Goal: Task Accomplishment & Management: Complete application form

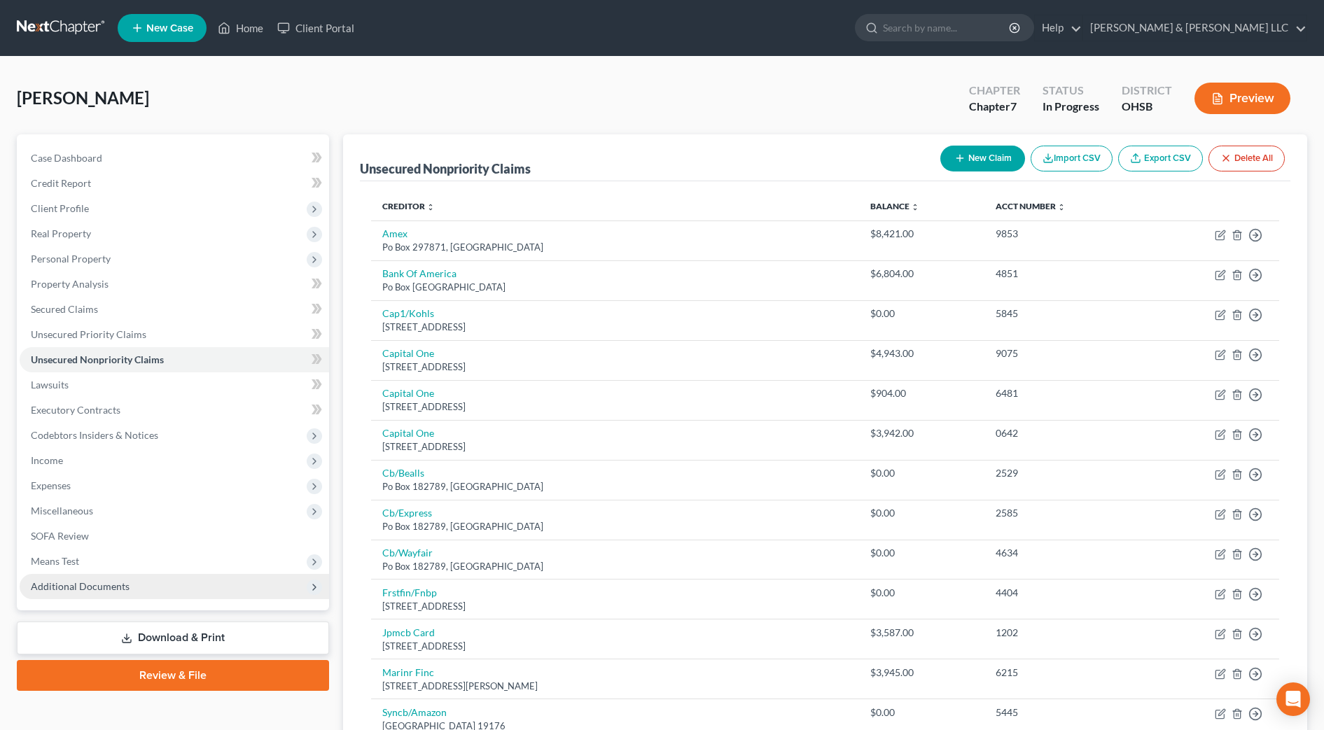
click at [127, 593] on span "Additional Documents" at bounding box center [175, 586] width 310 height 25
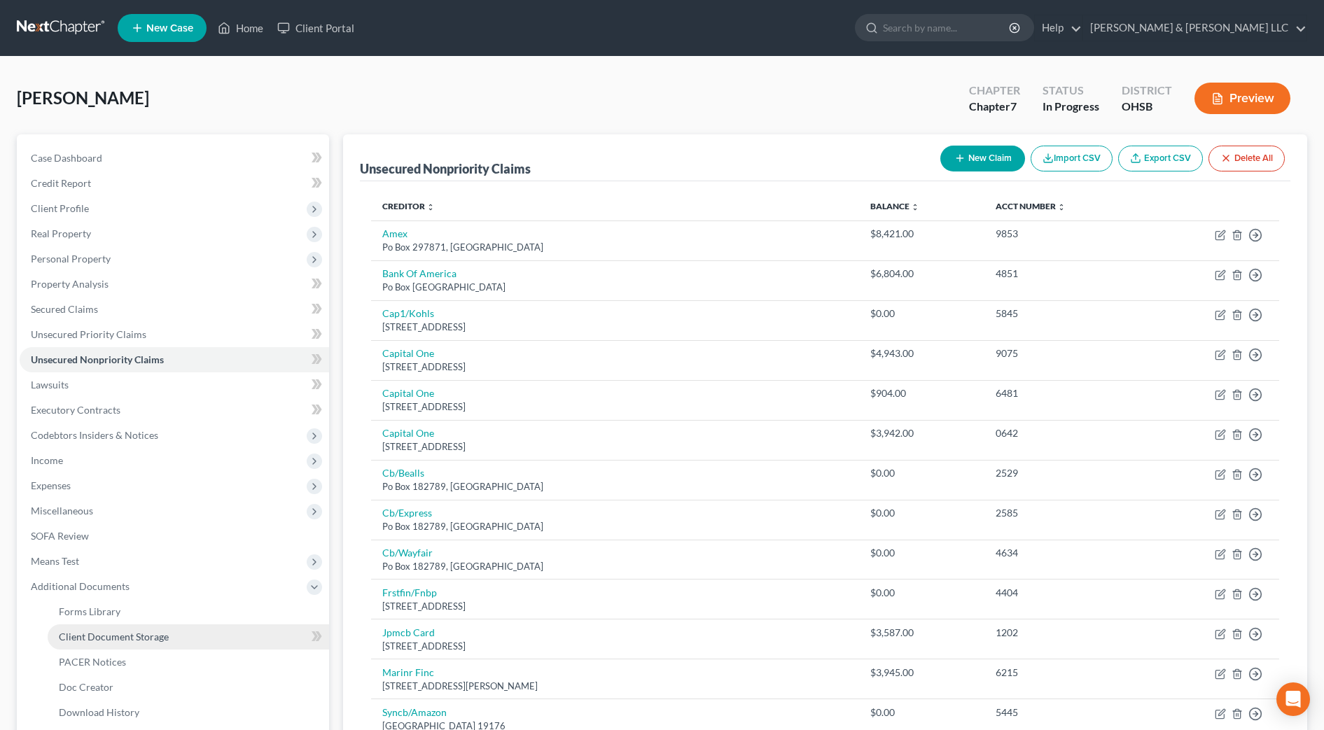
click at [137, 633] on span "Client Document Storage" at bounding box center [114, 637] width 110 height 12
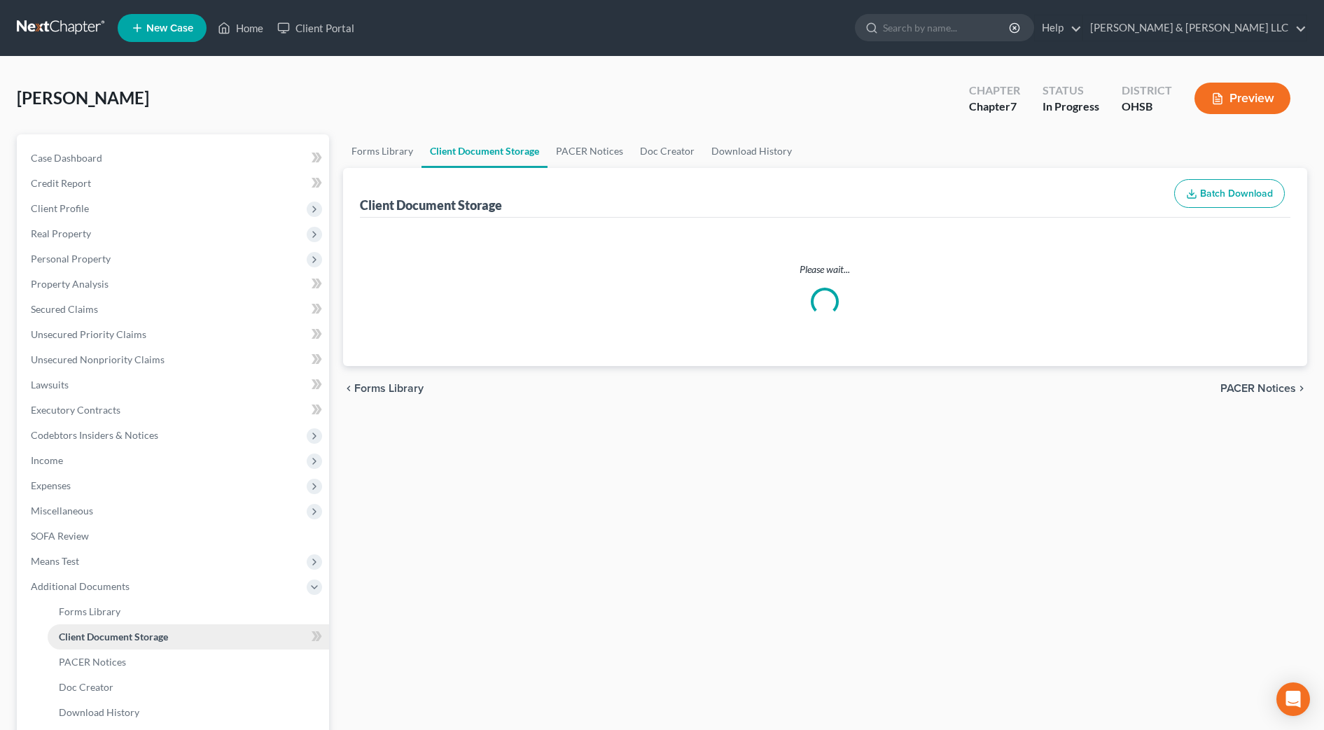
select select "7"
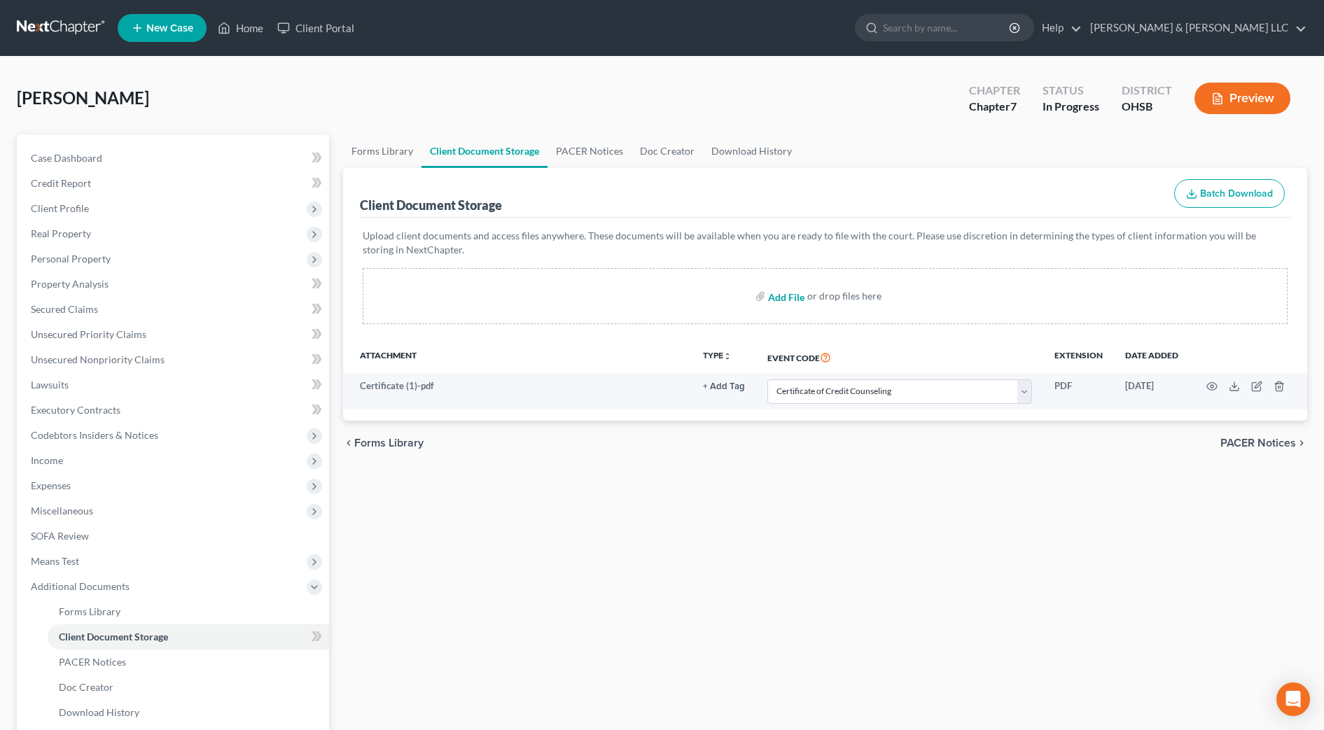
click at [782, 296] on input "file" at bounding box center [785, 296] width 34 height 25
click at [394, 153] on link "Forms Library" at bounding box center [382, 151] width 78 height 34
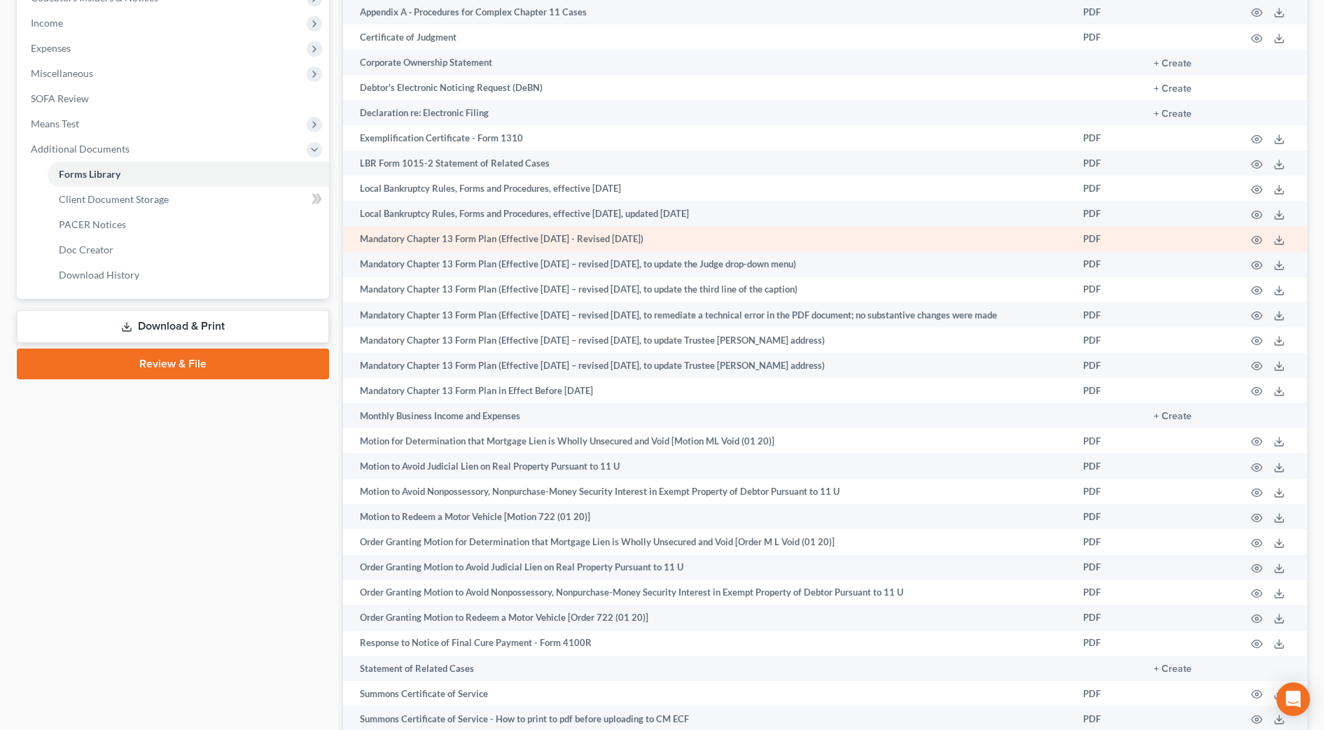
scroll to position [629, 0]
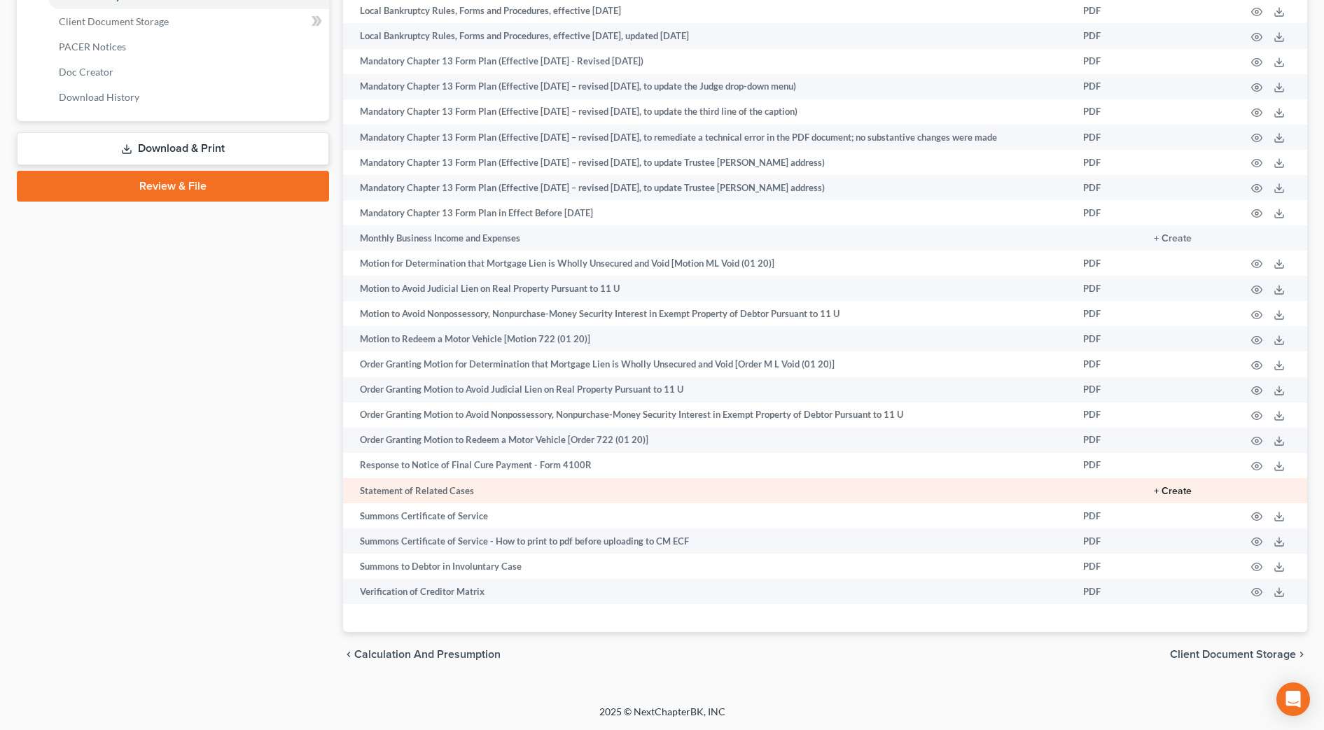
click at [1175, 493] on button "+ Create" at bounding box center [1173, 492] width 38 height 10
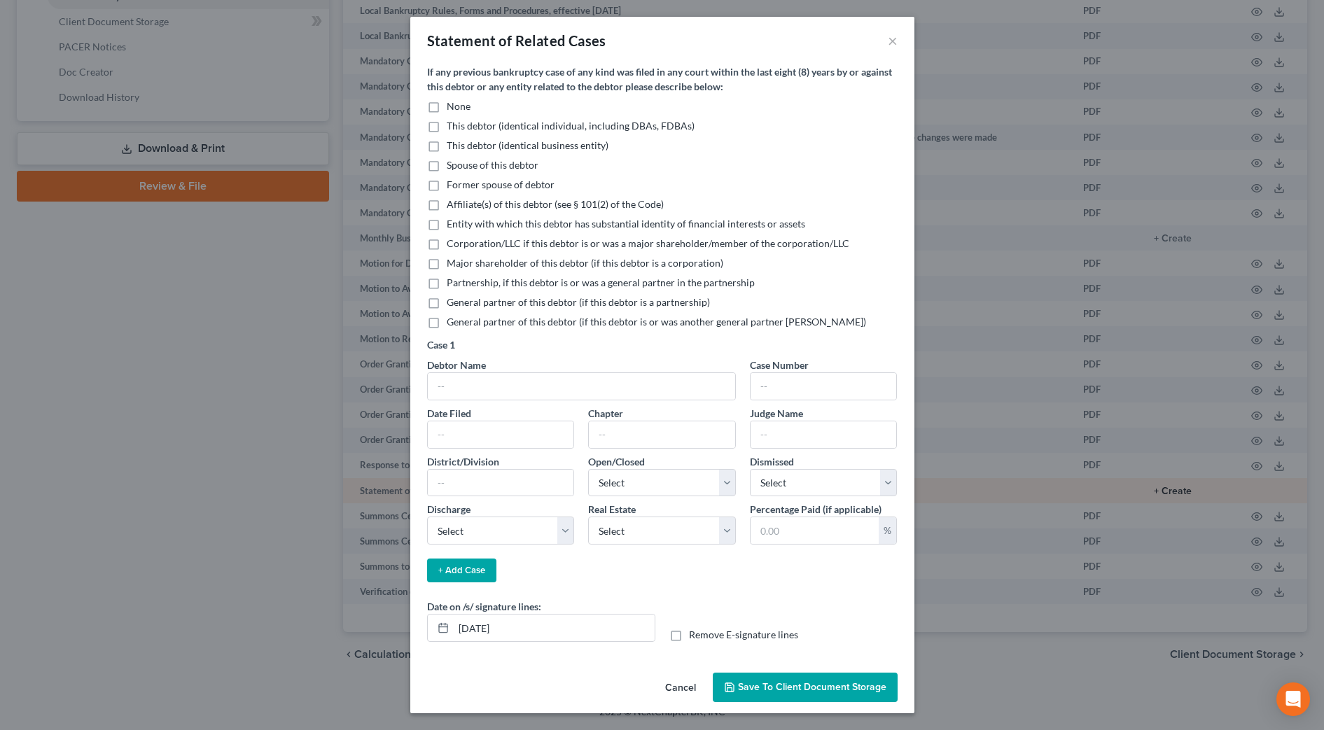
scroll to position [616, 0]
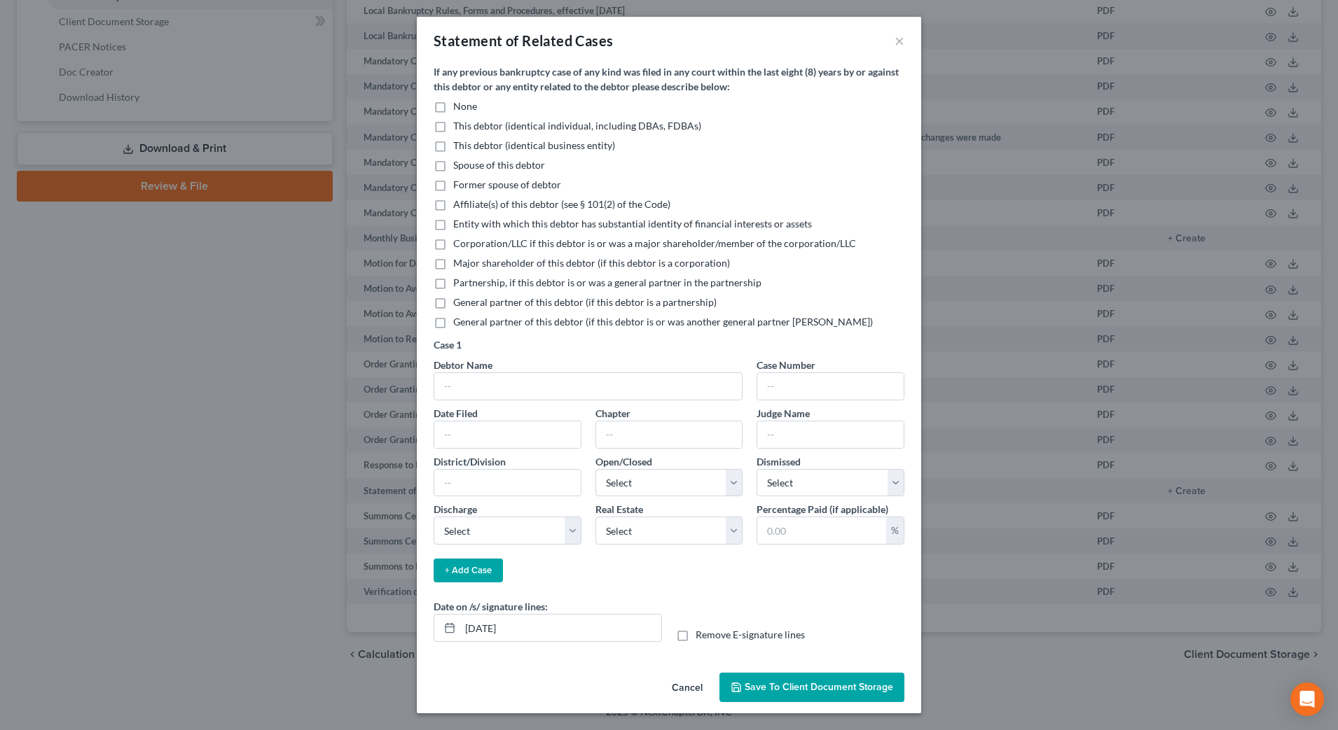
click at [453, 109] on label "None" at bounding box center [465, 106] width 24 height 14
click at [459, 109] on input "None" at bounding box center [463, 103] width 9 height 9
checkbox input "true"
click at [497, 633] on input "[DATE]" at bounding box center [560, 628] width 201 height 27
drag, startPoint x: 540, startPoint y: 632, endPoint x: 490, endPoint y: 631, distance: 49.7
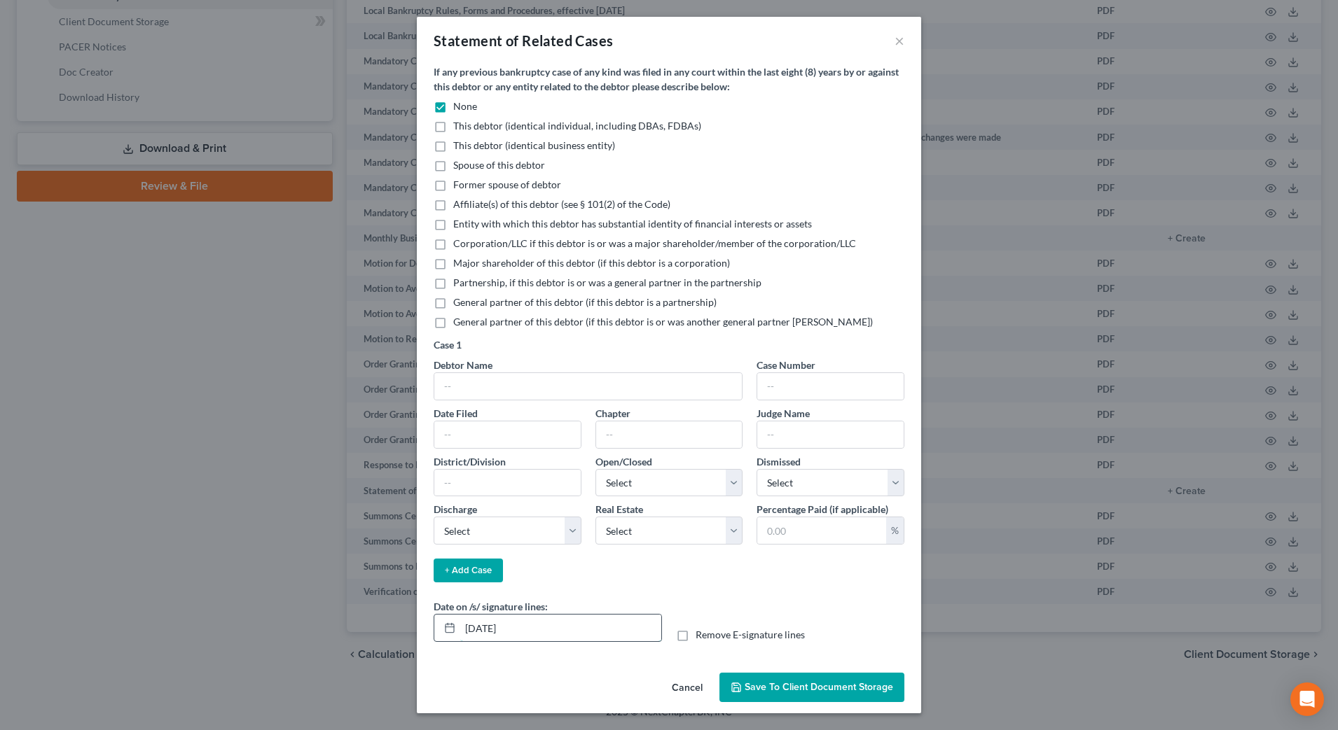
click at [539, 632] on input "[DATE]" at bounding box center [560, 628] width 201 height 27
click at [489, 628] on input "[DATE]" at bounding box center [560, 628] width 201 height 27
type input "[DATE]"
click at [830, 674] on button "Save to Client Document Storage" at bounding box center [811, 687] width 185 height 29
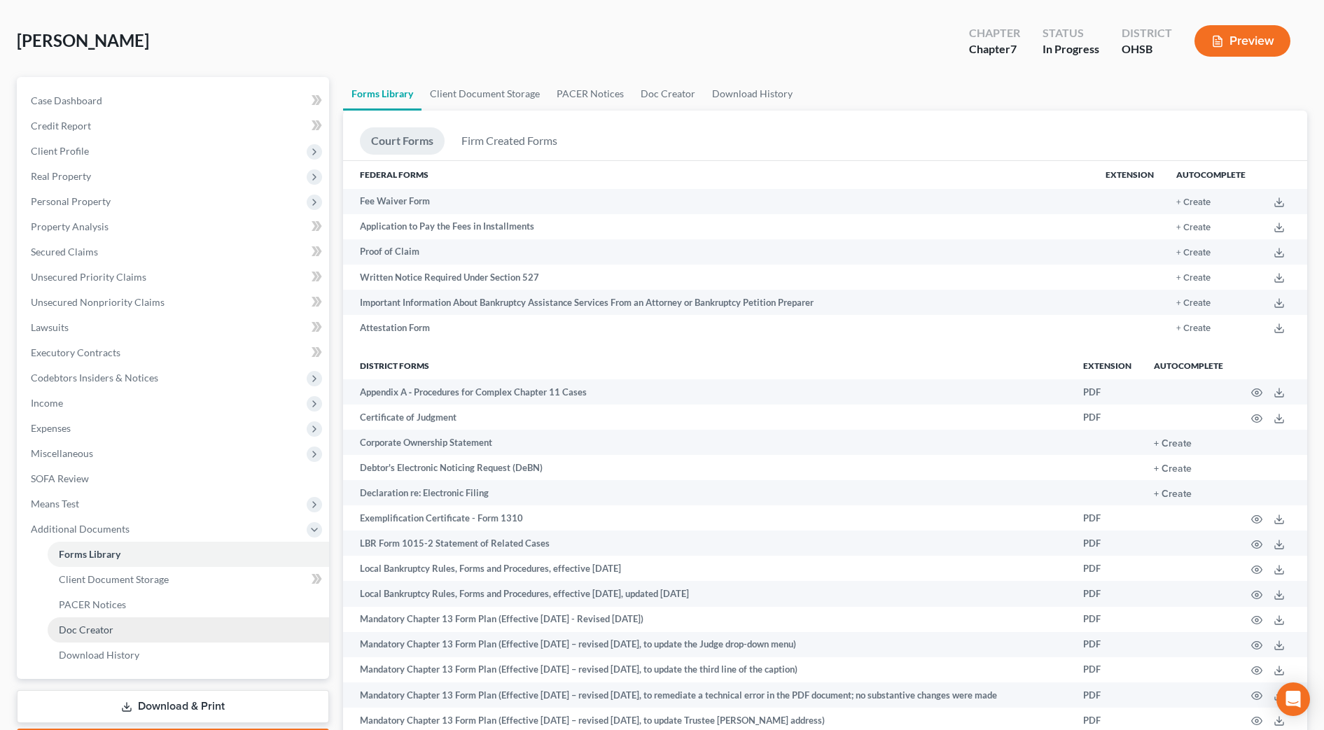
scroll to position [88, 0]
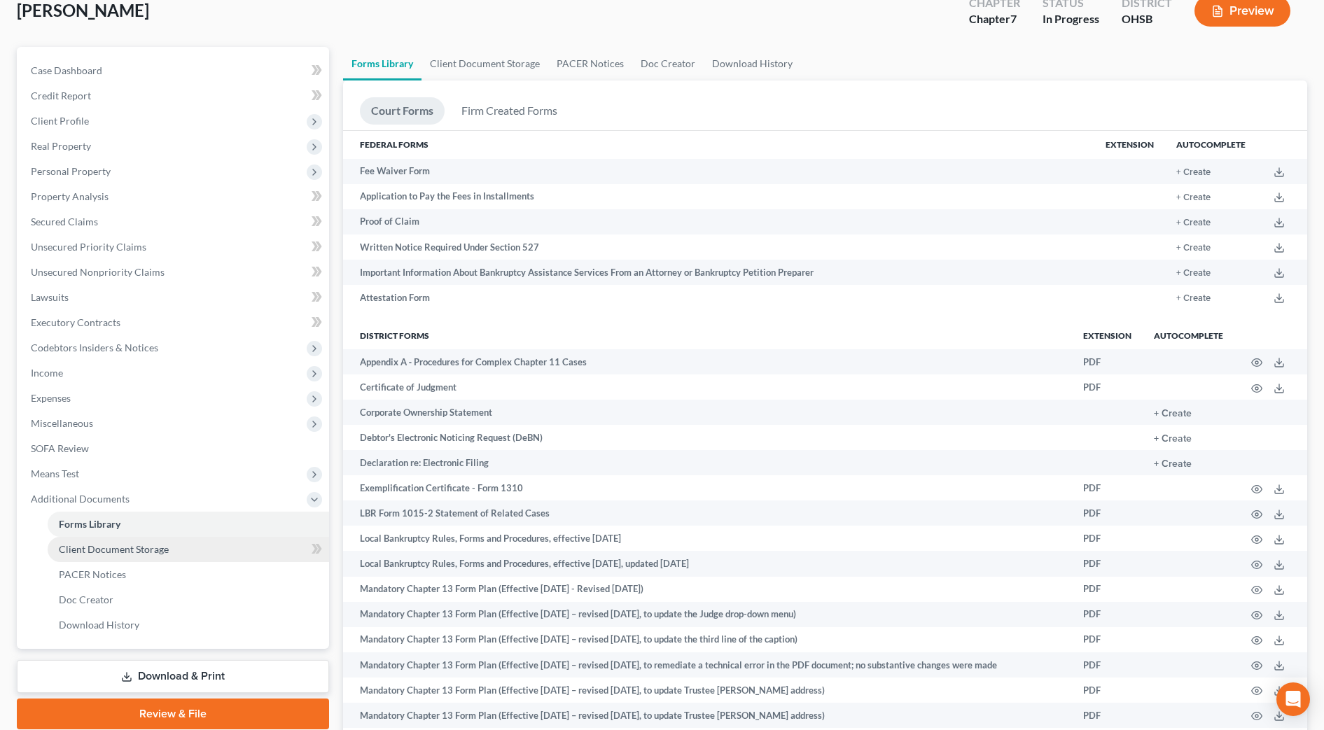
click at [172, 556] on link "Client Document Storage" at bounding box center [189, 549] width 282 height 25
select select "7"
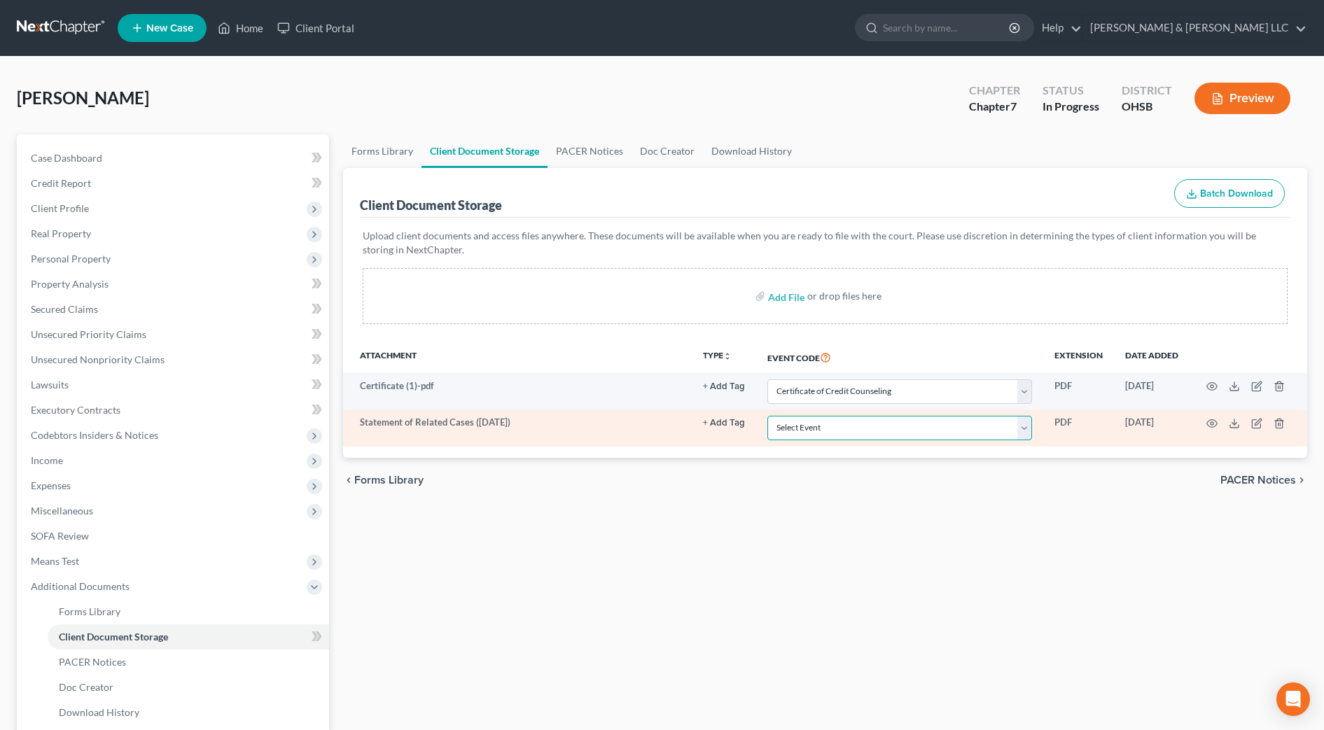
click at [882, 435] on select "Select Event 20 Largest Unsecured Creditors Amended Document Amended List of Cr…" at bounding box center [900, 428] width 265 height 25
select select "52"
click at [768, 416] on select "Select Event 20 Largest Unsecured Creditors Amended Document Amended List of Cr…" at bounding box center [900, 428] width 265 height 25
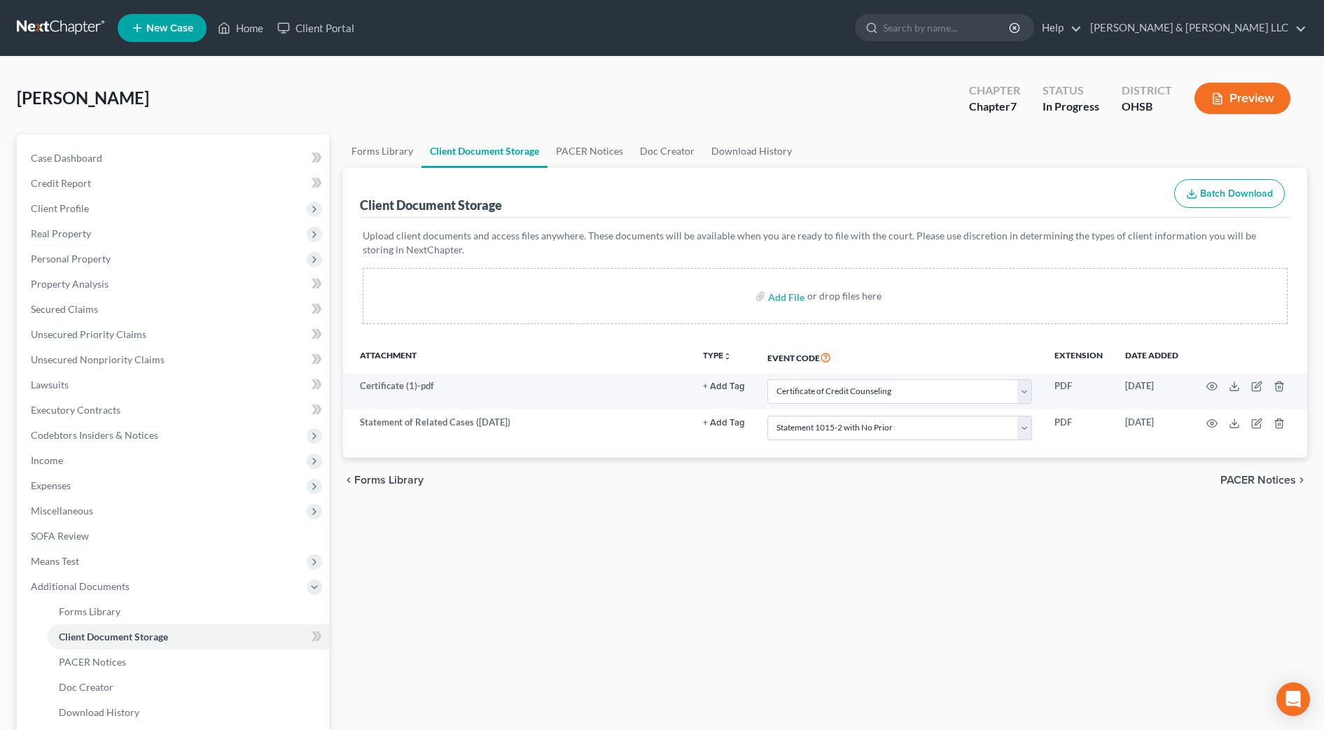
drag, startPoint x: 703, startPoint y: 543, endPoint x: 717, endPoint y: 557, distance: 19.8
click at [704, 545] on div "Forms Library Client Document Storage PACER Notices Doc Creator Download Histor…" at bounding box center [825, 475] width 978 height 683
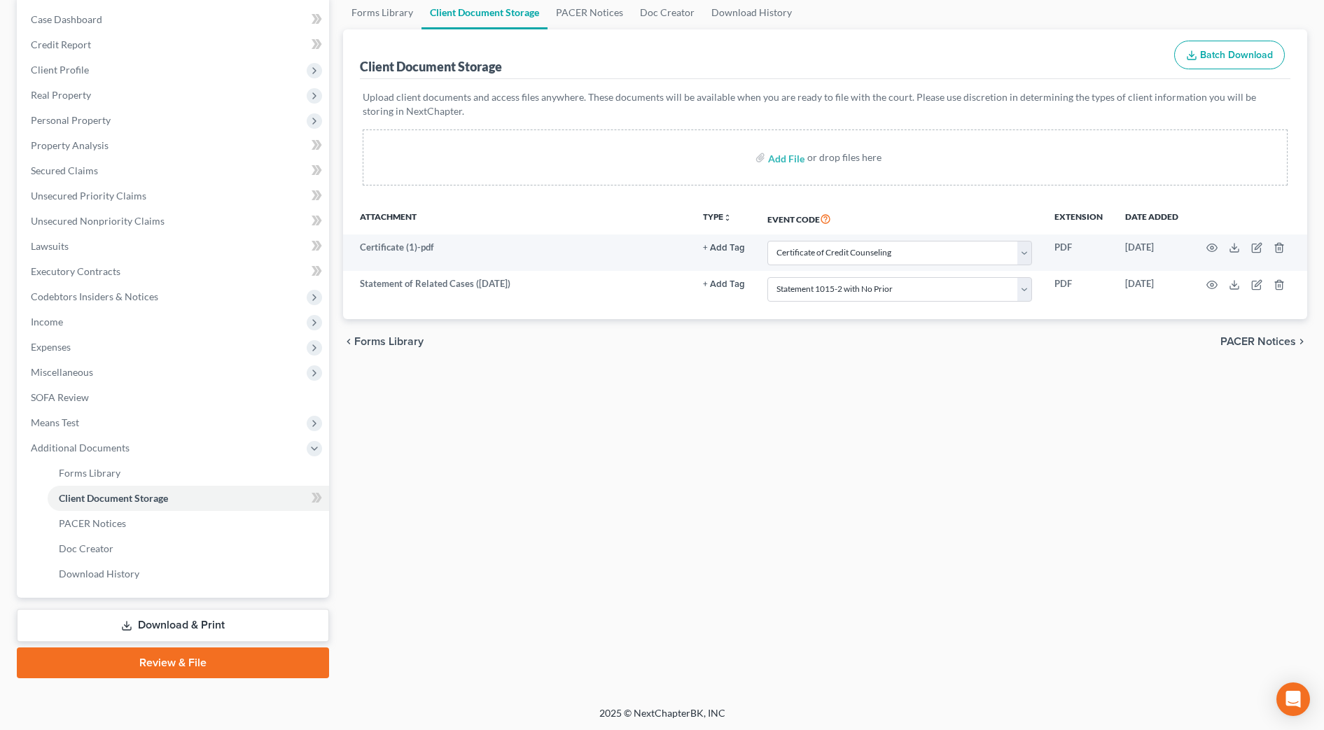
scroll to position [140, 0]
click at [263, 612] on link "Download & Print" at bounding box center [173, 624] width 312 height 33
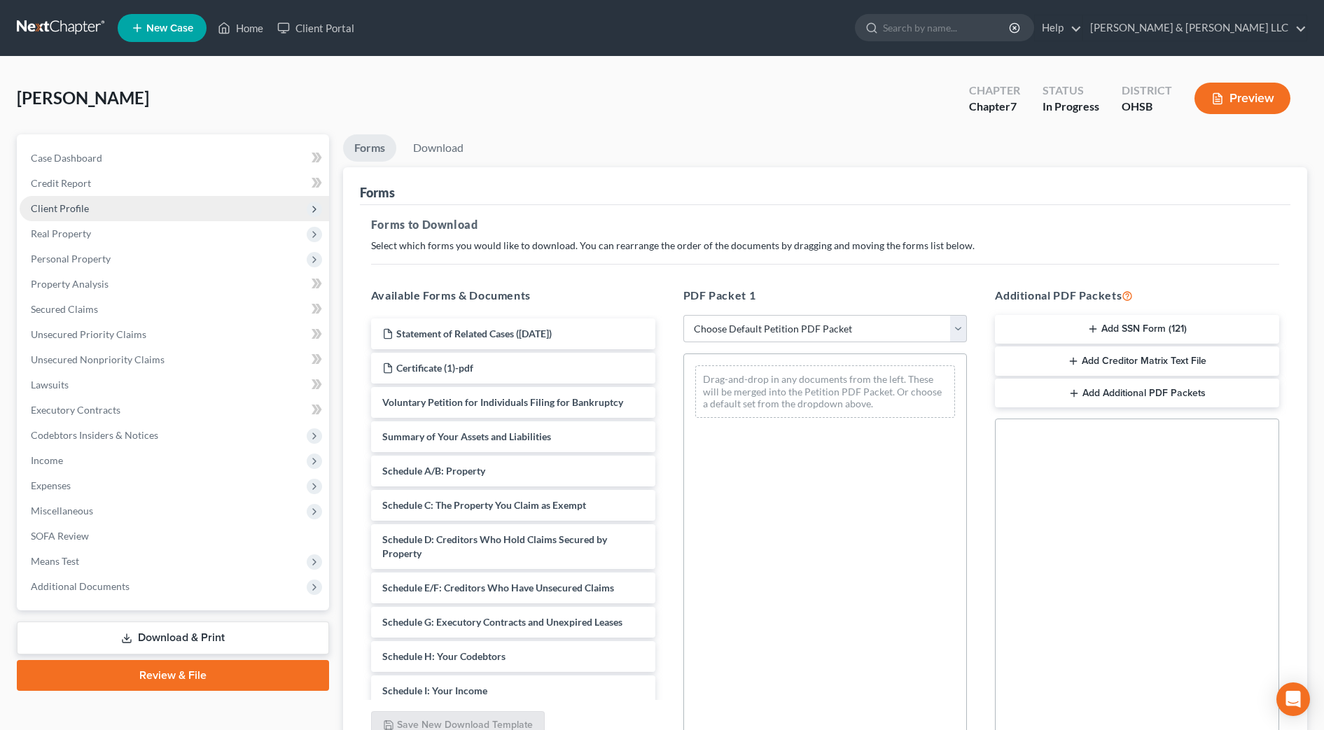
click at [146, 214] on span "Client Profile" at bounding box center [175, 208] width 310 height 25
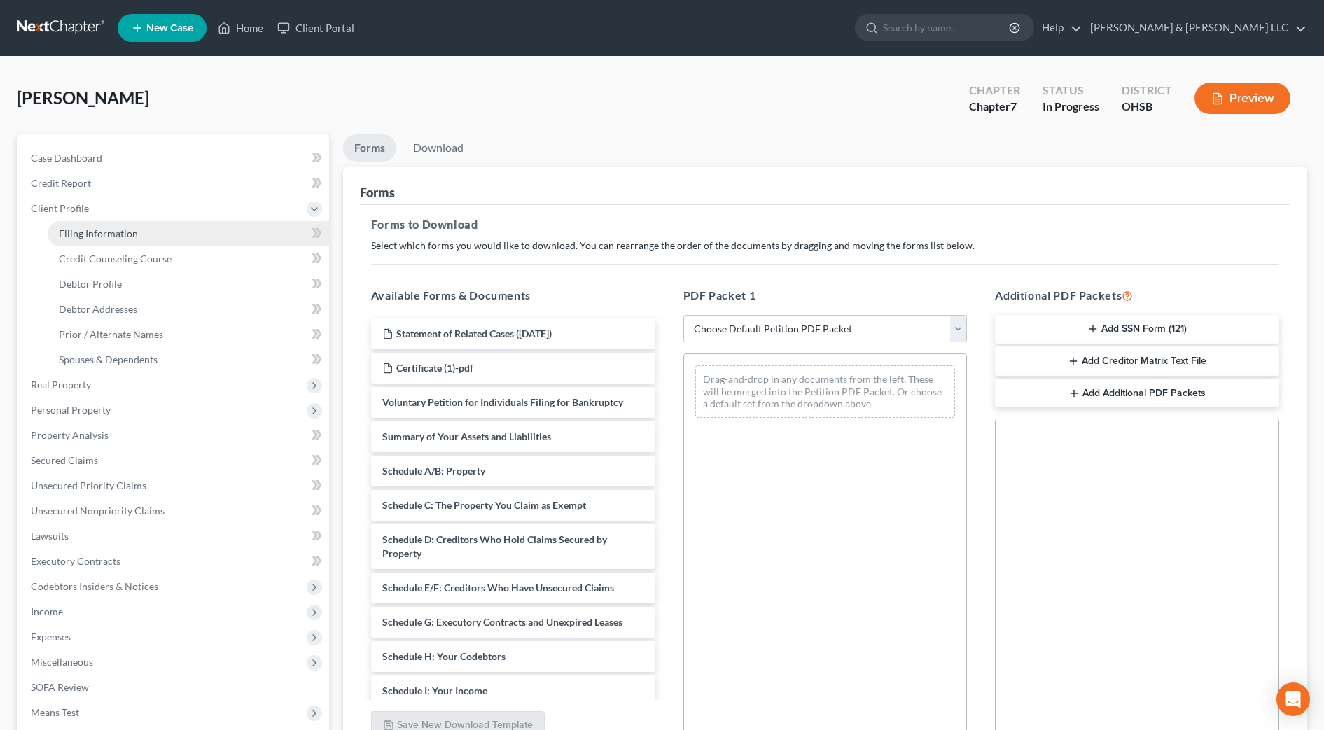
click at [148, 230] on link "Filing Information" at bounding box center [189, 233] width 282 height 25
select select "1"
select select "0"
select select "36"
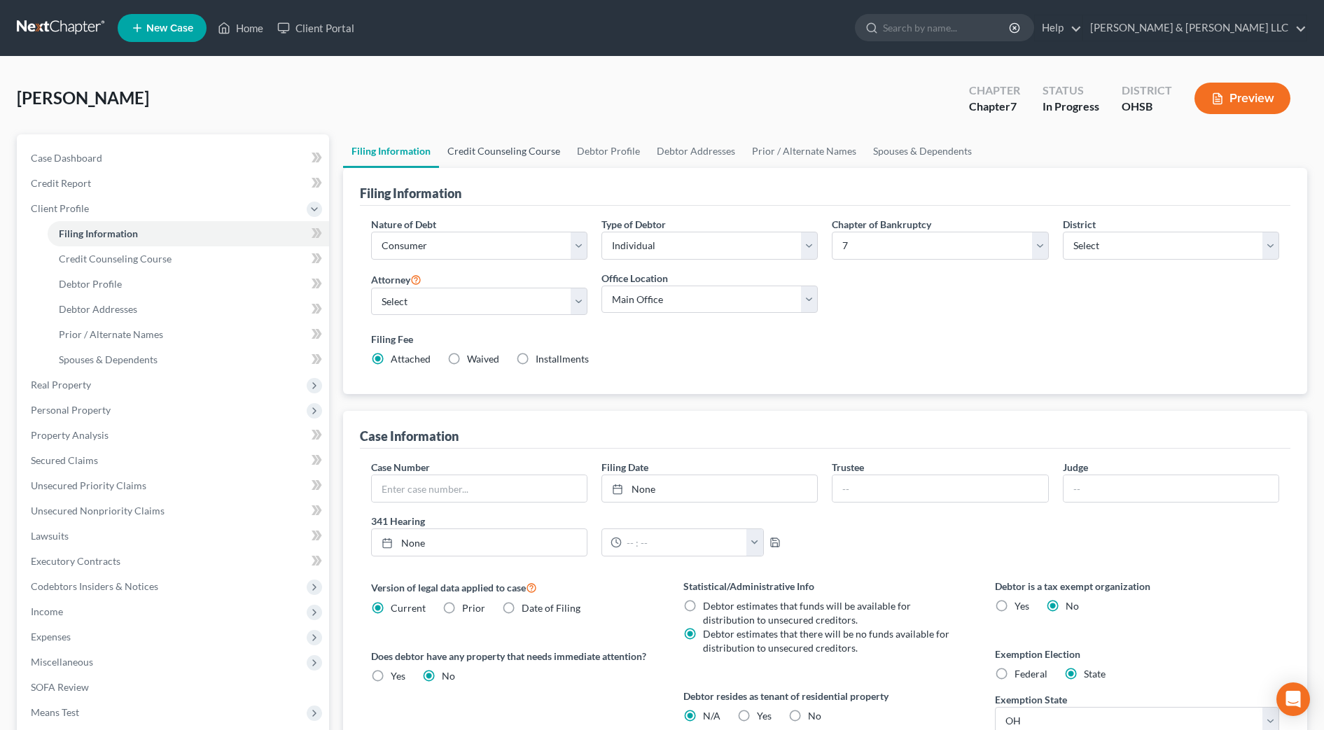
click at [508, 153] on link "Credit Counseling Course" at bounding box center [504, 151] width 130 height 34
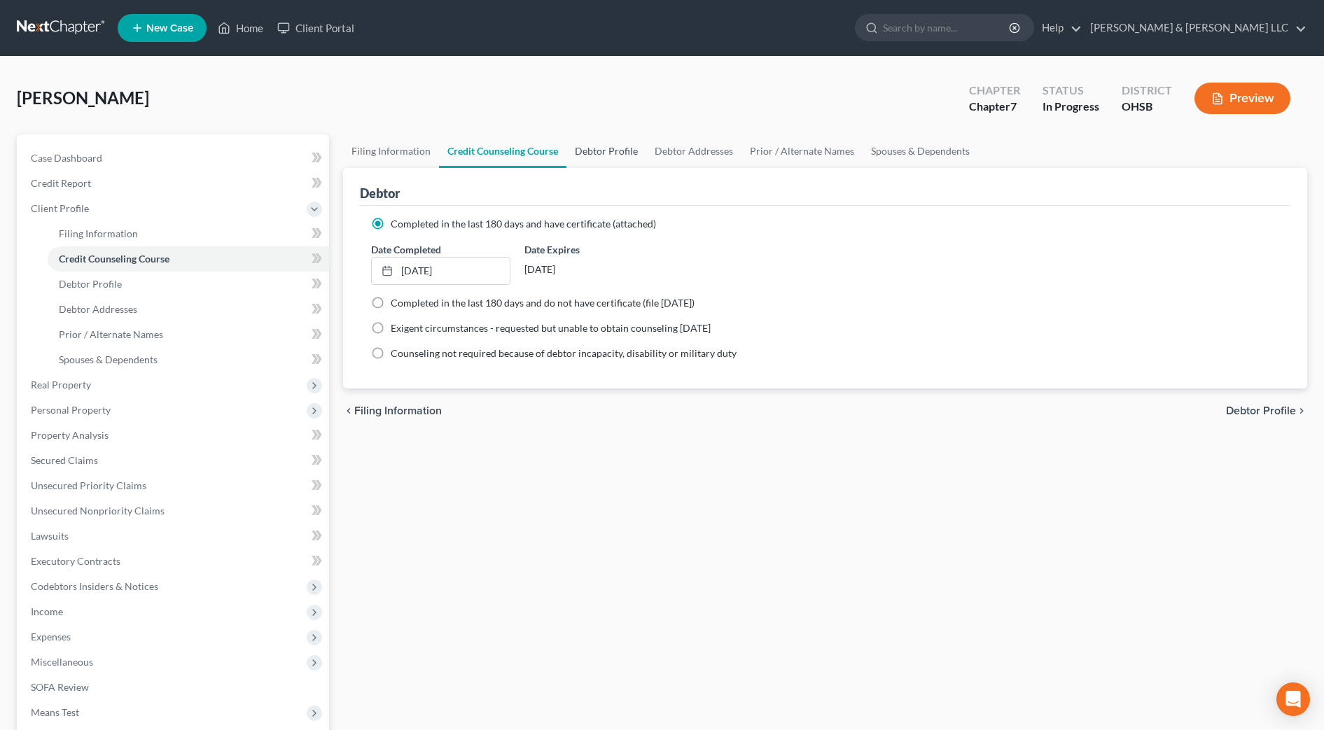
click at [577, 151] on link "Debtor Profile" at bounding box center [607, 151] width 80 height 34
select select "0"
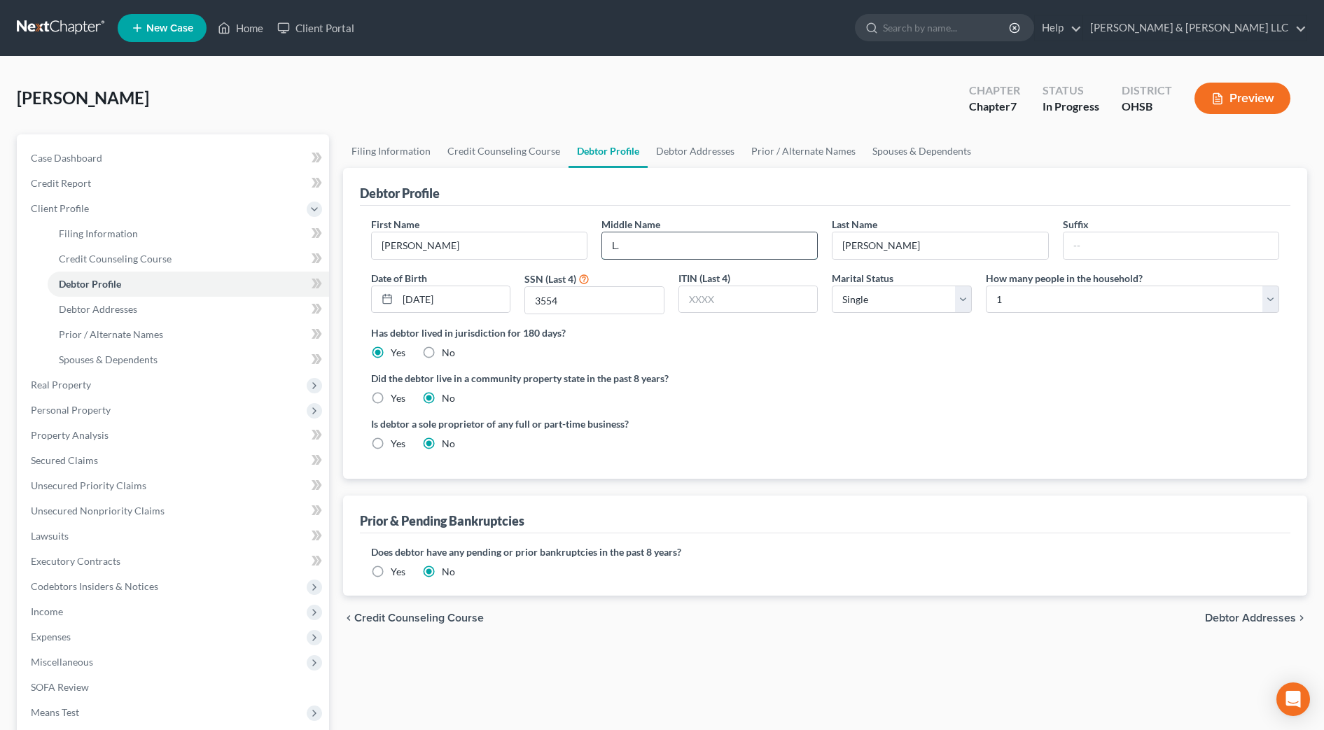
click at [647, 240] on input "L." at bounding box center [709, 246] width 215 height 27
type input "L"
type input "B."
click at [1046, 408] on ng-include "First Name [PERSON_NAME] Middle Name B. Last Name [PERSON_NAME] Suffix Date of …" at bounding box center [825, 339] width 908 height 245
drag, startPoint x: 684, startPoint y: 139, endPoint x: 734, endPoint y: 144, distance: 50.7
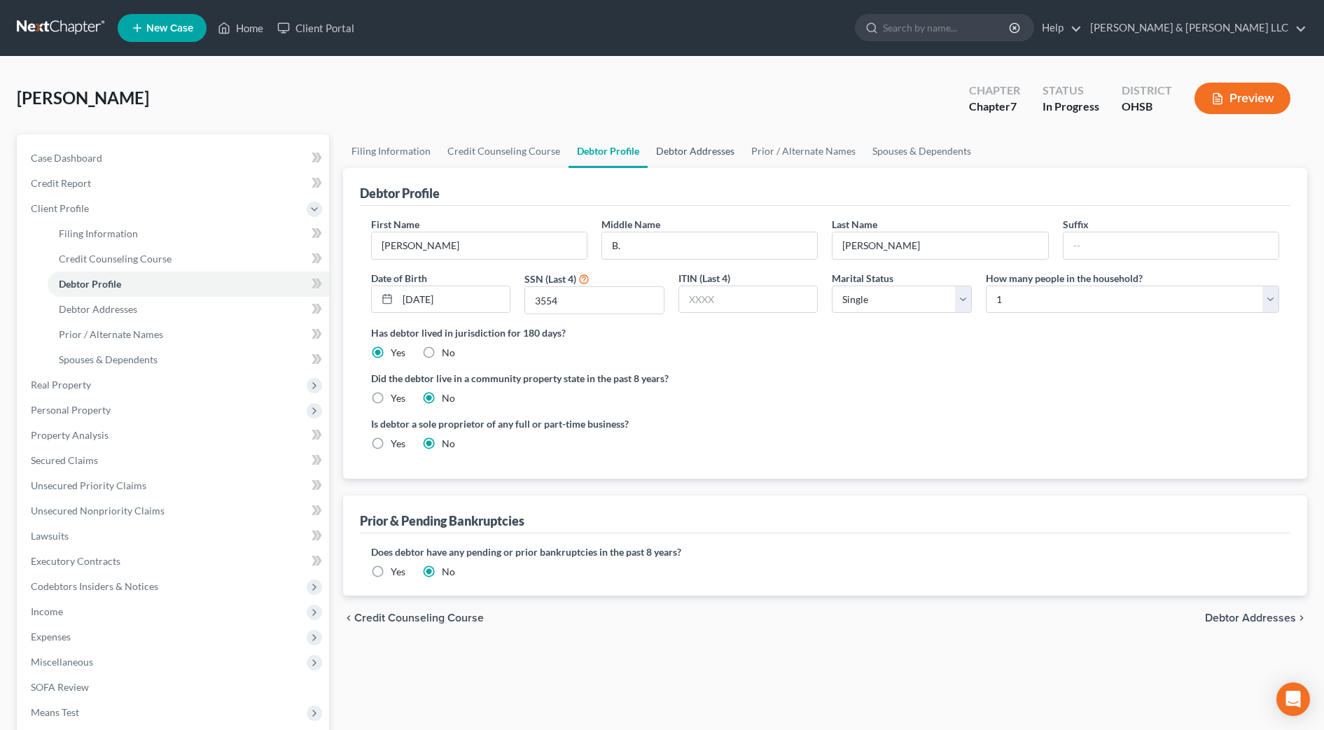
click at [684, 138] on link "Debtor Addresses" at bounding box center [695, 151] width 95 height 34
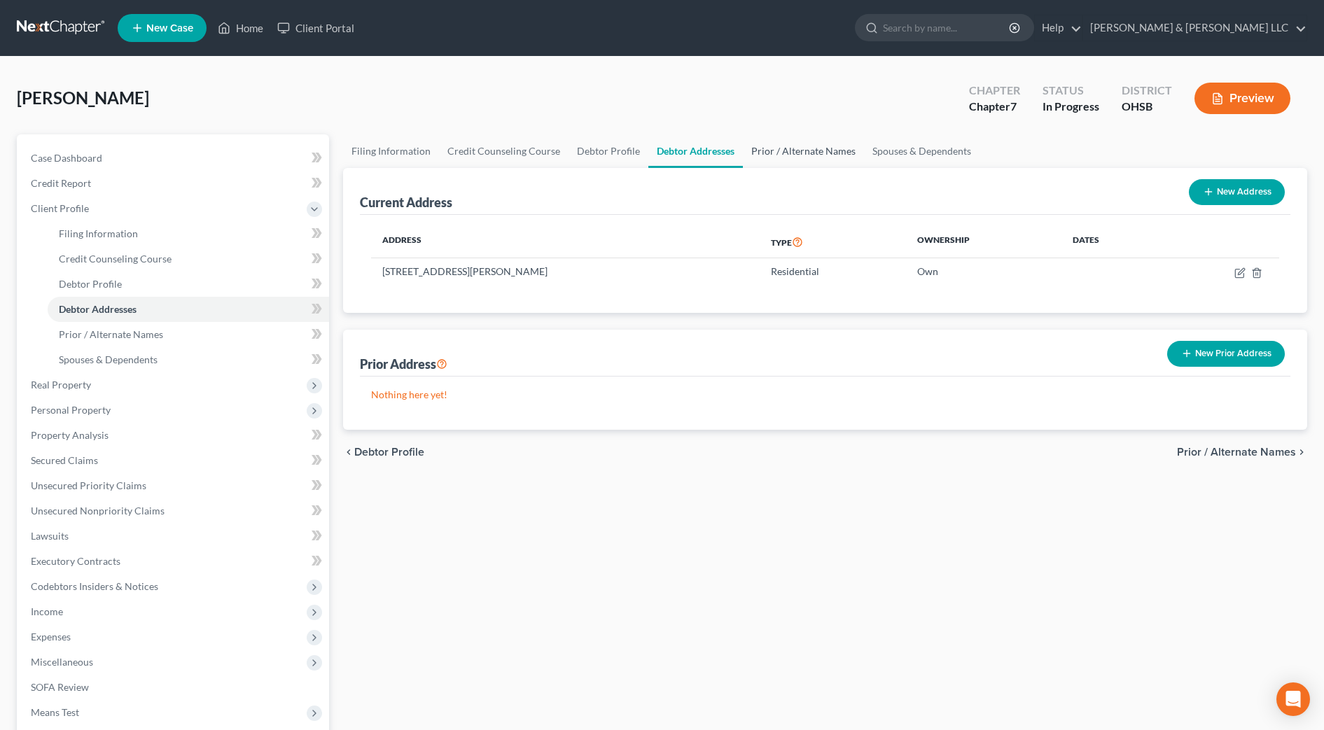
click at [782, 146] on link "Prior / Alternate Names" at bounding box center [803, 151] width 121 height 34
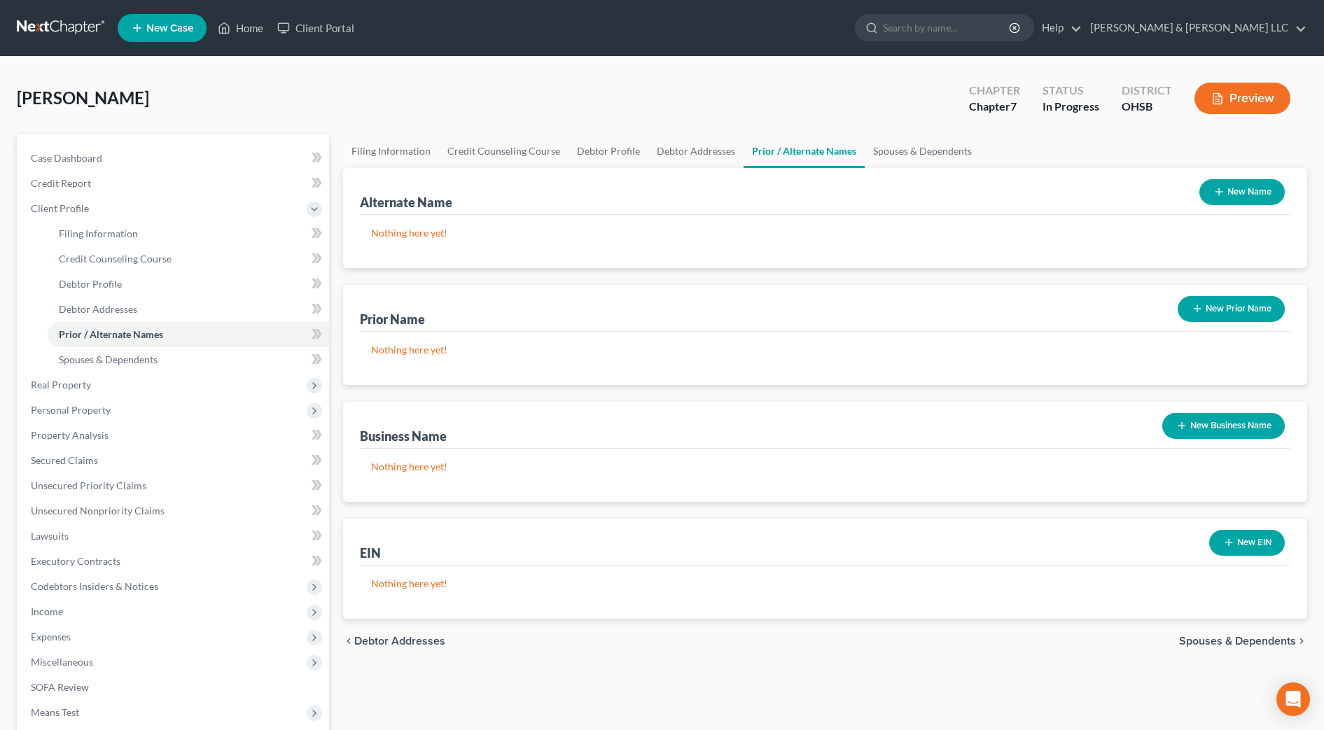
click at [1249, 306] on button "New Prior Name" at bounding box center [1231, 309] width 107 height 26
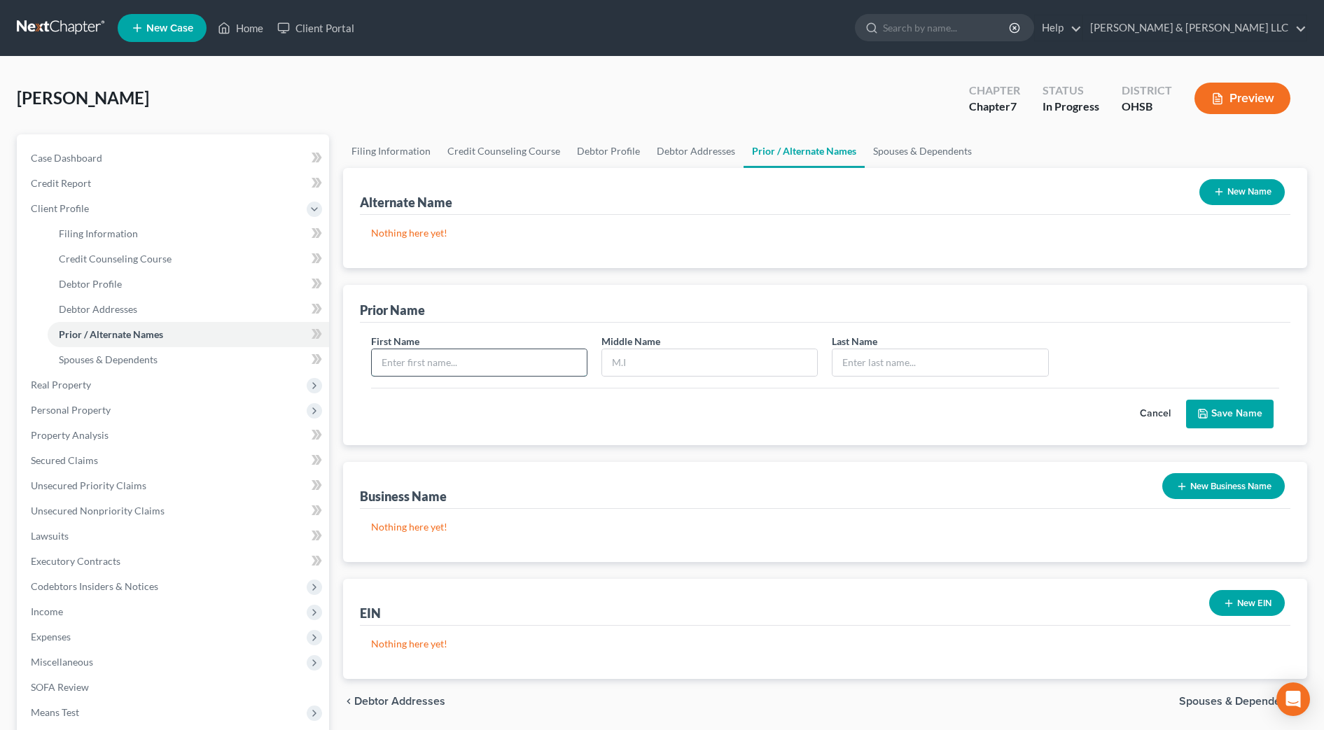
click at [541, 367] on input "text" at bounding box center [479, 362] width 215 height 27
type input "[PERSON_NAME]"
type input "L."
type input "[PERSON_NAME]"
click at [1263, 421] on button "Save Name" at bounding box center [1230, 414] width 88 height 29
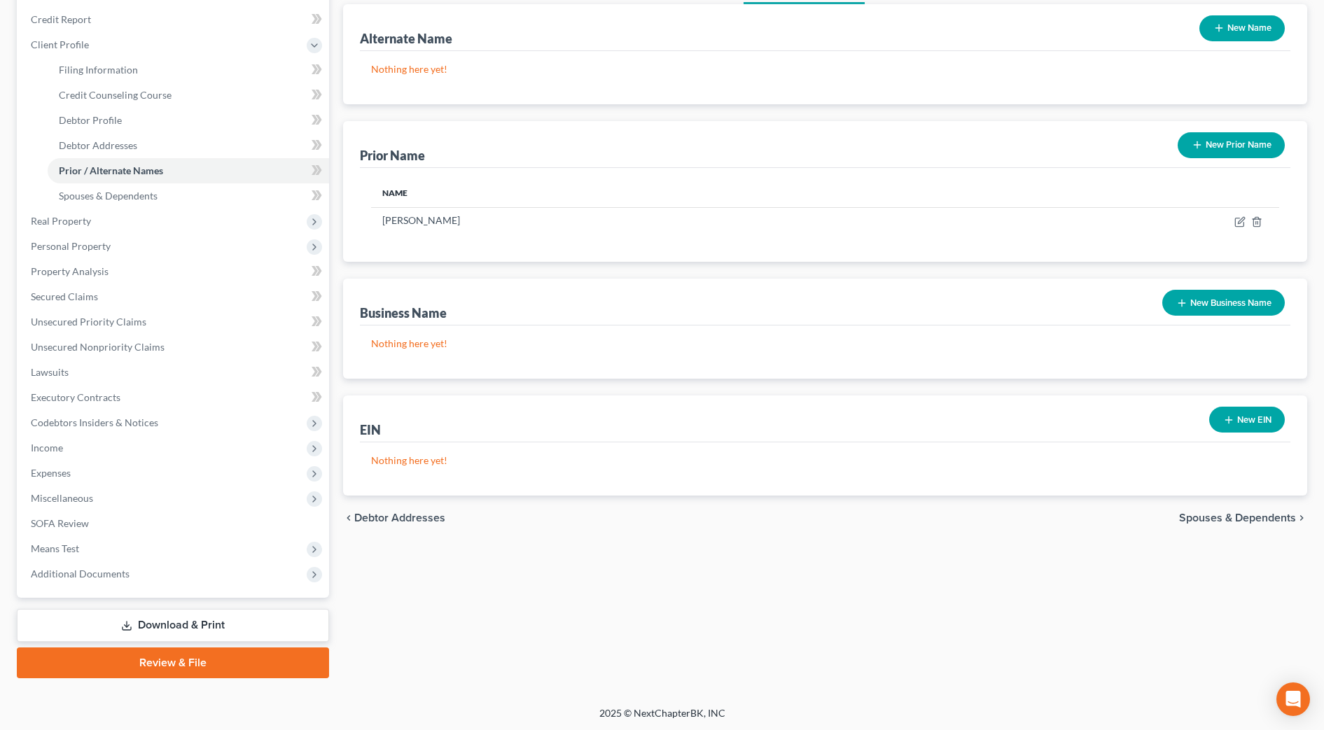
scroll to position [165, 0]
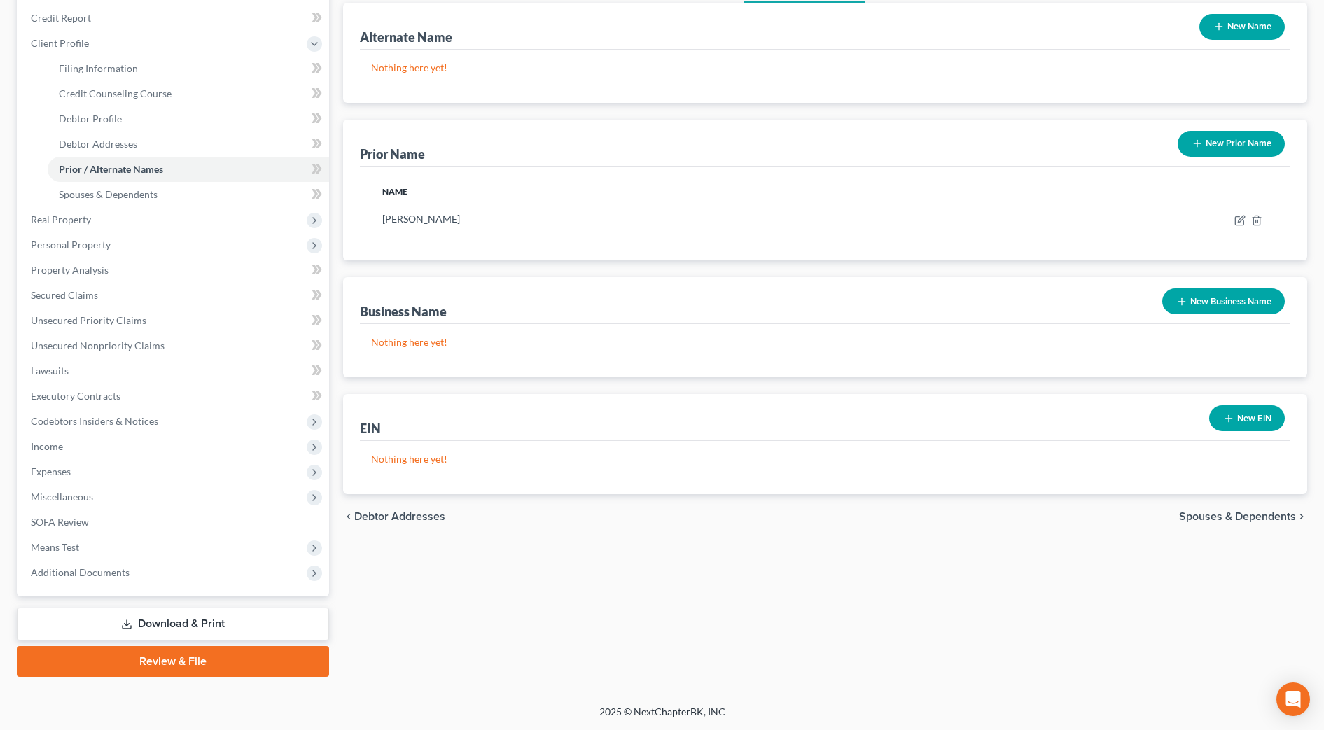
click at [248, 623] on link "Download & Print" at bounding box center [173, 624] width 312 height 33
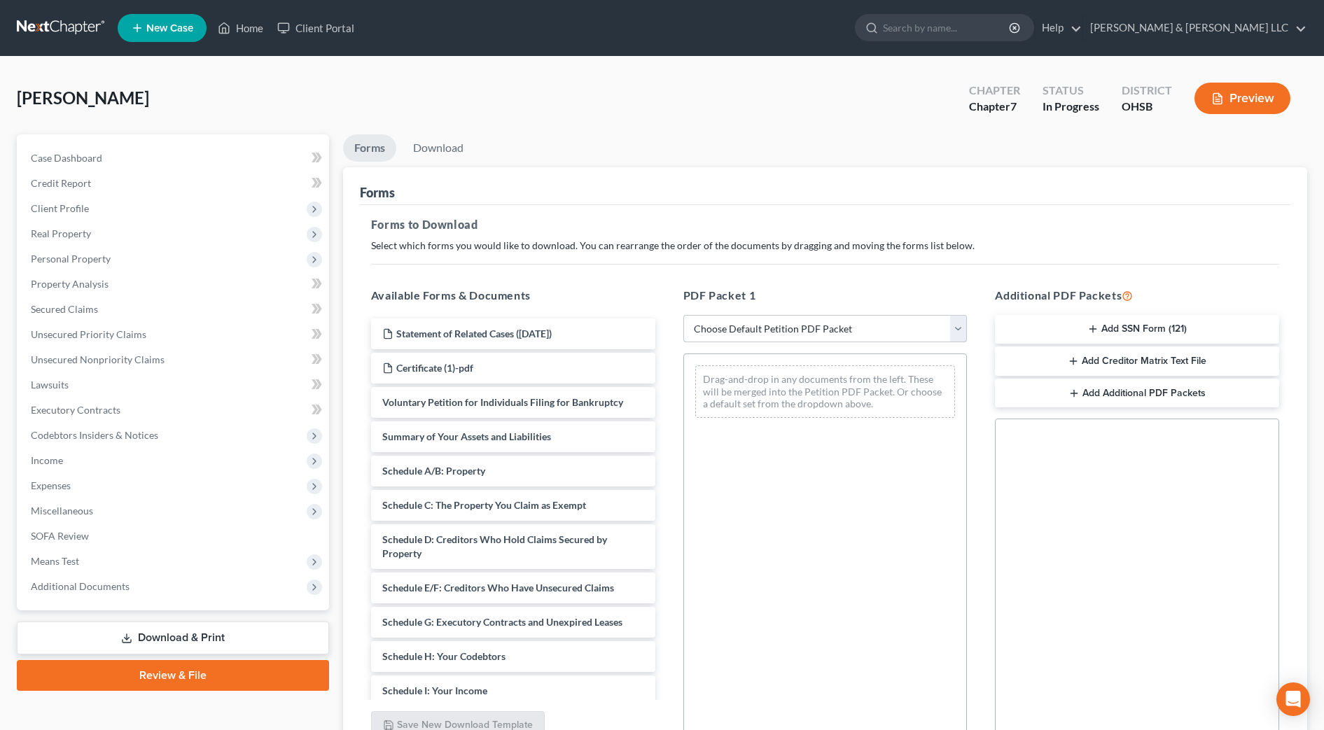
click at [934, 334] on select "Choose Default Petition PDF Packet Complete Bankruptcy Petition (all forms and …" at bounding box center [826, 329] width 284 height 28
select select "0"
click at [684, 315] on select "Choose Default Petition PDF Packet Complete Bankruptcy Petition (all forms and …" at bounding box center [826, 329] width 284 height 28
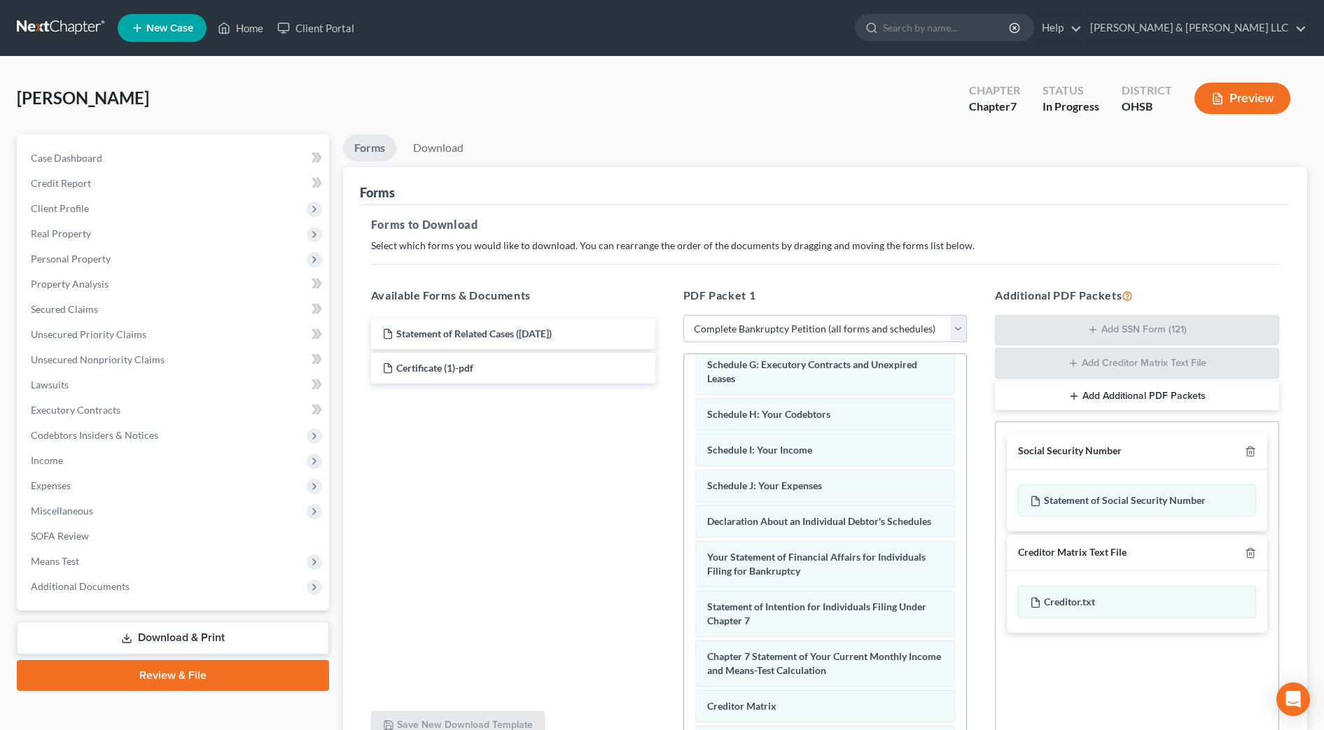
scroll to position [460, 0]
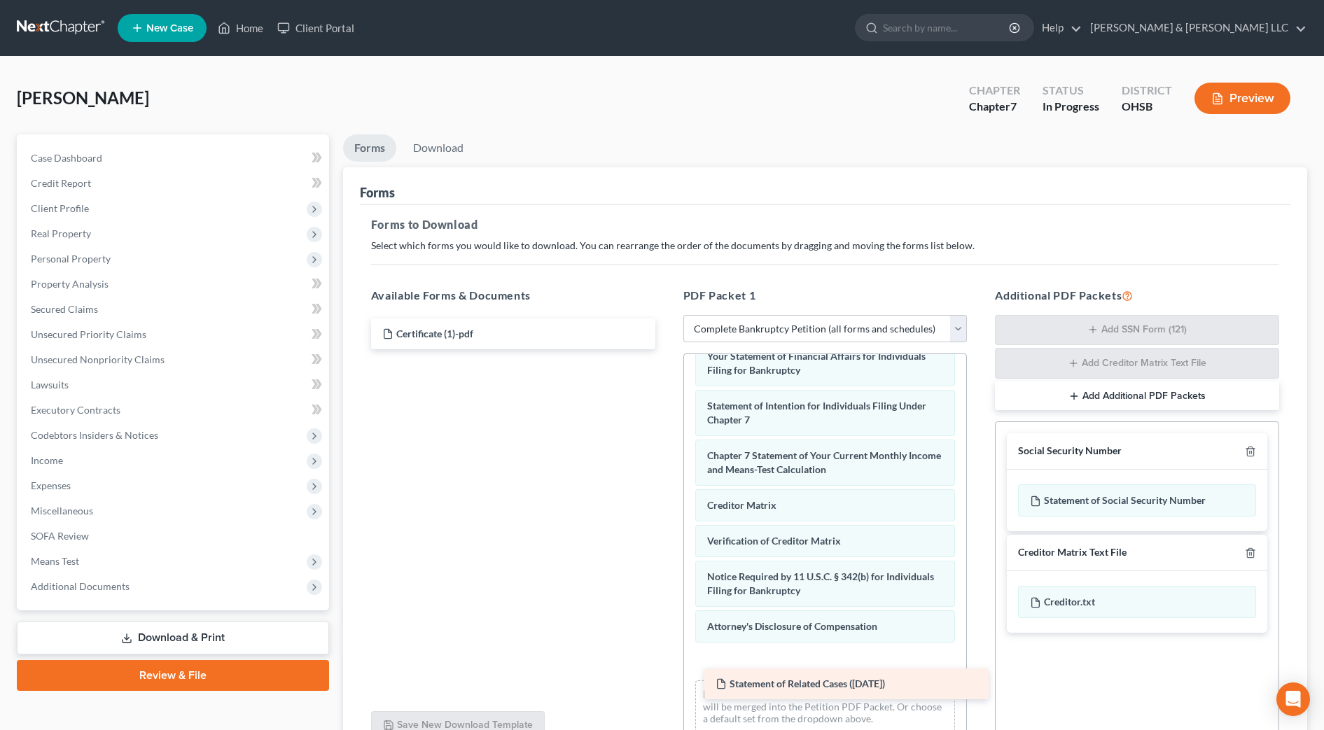
drag, startPoint x: 455, startPoint y: 336, endPoint x: 789, endPoint y: 686, distance: 483.5
click at [667, 349] on div "Statement of Related Cases ([DATE]) Statement of Related Cases ([DATE]) Certifi…" at bounding box center [513, 334] width 307 height 31
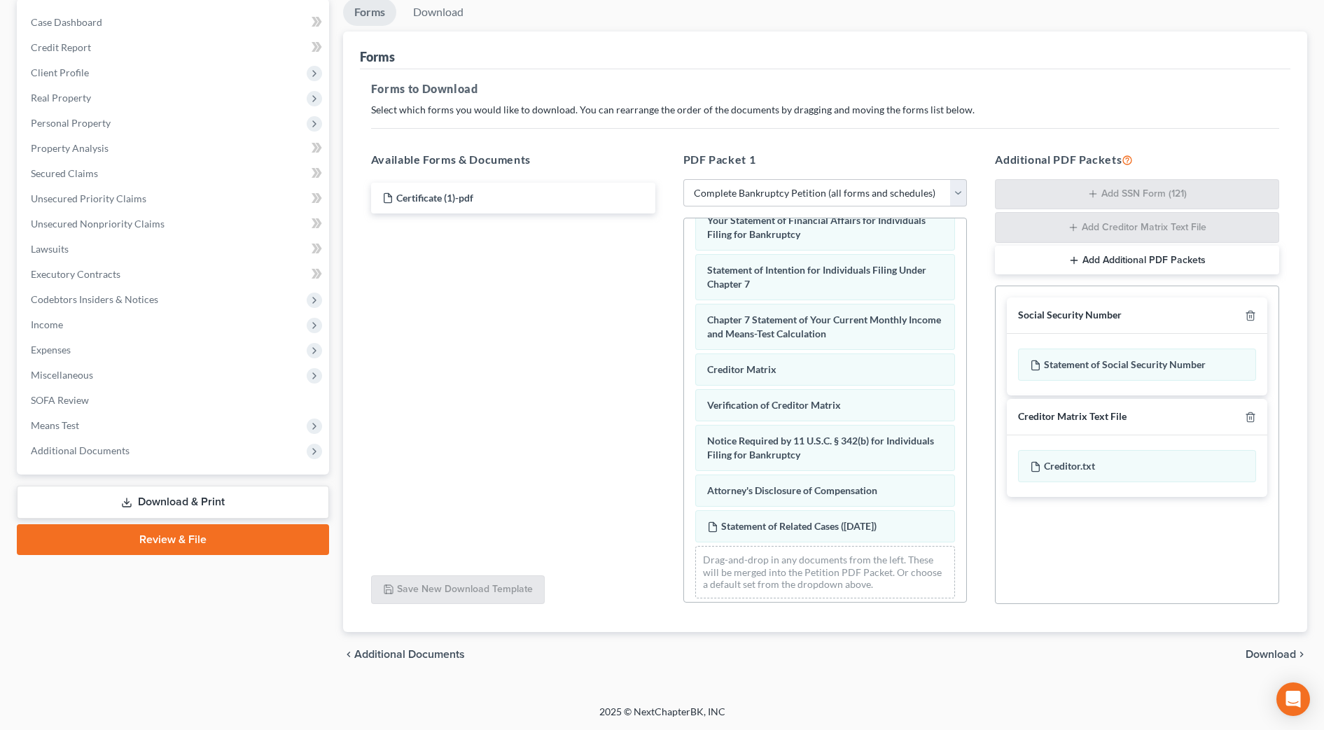
click at [1252, 656] on span "Download" at bounding box center [1271, 654] width 50 height 11
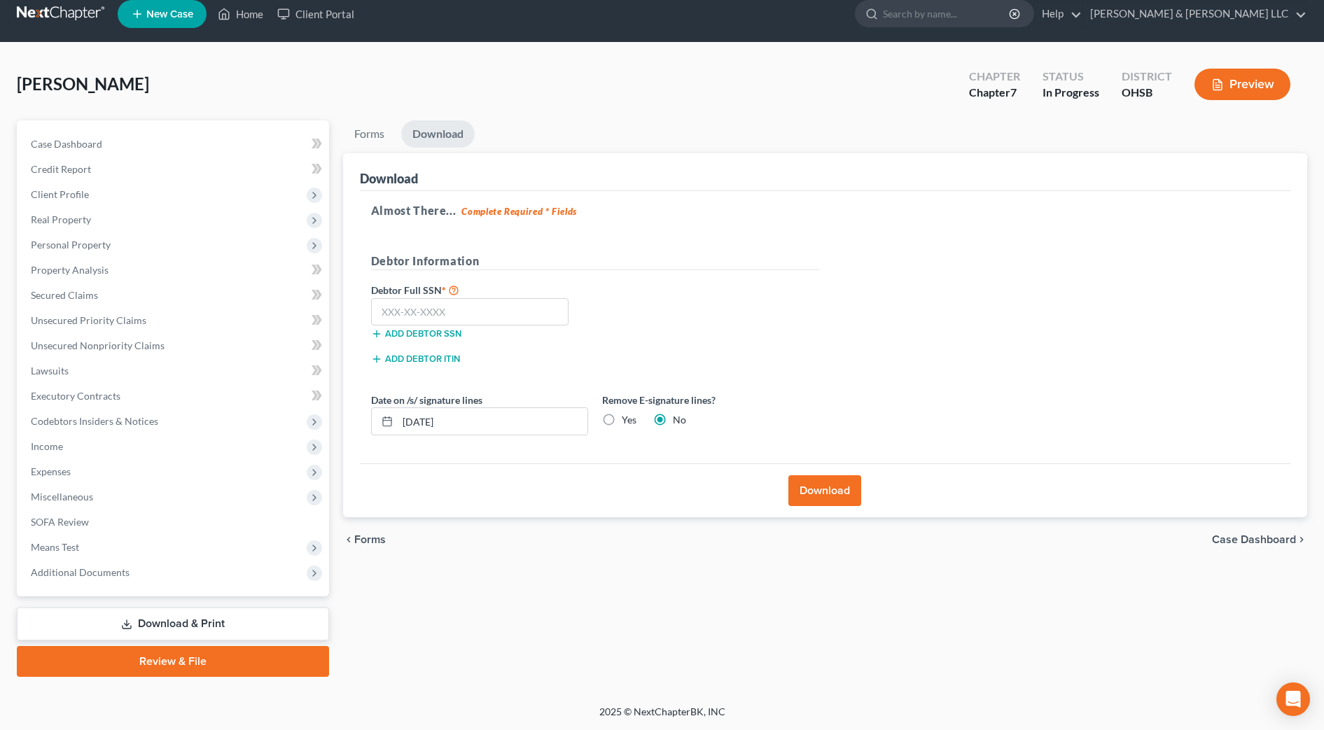
scroll to position [14, 0]
click at [461, 317] on input "text" at bounding box center [470, 312] width 198 height 28
type input "288-52-3554"
click at [426, 422] on input "[DATE]" at bounding box center [493, 421] width 190 height 27
drag, startPoint x: 499, startPoint y: 423, endPoint x: 252, endPoint y: 417, distance: 246.6
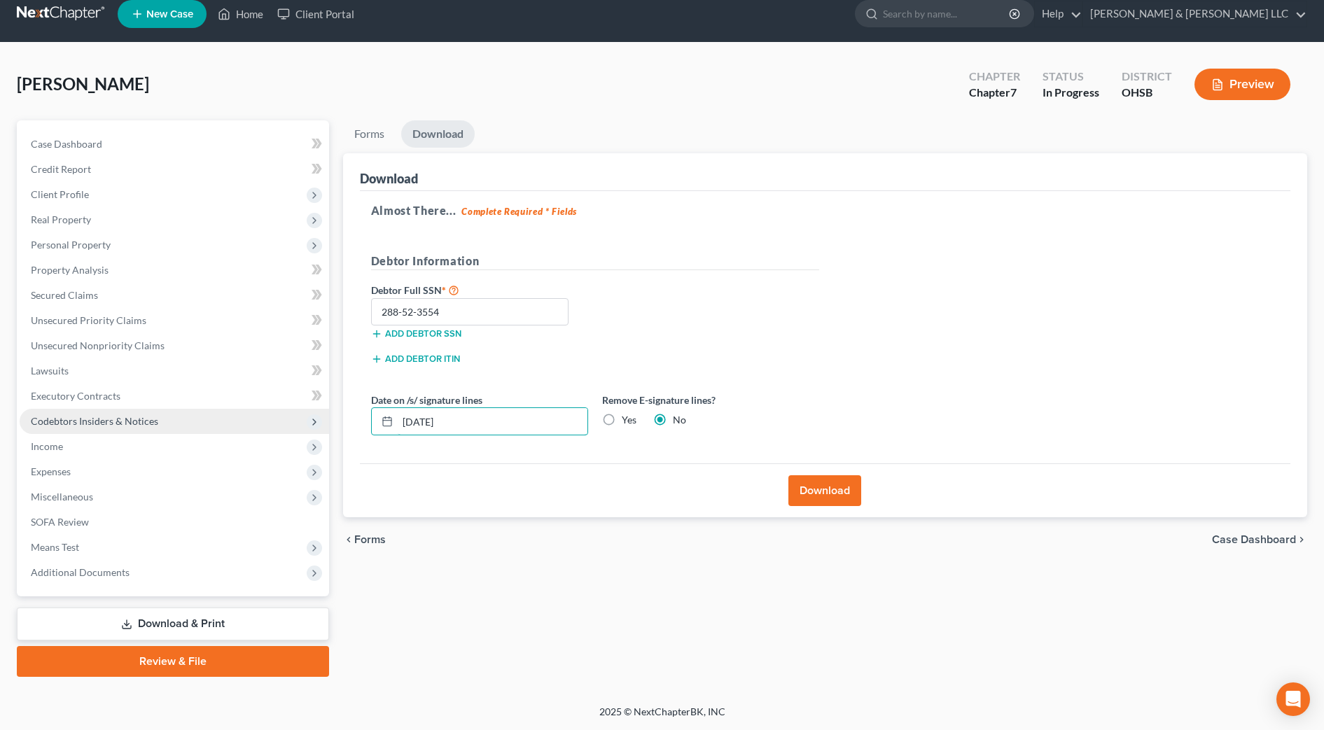
click at [252, 417] on div "Petition Navigation Case Dashboard Payments Invoices Payments Payments Credit R…" at bounding box center [662, 398] width 1305 height 557
type input "[DATE]"
click at [791, 481] on button "Download" at bounding box center [825, 491] width 73 height 31
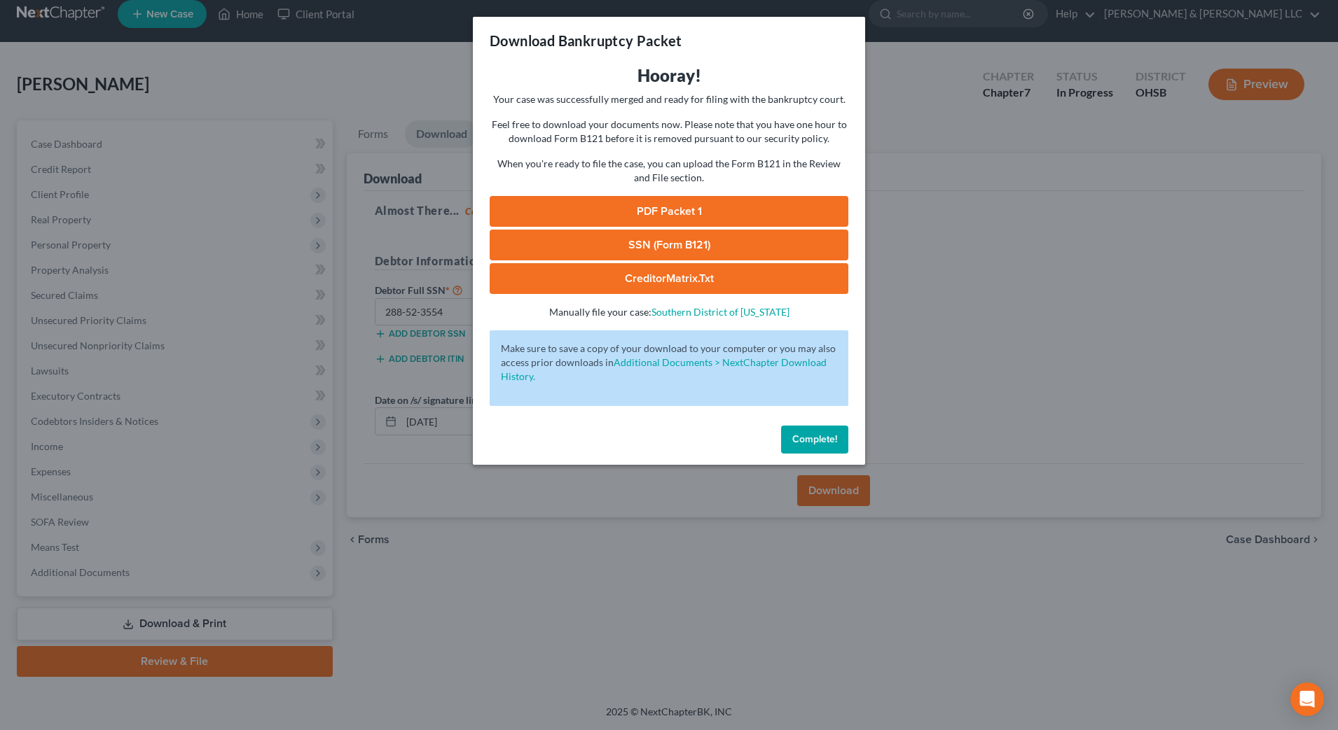
click at [693, 214] on link "PDF Packet 1" at bounding box center [669, 211] width 359 height 31
click at [651, 247] on link "SSN (Form B121)" at bounding box center [669, 245] width 359 height 31
click at [660, 564] on div "Download Bankruptcy Packet Hooray! Your case was successfully merged and ready …" at bounding box center [669, 365] width 1338 height 730
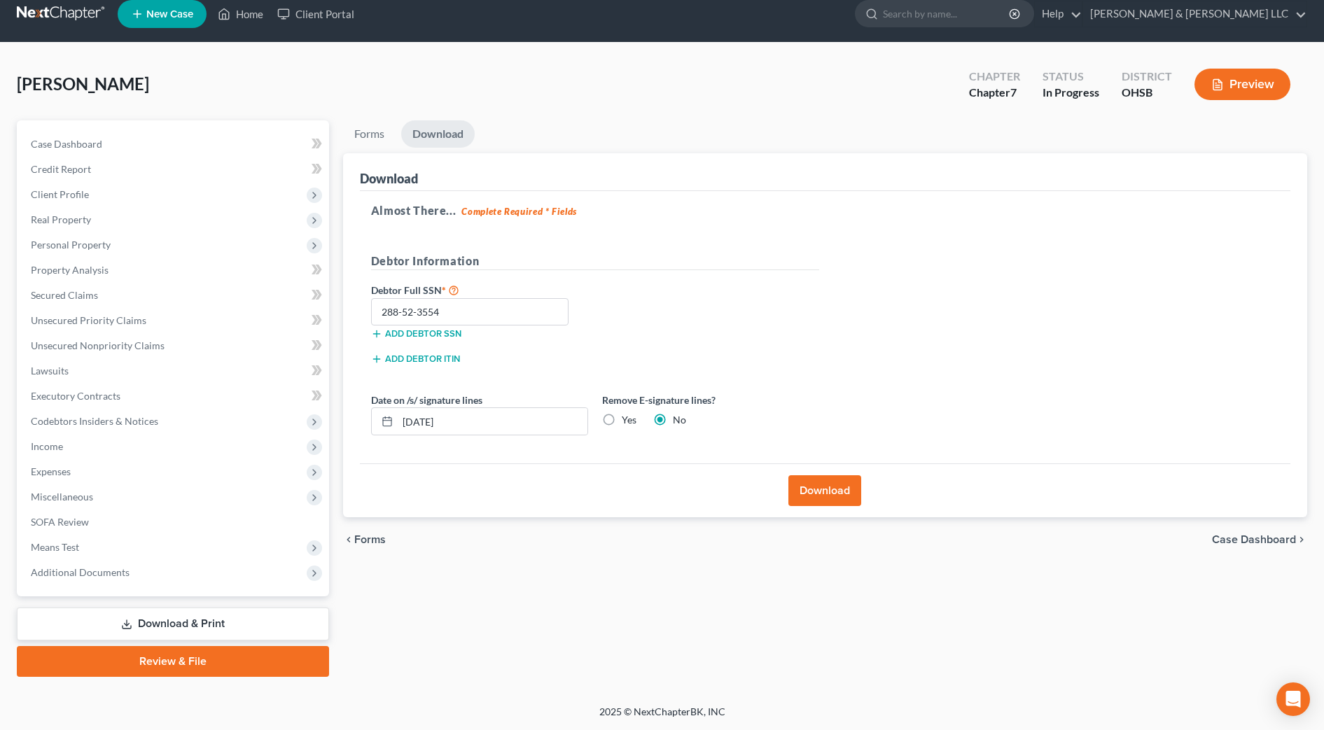
click at [191, 635] on link "Download & Print" at bounding box center [173, 624] width 312 height 33
click at [186, 611] on link "Download & Print" at bounding box center [173, 624] width 312 height 33
click at [88, 561] on span "Additional Documents" at bounding box center [175, 572] width 310 height 25
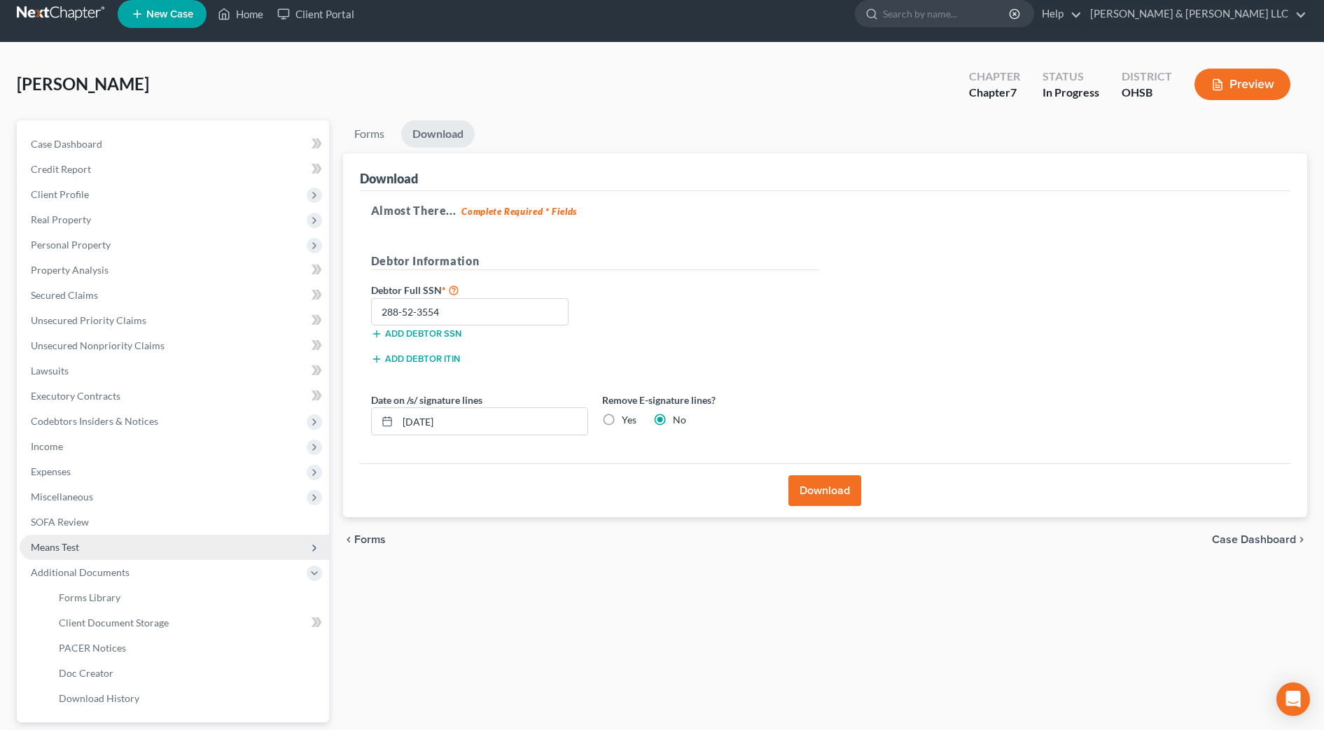
click at [83, 548] on span "Means Test" at bounding box center [175, 547] width 310 height 25
click at [91, 567] on span "Exemption from Presumption" at bounding box center [124, 573] width 130 height 12
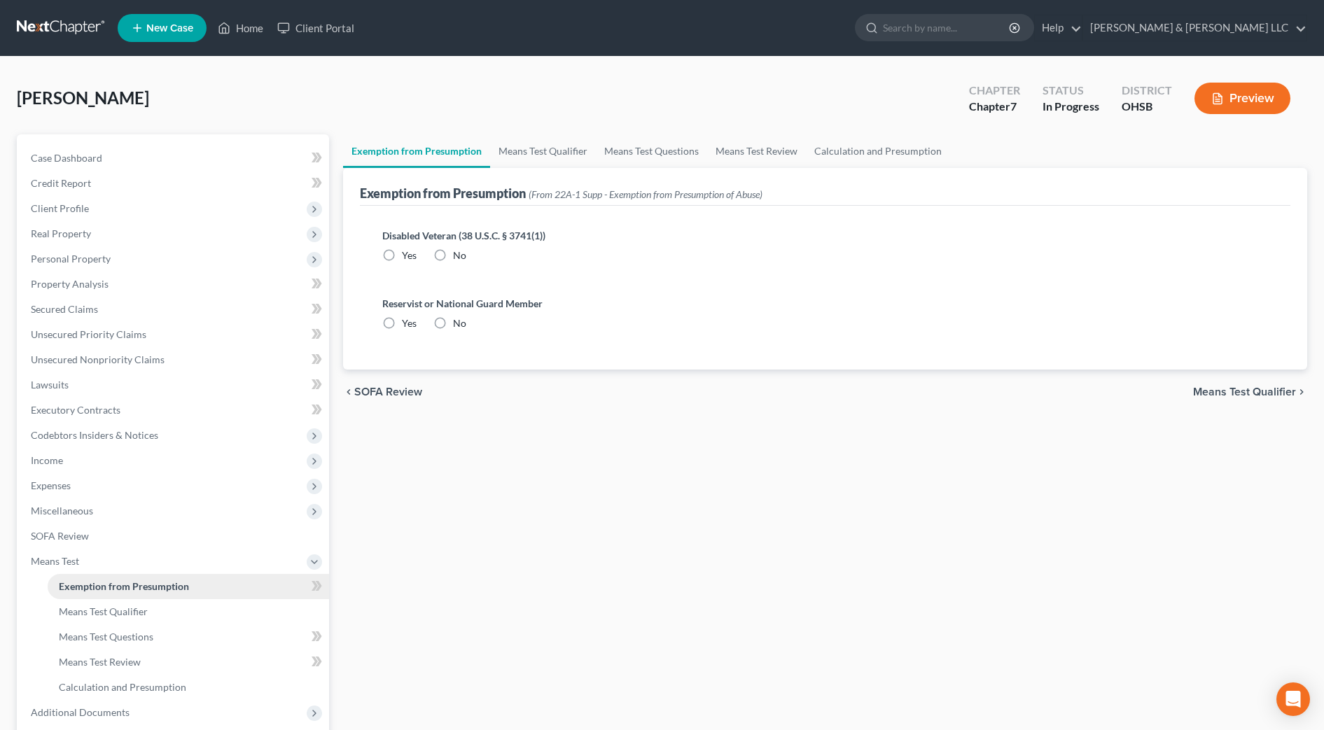
radio input "true"
click at [531, 158] on link "Means Test Qualifier" at bounding box center [543, 151] width 106 height 34
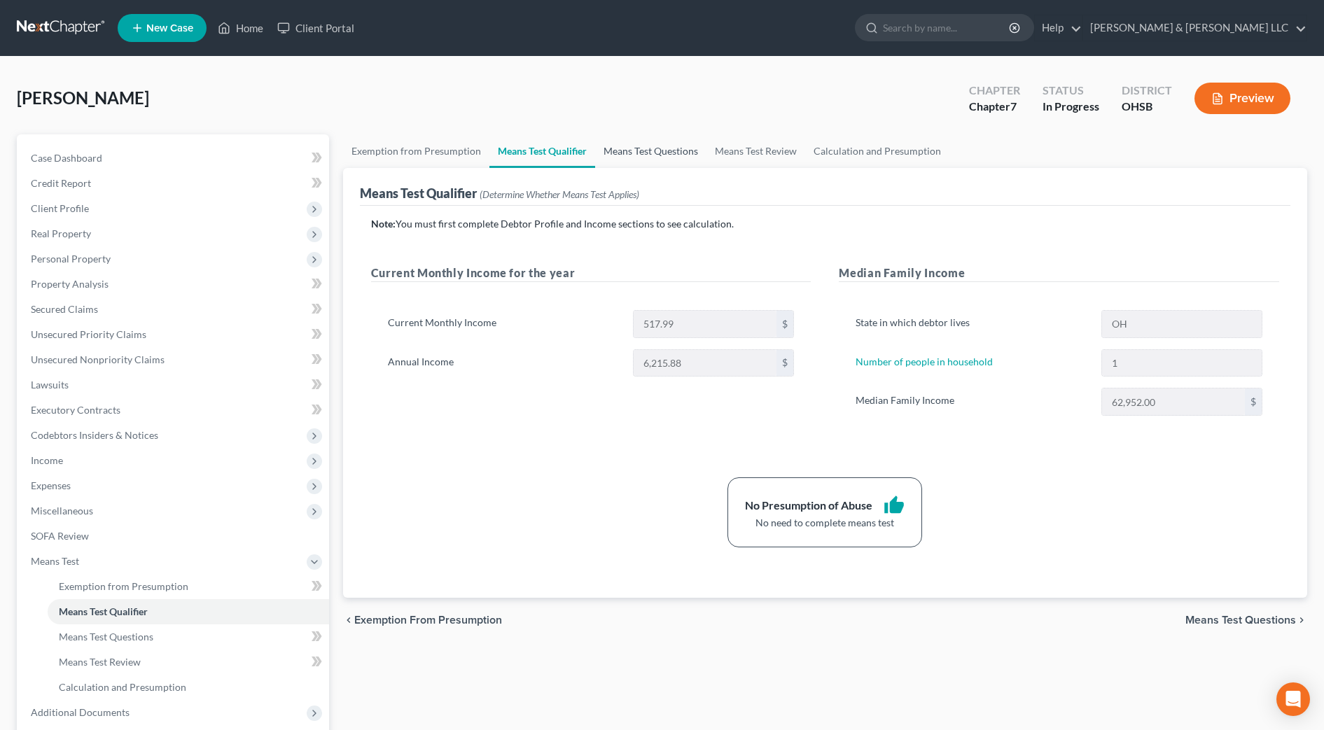
click at [637, 156] on link "Means Test Questions" at bounding box center [650, 151] width 111 height 34
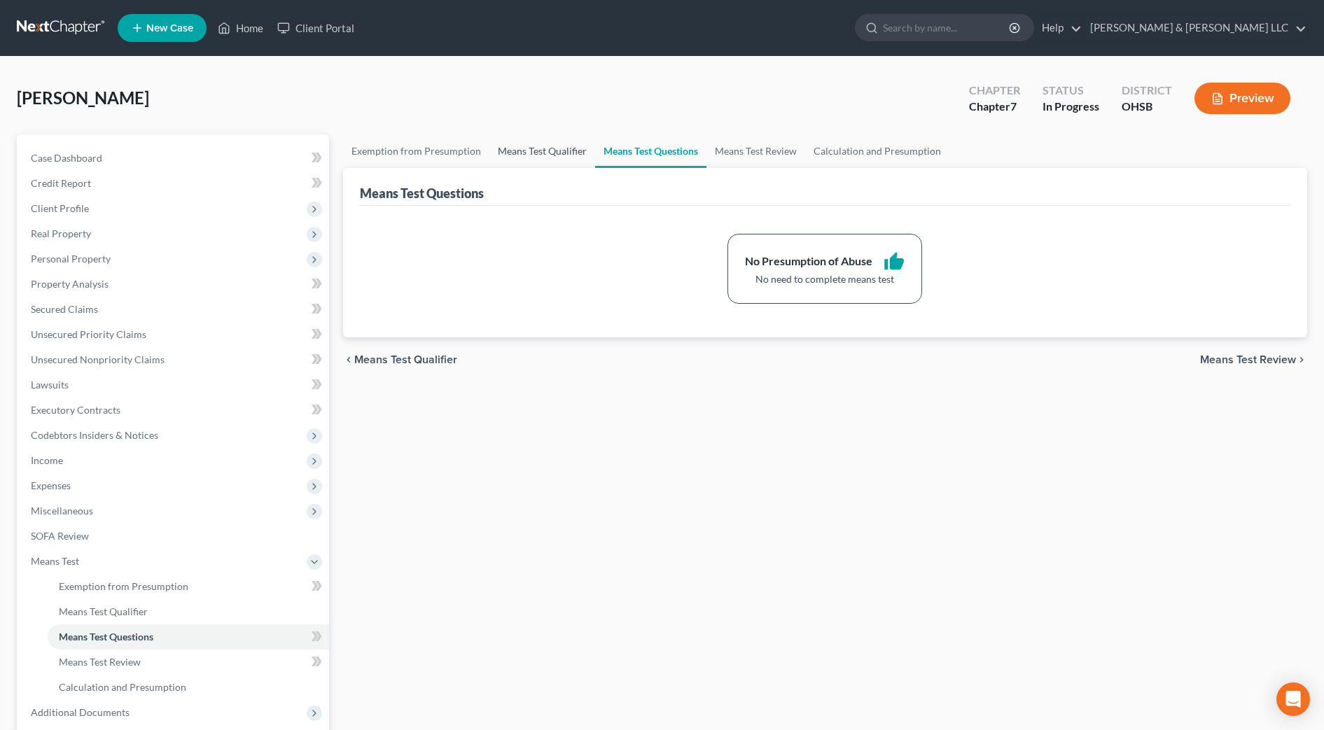
click at [537, 151] on link "Means Test Qualifier" at bounding box center [543, 151] width 106 height 34
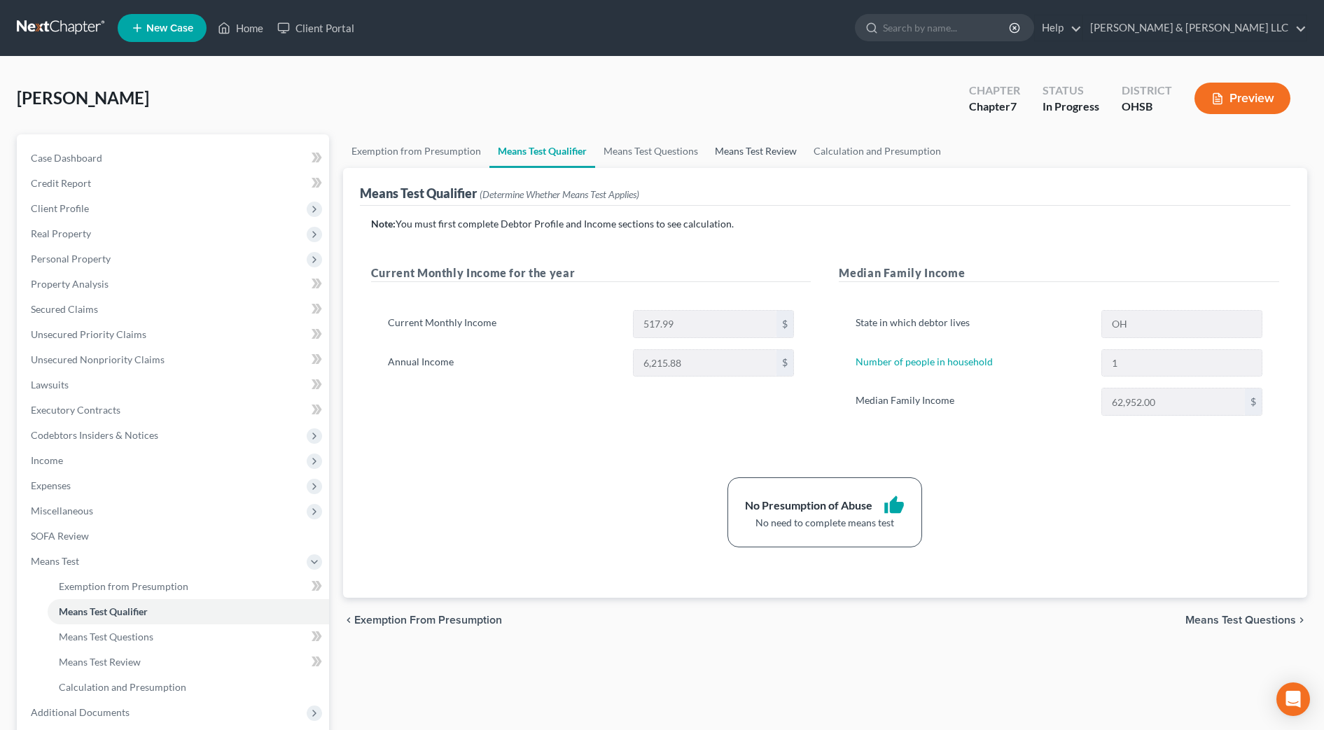
click at [751, 151] on link "Means Test Review" at bounding box center [756, 151] width 99 height 34
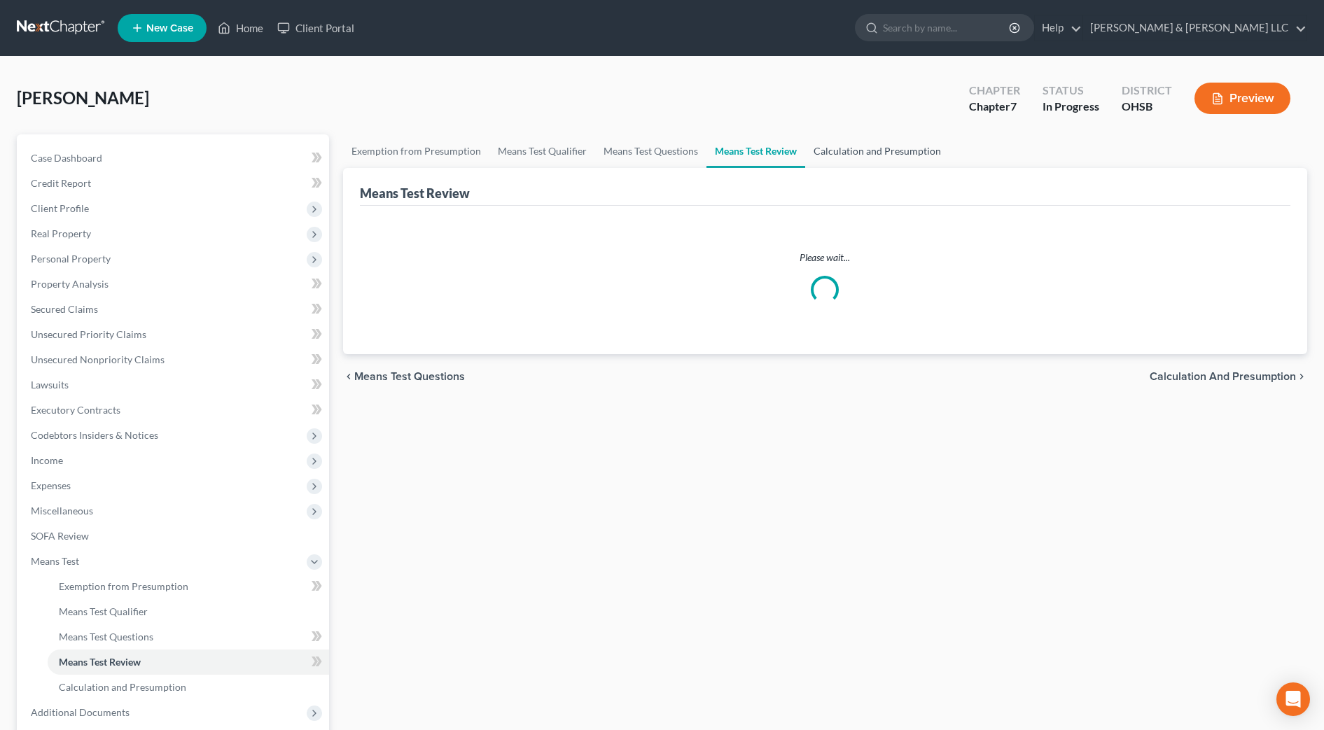
click at [860, 146] on link "Calculation and Presumption" at bounding box center [877, 151] width 144 height 34
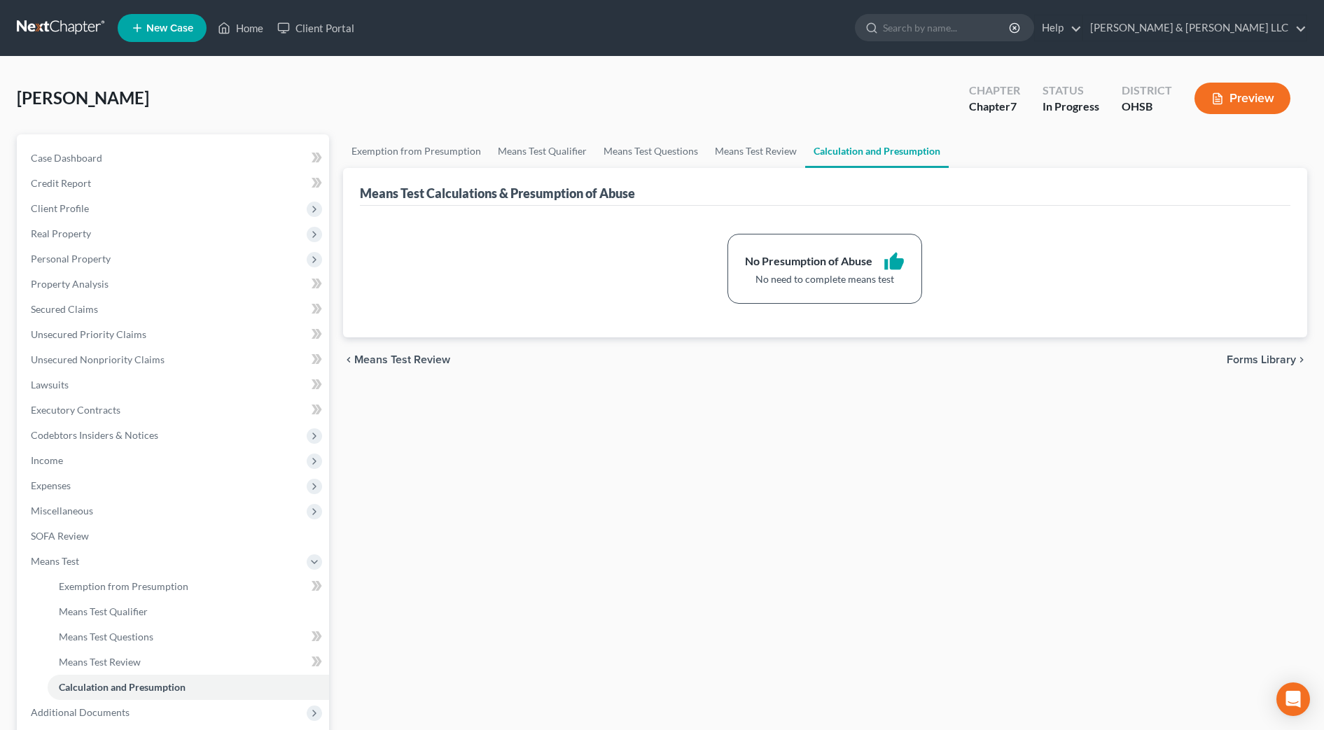
scroll to position [140, 0]
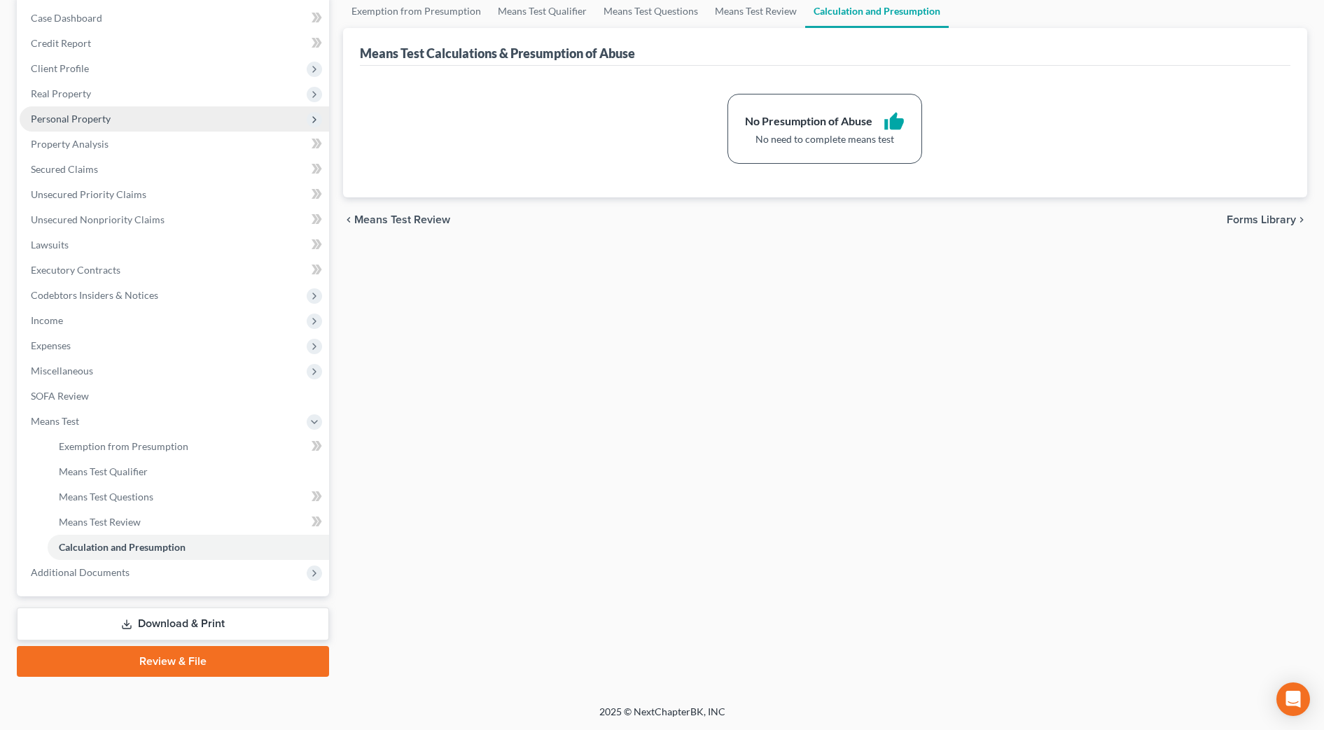
click at [76, 118] on span "Personal Property" at bounding box center [71, 119] width 80 height 12
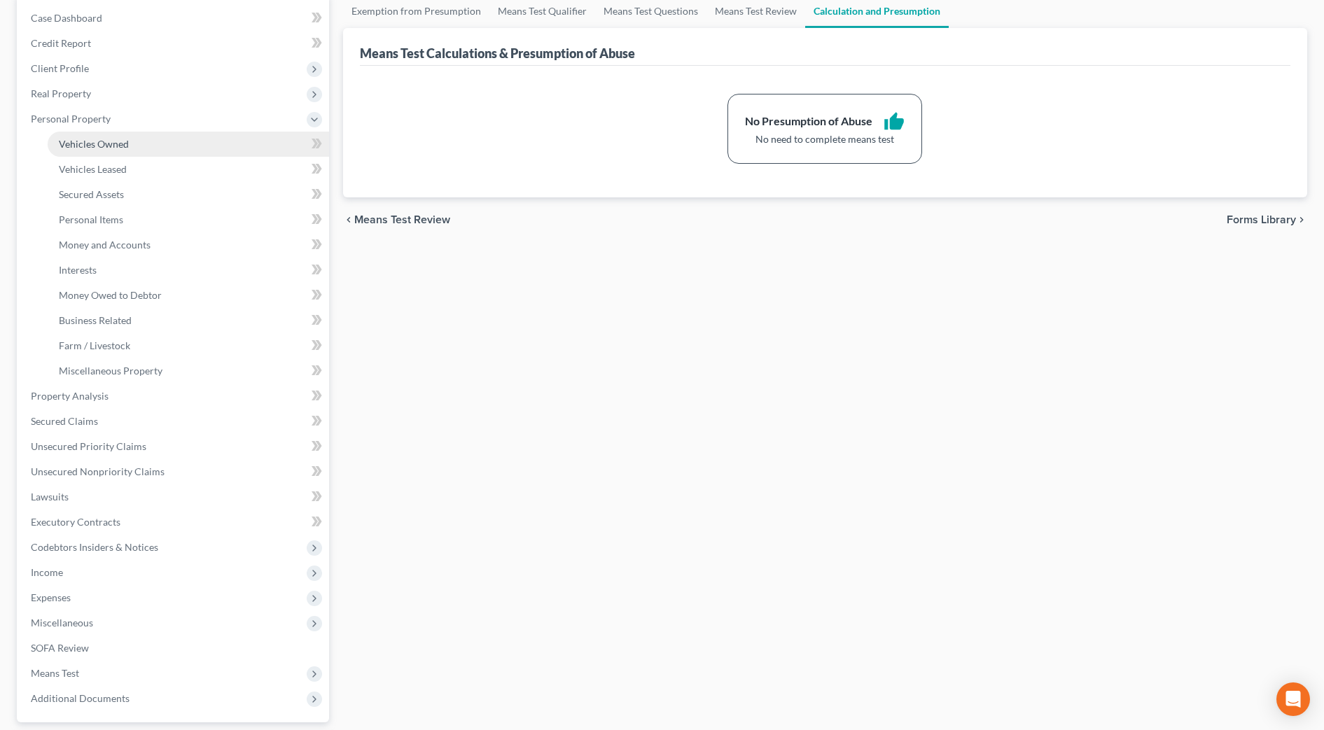
click at [92, 139] on span "Vehicles Owned" at bounding box center [94, 144] width 70 height 12
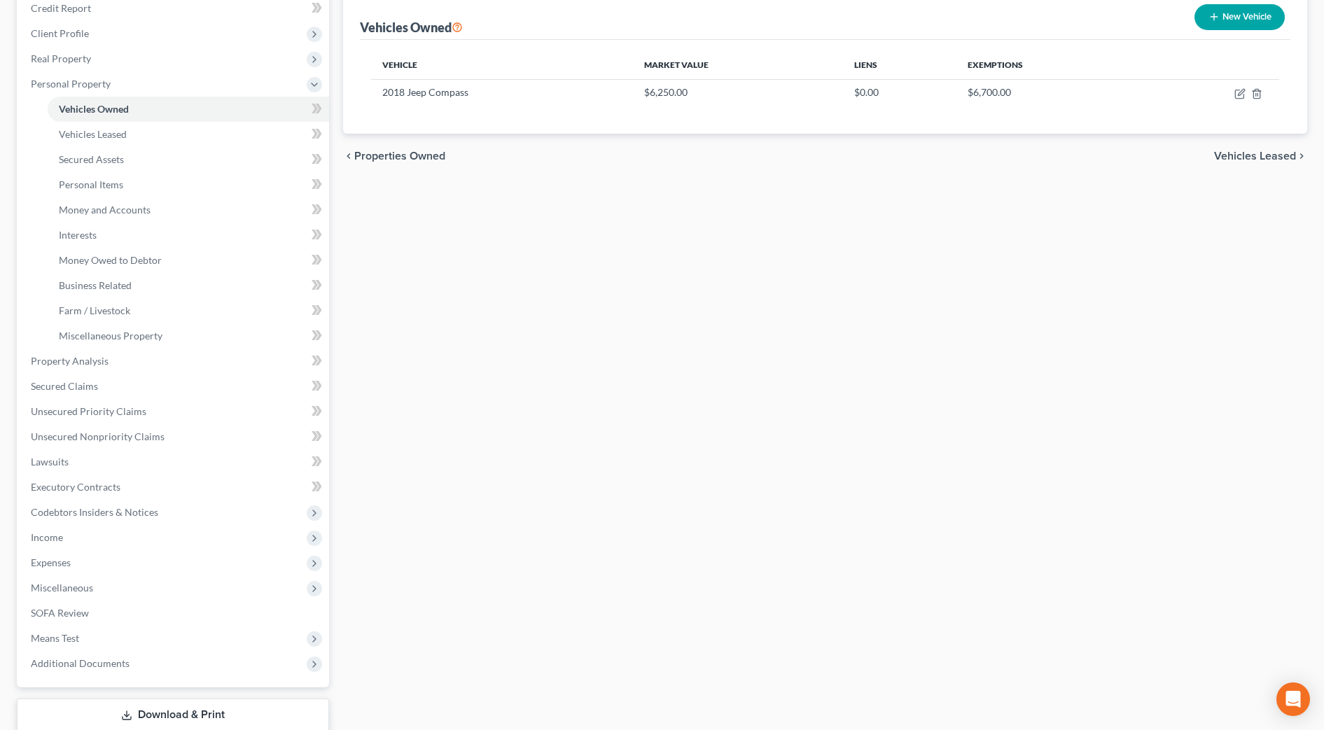
scroll to position [266, 0]
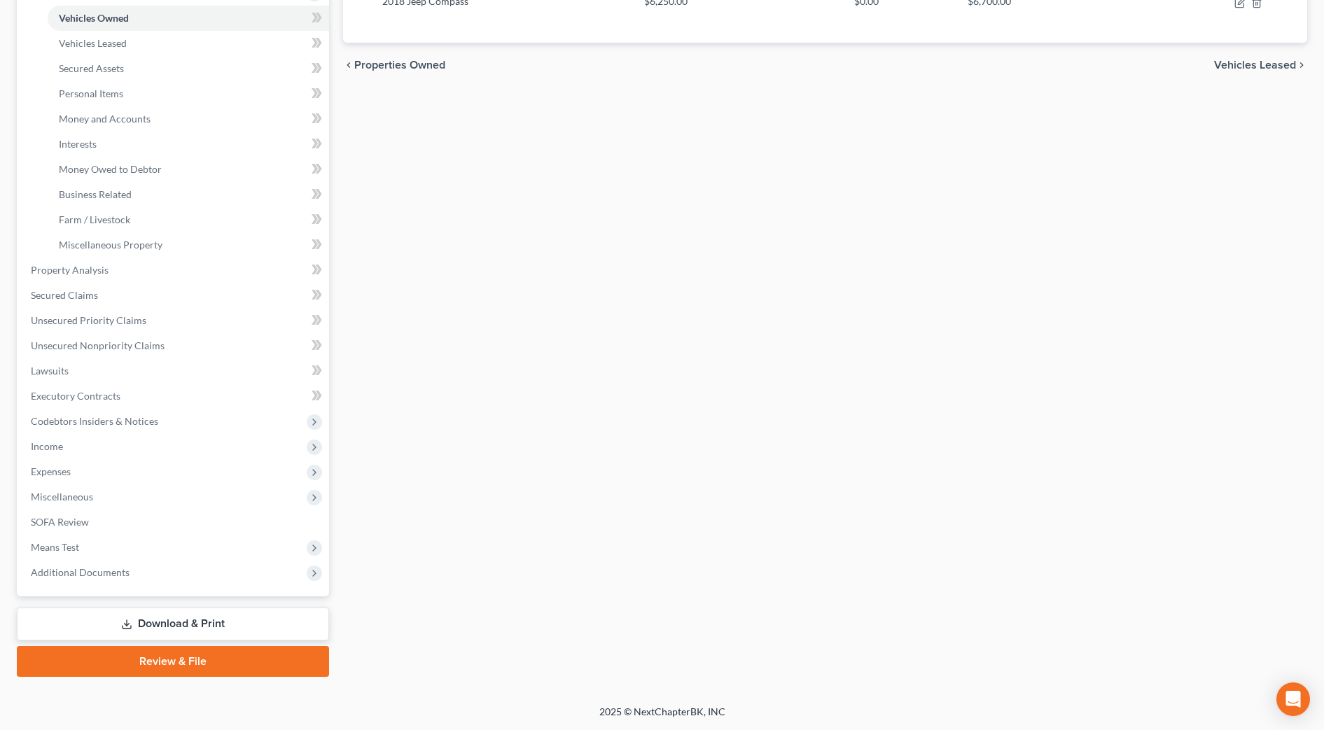
click at [279, 632] on link "Download & Print" at bounding box center [173, 624] width 312 height 33
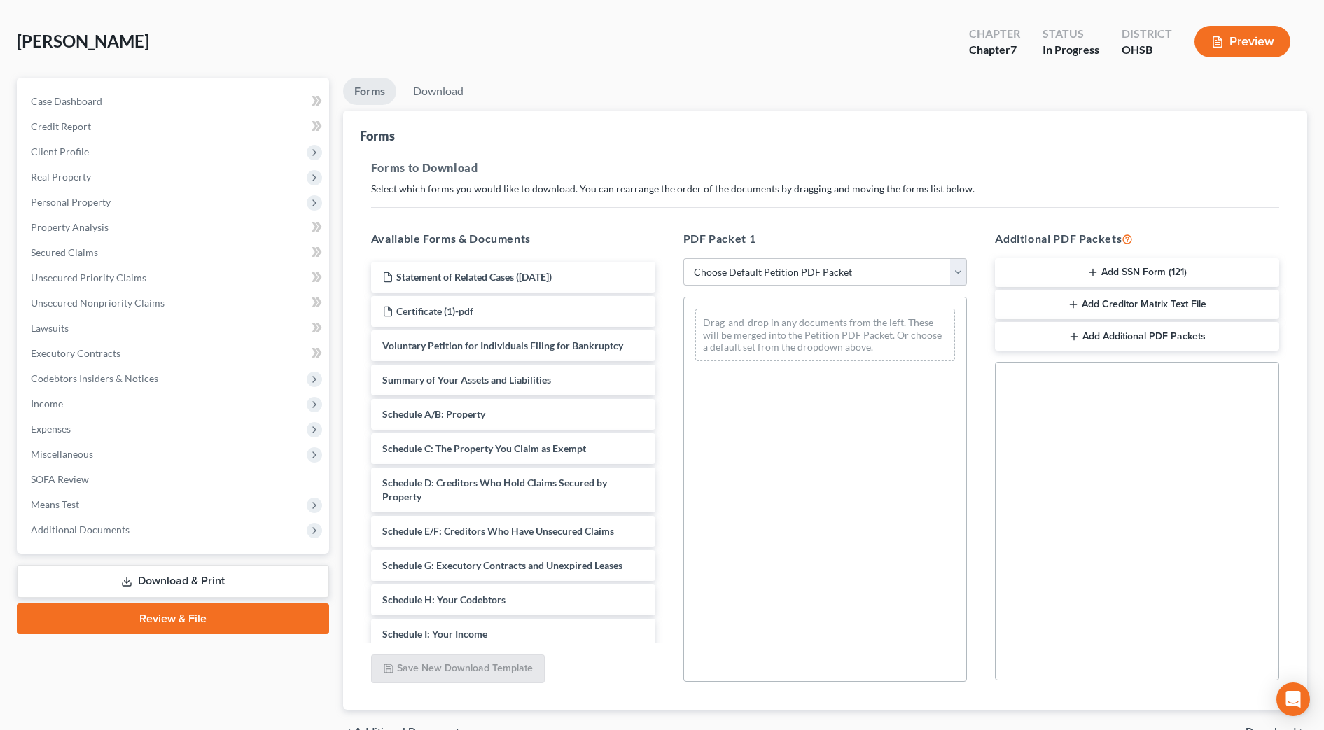
scroll to position [88, 0]
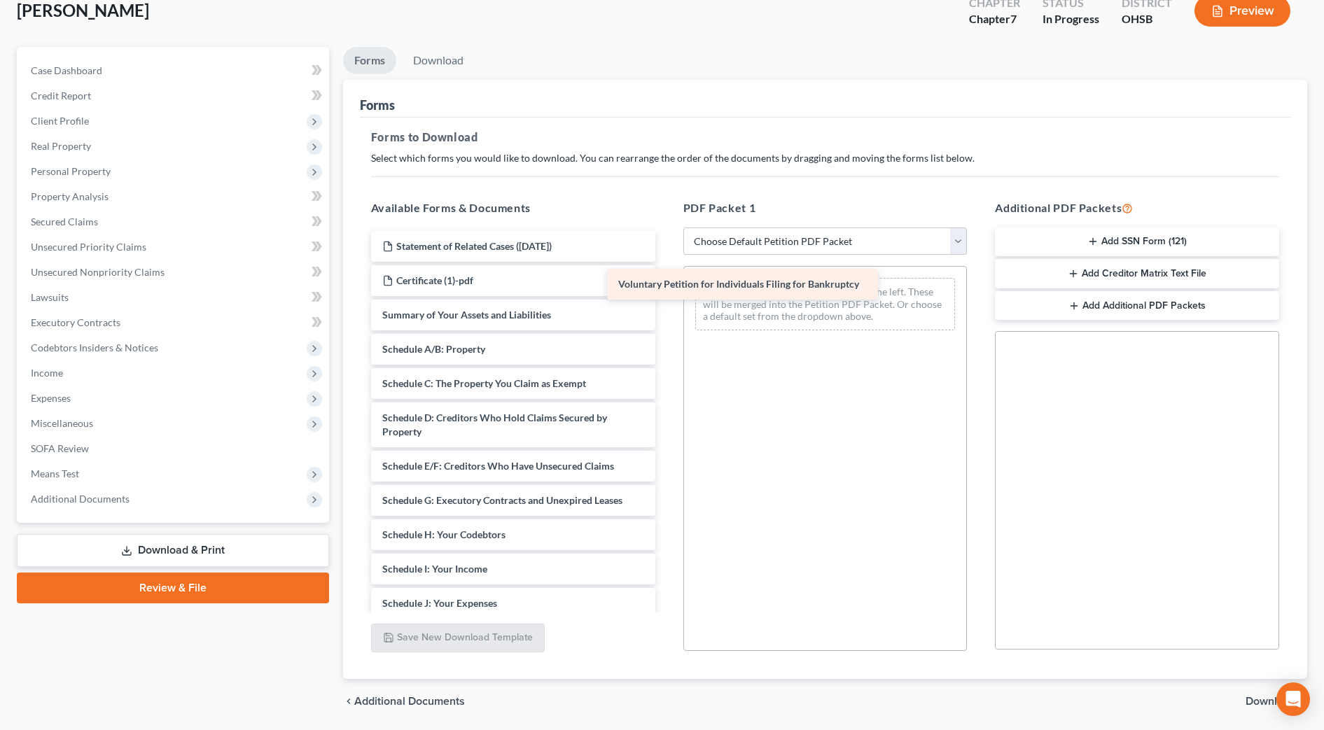
drag, startPoint x: 618, startPoint y: 325, endPoint x: 852, endPoint y: 295, distance: 236.5
click at [667, 295] on div "Voluntary Petition for Individuals Filing for Bankruptcy Statement of Related C…" at bounding box center [513, 590] width 307 height 719
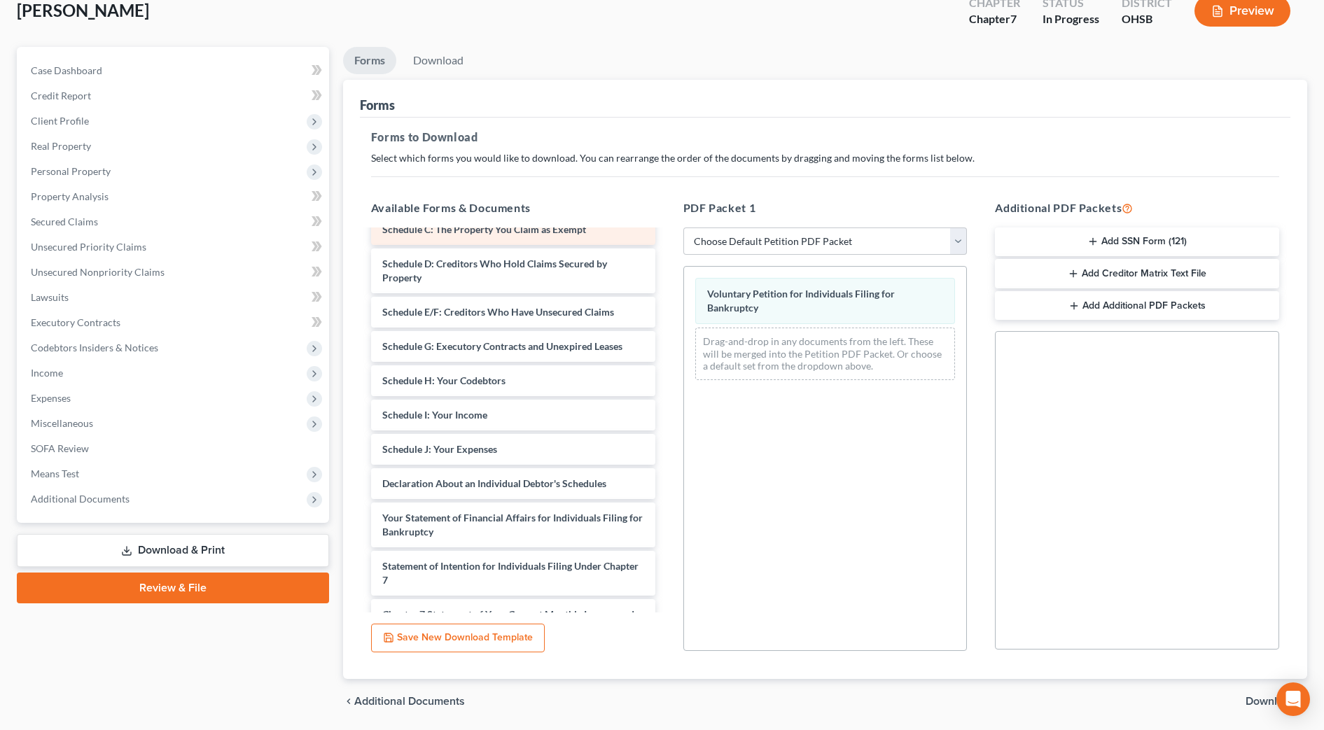
scroll to position [175, 0]
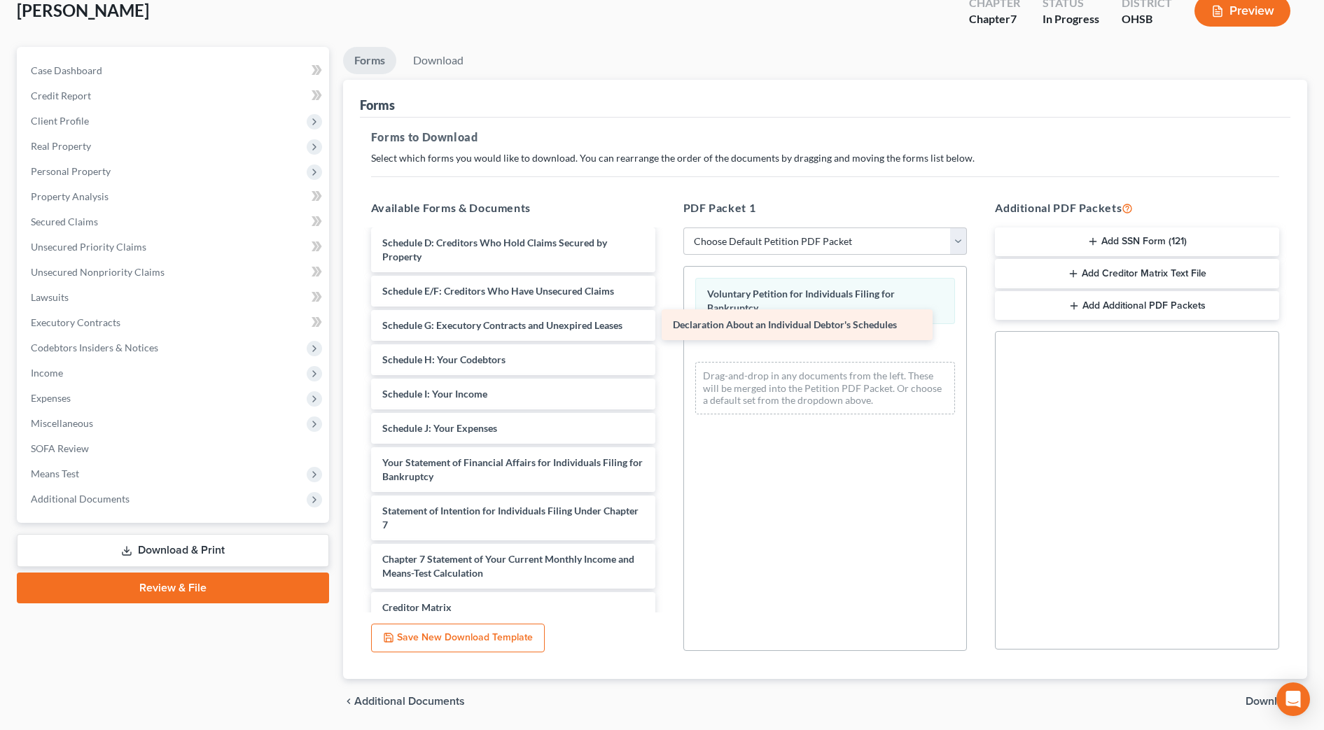
drag, startPoint x: 604, startPoint y: 464, endPoint x: 895, endPoint y: 326, distance: 321.7
click at [667, 326] on div "Declaration About an Individual Debtor's Schedules Statement of Related Cases (…" at bounding box center [513, 398] width 307 height 684
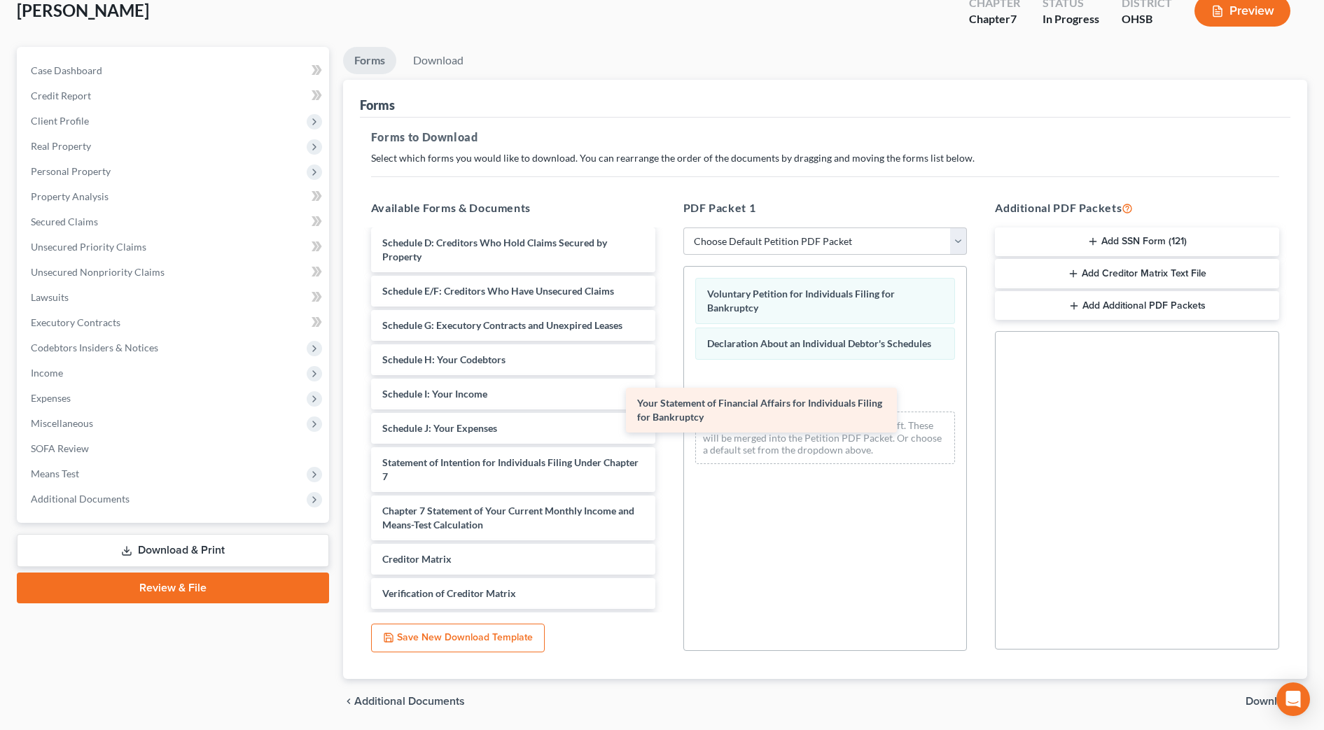
drag, startPoint x: 597, startPoint y: 462, endPoint x: 841, endPoint y: 401, distance: 251.7
click at [667, 401] on div "Your Statement of Financial Affairs for Individuals Filing for Bankruptcy State…" at bounding box center [513, 374] width 307 height 636
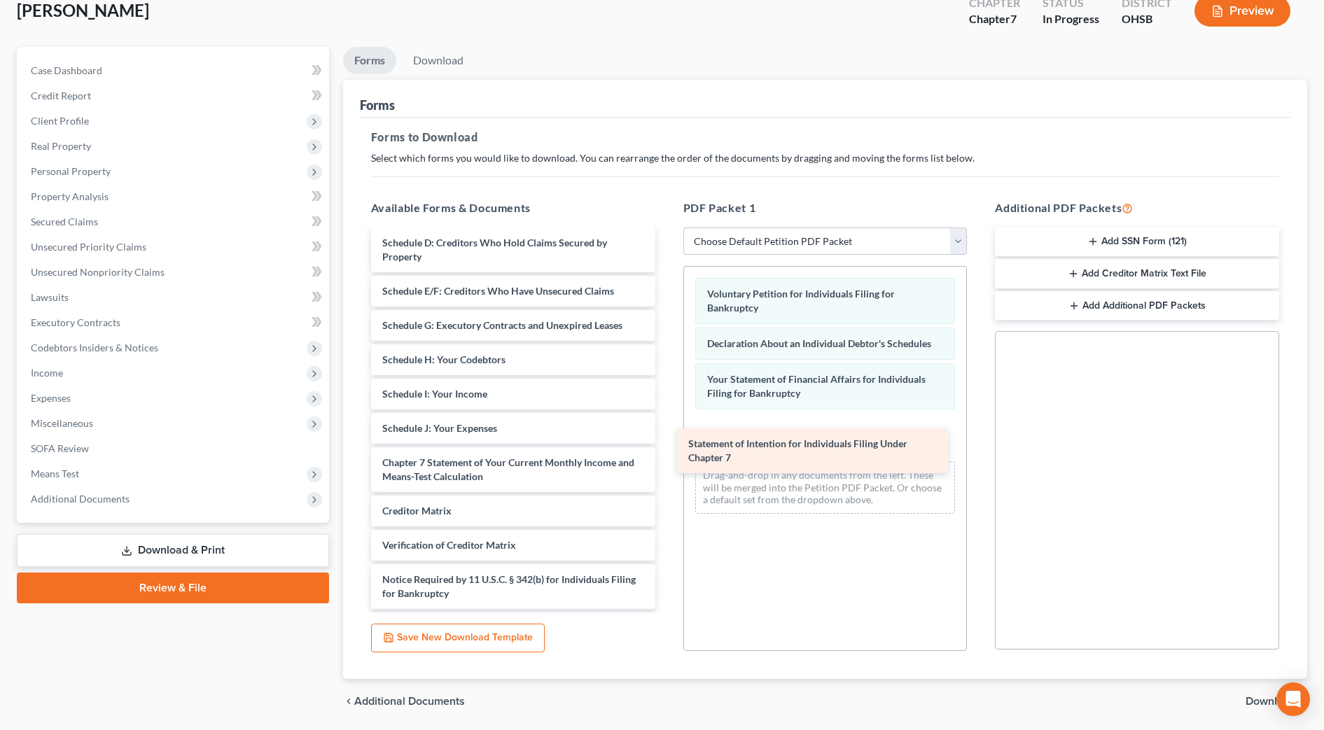
drag, startPoint x: 603, startPoint y: 464, endPoint x: 898, endPoint y: 443, distance: 295.6
click at [667, 441] on div "Statement of Intention for Individuals Filing Under Chapter 7 Statement of Rela…" at bounding box center [513, 350] width 307 height 588
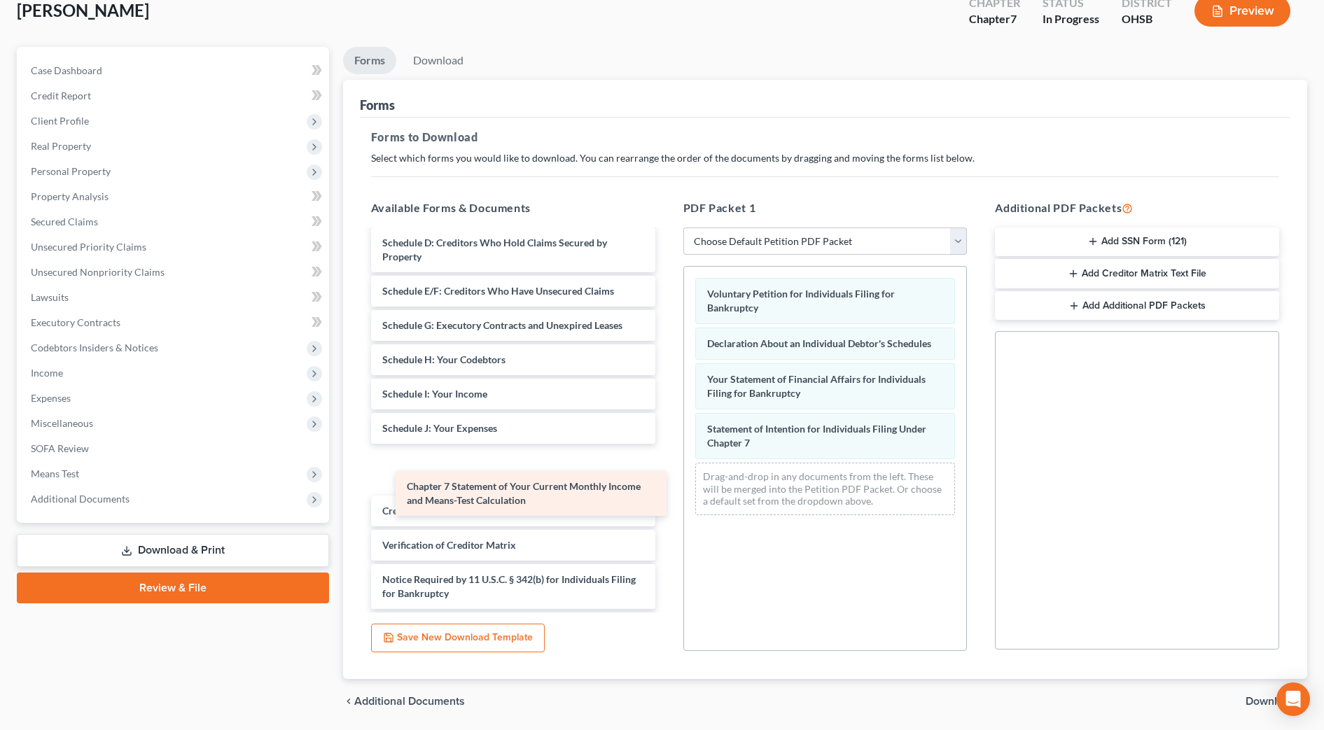
scroll to position [161, 0]
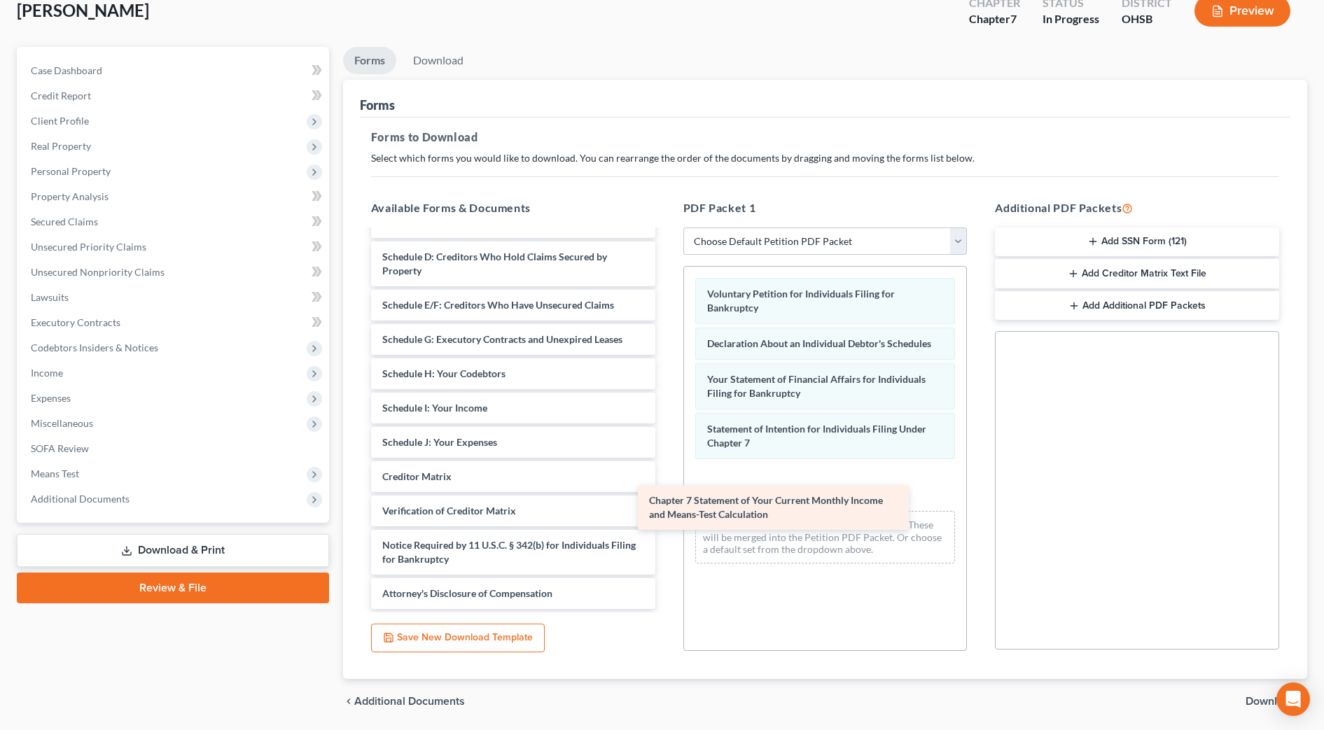
drag, startPoint x: 621, startPoint y: 458, endPoint x: 889, endPoint y: 494, distance: 270.7
click at [667, 494] on div "Chapter 7 Statement of Your Current Monthly Income and Means-Test Calculation S…" at bounding box center [513, 339] width 307 height 539
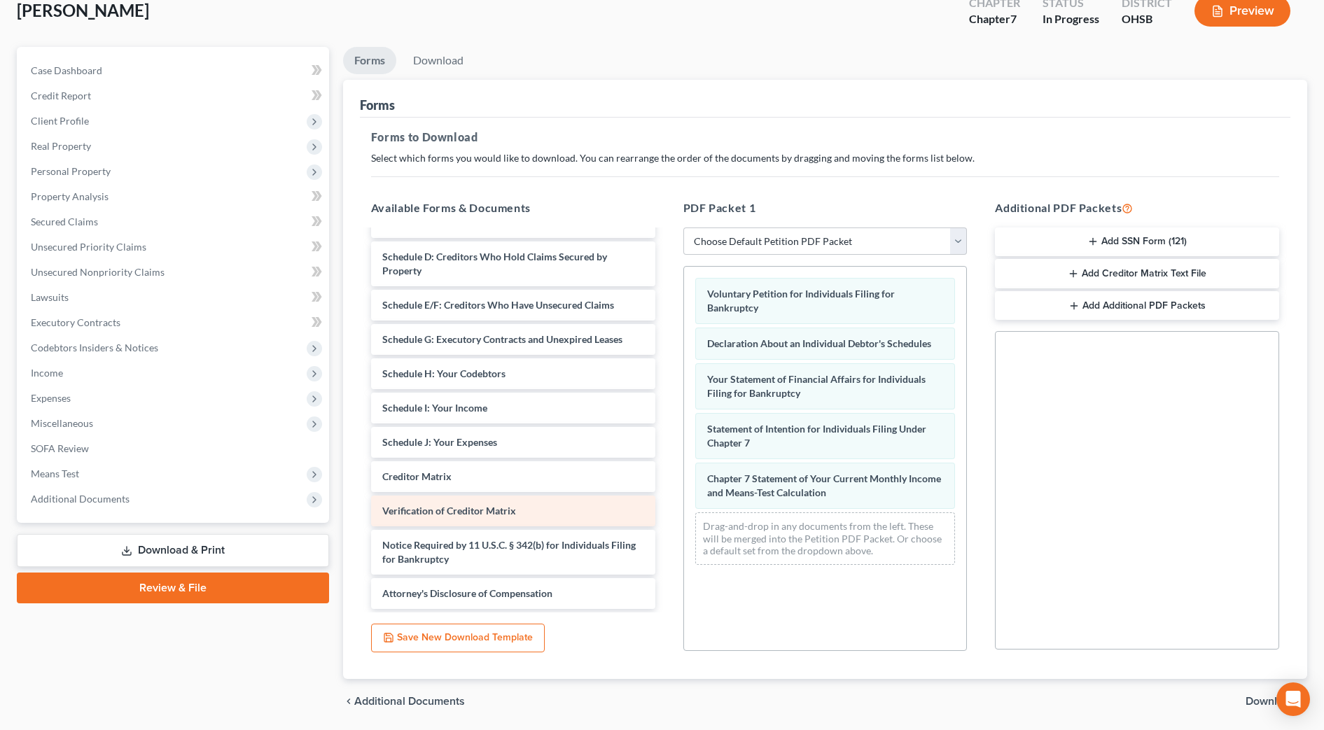
scroll to position [127, 0]
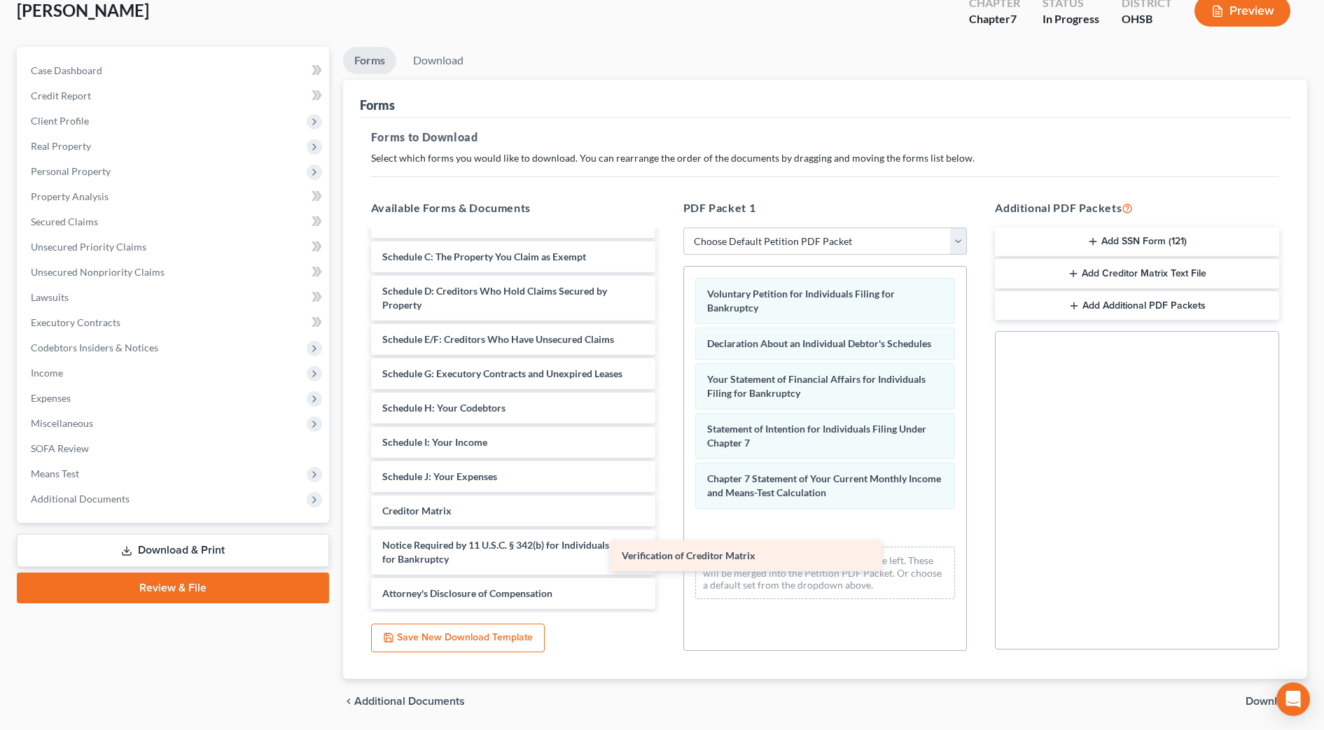
drag, startPoint x: 601, startPoint y: 505, endPoint x: 886, endPoint y: 537, distance: 286.9
click at [667, 537] on div "Verification of Creditor Matrix Statement of Related Cases ([DATE]) Certificate…" at bounding box center [513, 356] width 307 height 505
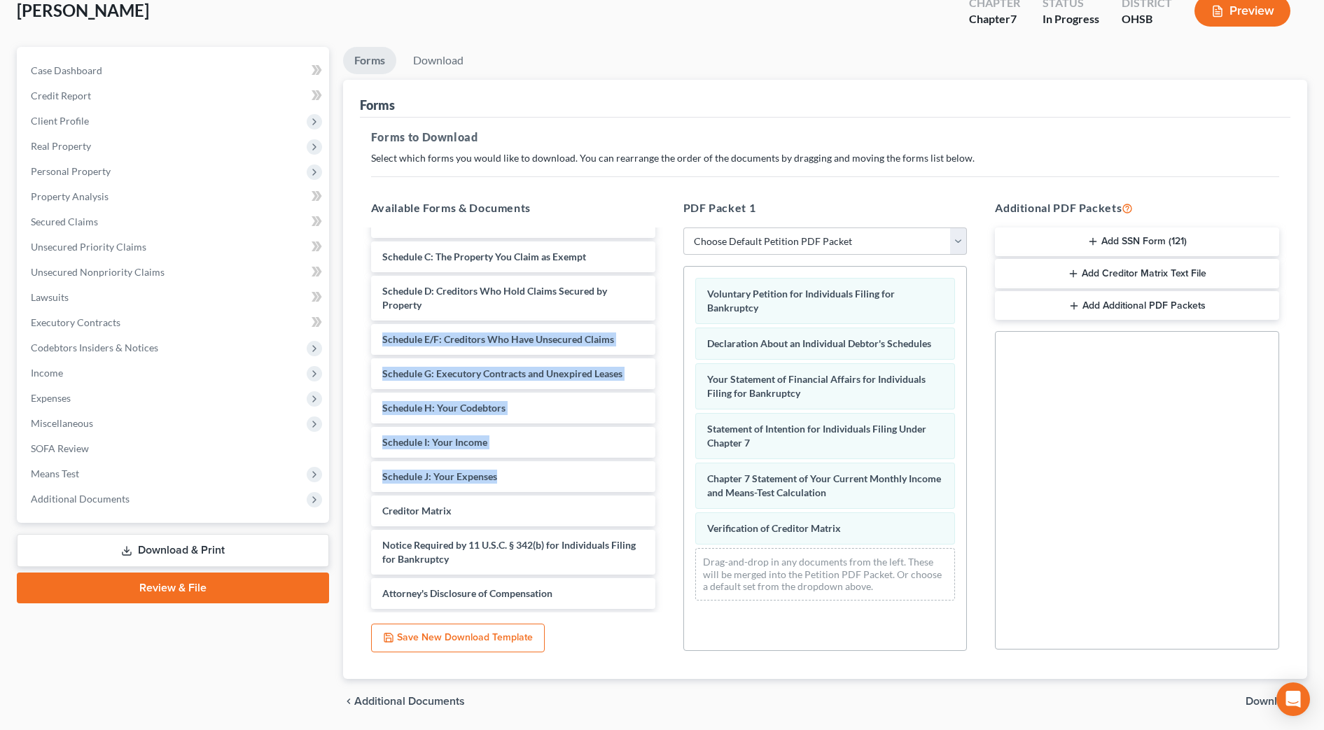
drag, startPoint x: 652, startPoint y: 475, endPoint x: 664, endPoint y: 310, distance: 165.0
click at [664, 310] on div "Statement of Related Cases ([DATE]) Certificate (1)-pdf Summary of Your Assets …" at bounding box center [513, 420] width 307 height 385
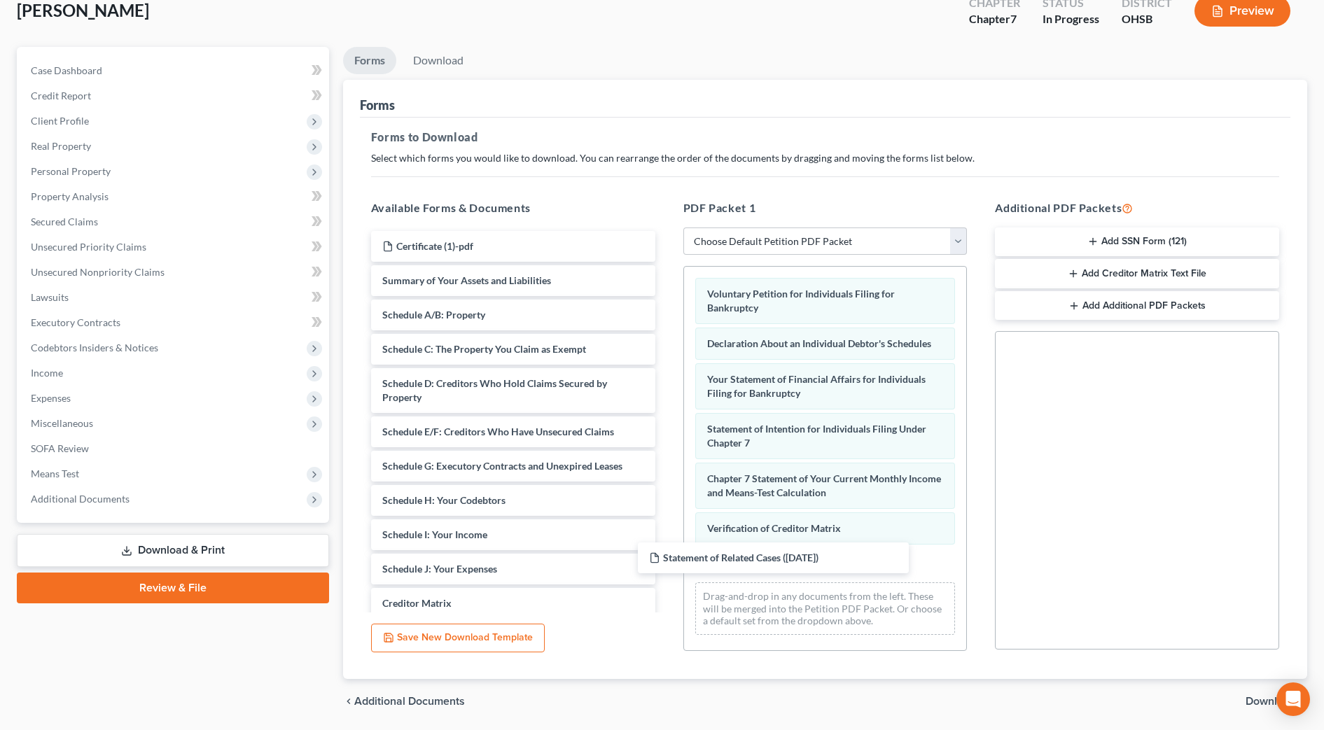
drag, startPoint x: 600, startPoint y: 248, endPoint x: 1037, endPoint y: 559, distance: 536.4
click at [667, 555] on div "Statement of Related Cases ([DATE]) Statement of Related Cases ([DATE]) Certifi…" at bounding box center [513, 466] width 307 height 471
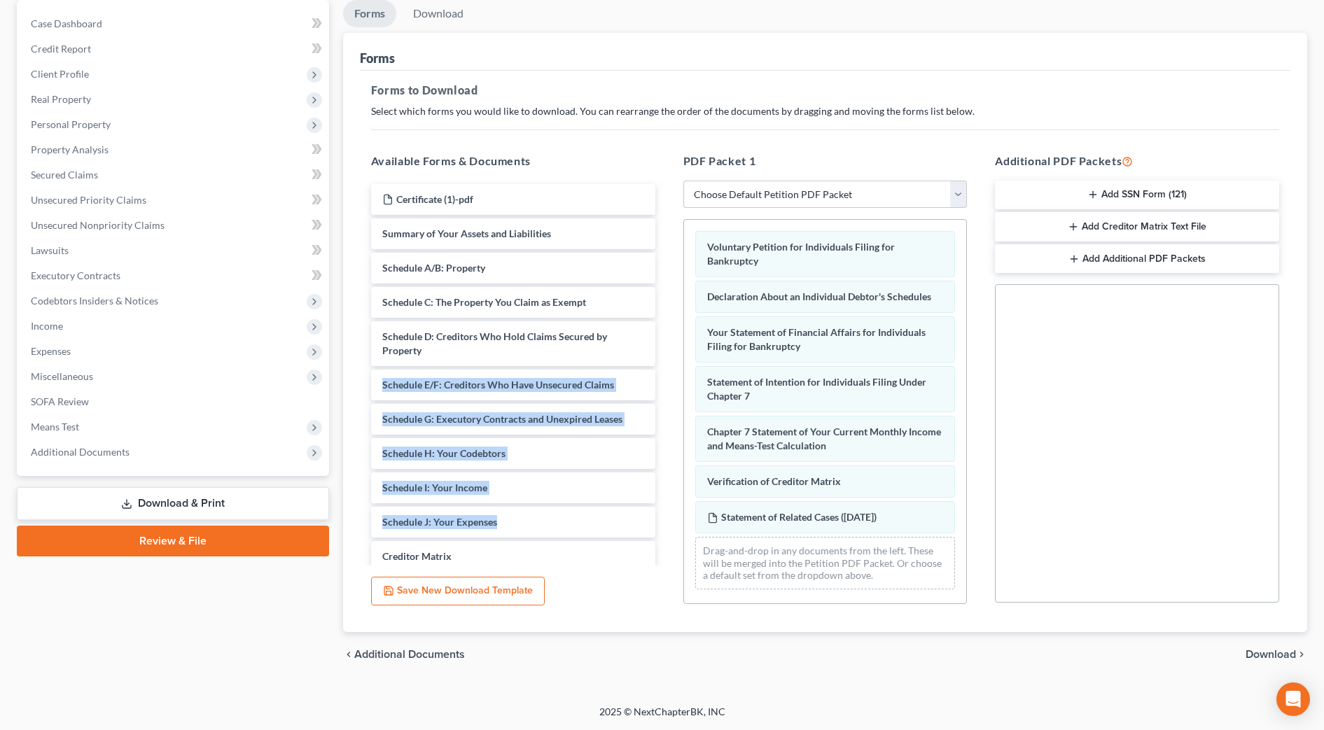
click at [1287, 652] on span "Download" at bounding box center [1271, 654] width 50 height 11
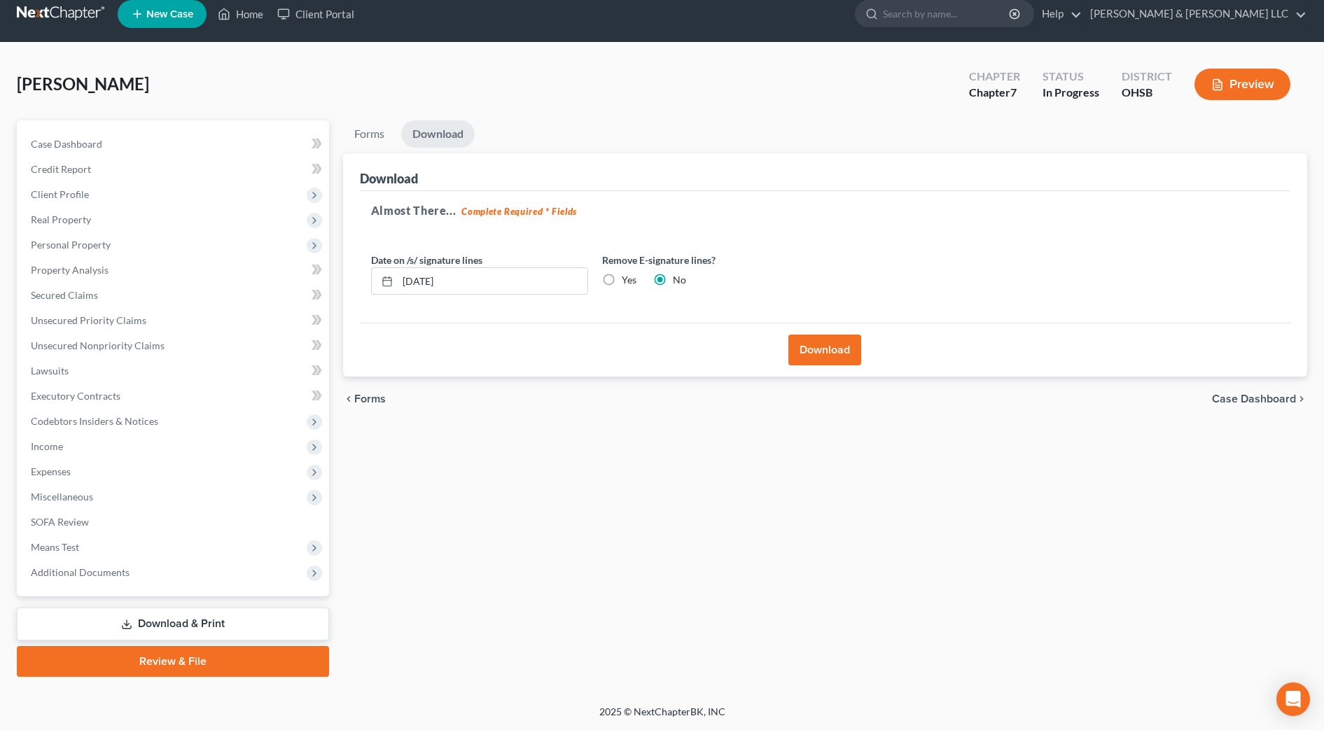
scroll to position [14, 0]
drag, startPoint x: 428, startPoint y: 282, endPoint x: 398, endPoint y: 280, distance: 30.2
click at [398, 280] on input "[DATE]" at bounding box center [493, 281] width 190 height 27
type input "[DATE]"
click at [822, 352] on button "Download" at bounding box center [825, 350] width 73 height 31
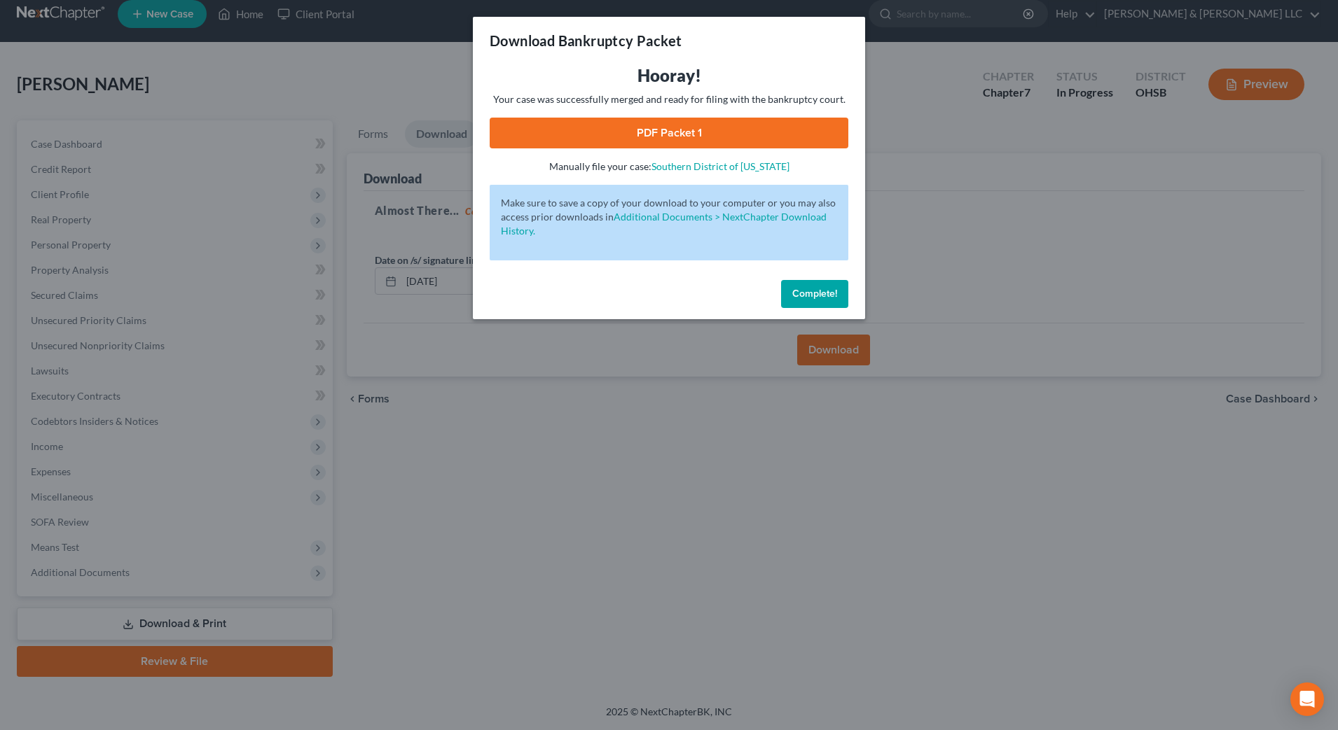
click at [687, 134] on link "PDF Packet 1" at bounding box center [669, 133] width 359 height 31
drag, startPoint x: 803, startPoint y: 284, endPoint x: 814, endPoint y: 295, distance: 15.8
click at [803, 284] on button "Complete!" at bounding box center [814, 294] width 67 height 28
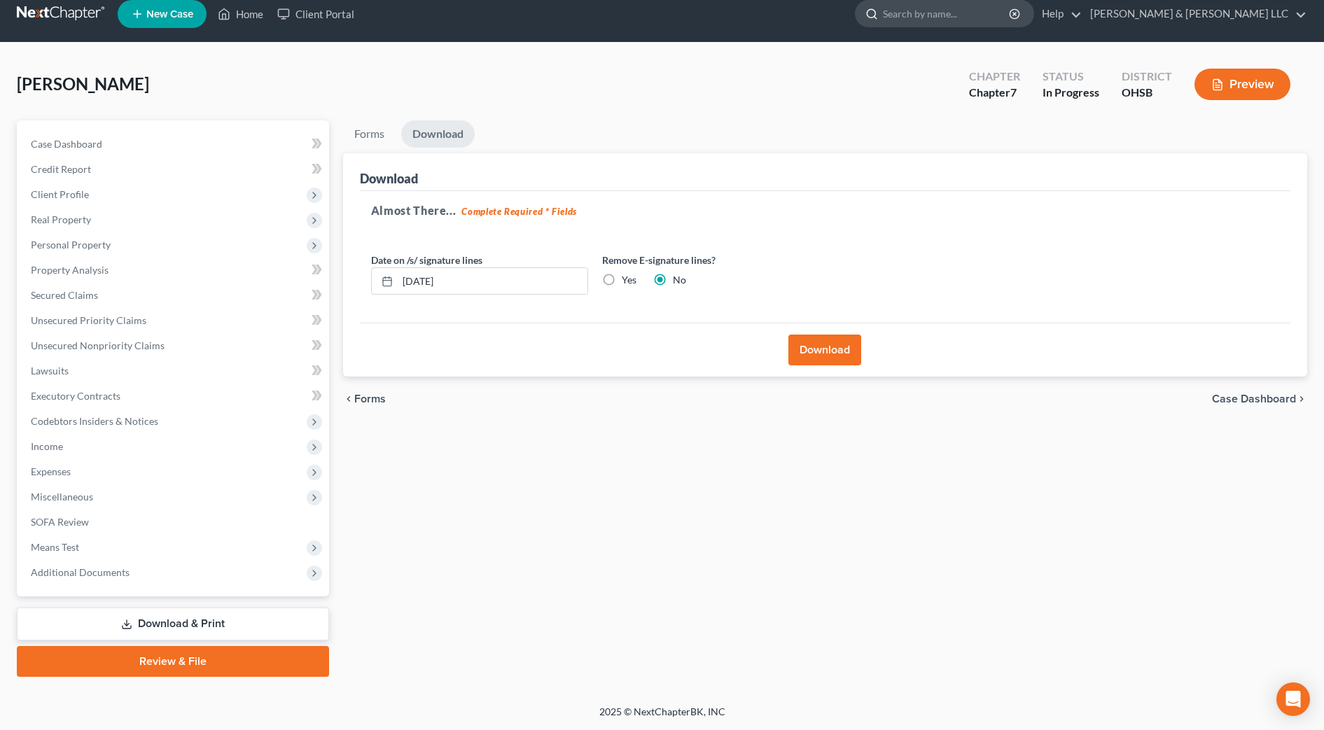
click at [1011, 11] on input "search" at bounding box center [947, 14] width 128 height 26
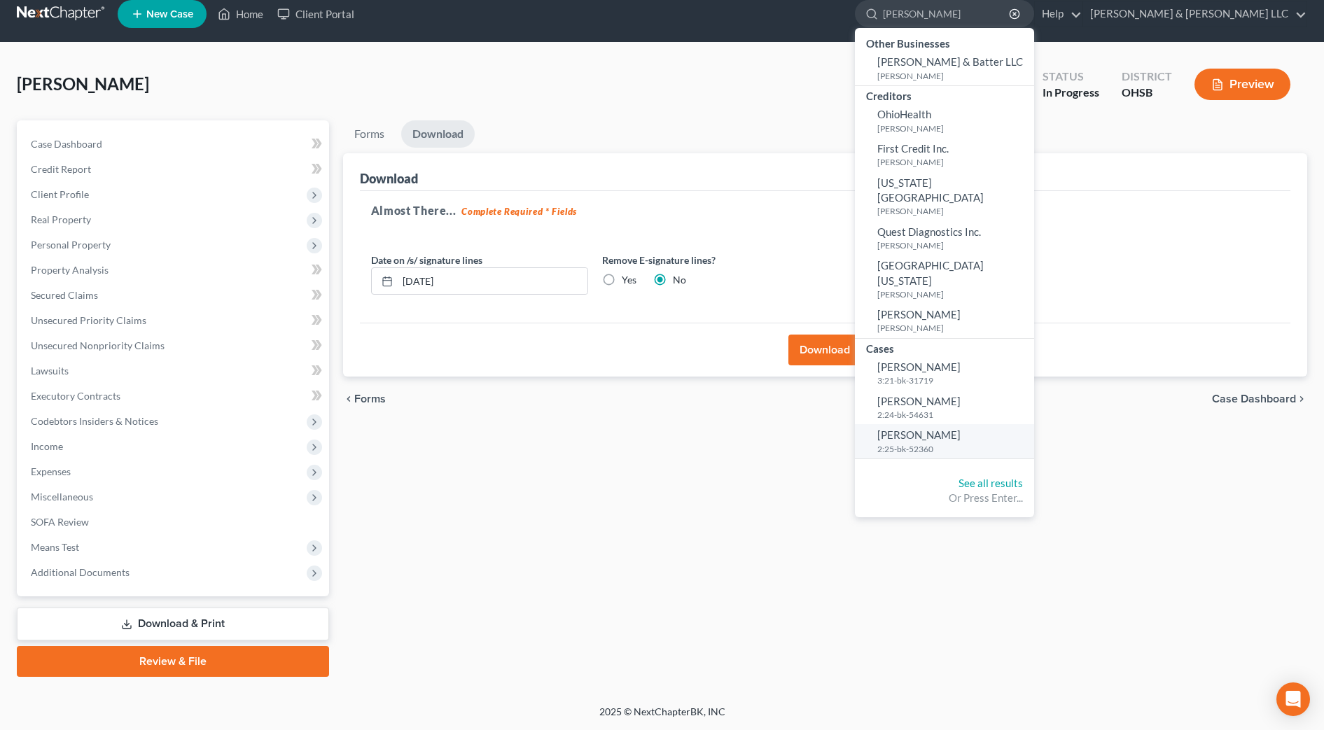
type input "[PERSON_NAME]"
click at [961, 429] on span "[PERSON_NAME]" at bounding box center [919, 435] width 83 height 13
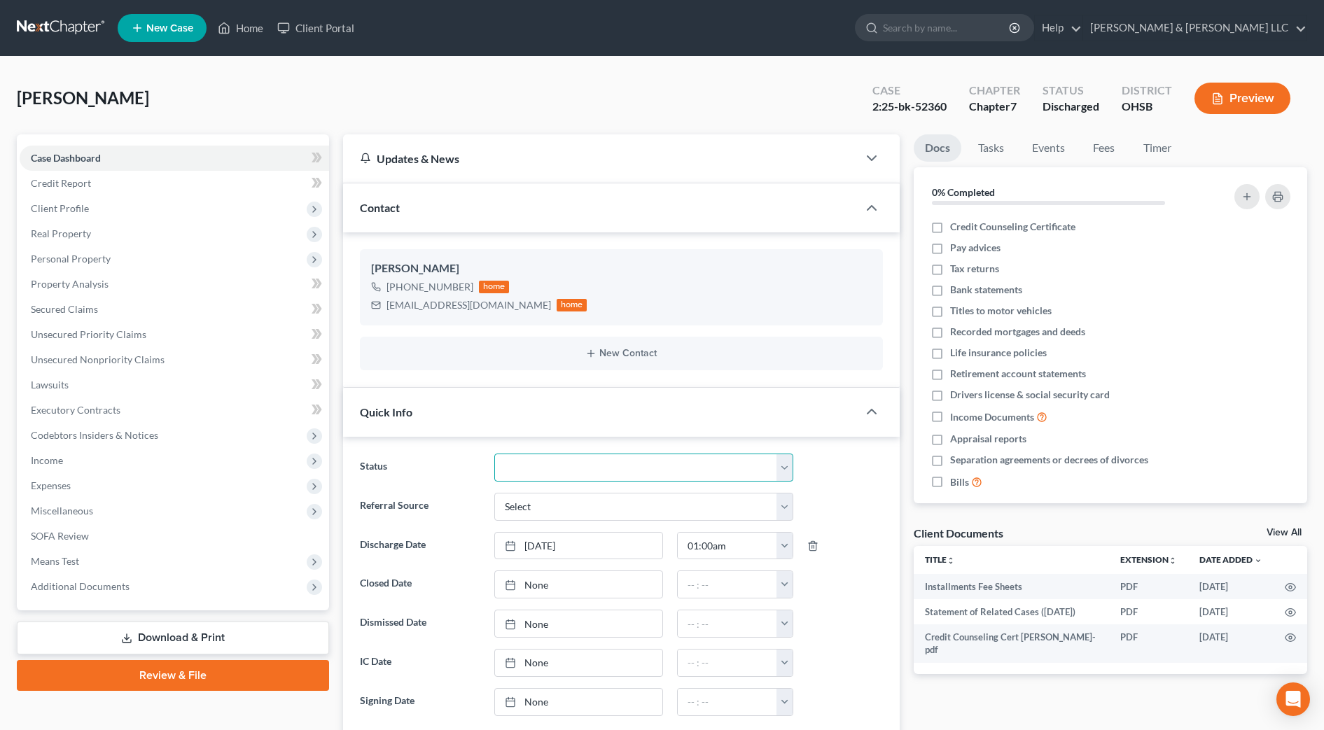
click at [609, 464] on select "Closed Discharged Dismissed Filed In Progress Lead Lost Lead Ready to File Reta…" at bounding box center [643, 468] width 299 height 28
select select "0"
click at [494, 454] on select "Closed Discharged Dismissed Filed In Progress Lead Lost Lead Ready to File Reta…" at bounding box center [643, 468] width 299 height 28
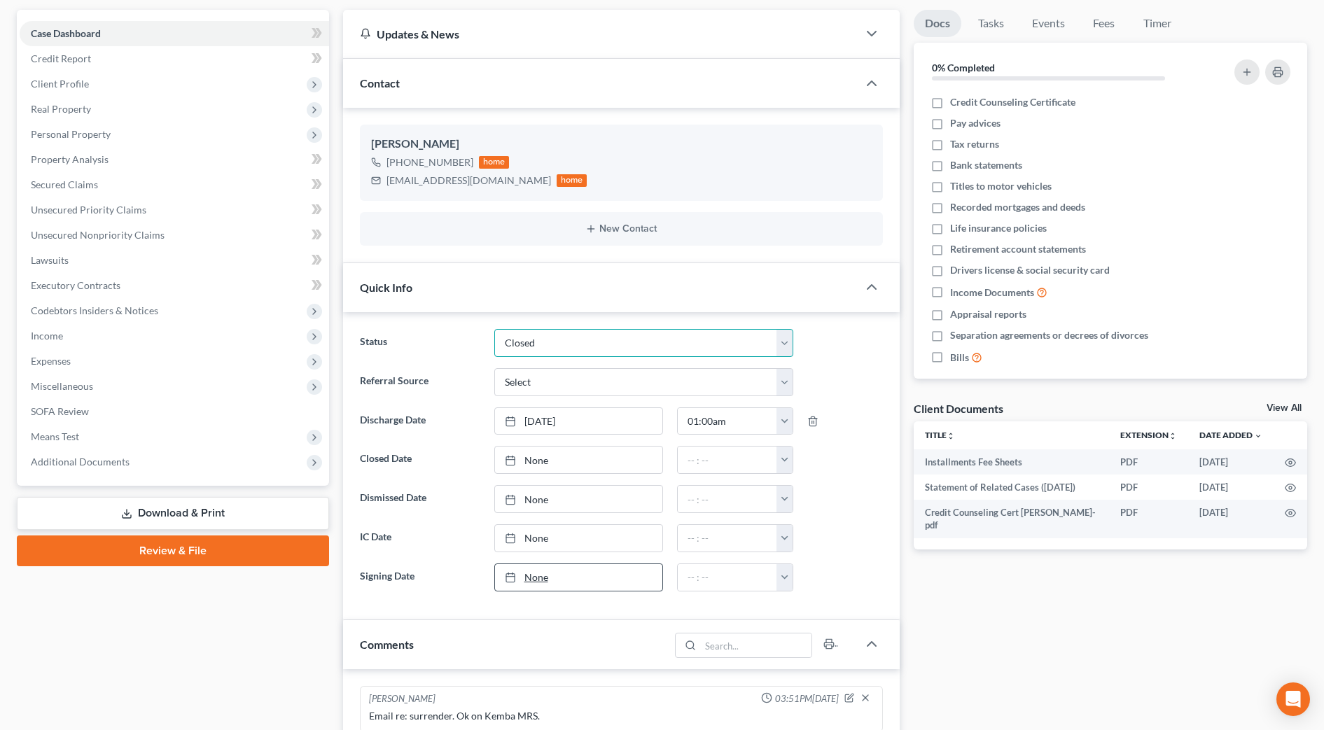
scroll to position [175, 0]
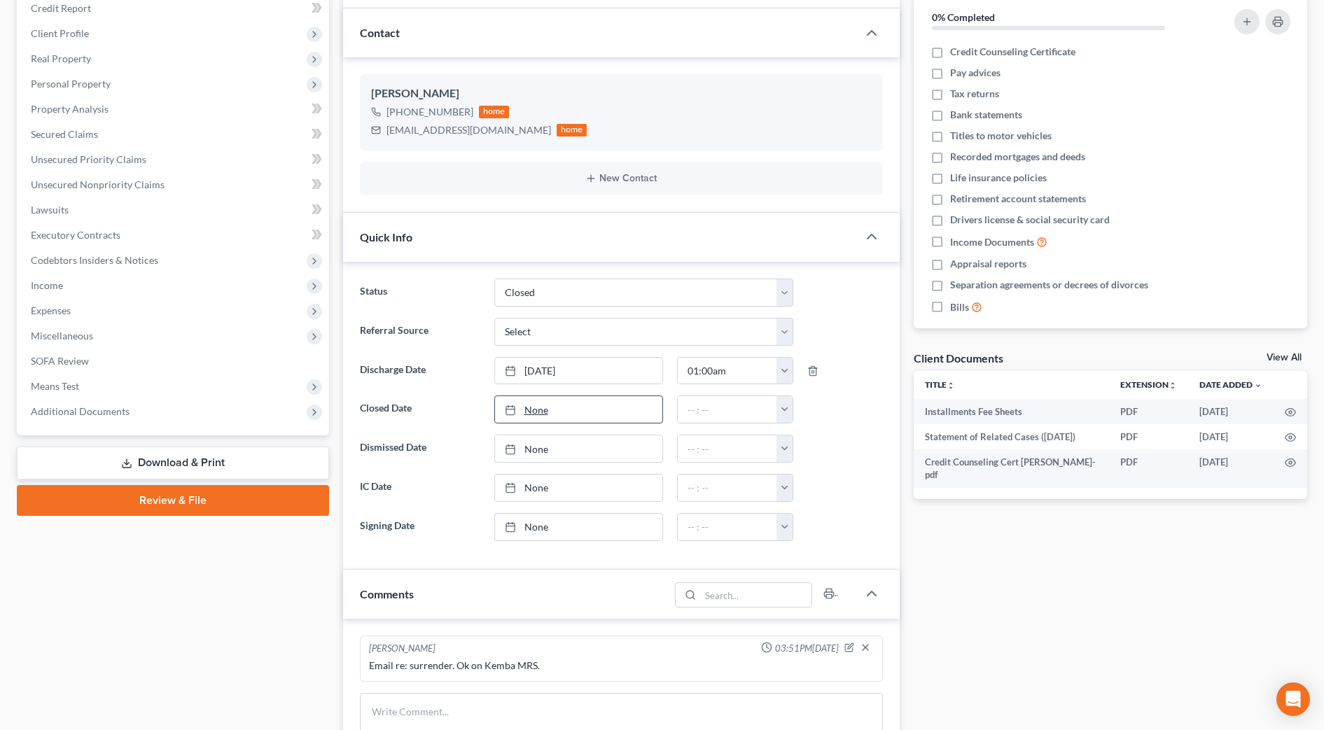
type input "[DATE]"
click at [567, 420] on link "None" at bounding box center [578, 409] width 167 height 27
drag, startPoint x: 534, startPoint y: 551, endPoint x: 747, endPoint y: 486, distance: 222.7
click at [786, 411] on button "button" at bounding box center [785, 409] width 16 height 27
click at [791, 437] on link "12:00am" at bounding box center [816, 441] width 78 height 24
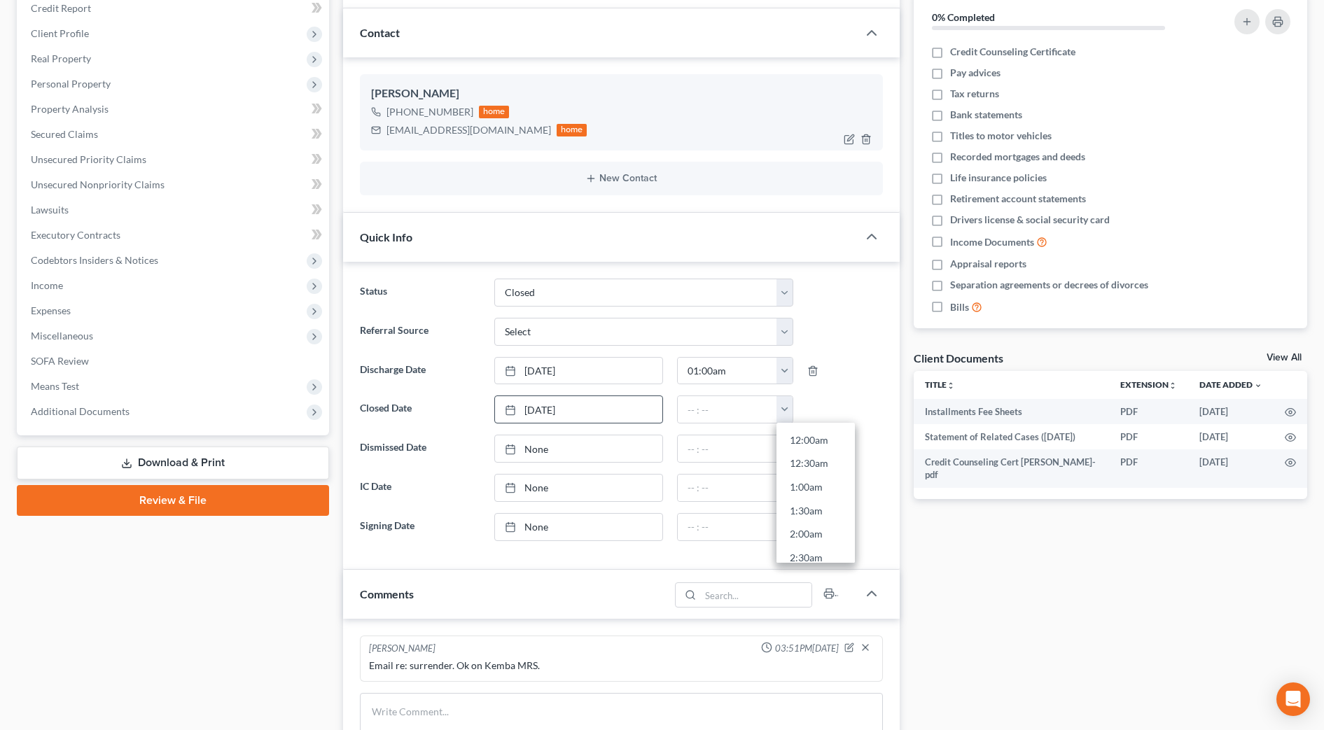
type input "12:00am"
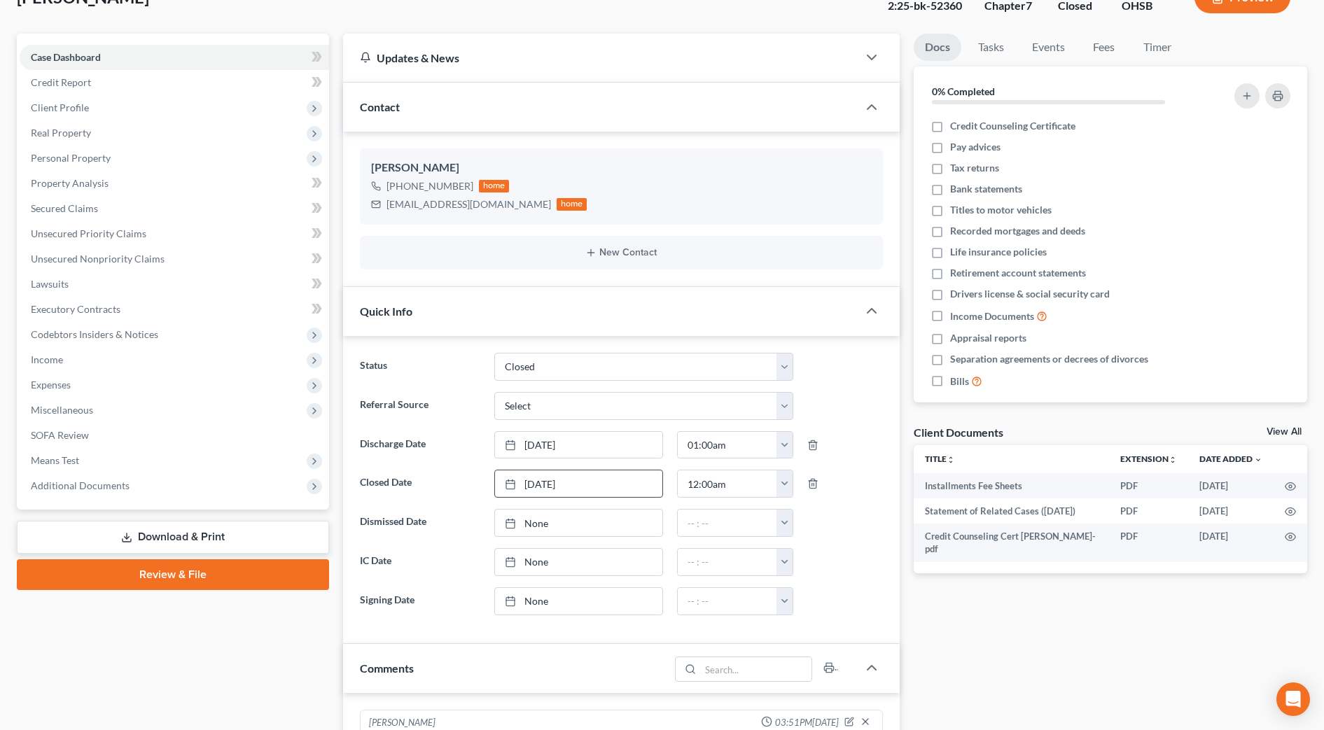
scroll to position [0, 0]
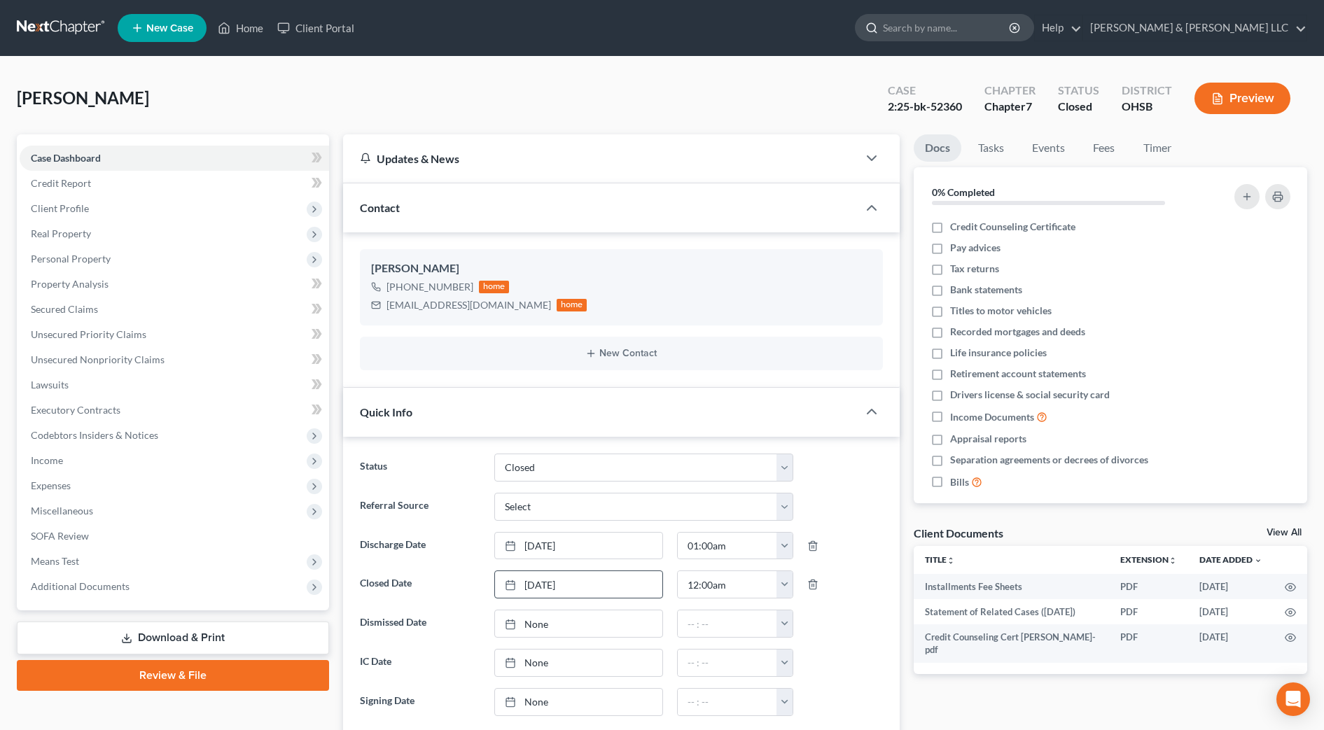
click at [999, 34] on input "search" at bounding box center [947, 28] width 128 height 26
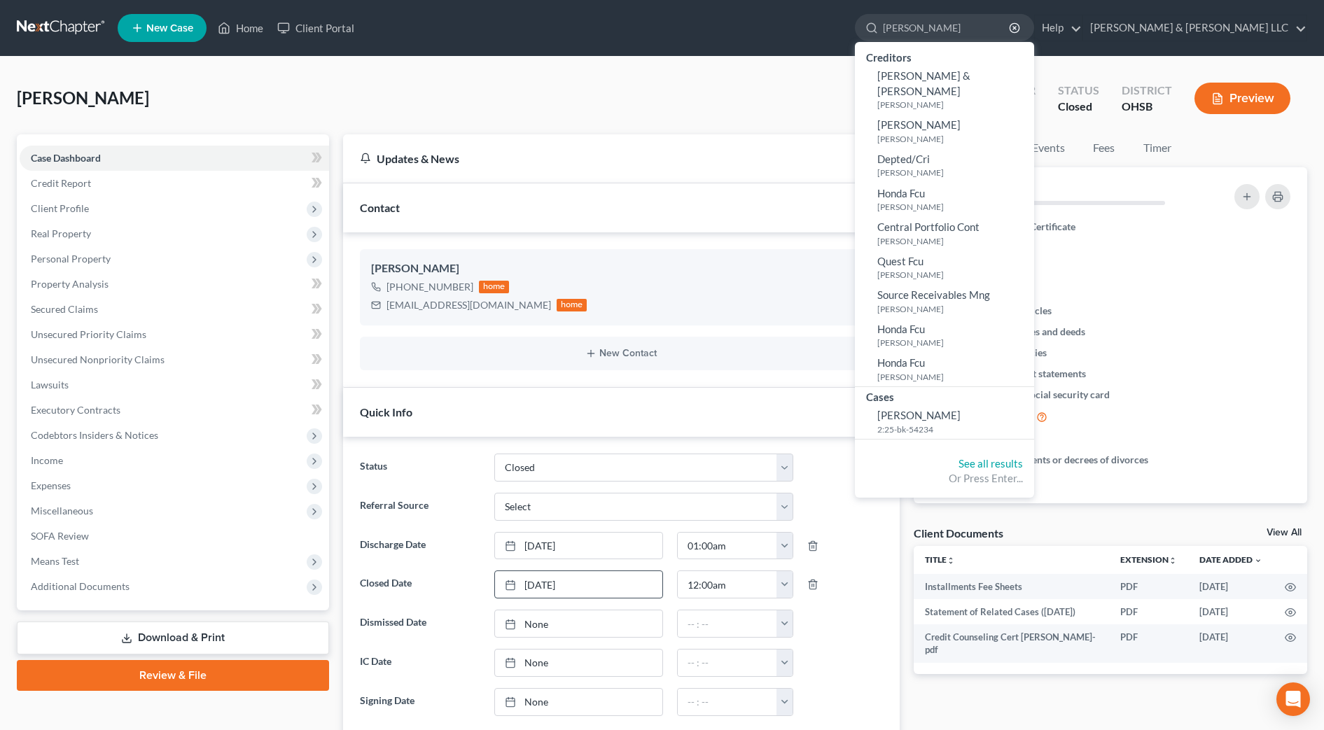
type input "[PERSON_NAME]"
click at [961, 409] on span "[PERSON_NAME]" at bounding box center [919, 415] width 83 height 13
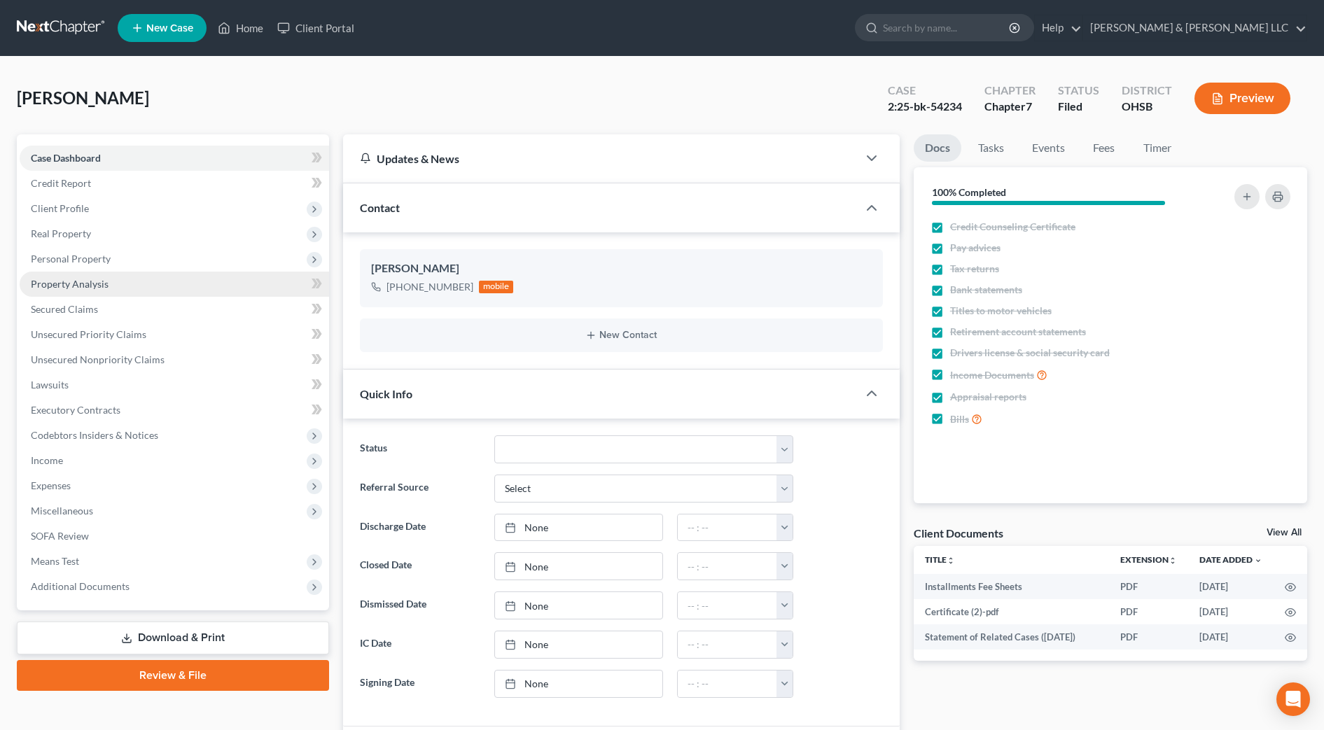
click at [67, 284] on span "Property Analysis" at bounding box center [70, 284] width 78 height 12
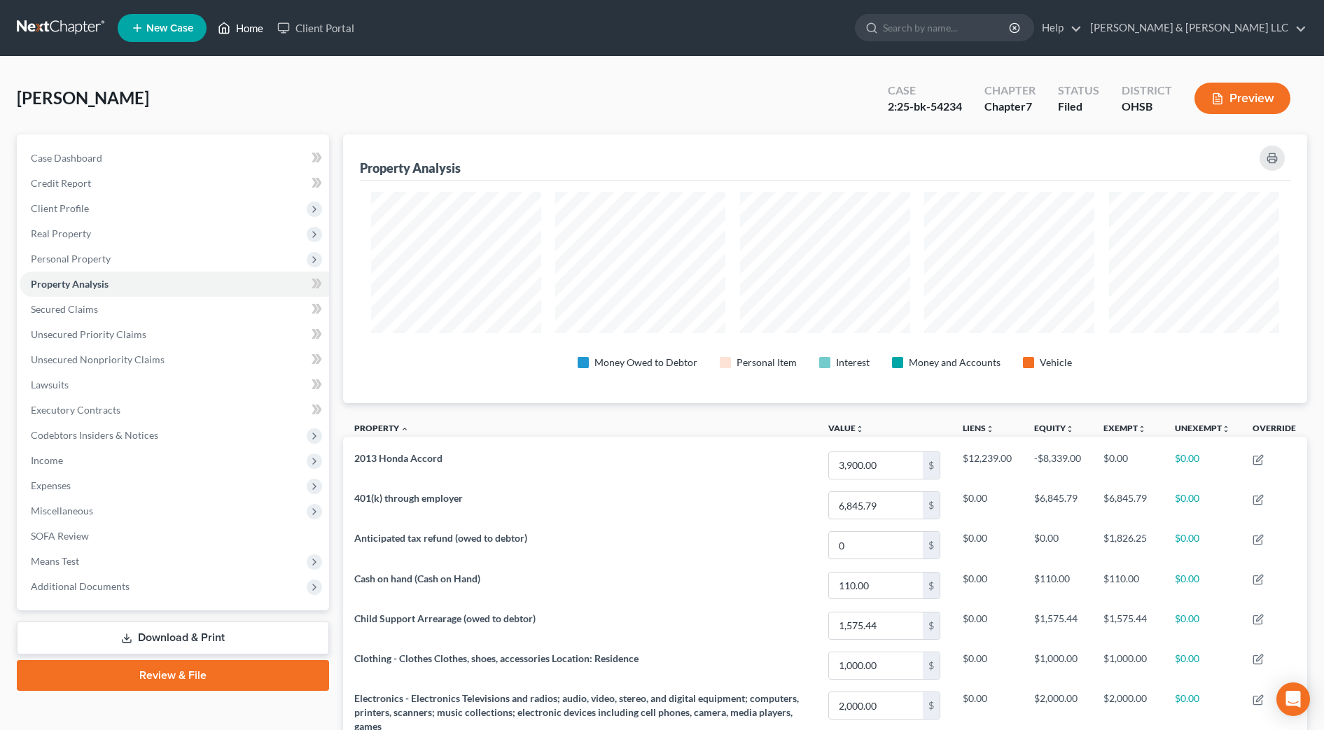
click at [251, 29] on link "Home" at bounding box center [241, 27] width 60 height 25
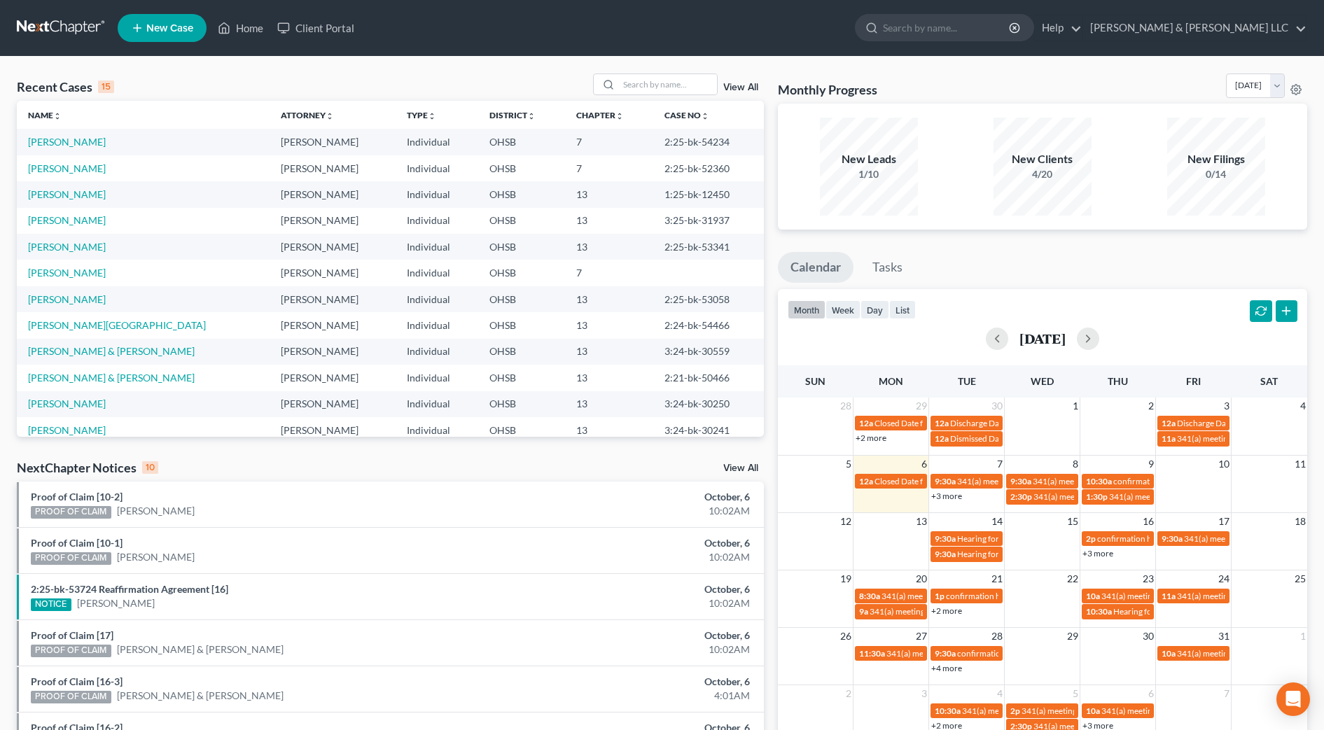
click at [744, 89] on link "View All" at bounding box center [740, 88] width 35 height 10
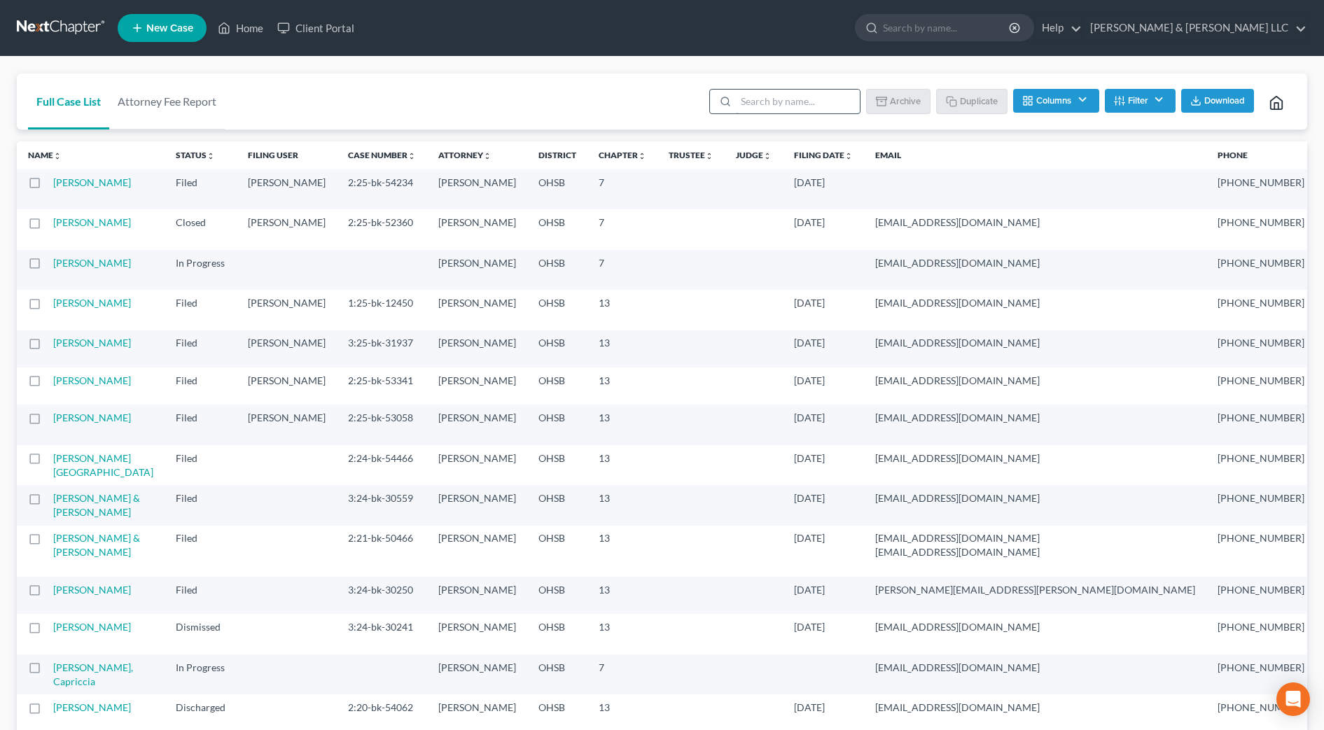
click at [815, 105] on input "search" at bounding box center [798, 102] width 124 height 24
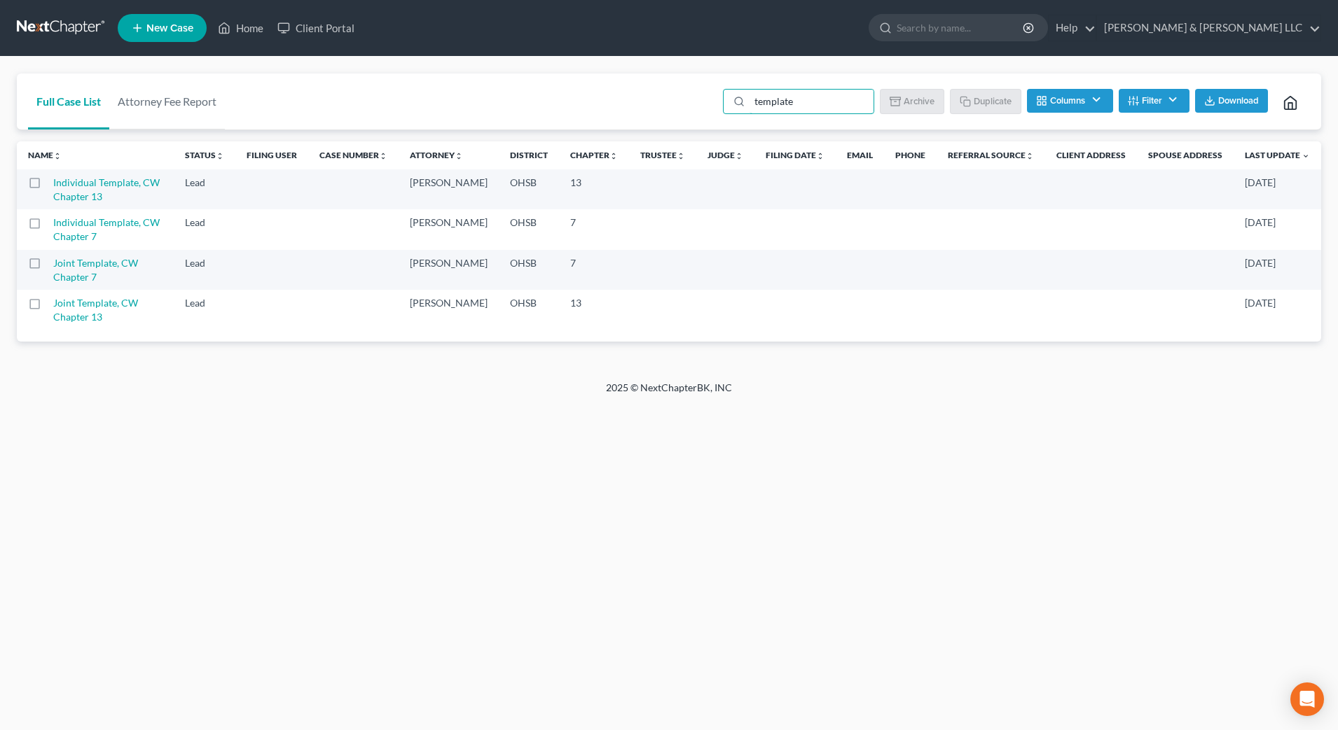
click at [48, 186] on label at bounding box center [48, 186] width 0 height 0
type input "template"
click at [53, 183] on input "checkbox" at bounding box center [57, 180] width 9 height 9
click at [987, 104] on button "Duplicate" at bounding box center [986, 101] width 70 height 24
checkbox input "false"
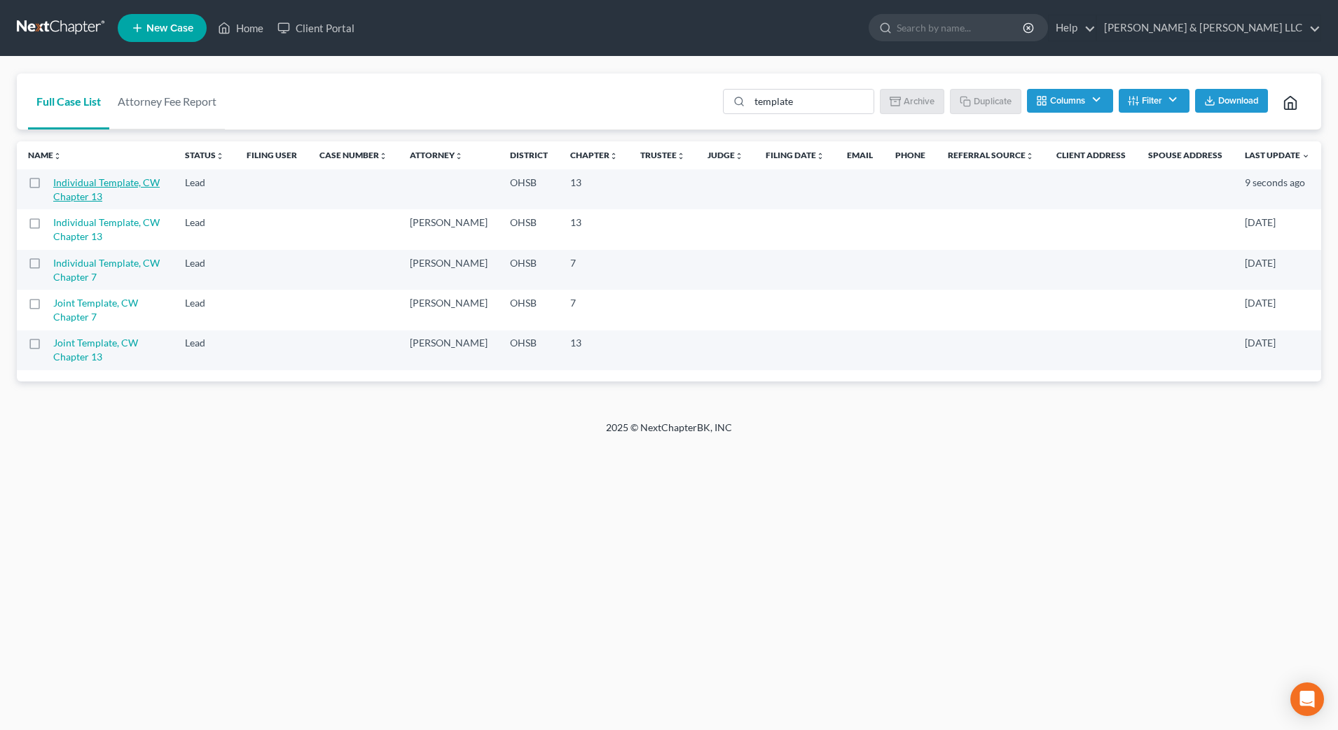
click at [86, 195] on link "Individual Template, CW Chapter 13" at bounding box center [106, 189] width 106 height 26
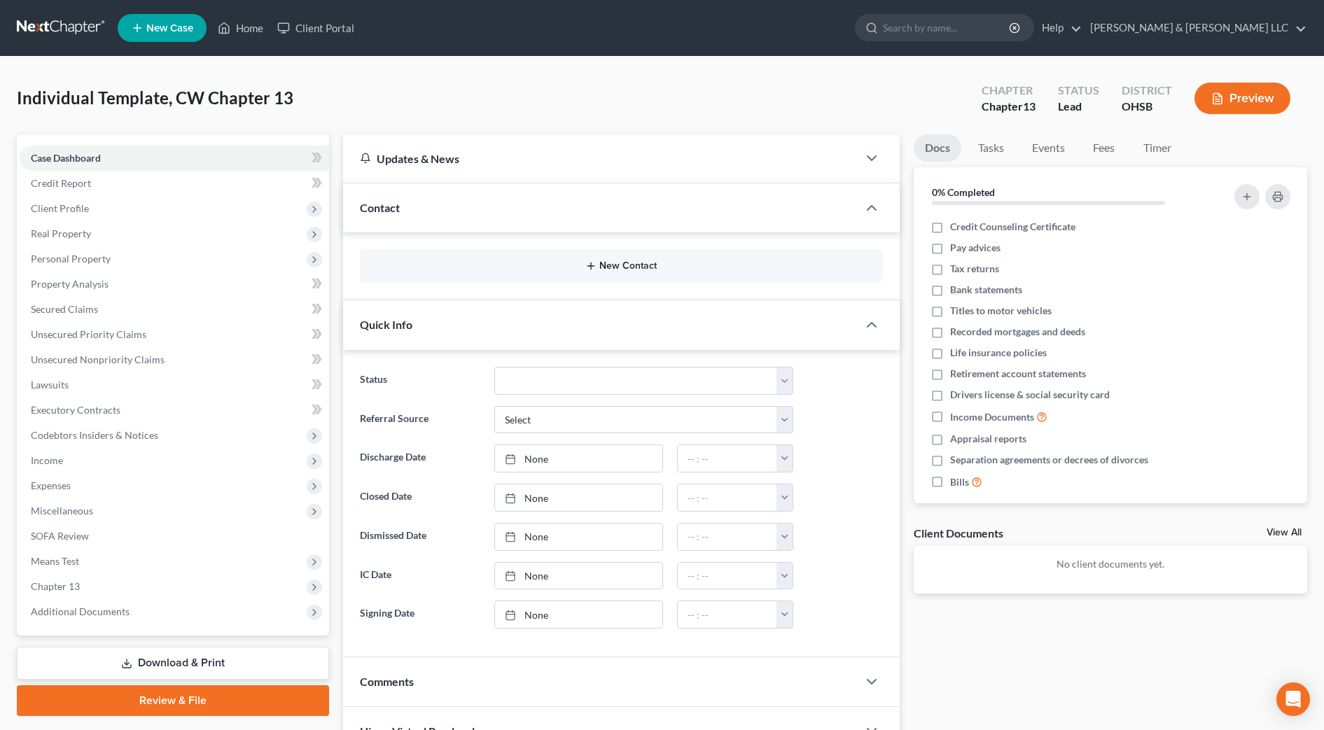
click at [634, 264] on button "New Contact" at bounding box center [621, 266] width 501 height 11
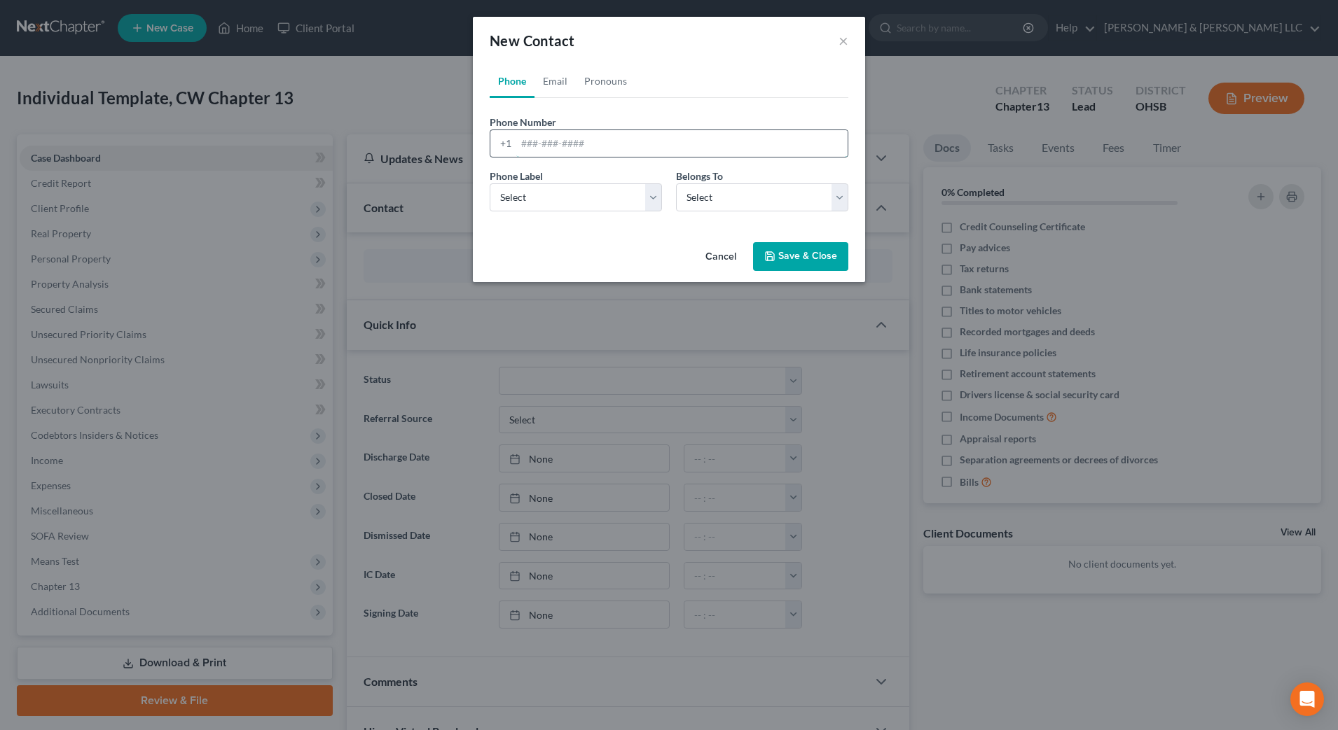
click at [696, 149] on input "tel" at bounding box center [681, 143] width 331 height 27
type input "6147327461"
drag, startPoint x: 646, startPoint y: 199, endPoint x: 629, endPoint y: 210, distance: 20.8
click at [646, 199] on select "Select Mobile Home Work Other" at bounding box center [576, 197] width 172 height 28
select select "0"
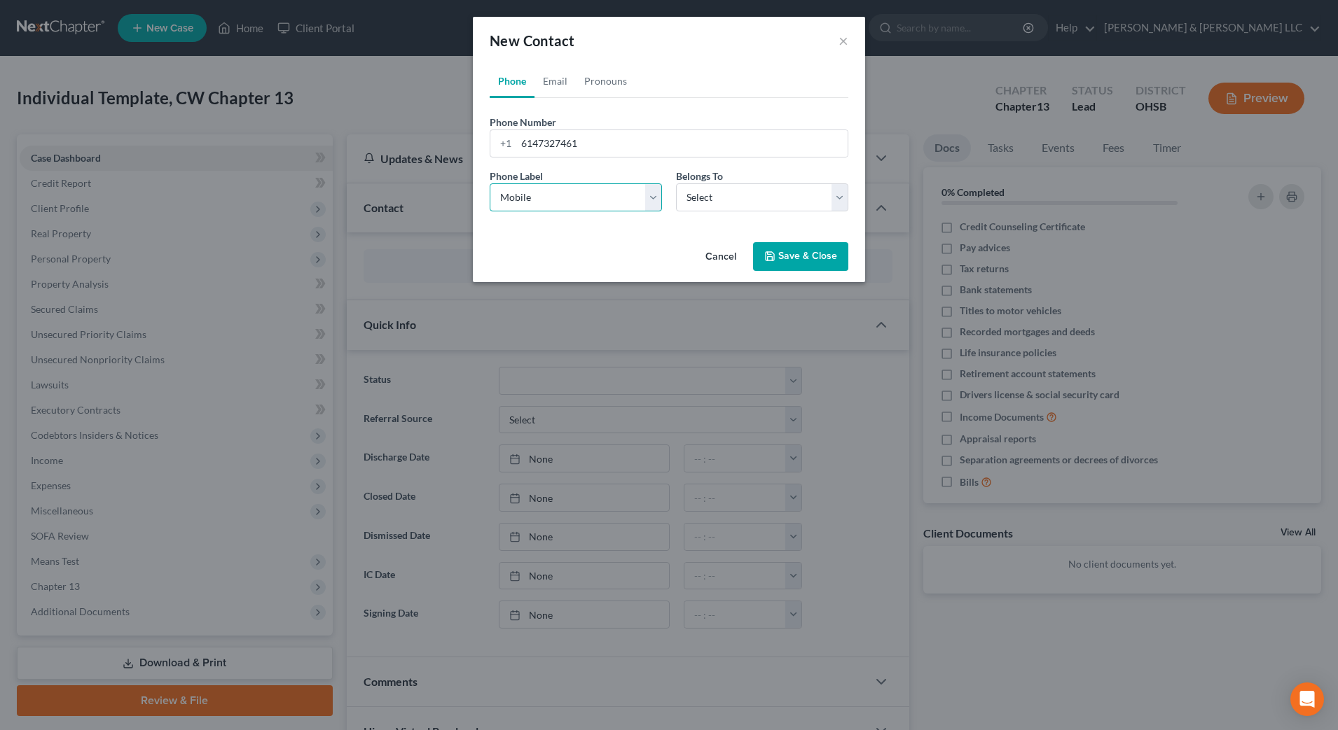
click at [490, 183] on select "Select Mobile Home Work Other" at bounding box center [576, 197] width 172 height 28
drag, startPoint x: 721, startPoint y: 199, endPoint x: 720, endPoint y: 209, distance: 9.8
click at [721, 199] on select "Select Client Other" at bounding box center [762, 197] width 172 height 28
select select "0"
click at [676, 183] on select "Select Client Other" at bounding box center [762, 197] width 172 height 28
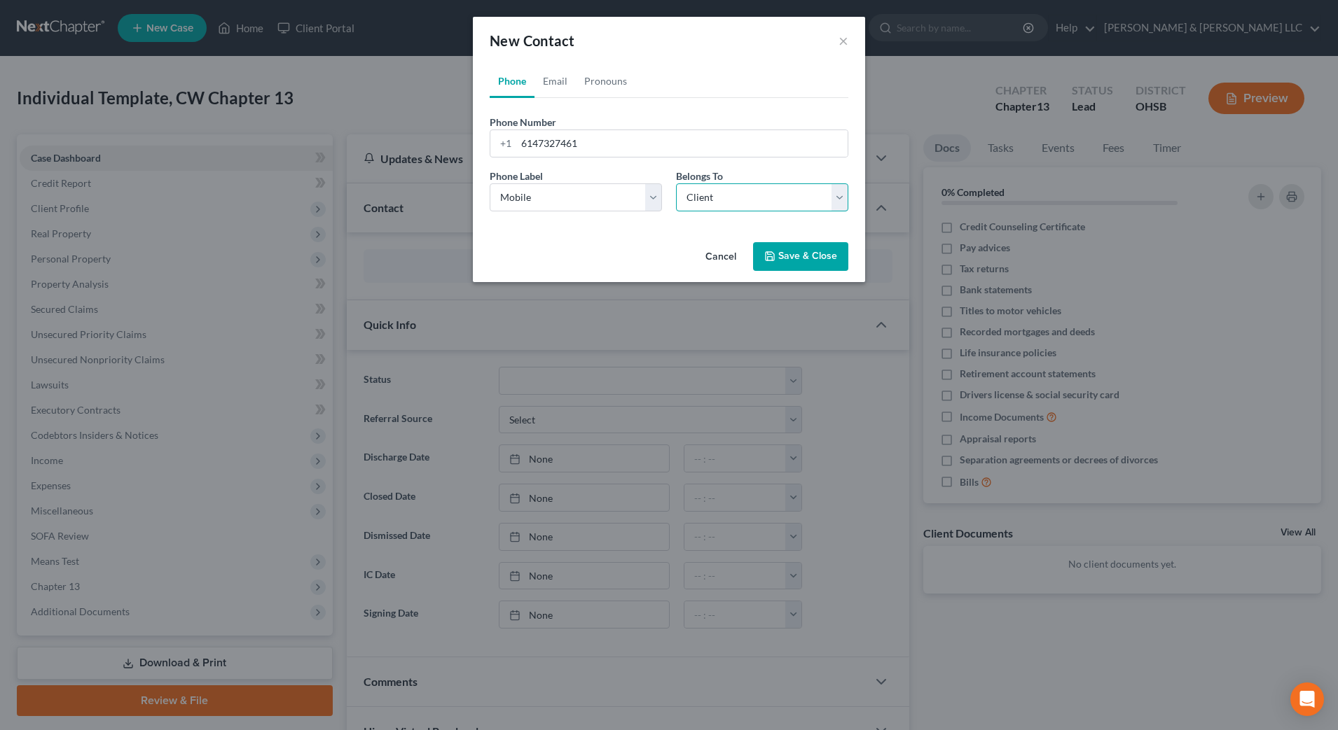
select select "0"
click at [558, 76] on link "Email" at bounding box center [554, 81] width 41 height 34
click at [584, 137] on input "email" at bounding box center [681, 143] width 331 height 27
type input "[EMAIL_ADDRESS][DOMAIN_NAME]"
click at [599, 202] on select "Select Home Work Other" at bounding box center [576, 197] width 172 height 28
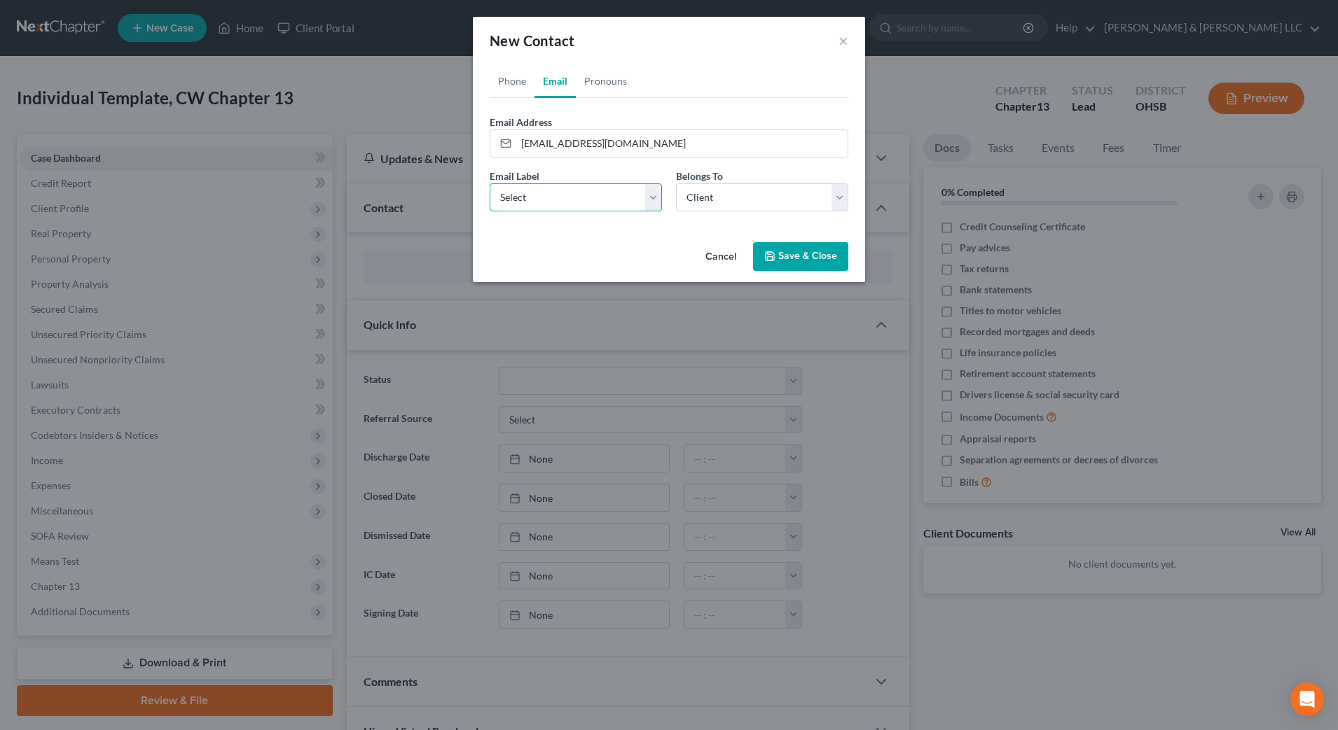
select select "0"
click at [490, 183] on select "Select Home Work Other" at bounding box center [576, 197] width 172 height 28
click at [786, 255] on button "Save & Close" at bounding box center [800, 256] width 95 height 29
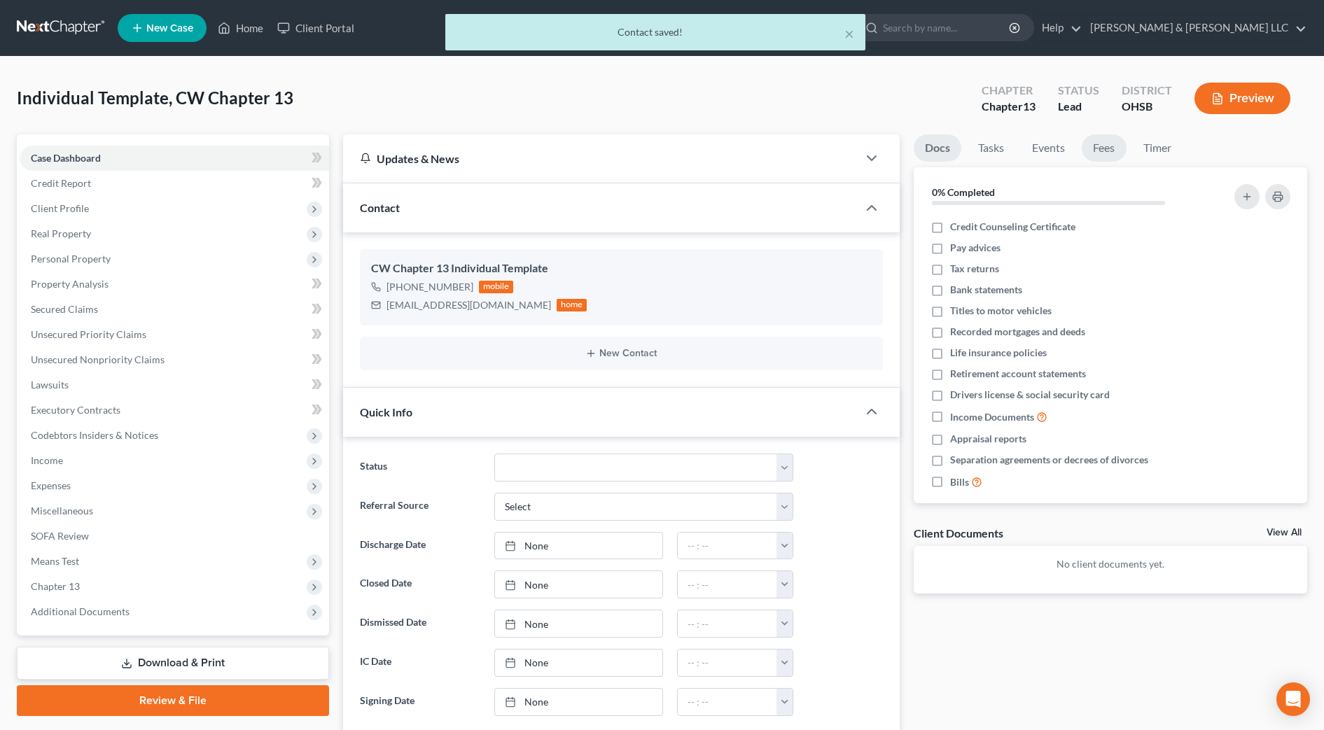
click at [1125, 148] on link "Fees" at bounding box center [1104, 147] width 45 height 27
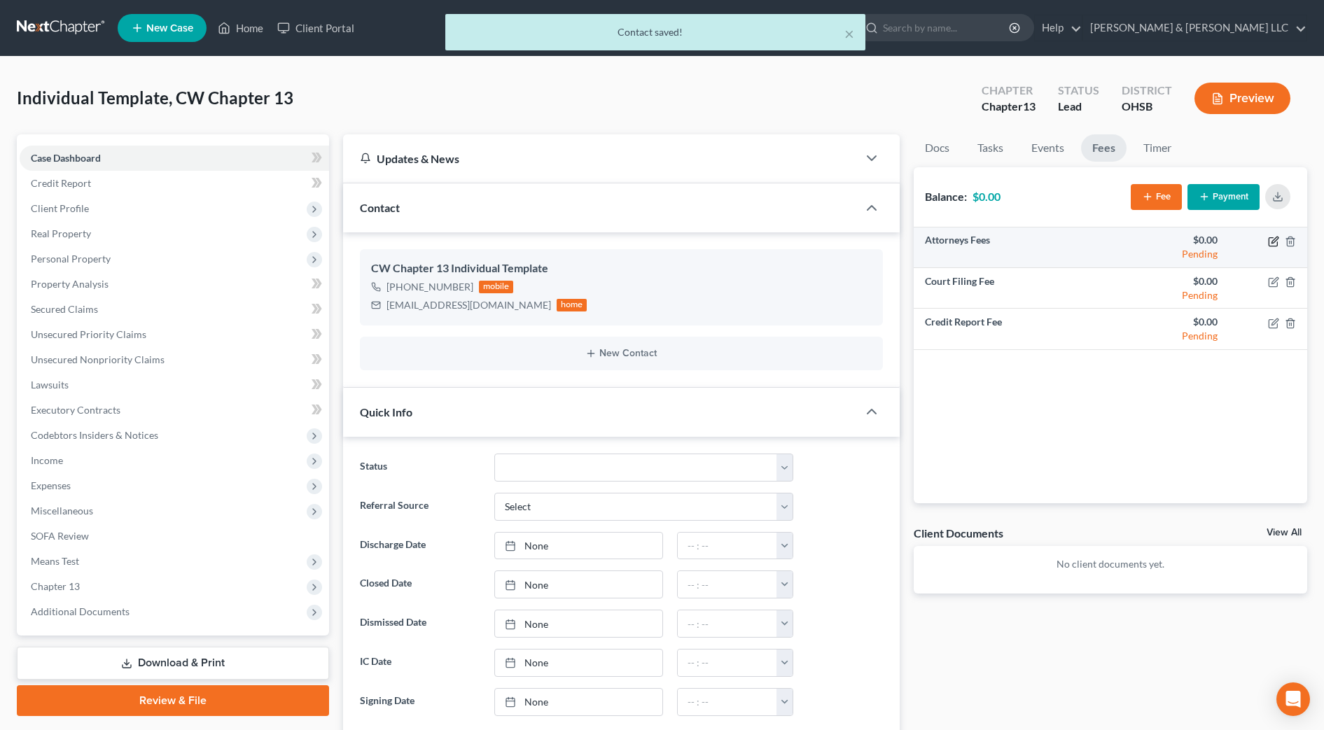
click at [1272, 244] on icon "button" at bounding box center [1273, 241] width 11 height 11
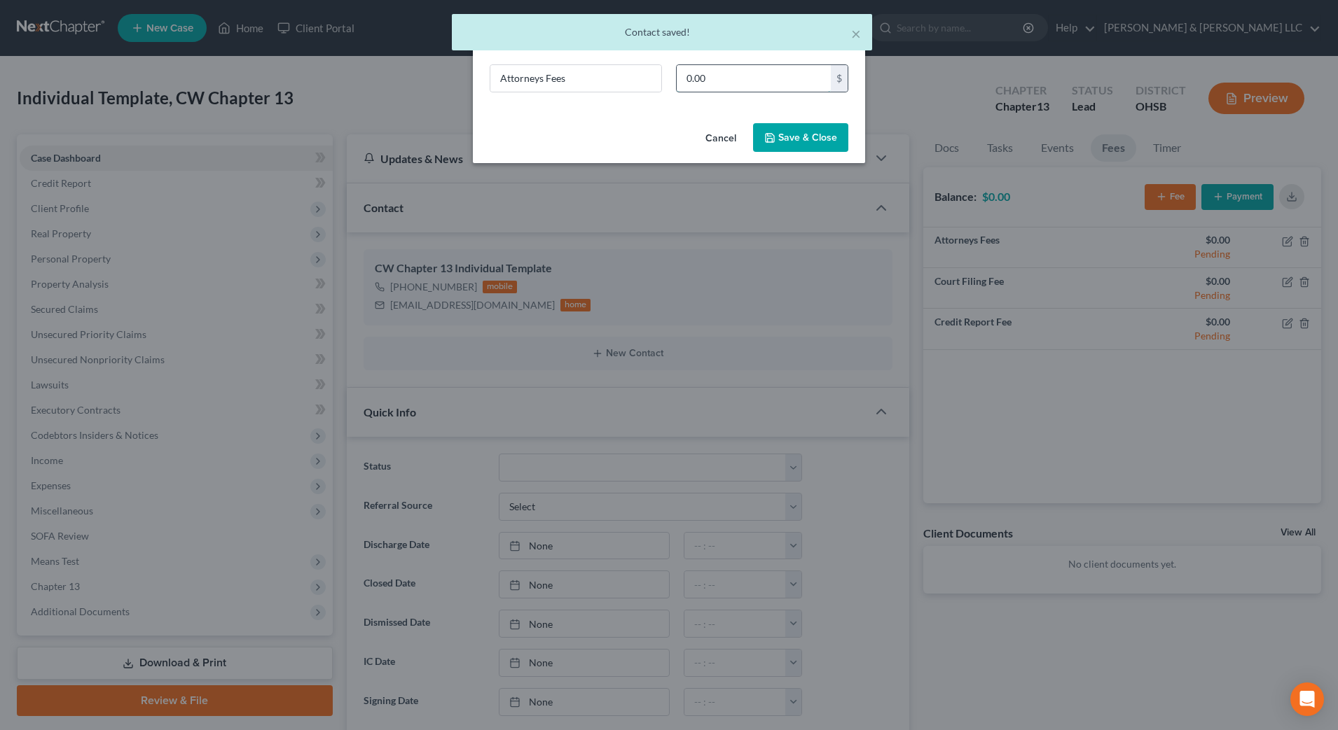
click at [794, 84] on input "0.00" at bounding box center [754, 78] width 154 height 27
type input "500"
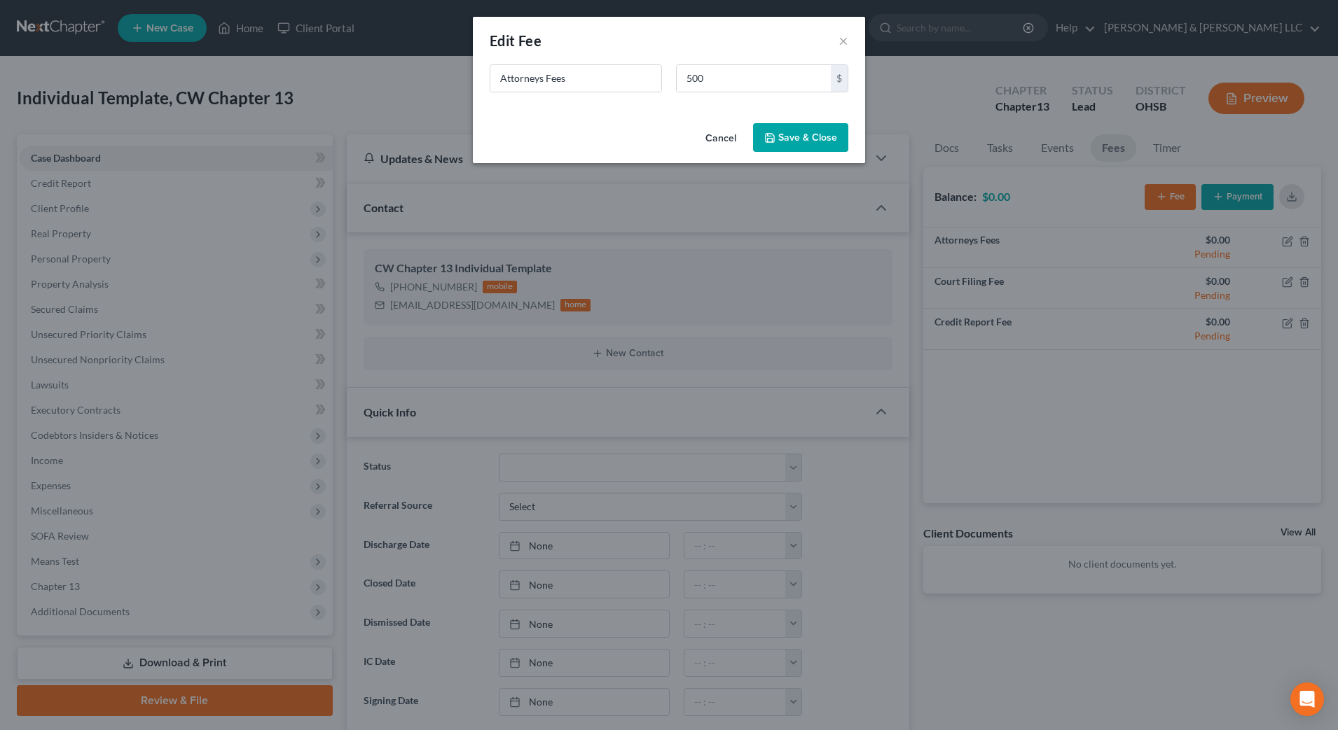
click at [804, 134] on button "Save & Close" at bounding box center [800, 137] width 95 height 29
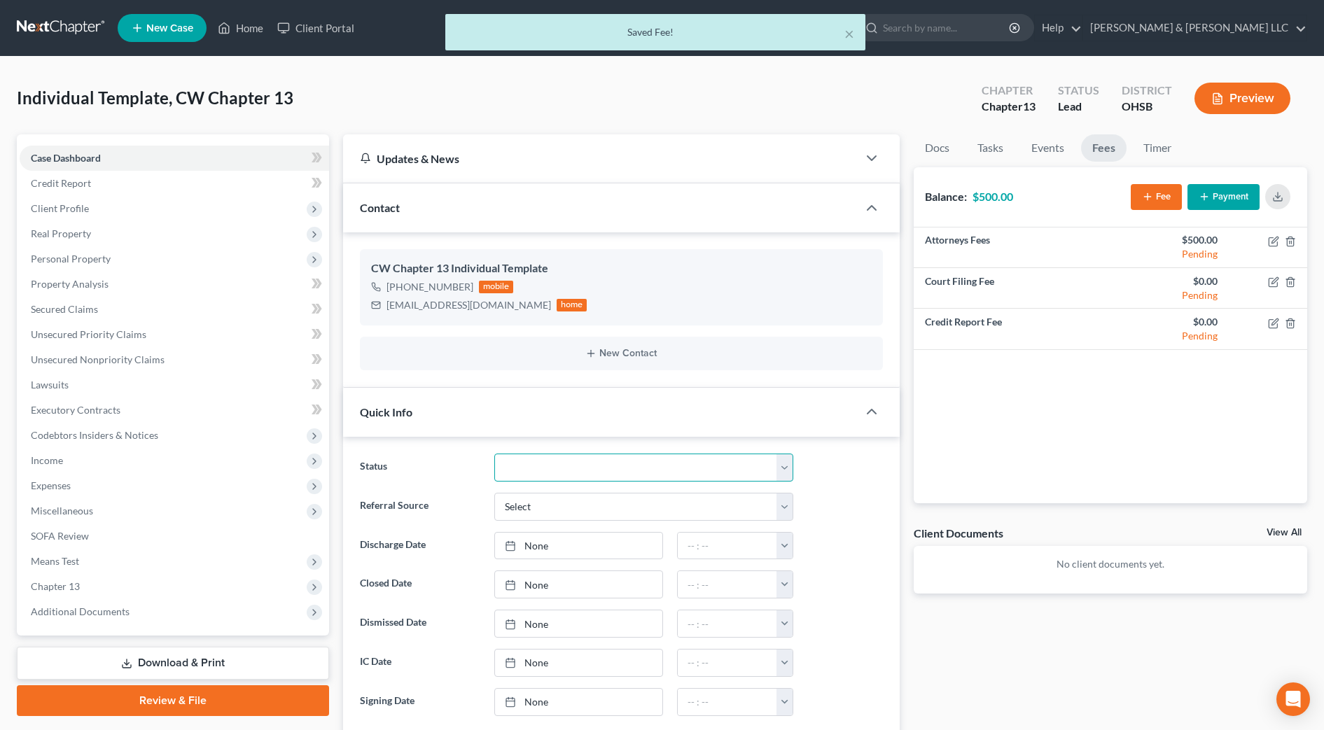
click at [548, 463] on select "Closed Discharged Dismissed Filed In Progress Lead Lost Lead Ready to File Reta…" at bounding box center [643, 468] width 299 height 28
select select "4"
click at [494, 454] on select "Closed Discharged Dismissed Filed In Progress Lead Lost Lead Ready to File Reta…" at bounding box center [643, 468] width 299 height 28
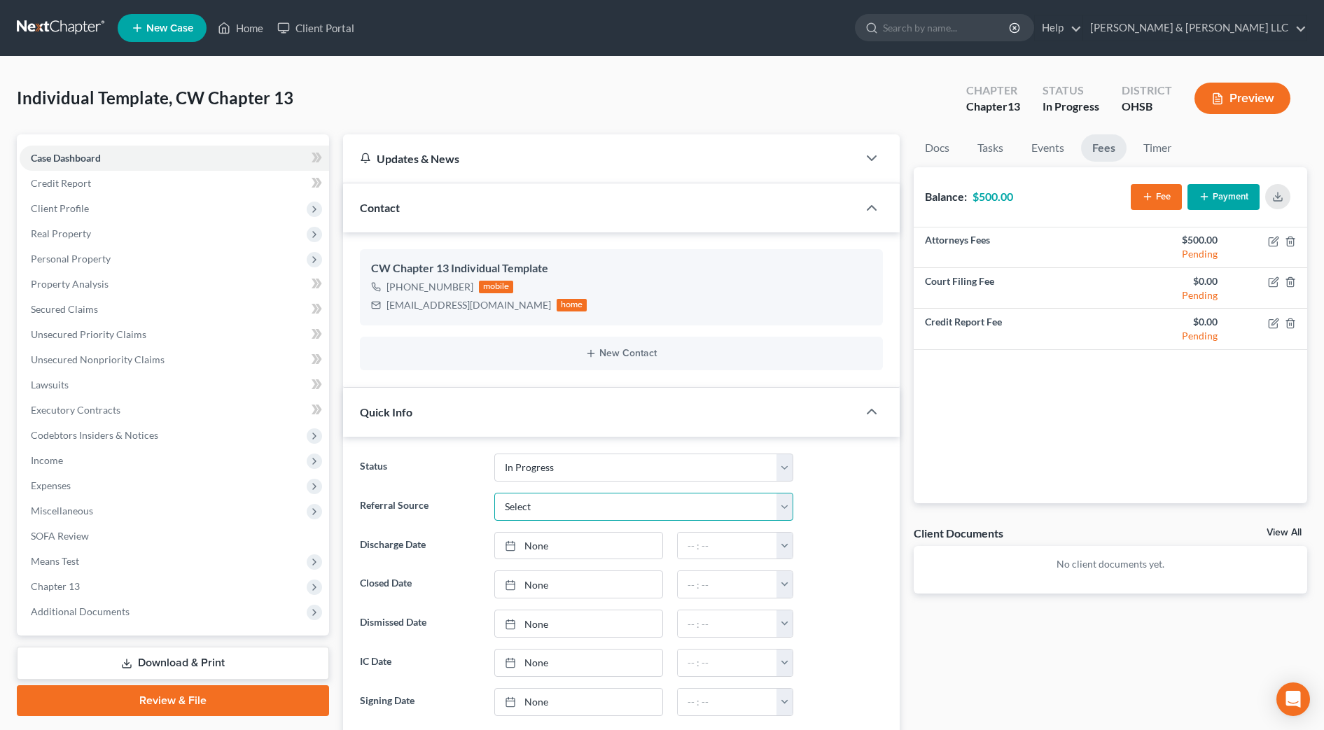
click at [662, 506] on select "Select Word Of Mouth Previous Clients Direct Mail Website Google Search Modern …" at bounding box center [643, 507] width 299 height 28
select select "3"
click at [494, 493] on select "Select Word Of Mouth Previous Clients Direct Mail Website Google Search Modern …" at bounding box center [643, 507] width 299 height 28
click at [913, 515] on div "Docs Tasks Events Fees Timer 0% Completed Nothing here yet! Credit Counseling C…" at bounding box center [1111, 647] width 408 height 1027
click at [68, 214] on span "Client Profile" at bounding box center [175, 208] width 310 height 25
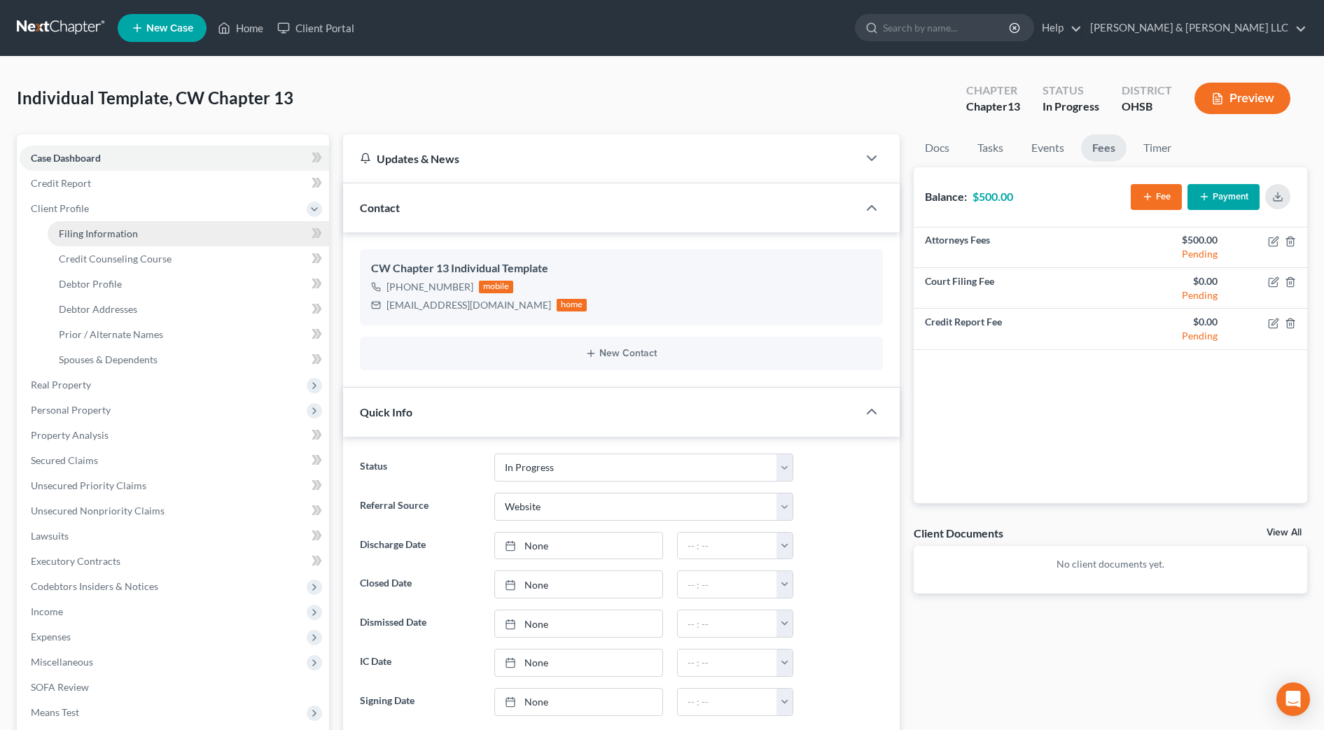
click at [94, 245] on link "Filing Information" at bounding box center [189, 233] width 282 height 25
select select "1"
select select "0"
select select "3"
select select "62"
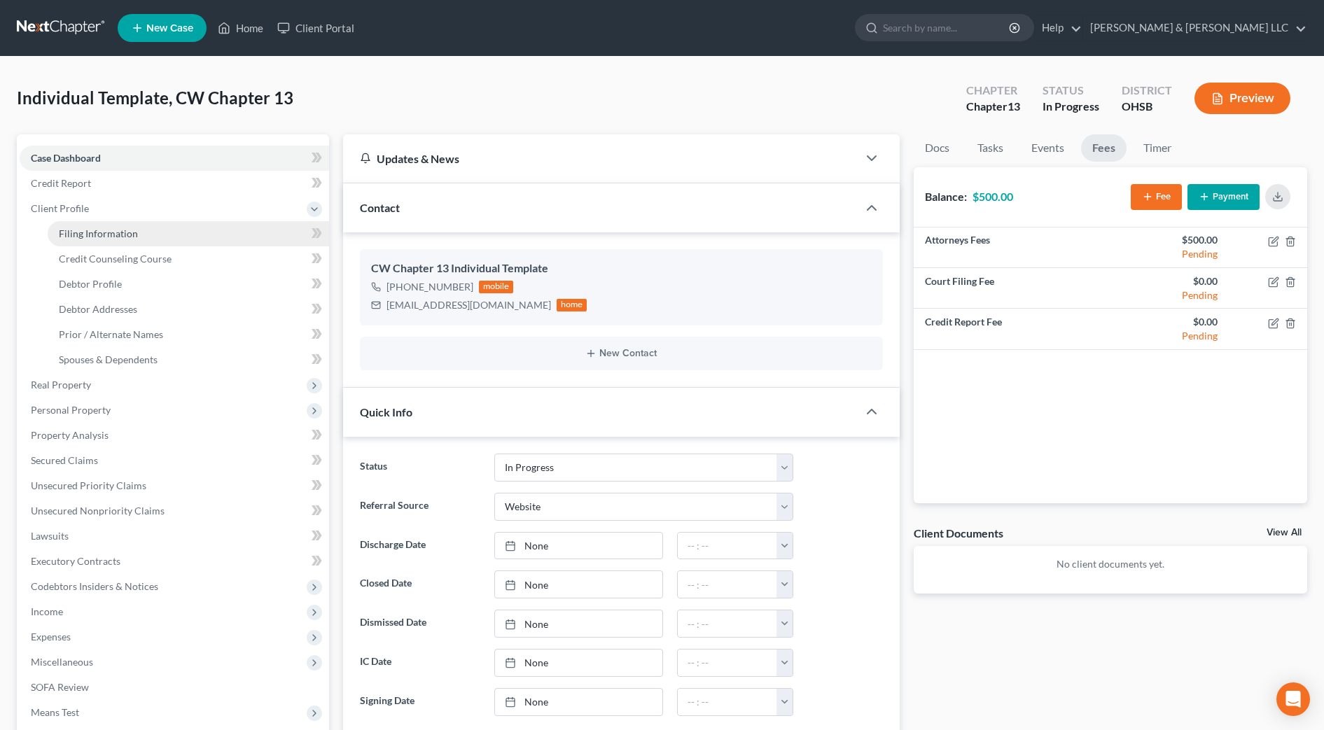
select select "0"
select select "36"
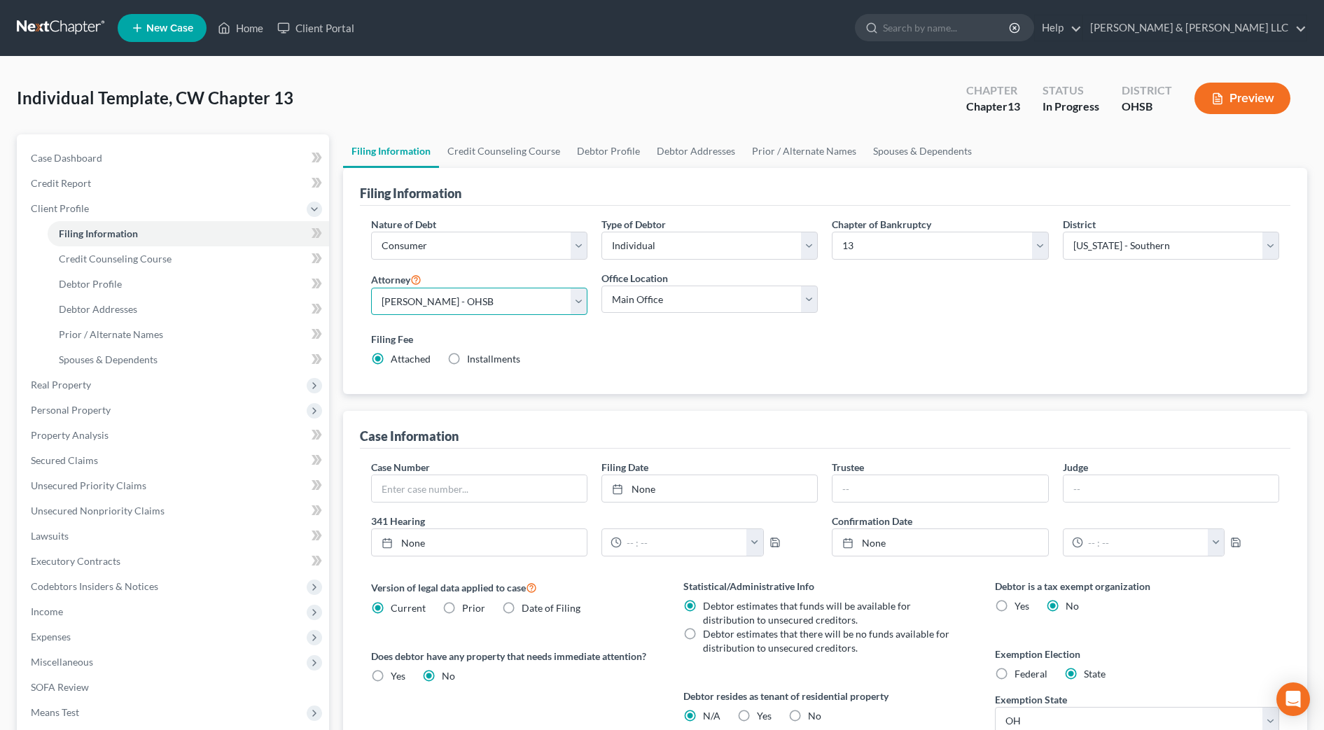
click at [453, 303] on select "Select [PERSON_NAME] - OHSB [PERSON_NAME] - OHNB [PERSON_NAME] - OHSB [PERSON_N…" at bounding box center [479, 302] width 216 height 28
select select "2"
click at [371, 288] on select "Select [PERSON_NAME] - OHSB [PERSON_NAME] - OHNB [PERSON_NAME] - OHSB [PERSON_N…" at bounding box center [479, 302] width 216 height 28
click at [483, 160] on link "Credit Counseling Course" at bounding box center [504, 151] width 130 height 34
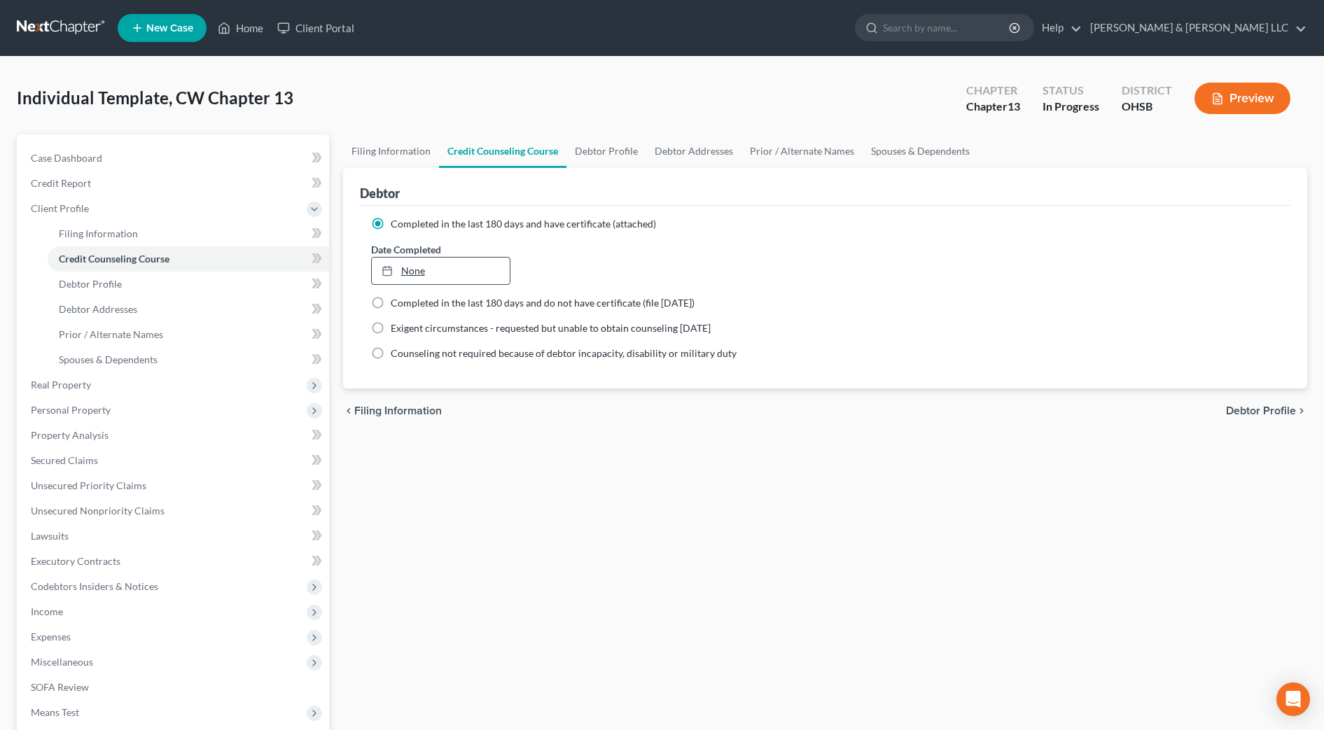
type input "[DATE]"
click at [445, 267] on link "[DATE]" at bounding box center [441, 271] width 139 height 27
click at [611, 150] on link "Debtor Profile" at bounding box center [607, 151] width 80 height 34
select select "0"
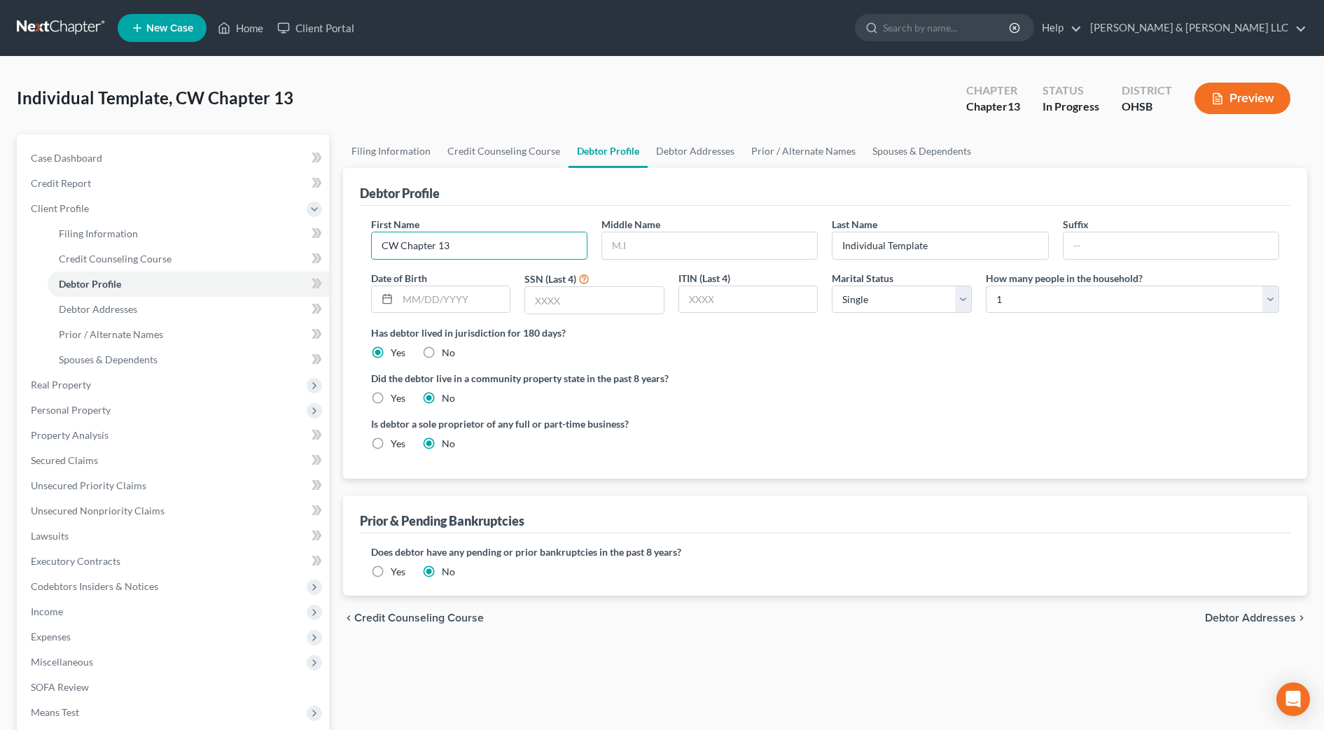
drag, startPoint x: 506, startPoint y: 246, endPoint x: 364, endPoint y: 240, distance: 141.6
click at [362, 245] on div "First Name CW Chapter 13 Middle Name Last Name Individual Template Suffix Date …" at bounding box center [825, 342] width 931 height 273
type input "Angel"
click at [649, 246] on input "text" at bounding box center [709, 246] width 215 height 27
type input "H."
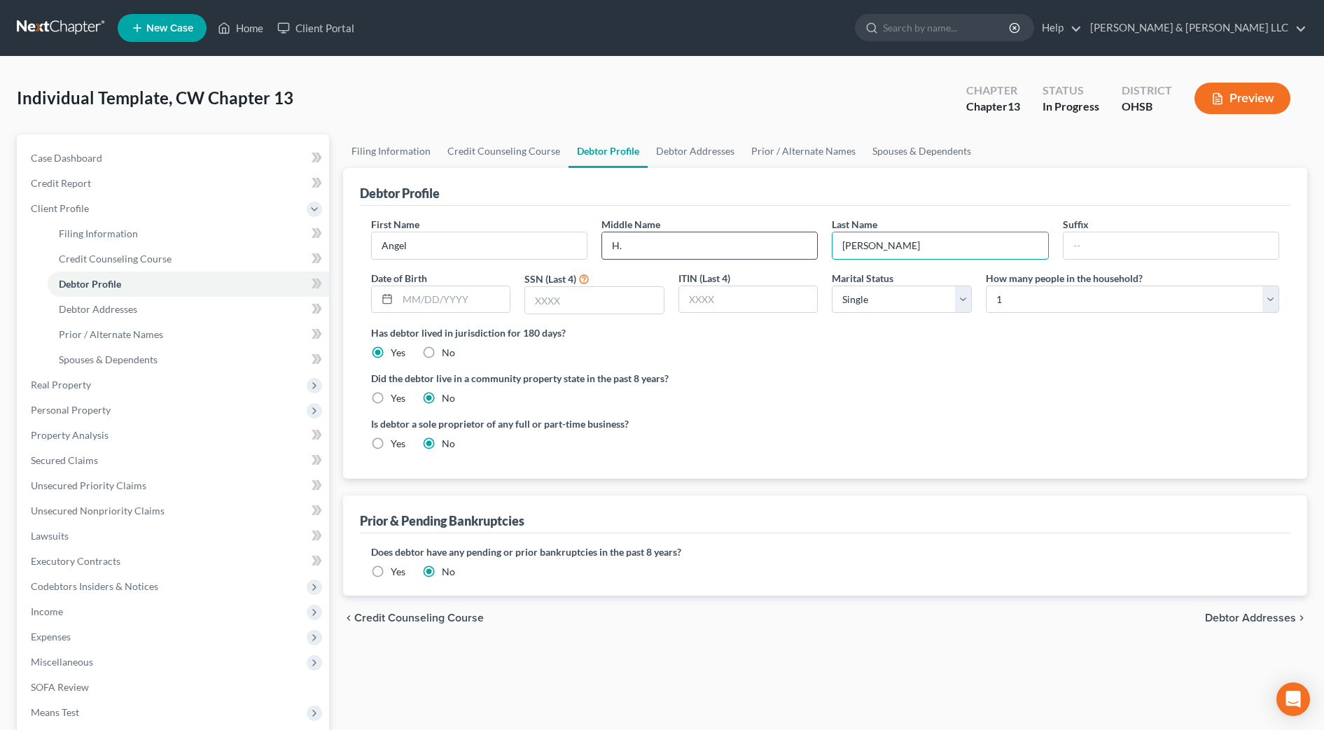
type input "[PERSON_NAME]"
click at [411, 305] on input "text" at bounding box center [454, 299] width 113 height 27
type input "[DATE]"
click at [591, 297] on input "text" at bounding box center [594, 300] width 139 height 27
type input "4903"
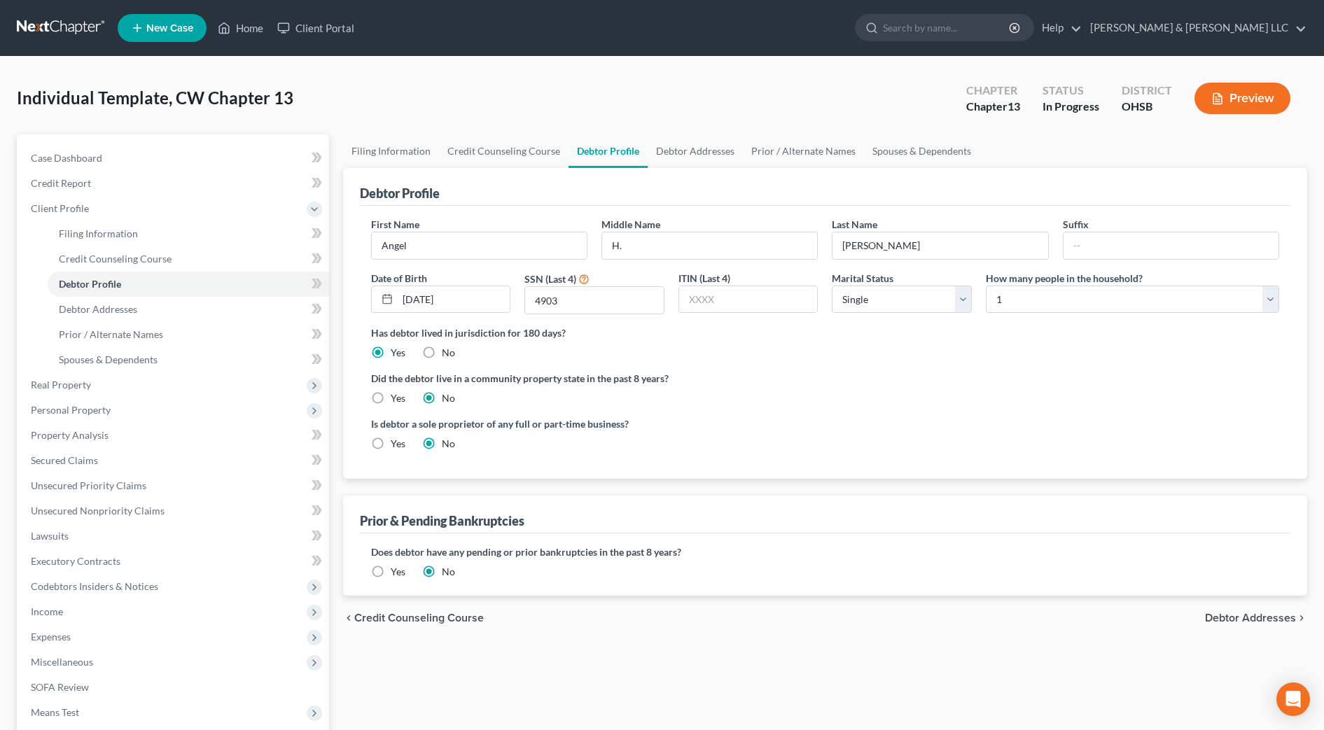
click at [837, 430] on div "Is debtor a sole proprietor of any full or part-time business? Yes No" at bounding box center [825, 440] width 922 height 46
click at [1036, 296] on select "Select 1 2 3 4 5 6 7 8 9 10 11 12 13 14 15 16 17 18 19 20" at bounding box center [1132, 300] width 293 height 28
select select "1"
click at [986, 286] on select "Select 1 2 3 4 5 6 7 8 9 10 11 12 13 14 15 16 17 18 19 20" at bounding box center [1132, 300] width 293 height 28
click at [912, 379] on label "Did the debtor live in a community property state in the past 8 years?" at bounding box center [825, 378] width 908 height 15
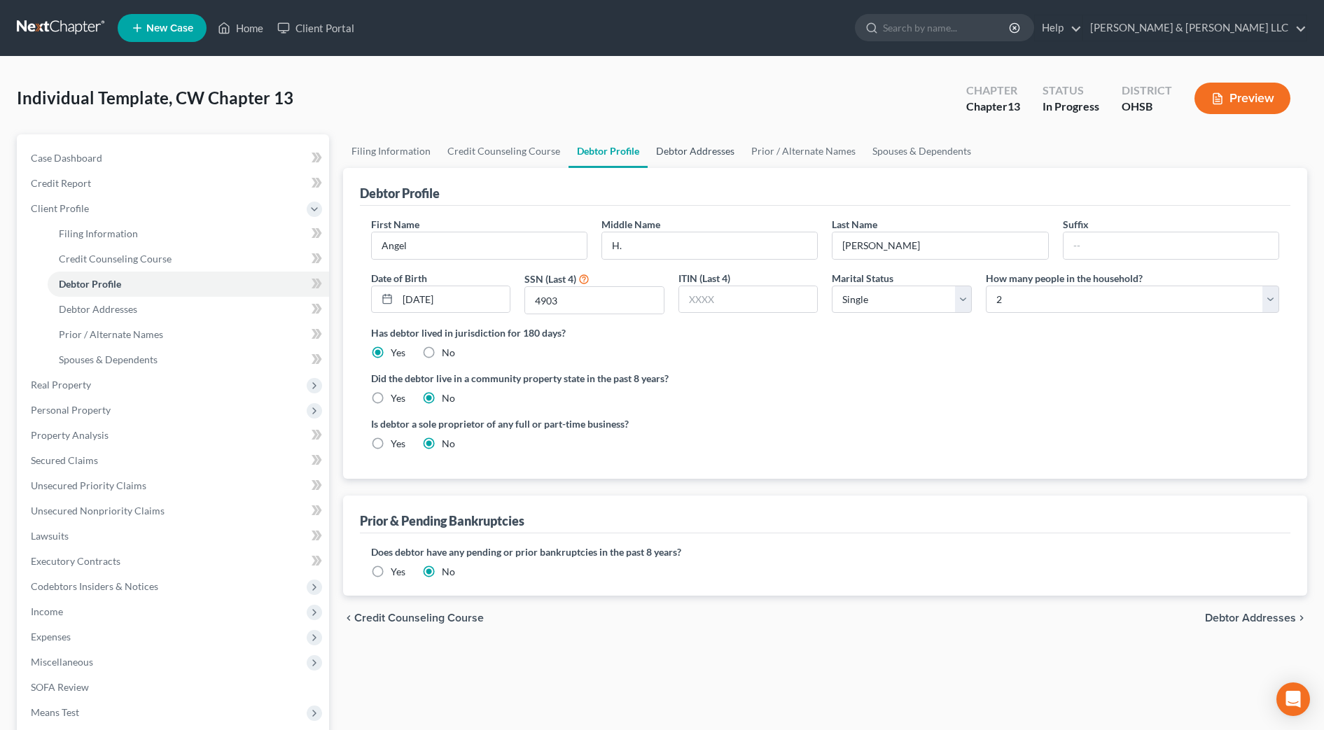
click at [720, 149] on link "Debtor Addresses" at bounding box center [695, 151] width 95 height 34
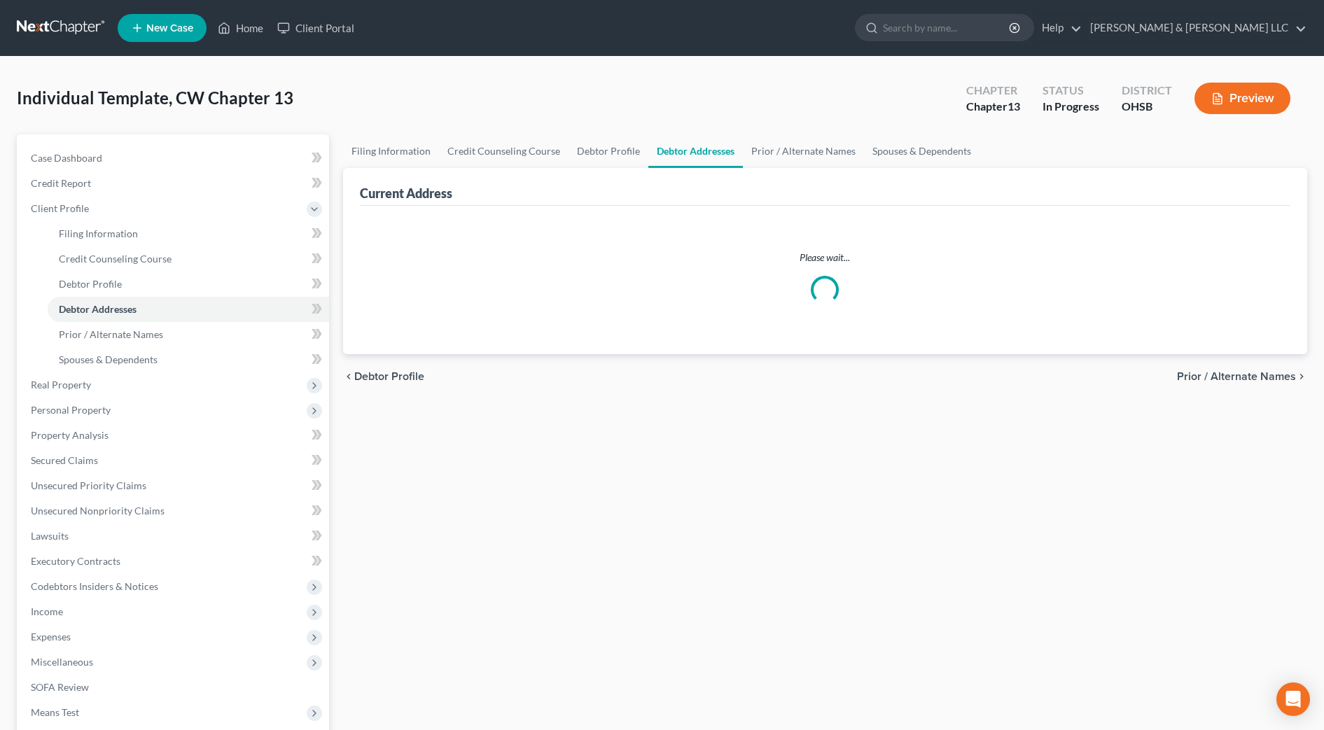
select select "0"
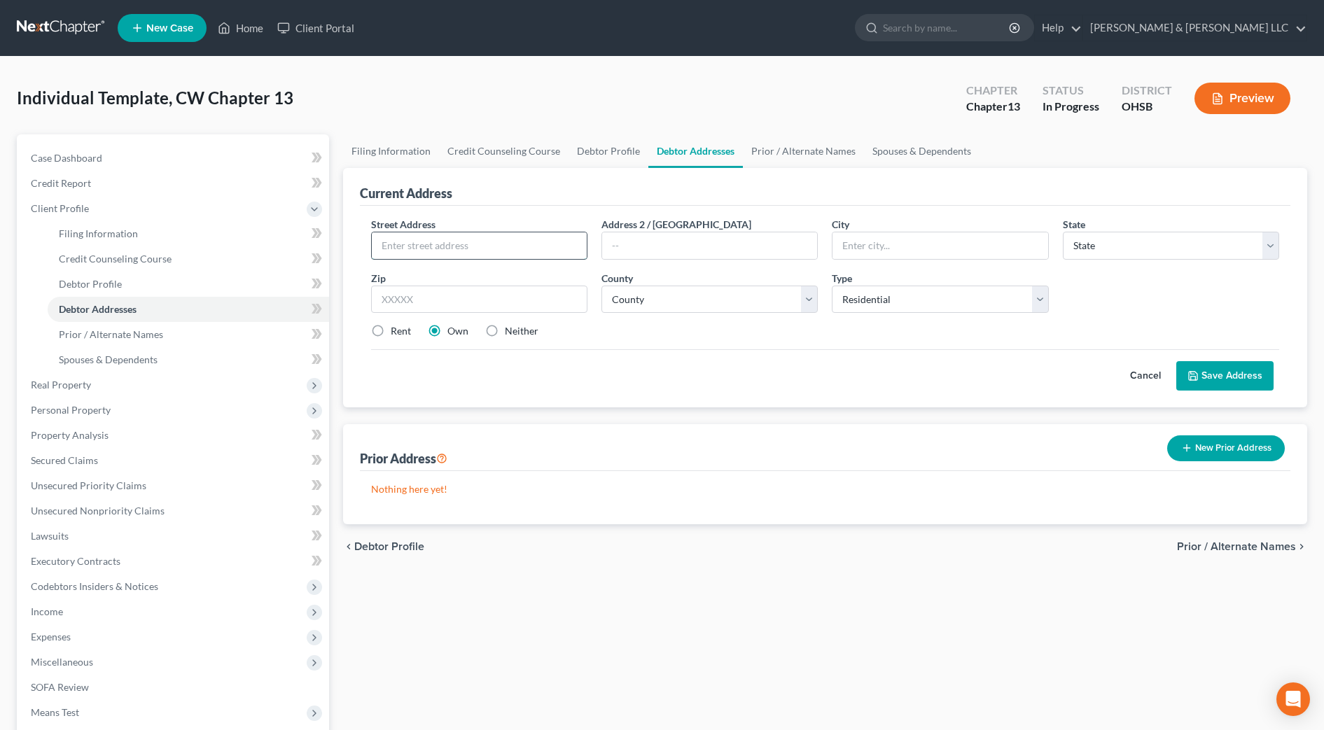
click at [489, 242] on input "text" at bounding box center [479, 246] width 215 height 27
type input "[STREET_ADDRESS][PERSON_NAME][PERSON_NAME]"
type input "Canal Winchester"
select select "36"
type input "43110"
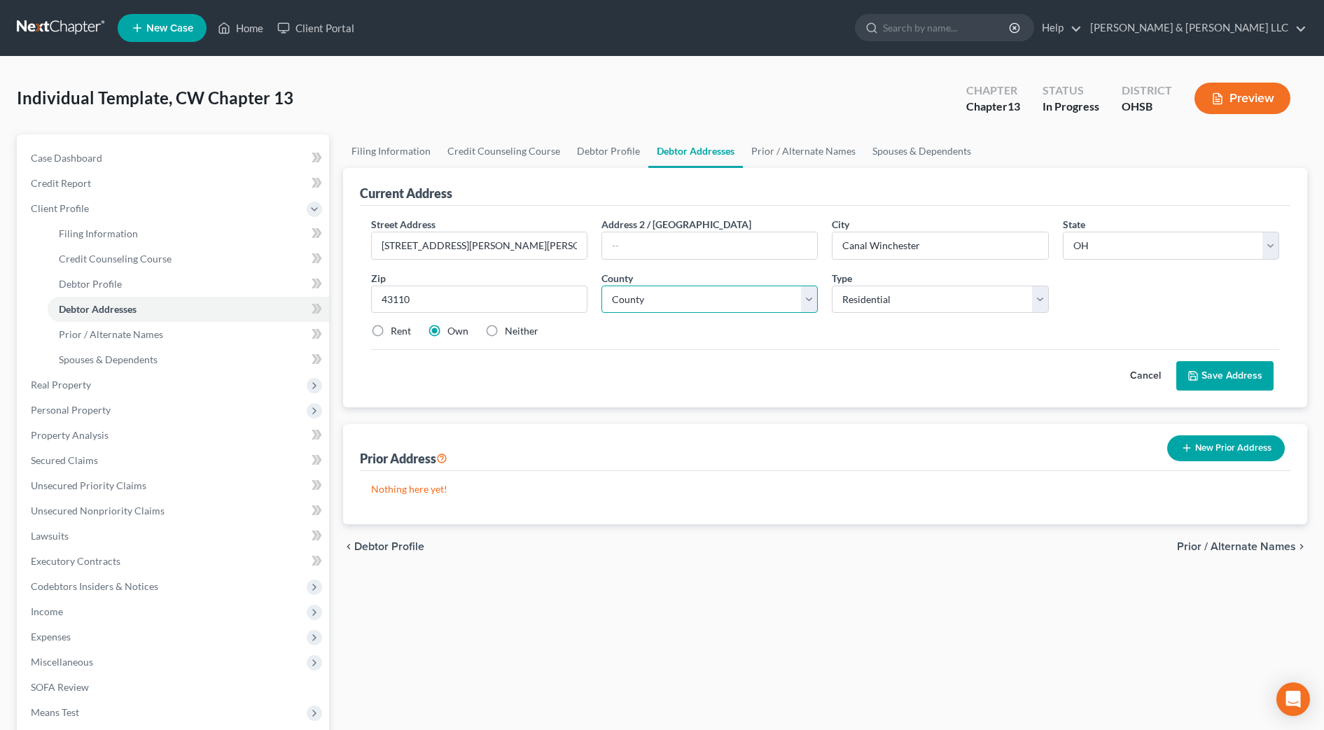
click at [658, 300] on select "County" at bounding box center [710, 300] width 216 height 28
select select "24"
click at [602, 286] on select "County [GEOGRAPHIC_DATA] [GEOGRAPHIC_DATA] [GEOGRAPHIC_DATA] [GEOGRAPHIC_DATA] …" at bounding box center [710, 300] width 216 height 28
click at [1261, 389] on button "Save Address" at bounding box center [1225, 375] width 97 height 29
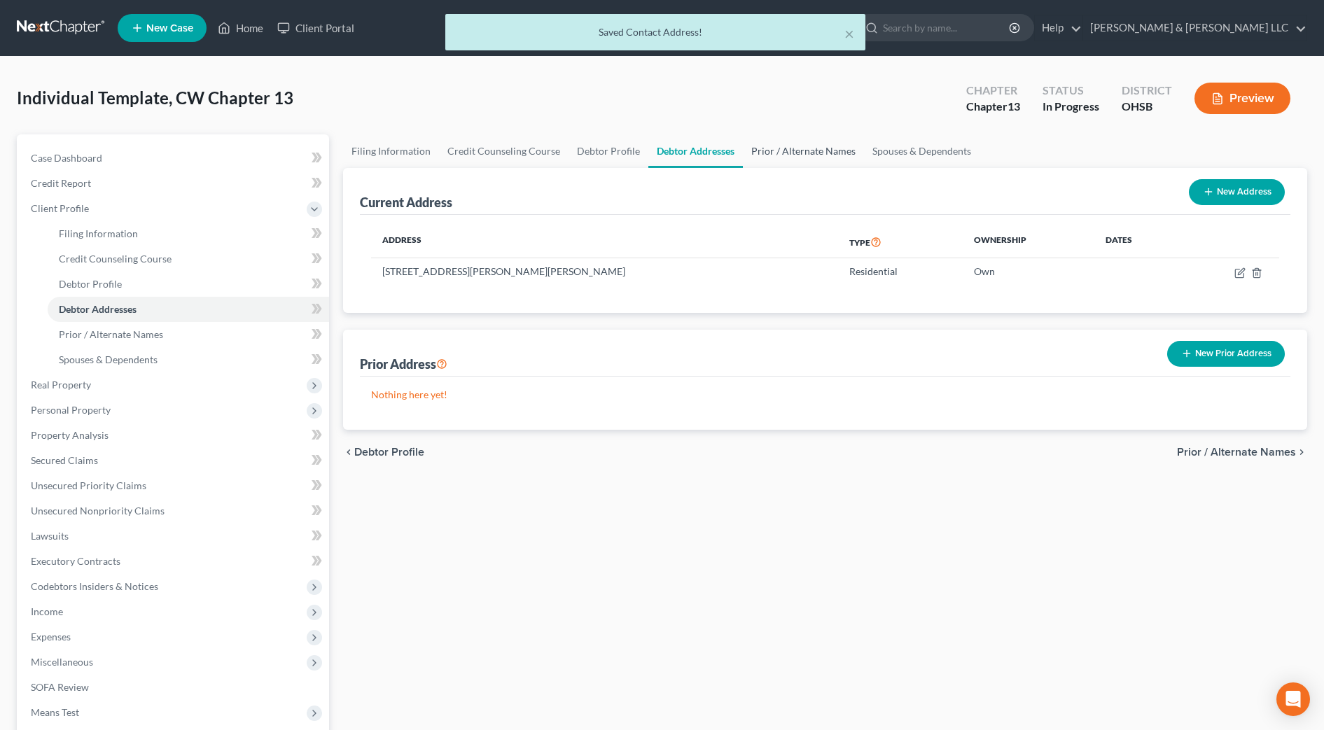
click at [826, 147] on link "Prior / Alternate Names" at bounding box center [803, 151] width 121 height 34
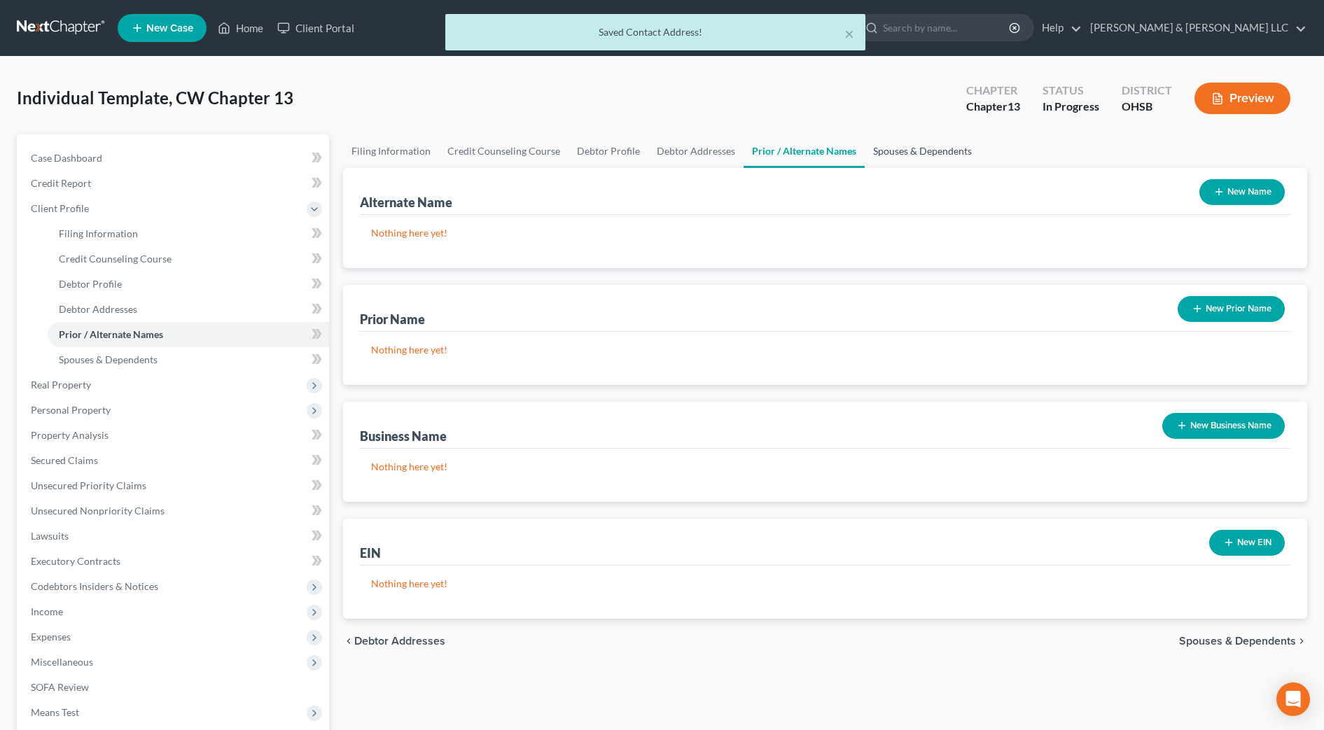
click at [907, 149] on link "Spouses & Dependents" at bounding box center [923, 151] width 116 height 34
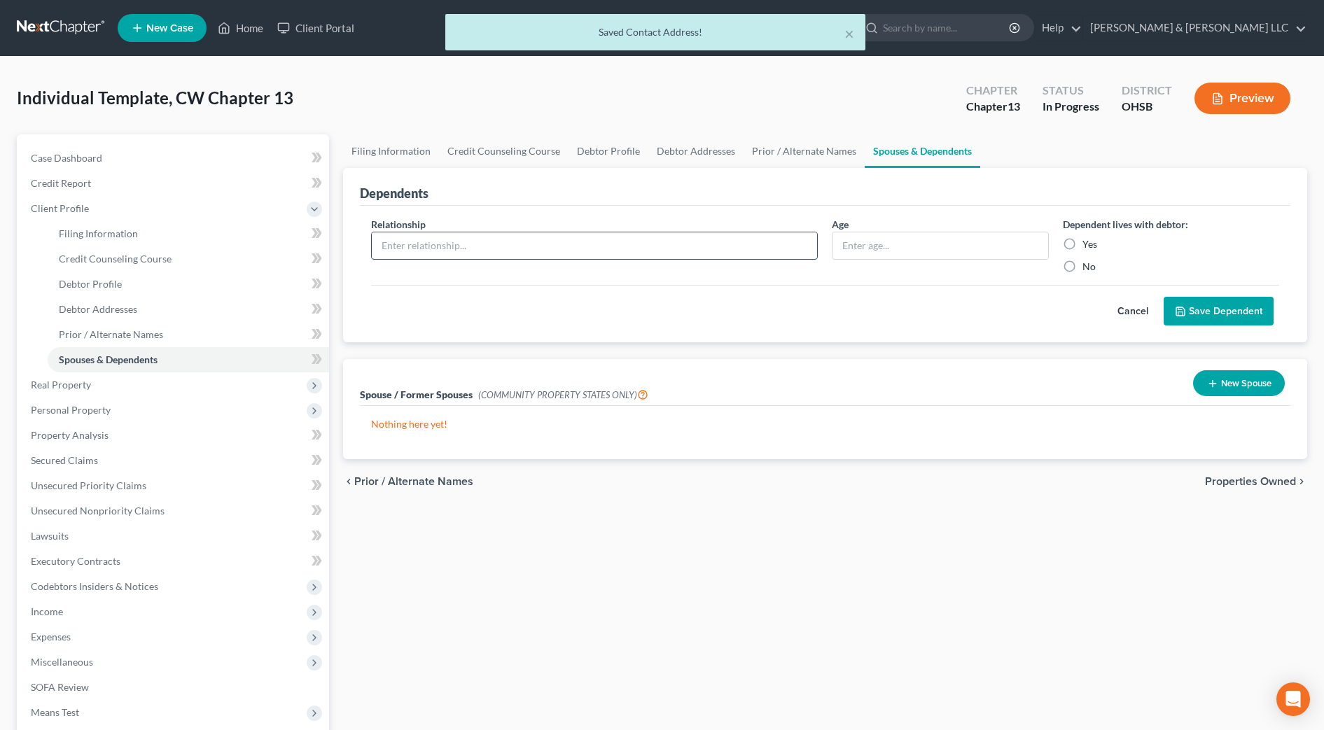
click at [731, 247] on input "text" at bounding box center [595, 246] width 446 height 27
type input "Child"
type input "10"
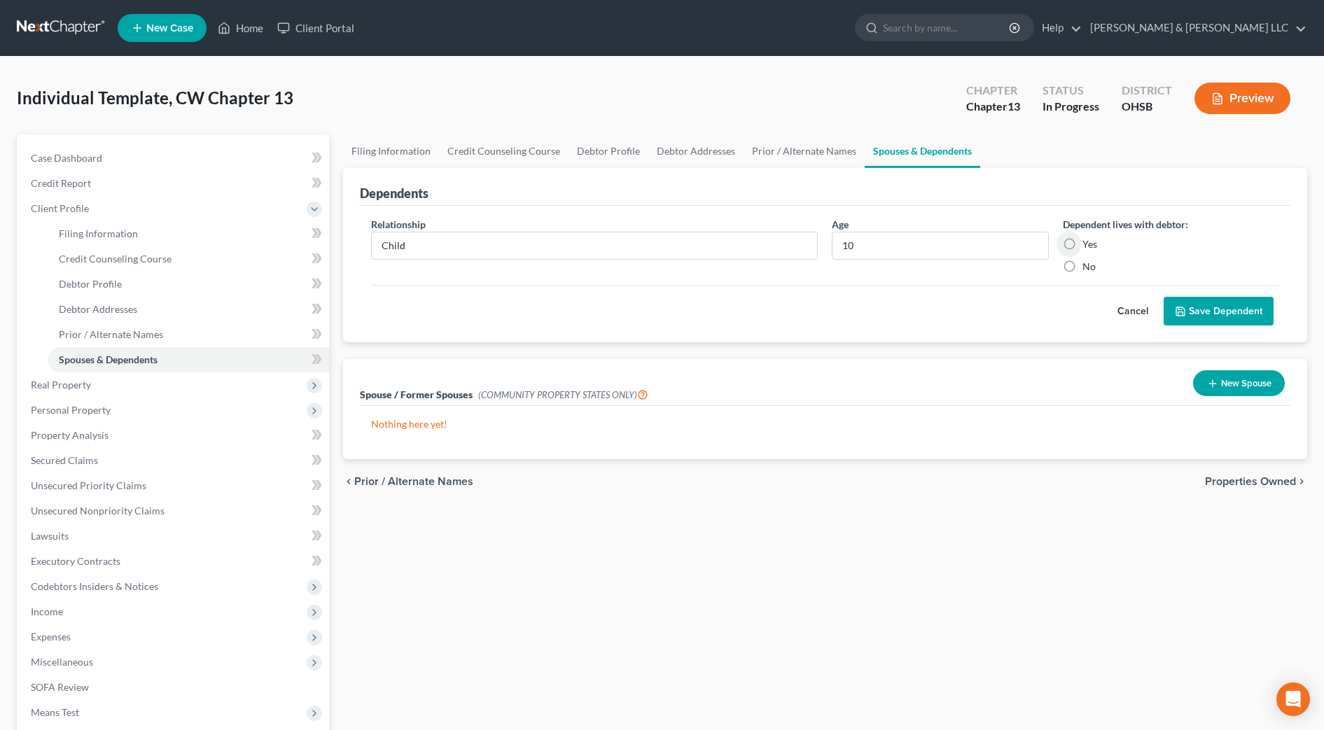
click at [1084, 241] on label "Yes" at bounding box center [1090, 244] width 15 height 14
click at [1088, 241] on input "Yes" at bounding box center [1092, 241] width 9 height 9
radio input "true"
click at [1254, 305] on button "Save Dependent" at bounding box center [1219, 311] width 110 height 29
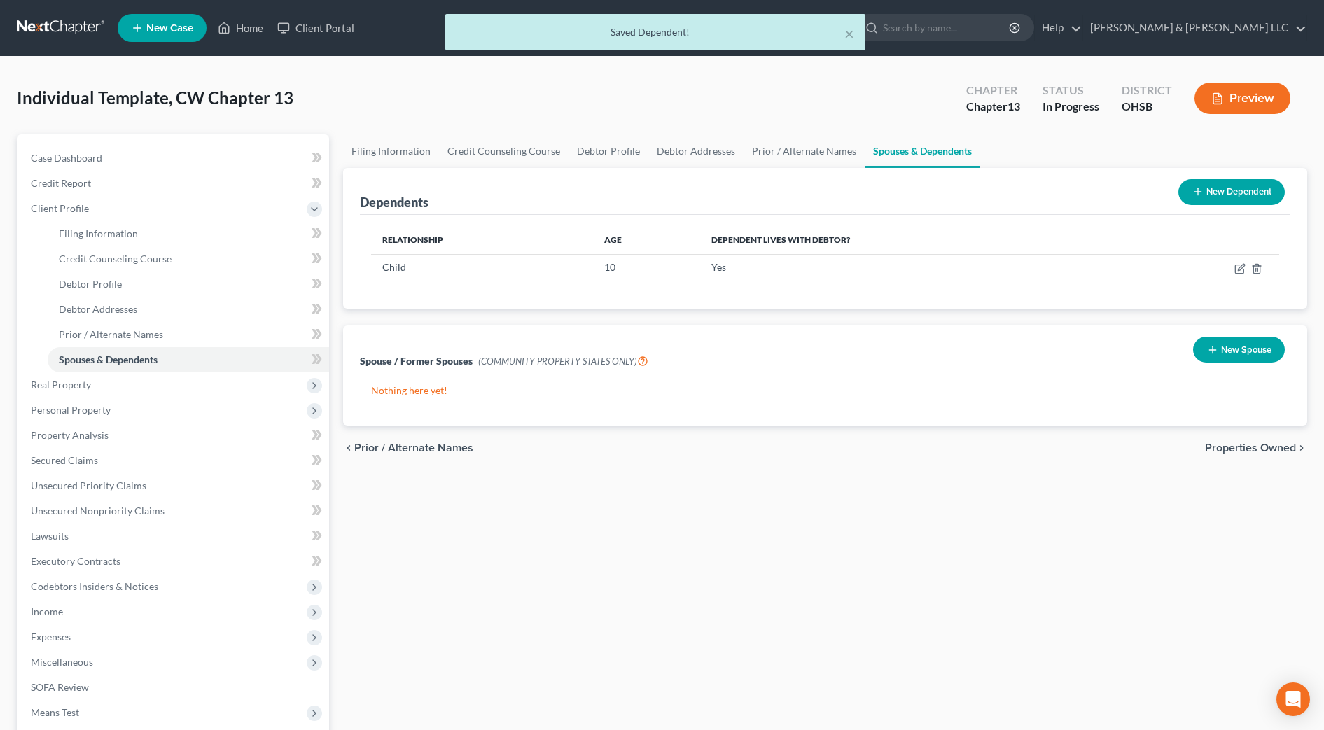
click at [1244, 448] on span "Properties Owned" at bounding box center [1250, 448] width 91 height 11
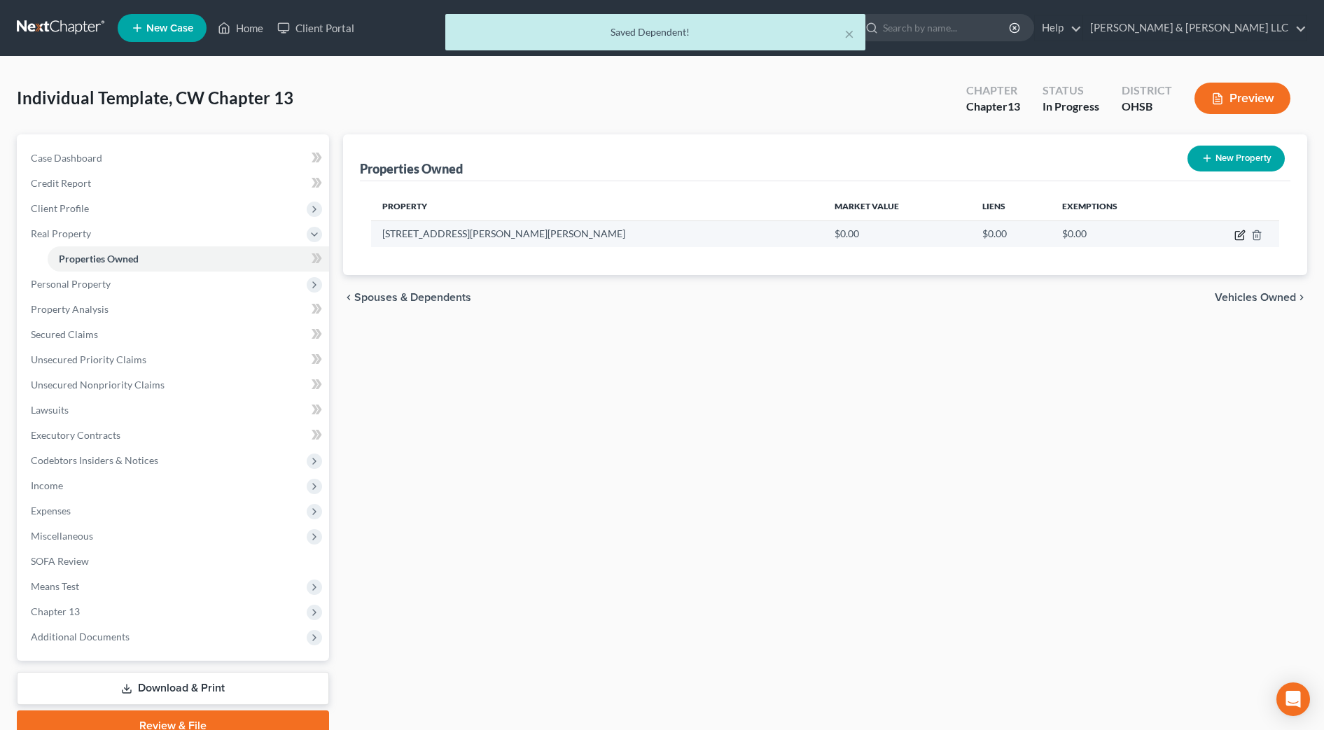
click at [1244, 235] on icon "button" at bounding box center [1240, 235] width 11 height 11
select select "36"
select select "24"
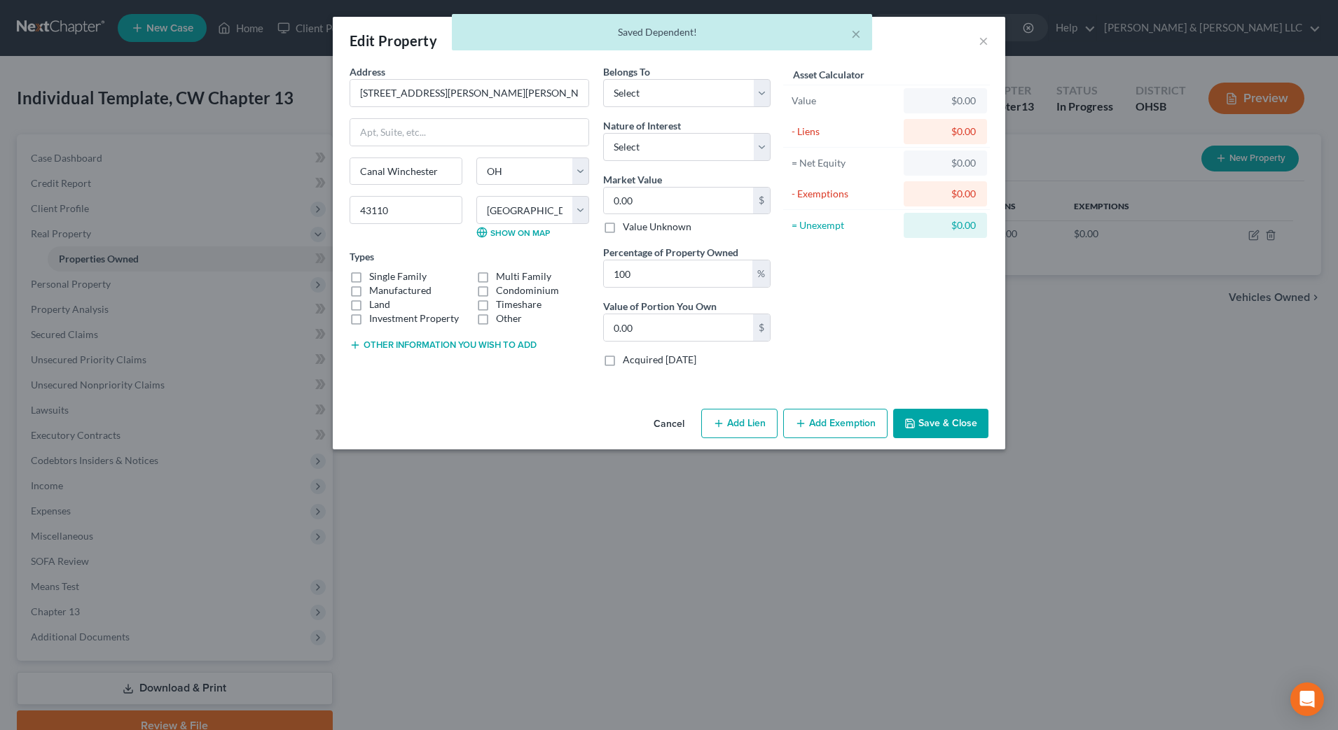
click at [414, 279] on label "Single Family" at bounding box center [397, 277] width 57 height 14
click at [384, 279] on input "Single Family" at bounding box center [379, 274] width 9 height 9
checkbox input "true"
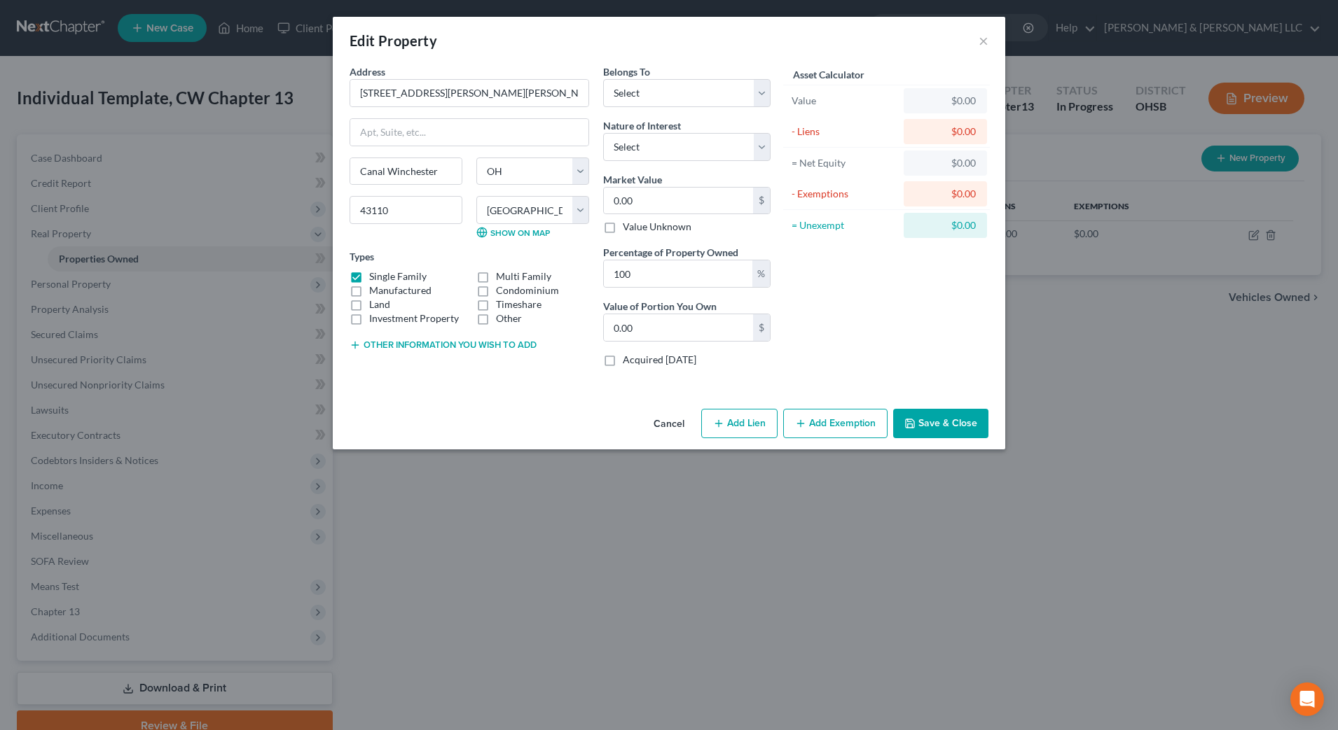
click at [441, 340] on button "Other information you wish to add" at bounding box center [442, 345] width 187 height 11
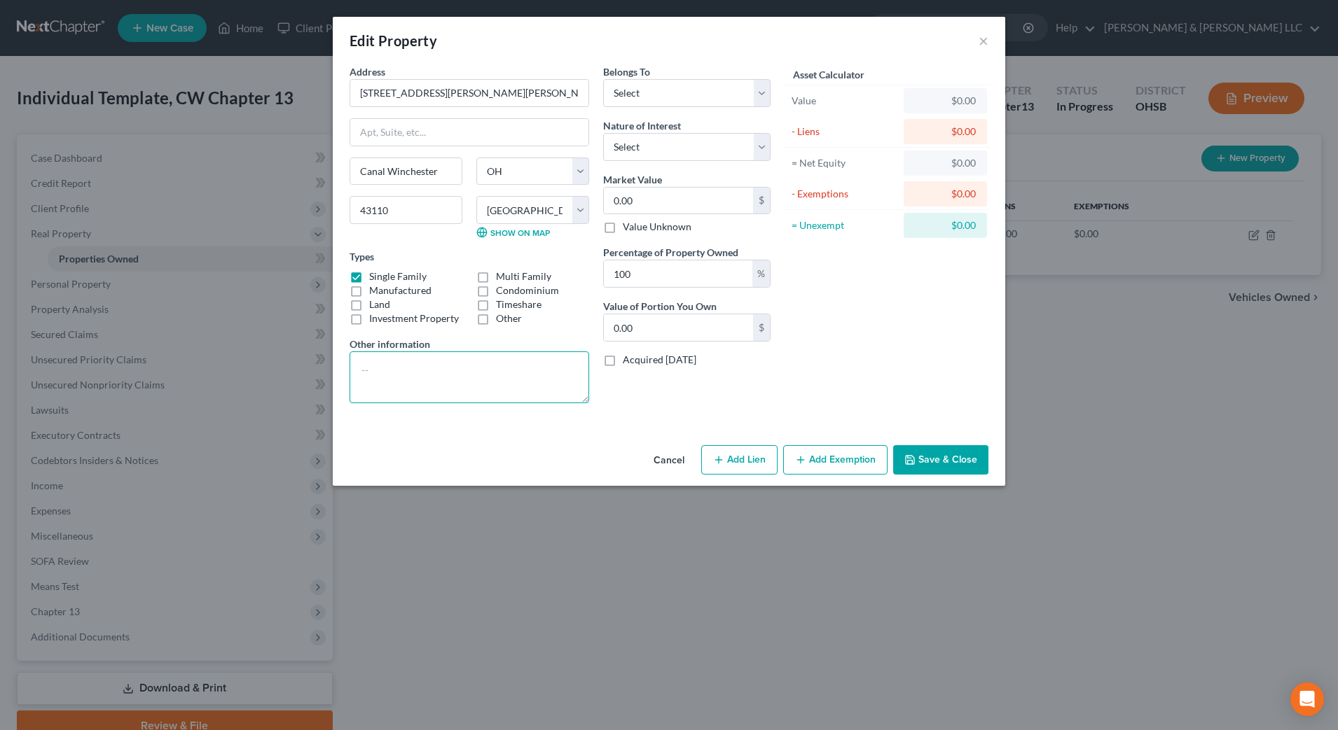
click at [426, 365] on textarea at bounding box center [469, 378] width 240 height 52
type textarea "Parcel No. [PHONE_NUMBER] Debtor's Residence"
click at [695, 81] on select "Select Debtor 1 Only Debtor 2 Only Debtor 1 And Debtor 2 Only At Least One Of T…" at bounding box center [686, 93] width 167 height 28
select select "0"
click at [603, 79] on select "Select Debtor 1 Only Debtor 2 Only Debtor 1 And Debtor 2 Only At Least One Of T…" at bounding box center [686, 93] width 167 height 28
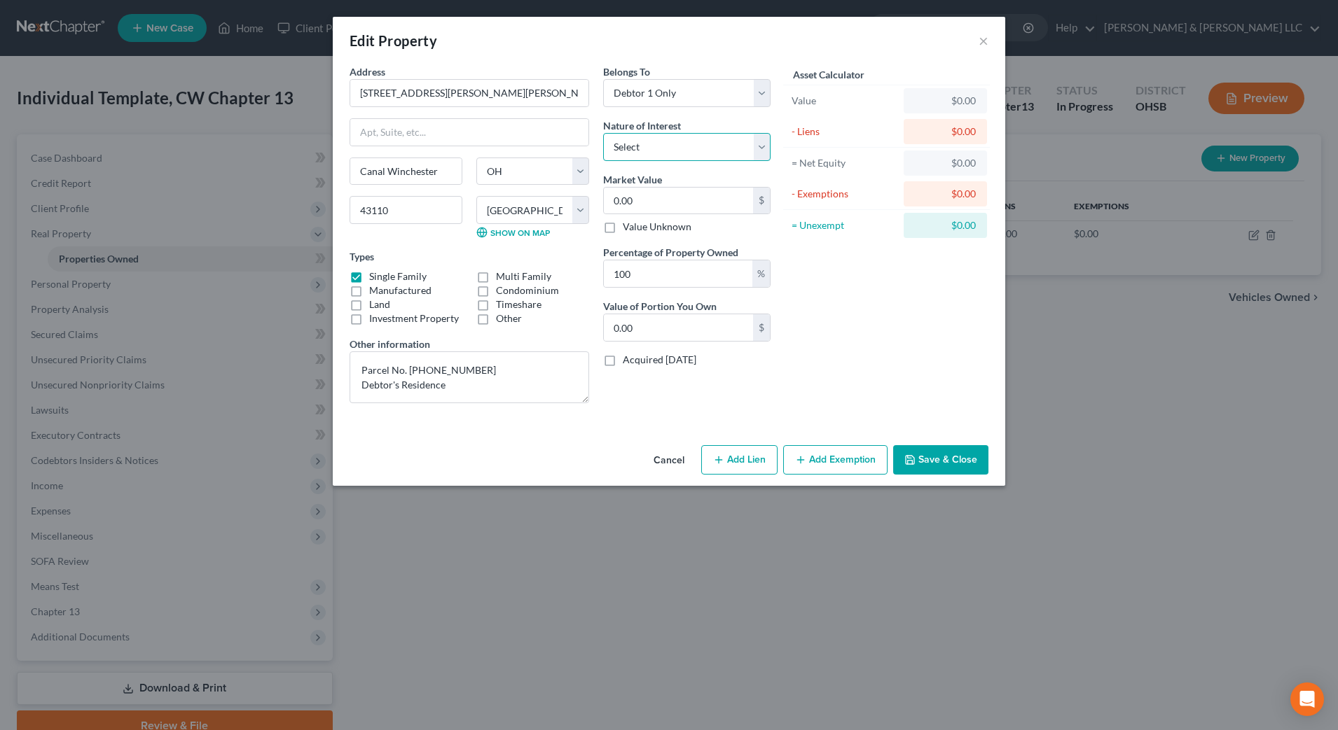
click at [742, 155] on select "Select Fee Simple Joint Tenant Life Estate Equitable Interest Future Interest T…" at bounding box center [686, 147] width 167 height 28
select select "0"
click at [603, 133] on select "Select Fee Simple Joint Tenant Life Estate Equitable Interest Future Interest T…" at bounding box center [686, 147] width 167 height 28
click at [651, 195] on input "0.00" at bounding box center [678, 201] width 149 height 27
type input "1"
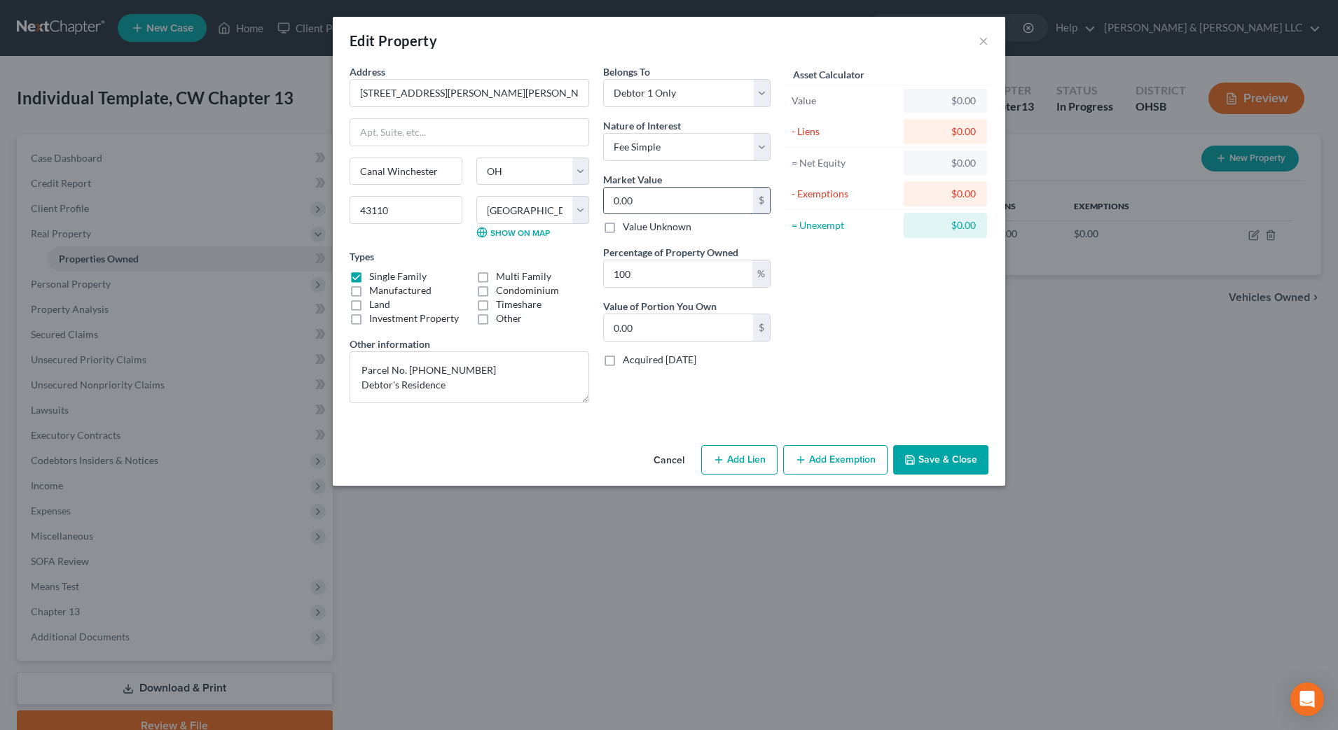
type input "1.00"
type input "15"
type input "15.00"
type input "154"
type input "154.00"
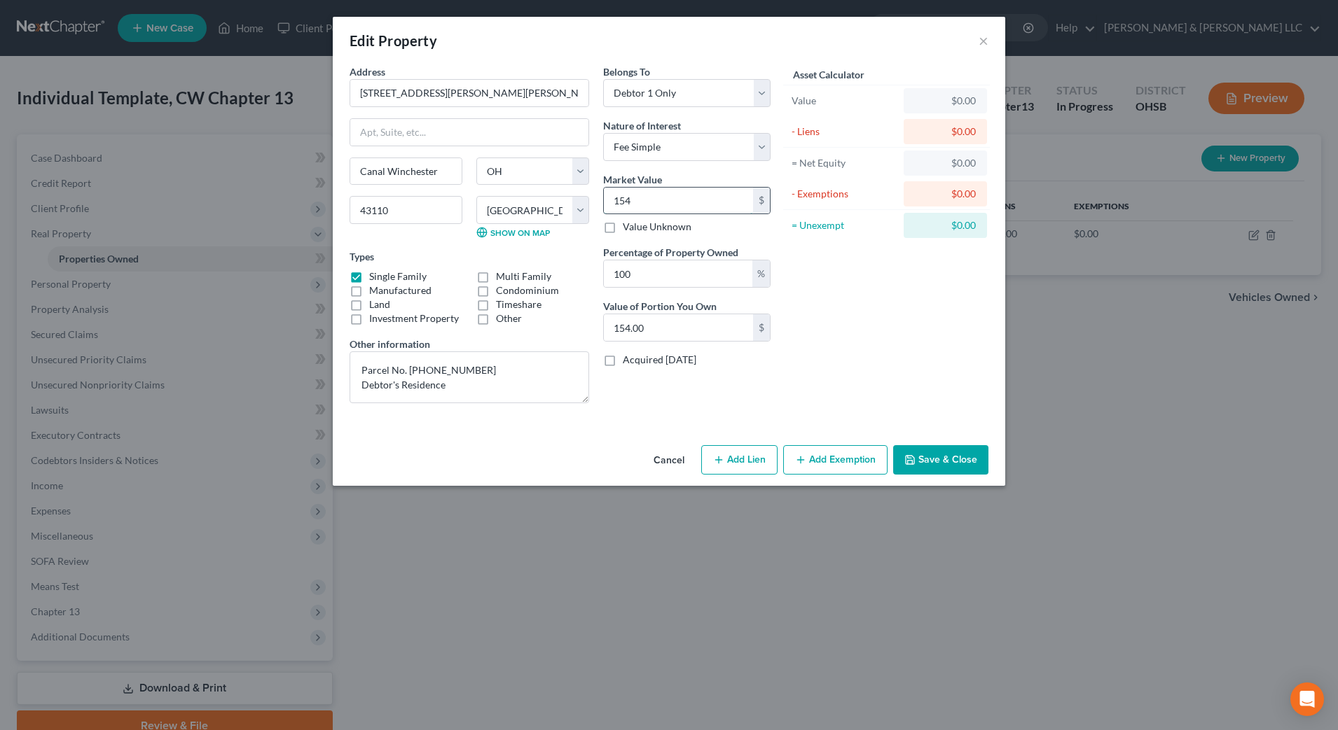
type input "1542"
type input "1,542.00"
type input "1,5420"
type input "15,420.00"
type input "15,4200"
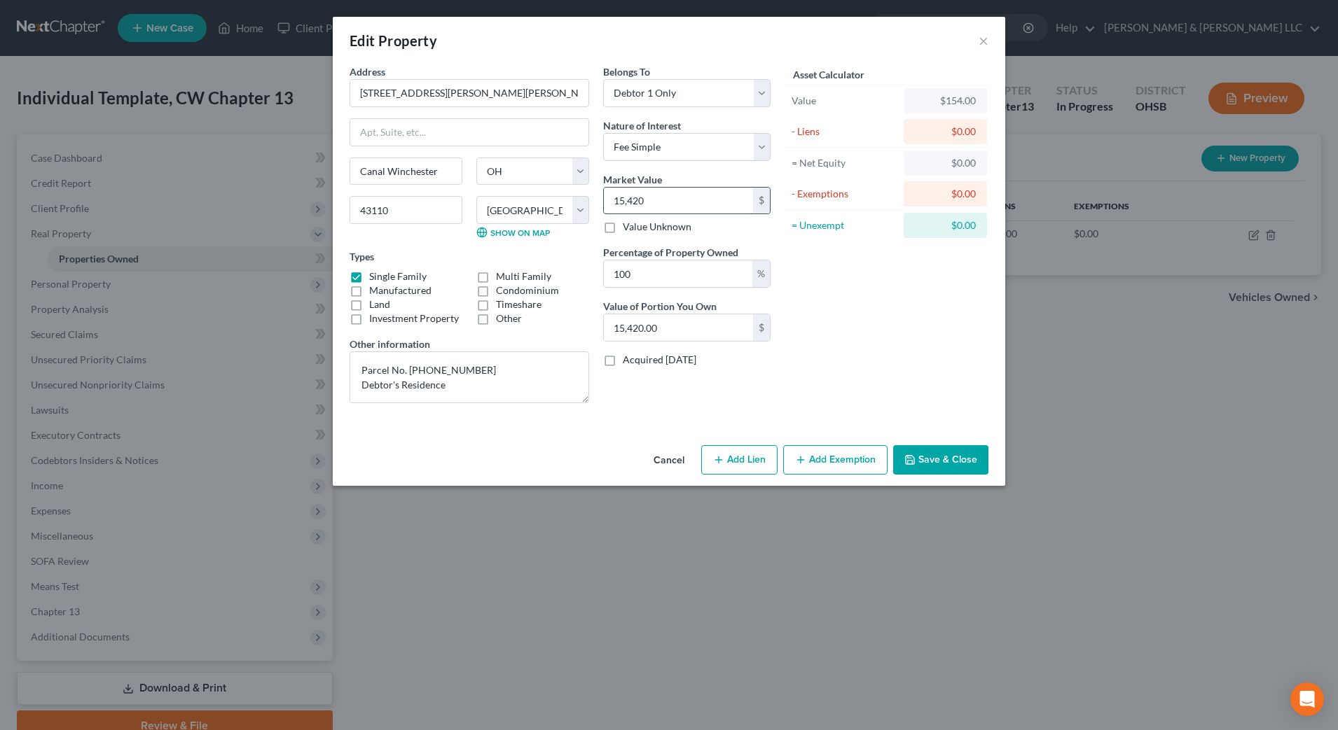
type input "154,200.00"
type input "154,200"
click at [848, 466] on button "Add Exemption" at bounding box center [835, 459] width 104 height 29
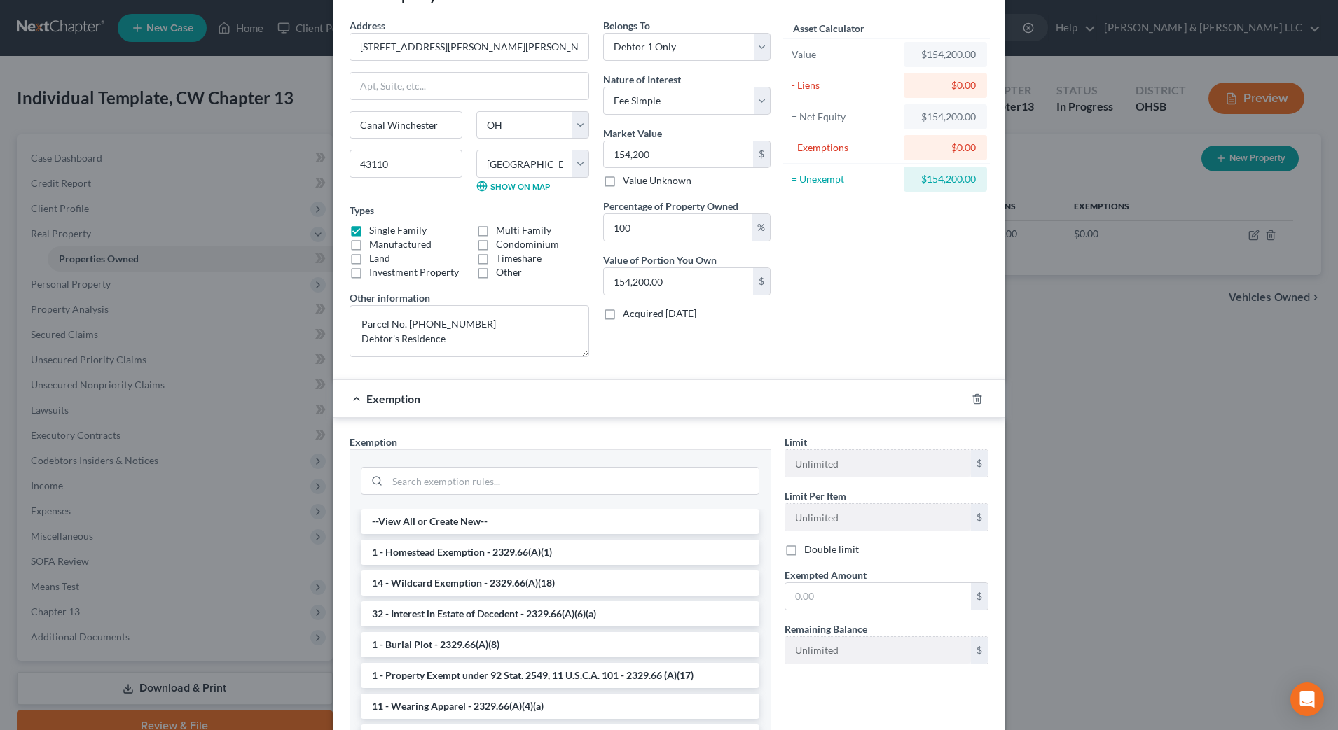
scroll to position [88, 0]
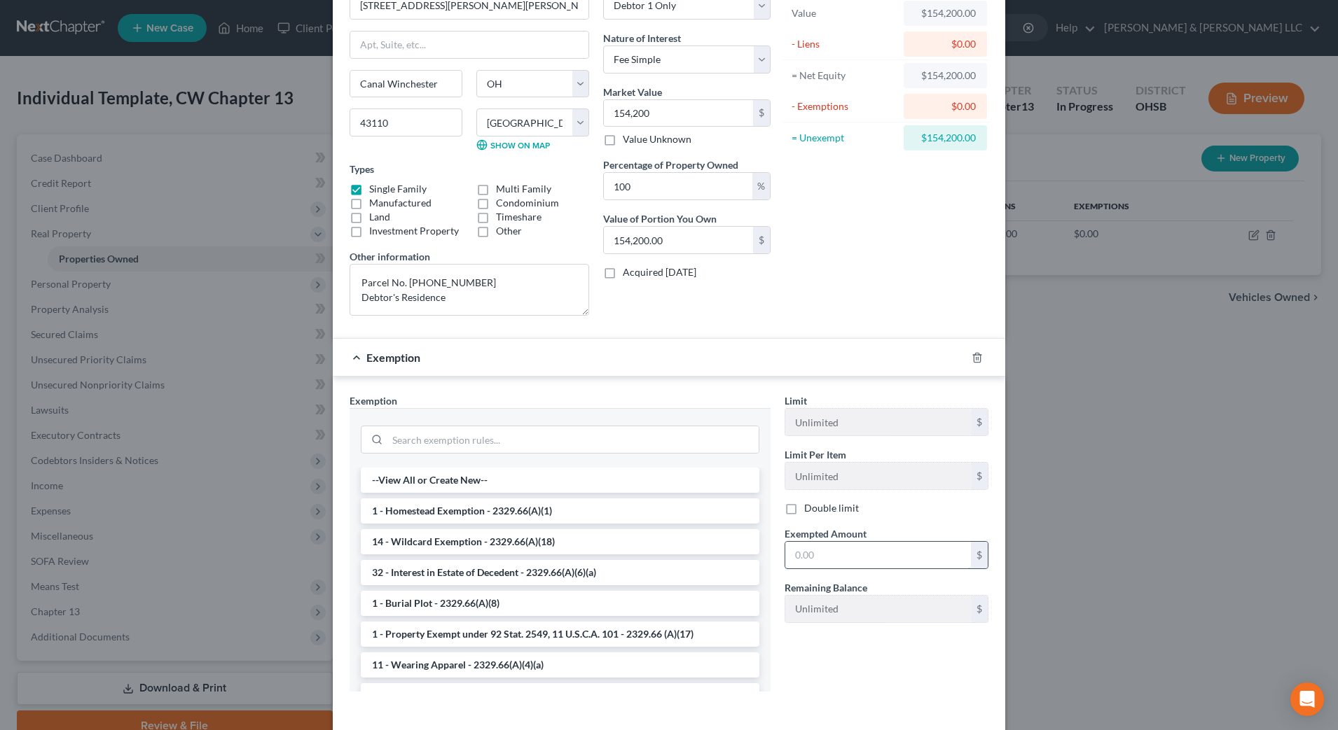
click at [829, 555] on input "text" at bounding box center [878, 555] width 186 height 27
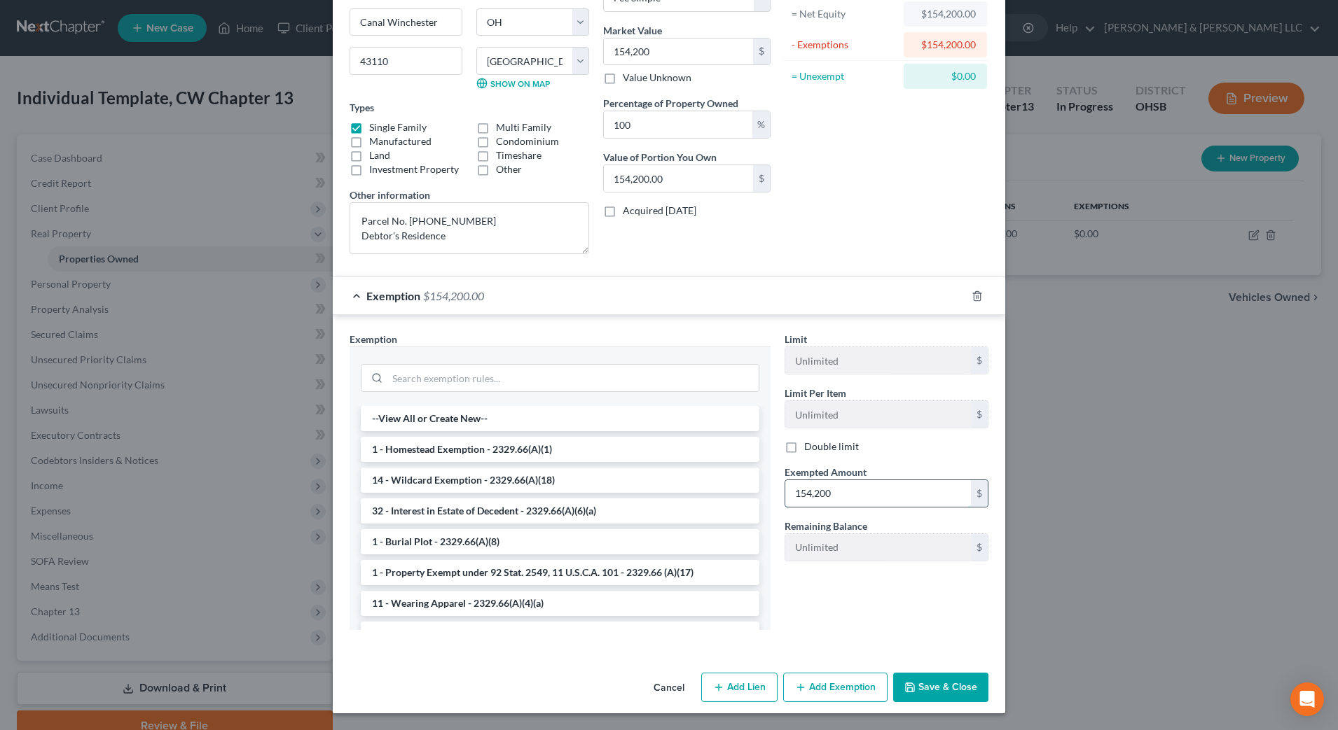
click at [883, 491] on input "154,200" at bounding box center [878, 493] width 186 height 27
click at [482, 449] on li "1 - Homestead Exemption - 2329.66(A)(1)" at bounding box center [560, 449] width 399 height 25
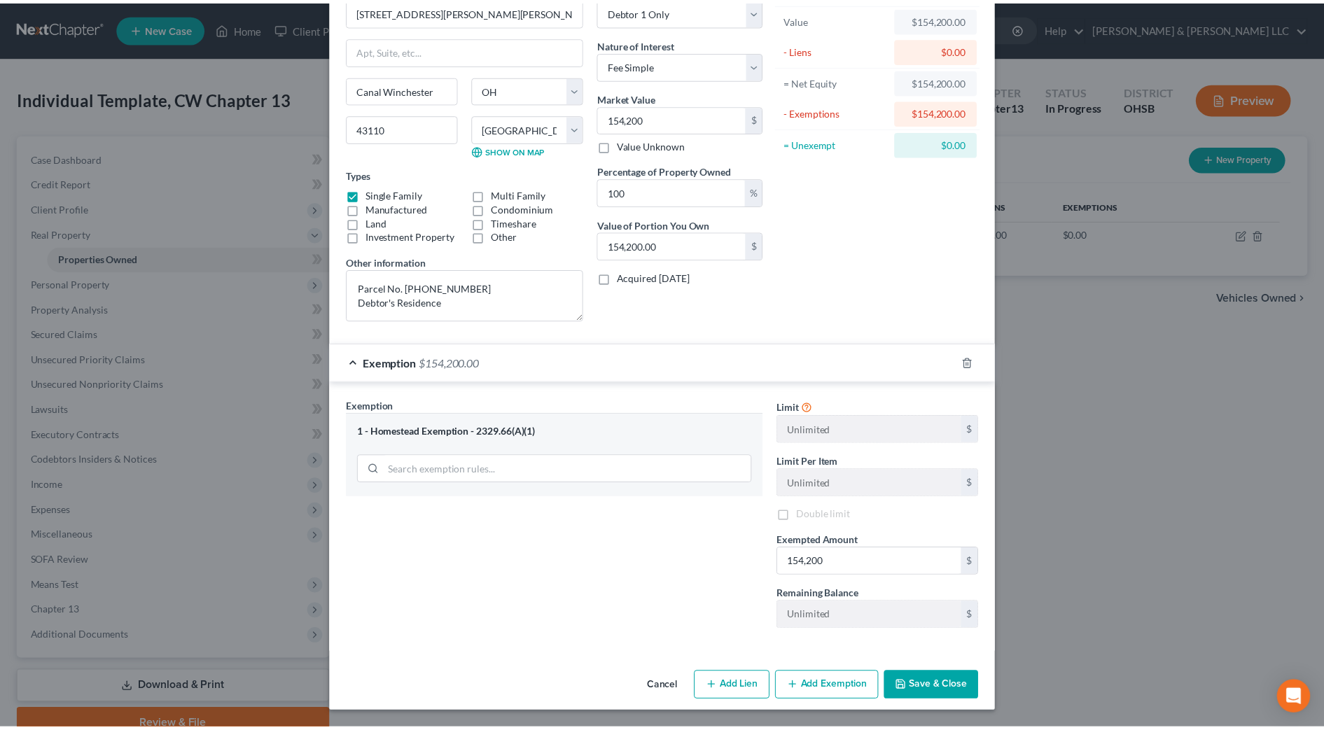
scroll to position [82, 0]
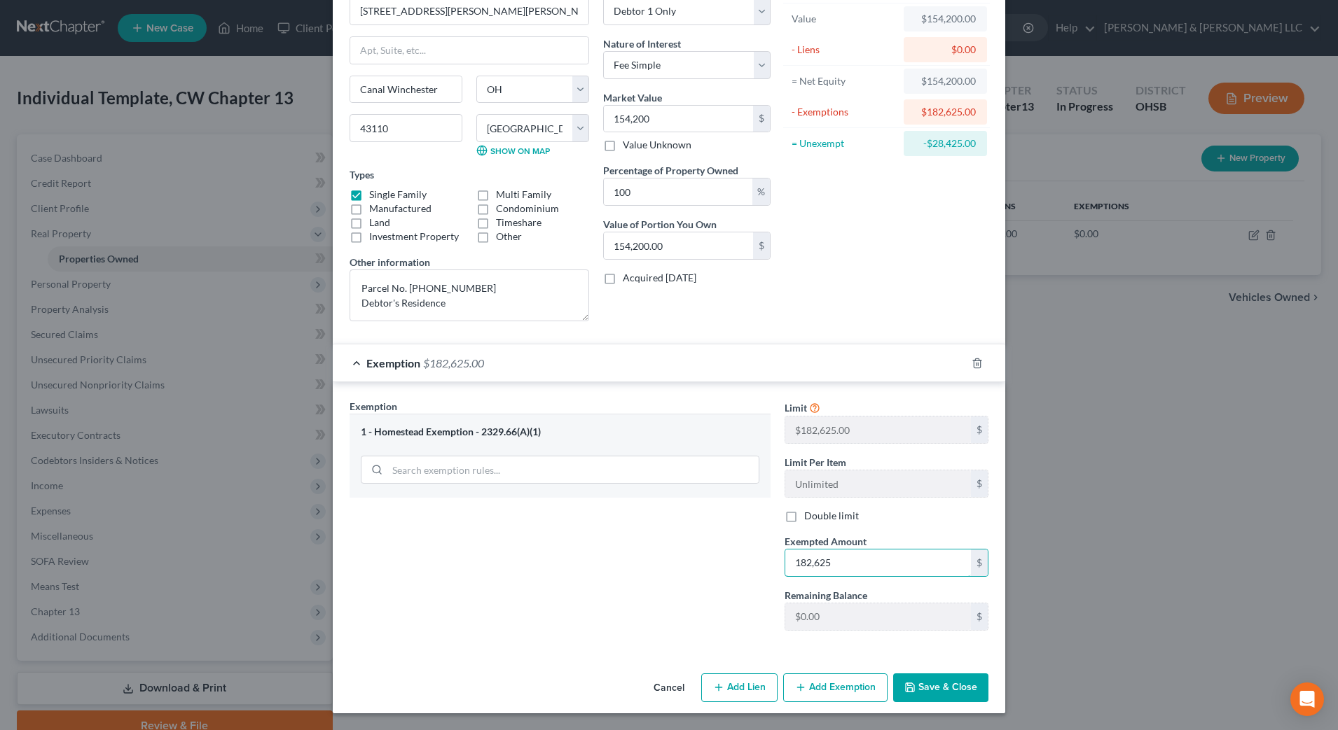
type input "182,625"
click at [973, 696] on button "Save & Close" at bounding box center [940, 688] width 95 height 29
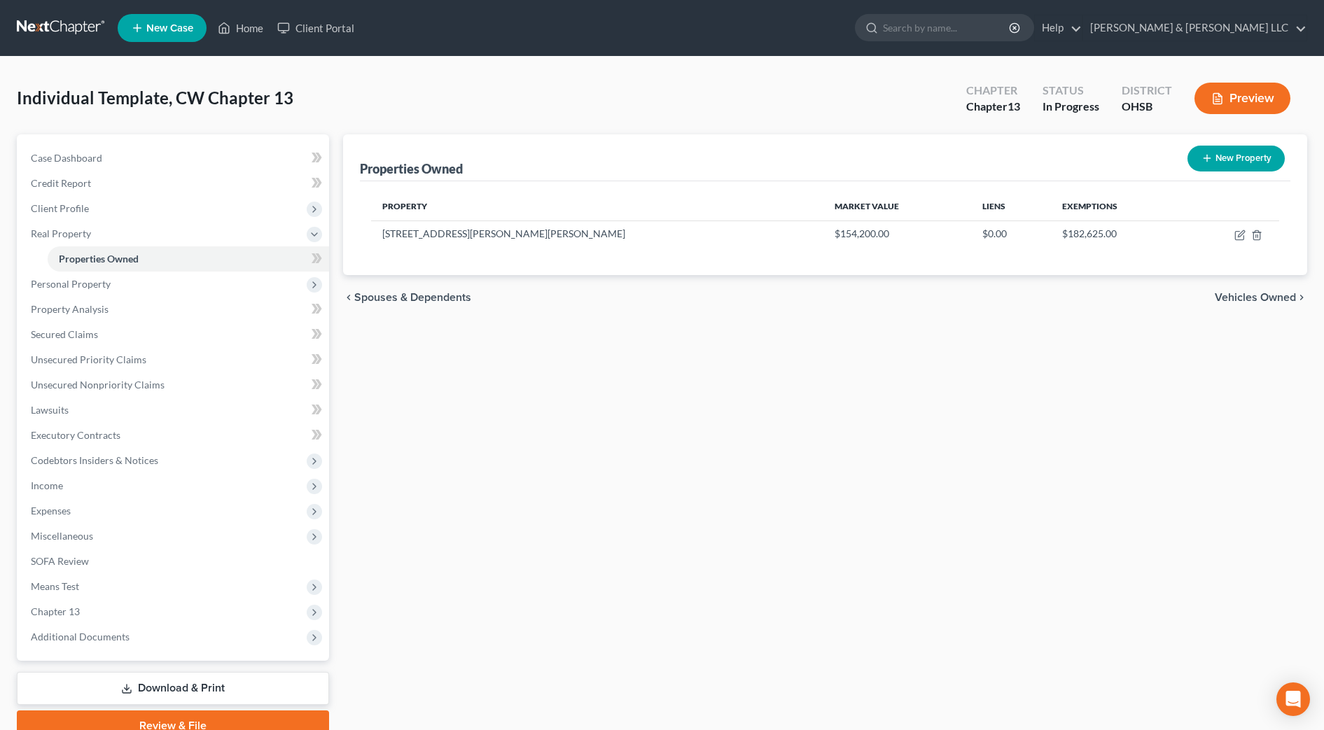
click at [584, 327] on div "Properties Owned New Property Property Market Value Liens Exemptions [STREET_AD…" at bounding box center [825, 437] width 978 height 607
click at [1244, 233] on icon "button" at bounding box center [1241, 233] width 6 height 6
select select "36"
select select "24"
select select "0"
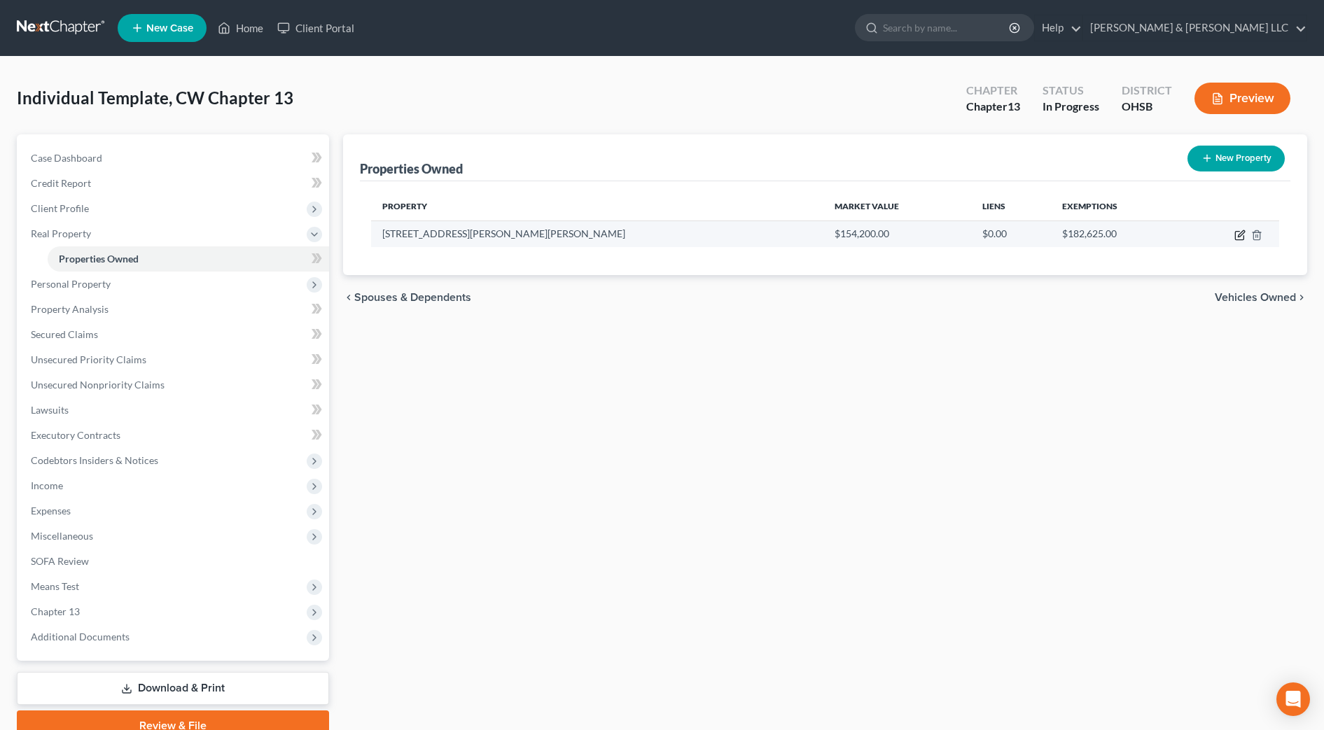
select select "0"
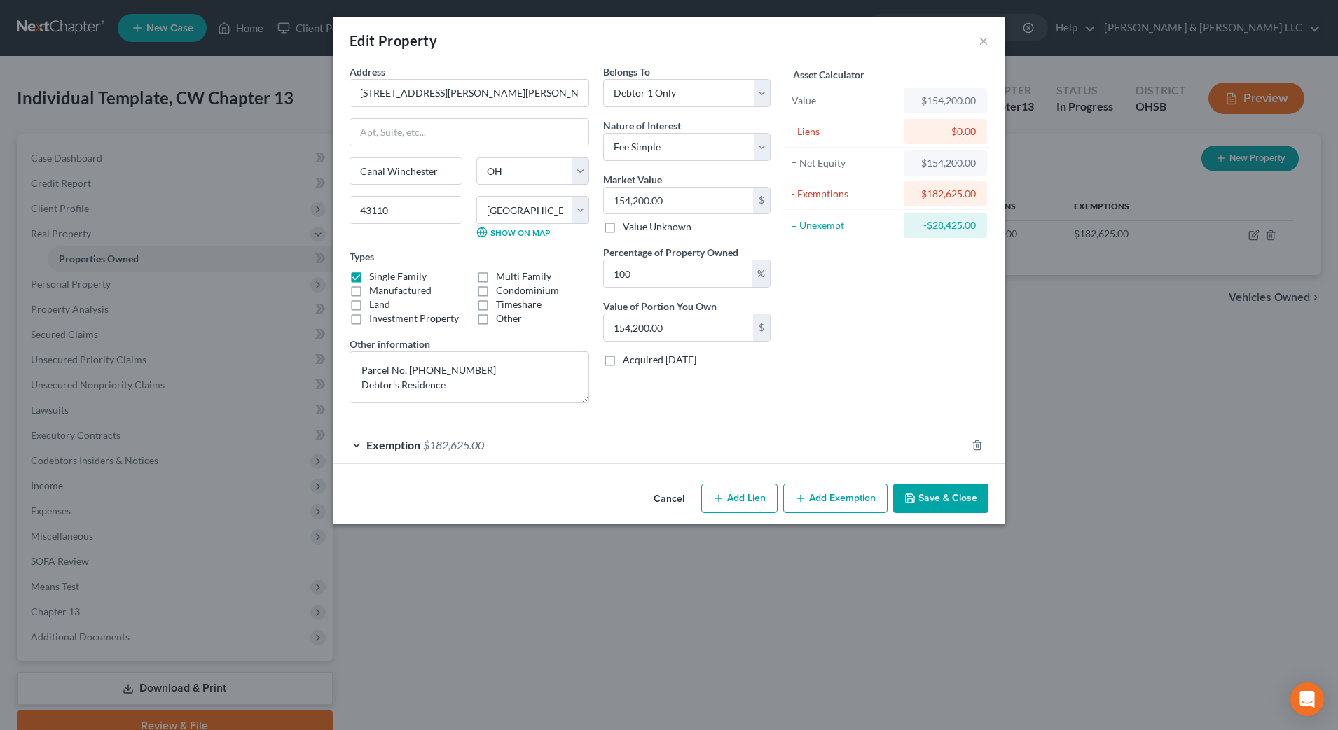
click at [971, 494] on button "Save & Close" at bounding box center [940, 498] width 95 height 29
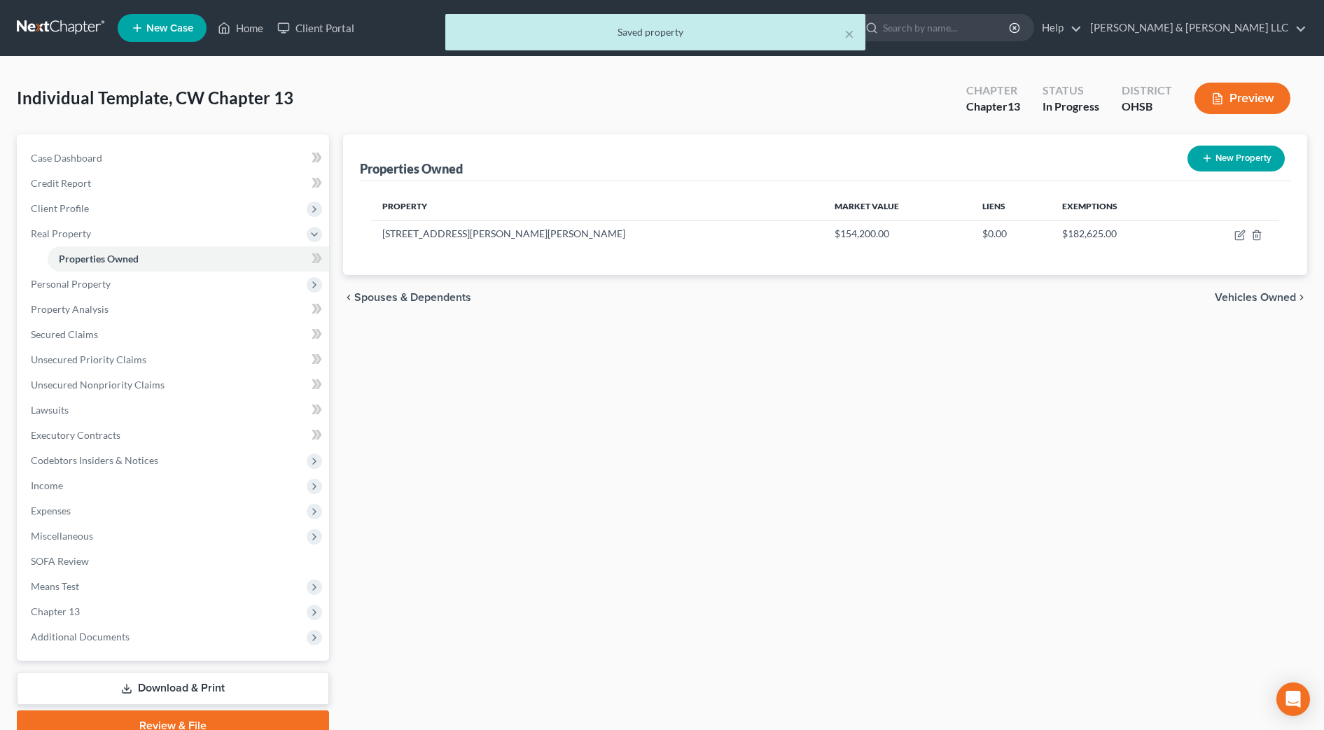
click at [1256, 298] on span "Vehicles Owned" at bounding box center [1255, 297] width 81 height 11
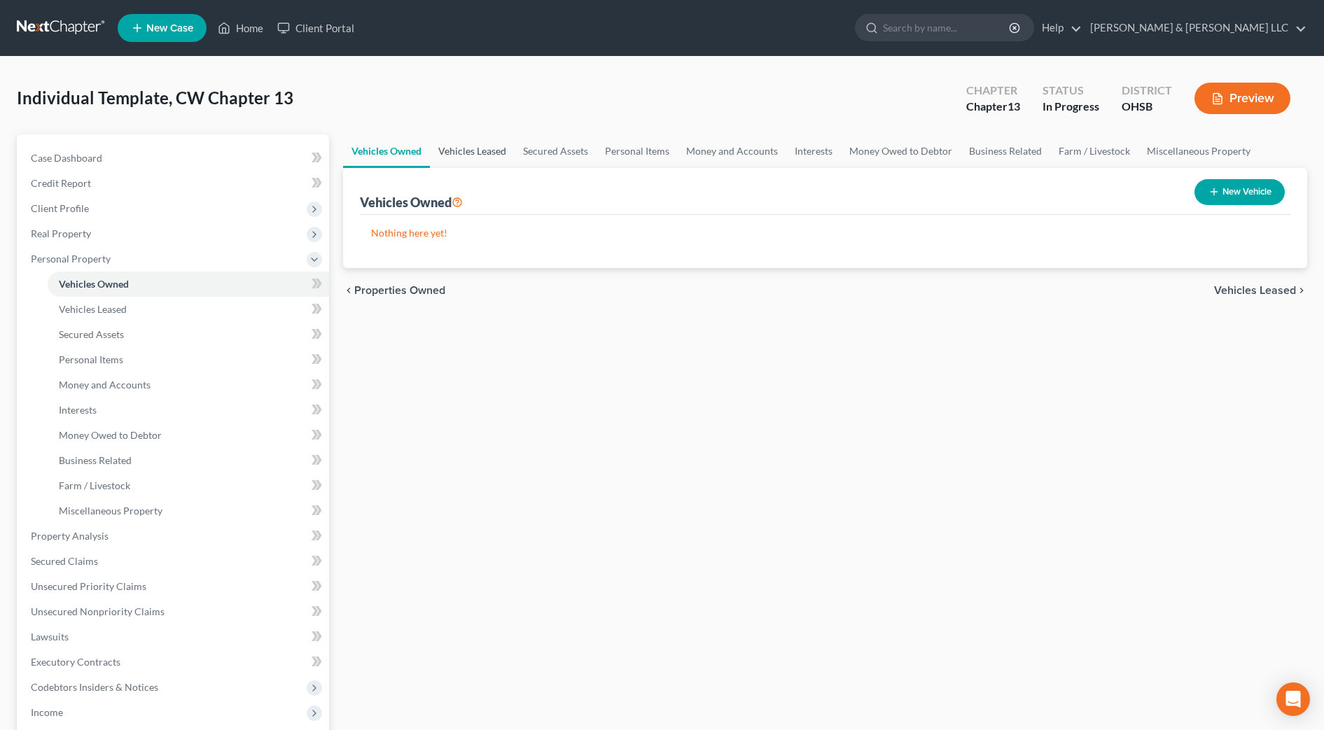
click at [481, 139] on link "Vehicles Leased" at bounding box center [472, 151] width 85 height 34
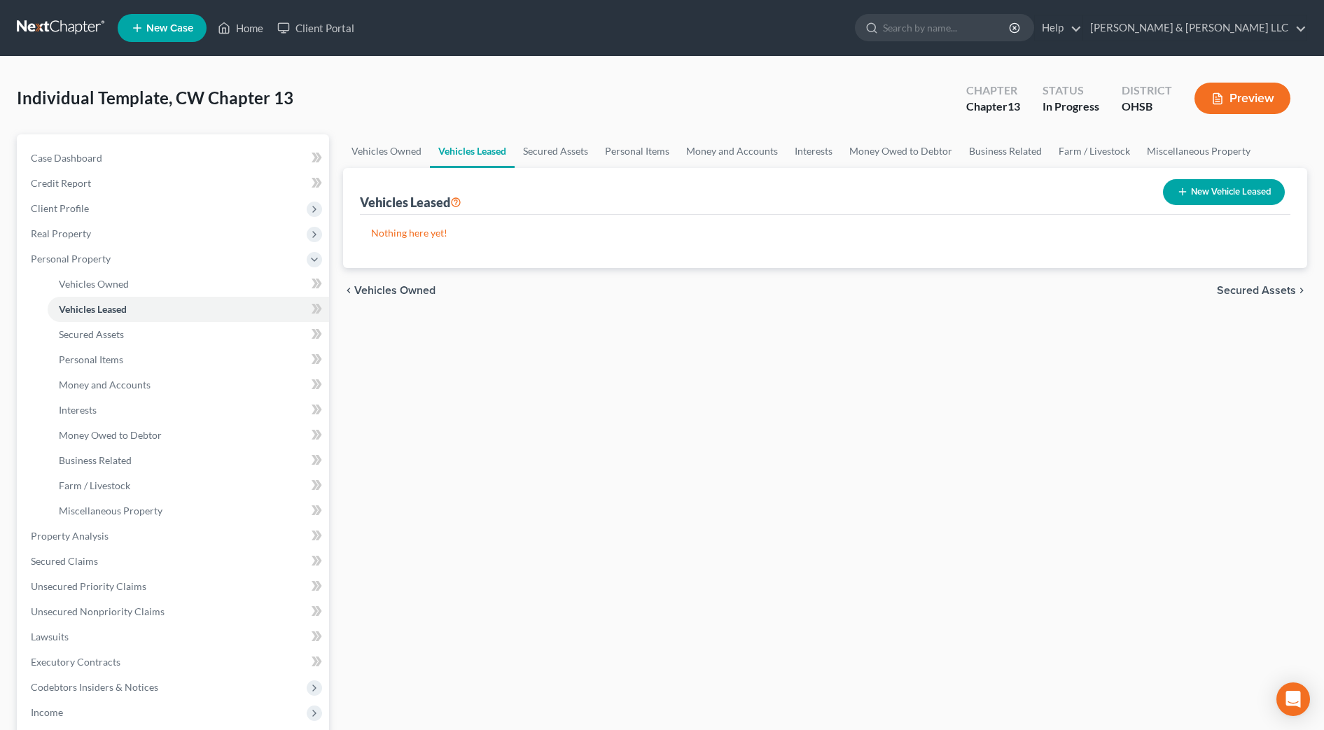
click at [1215, 192] on button "New Vehicle Leased" at bounding box center [1224, 192] width 122 height 26
select select "0"
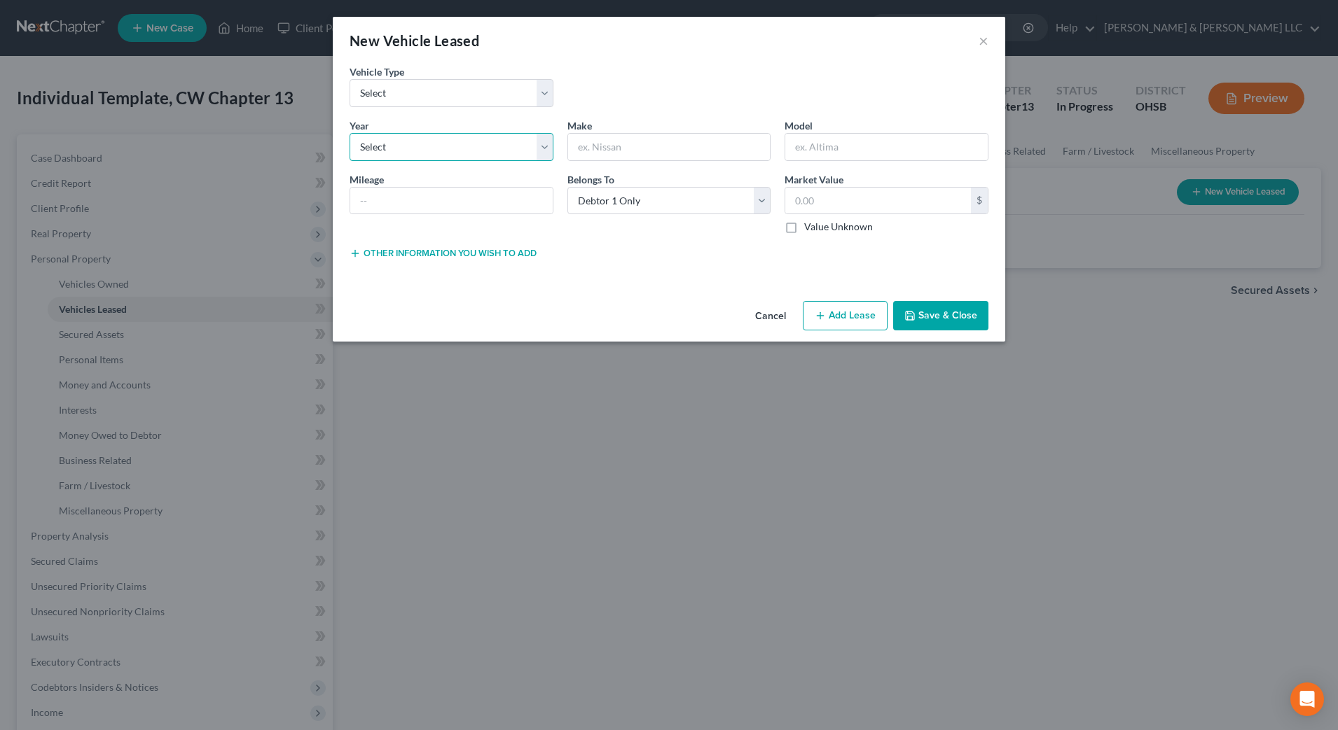
click at [501, 153] on select "Select 2026 2025 2024 2023 2022 2021 2020 2019 2018 2017 2016 2015 2014 2013 20…" at bounding box center [451, 147] width 204 height 28
select select "1"
click at [349, 133] on select "Select 2026 2025 2024 2023 2022 2021 2020 2019 2018 2017 2016 2015 2014 2013 20…" at bounding box center [451, 147] width 204 height 28
click at [669, 148] on input "text" at bounding box center [669, 147] width 202 height 27
type input "Honda"
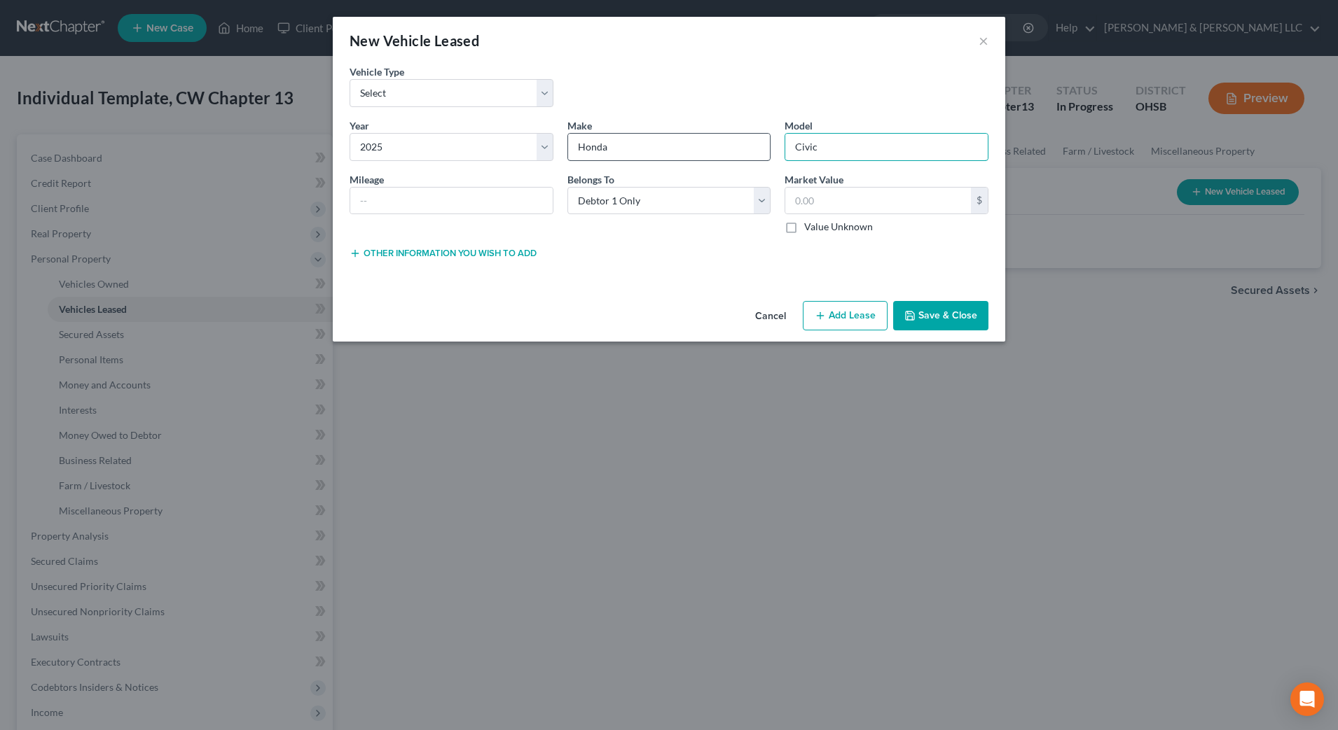
type input "Civic"
click at [850, 191] on input "text" at bounding box center [878, 201] width 186 height 27
type input "0.00"
click at [918, 316] on button "Save & Close" at bounding box center [940, 315] width 95 height 29
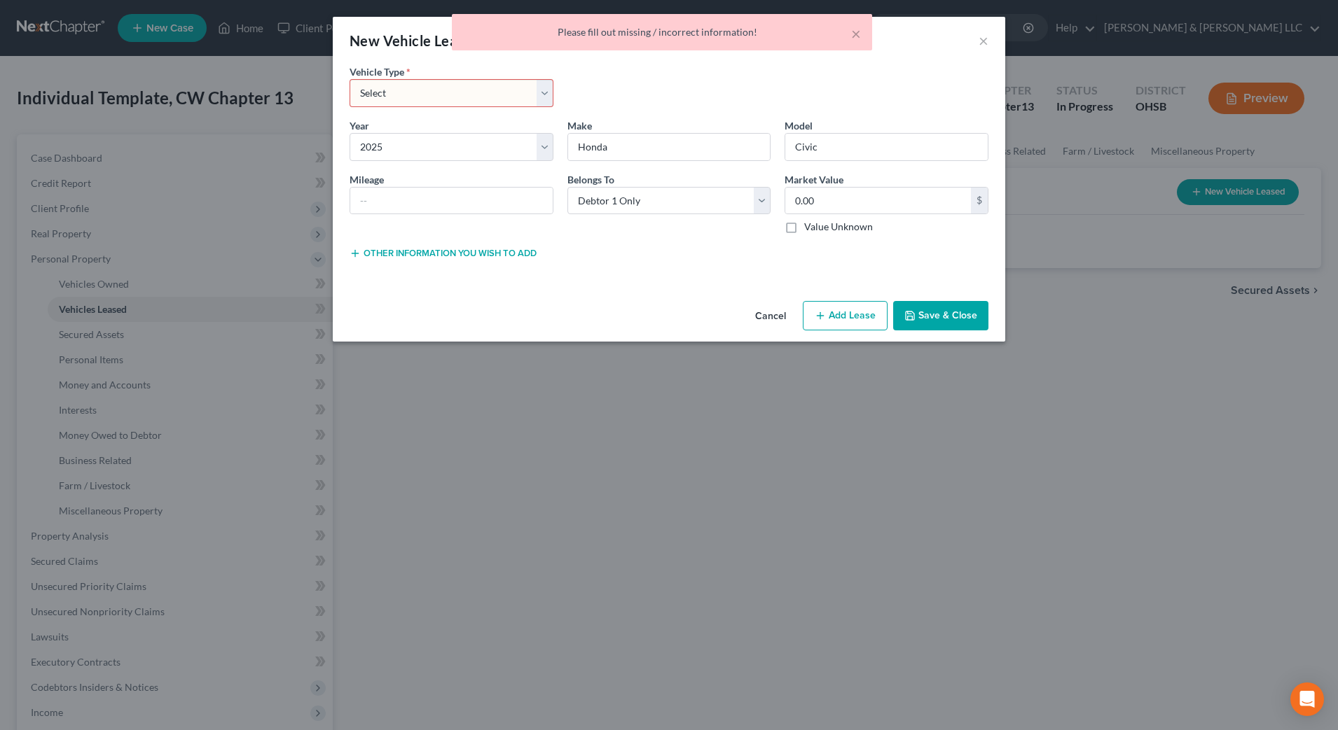
click at [401, 97] on select "Select Automobile Truck Trailer Watercraft Aircraft Motor Home Atv Other Vehicle" at bounding box center [451, 93] width 204 height 28
select select "0"
click at [349, 79] on select "Select Automobile Truck Trailer Watercraft Aircraft Motor Home Atv Other Vehicle" at bounding box center [451, 93] width 204 height 28
click at [939, 317] on button "Save & Close" at bounding box center [940, 315] width 95 height 29
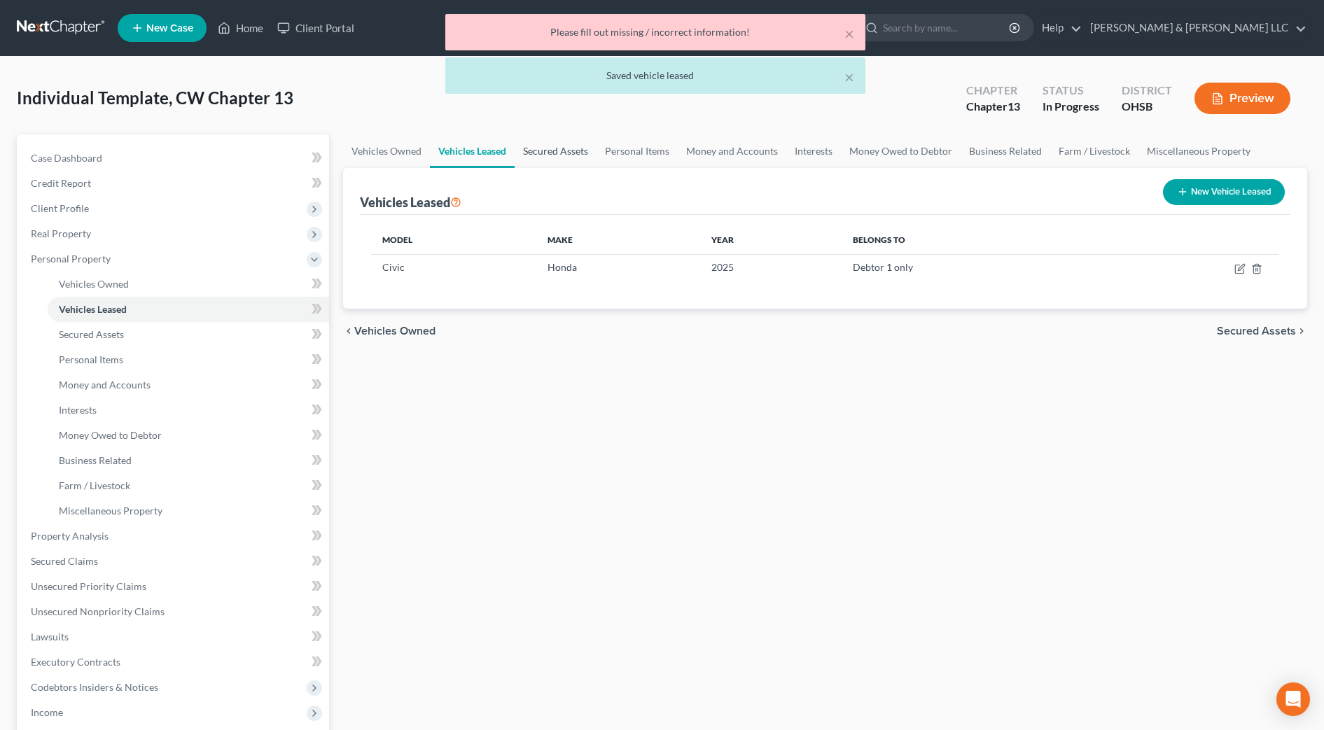
click at [550, 156] on link "Secured Assets" at bounding box center [556, 151] width 82 height 34
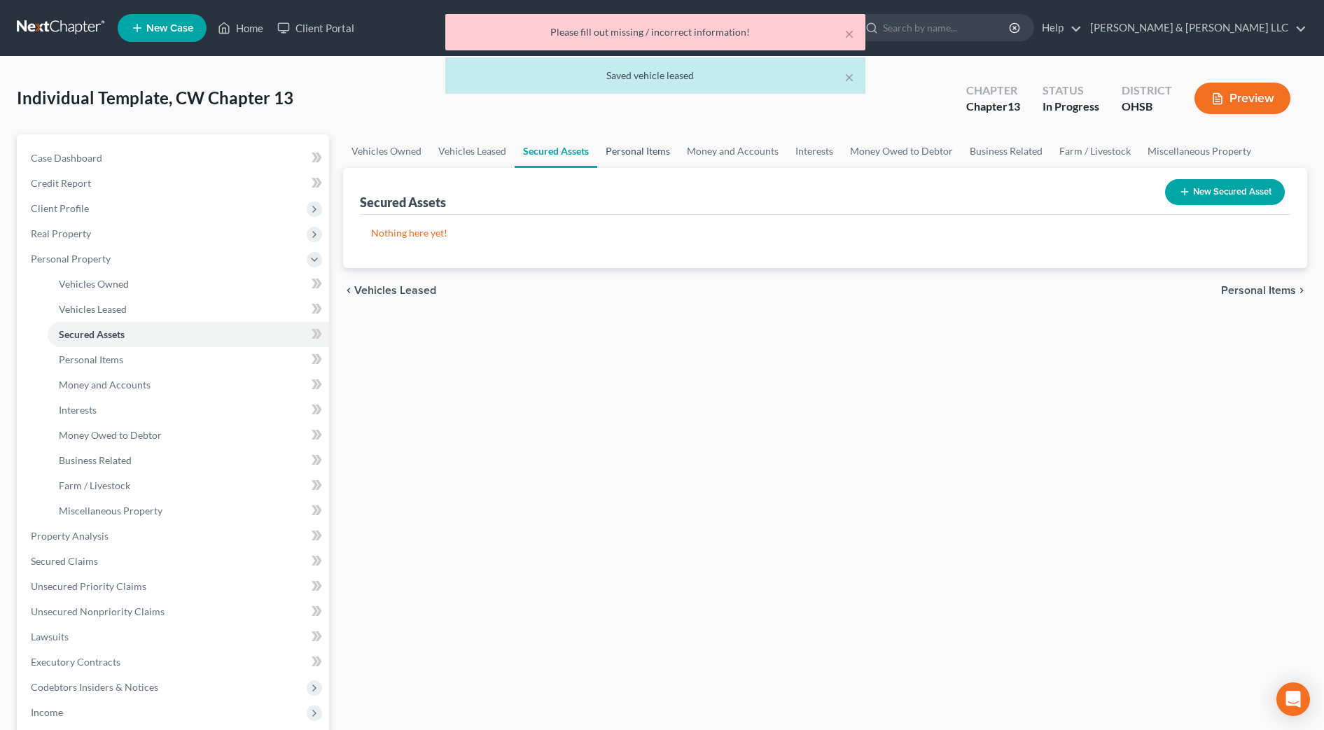
click at [648, 154] on link "Personal Items" at bounding box center [637, 151] width 81 height 34
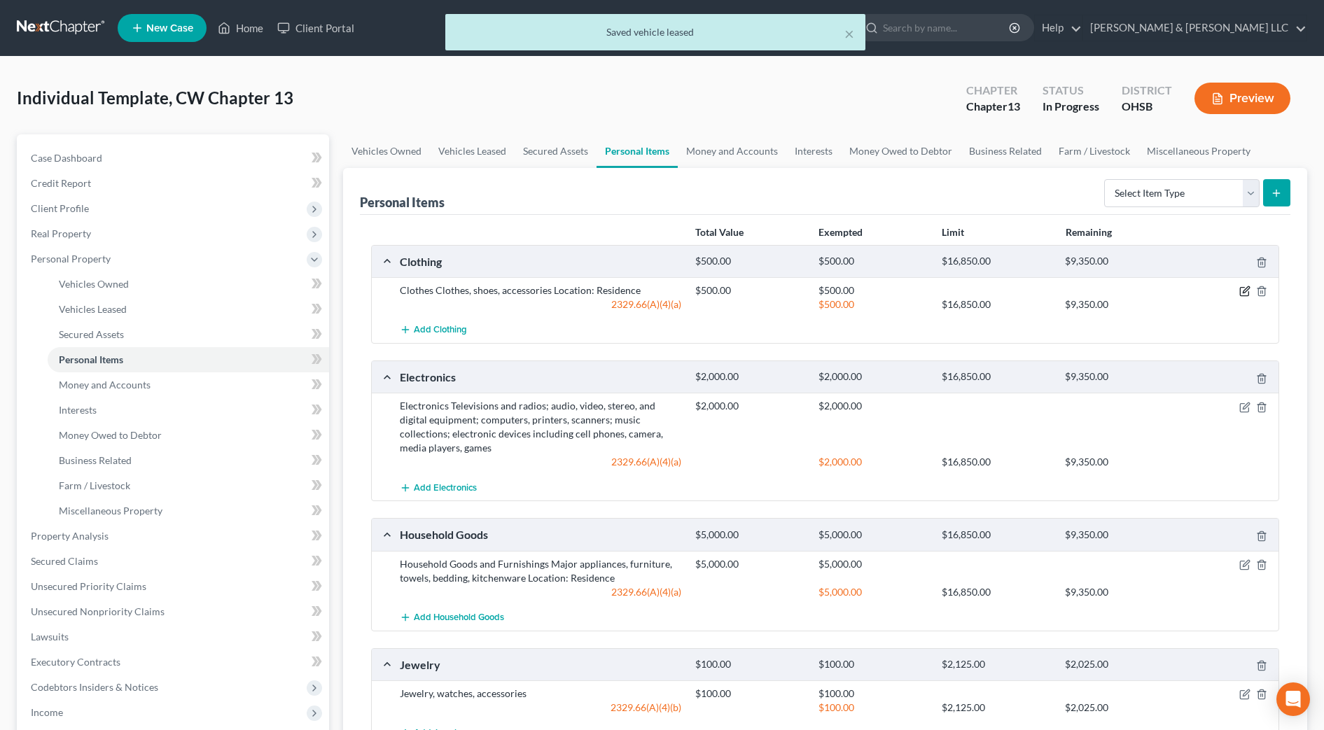
click at [1249, 293] on icon "button" at bounding box center [1245, 291] width 11 height 11
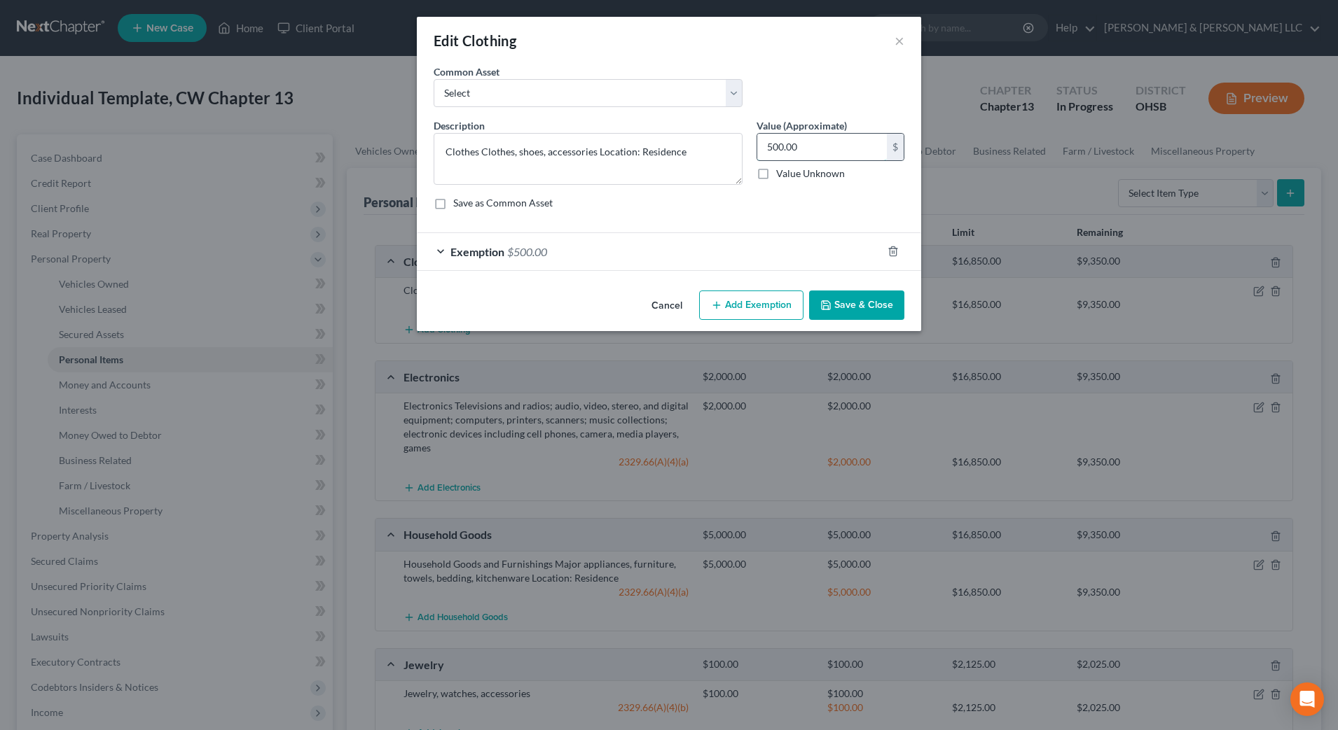
click at [877, 151] on input "500.00" at bounding box center [822, 147] width 130 height 27
type input "9"
type input "1,100"
click at [814, 259] on div "Exemption $500.00" at bounding box center [649, 251] width 465 height 37
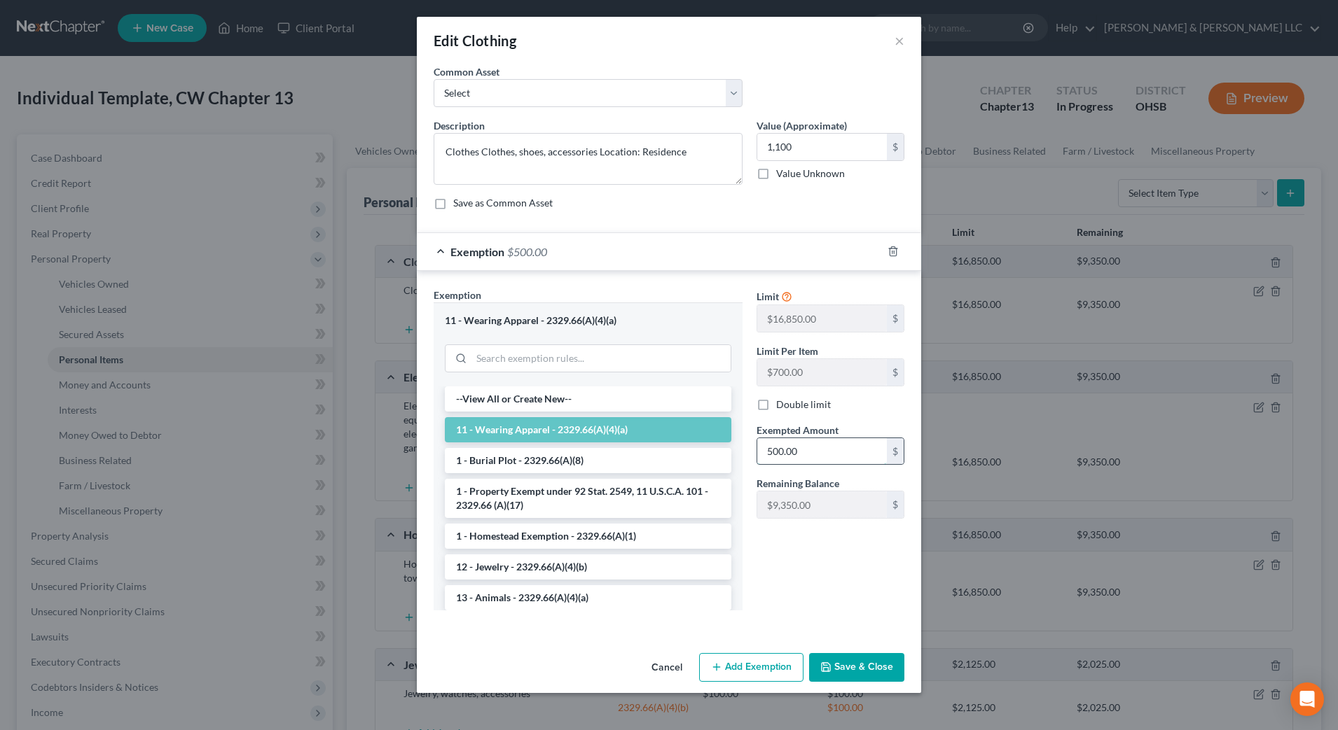
click at [831, 462] on input "500.00" at bounding box center [822, 451] width 130 height 27
type input "1,100"
click at [856, 663] on button "Save & Close" at bounding box center [856, 667] width 95 height 29
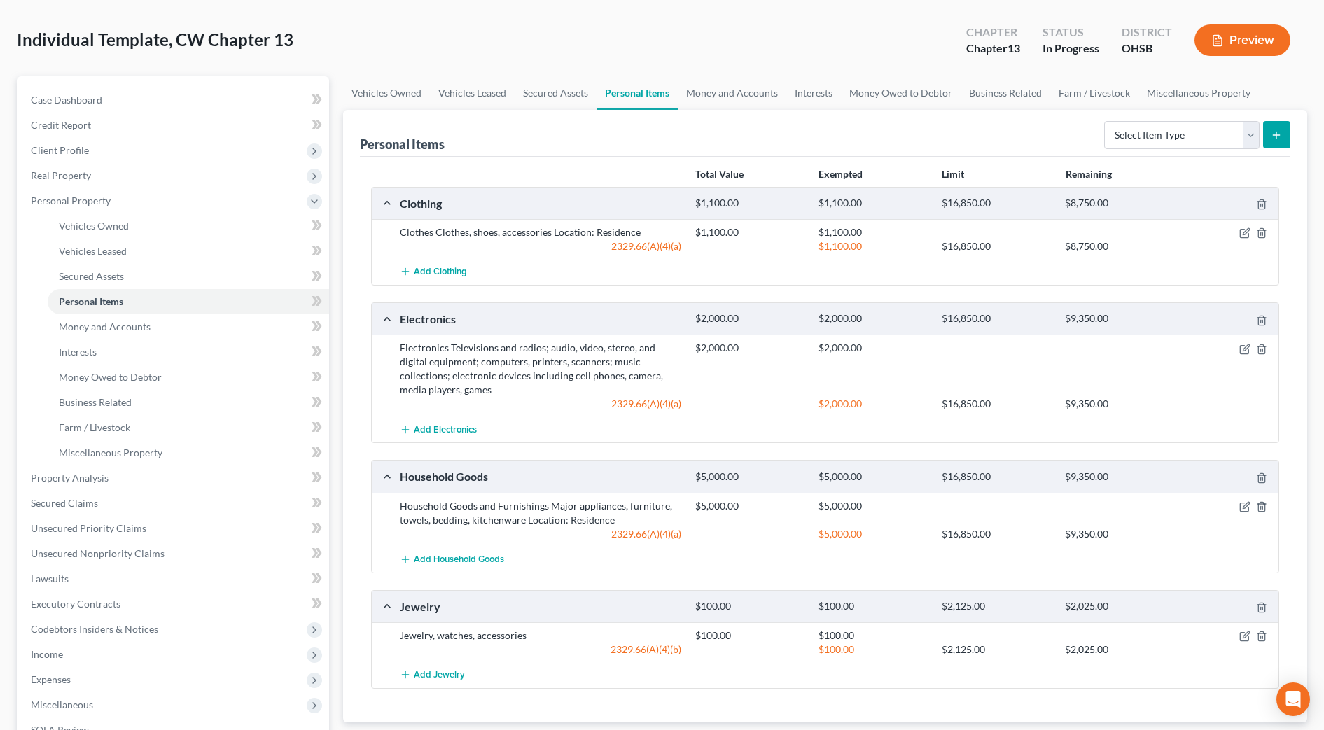
scroll to position [88, 0]
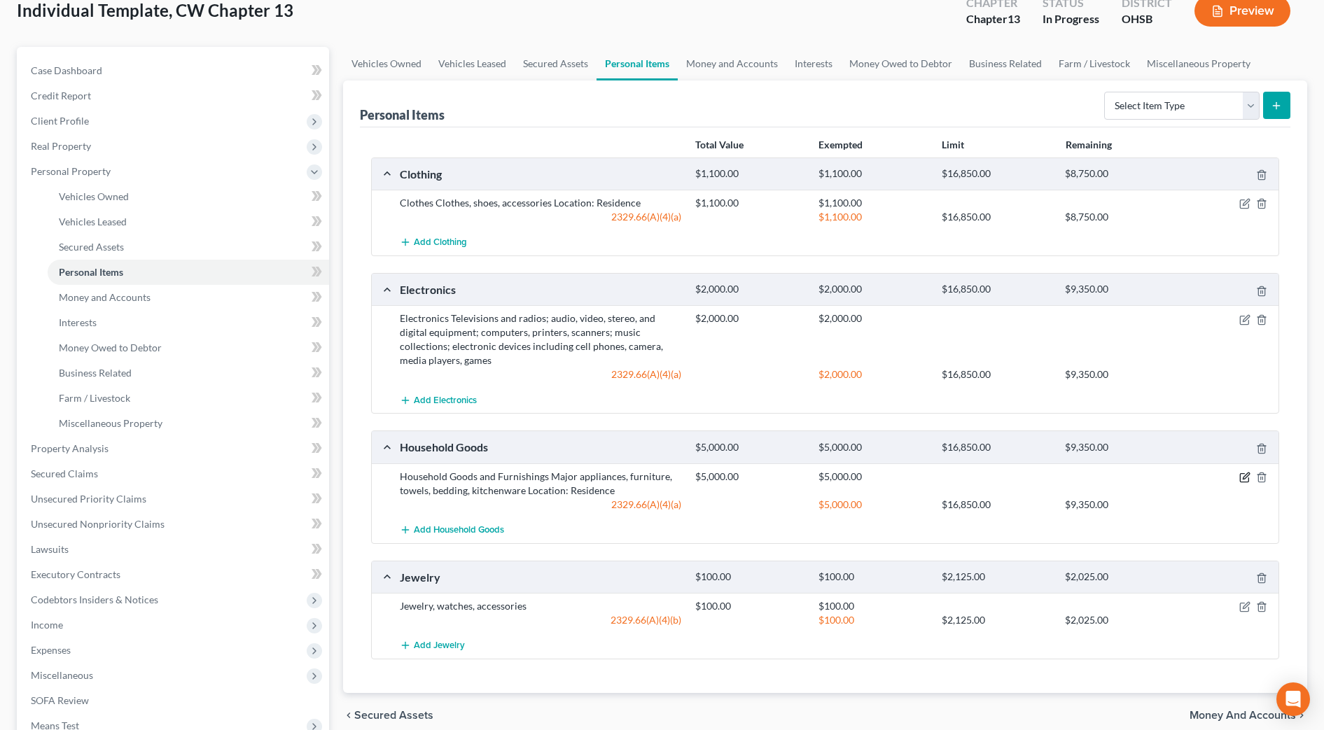
drag, startPoint x: 1247, startPoint y: 477, endPoint x: 1228, endPoint y: 442, distance: 40.1
click at [1247, 477] on icon "button" at bounding box center [1246, 476] width 6 height 6
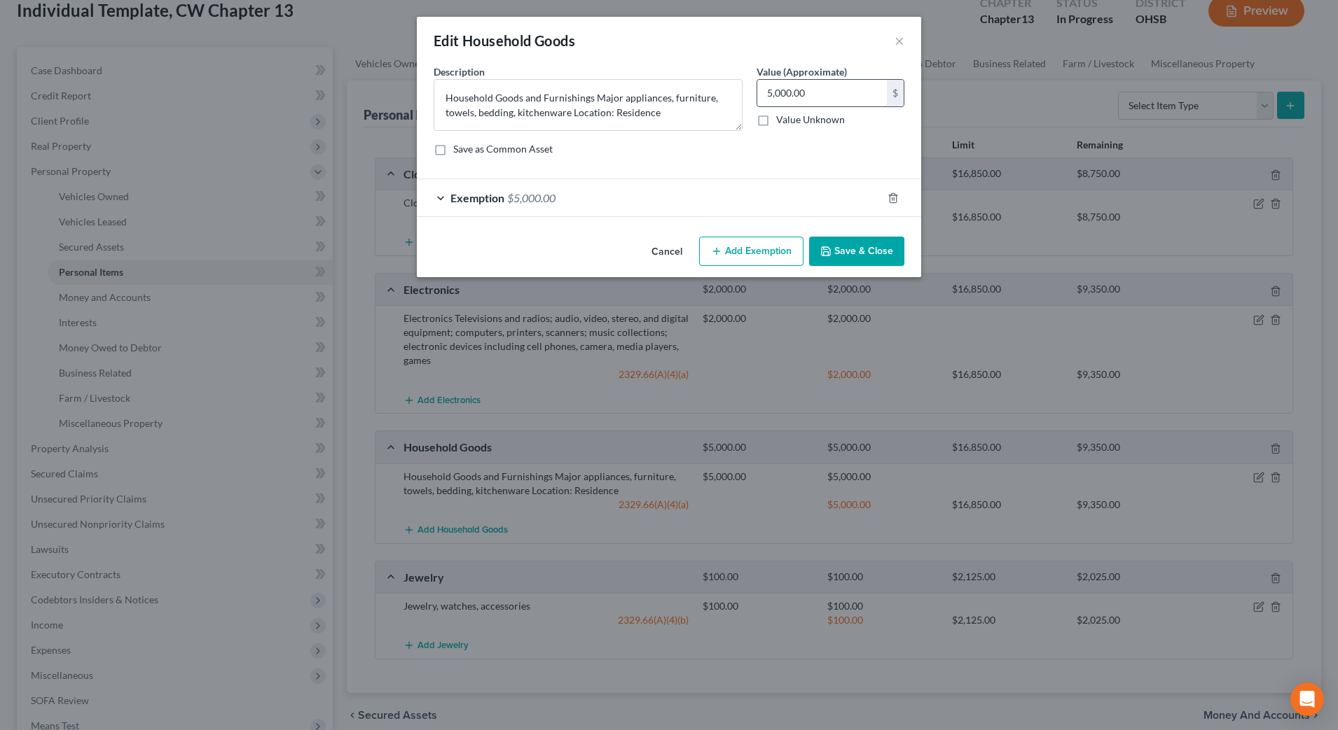
click at [823, 95] on input "5,000.00" at bounding box center [822, 93] width 130 height 27
type input "4,500"
click at [875, 265] on button "Save & Close" at bounding box center [856, 251] width 95 height 29
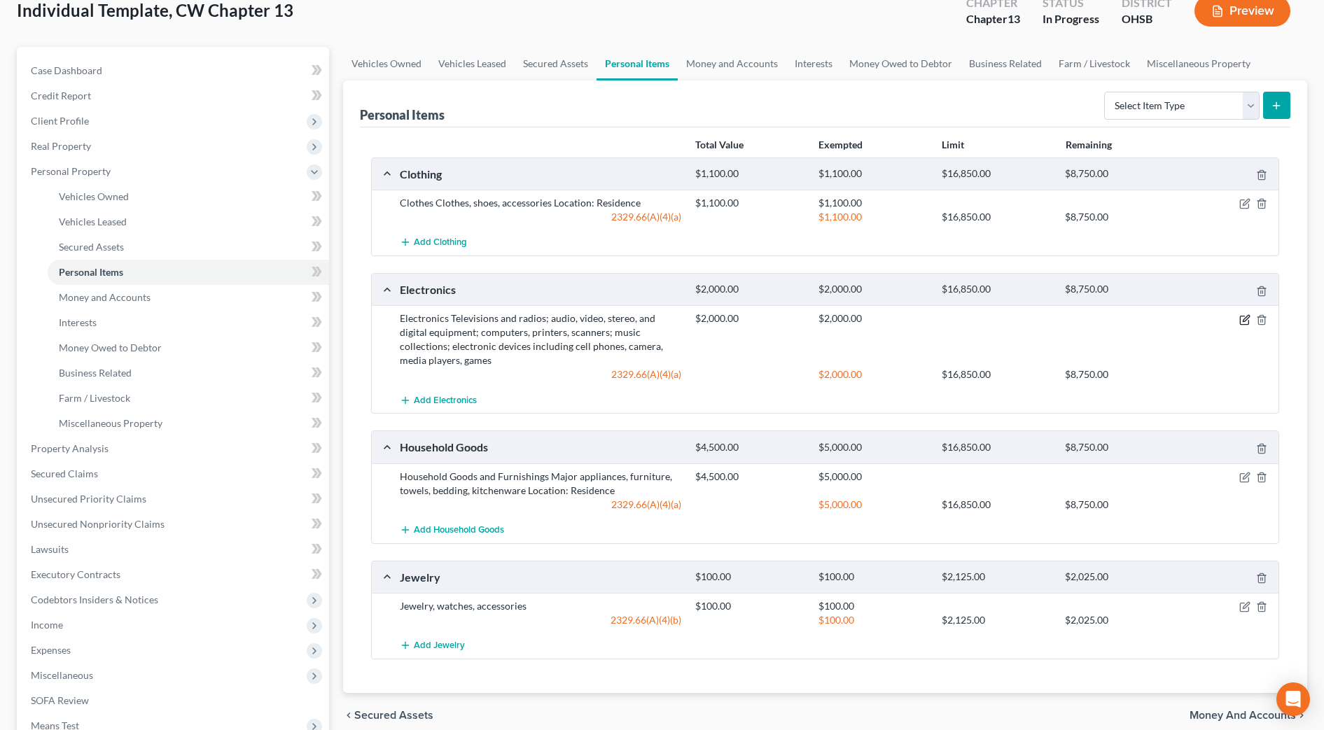
click at [1249, 320] on icon "button" at bounding box center [1244, 320] width 8 height 8
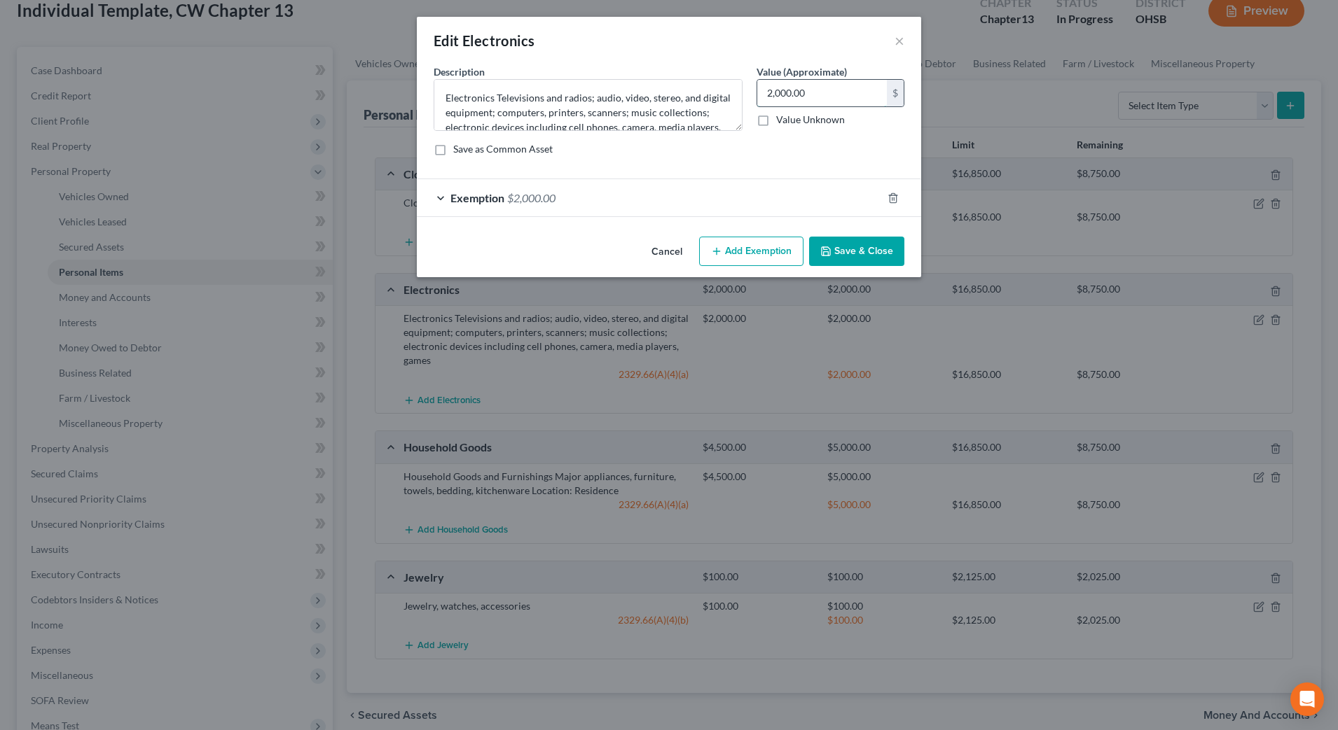
click at [858, 92] on input "2,000.00" at bounding box center [822, 93] width 130 height 27
type input "1,500"
click at [846, 249] on button "Save & Close" at bounding box center [856, 251] width 95 height 29
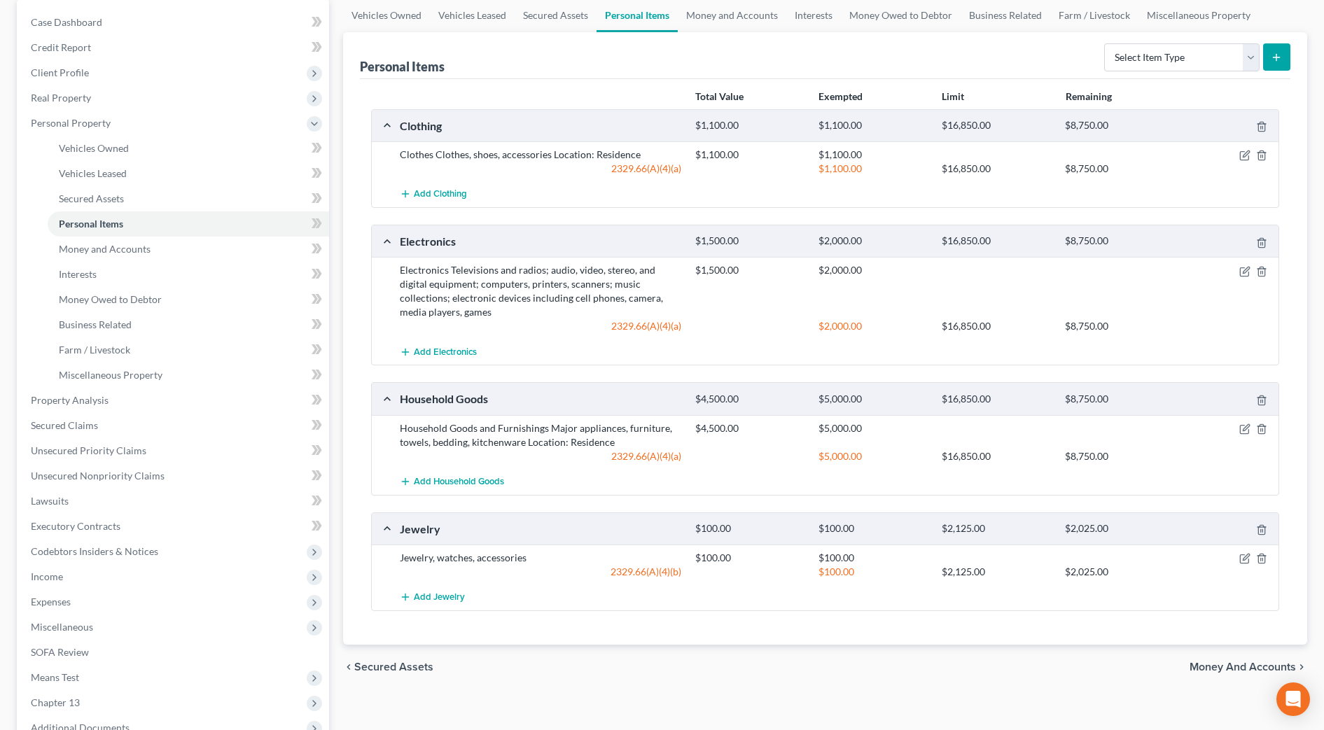
scroll to position [175, 0]
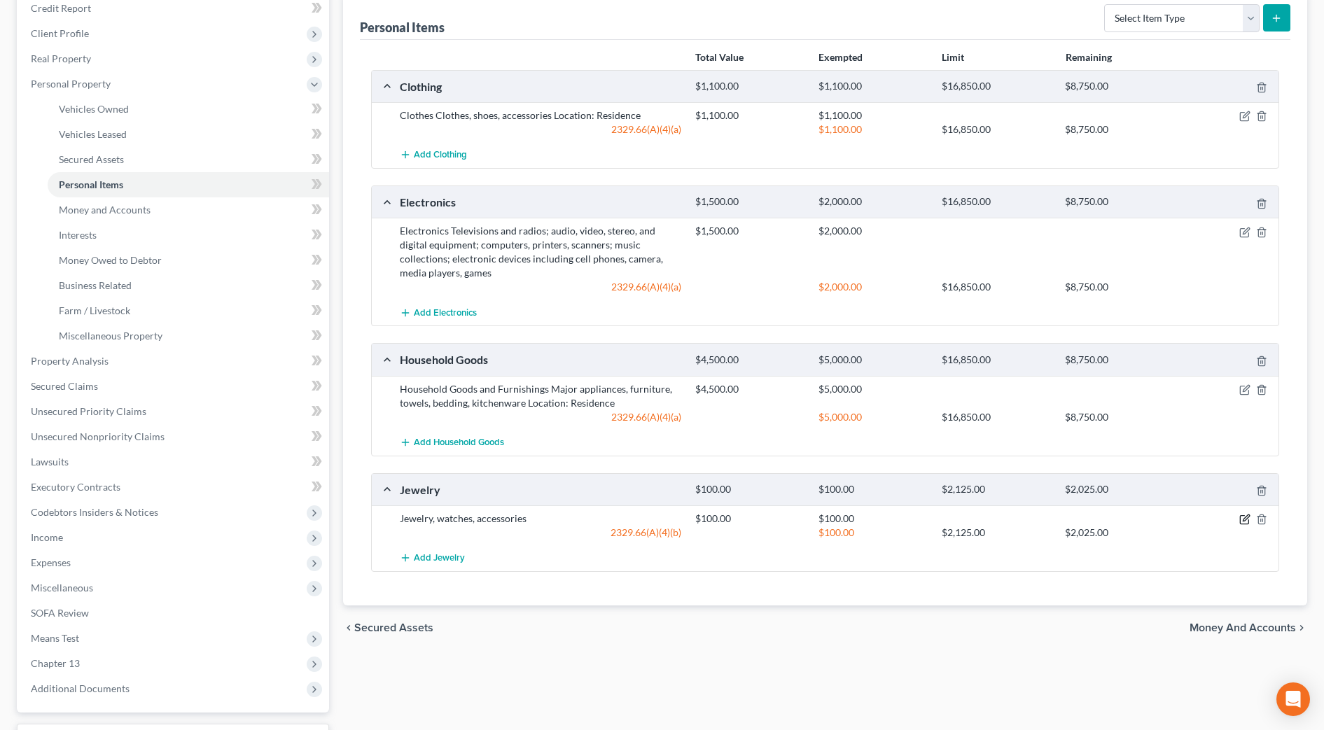
click at [1247, 520] on icon "button" at bounding box center [1246, 518] width 6 height 6
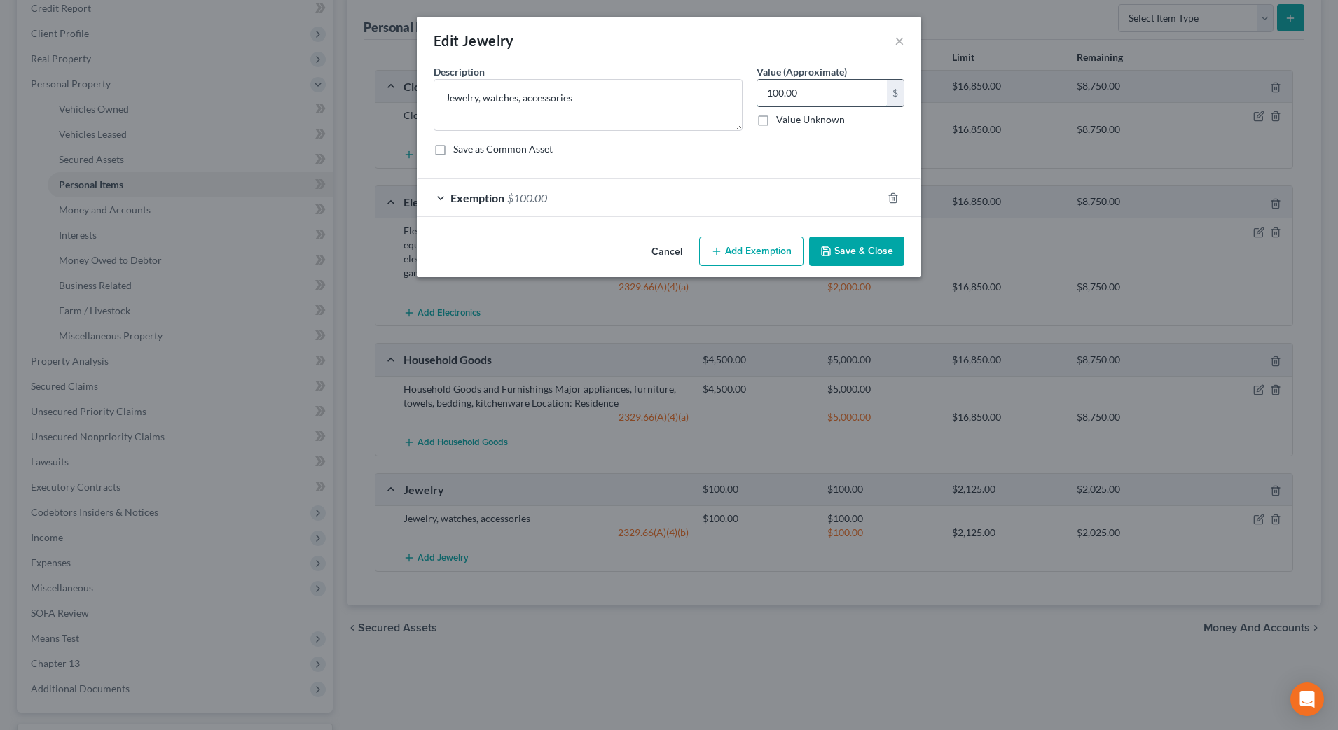
click at [864, 94] on input "100.00" at bounding box center [822, 93] width 130 height 27
type input "500"
click at [759, 204] on div "Exemption $100.00" at bounding box center [649, 197] width 465 height 37
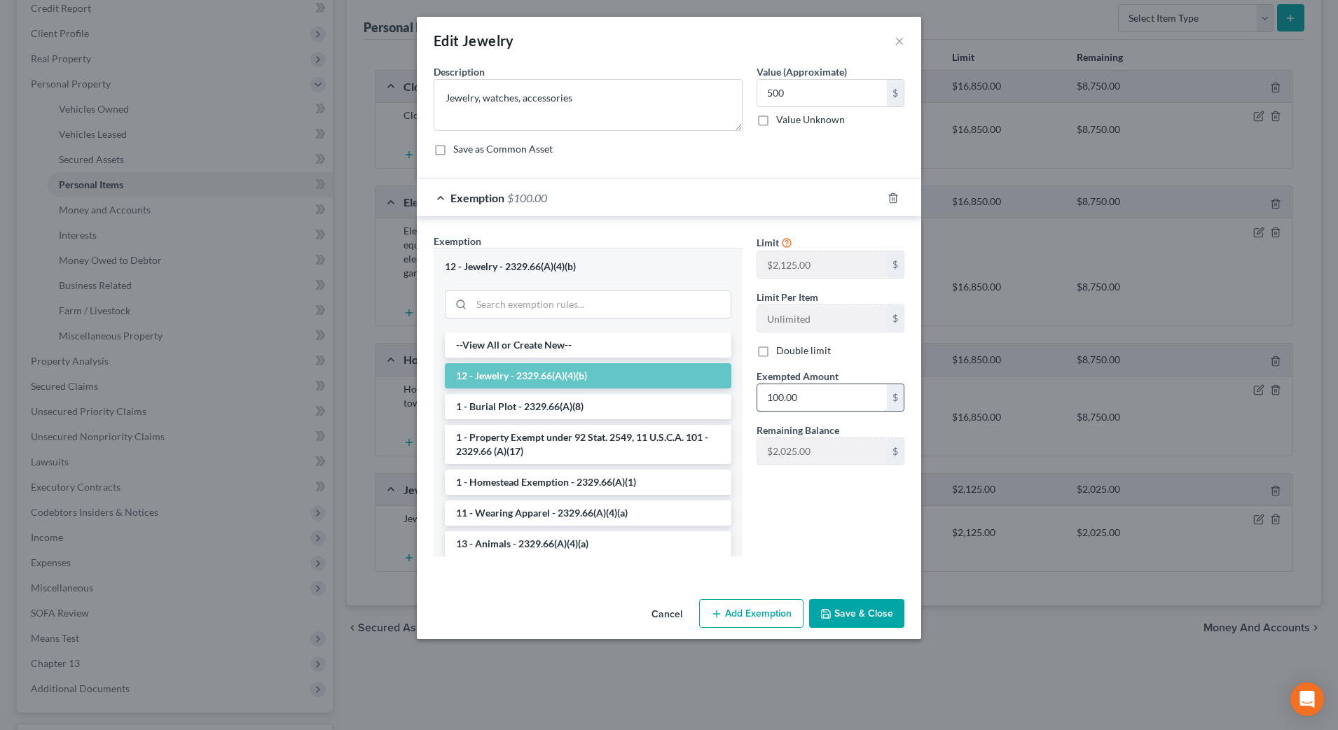
click at [825, 401] on input "100.00" at bounding box center [822, 398] width 130 height 27
type input "500"
click at [883, 611] on button "Save & Close" at bounding box center [856, 614] width 95 height 29
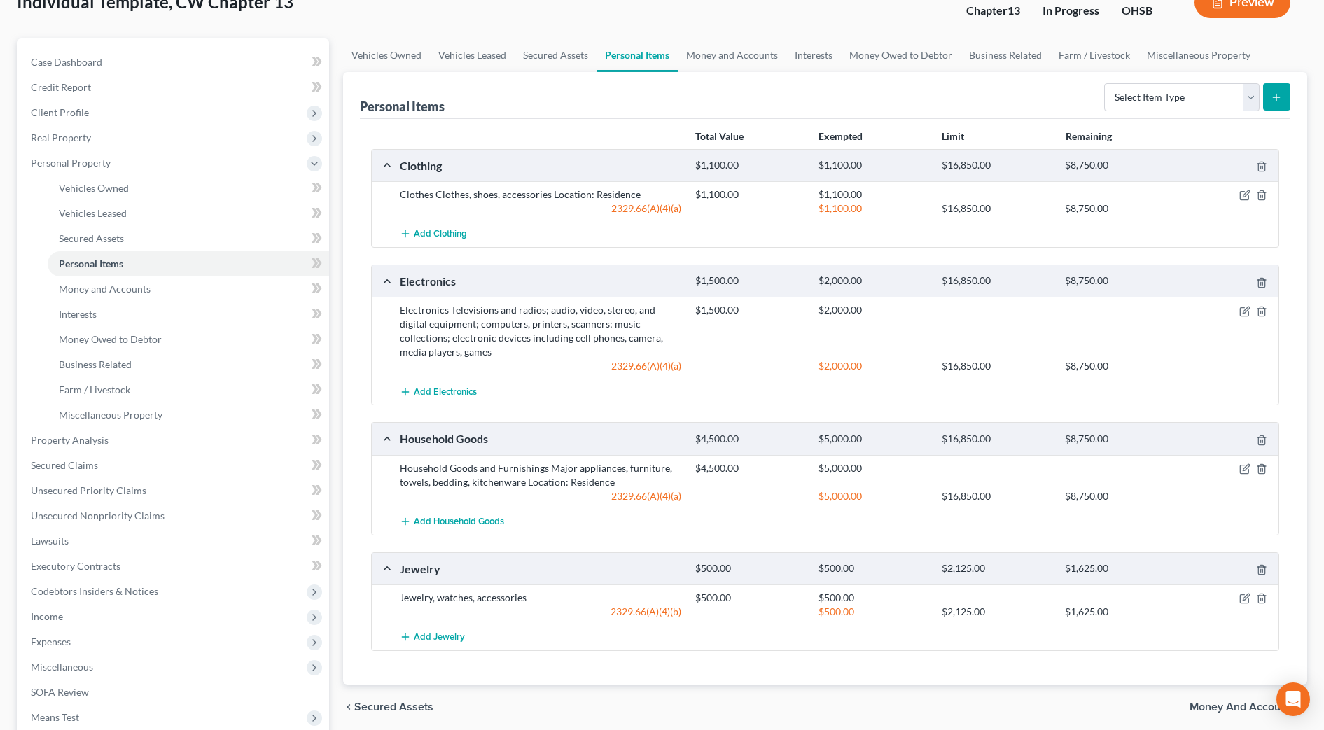
scroll to position [0, 0]
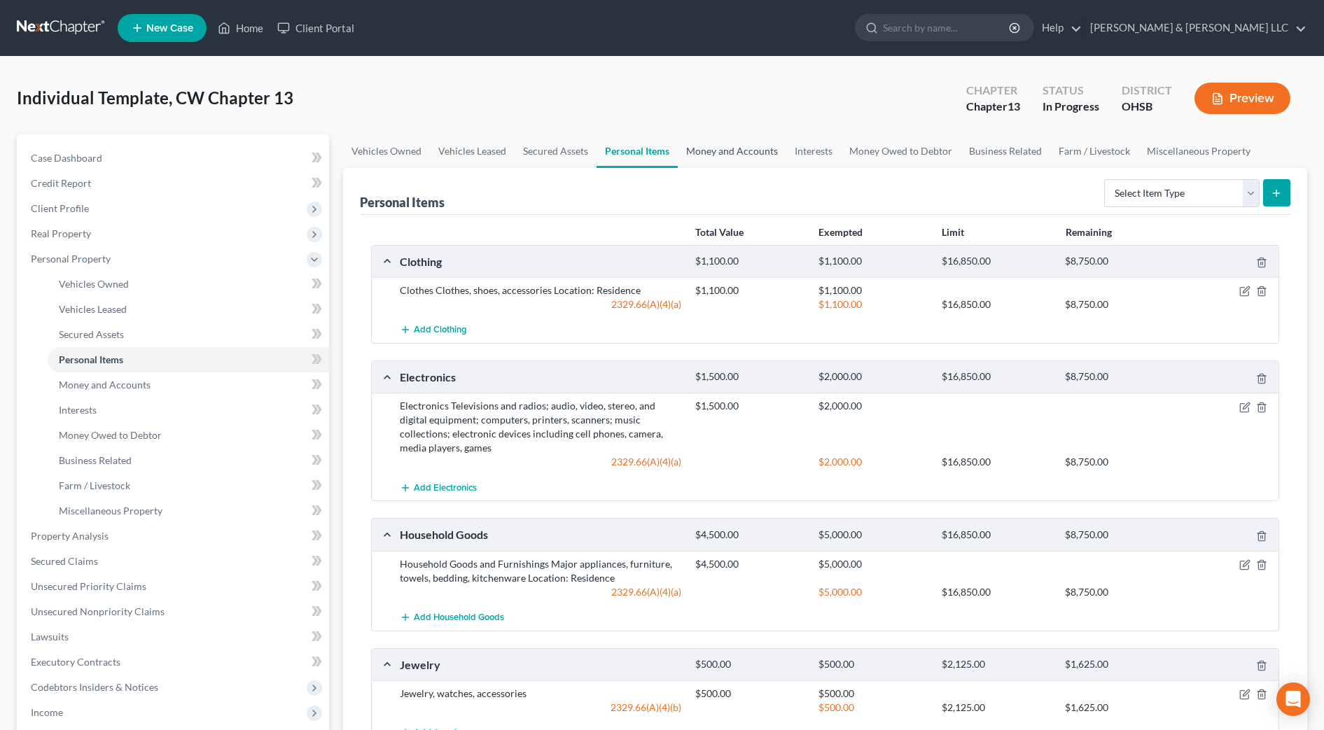
click at [729, 158] on link "Money and Accounts" at bounding box center [732, 151] width 109 height 34
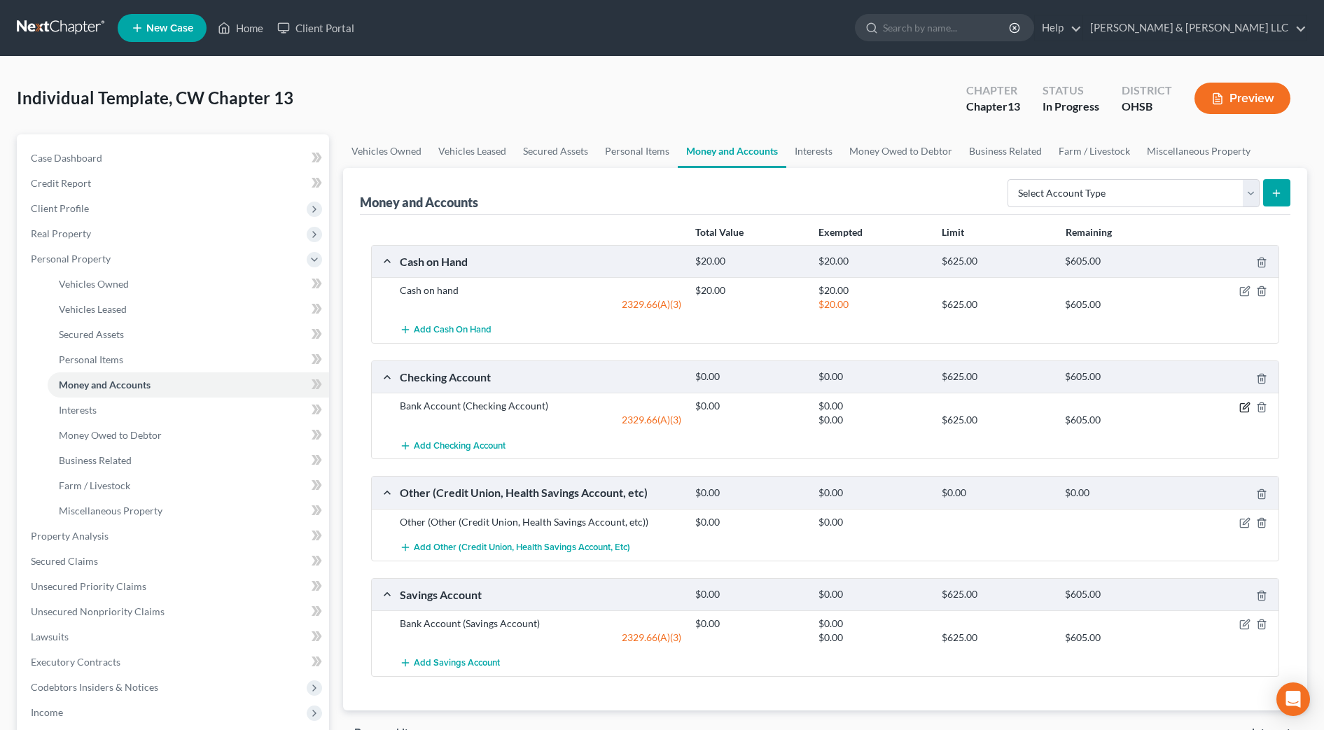
click at [1246, 407] on icon "button" at bounding box center [1245, 407] width 11 height 11
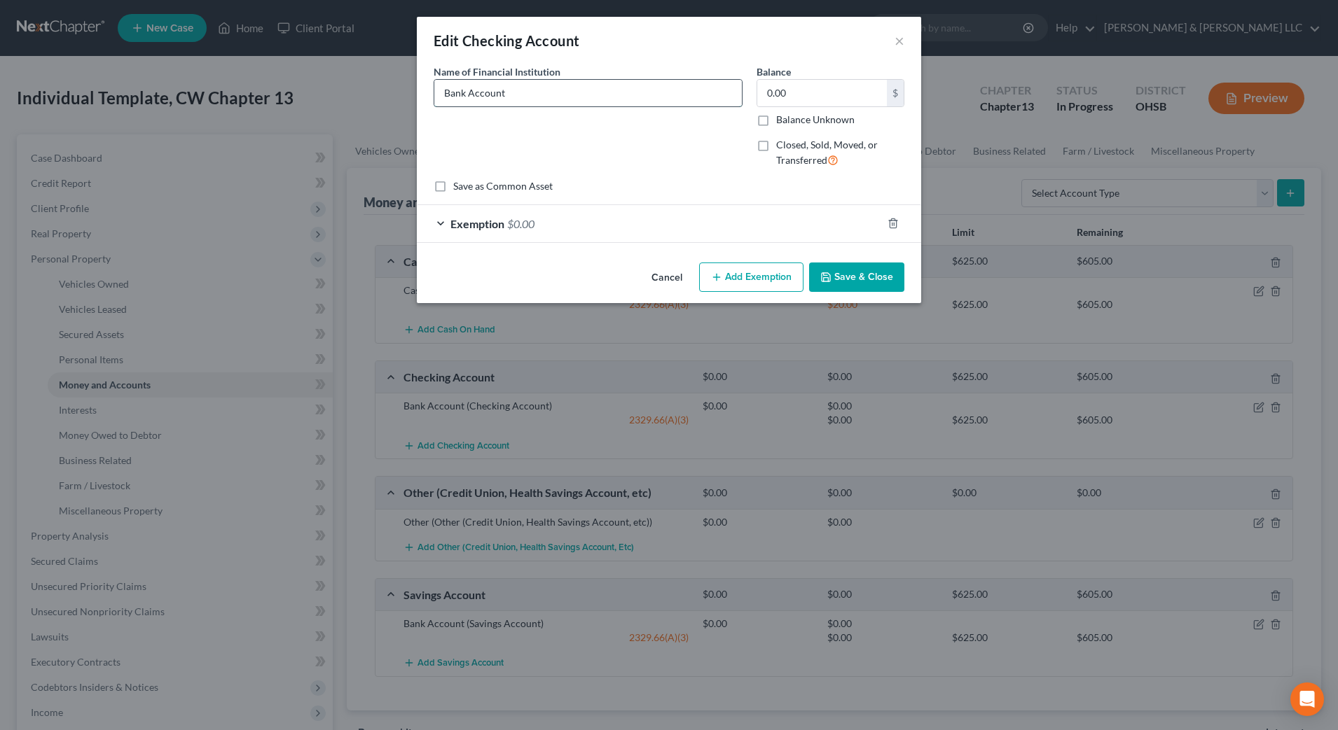
click at [442, 97] on input "Bank Account" at bounding box center [587, 93] width 307 height 27
drag, startPoint x: 462, startPoint y: 96, endPoint x: 441, endPoint y: 91, distance: 21.6
click at [441, 91] on input "Key Bank Account" at bounding box center [587, 93] width 307 height 27
type input "CitiBank Account"
click at [838, 272] on button "Save & Close" at bounding box center [856, 277] width 95 height 29
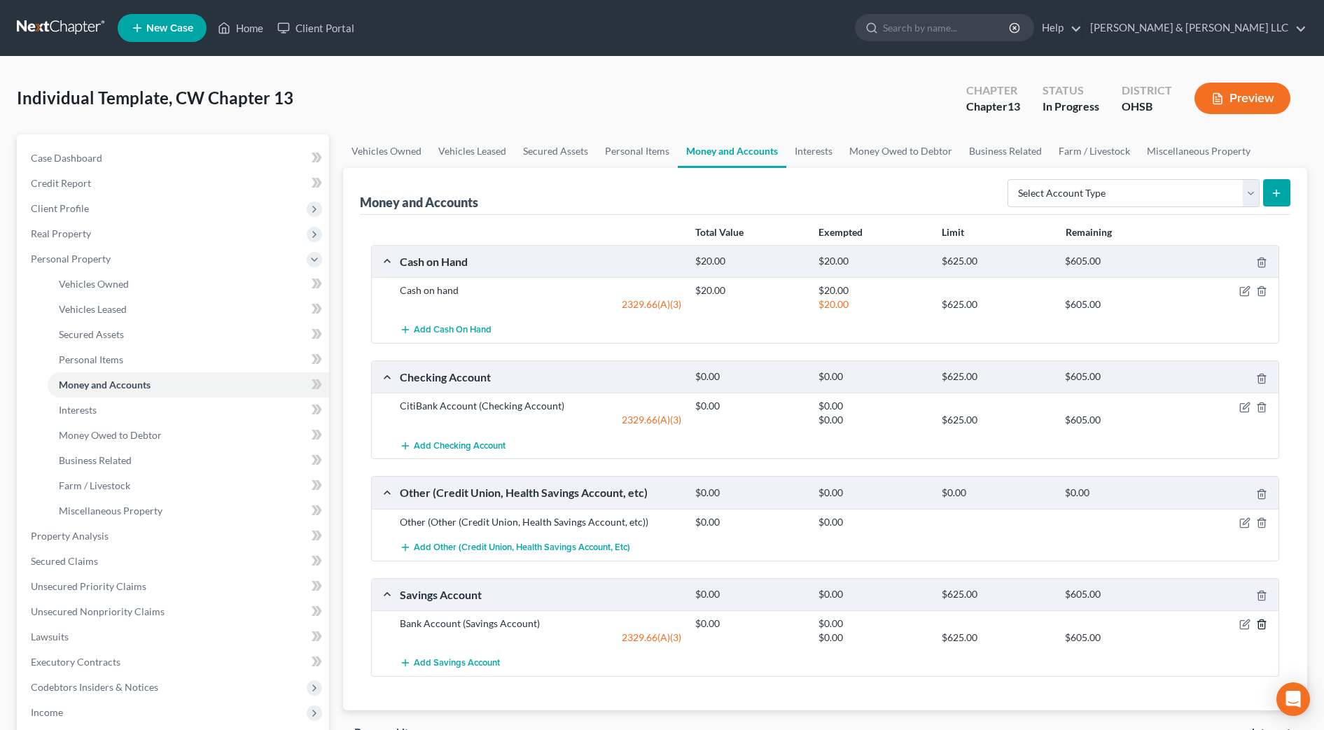
click at [1262, 621] on icon "button" at bounding box center [1261, 624] width 11 height 11
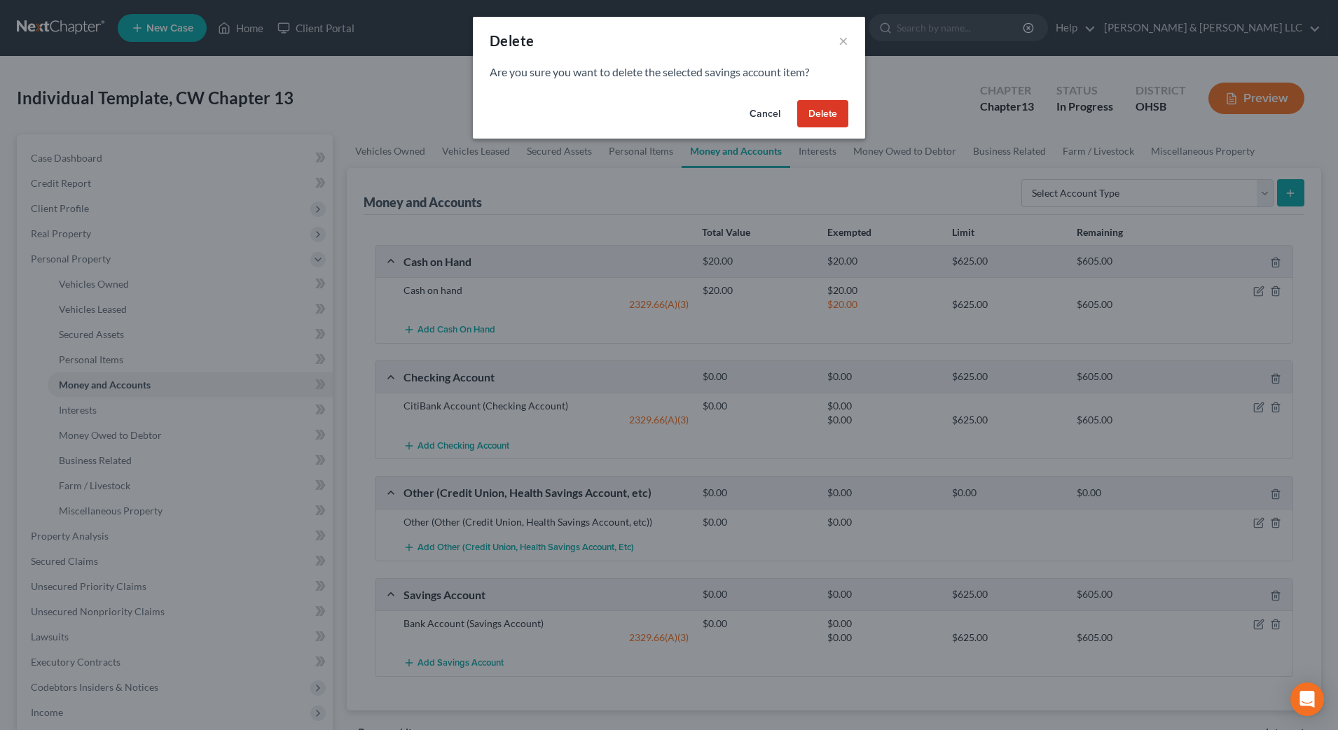
click at [810, 117] on button "Delete" at bounding box center [822, 114] width 51 height 28
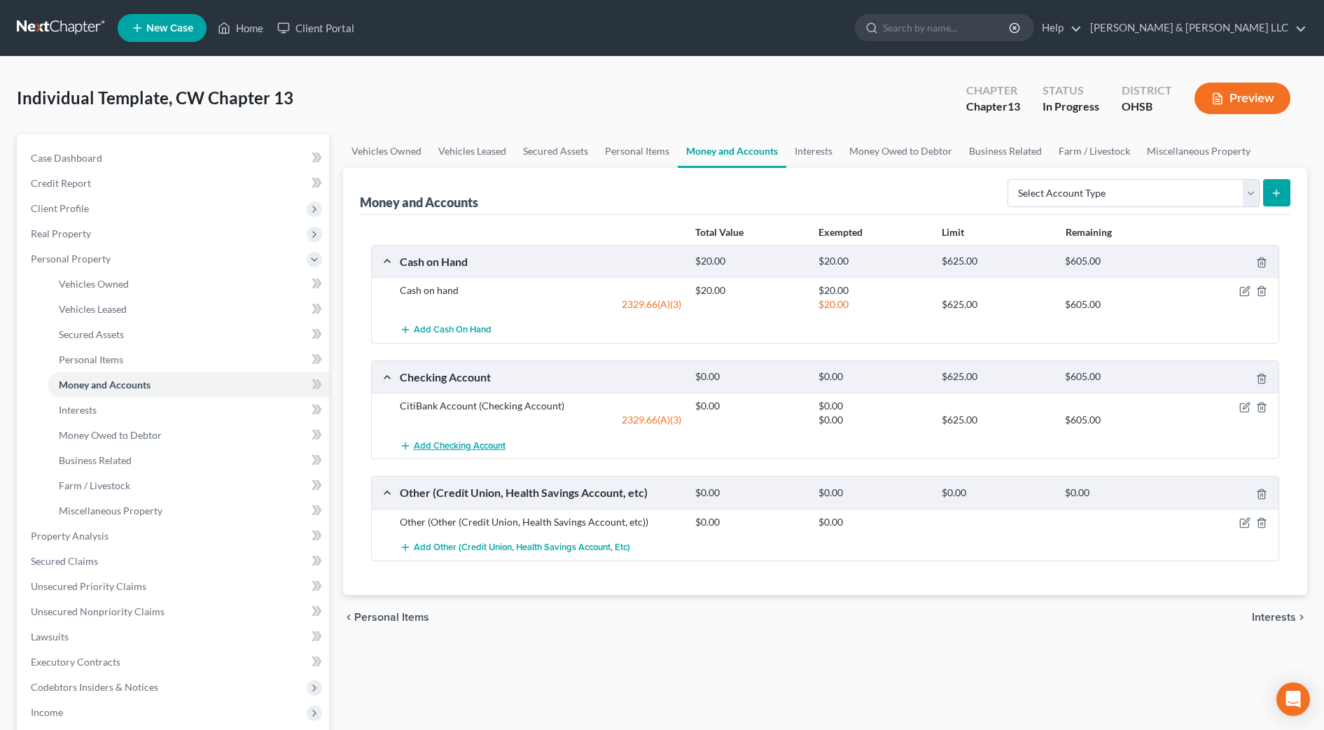
click at [492, 448] on span "Add Checking Account" at bounding box center [460, 446] width 92 height 11
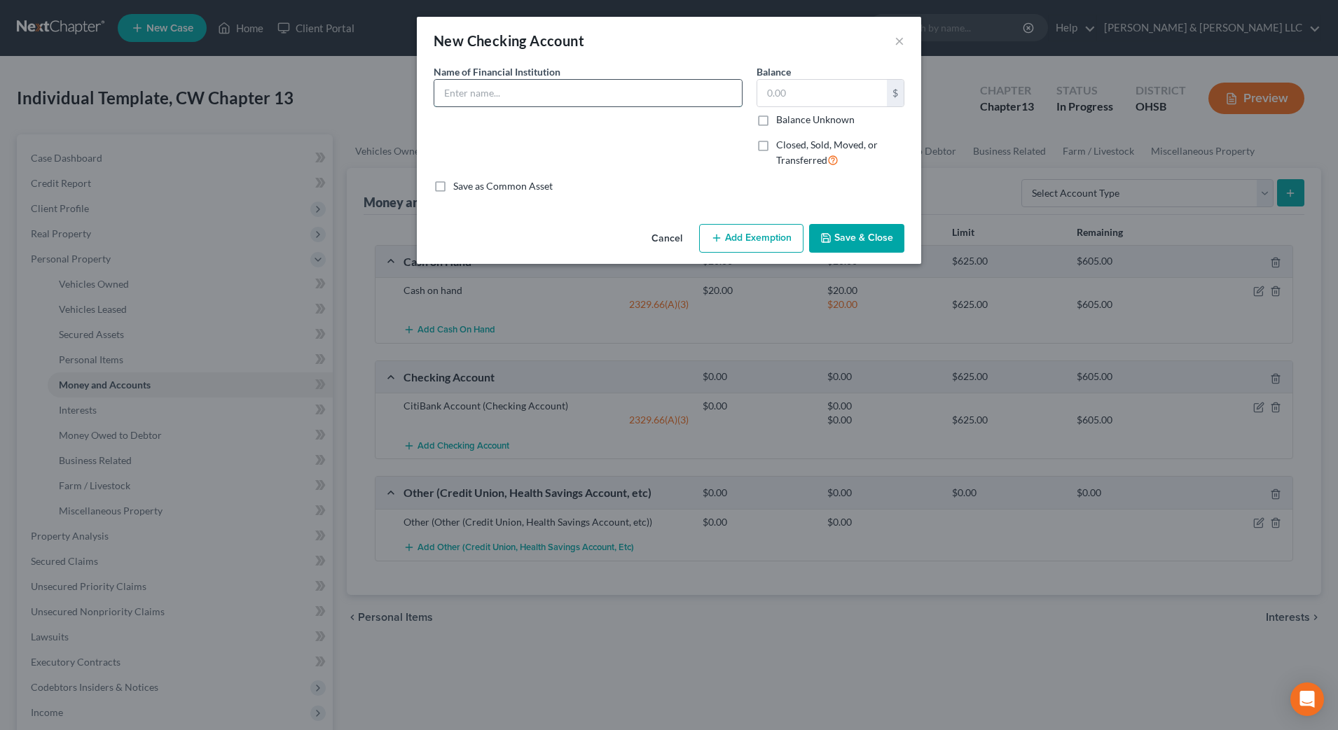
click at [490, 84] on input "text" at bounding box center [587, 93] width 307 height 27
type input "Cash App E Account"
click at [861, 233] on button "Save & Close" at bounding box center [856, 238] width 95 height 29
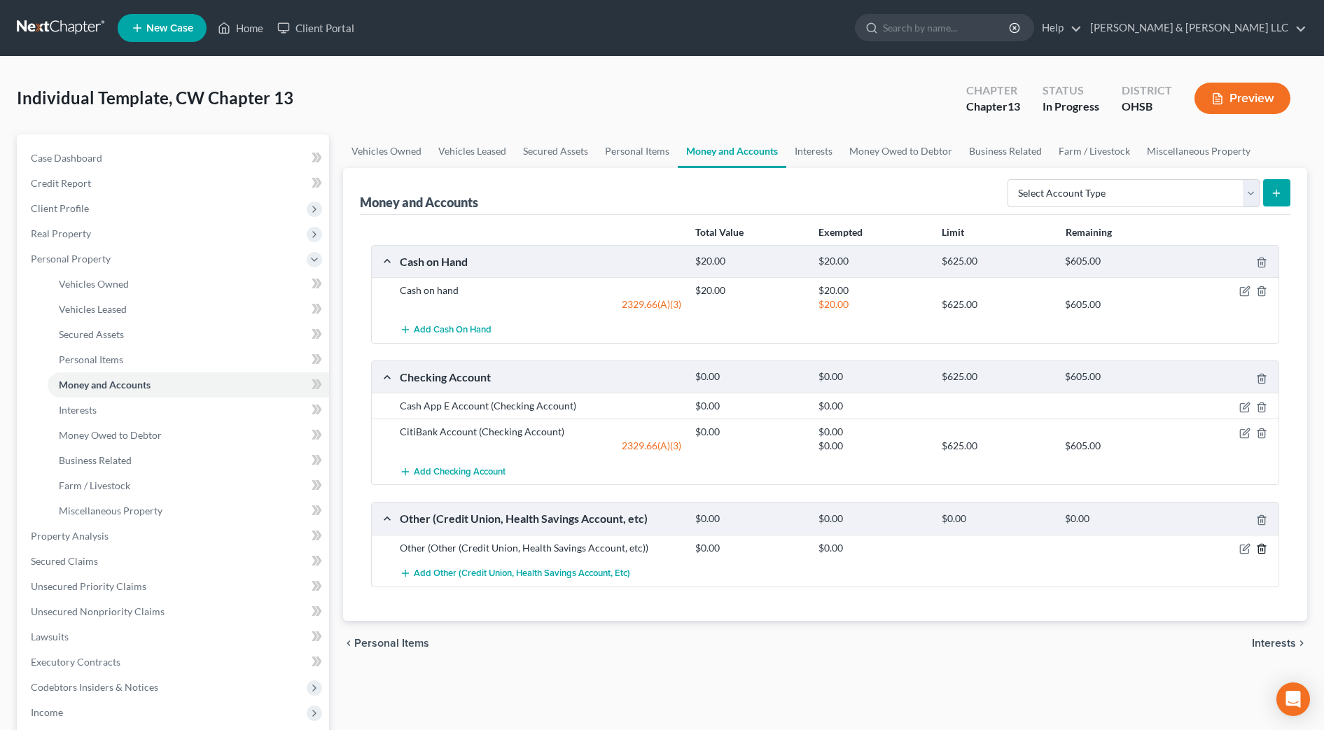
click at [1262, 543] on icon "button" at bounding box center [1261, 548] width 11 height 11
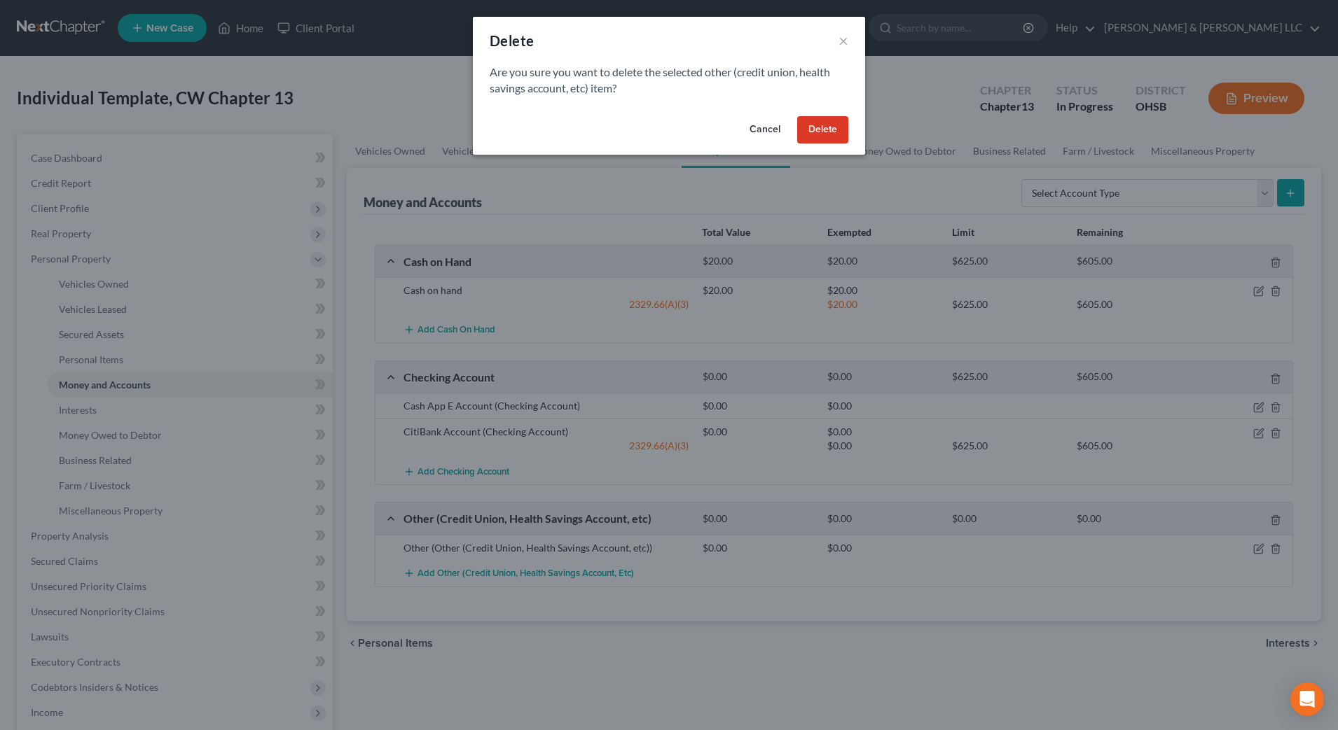
click at [815, 124] on button "Delete" at bounding box center [822, 130] width 51 height 28
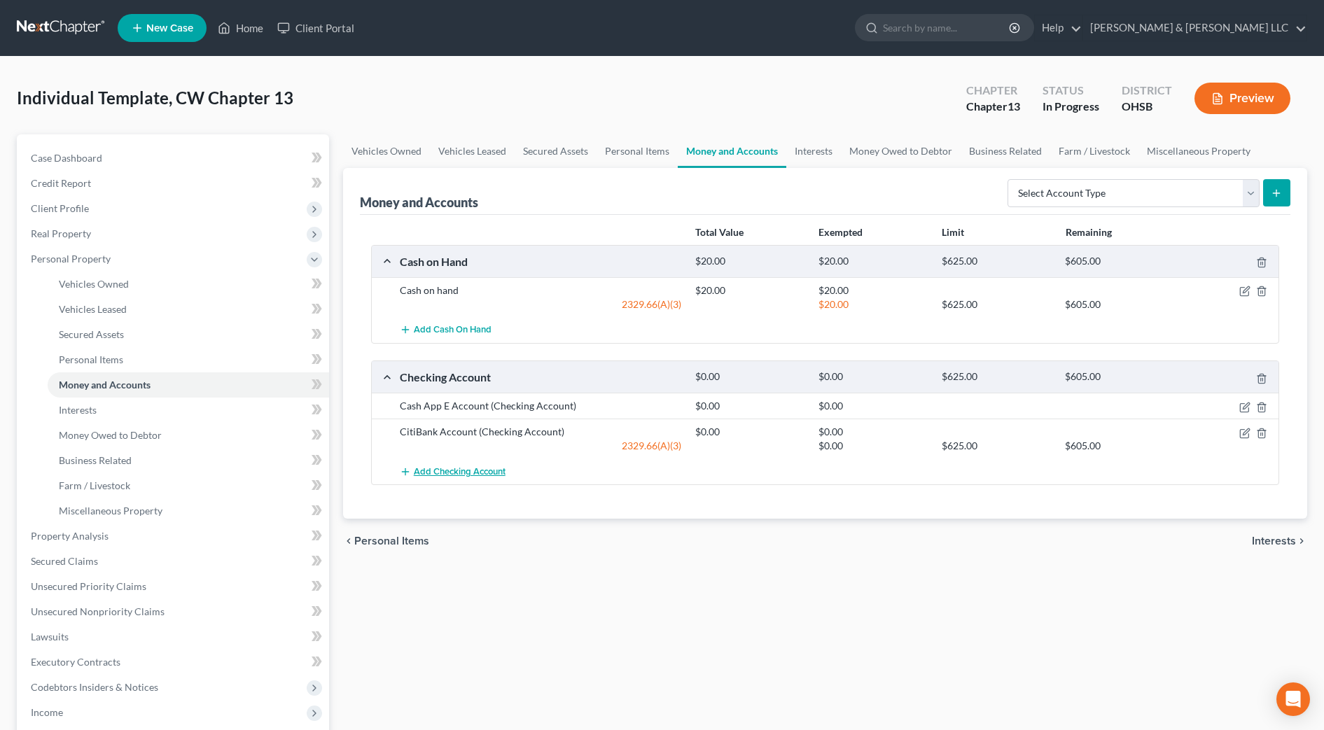
click at [487, 471] on span "Add Checking Account" at bounding box center [460, 471] width 92 height 11
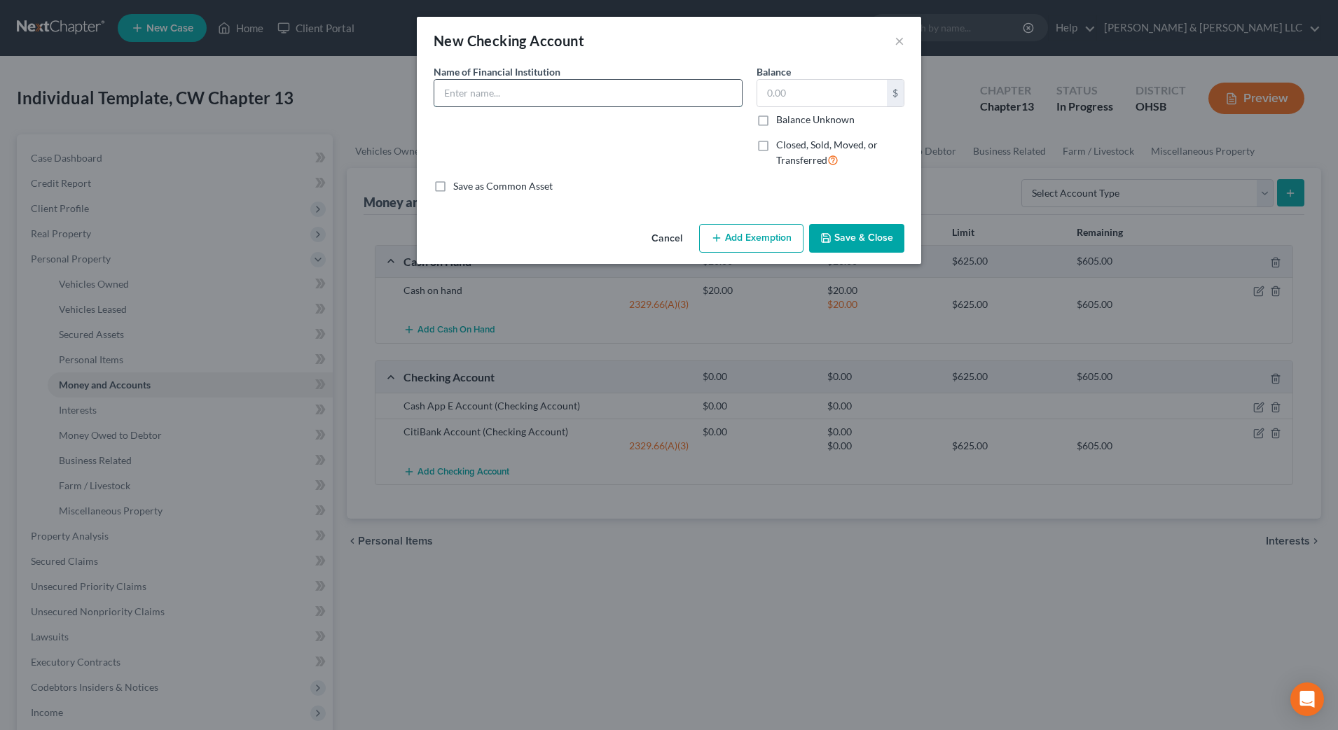
click at [529, 97] on input "text" at bounding box center [587, 93] width 307 height 27
type input "Apple Cash E Account"
click at [901, 238] on button "Save & Close" at bounding box center [856, 238] width 95 height 29
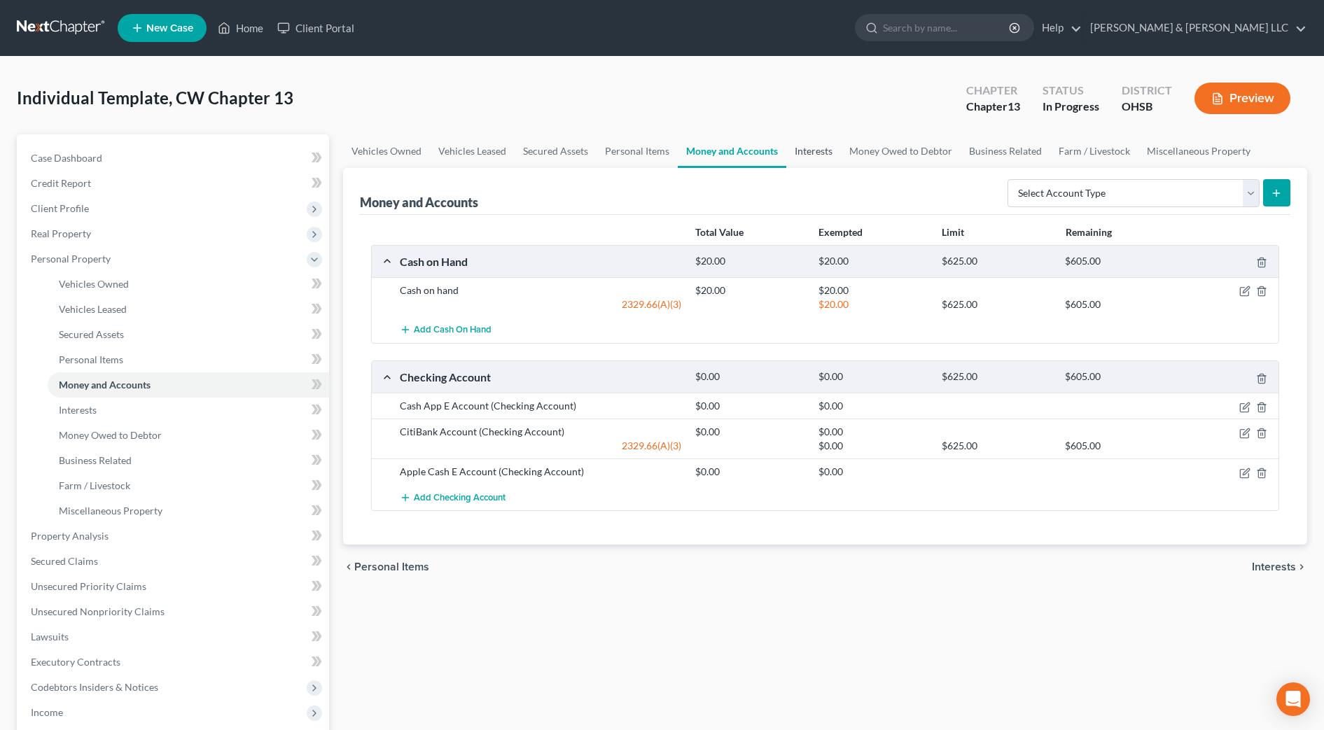
click at [821, 148] on link "Interests" at bounding box center [814, 151] width 55 height 34
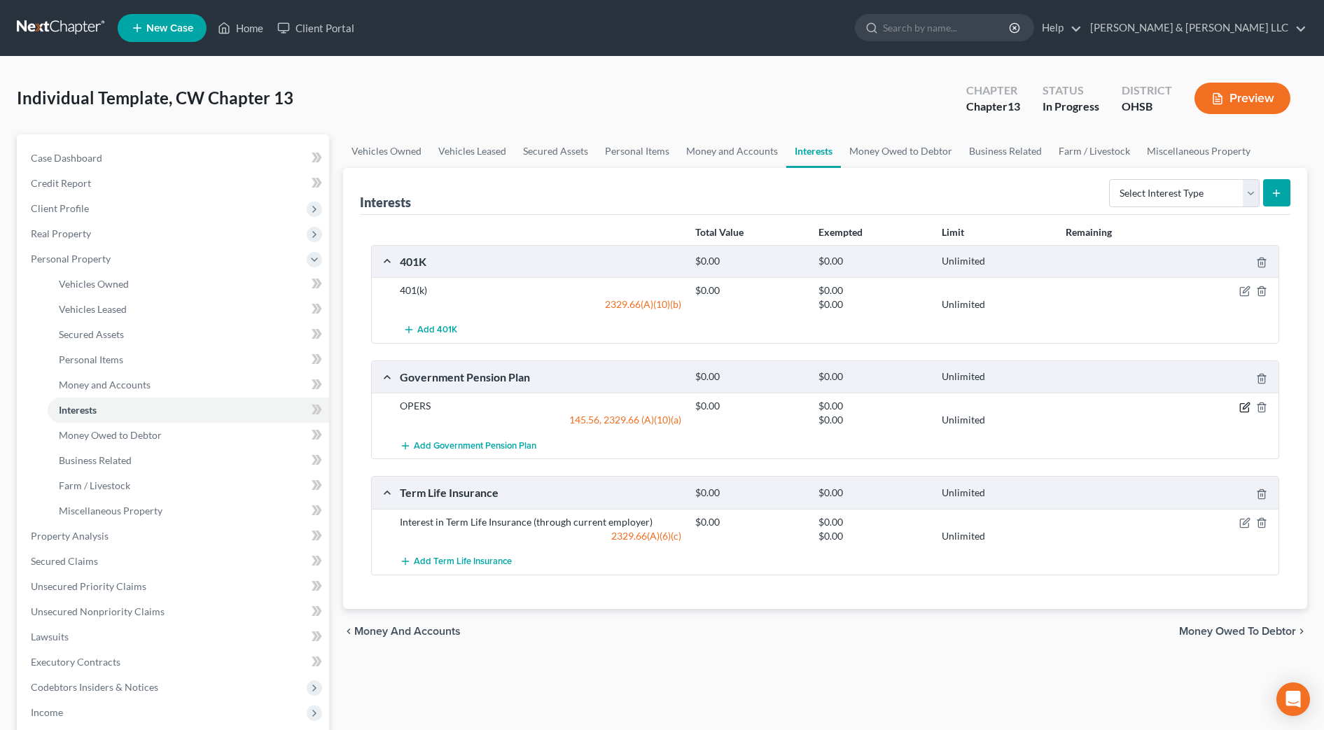
click at [1247, 405] on icon "button" at bounding box center [1245, 407] width 11 height 11
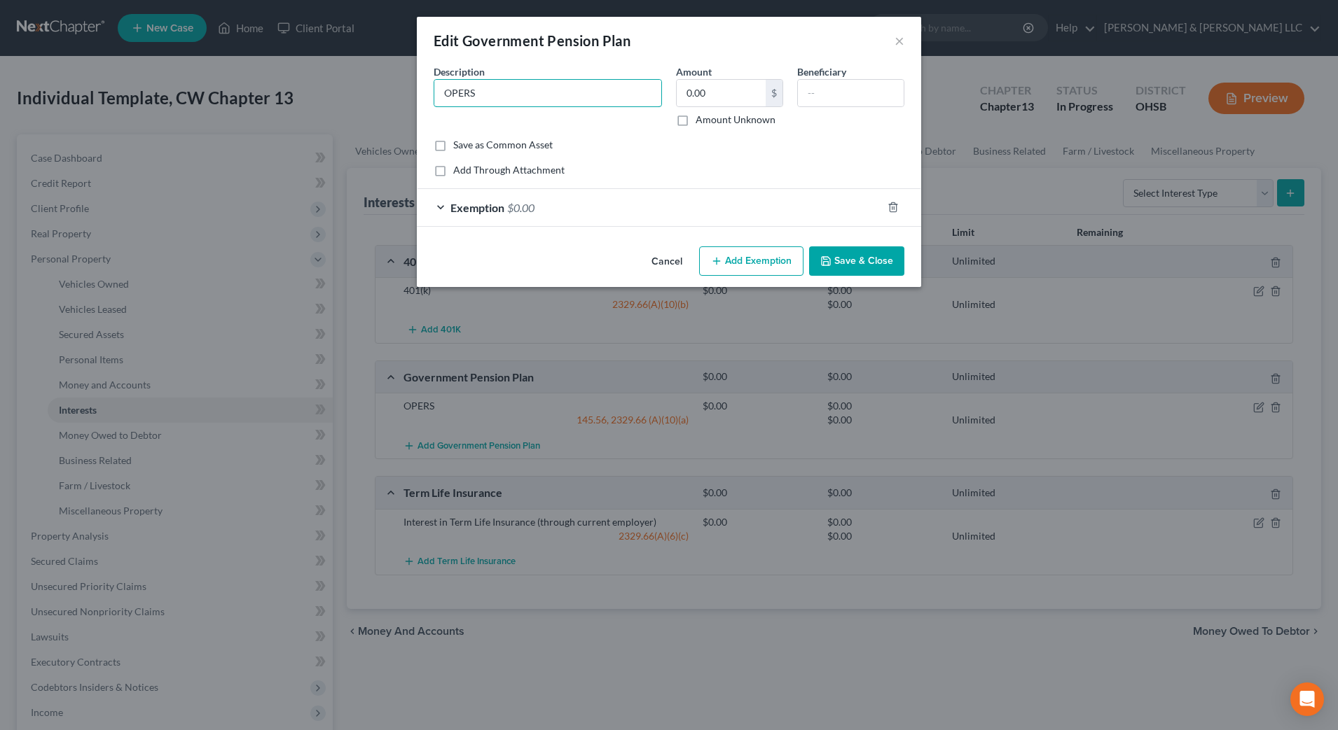
drag, startPoint x: 423, startPoint y: 90, endPoint x: 398, endPoint y: 90, distance: 25.2
click at [398, 90] on div "Edit Government Pension Plan × An exemption set must first be selected from the…" at bounding box center [669, 365] width 1338 height 730
type input "SERS"
click at [756, 141] on div "Save as Common Asset" at bounding box center [669, 145] width 471 height 14
click at [672, 212] on div "Exemption $0.00" at bounding box center [649, 207] width 465 height 37
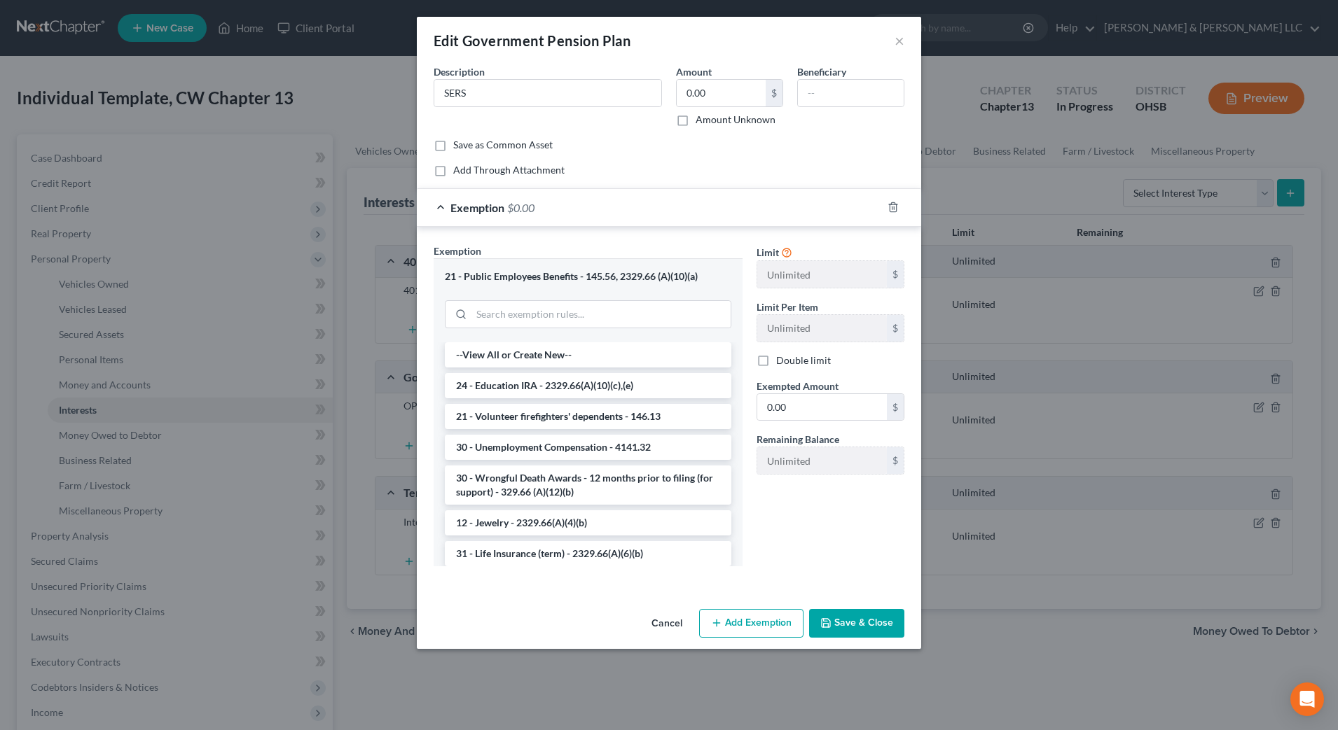
click at [775, 172] on div "Add Through Attachment" at bounding box center [669, 170] width 471 height 14
click at [713, 142] on div "Save as Common Asset" at bounding box center [669, 145] width 471 height 14
click at [852, 621] on button "Save & Close" at bounding box center [856, 623] width 95 height 29
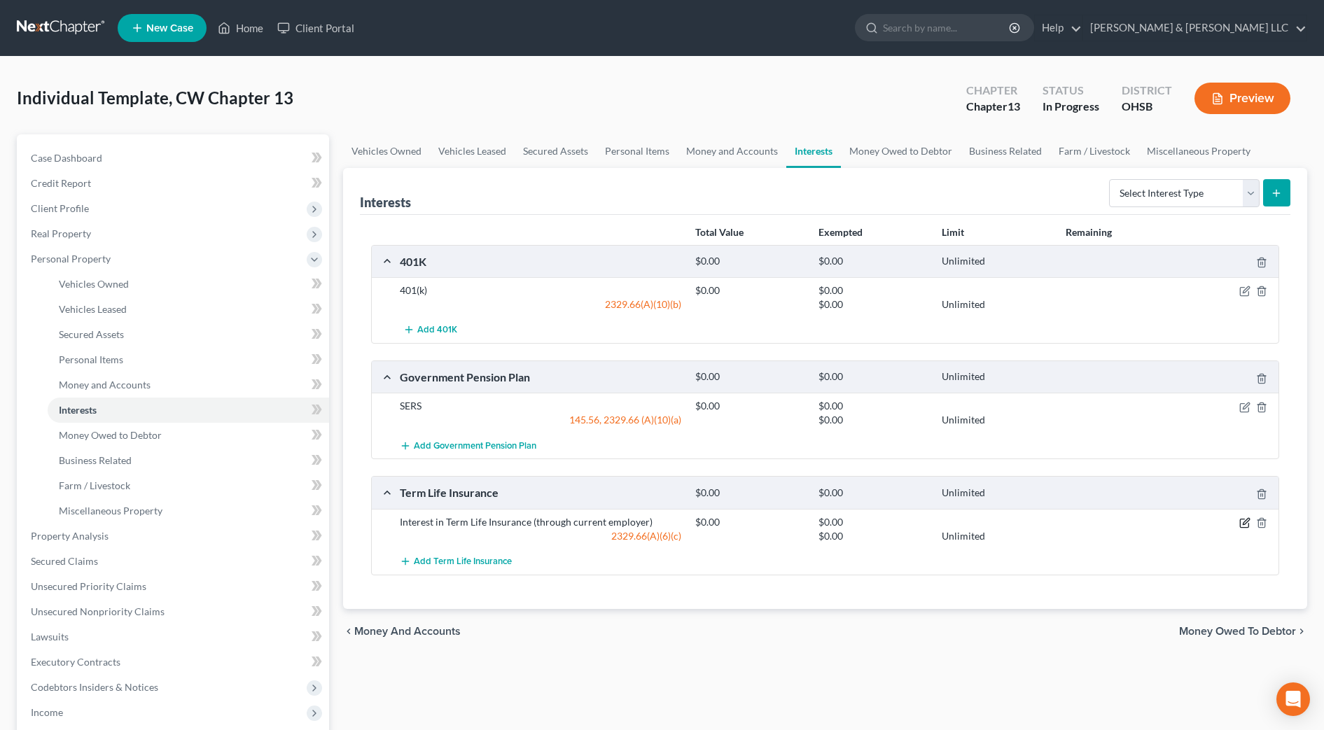
click at [1249, 522] on icon "button" at bounding box center [1245, 523] width 11 height 11
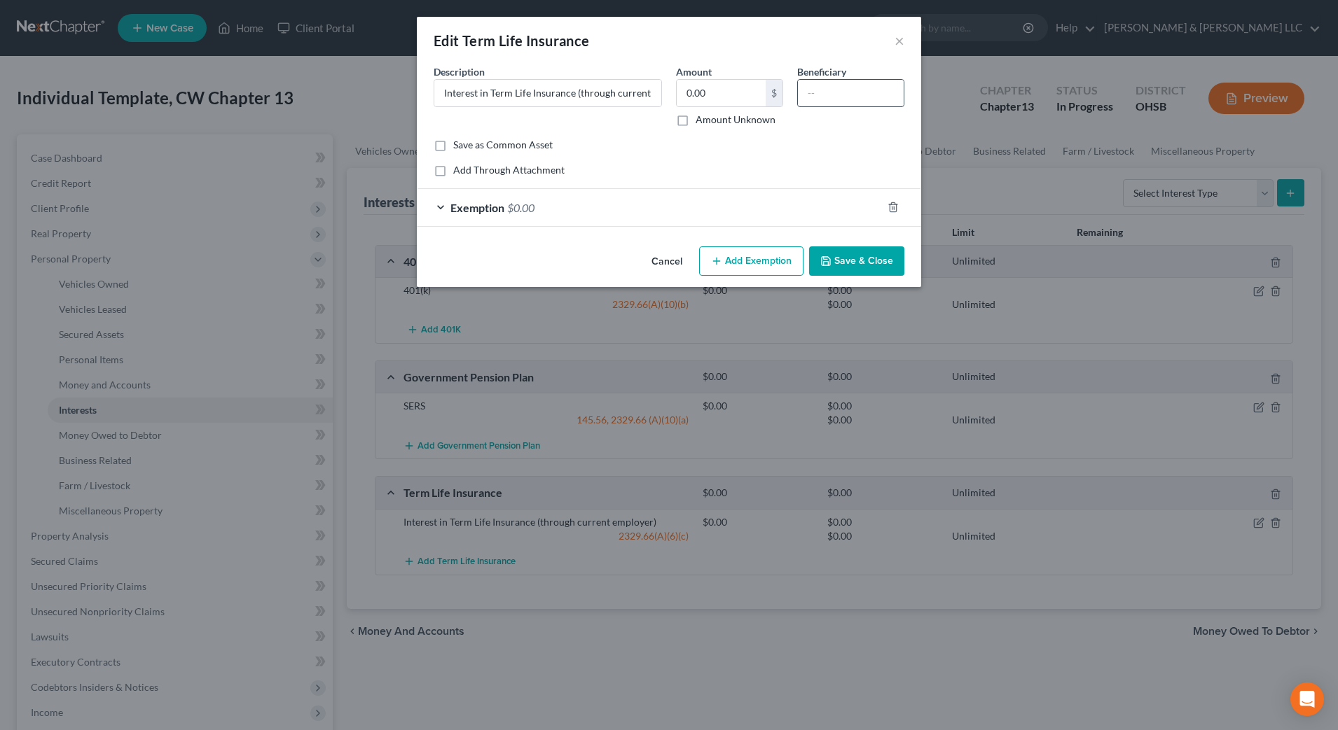
click at [829, 95] on input "text" at bounding box center [851, 93] width 106 height 27
type input "Child"
click at [859, 264] on button "Save & Close" at bounding box center [856, 261] width 95 height 29
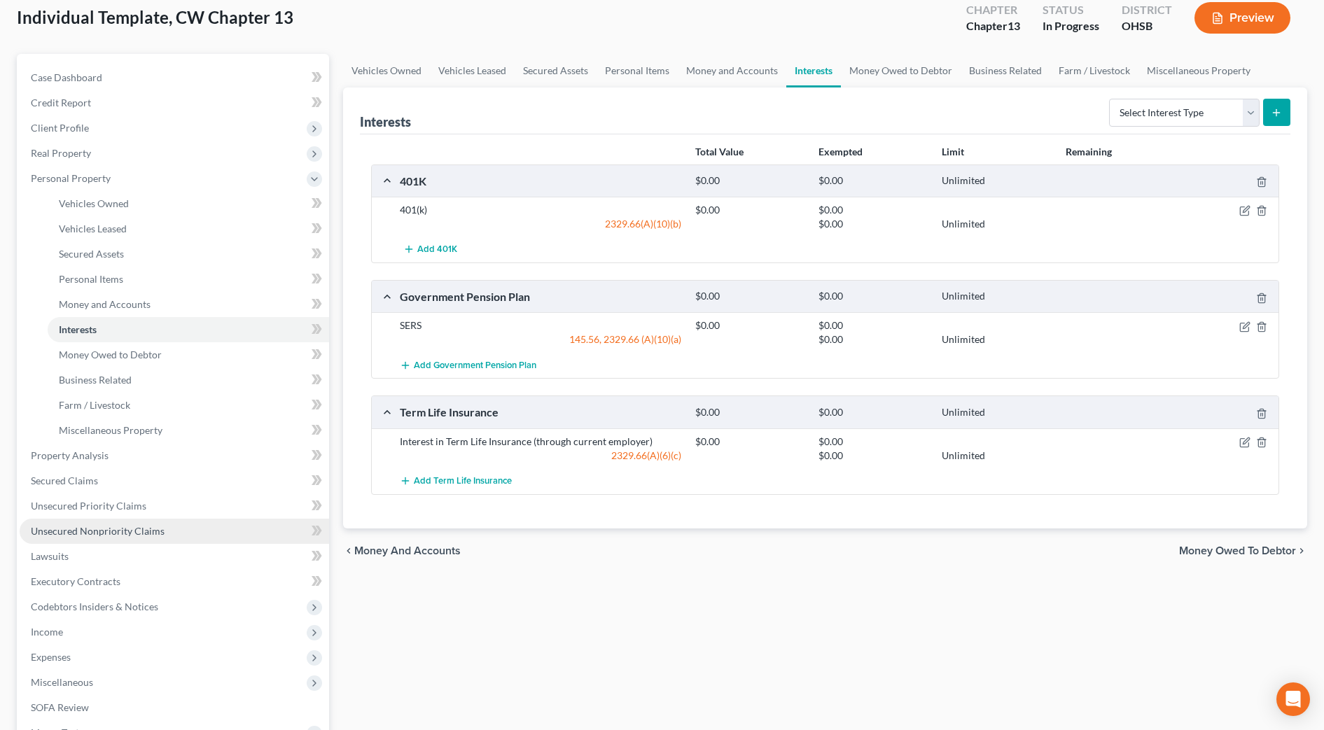
scroll to position [175, 0]
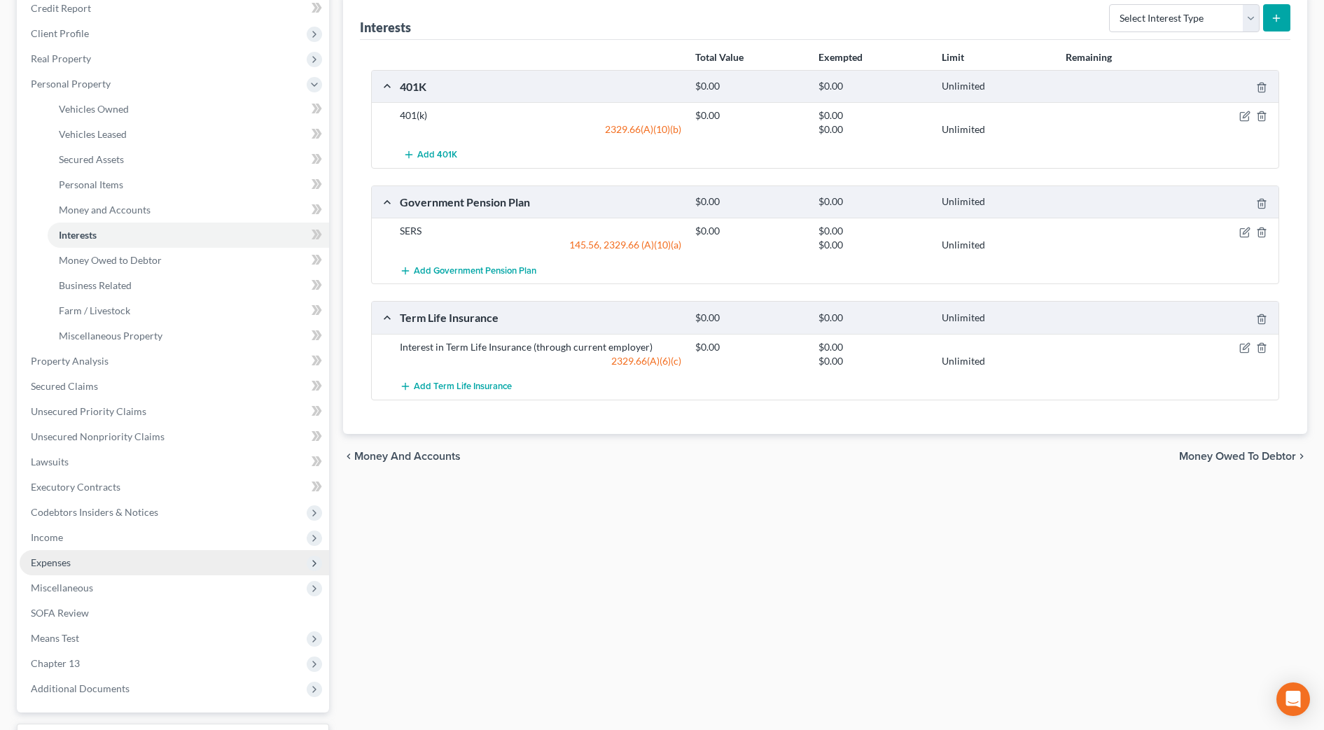
click at [69, 564] on span "Expenses" at bounding box center [51, 563] width 40 height 12
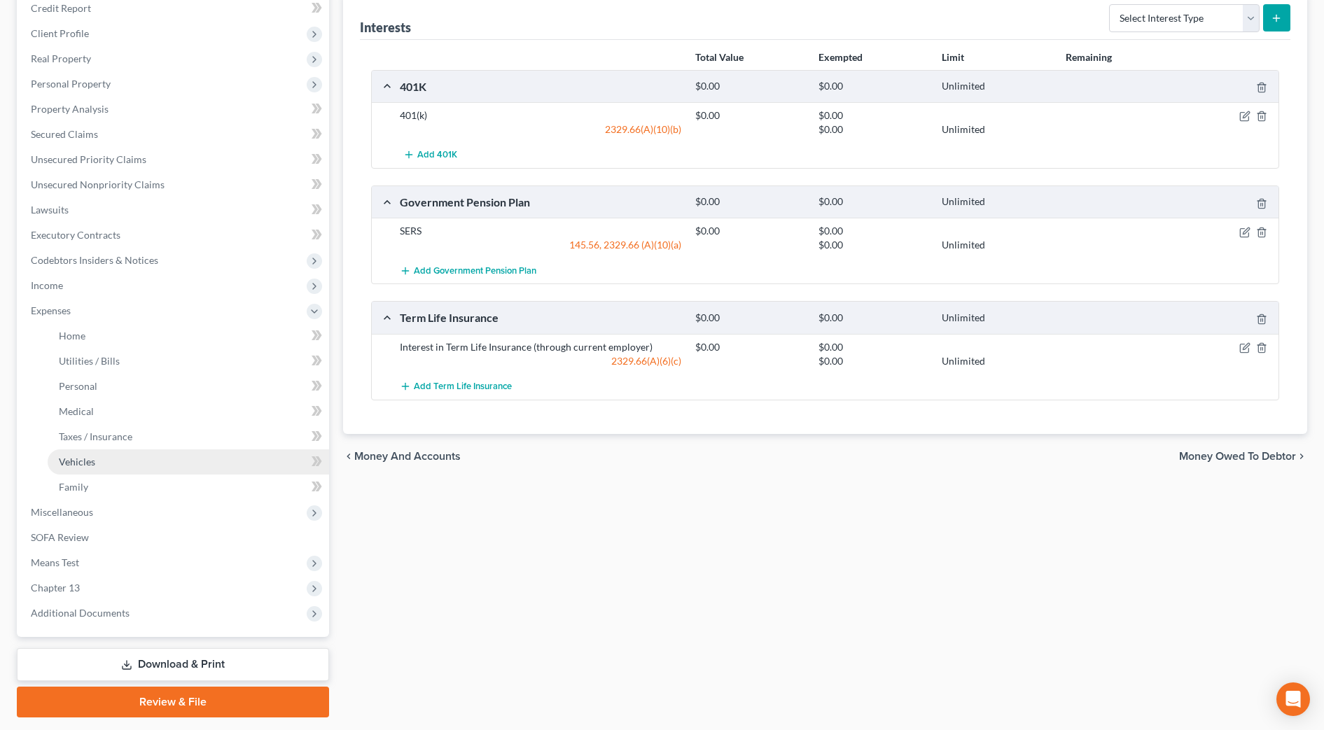
click at [81, 461] on span "Vehicles" at bounding box center [77, 462] width 36 height 12
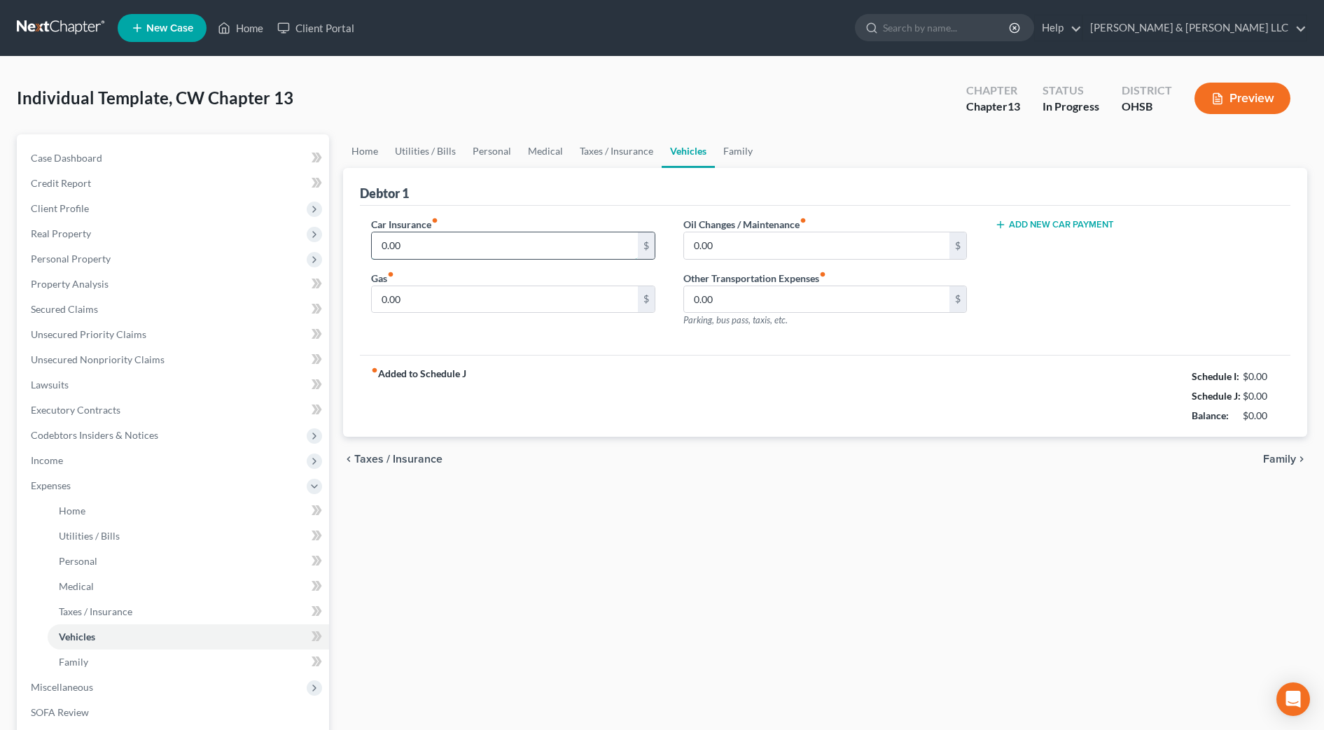
click at [466, 237] on input "0.00" at bounding box center [505, 246] width 266 height 27
click at [626, 436] on div "fiber_manual_record Added to Schedule J Schedule I: $0.00 Schedule J: $115.00 B…" at bounding box center [825, 396] width 931 height 82
click at [62, 261] on span "Personal Property" at bounding box center [71, 259] width 80 height 12
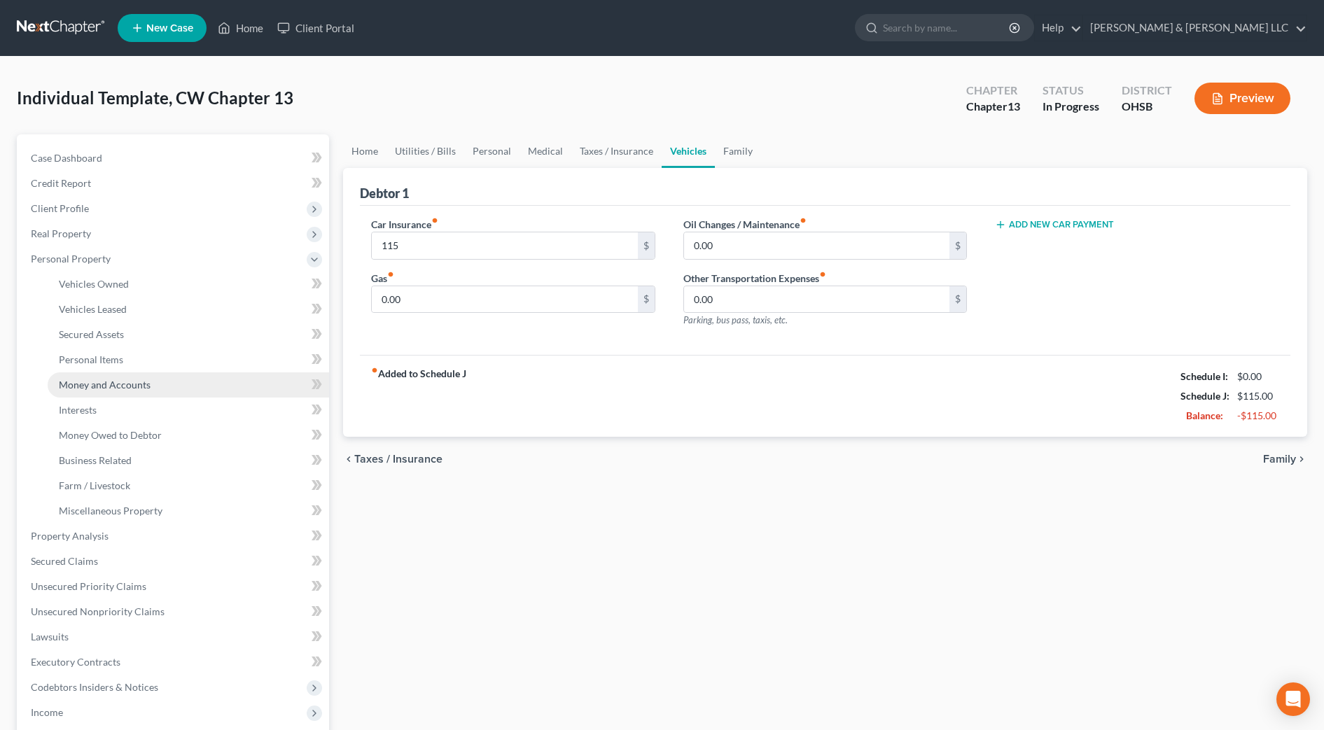
click at [146, 387] on span "Money and Accounts" at bounding box center [105, 385] width 92 height 12
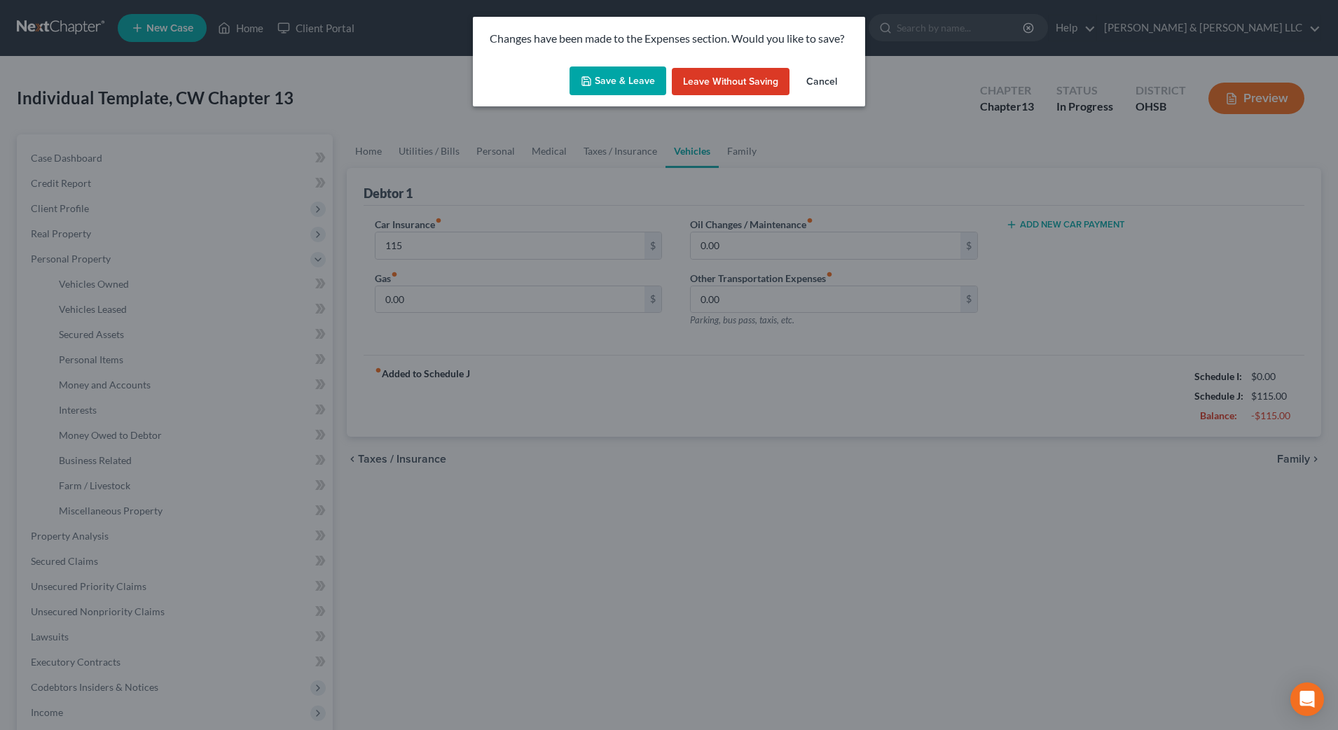
click at [637, 83] on button "Save & Leave" at bounding box center [617, 81] width 97 height 29
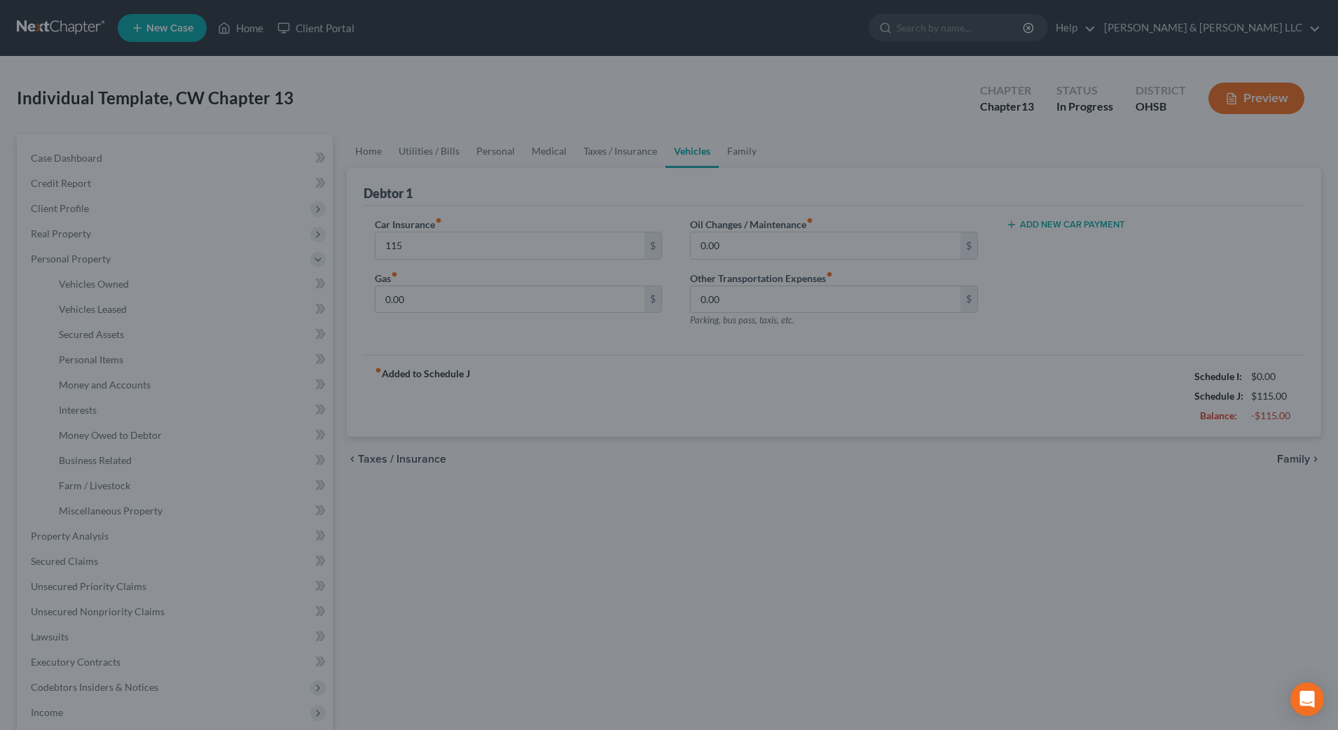
type input "115.00"
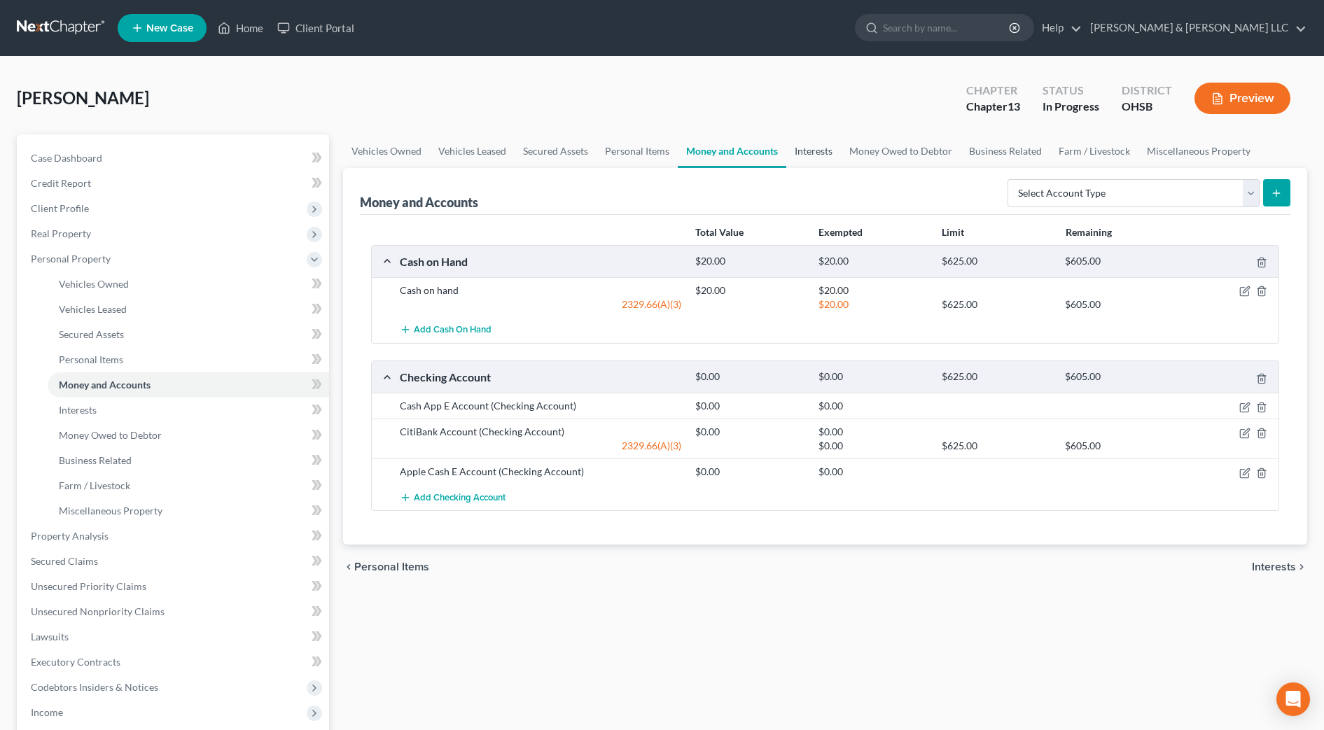
click at [799, 149] on link "Interests" at bounding box center [814, 151] width 55 height 34
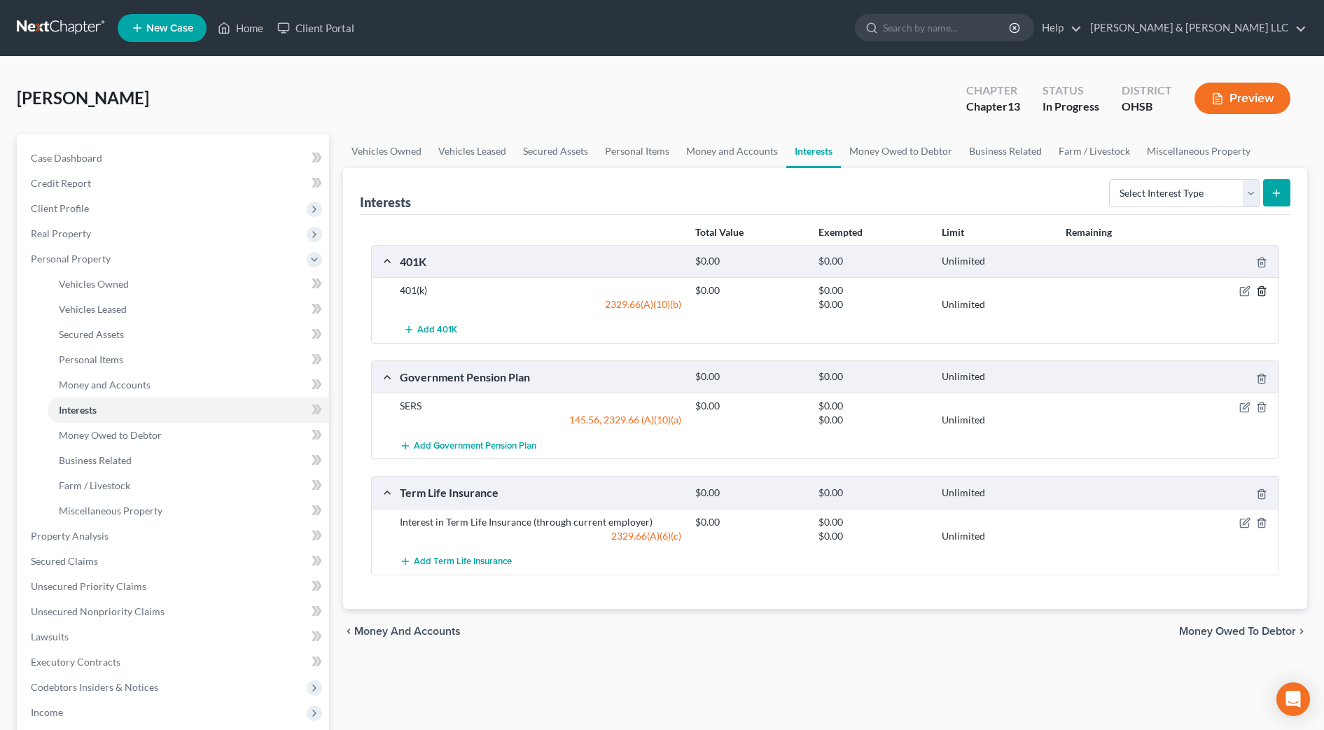
click at [1263, 290] on icon "button" at bounding box center [1261, 291] width 11 height 11
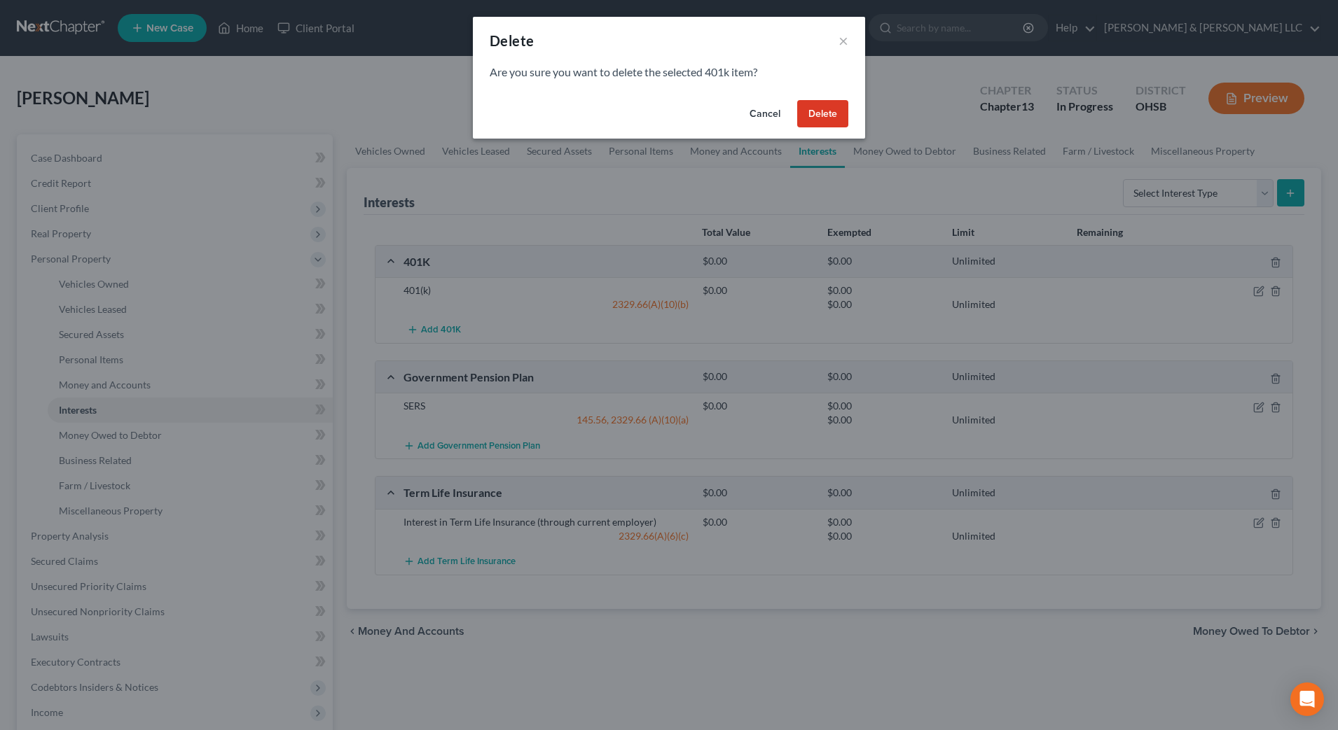
click at [821, 103] on button "Delete" at bounding box center [822, 114] width 51 height 28
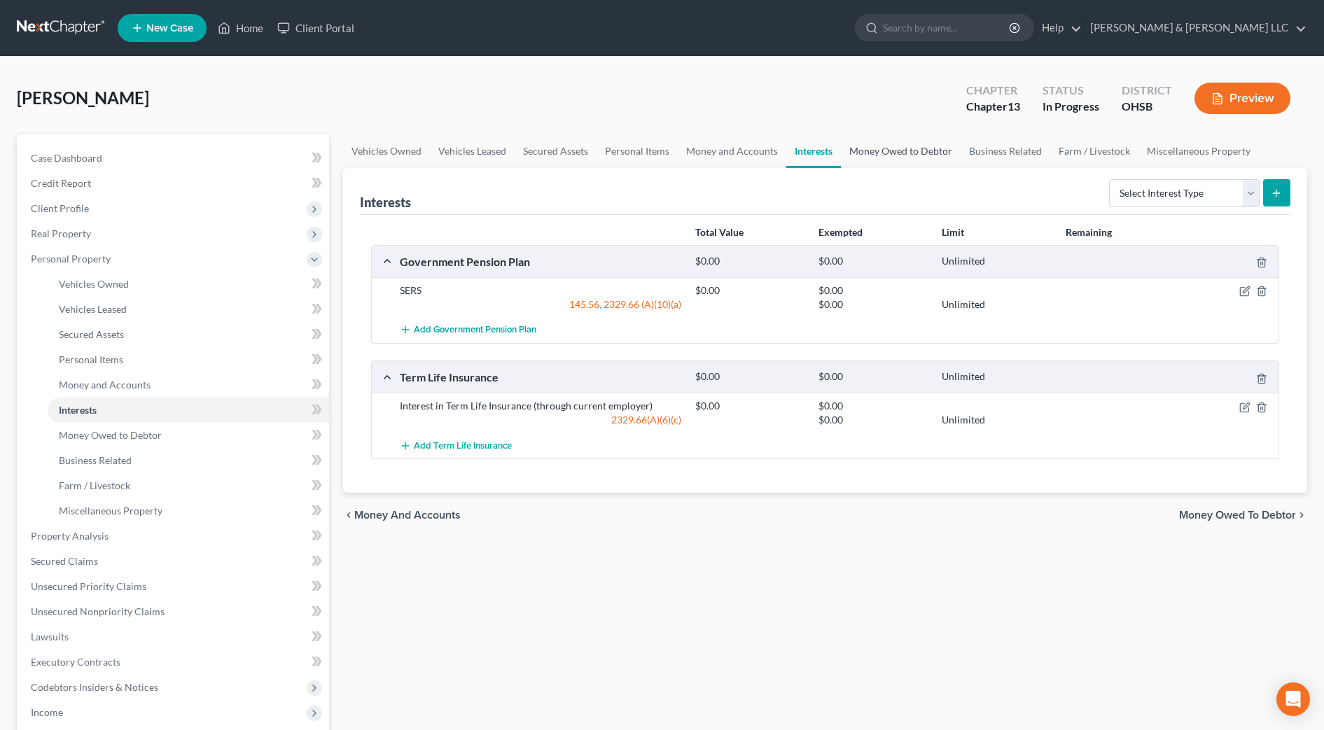
click at [894, 155] on link "Money Owed to Debtor" at bounding box center [901, 151] width 120 height 34
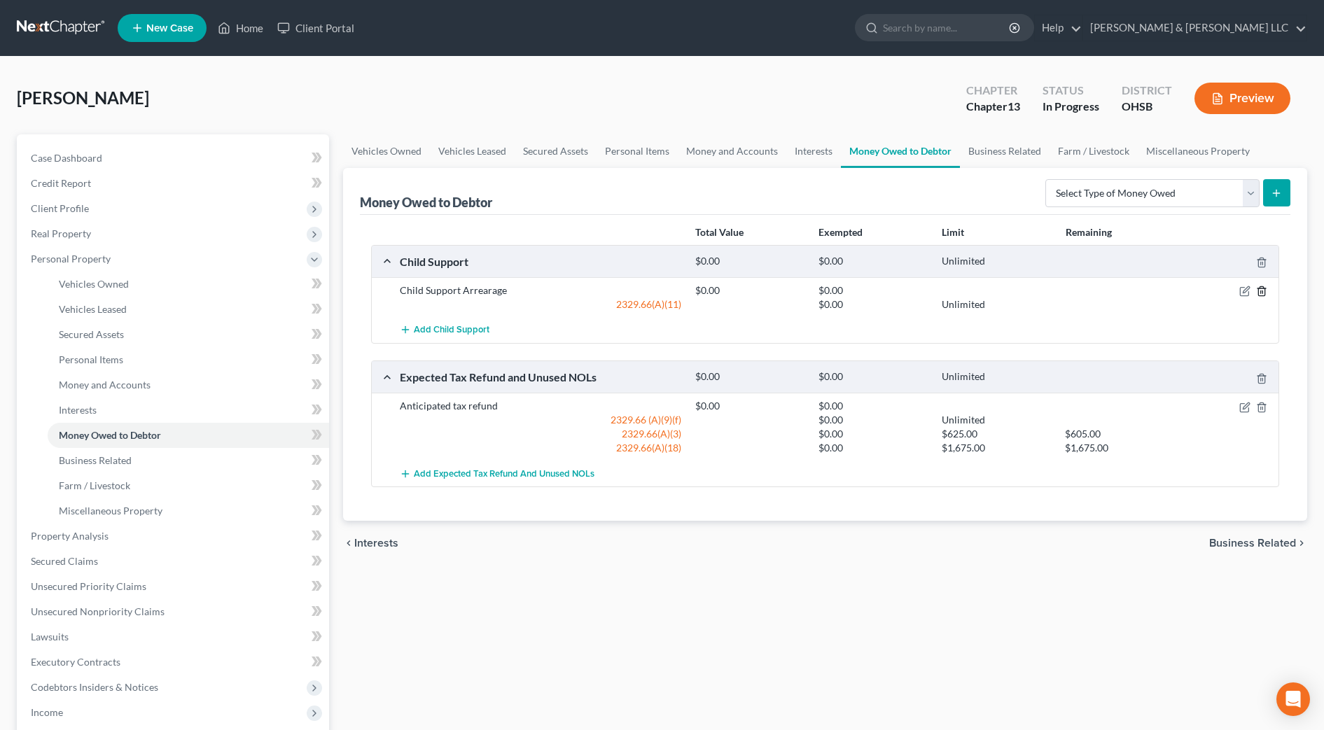
click at [1265, 289] on icon "button" at bounding box center [1262, 291] width 6 height 9
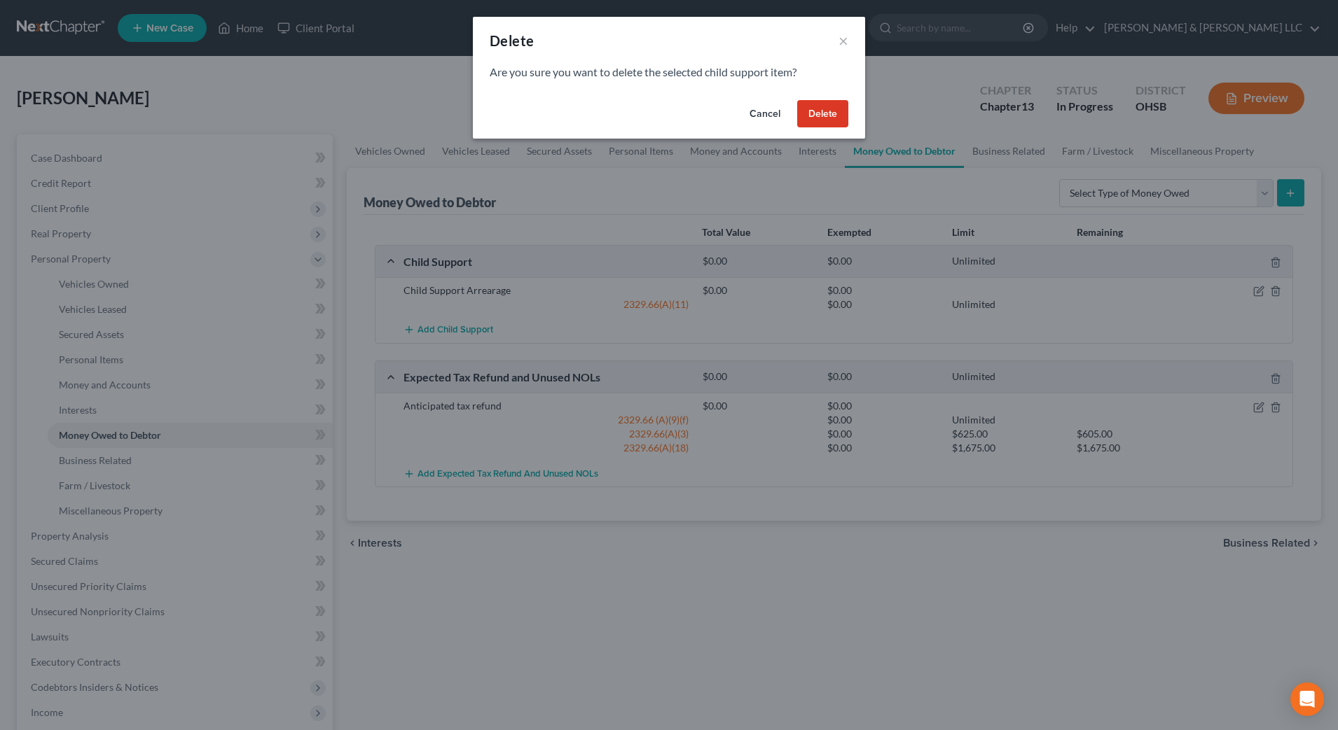
click at [803, 113] on button "Delete" at bounding box center [822, 114] width 51 height 28
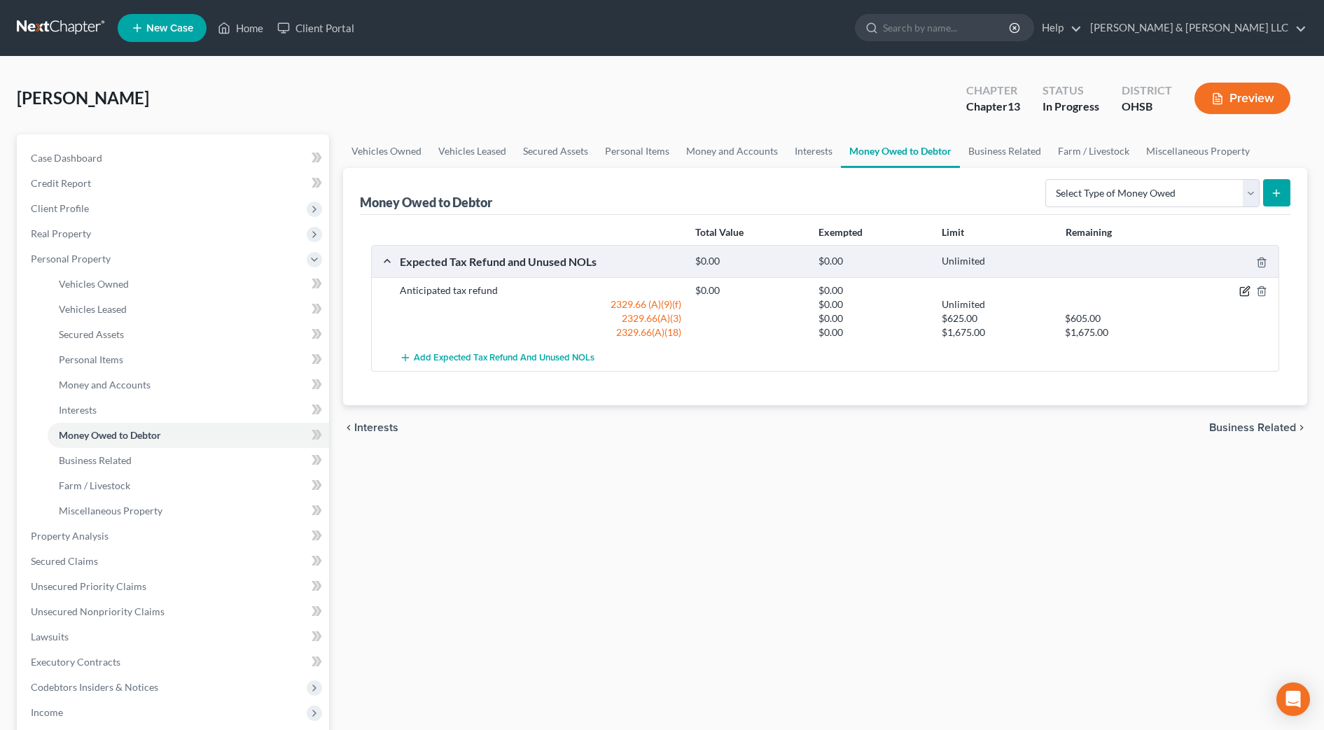
click at [1244, 291] on icon "button" at bounding box center [1246, 290] width 6 height 6
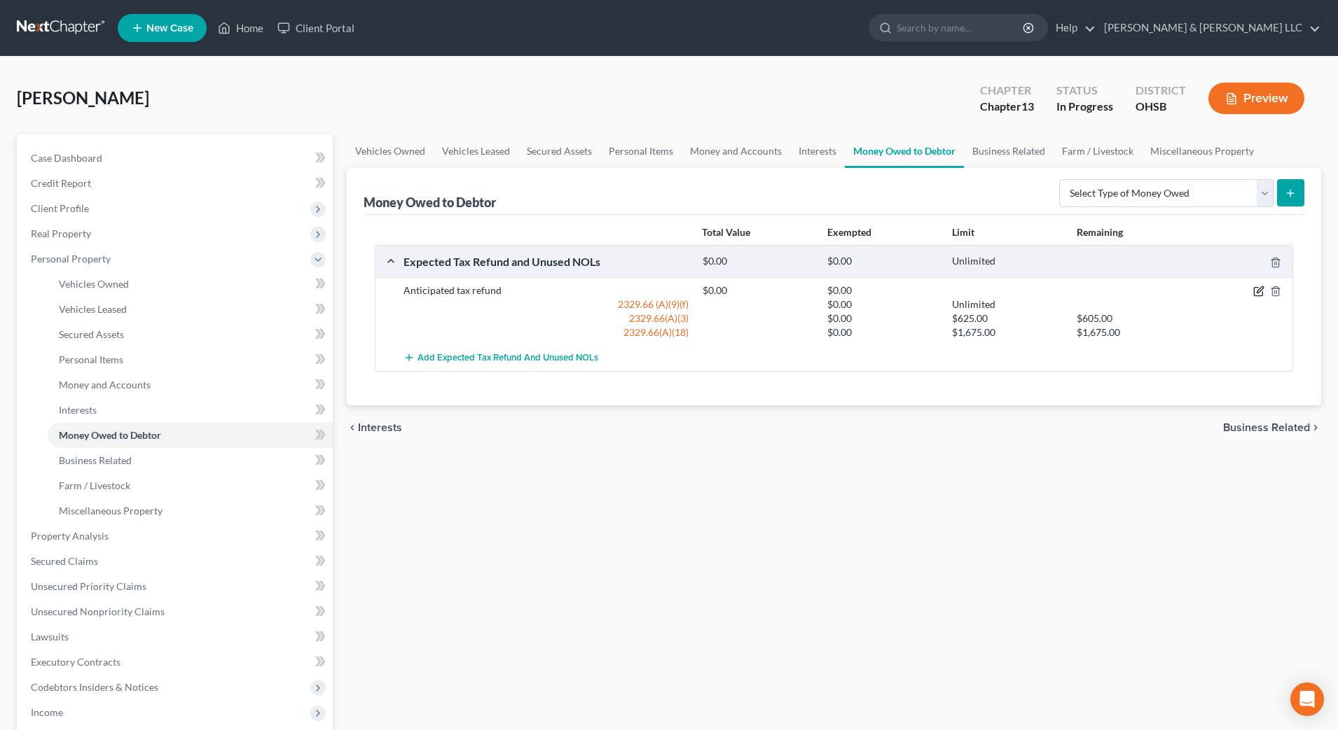
select select "0"
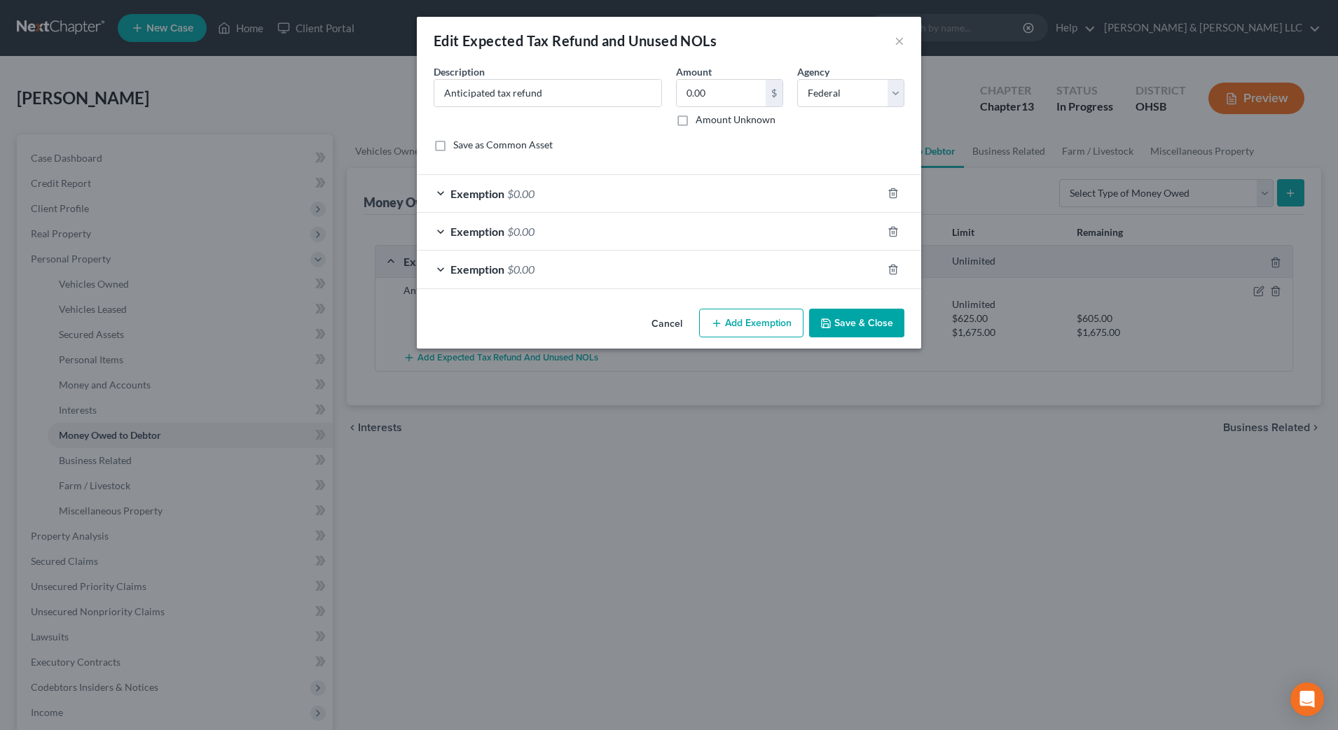
click at [843, 327] on button "Save & Close" at bounding box center [856, 323] width 95 height 29
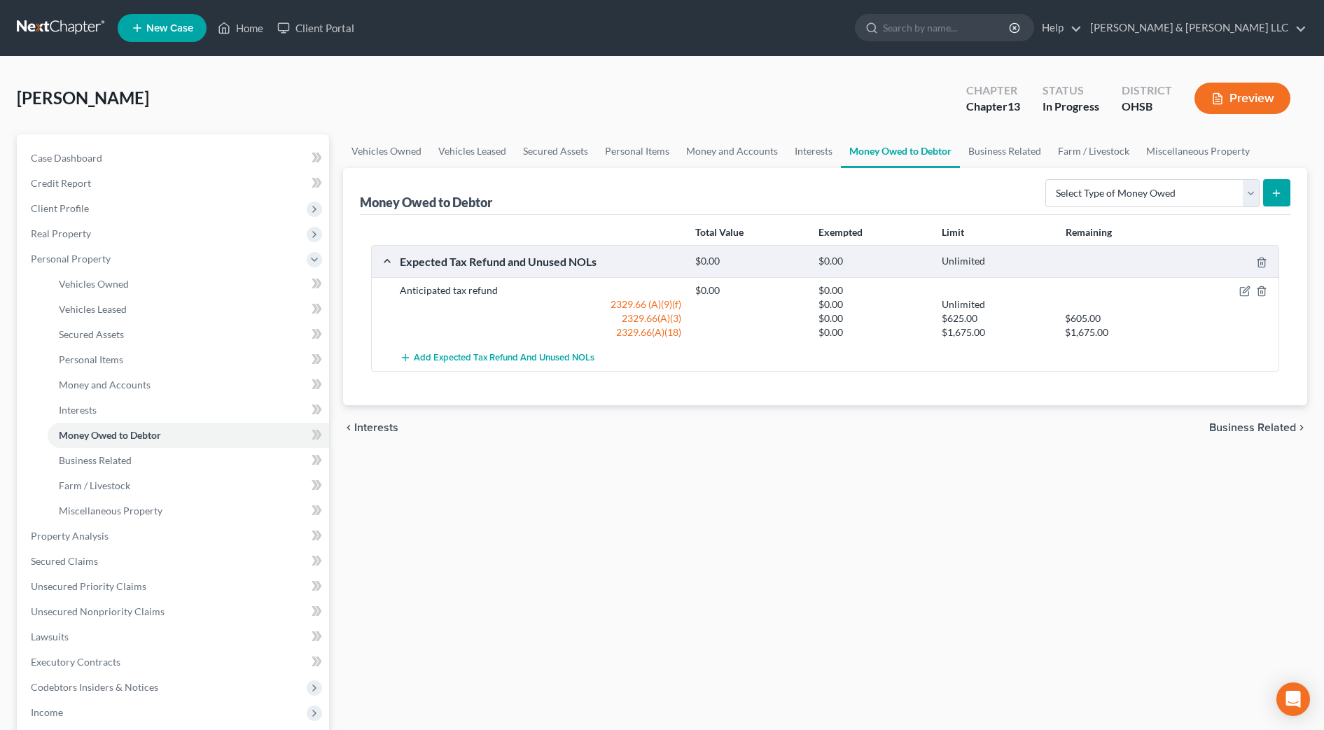
click at [794, 408] on div "chevron_left Interests Business Related chevron_right" at bounding box center [825, 428] width 964 height 45
click at [680, 634] on div "Vehicles Owned Vehicles Leased Secured Assets Personal Items Money and Accounts…" at bounding box center [825, 551] width 978 height 834
click at [97, 704] on span "Income" at bounding box center [175, 712] width 310 height 25
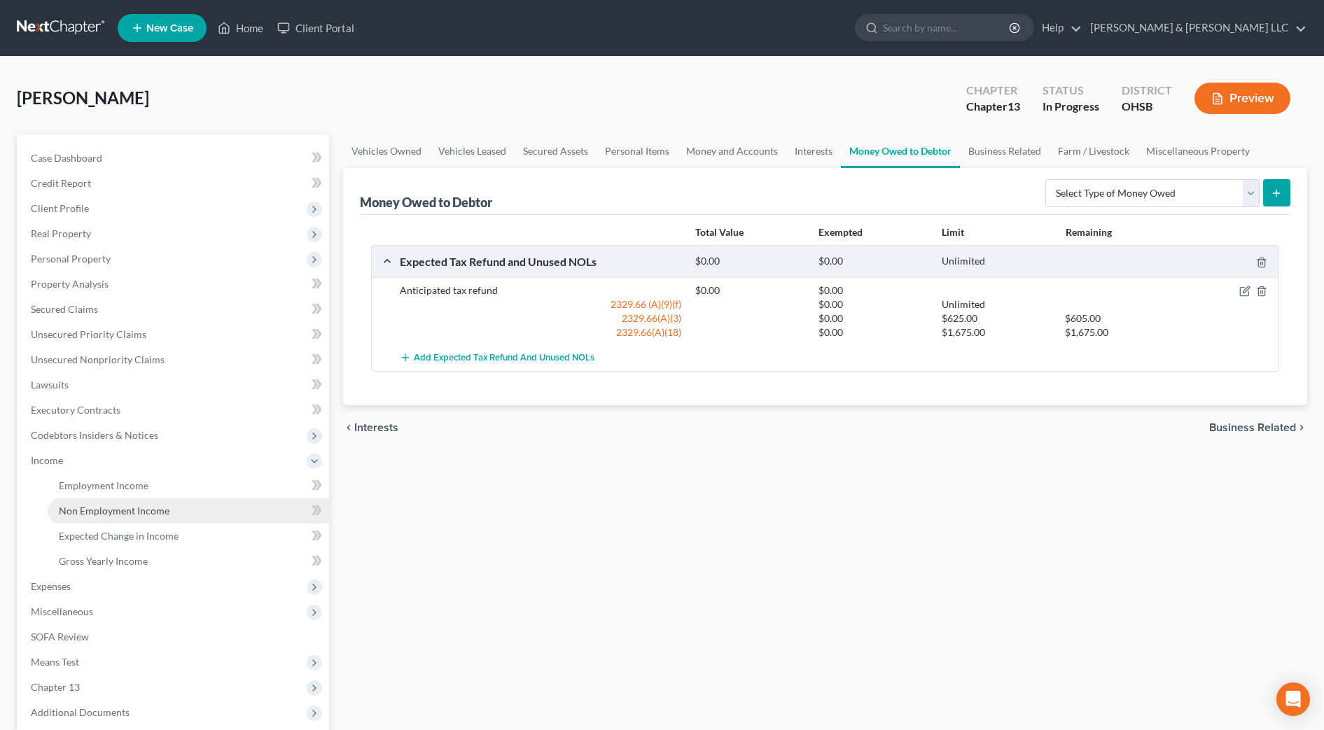
click at [116, 508] on span "Non Employment Income" at bounding box center [114, 511] width 111 height 12
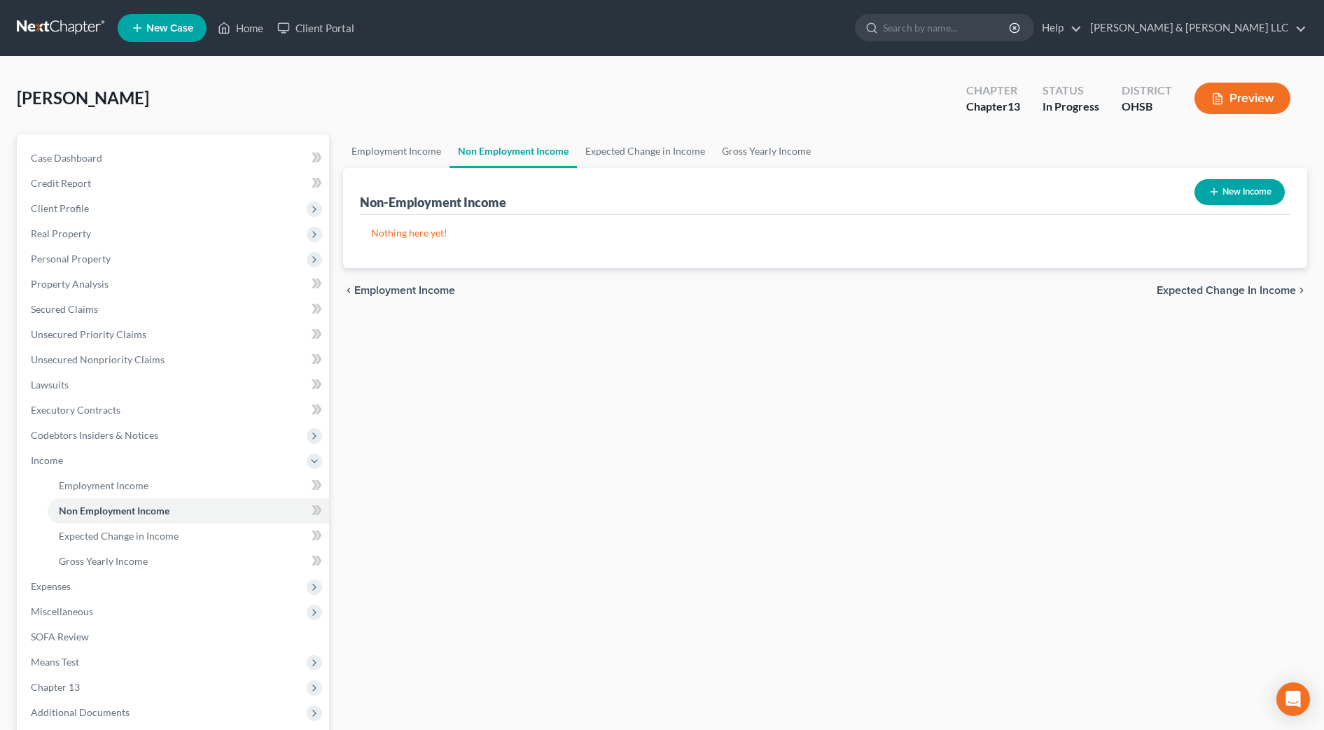
click at [1226, 193] on button "New Income" at bounding box center [1240, 192] width 90 height 26
select select "0"
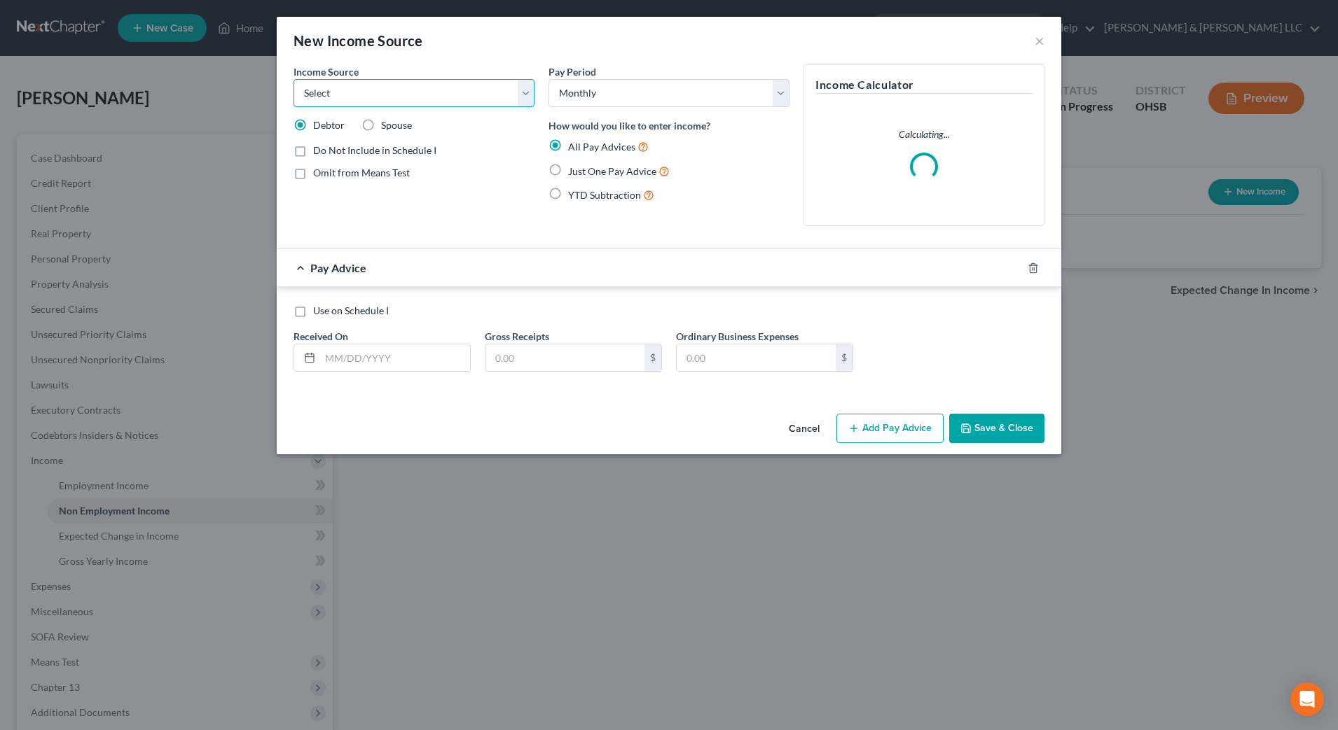
click at [399, 83] on select "Select Unemployment Disability (from employer) Pension Retirement Social Securi…" at bounding box center [413, 93] width 241 height 28
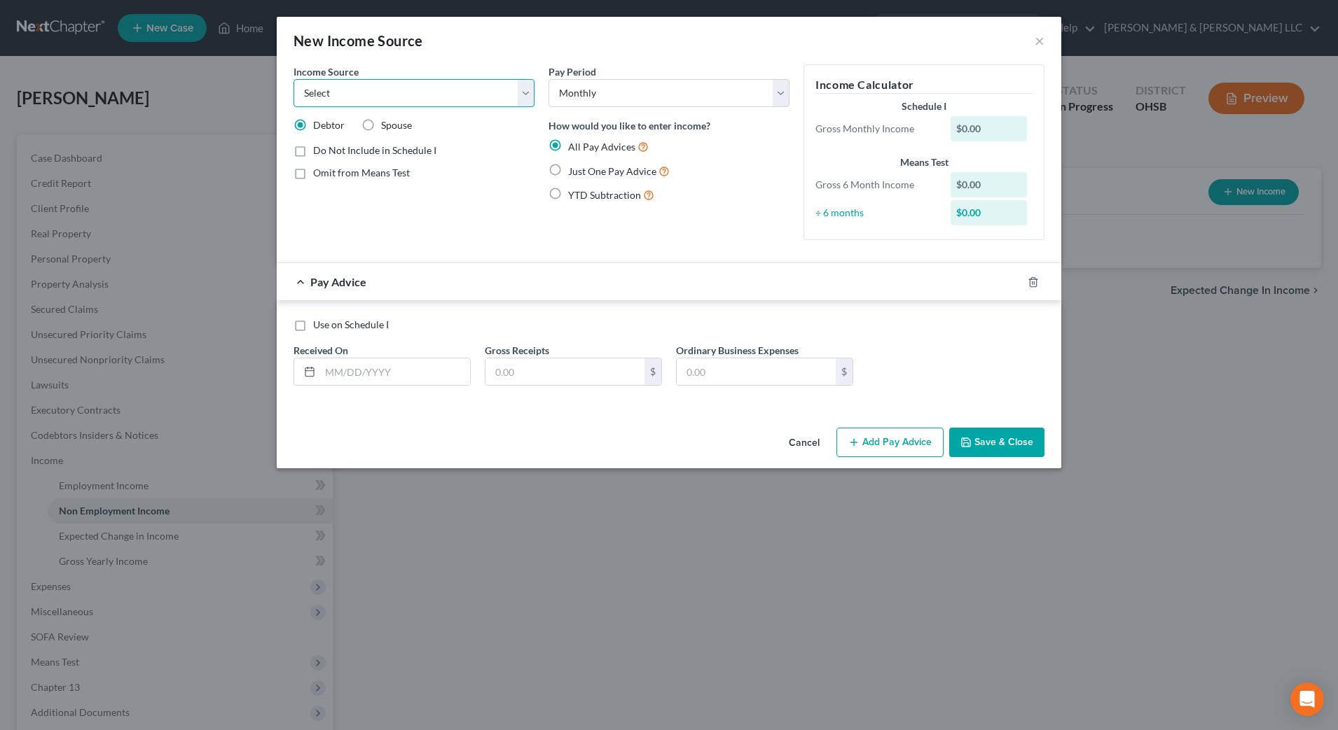
select select "7"
click at [293, 79] on select "Select Unemployment Disability (from employer) Pension Retirement Social Securi…" at bounding box center [413, 93] width 241 height 28
click at [602, 169] on span "Just One Pay Advice" at bounding box center [612, 171] width 88 height 12
click at [583, 169] on input "Just One Pay Advice" at bounding box center [578, 167] width 9 height 9
radio input "true"
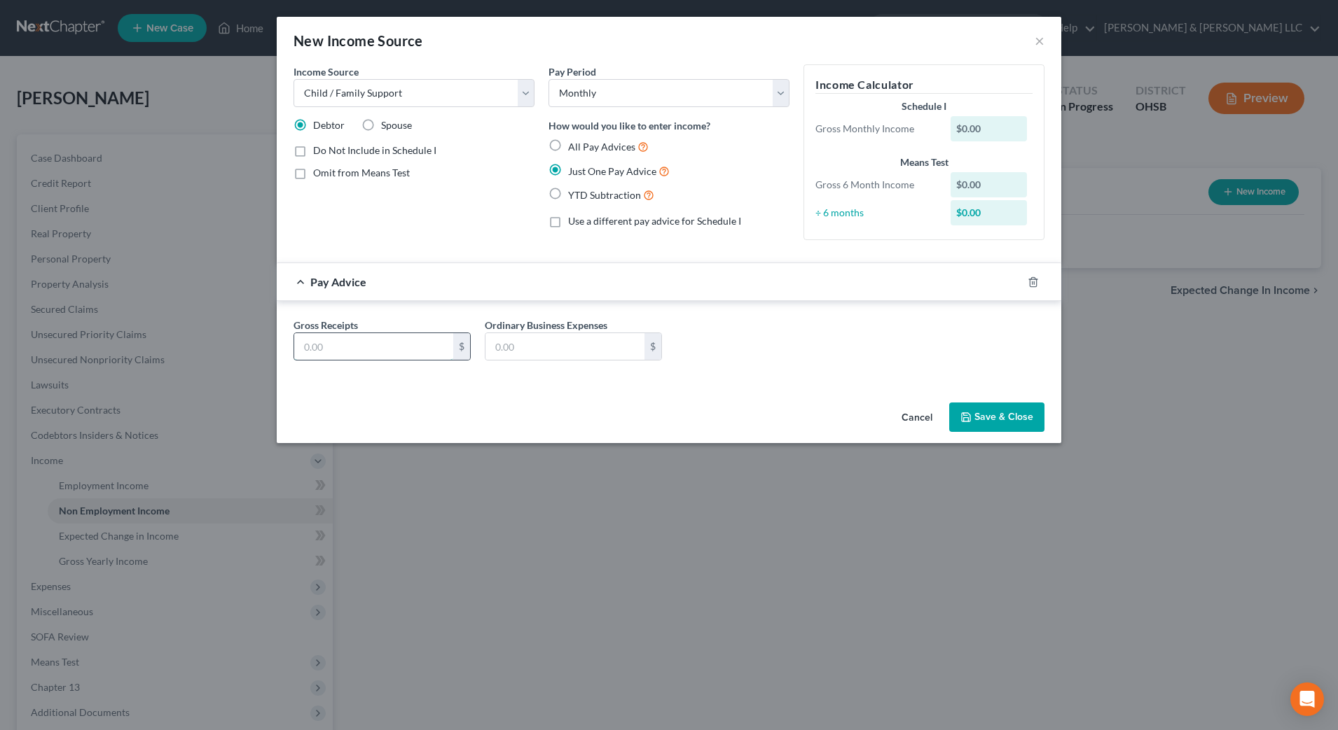
click at [374, 349] on input "text" at bounding box center [373, 346] width 159 height 27
type input "255"
click at [1006, 420] on button "Save & Close" at bounding box center [996, 417] width 95 height 29
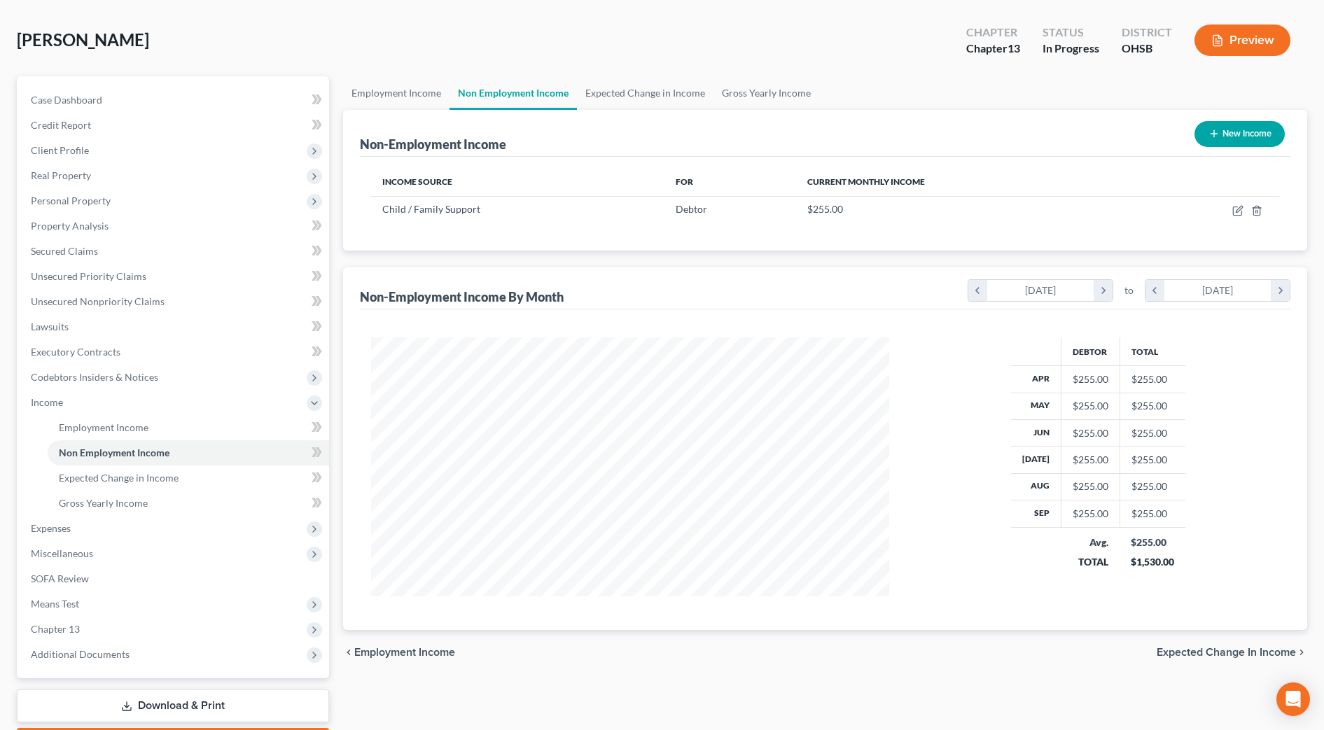
scroll to position [88, 0]
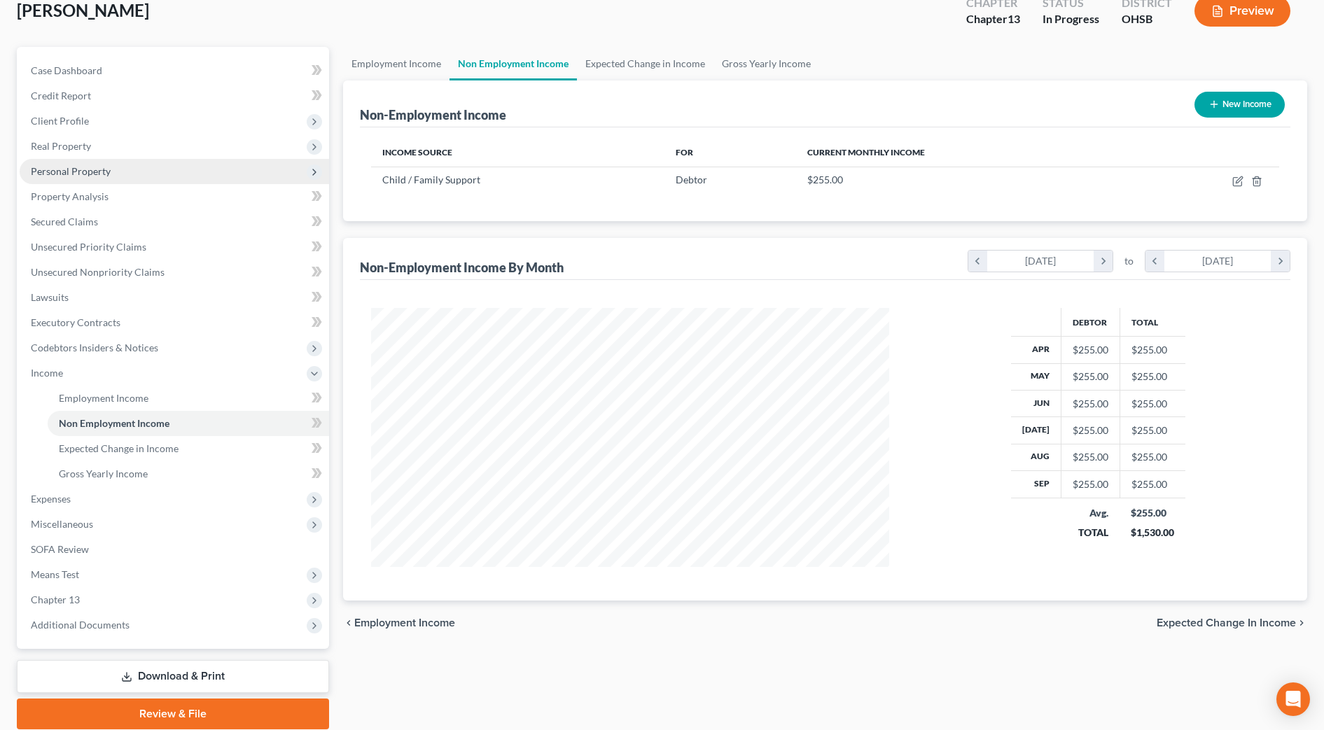
click at [88, 172] on span "Personal Property" at bounding box center [71, 171] width 80 height 12
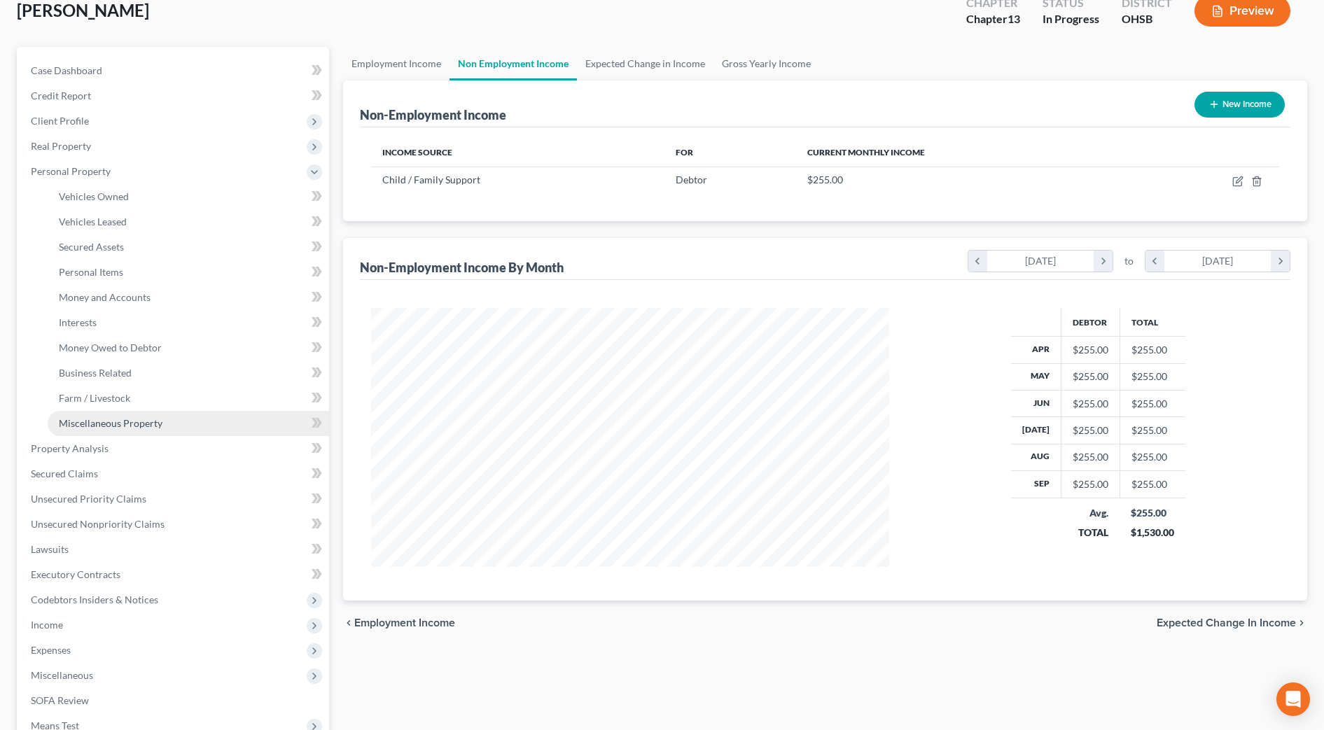
click at [174, 420] on link "Miscellaneous Property" at bounding box center [189, 423] width 282 height 25
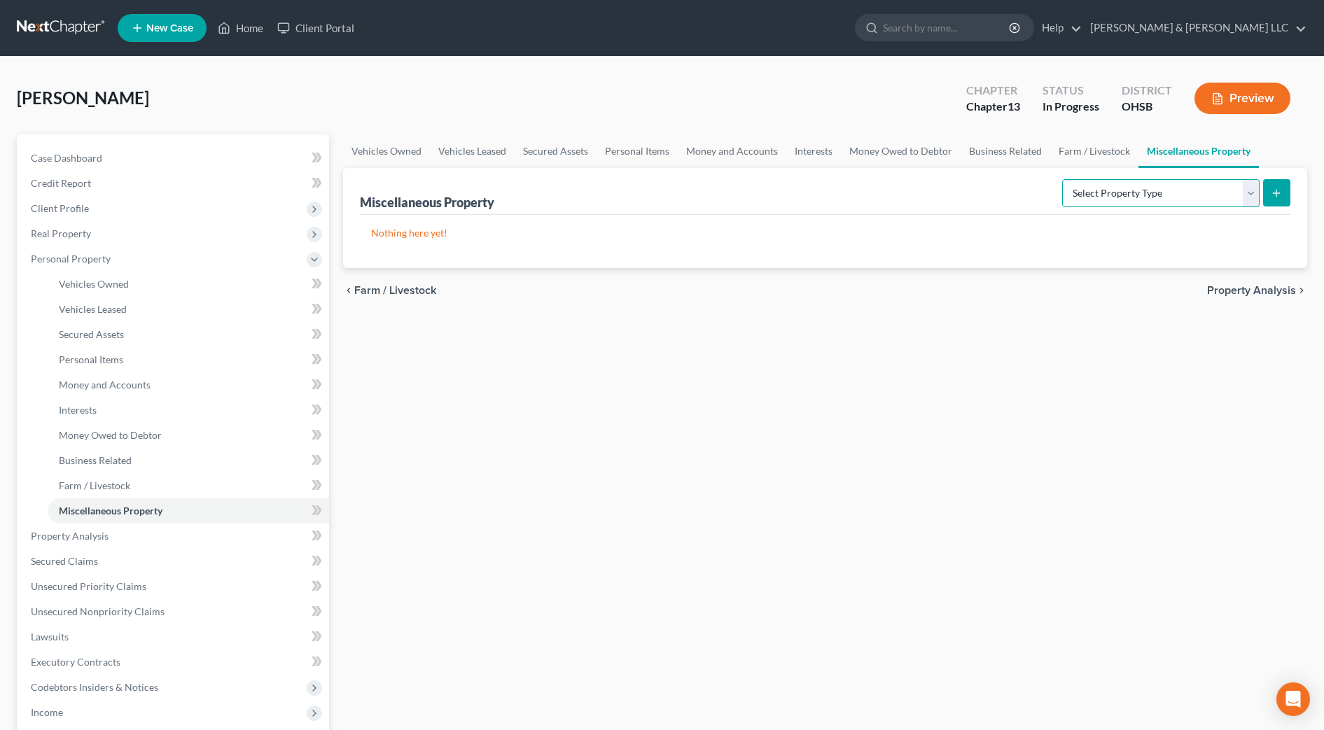
click at [1134, 197] on select "Select Property Type Assigned for Creditor Benefit [DATE] Holding for Another N…" at bounding box center [1161, 193] width 198 height 28
select select "transferred"
click at [1062, 179] on select "Select Property Type Assigned for Creditor Benefit [DATE] Holding for Another N…" at bounding box center [1161, 193] width 198 height 28
click at [1283, 193] on button "submit" at bounding box center [1276, 192] width 27 height 27
select select "Ordinary ([DATE])"
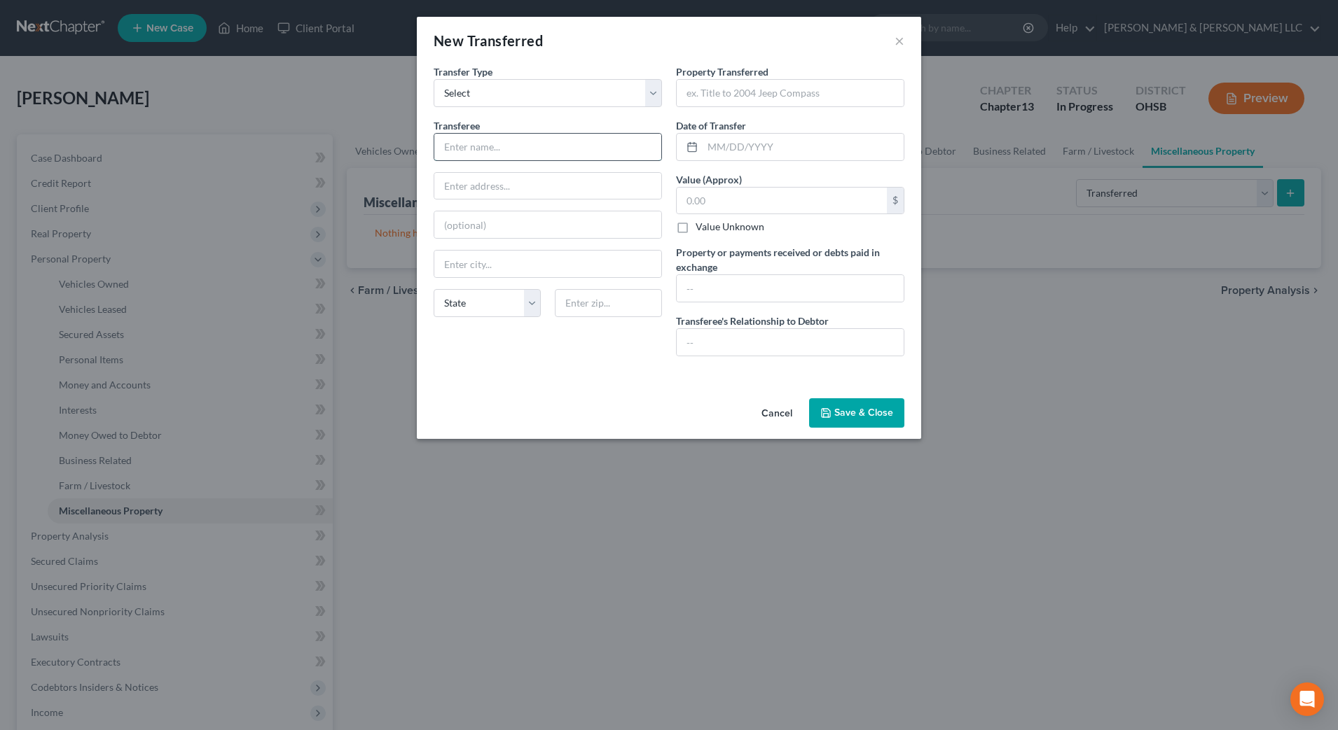
click at [553, 139] on input "text" at bounding box center [547, 147] width 227 height 27
type input "Honda Lease Trust"
type input "[STREET_ADDRESS]"
type input "4"
type input "75063"
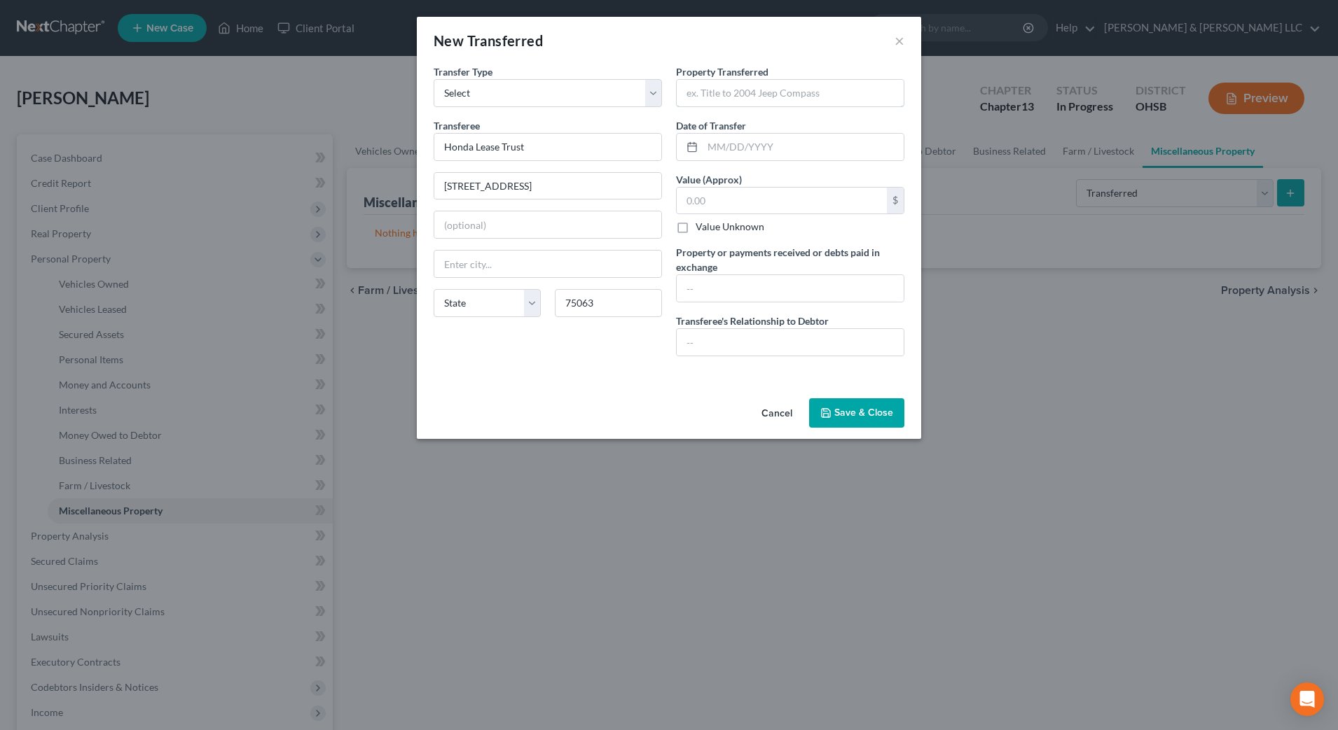
type input "[PERSON_NAME]"
click at [480, 307] on select "State [US_STATE] AK AR AZ CA CO CT DE DC [GEOGRAPHIC_DATA] [GEOGRAPHIC_DATA] GU…" at bounding box center [487, 303] width 107 height 28
select select "45"
click at [434, 289] on select "State [US_STATE] AK AR AZ CA CO CT DE DC [GEOGRAPHIC_DATA] [GEOGRAPHIC_DATA] GU…" at bounding box center [487, 303] width 107 height 28
click at [777, 95] on input "text" at bounding box center [790, 93] width 227 height 27
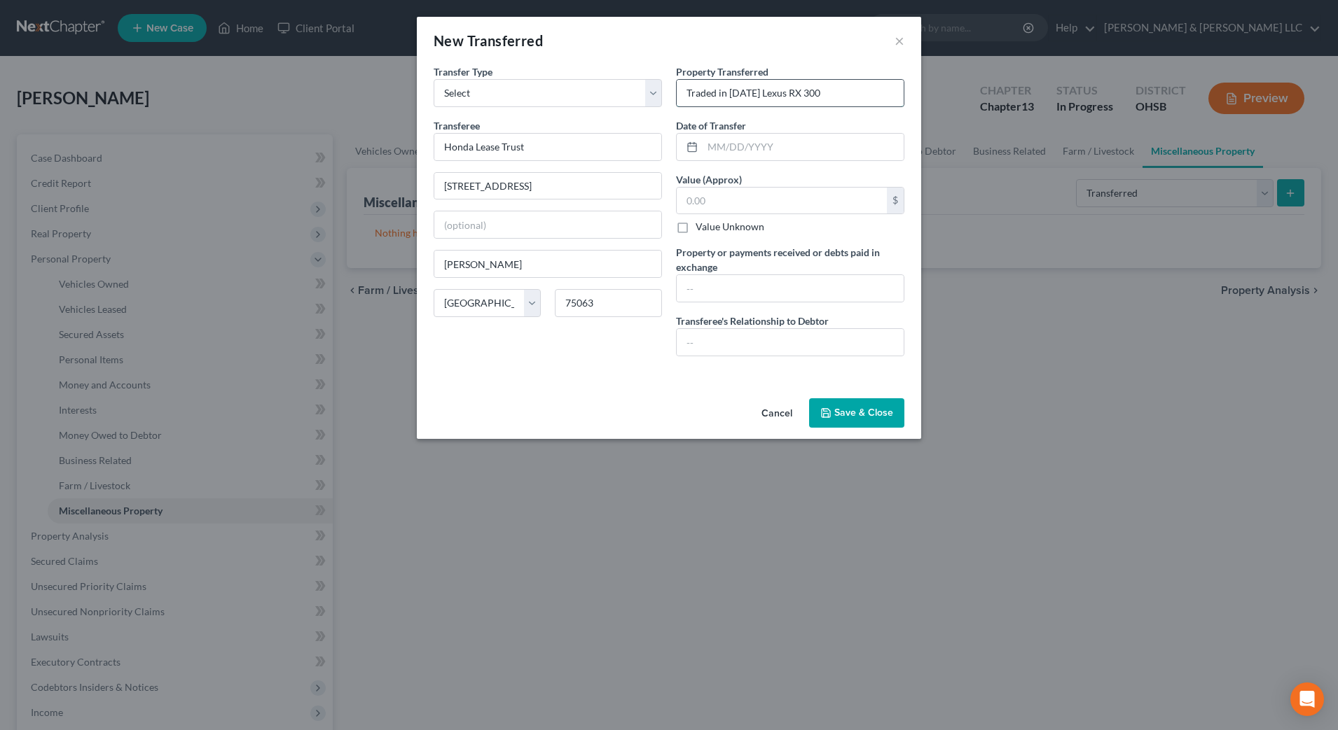
type input "Traded in [DATE] Lexus RX 300"
type input "[DATE]"
type input "660"
type input "R"
type input "Received $660 for the value"
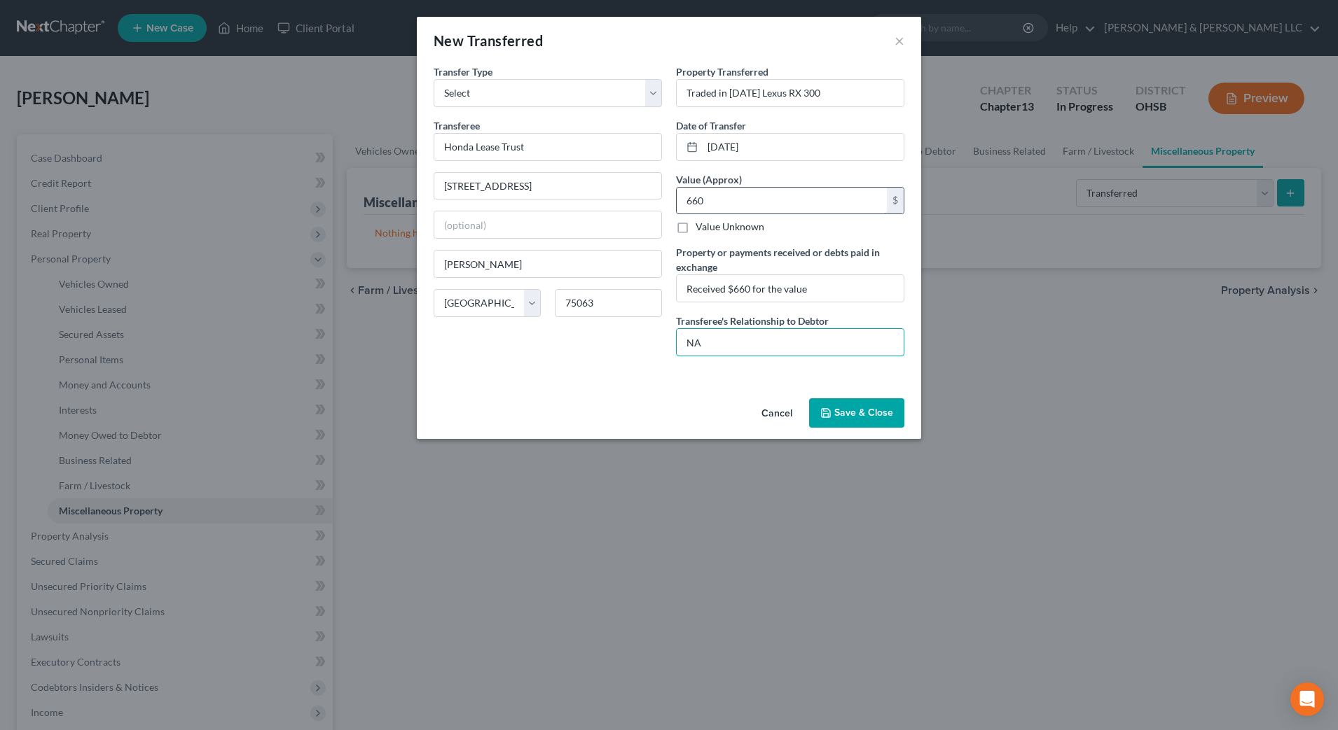
type input "NA"
click at [684, 195] on input "660" at bounding box center [782, 201] width 210 height 27
type input "0"
type input "1,000"
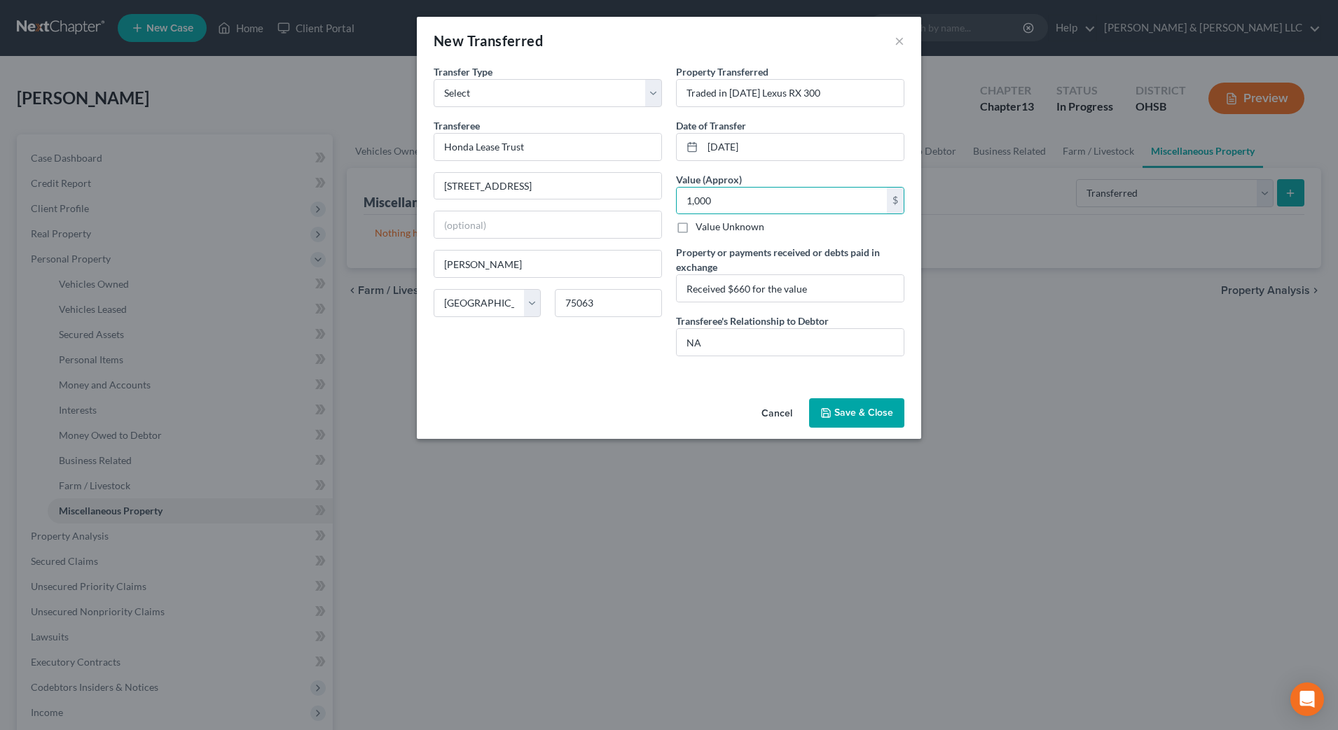
click at [854, 412] on button "Save & Close" at bounding box center [856, 413] width 95 height 29
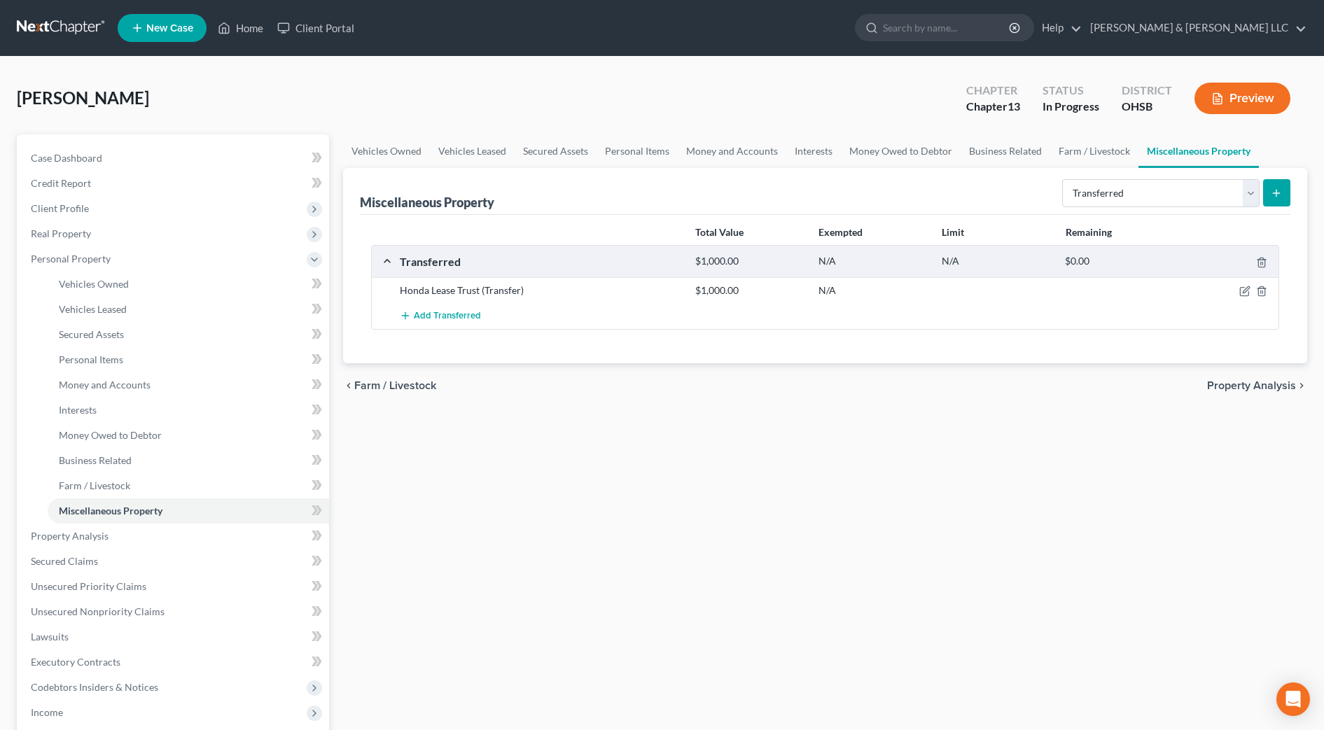
click at [854, 412] on div "Vehicles Owned Vehicles Leased Secured Assets Personal Items Money and Accounts…" at bounding box center [825, 551] width 978 height 834
click at [963, 476] on div "Vehicles Owned Vehicles Leased Secured Assets Personal Items Money and Accounts…" at bounding box center [825, 551] width 978 height 834
click at [1255, 384] on span "Property Analysis" at bounding box center [1251, 385] width 89 height 11
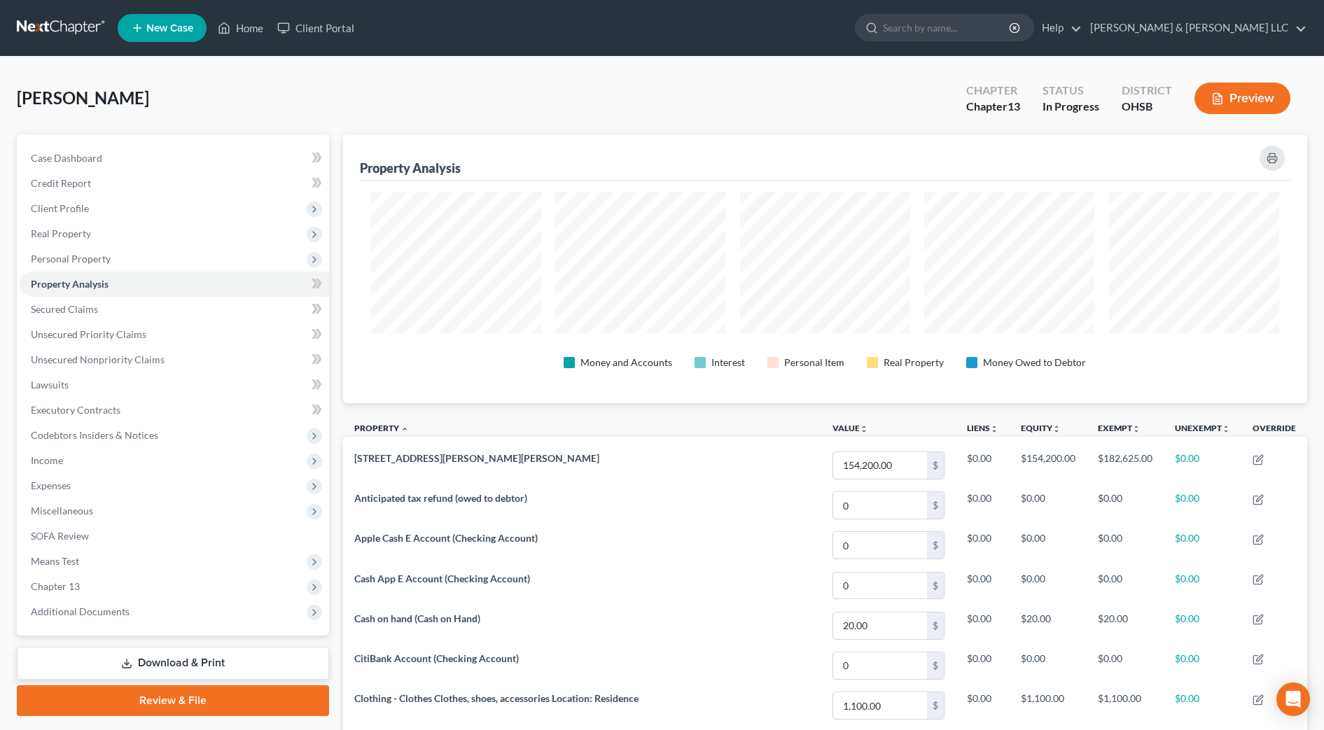
scroll to position [269, 965]
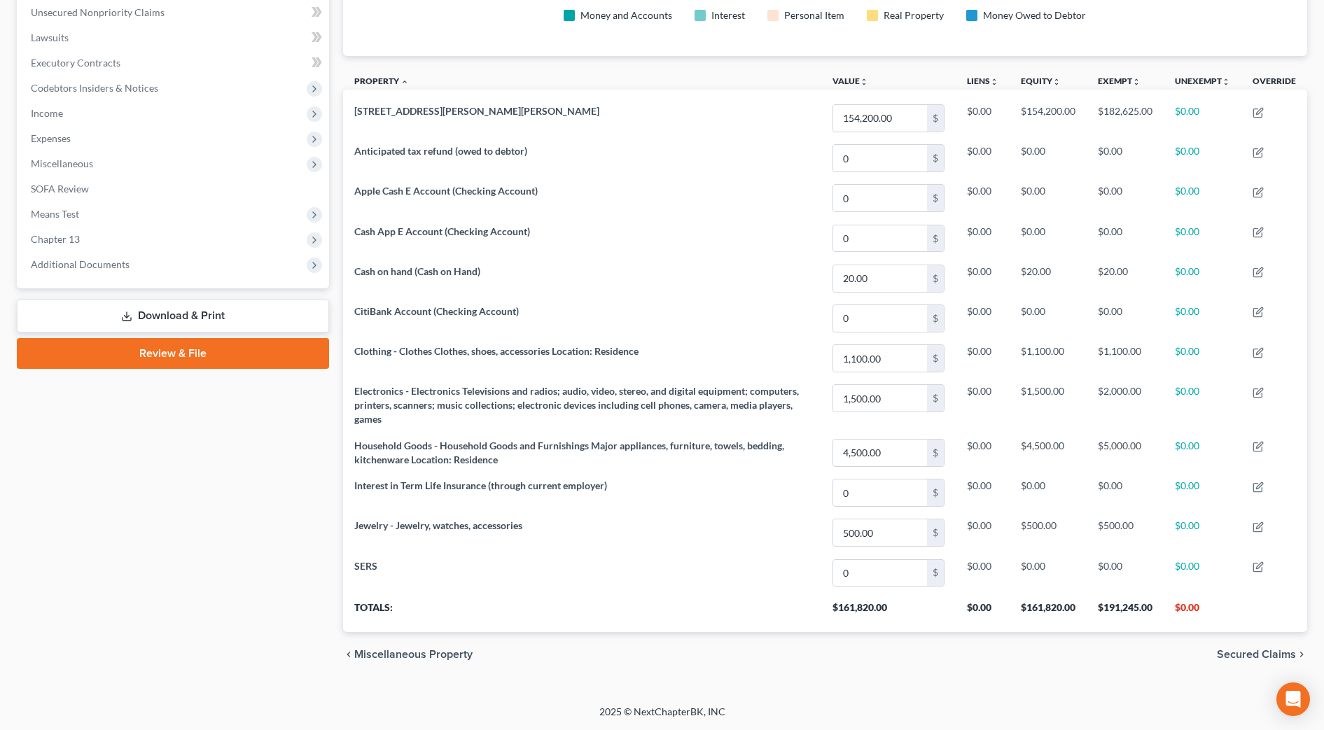
click at [1280, 652] on span "Secured Claims" at bounding box center [1256, 654] width 79 height 11
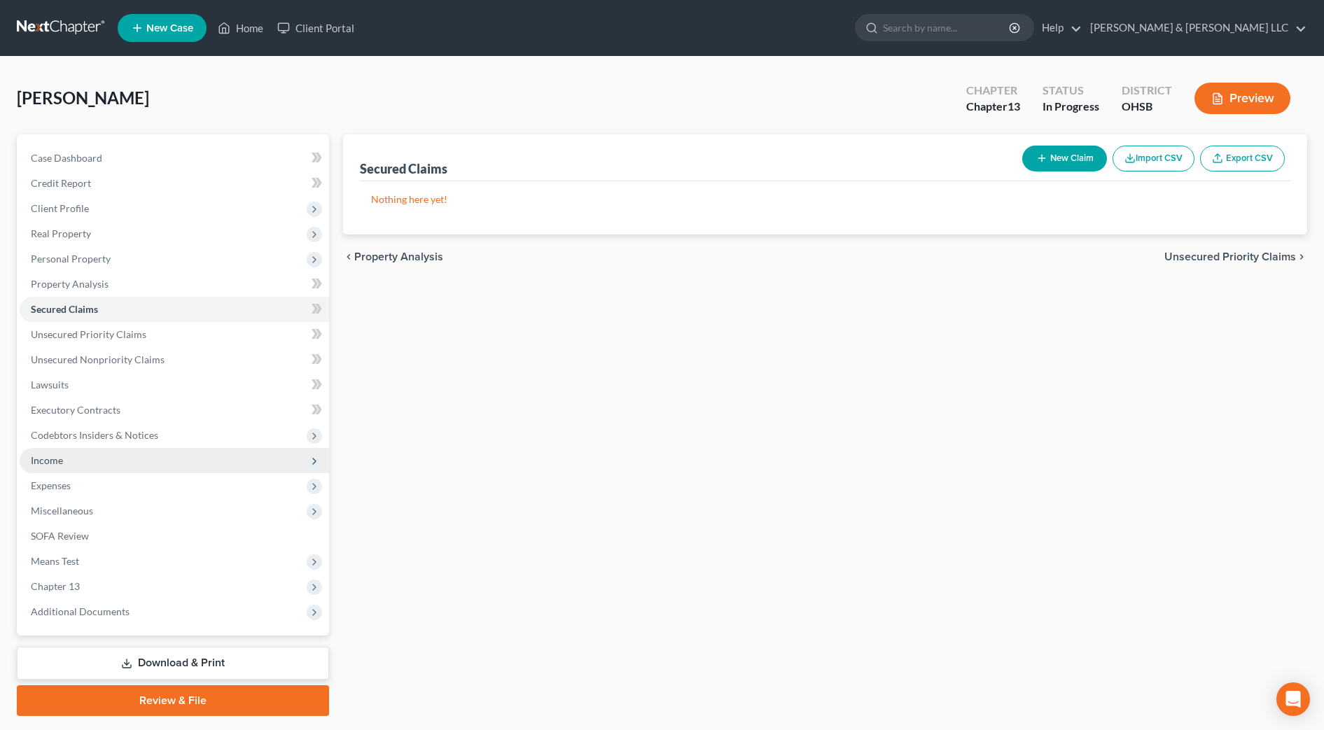
click at [70, 454] on span "Income" at bounding box center [175, 460] width 310 height 25
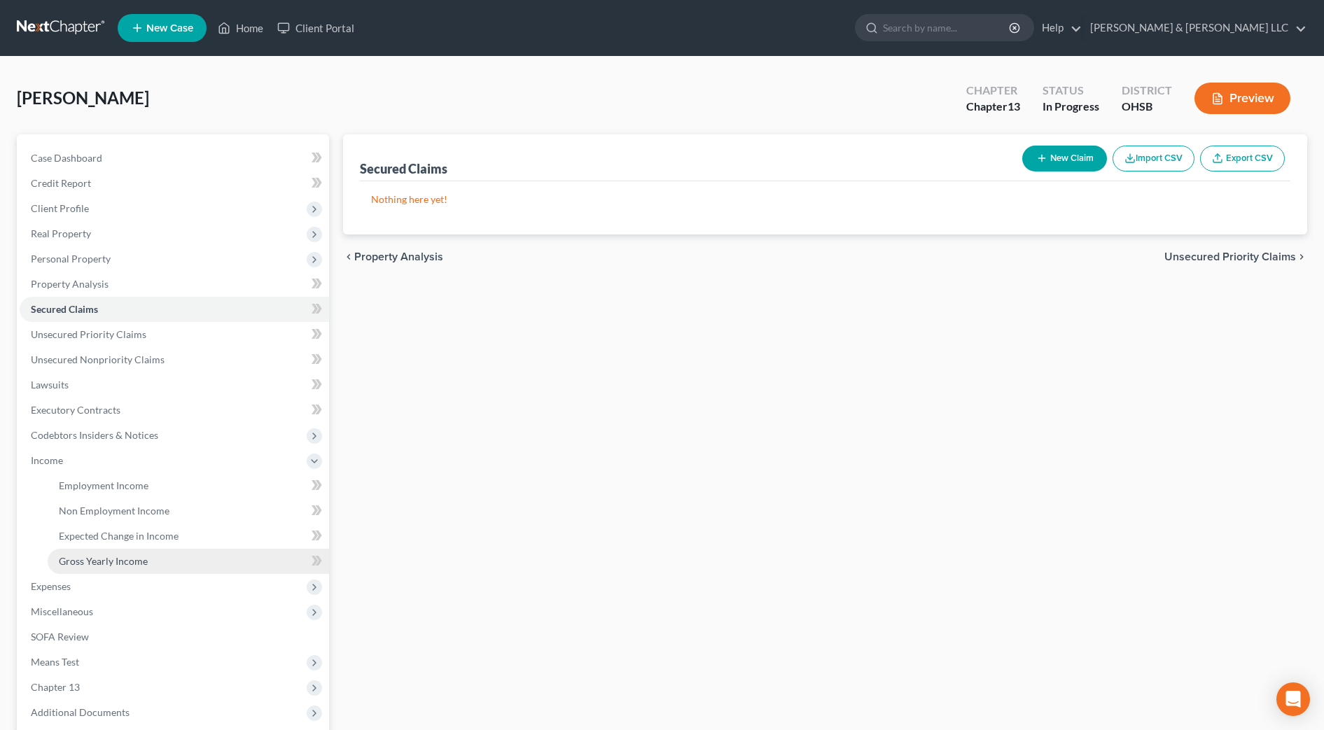
click at [88, 559] on span "Gross Yearly Income" at bounding box center [103, 561] width 89 height 12
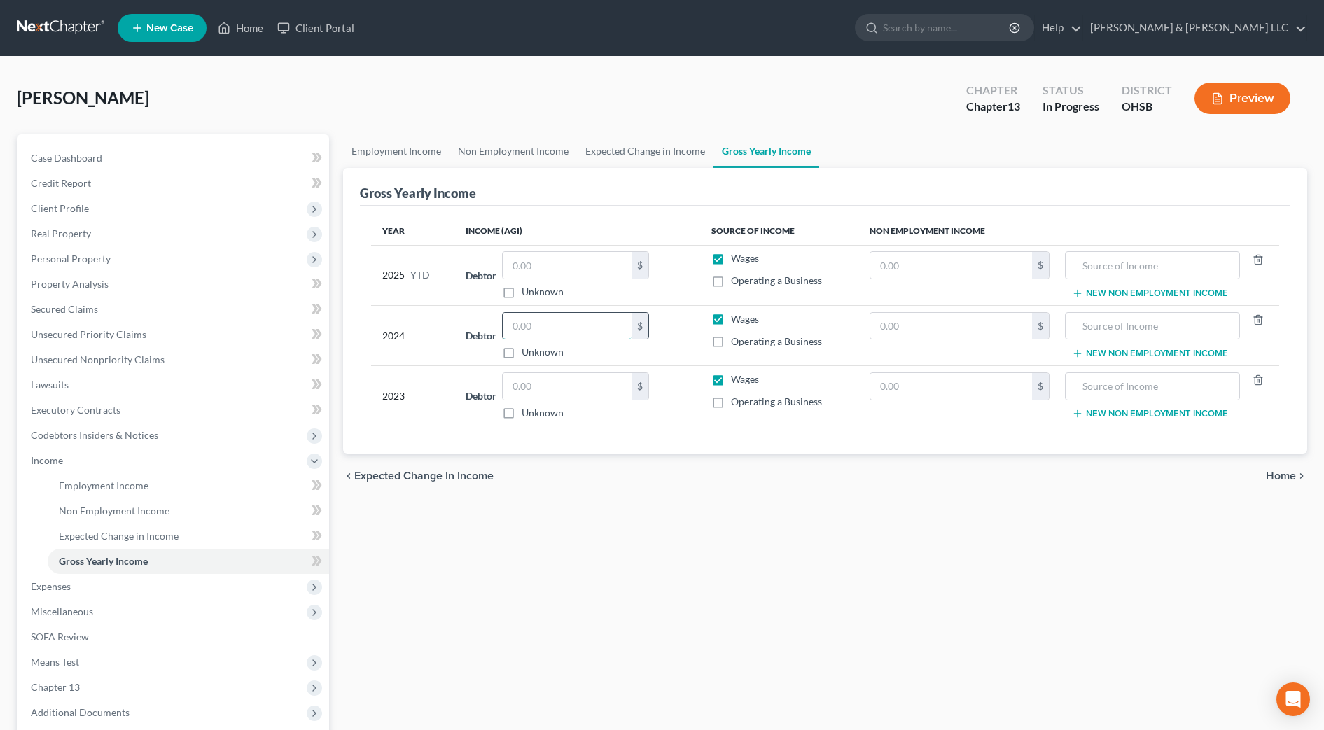
click at [562, 322] on input "text" at bounding box center [567, 326] width 129 height 27
type input "7,913"
click at [566, 384] on input "text" at bounding box center [567, 386] width 129 height 27
type input "12,227"
click at [1124, 260] on input "text" at bounding box center [1153, 265] width 160 height 27
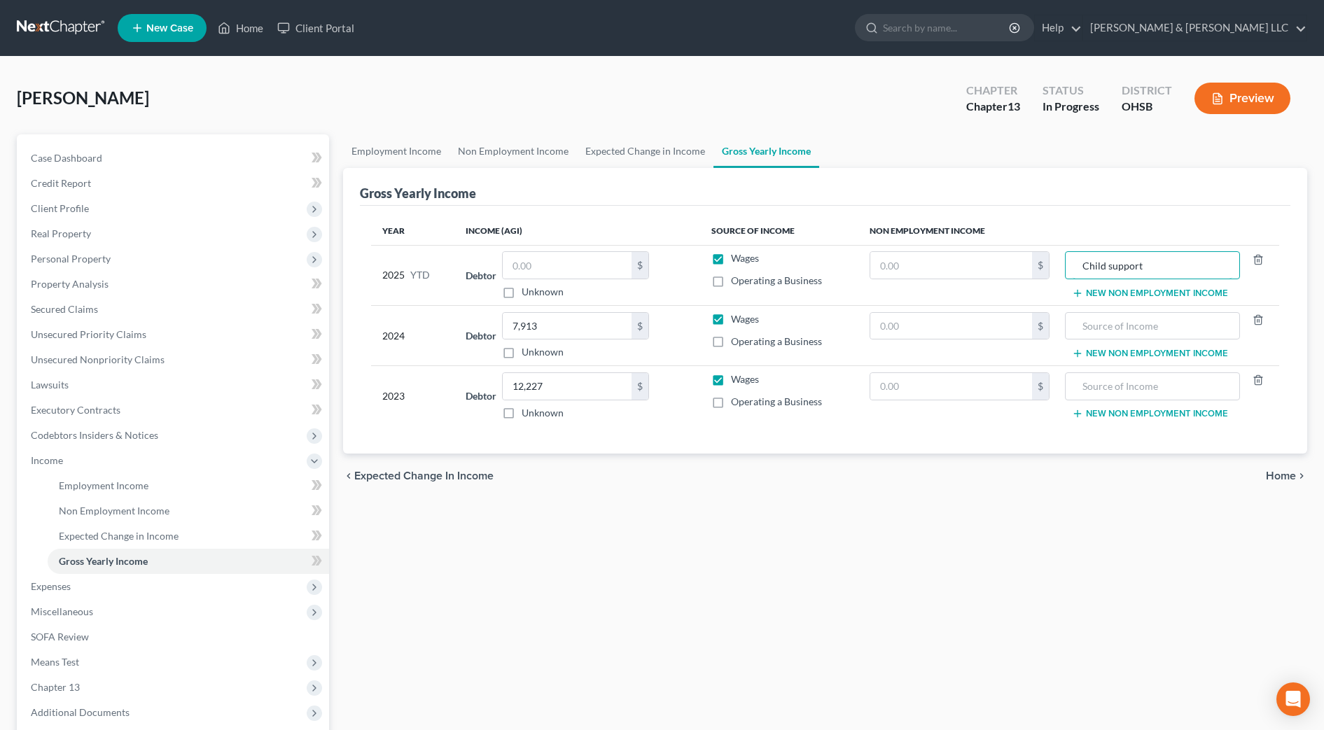
type input "Child support"
click at [1142, 572] on div "Employment Income Non Employment Income Expected Change in Income Gross Yearly …" at bounding box center [825, 475] width 978 height 683
click at [966, 270] on input "text" at bounding box center [952, 265] width 162 height 27
type input "2,550"
drag, startPoint x: 1143, startPoint y: 557, endPoint x: 1004, endPoint y: 379, distance: 225.6
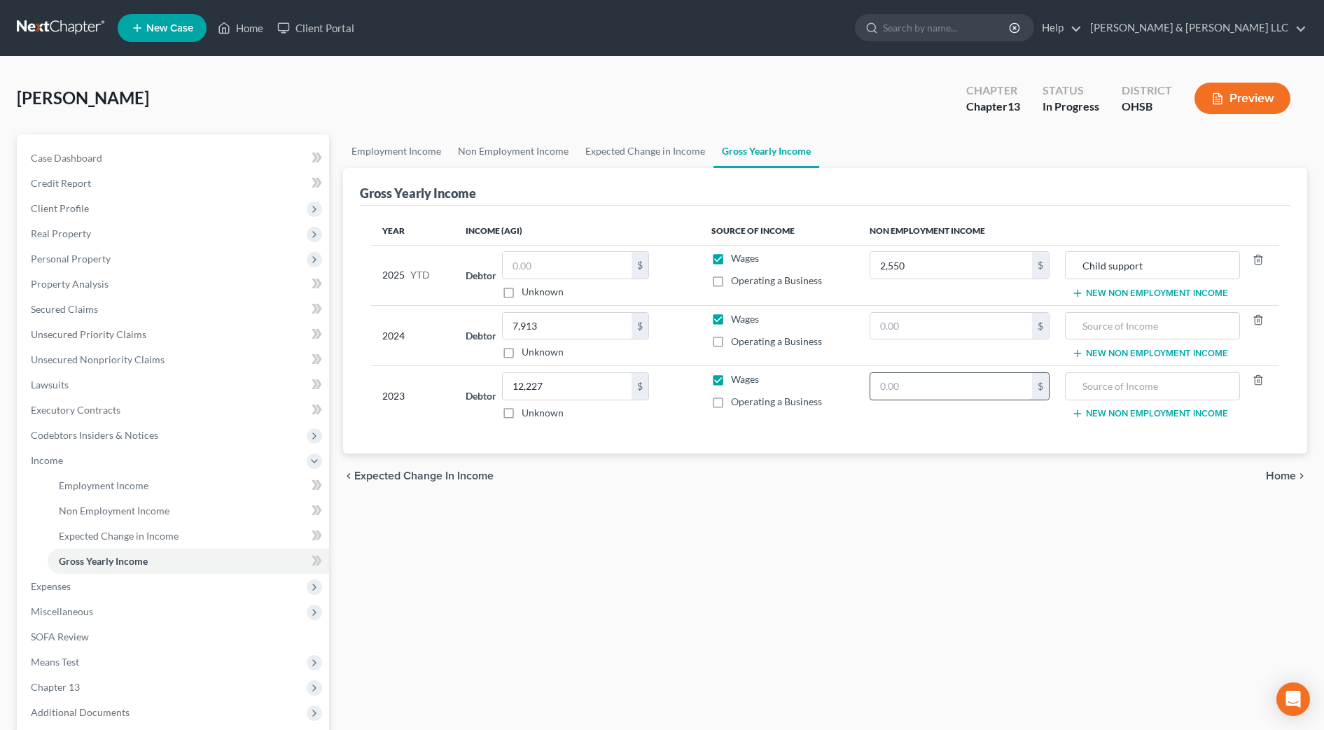
click at [1144, 555] on div "Employment Income Non Employment Income Expected Change in Income Gross Yearly …" at bounding box center [825, 475] width 978 height 683
click at [956, 328] on input "text" at bounding box center [952, 326] width 162 height 27
type input "3,060"
click at [1114, 319] on input "text" at bounding box center [1153, 326] width 160 height 27
type input "Child Support"
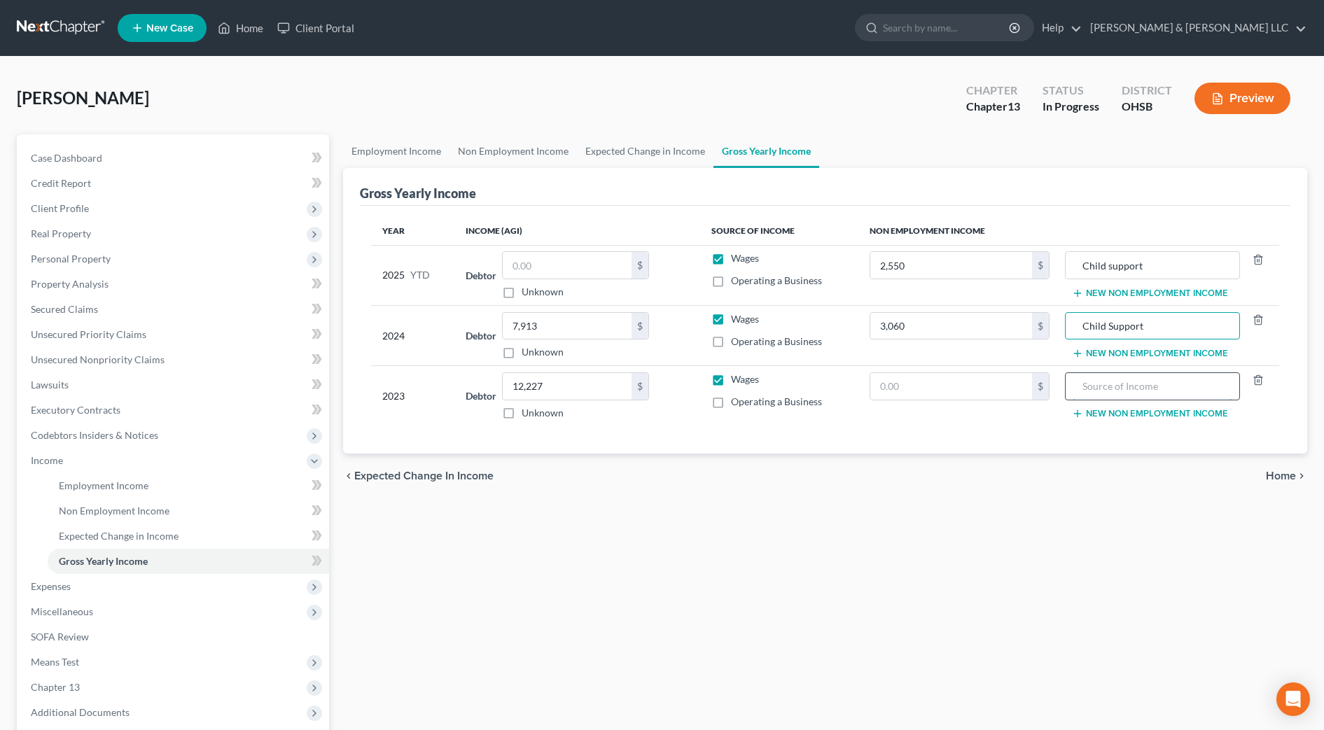
click at [1108, 399] on input "text" at bounding box center [1153, 386] width 160 height 27
type input "Child support"
click at [1015, 387] on input "text" at bounding box center [952, 386] width 162 height 27
type input "3,060"
click at [924, 433] on div "Year Income (AGI) Source of Income Non Employment Income 2025 YTD Debtor $ Unkn…" at bounding box center [825, 330] width 931 height 249
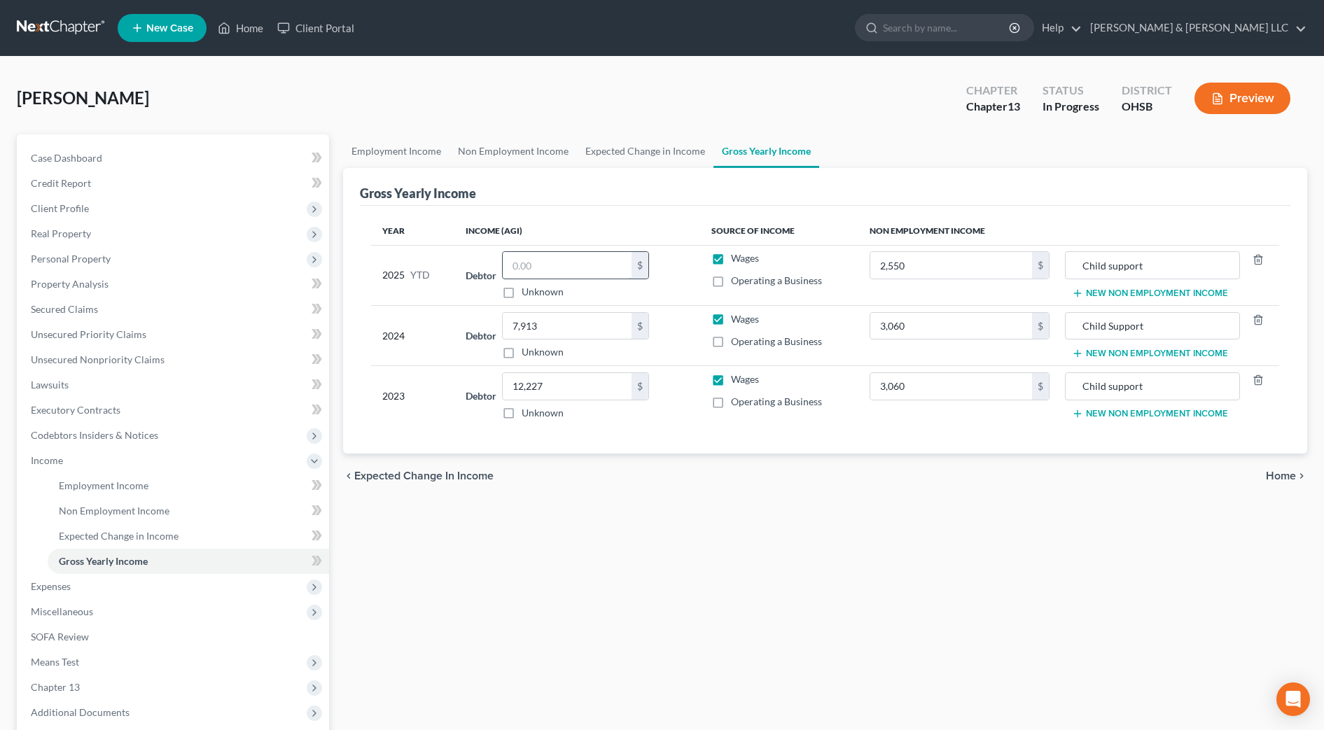
click at [581, 261] on input "text" at bounding box center [567, 265] width 129 height 27
click at [731, 281] on label "Operating a Business" at bounding box center [776, 281] width 91 height 14
click at [737, 281] on input "Operating a Business" at bounding box center [741, 278] width 9 height 9
checkbox input "true"
click at [747, 600] on div "Employment Income Non Employment Income Expected Change in Income Gross Yearly …" at bounding box center [825, 475] width 978 height 683
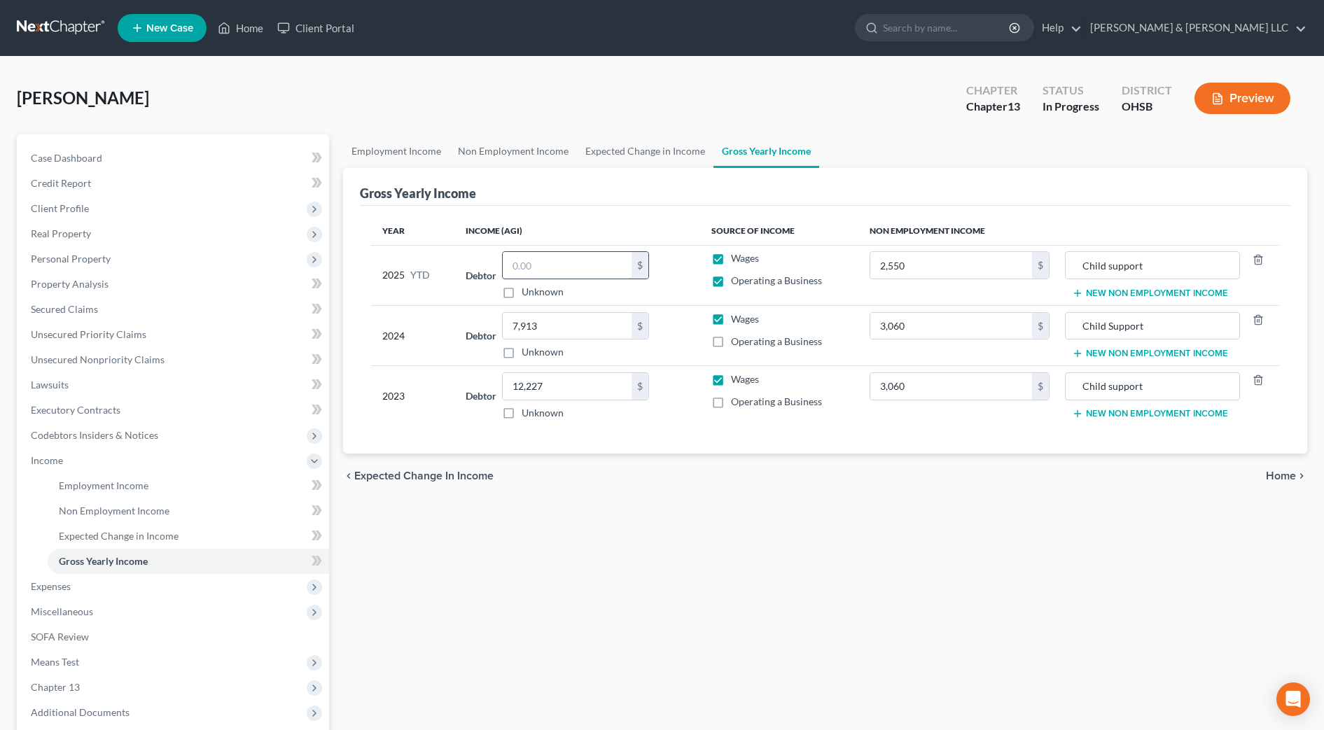
click at [605, 260] on input "text" at bounding box center [567, 265] width 129 height 27
type input "26,876.63"
drag, startPoint x: 693, startPoint y: 529, endPoint x: 560, endPoint y: 280, distance: 282.0
click at [698, 520] on div "Employment Income Non Employment Income Expected Change in Income Gross Yearly …" at bounding box center [825, 475] width 978 height 683
click at [856, 450] on div "Year Income (AGI) Source of Income Non Employment Income 2025 YTD Debtor 26,876…" at bounding box center [825, 330] width 931 height 249
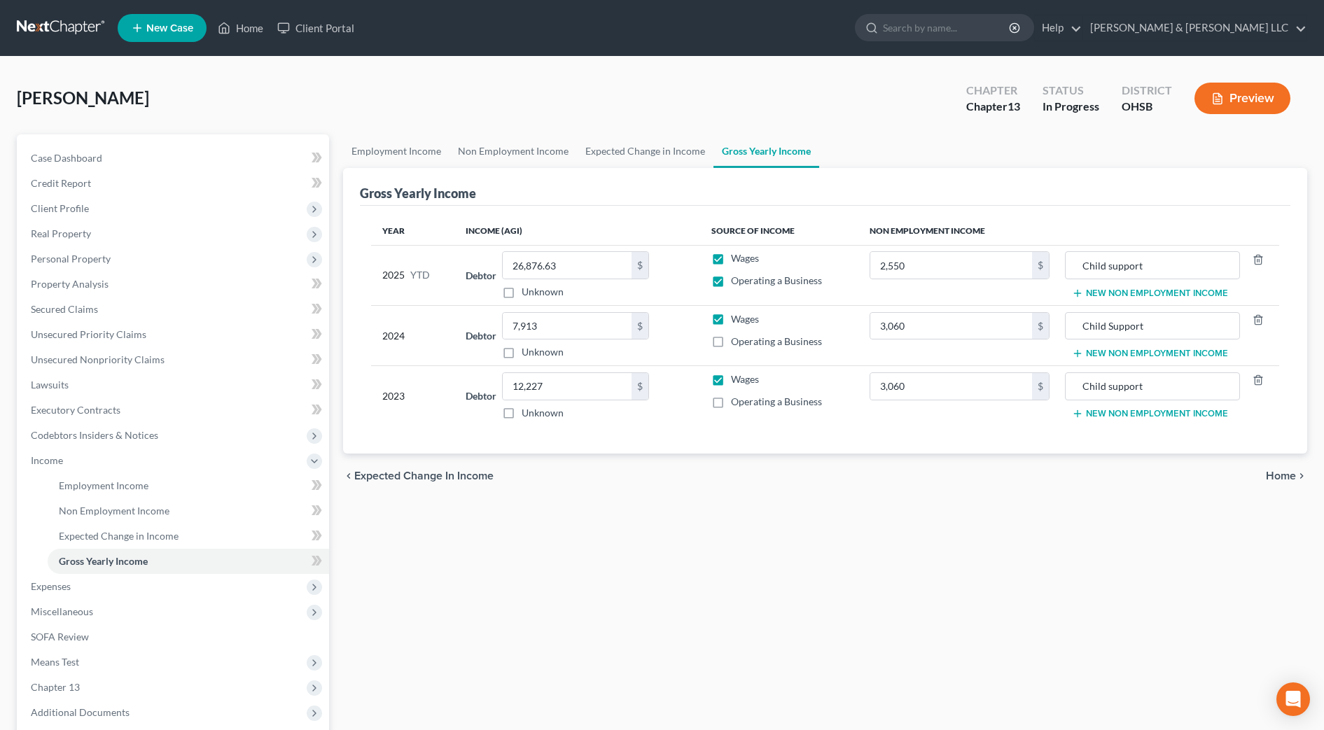
click at [624, 457] on div "chevron_left Expected Change in Income Home chevron_right" at bounding box center [825, 476] width 964 height 45
click at [511, 150] on link "Non Employment Income" at bounding box center [513, 151] width 127 height 34
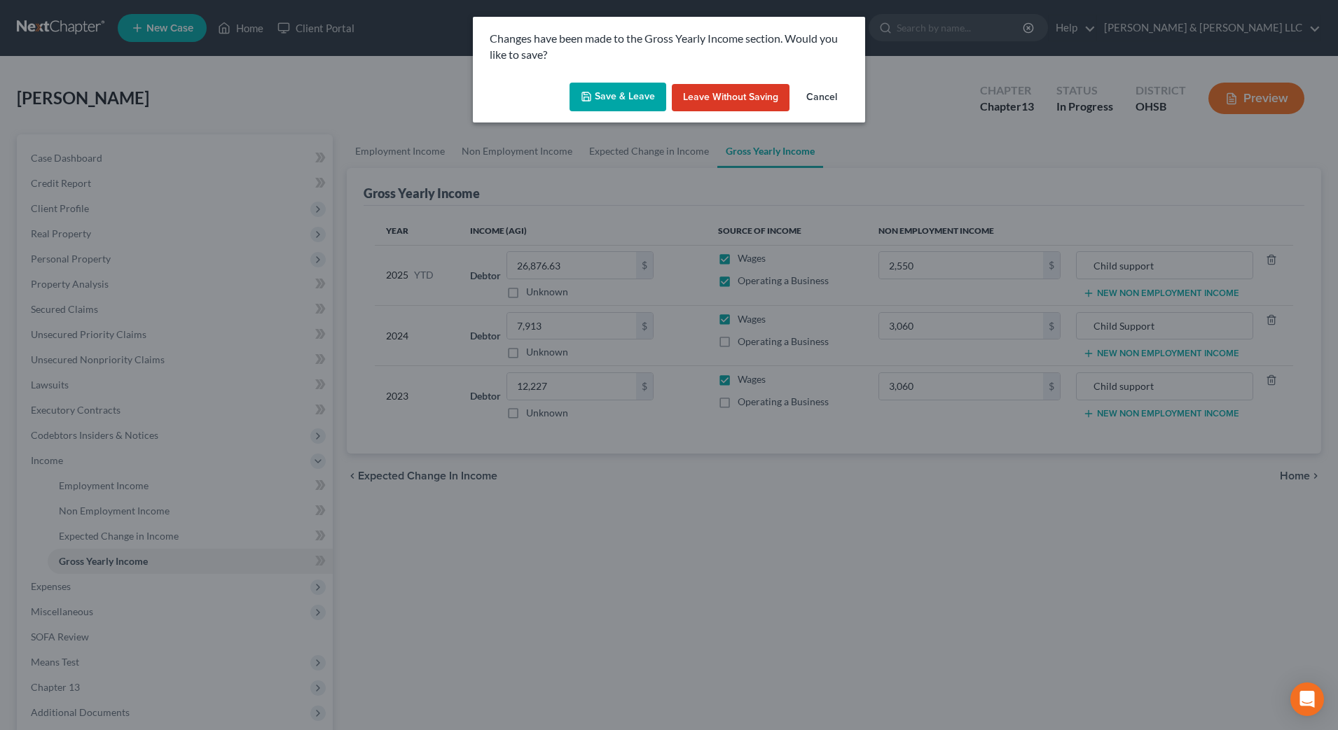
click at [653, 96] on button "Save & Leave" at bounding box center [617, 97] width 97 height 29
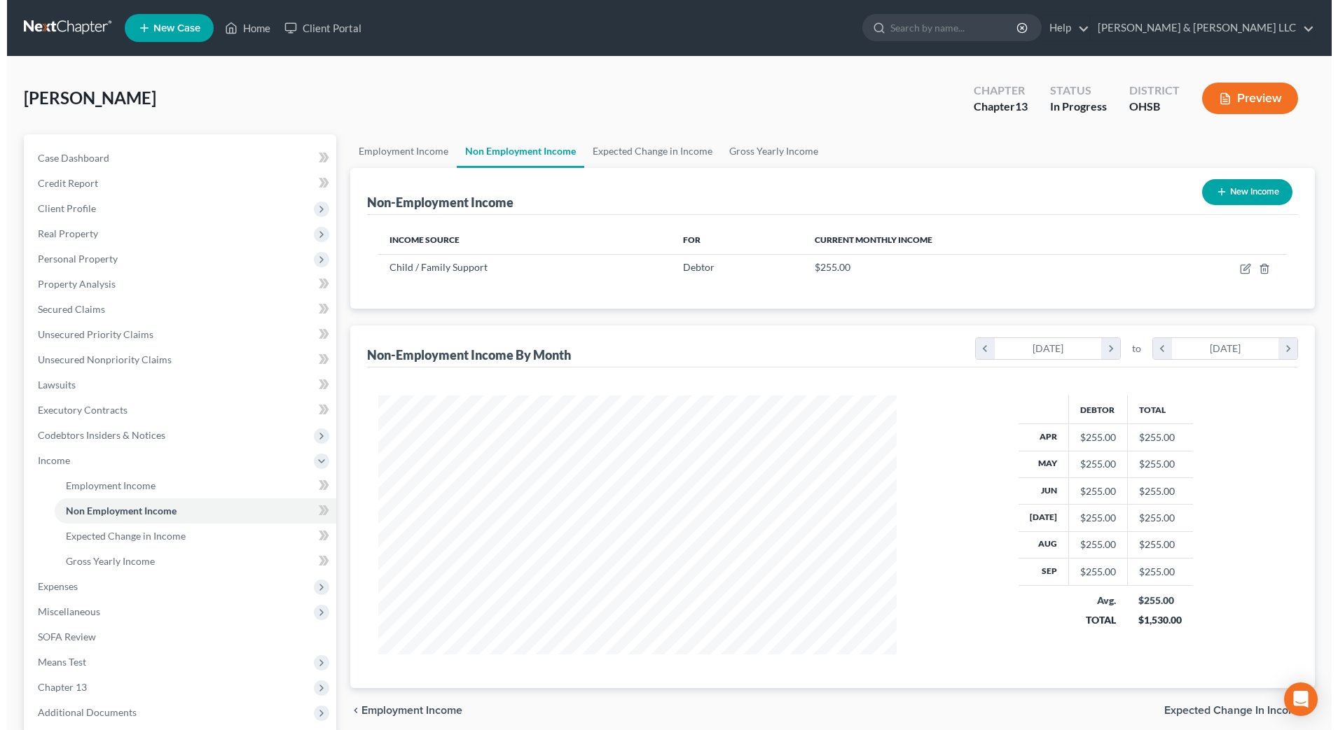
scroll to position [259, 546]
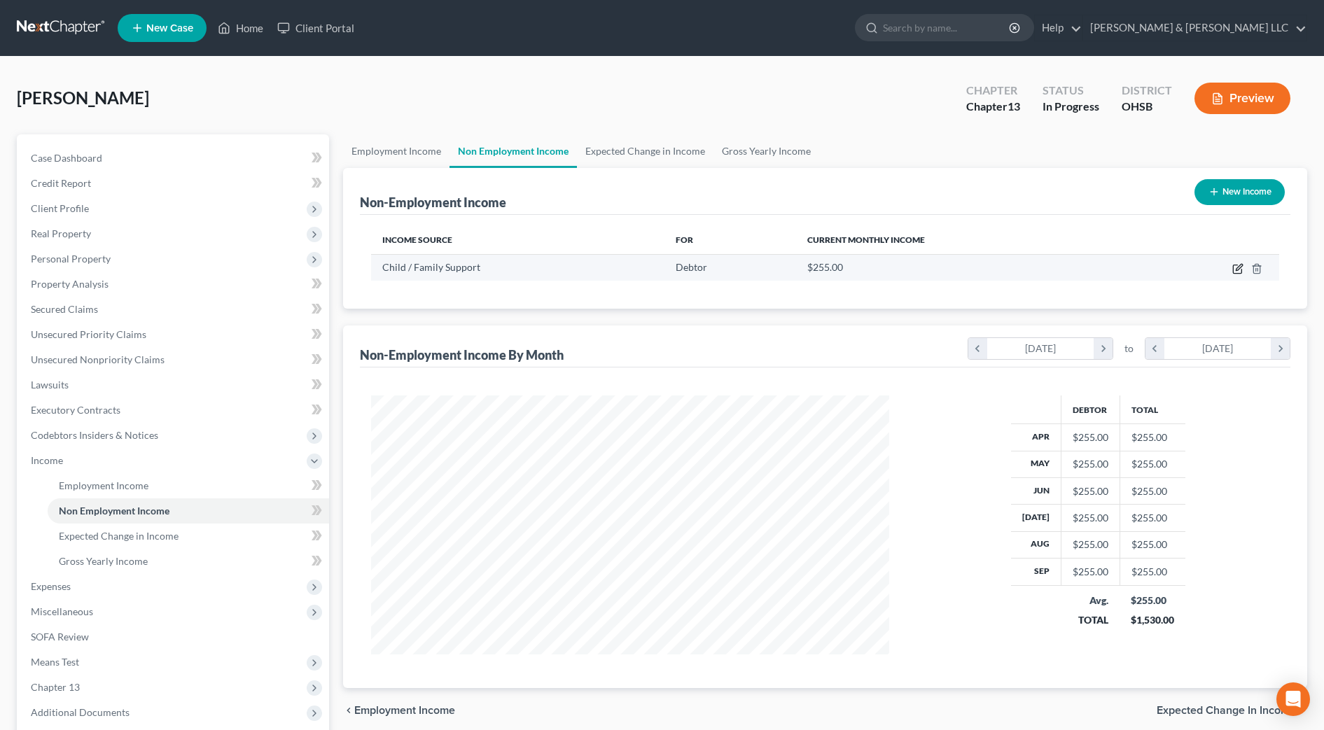
click at [1238, 263] on icon "button" at bounding box center [1238, 268] width 11 height 11
select select "7"
select select "0"
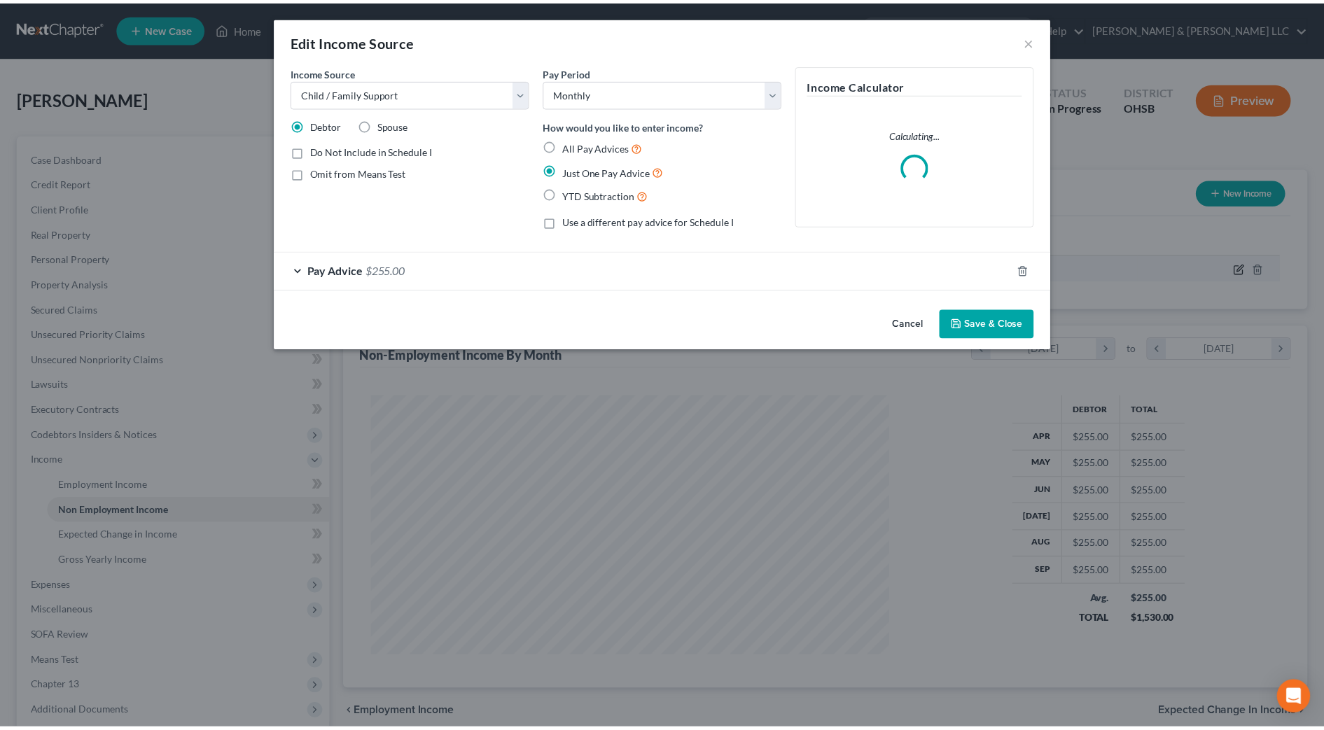
scroll to position [262, 553]
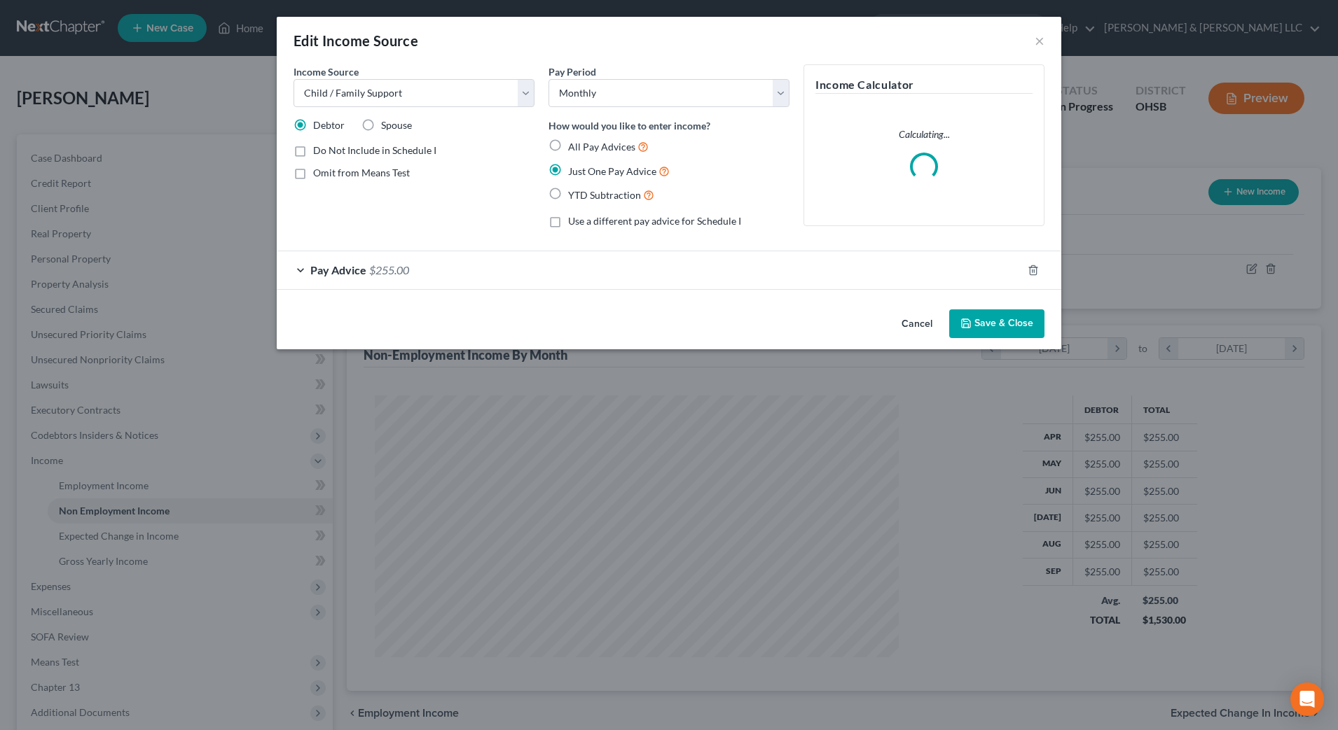
click at [1002, 322] on button "Save & Close" at bounding box center [996, 324] width 95 height 29
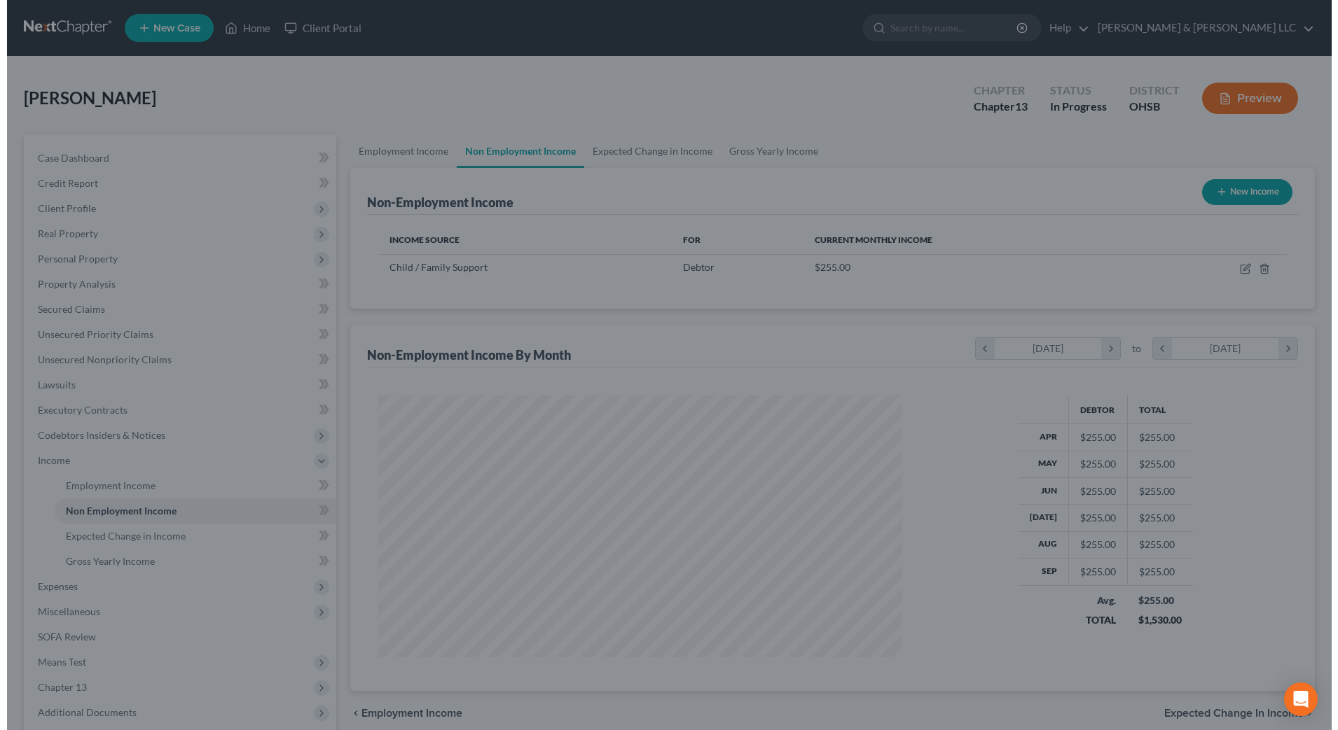
scroll to position [700107, 699820]
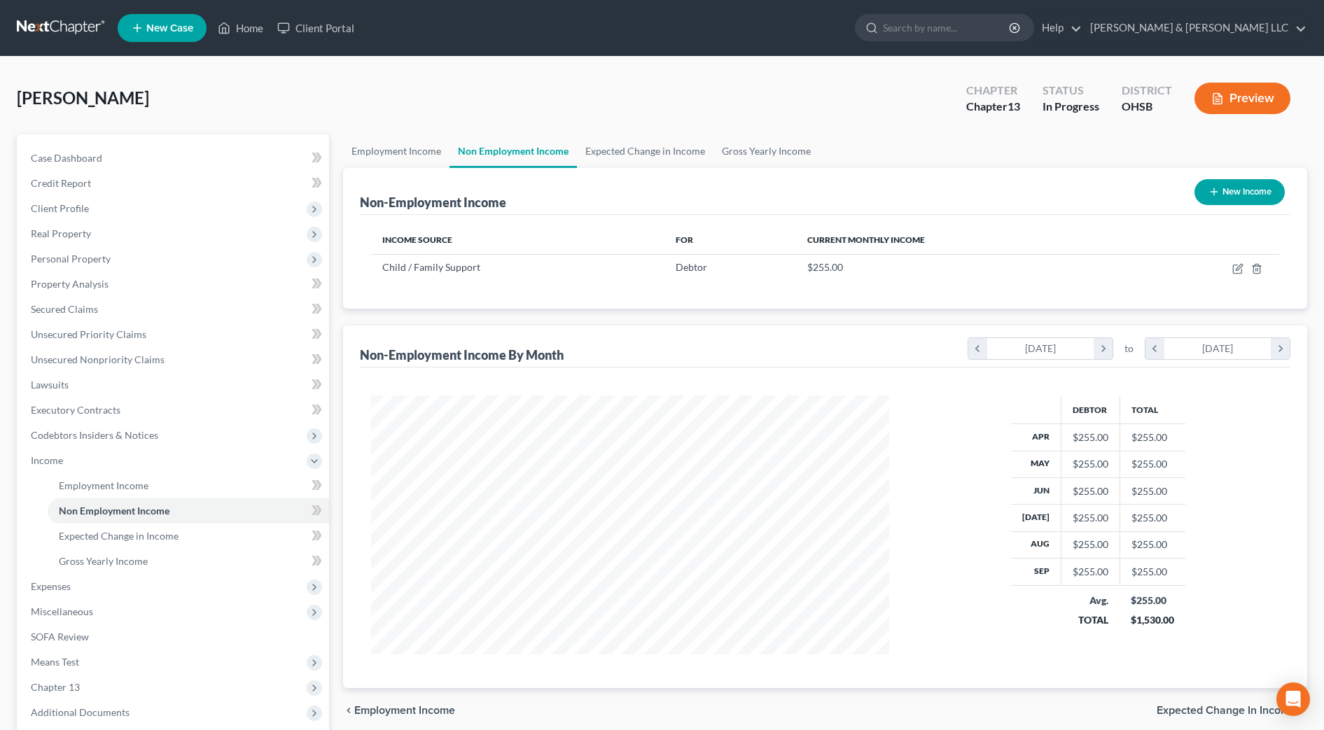
click at [1219, 186] on button "New Income" at bounding box center [1240, 192] width 90 height 26
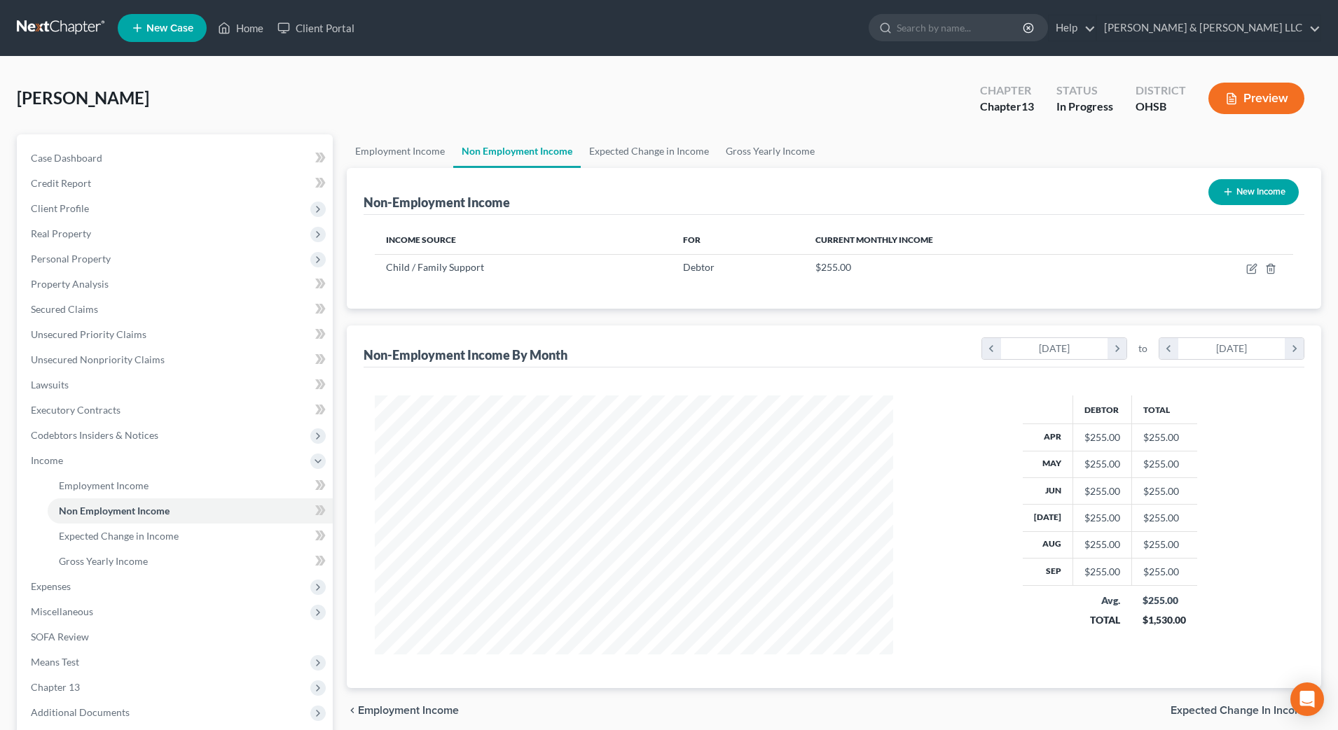
select select "0"
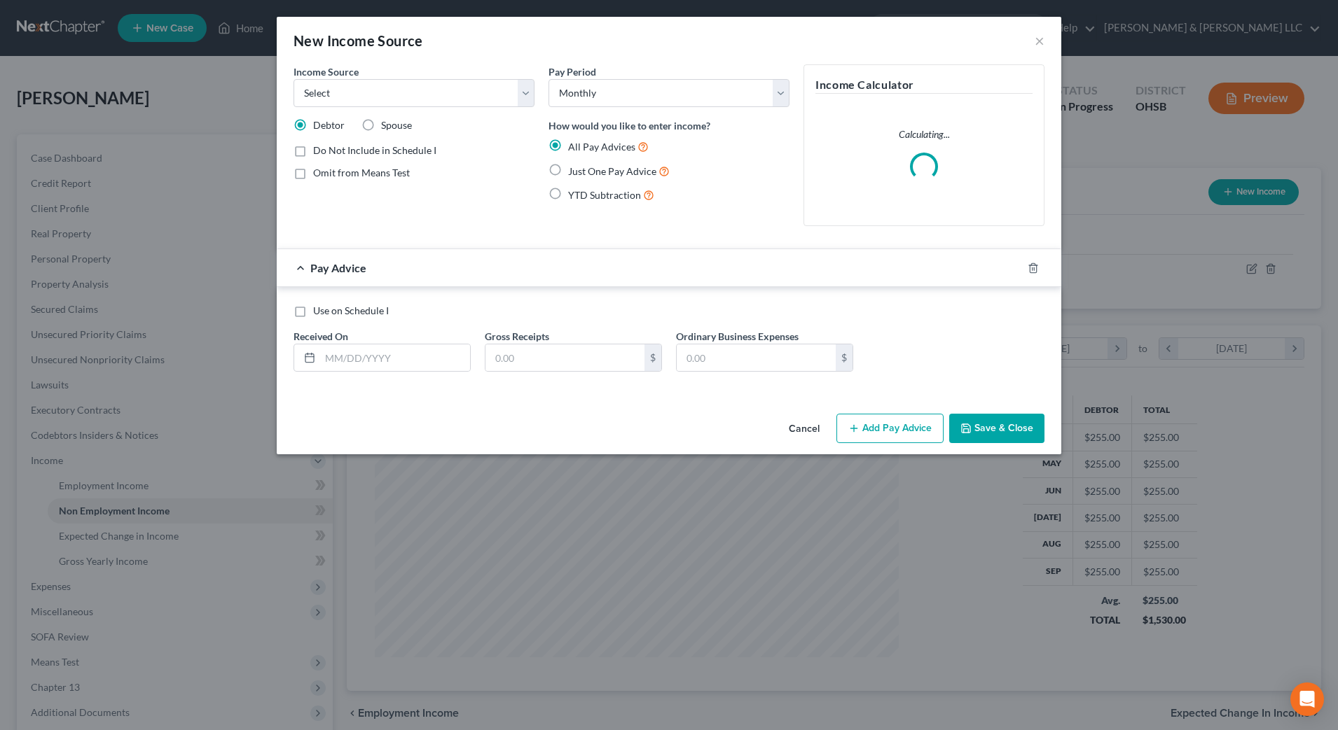
scroll to position [262, 553]
click at [425, 88] on select "Select Unemployment Disability (from employer) Pension Retirement Social Securi…" at bounding box center [413, 93] width 241 height 28
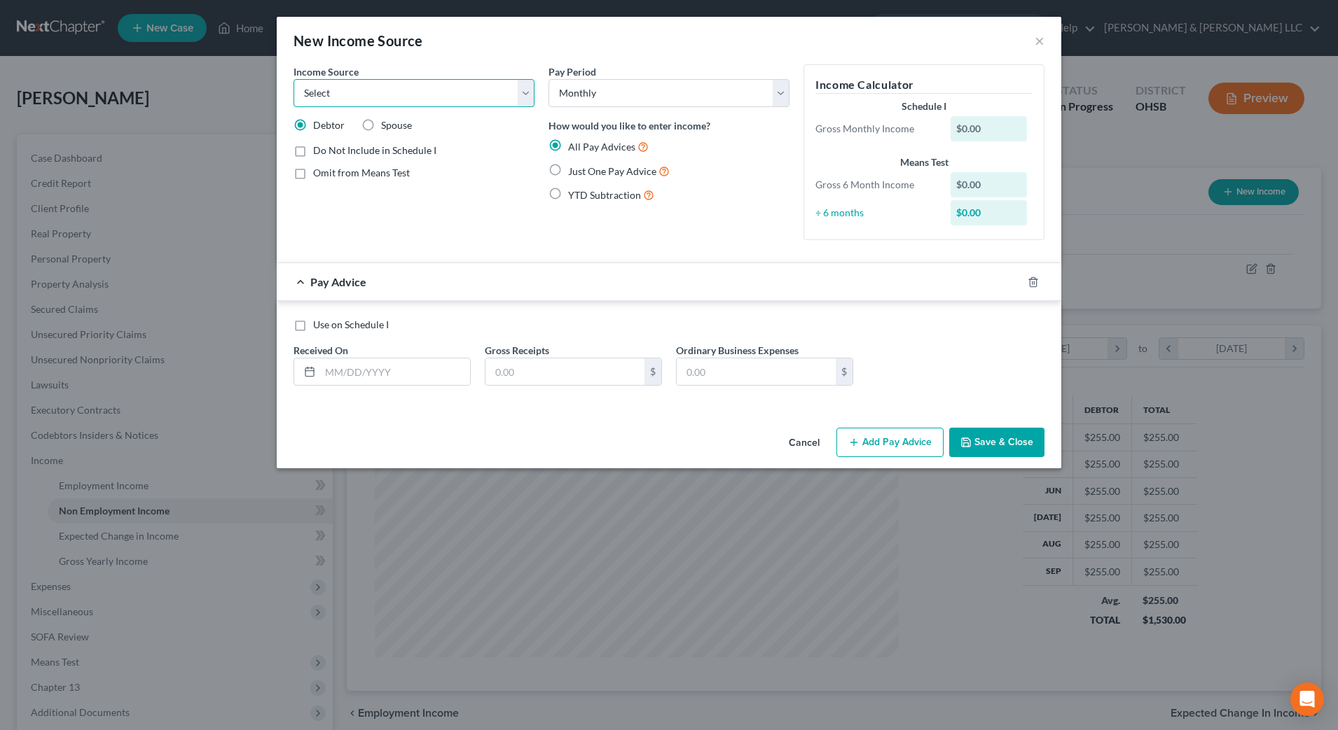
select select "10"
click at [293, 79] on select "Select Unemployment Disability (from employer) Pension Retirement Social Securi…" at bounding box center [413, 93] width 241 height 28
click at [600, 177] on label "Just One Pay Advice" at bounding box center [619, 171] width 102 height 16
click at [583, 172] on input "Just One Pay Advice" at bounding box center [578, 167] width 9 height 9
radio input "true"
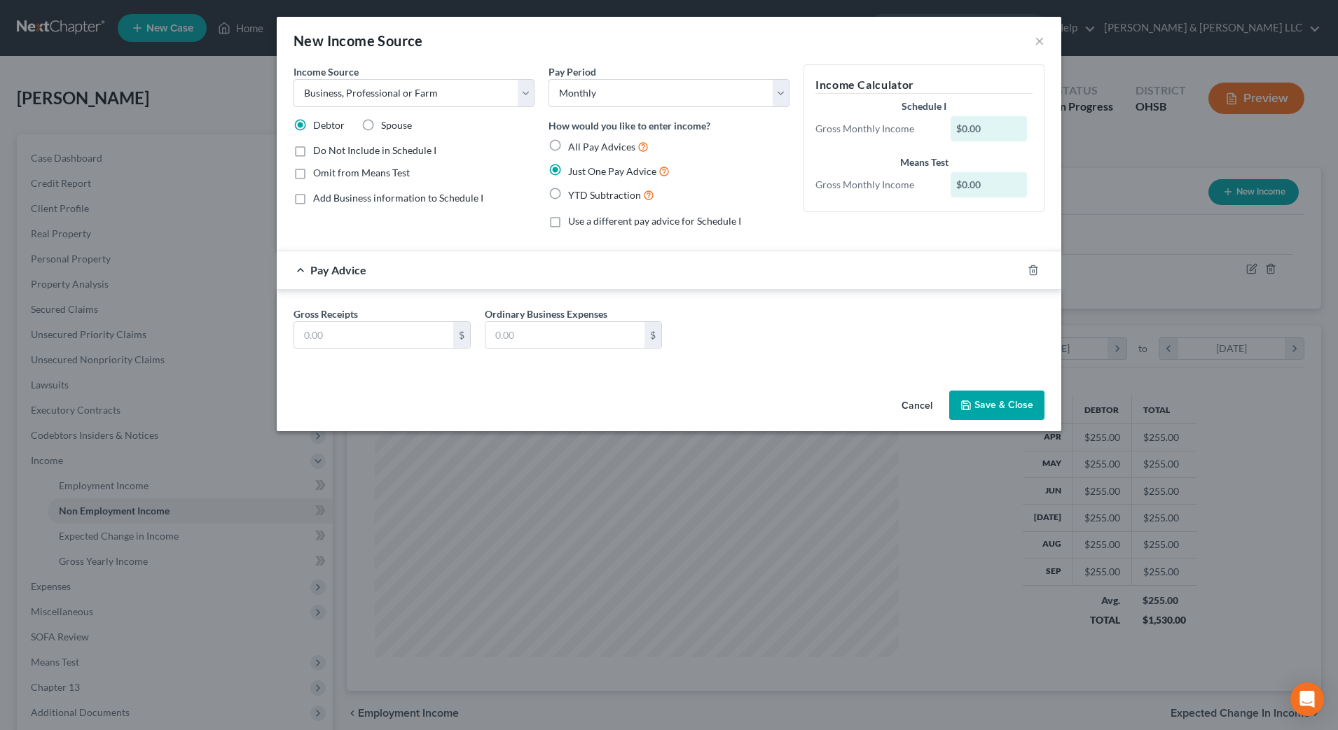
click at [589, 150] on span "All Pay Advices" at bounding box center [601, 147] width 67 height 12
click at [583, 148] on input "All Pay Advices" at bounding box center [578, 143] width 9 height 9
radio input "true"
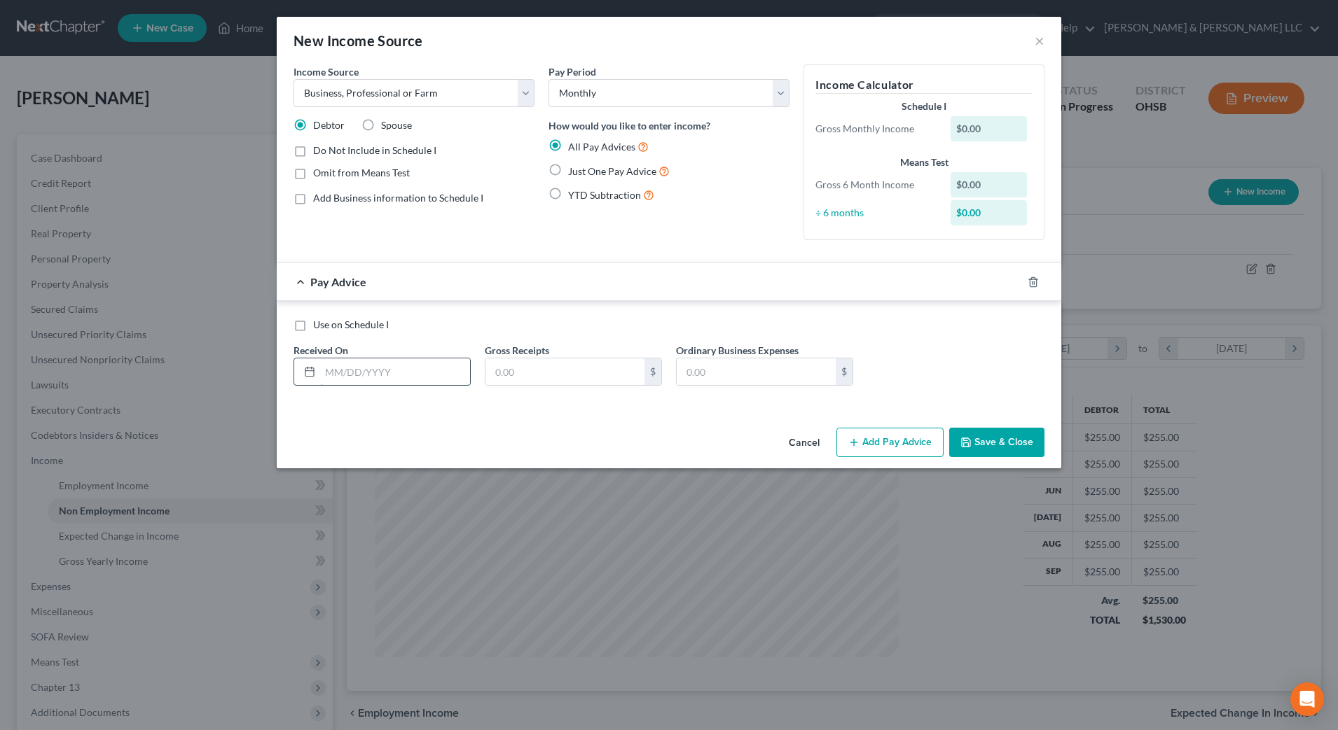
click at [407, 371] on input "text" at bounding box center [395, 372] width 150 height 27
type input "[DATE]"
type input "1,100"
click at [894, 433] on button "Add Pay Advice" at bounding box center [889, 442] width 107 height 29
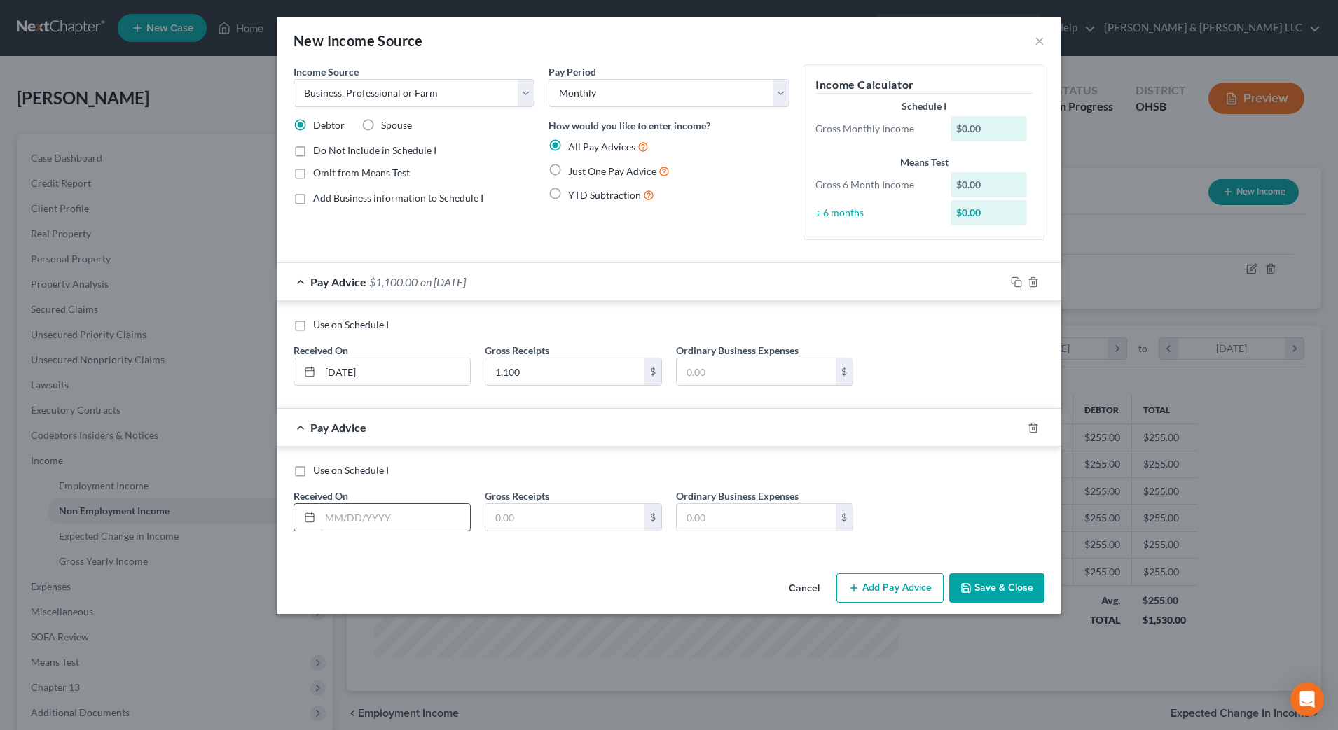
click at [379, 511] on input "text" at bounding box center [395, 517] width 150 height 27
type input "[DATE]"
click at [539, 527] on input "text" at bounding box center [564, 517] width 159 height 27
type input "1,250"
click at [874, 588] on button "Add Pay Advice" at bounding box center [889, 588] width 107 height 29
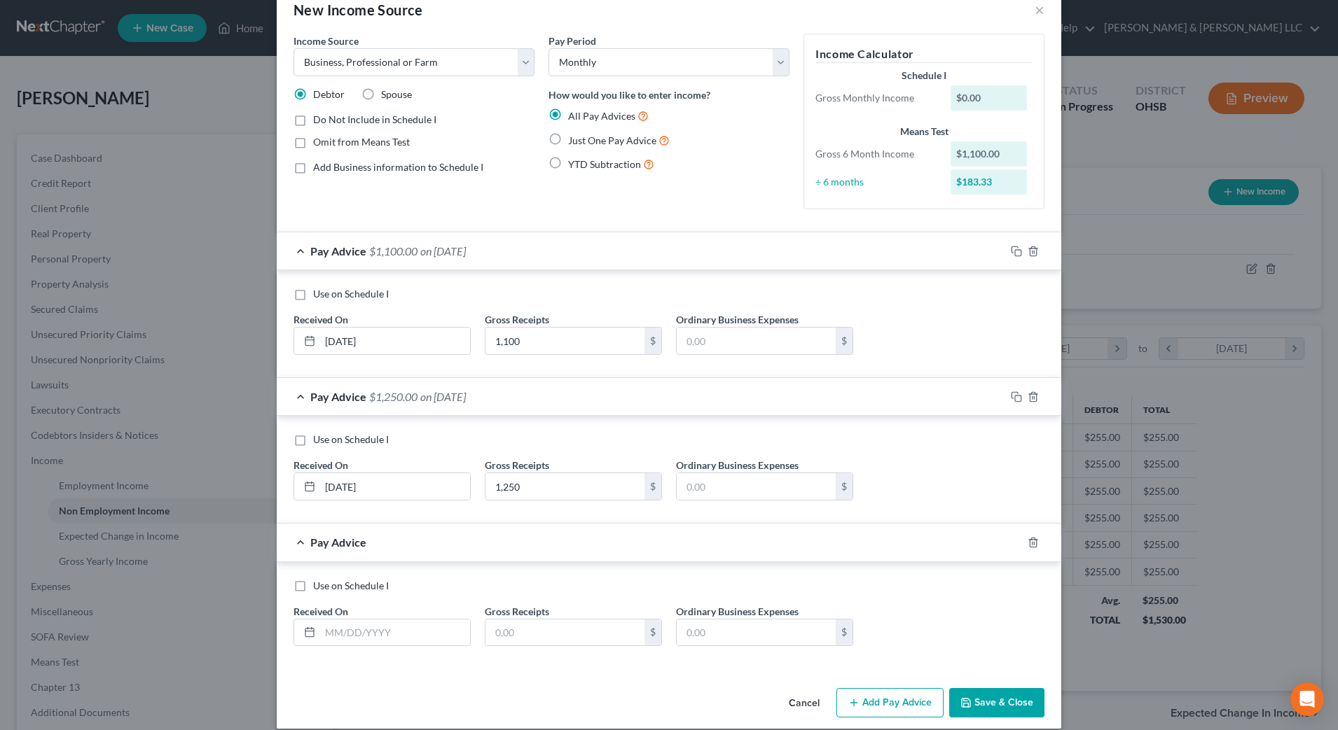
scroll to position [46, 0]
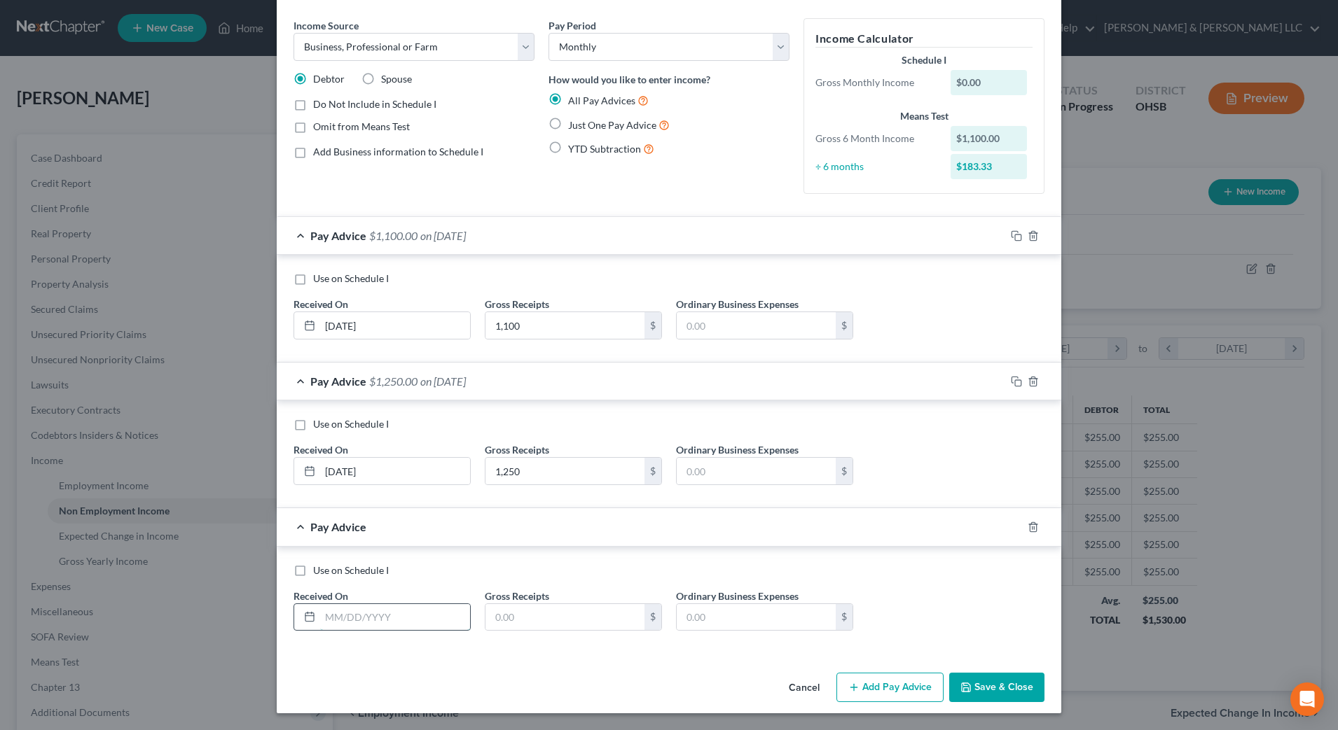
click at [411, 612] on input "text" at bounding box center [395, 617] width 150 height 27
type input "[DATE]"
click at [616, 628] on input "text" at bounding box center [564, 617] width 159 height 27
type input "1,100"
click at [885, 682] on button "Add Pay Advice" at bounding box center [889, 687] width 107 height 29
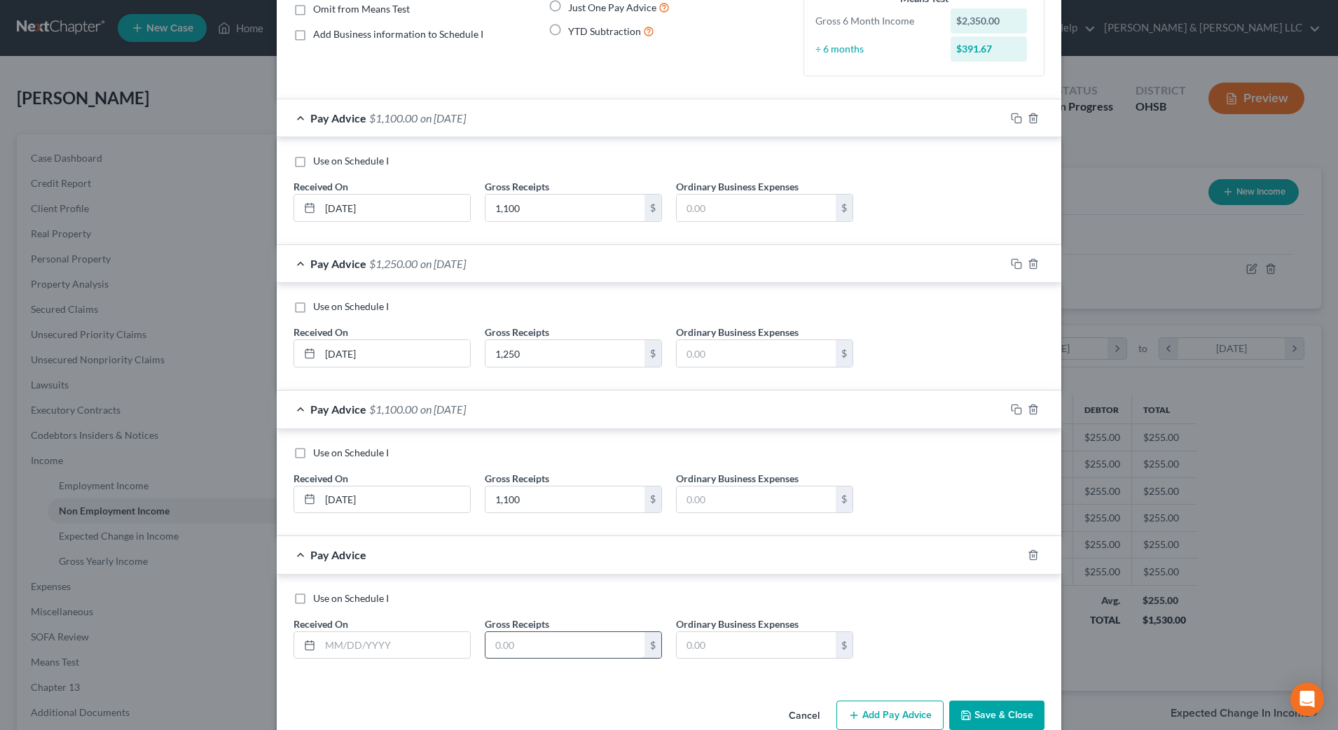
scroll to position [192, 0]
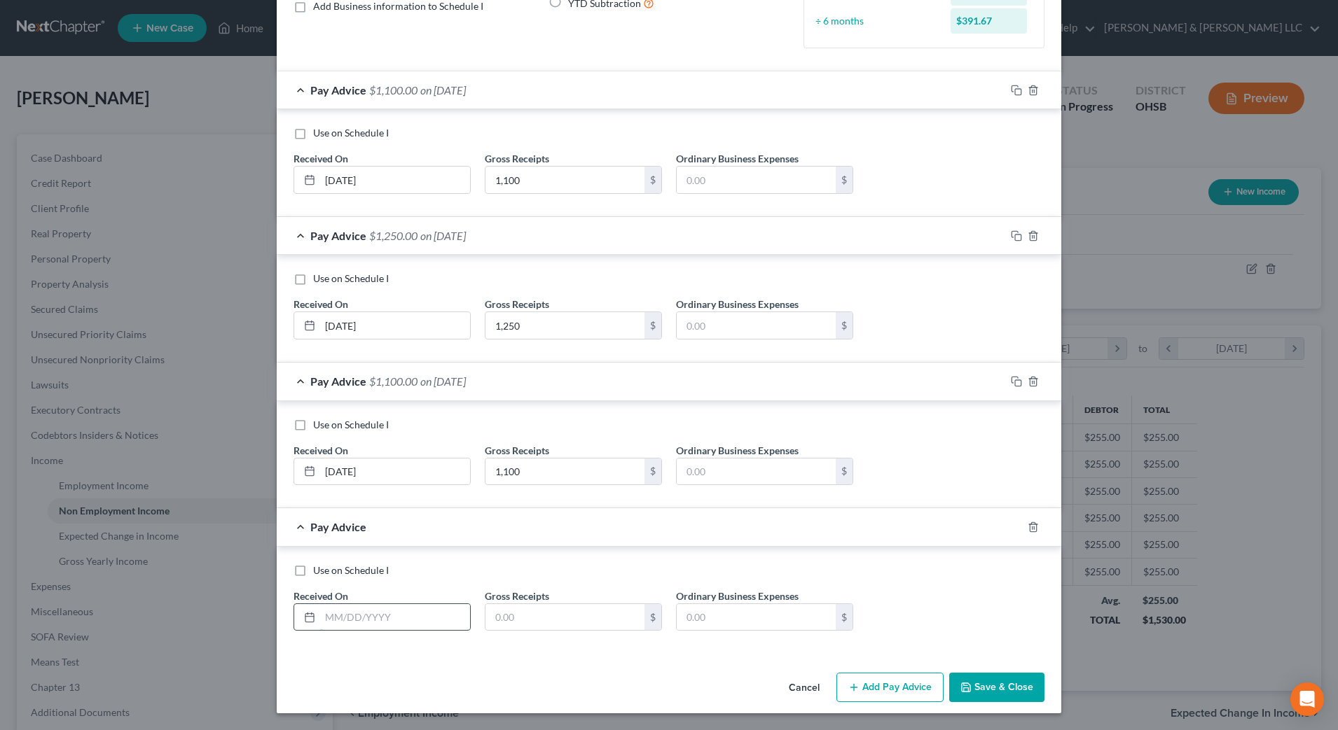
click at [396, 628] on input "text" at bounding box center [395, 617] width 150 height 27
type input "[DATE]"
click at [546, 630] on div "$" at bounding box center [573, 618] width 177 height 28
type input "1,300"
click at [854, 688] on icon "button" at bounding box center [853, 687] width 11 height 11
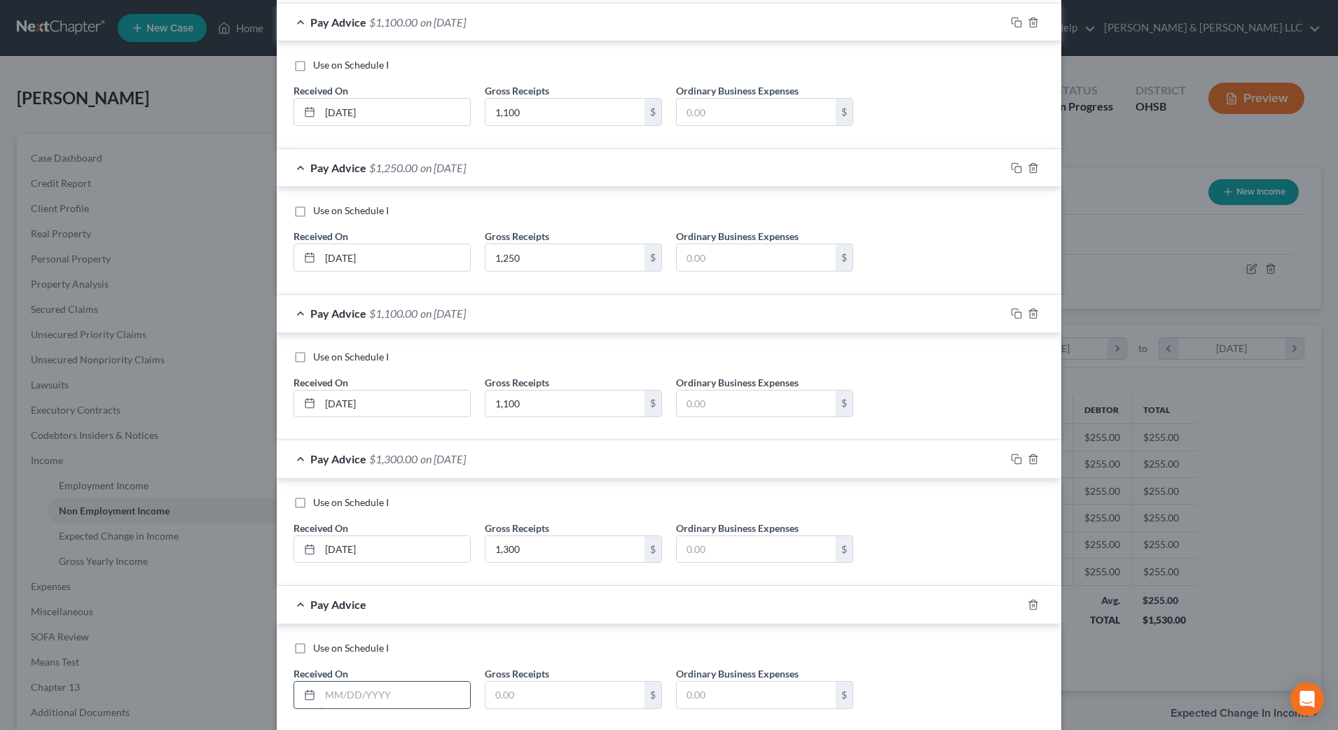
scroll to position [338, 0]
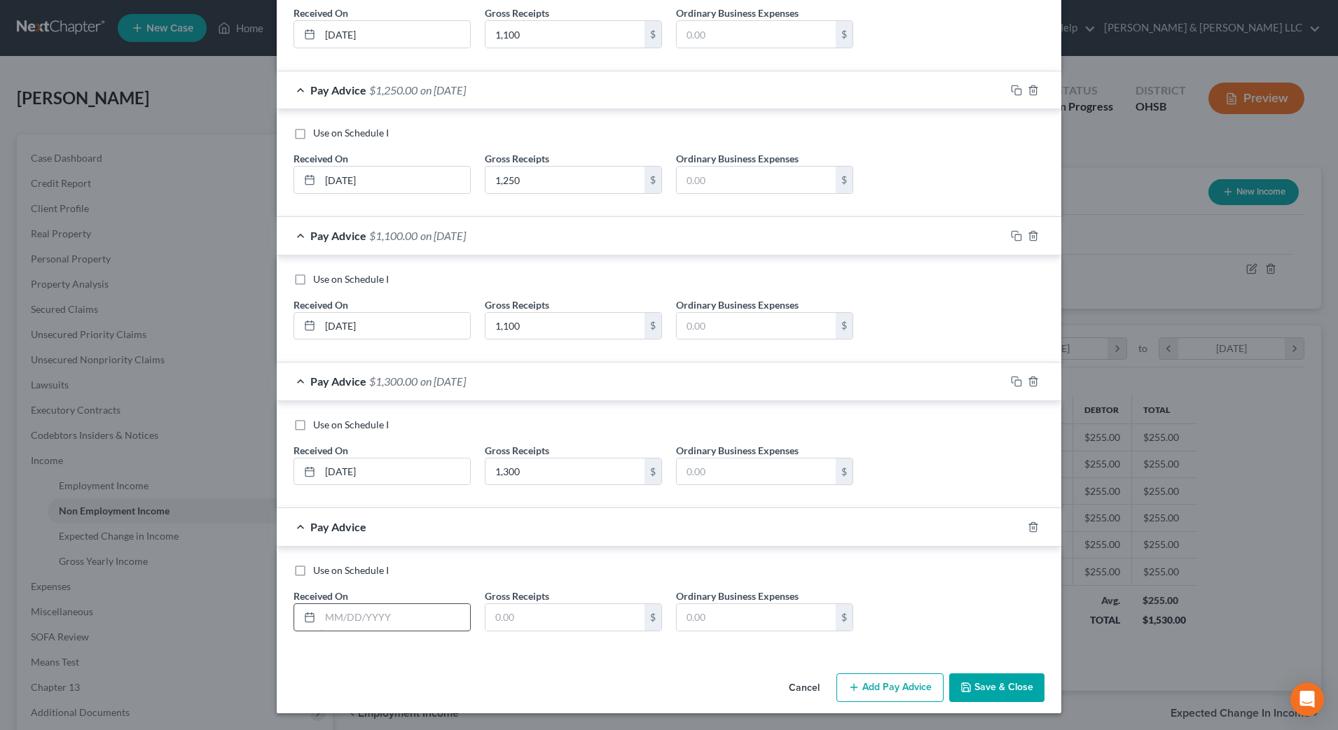
click at [372, 614] on input "text" at bounding box center [395, 617] width 150 height 27
type input "[DATE]"
type input "1,200"
click at [908, 691] on button "Add Pay Advice" at bounding box center [889, 688] width 107 height 29
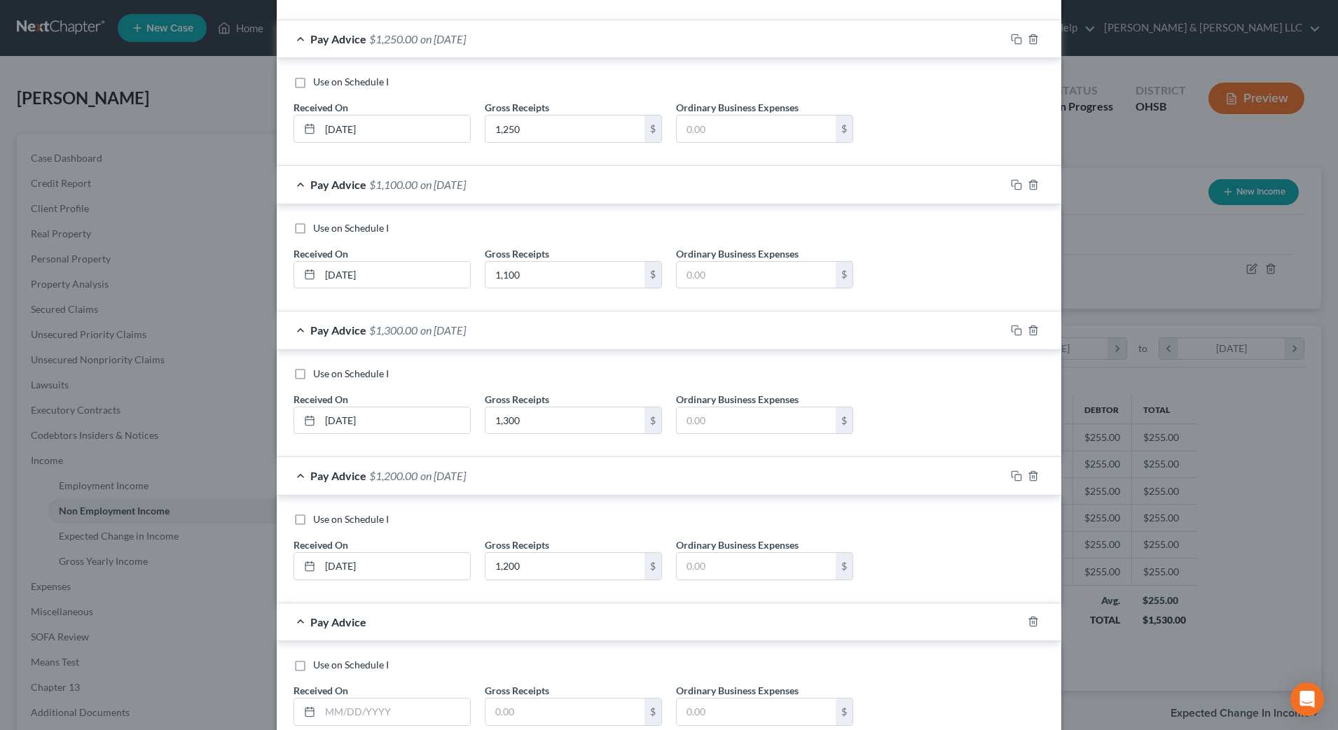
scroll to position [483, 0]
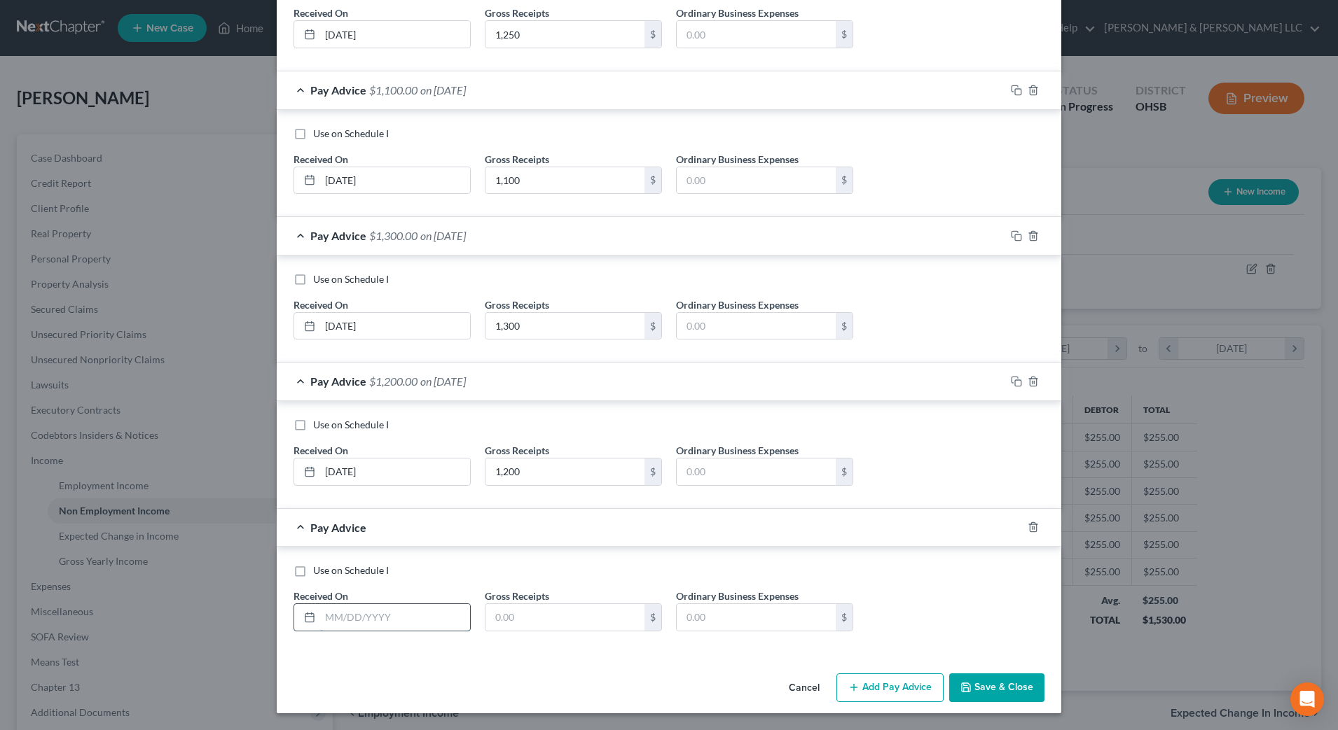
click at [422, 614] on input "text" at bounding box center [395, 617] width 150 height 27
type input "[DATE]"
click at [579, 619] on input "text" at bounding box center [564, 617] width 159 height 27
type input "900"
click at [313, 424] on label "Use on Schedule I" at bounding box center [351, 425] width 76 height 14
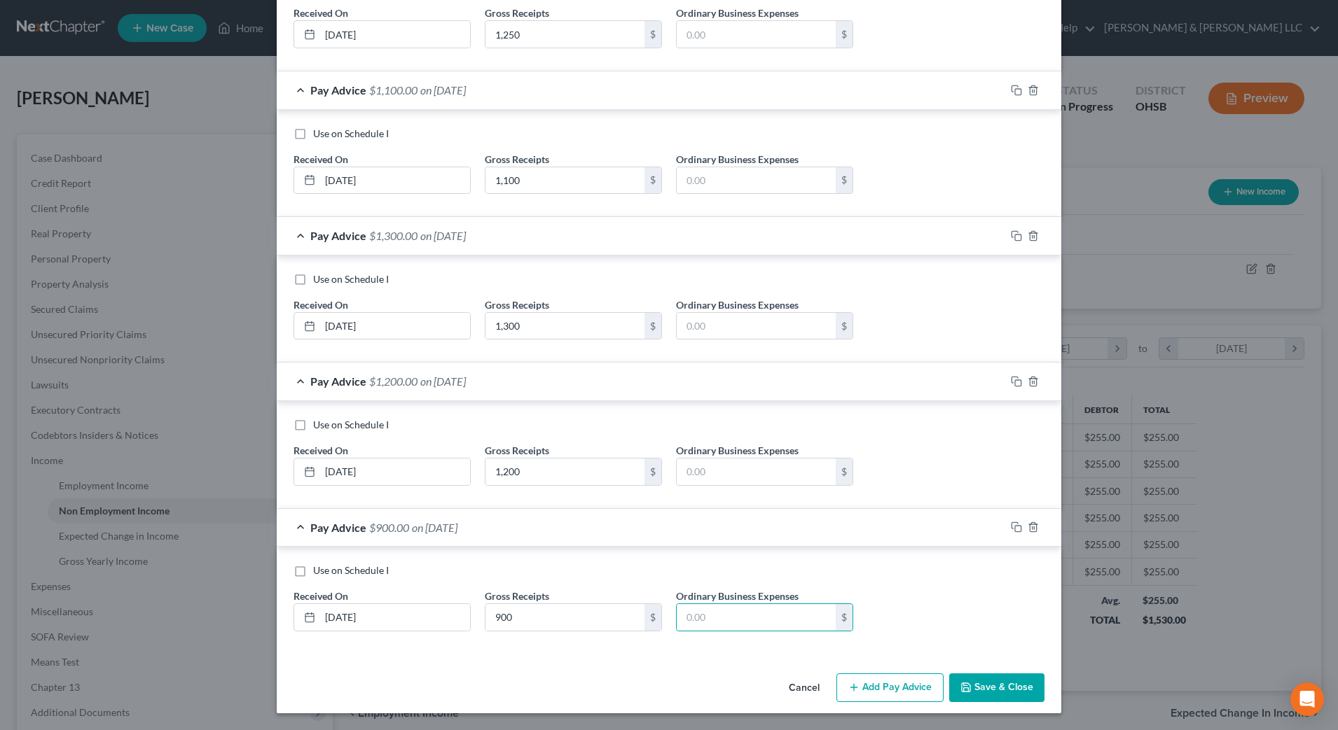
click at [319, 424] on input "Use on Schedule I" at bounding box center [323, 422] width 9 height 9
checkbox input "true"
click at [987, 690] on button "Save & Close" at bounding box center [996, 688] width 95 height 29
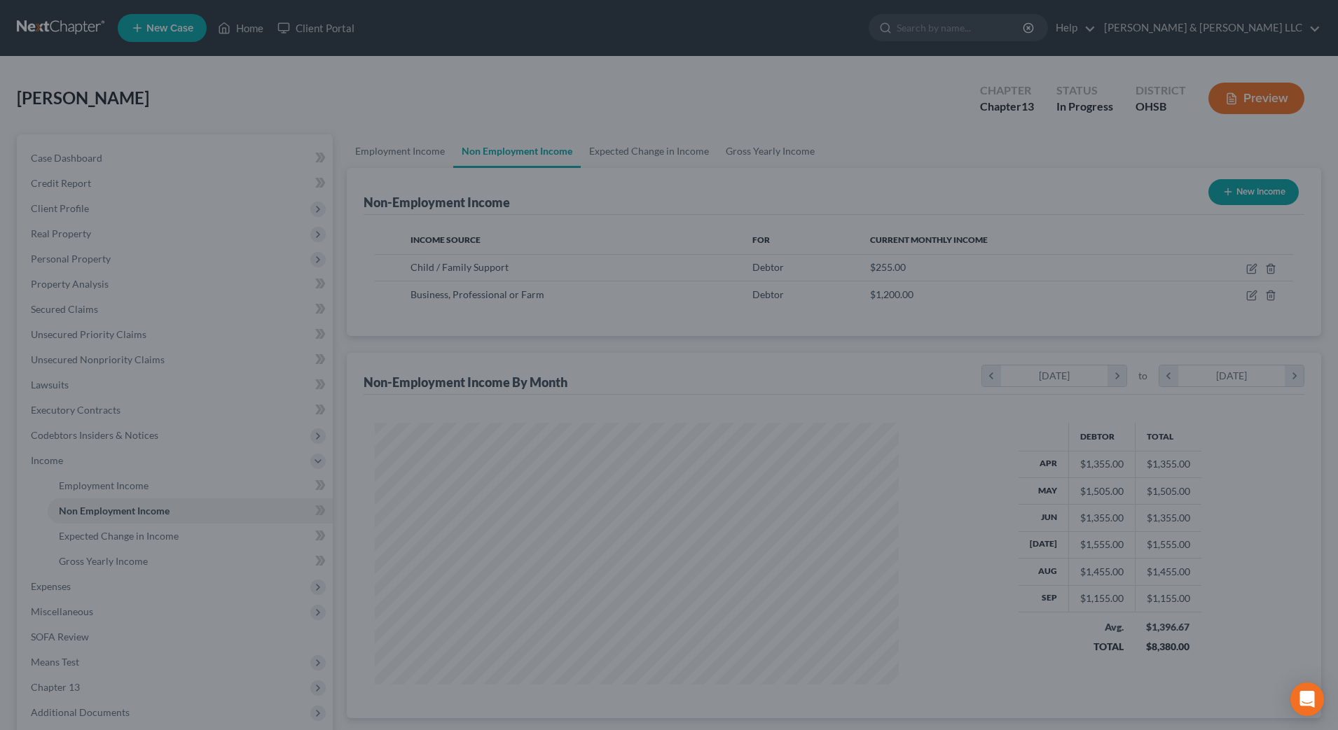
scroll to position [700107, 699820]
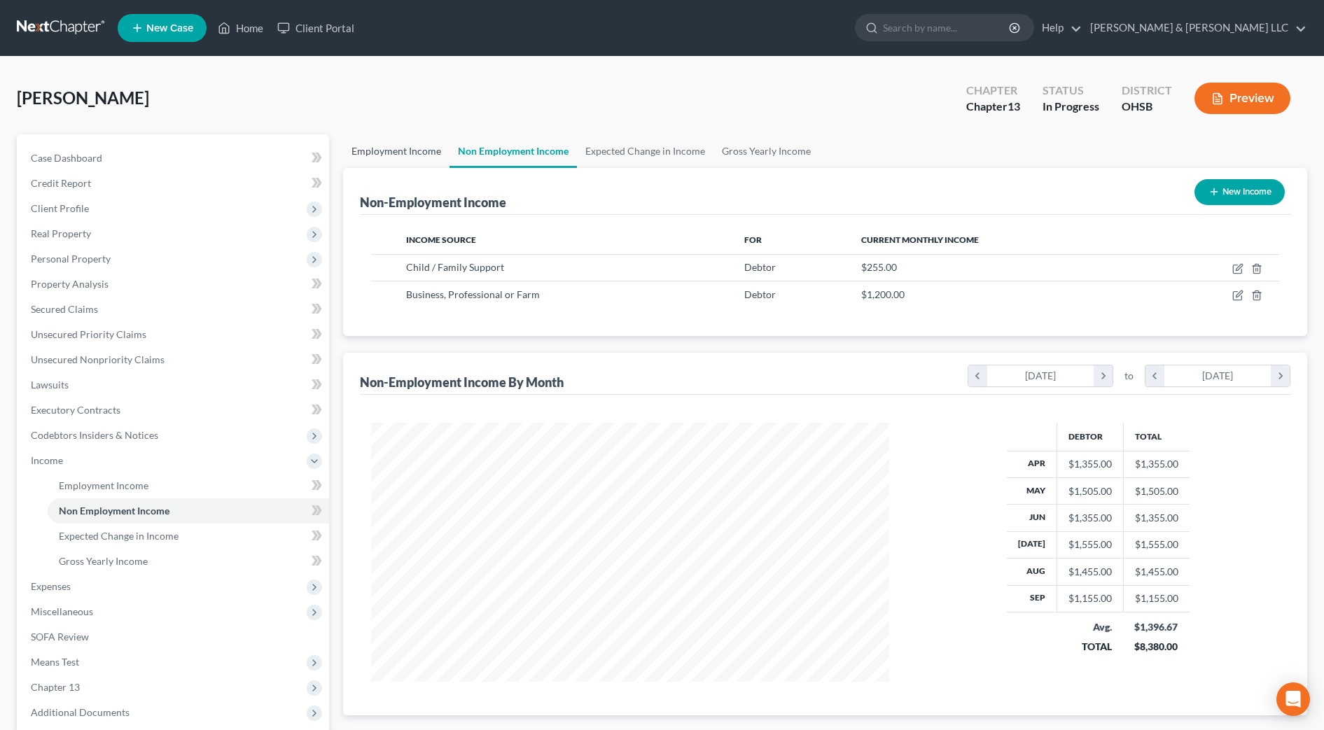
click at [410, 155] on link "Employment Income" at bounding box center [396, 151] width 106 height 34
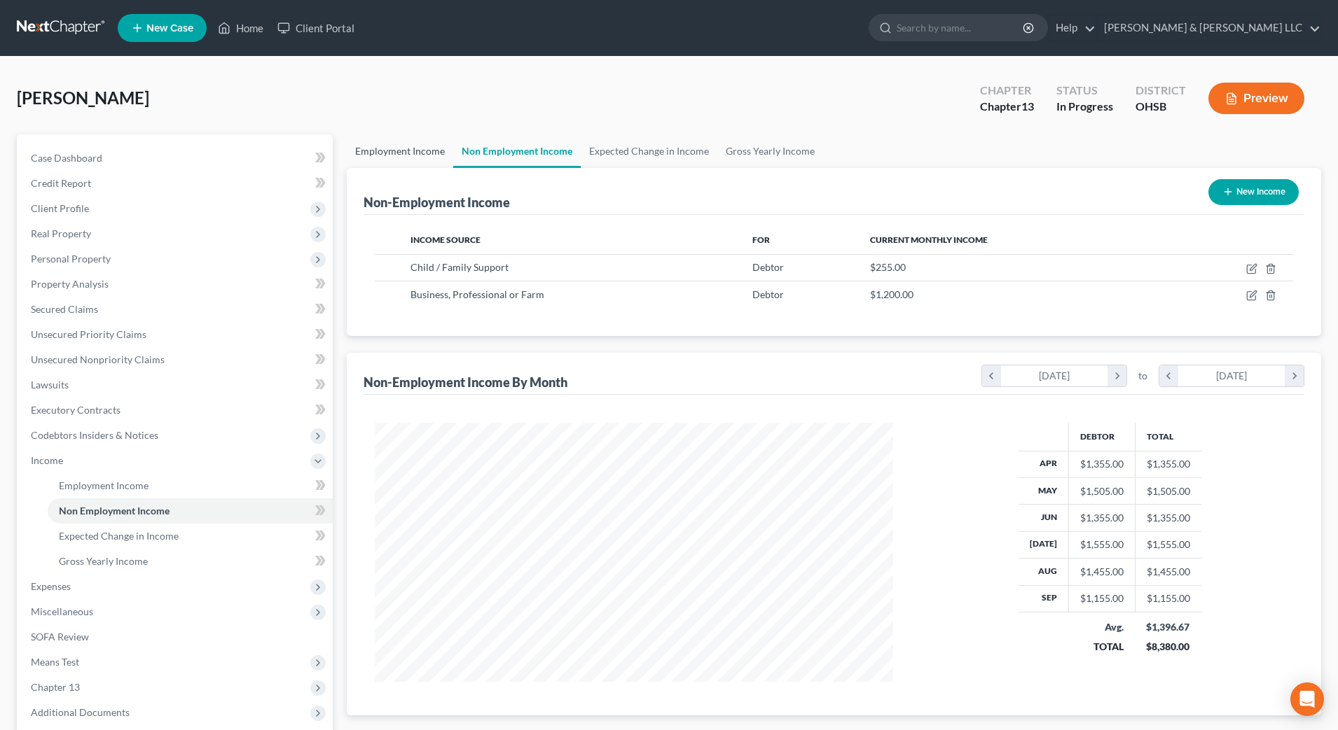
scroll to position [262, 553]
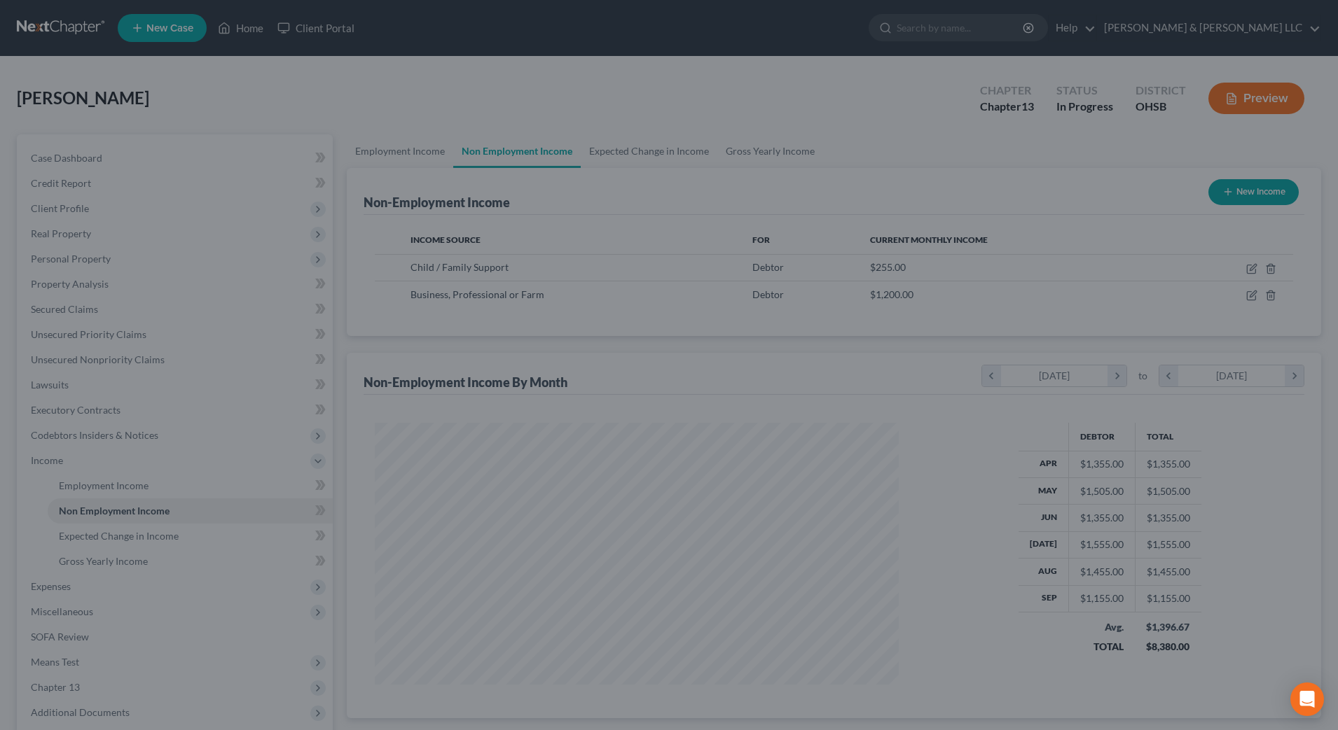
click at [660, 141] on div at bounding box center [669, 365] width 1338 height 730
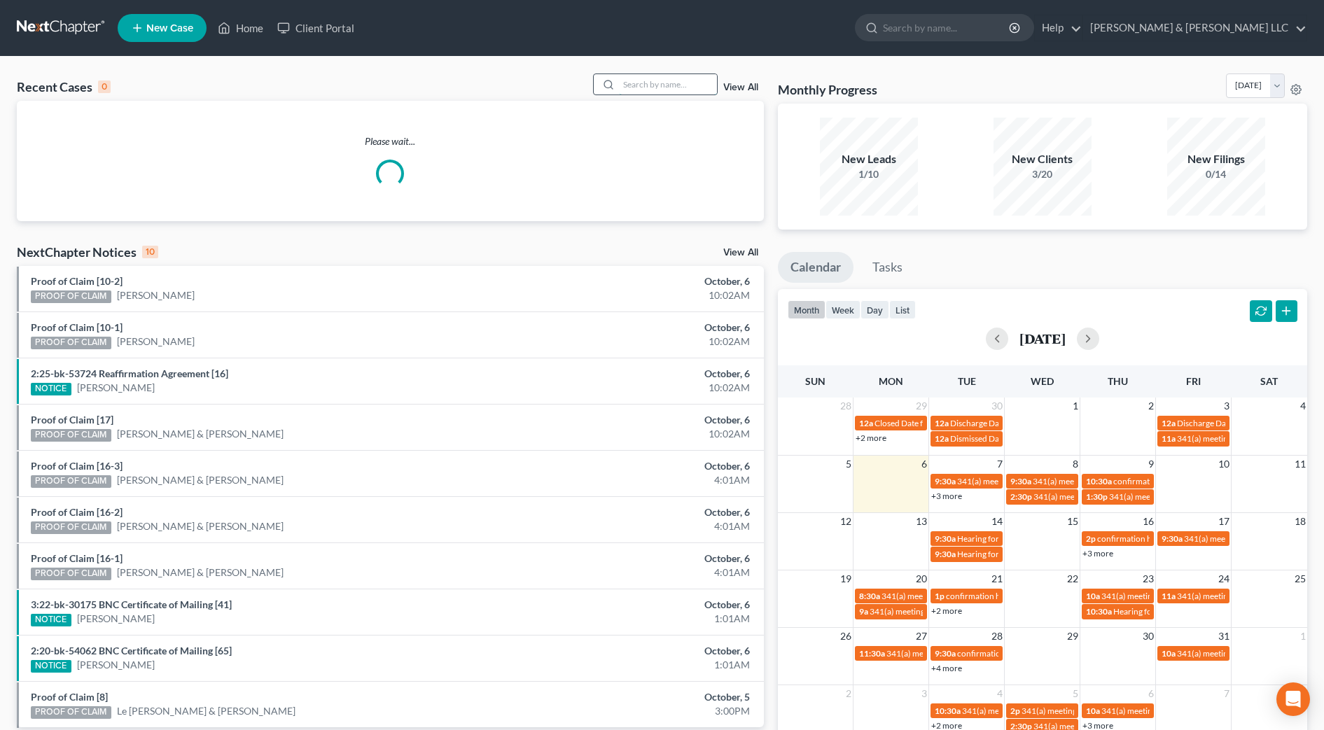
click at [659, 85] on input "search" at bounding box center [668, 84] width 98 height 20
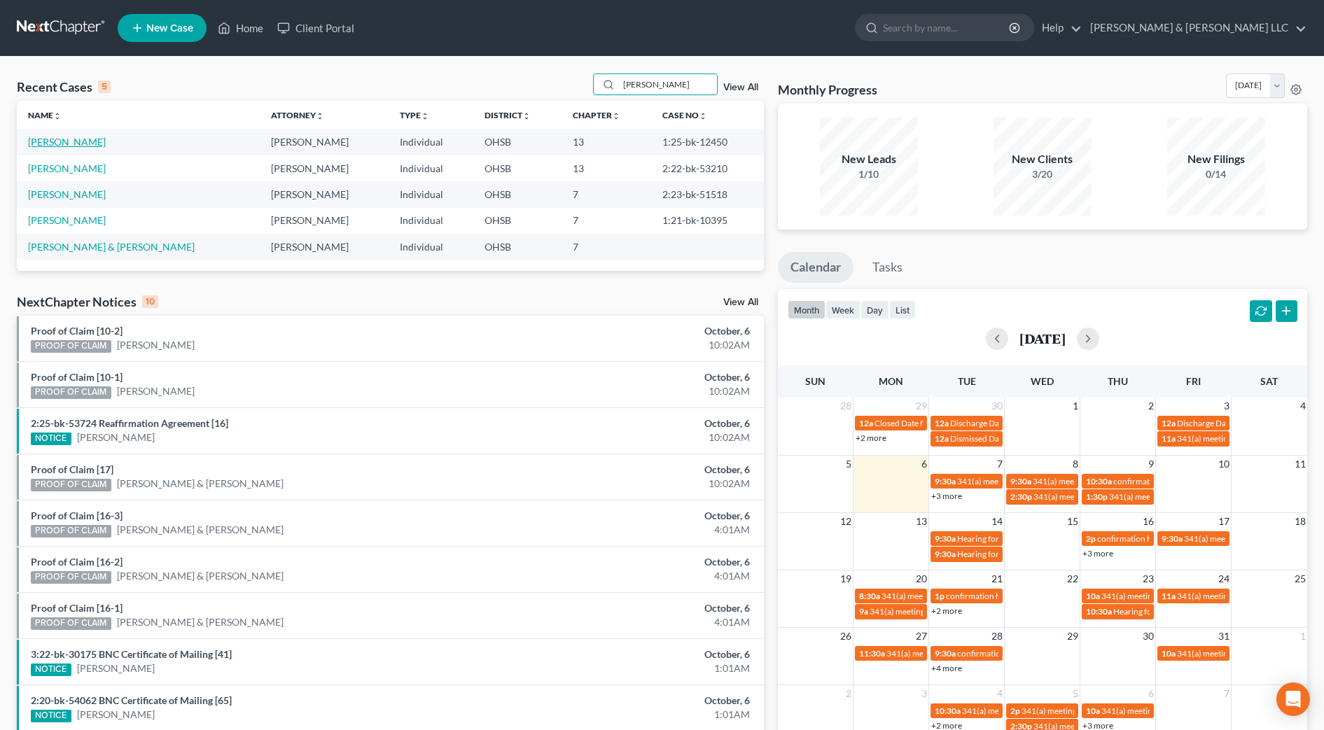
type input "johnson"
click at [89, 146] on link "[PERSON_NAME]" at bounding box center [67, 142] width 78 height 12
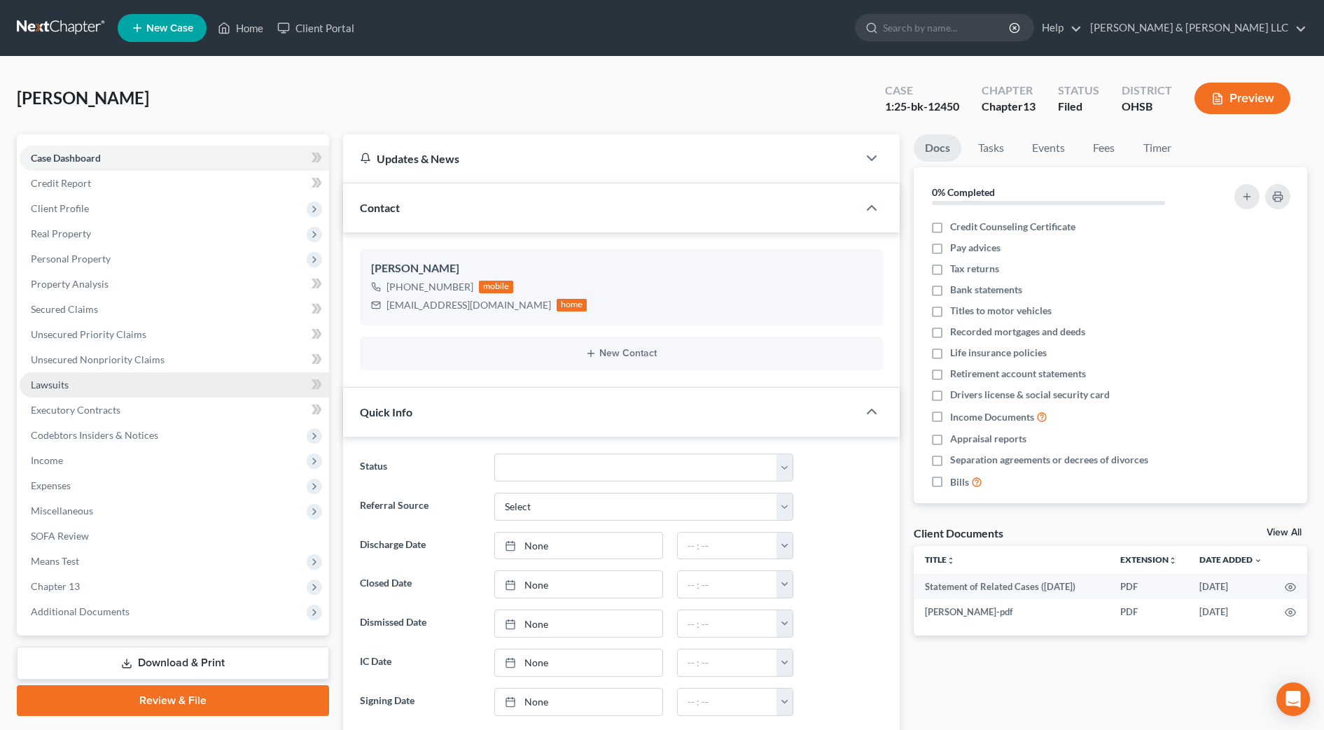
click at [55, 389] on span "Lawsuits" at bounding box center [50, 385] width 38 height 12
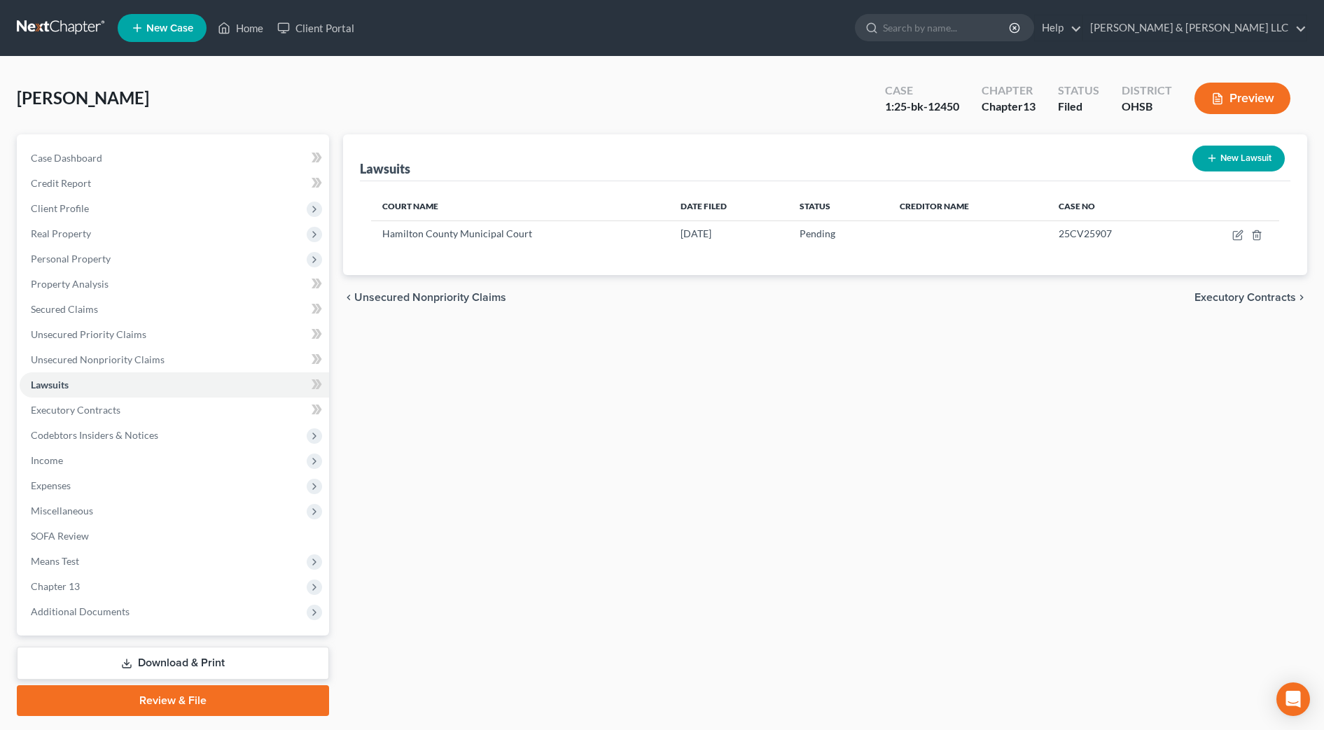
click at [653, 448] on div "Lawsuits New Lawsuit Court Name Date Filed Status Creditor Name Case No Hamilto…" at bounding box center [825, 425] width 978 height 582
click at [1240, 230] on icon "button" at bounding box center [1238, 235] width 11 height 11
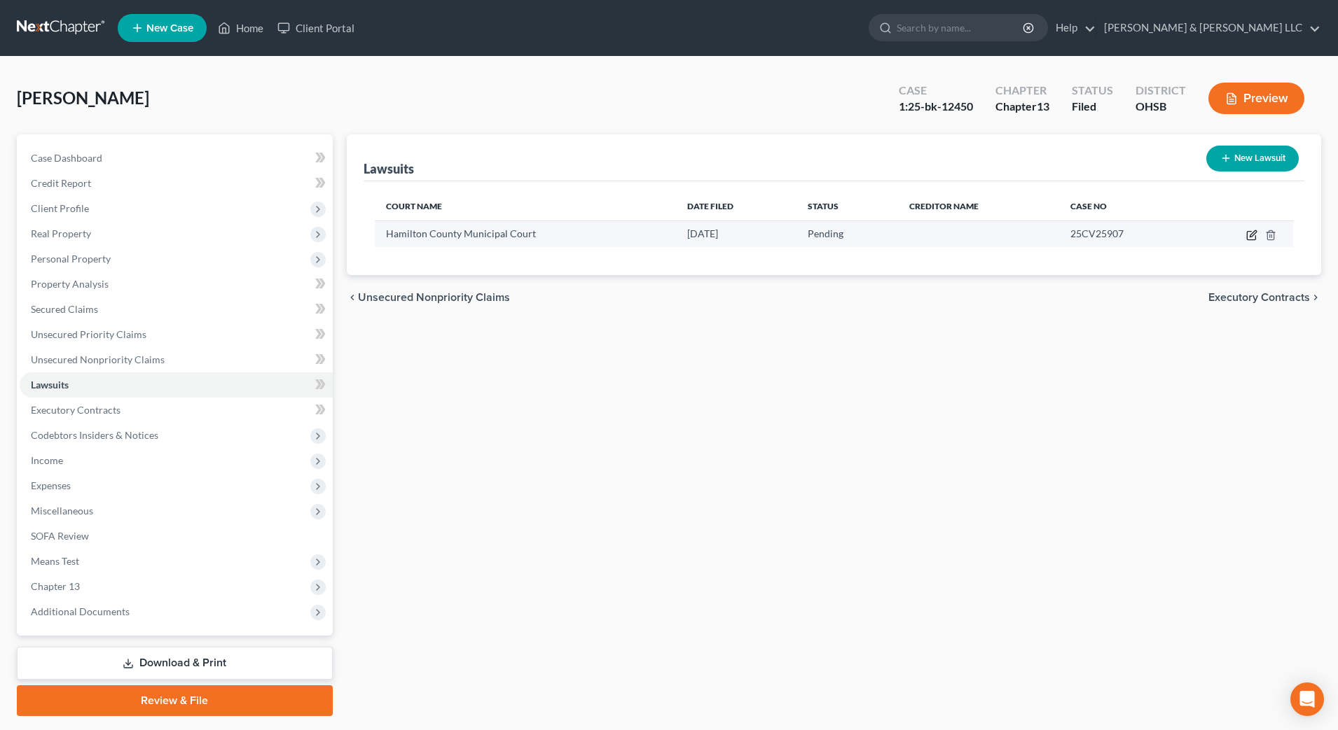
select select "36"
select select "0"
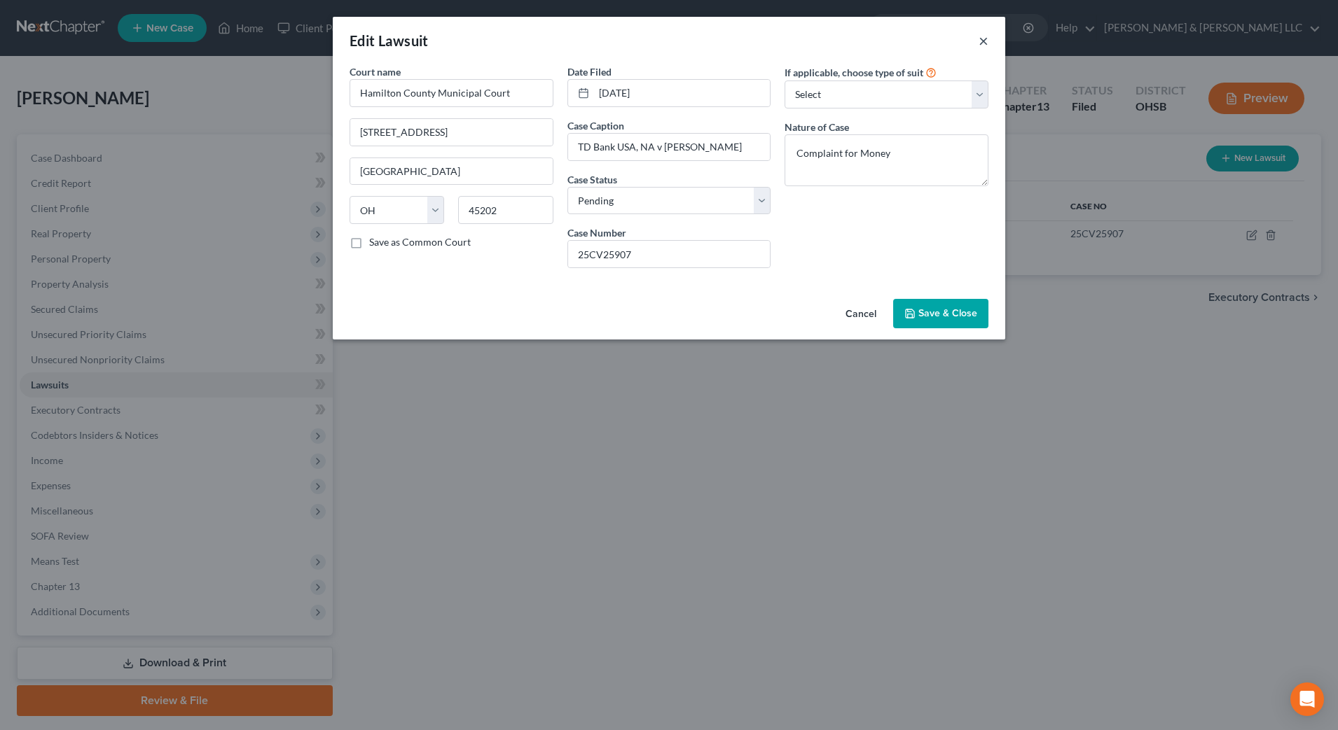
click at [979, 43] on button "×" at bounding box center [983, 40] width 10 height 17
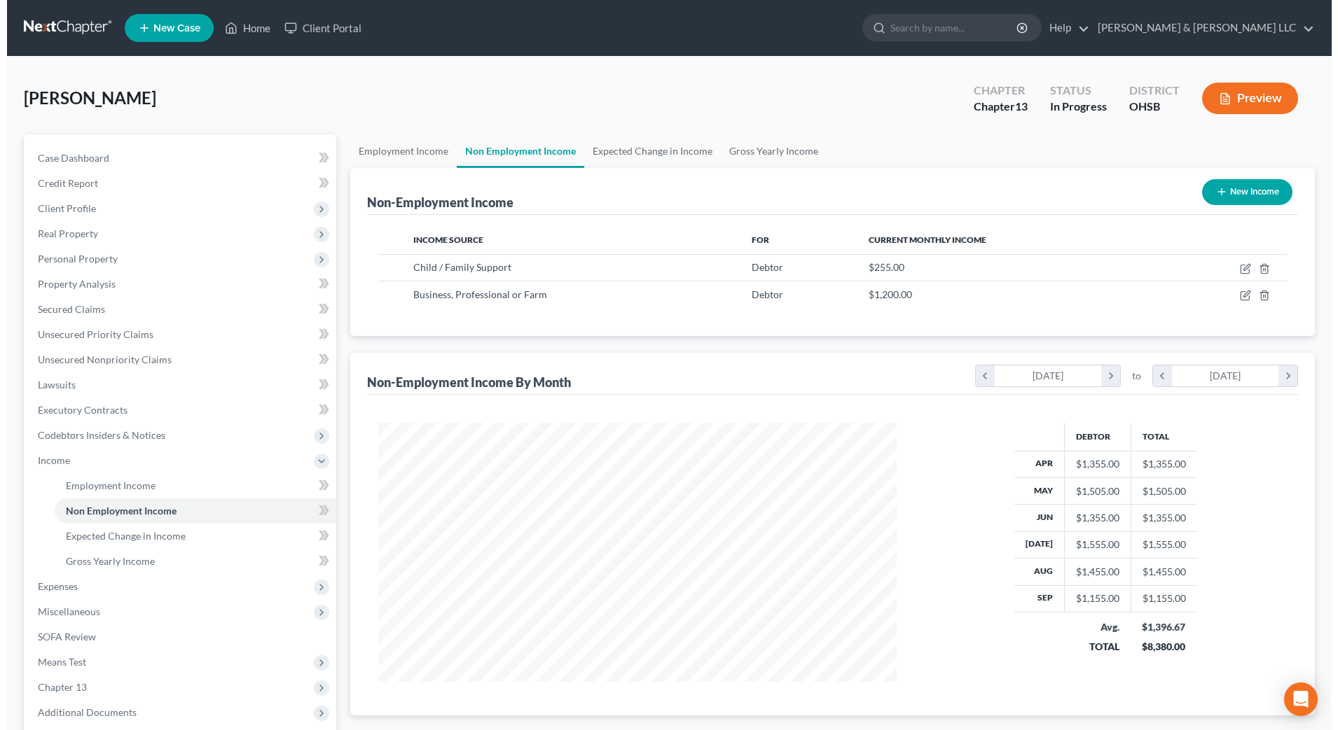
scroll to position [259, 546]
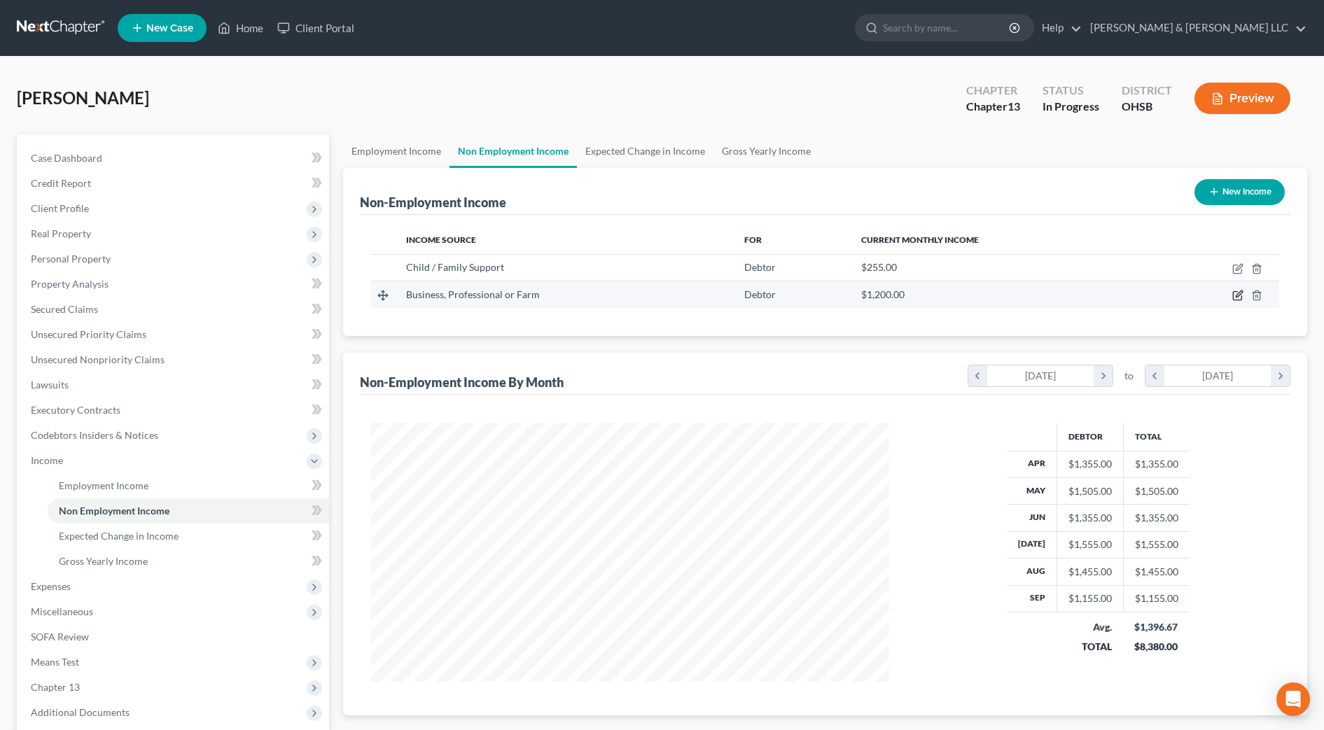
click at [1236, 300] on icon "button" at bounding box center [1237, 296] width 8 height 8
select select "10"
select select "0"
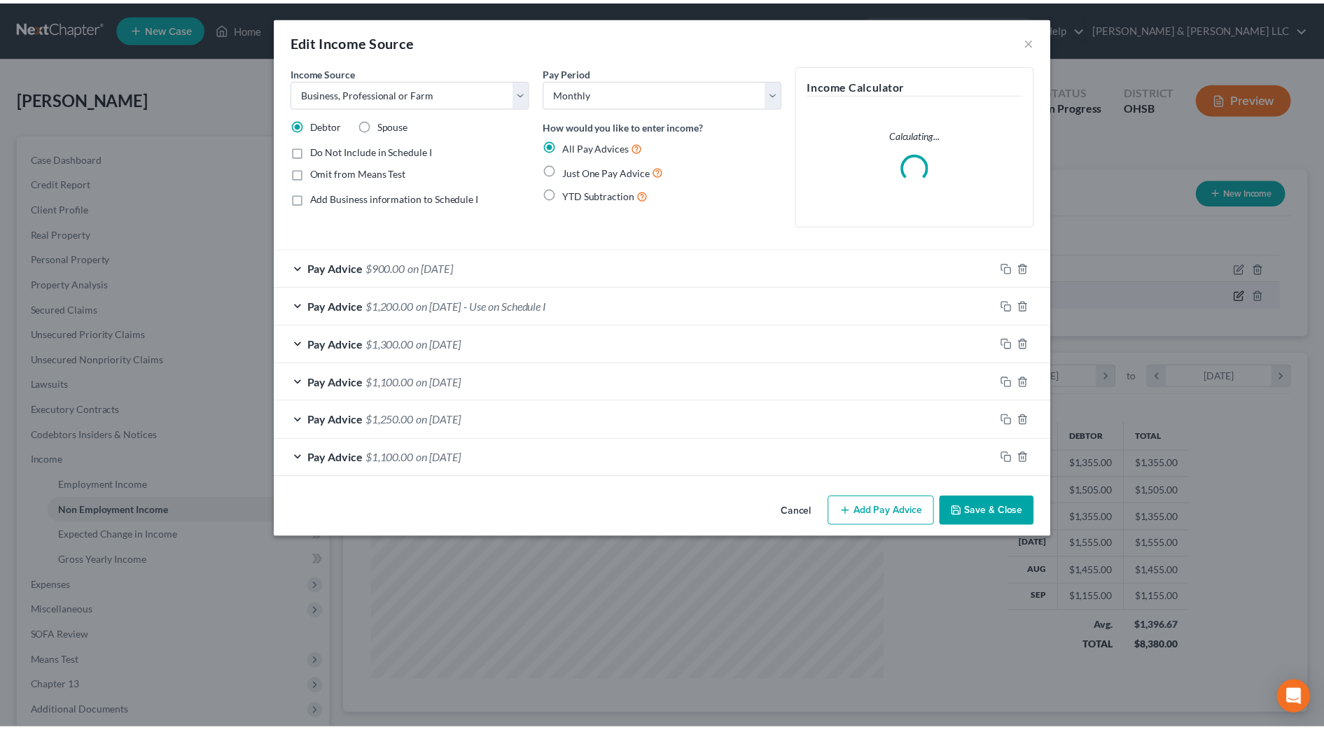
scroll to position [262, 553]
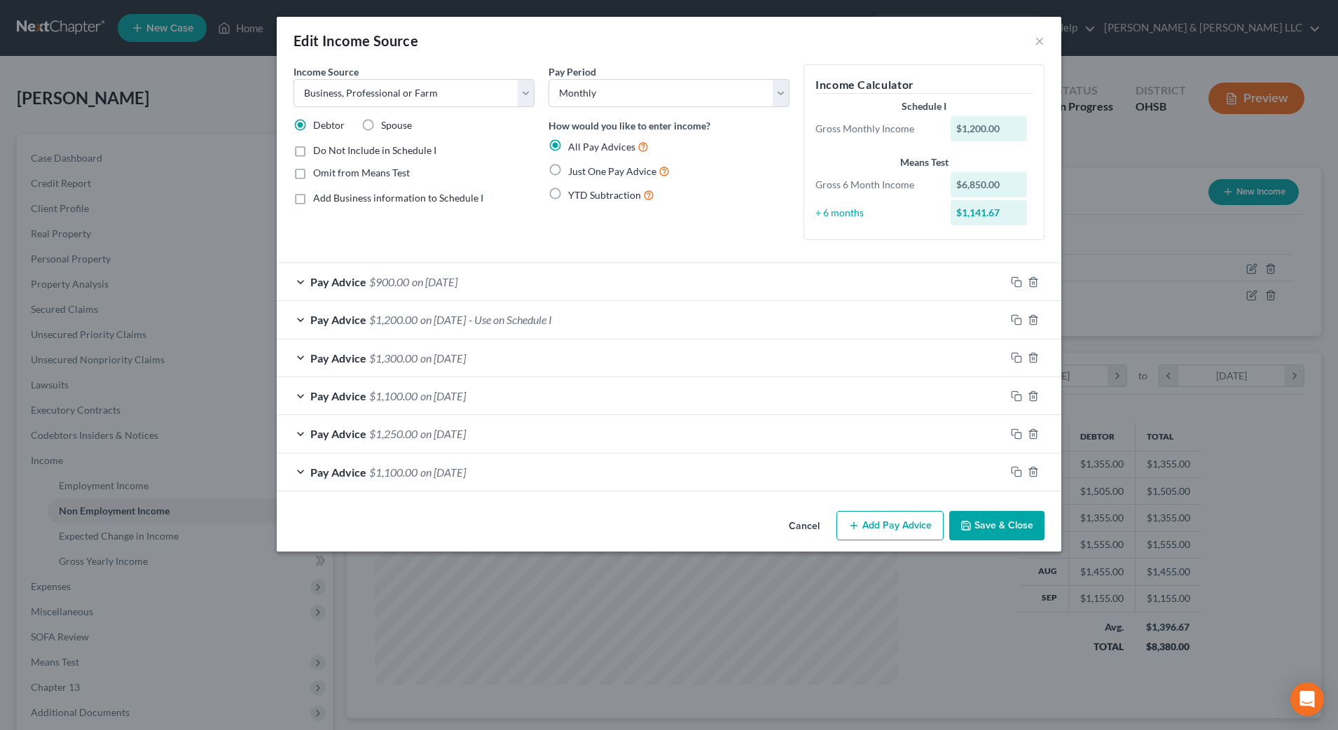
click at [1009, 531] on button "Save & Close" at bounding box center [996, 525] width 95 height 29
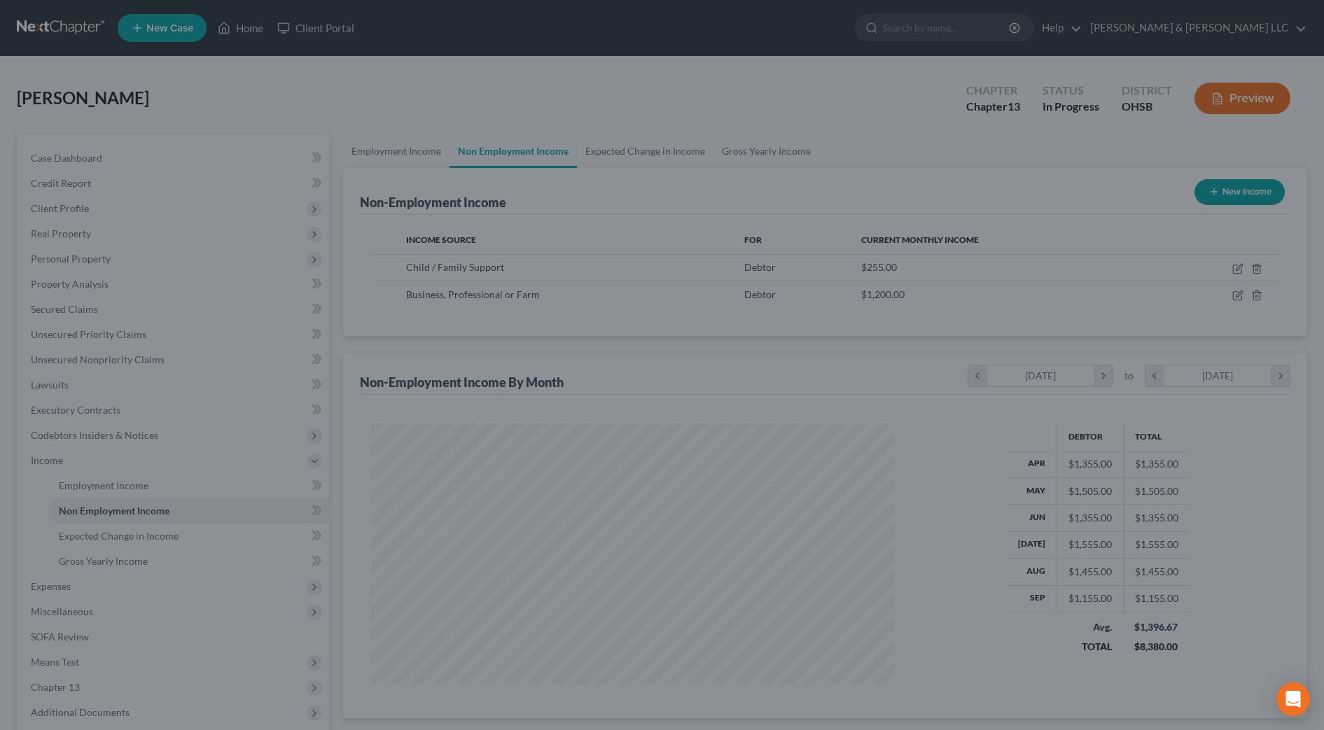
scroll to position [700107, 699820]
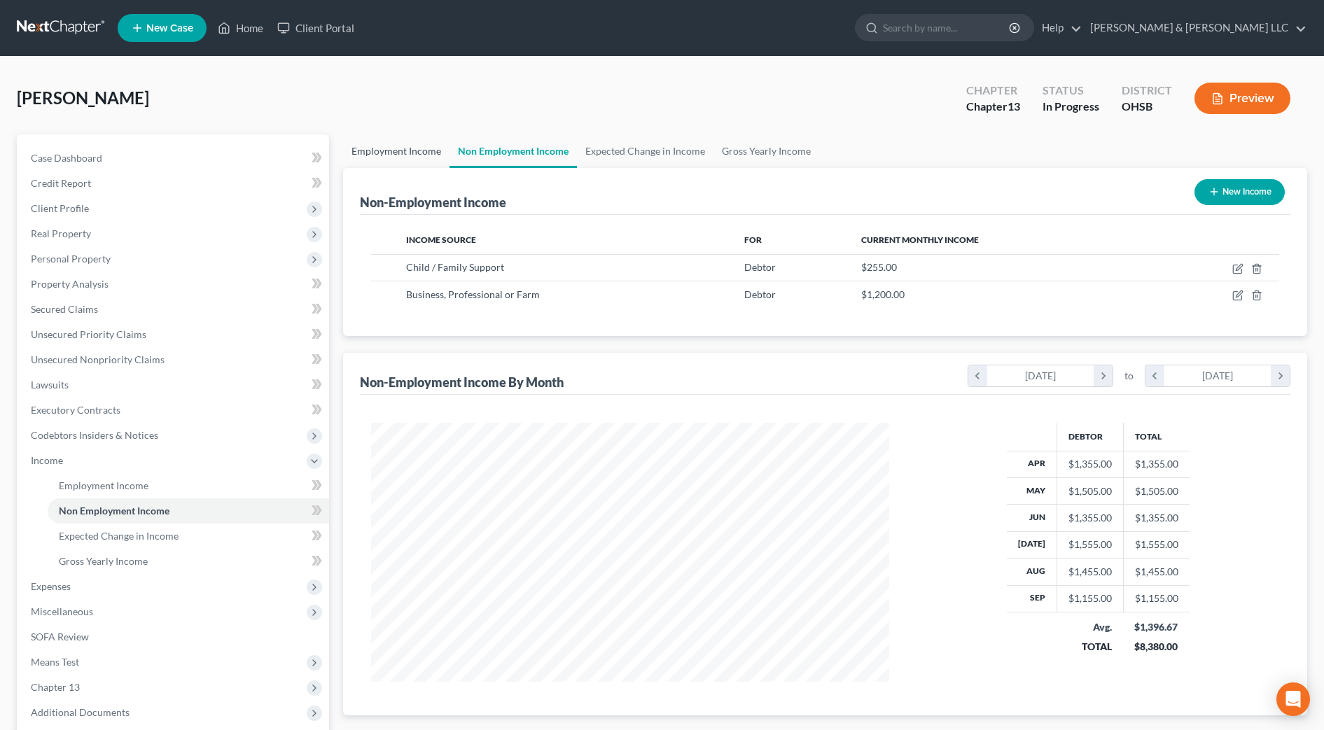
click at [388, 143] on link "Employment Income" at bounding box center [396, 151] width 106 height 34
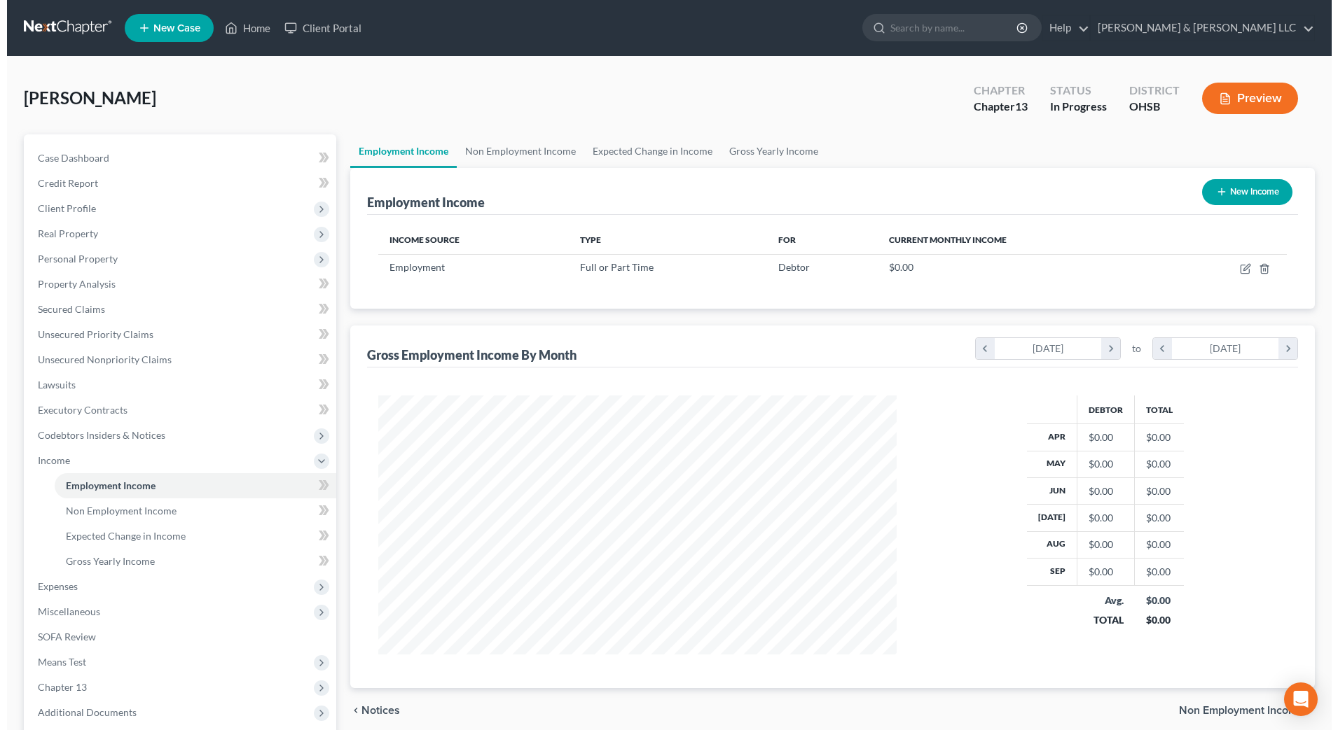
scroll to position [259, 546]
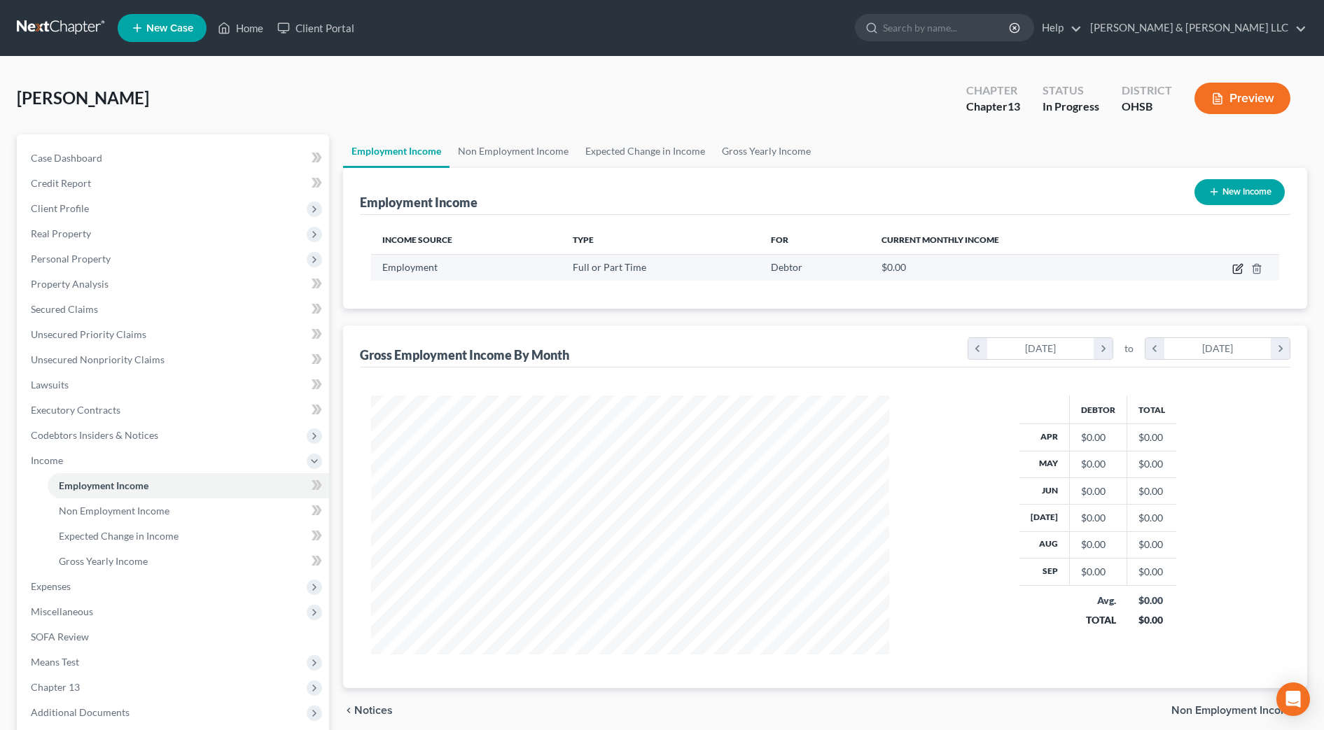
click at [1235, 267] on icon "button" at bounding box center [1238, 268] width 11 height 11
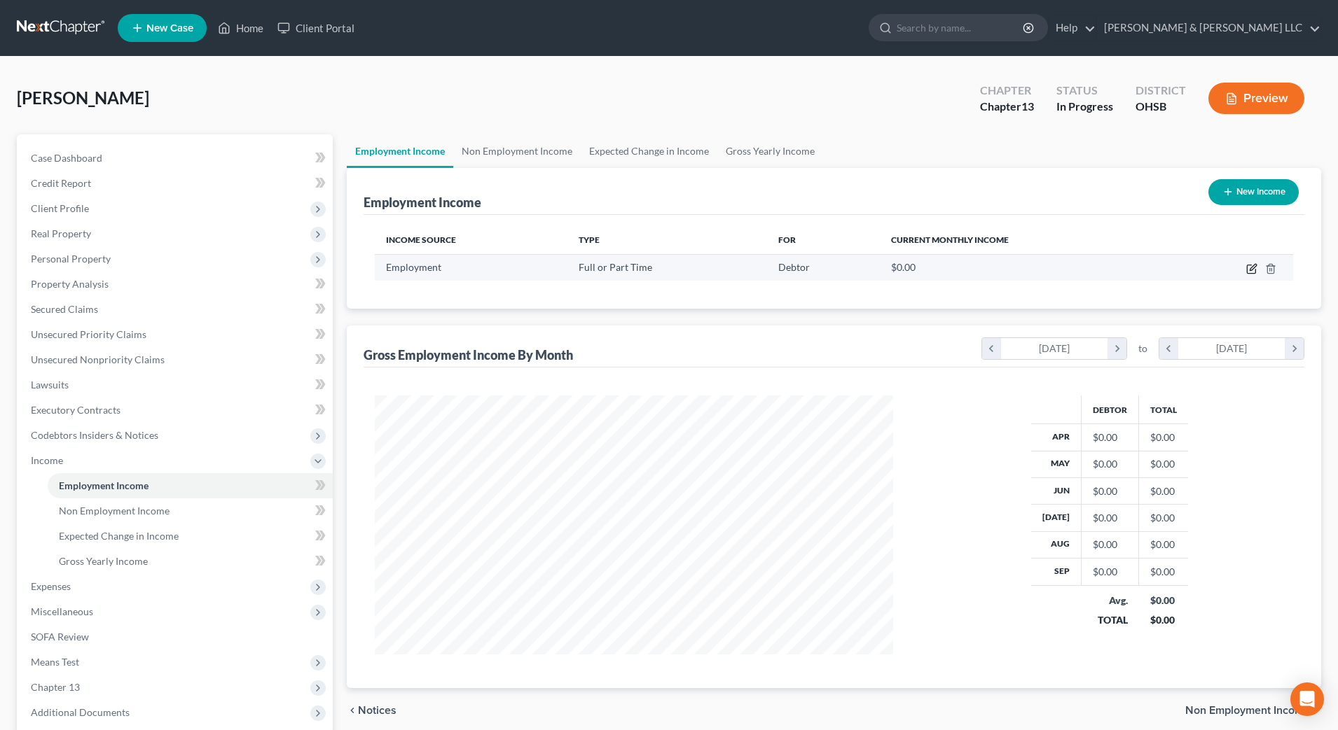
scroll to position [262, 553]
select select "0"
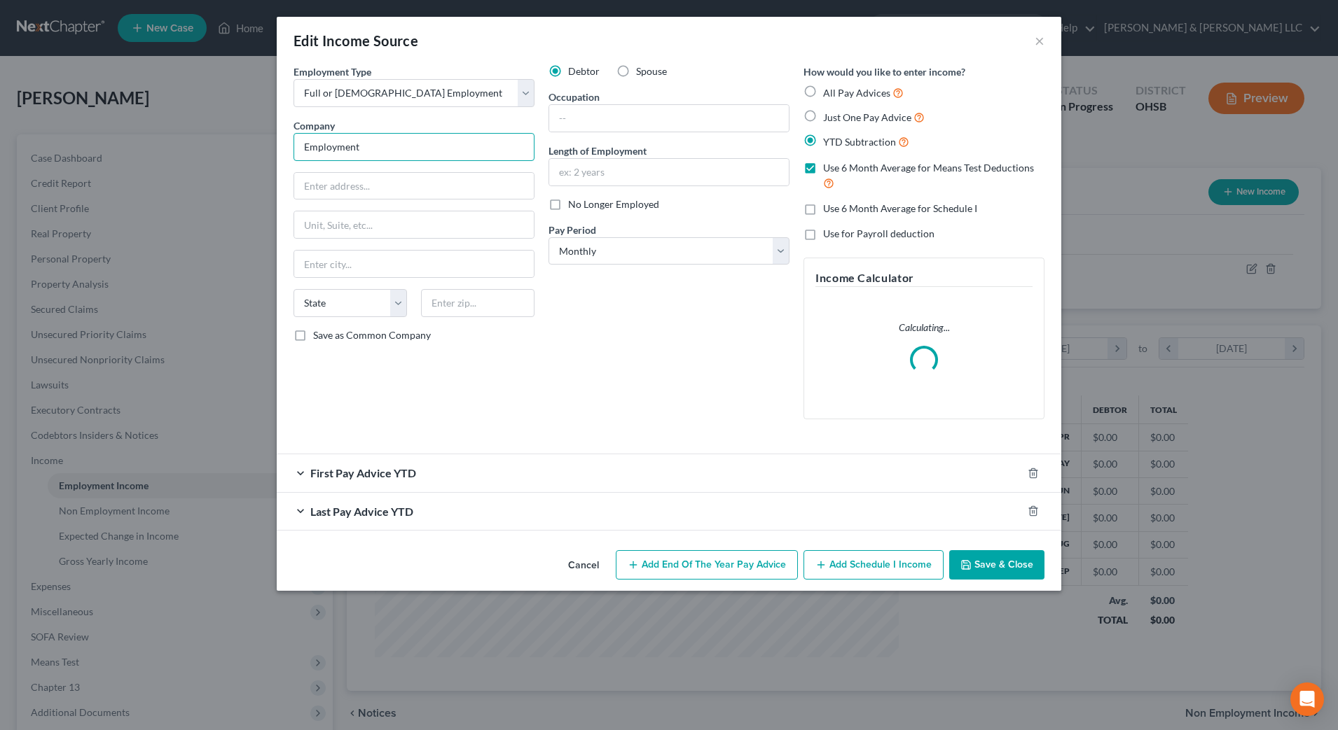
click at [438, 152] on input "Employment" at bounding box center [413, 147] width 241 height 28
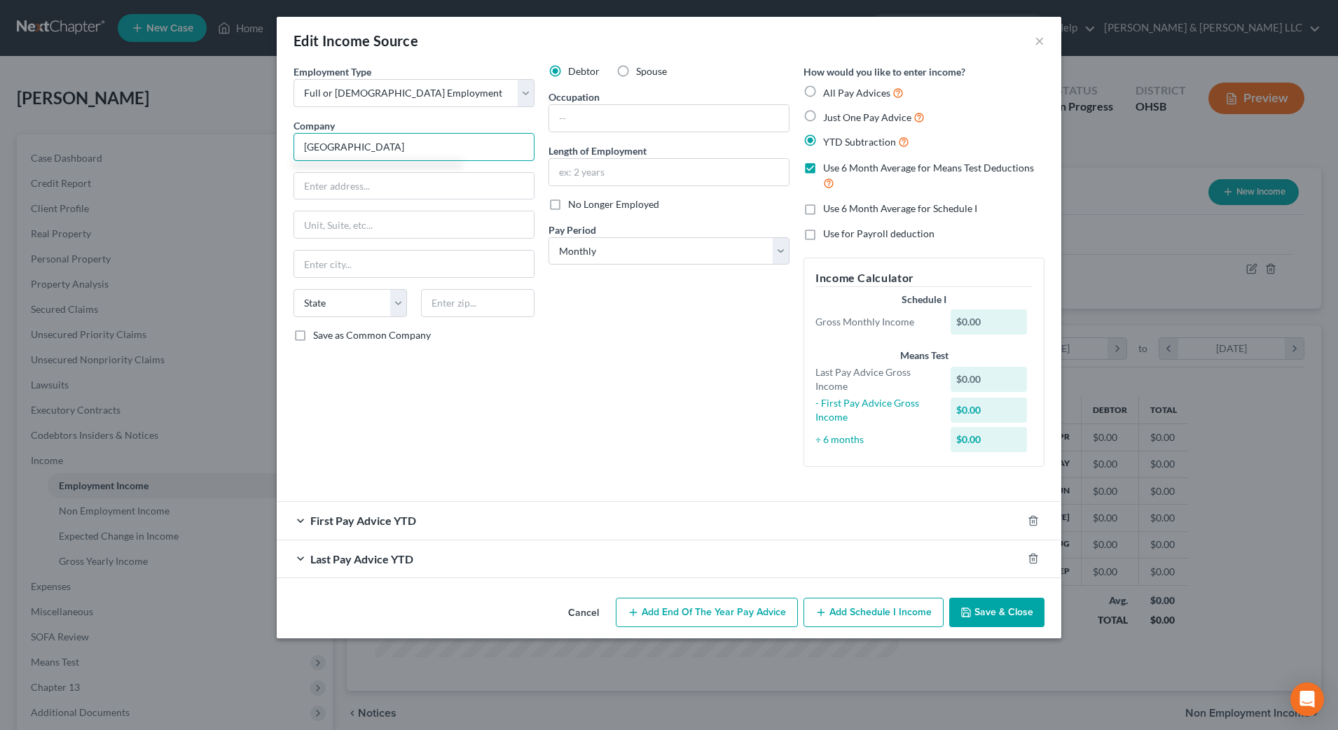
type input "Columbus City Schools"
click at [438, 152] on input "Columbus City Schools" at bounding box center [413, 147] width 241 height 28
type input "270 E. State St."
type input "Columbus"
select select "36"
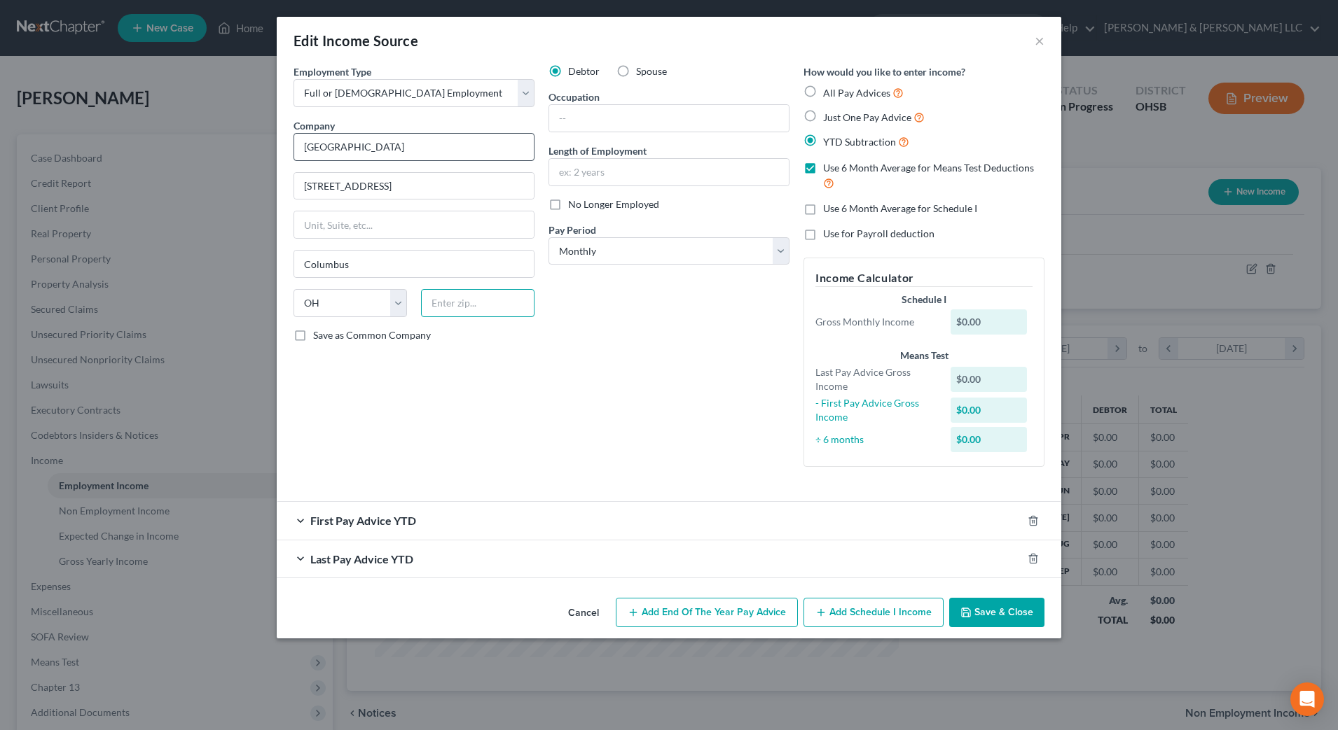
type input "43215"
click at [627, 394] on div "Debtor Spouse Occupation Length of Employment No Longer Employed Pay Period * S…" at bounding box center [668, 271] width 255 height 414
click at [631, 113] on input "text" at bounding box center [669, 118] width 240 height 27
type input "Reading Intervention"
type input "4 years"
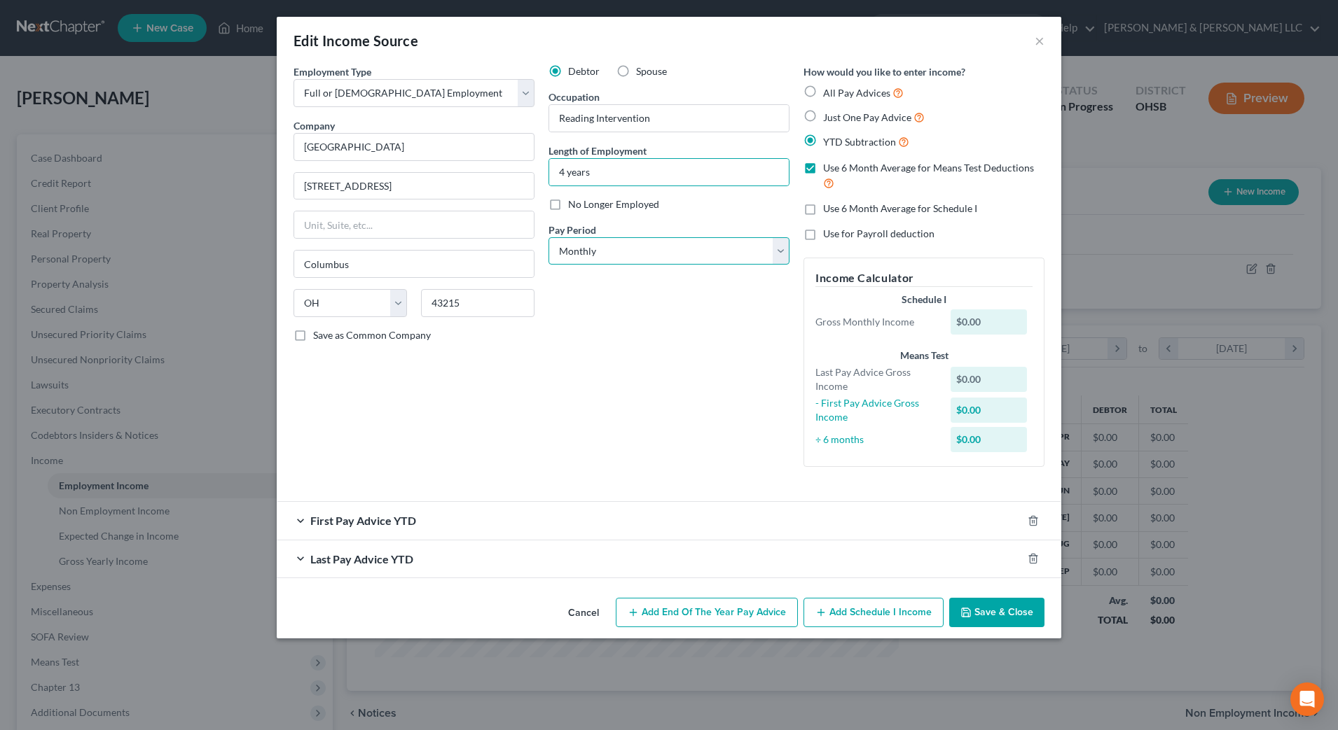
click at [622, 256] on select "Select Monthly Twice Monthly Every Other Week Weekly" at bounding box center [668, 251] width 241 height 28
select select "2"
click at [548, 237] on select "Select Monthly Twice Monthly Every Other Week Weekly" at bounding box center [668, 251] width 241 height 28
click at [863, 166] on span "Use 6 Month Average for Means Test Deductions" at bounding box center [928, 168] width 211 height 12
click at [838, 166] on input "Use 6 Month Average for Means Test Deductions" at bounding box center [833, 165] width 9 height 9
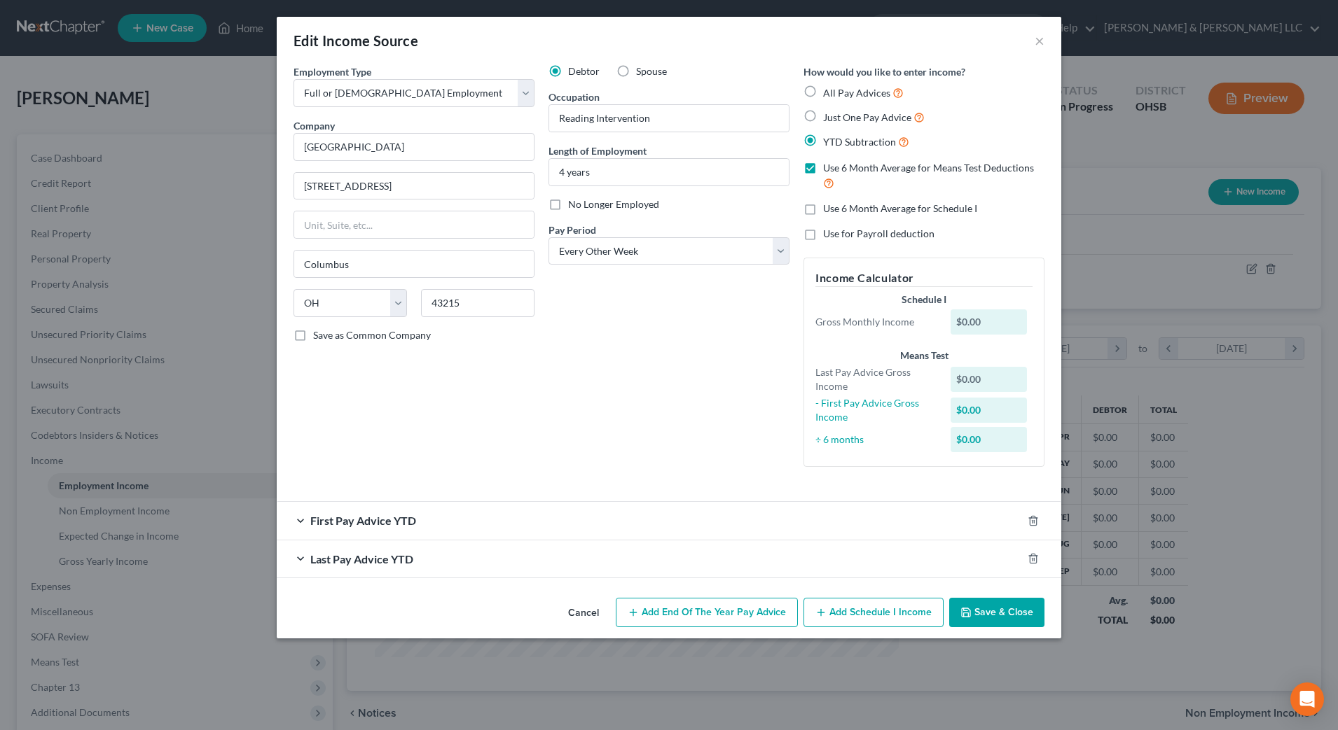
checkbox input "false"
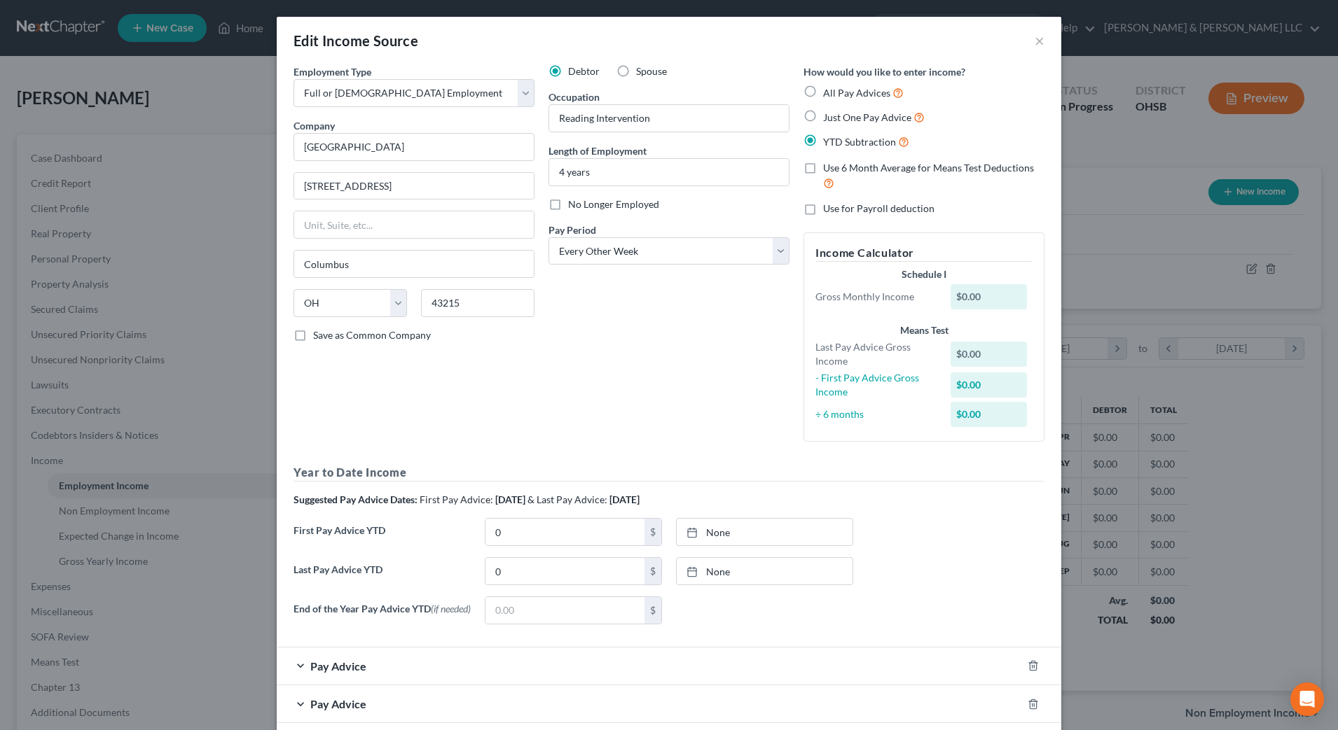
scroll to position [73, 0]
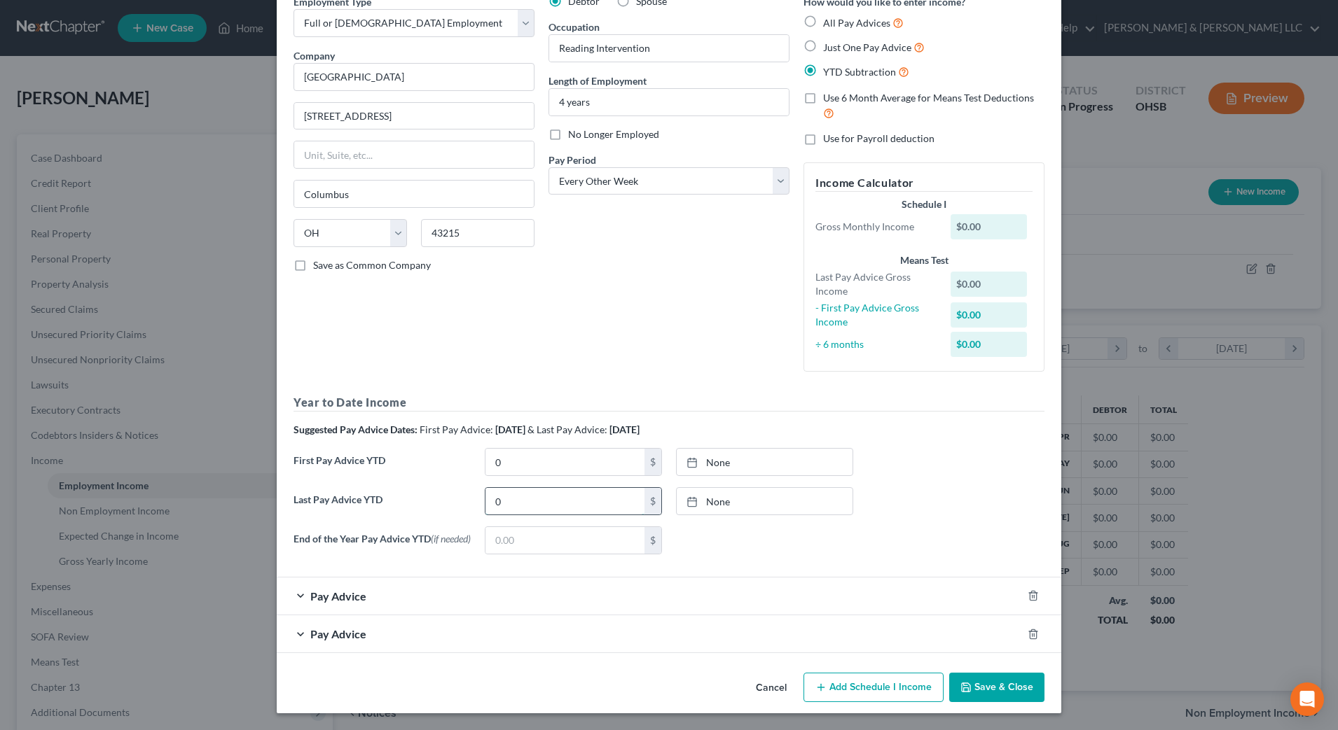
click at [588, 499] on input "0" at bounding box center [564, 501] width 159 height 27
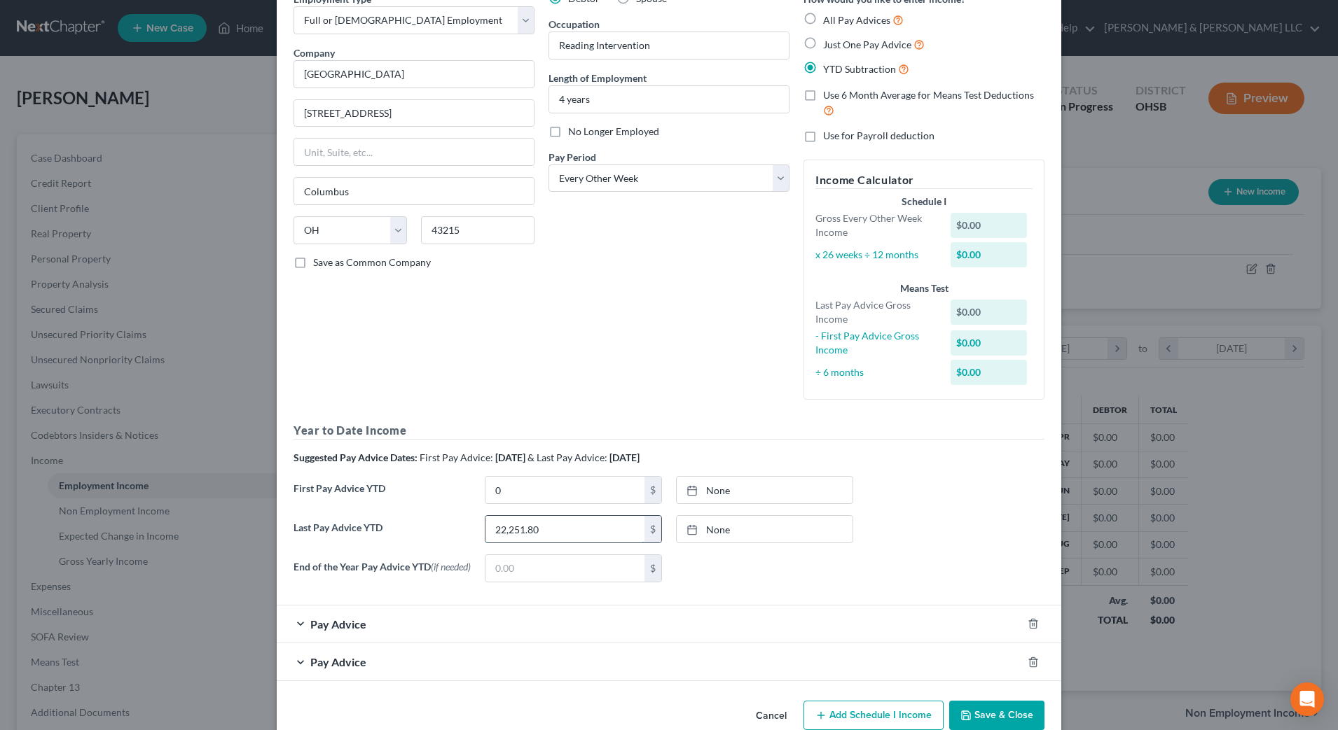
type input "22,251.80"
click at [588, 499] on input "0" at bounding box center [564, 490] width 159 height 27
click at [527, 497] on input "0" at bounding box center [564, 490] width 159 height 27
type input "7,715.47"
click at [687, 702] on div "Cancel Add Schedule I Income Save & Close" at bounding box center [669, 718] width 784 height 46
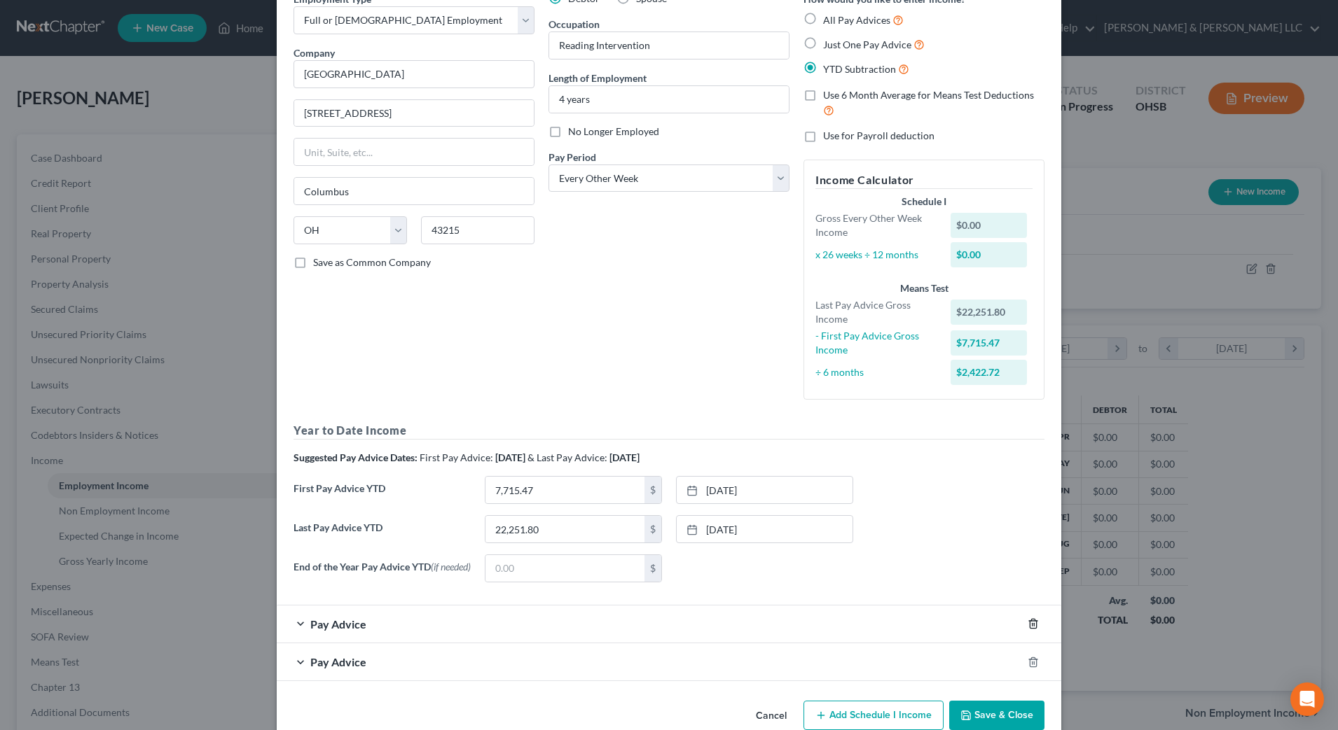
click at [1029, 626] on icon "button" at bounding box center [1032, 623] width 11 height 11
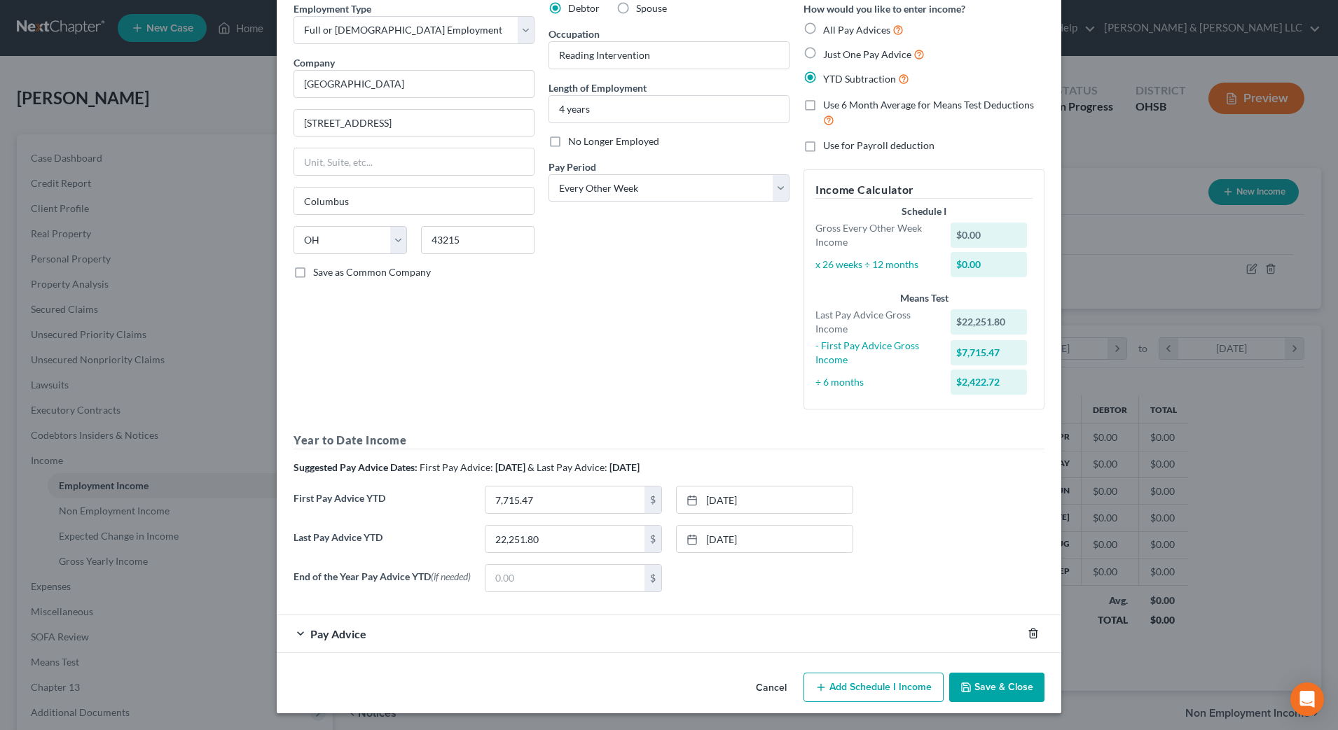
click at [1028, 635] on icon "button" at bounding box center [1032, 633] width 11 height 11
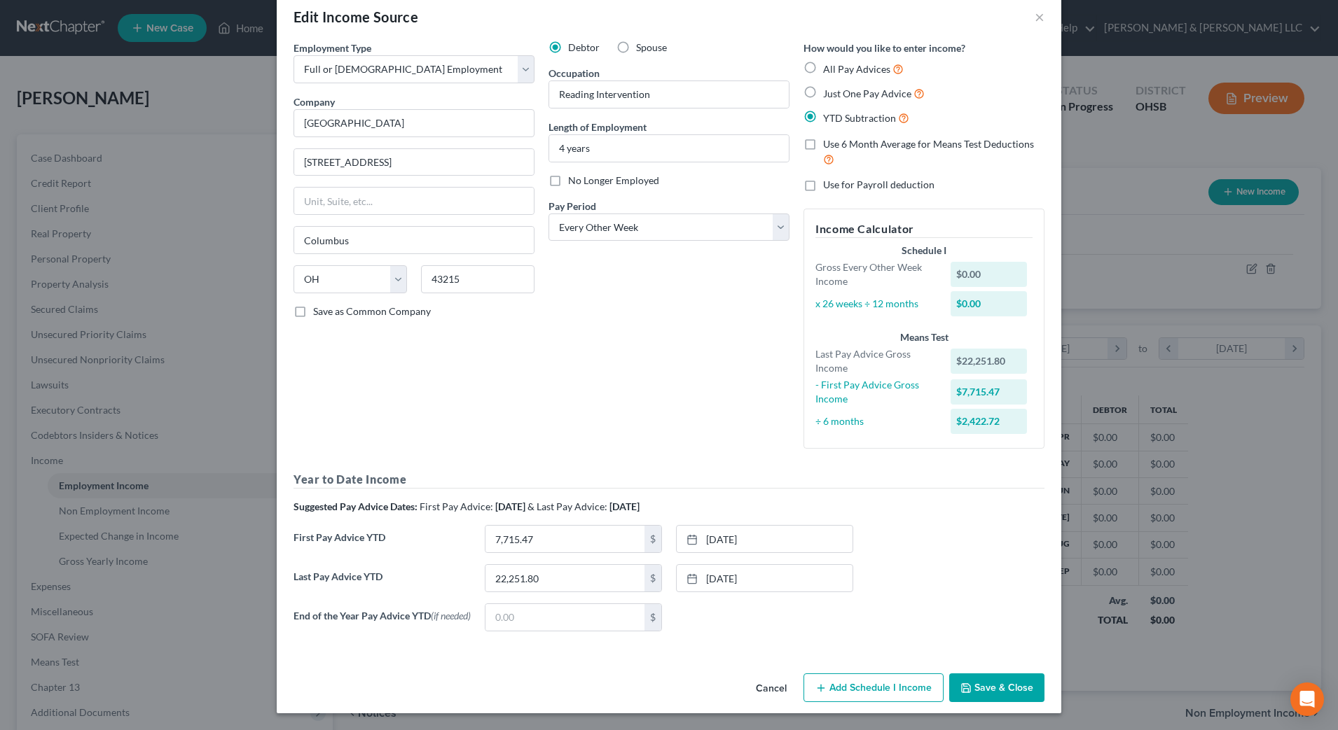
click at [904, 684] on button "Add Schedule I Income" at bounding box center [873, 688] width 140 height 29
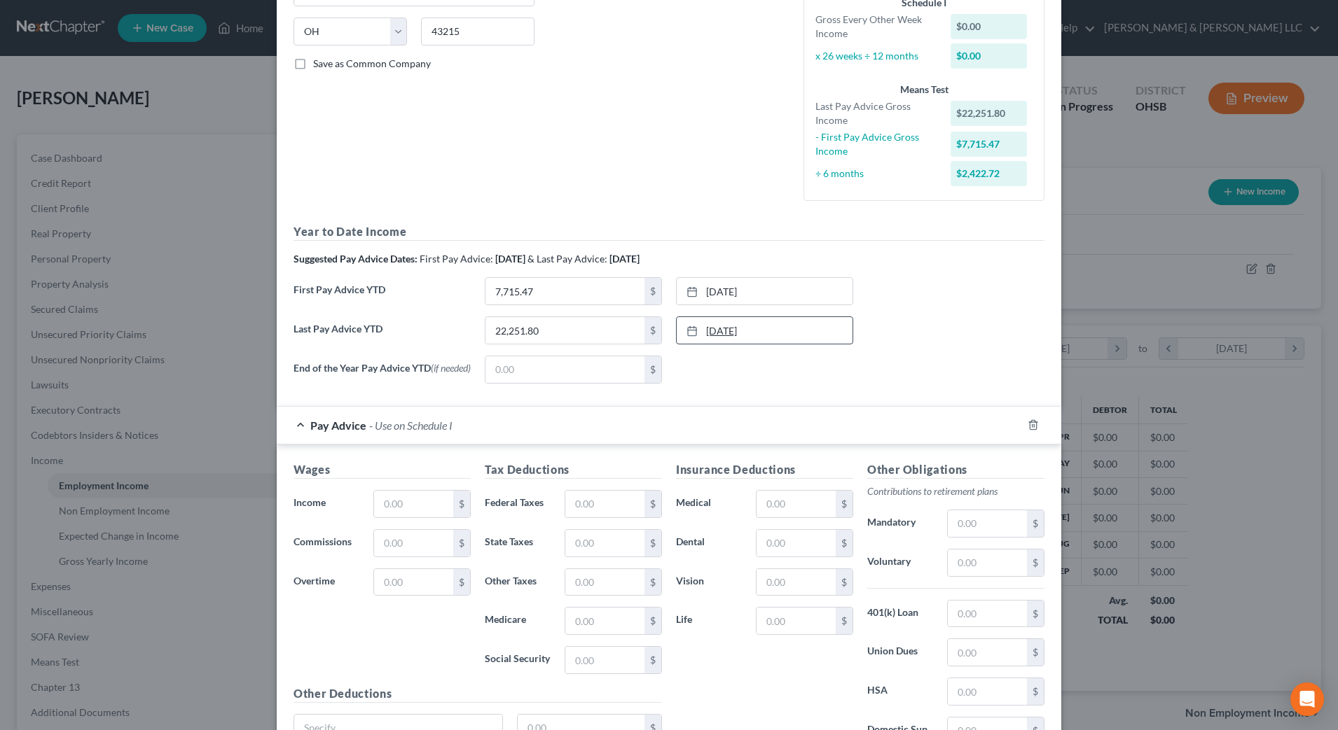
scroll to position [290, 0]
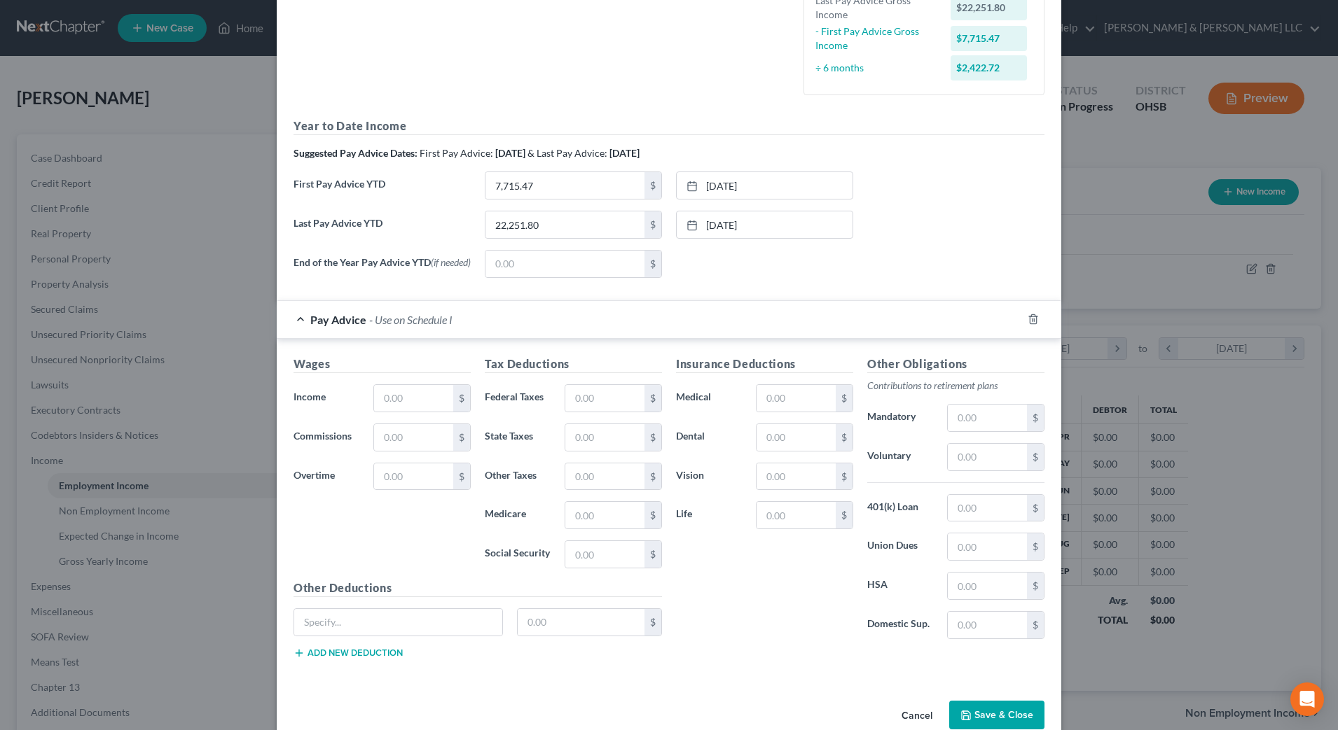
click at [707, 642] on div "Insurance Deductions Medical $ Dental $ Vision $ Life $" at bounding box center [764, 503] width 191 height 295
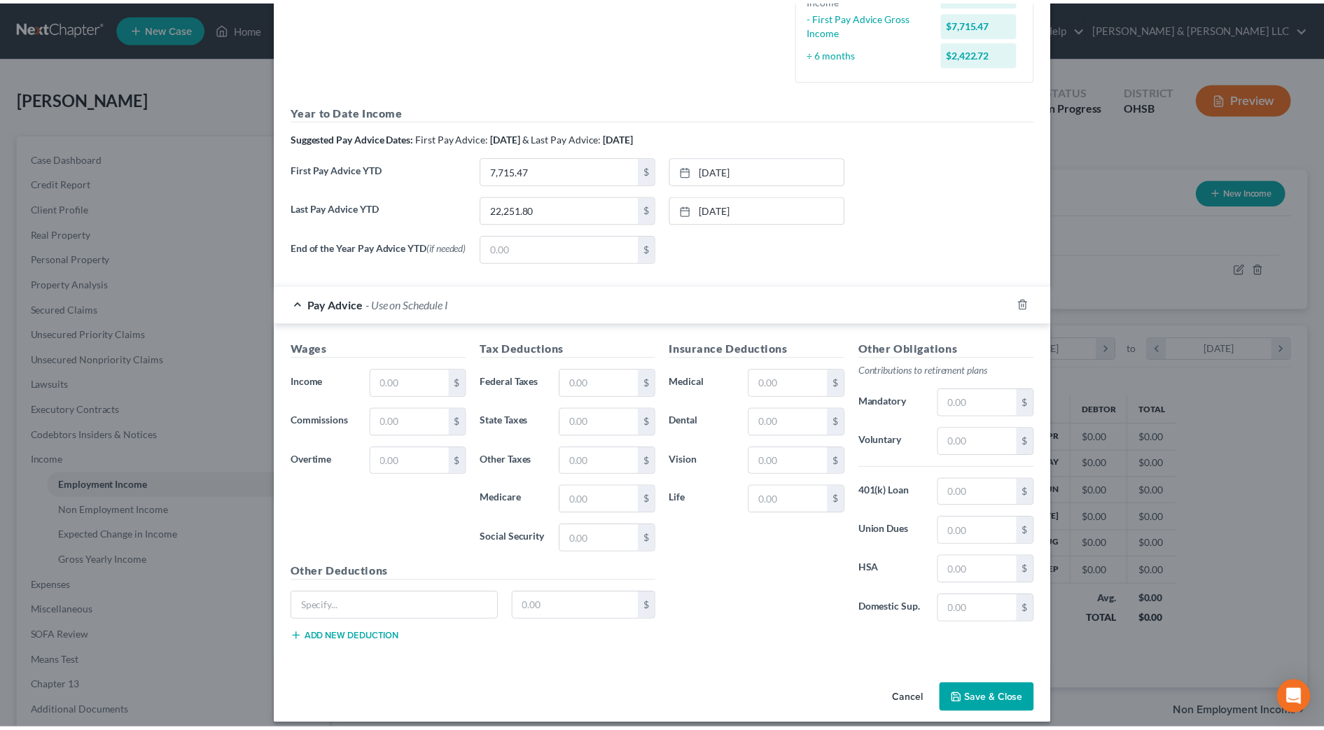
scroll to position [408, 0]
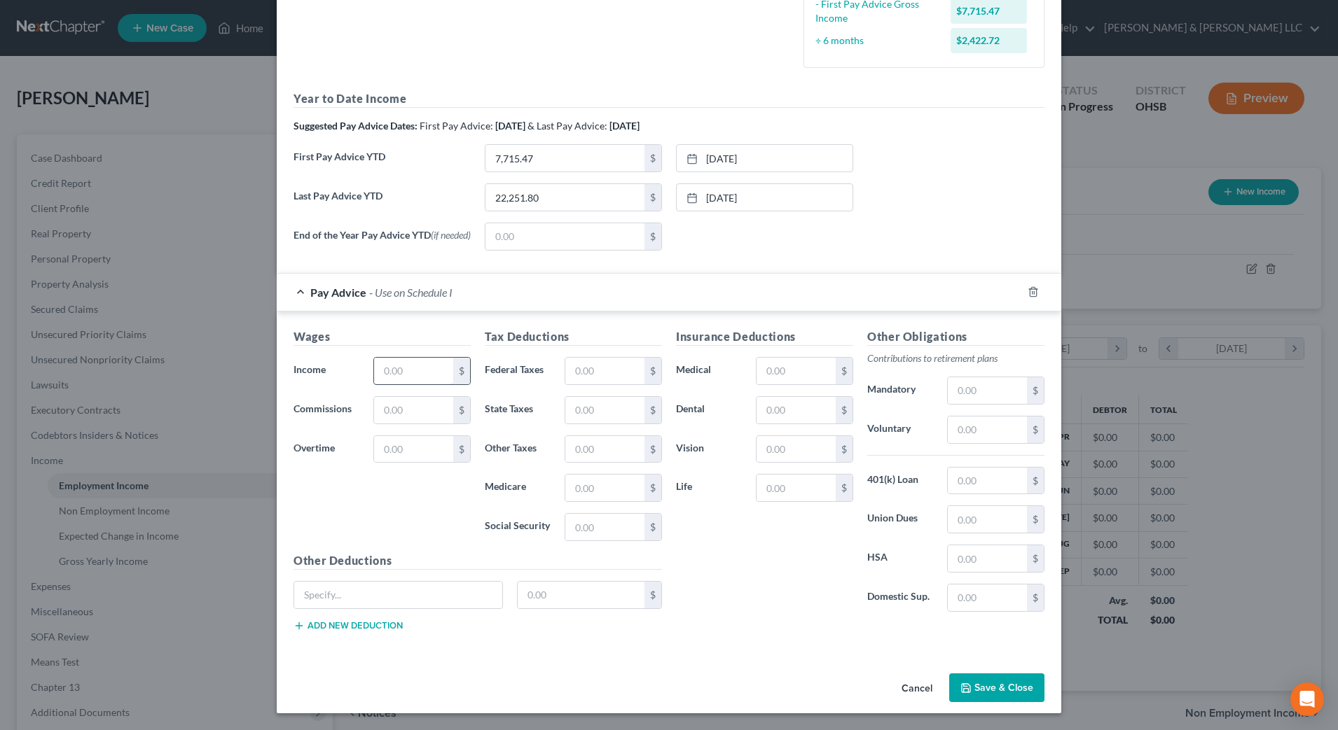
click at [380, 372] on input "text" at bounding box center [413, 371] width 79 height 27
type input "1,183.90"
click at [571, 375] on input "text" at bounding box center [604, 371] width 79 height 27
click at [565, 484] on input "text" at bounding box center [604, 488] width 79 height 27
type input "17.16"
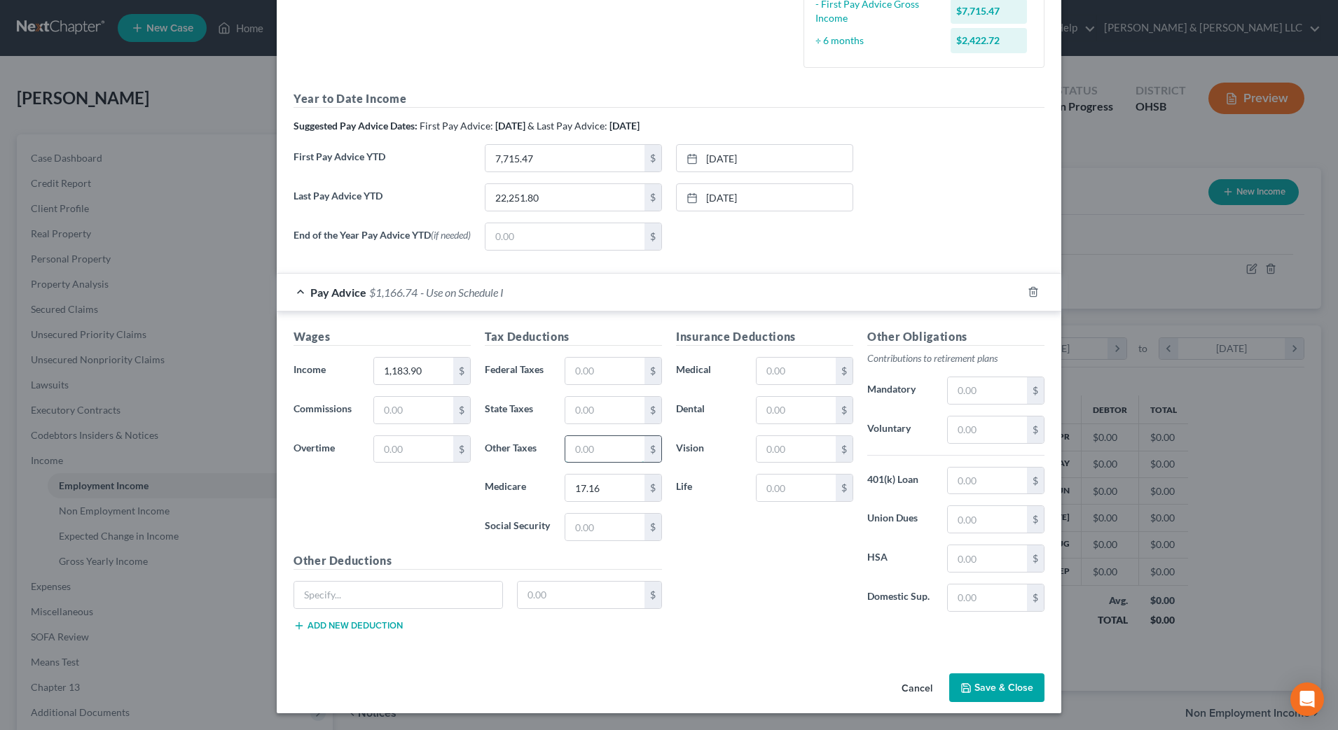
click at [592, 454] on input "text" at bounding box center [604, 449] width 79 height 27
click at [601, 398] on input "text" at bounding box center [604, 410] width 79 height 27
type input "20.43"
click at [619, 455] on input "text" at bounding box center [604, 449] width 79 height 27
type input "29.60"
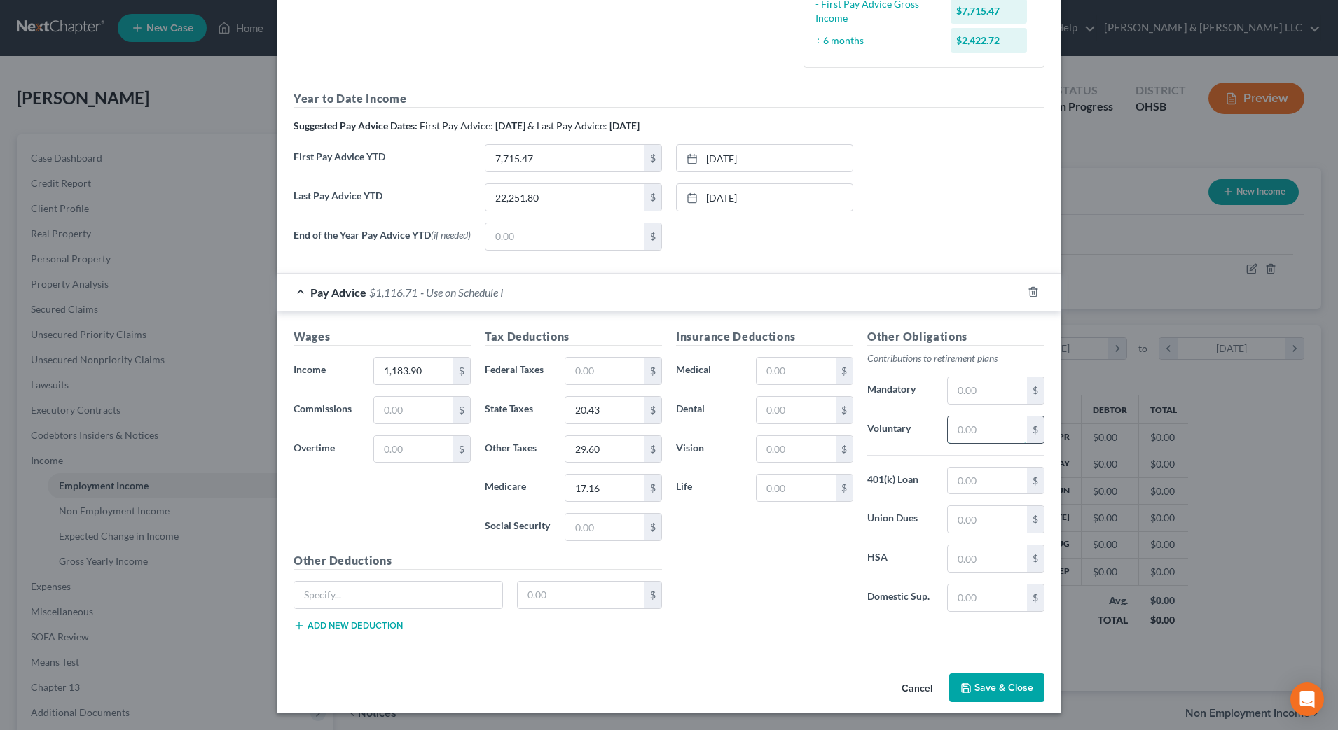
click at [991, 431] on input "text" at bounding box center [987, 430] width 79 height 27
click at [972, 385] on input "text" at bounding box center [987, 390] width 79 height 27
type input "118.39"
click at [764, 521] on div "Insurance Deductions Medical $ Dental $ Vision $ Life $" at bounding box center [764, 475] width 191 height 295
click at [999, 693] on button "Save & Close" at bounding box center [996, 688] width 95 height 29
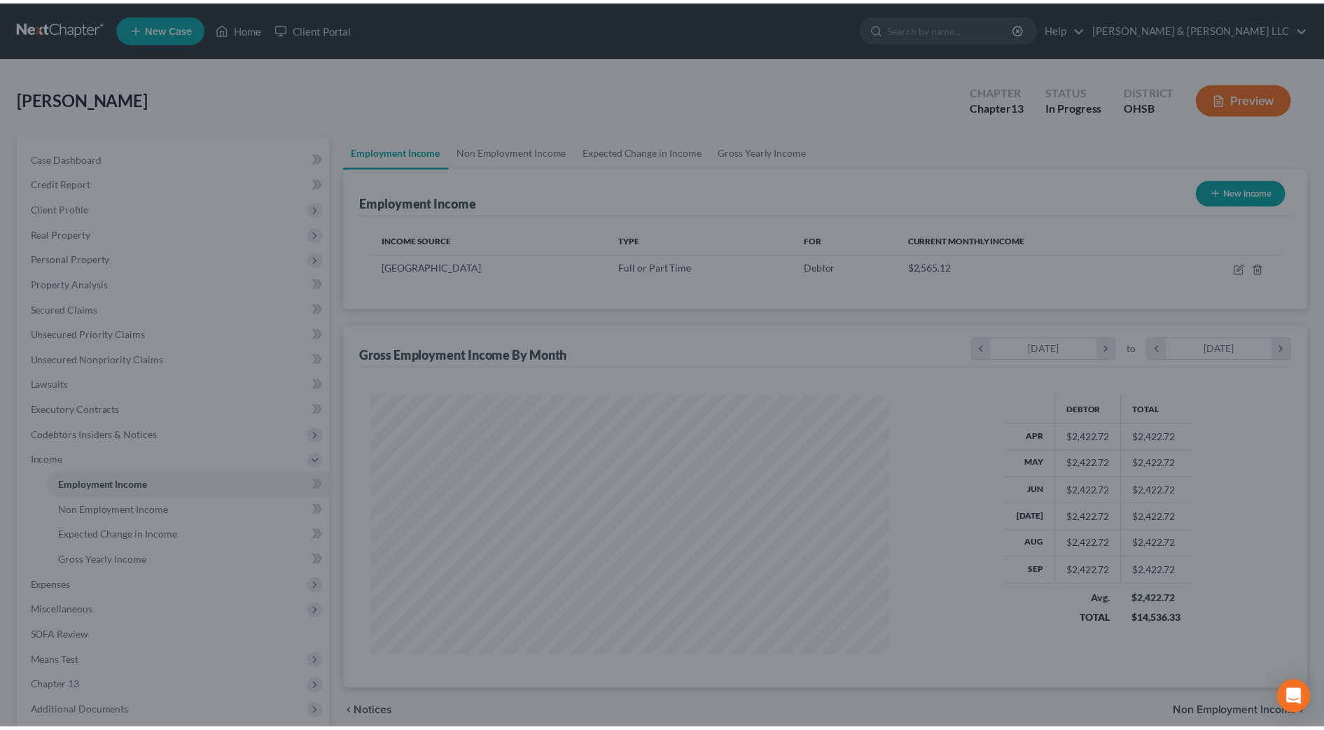
scroll to position [700107, 699820]
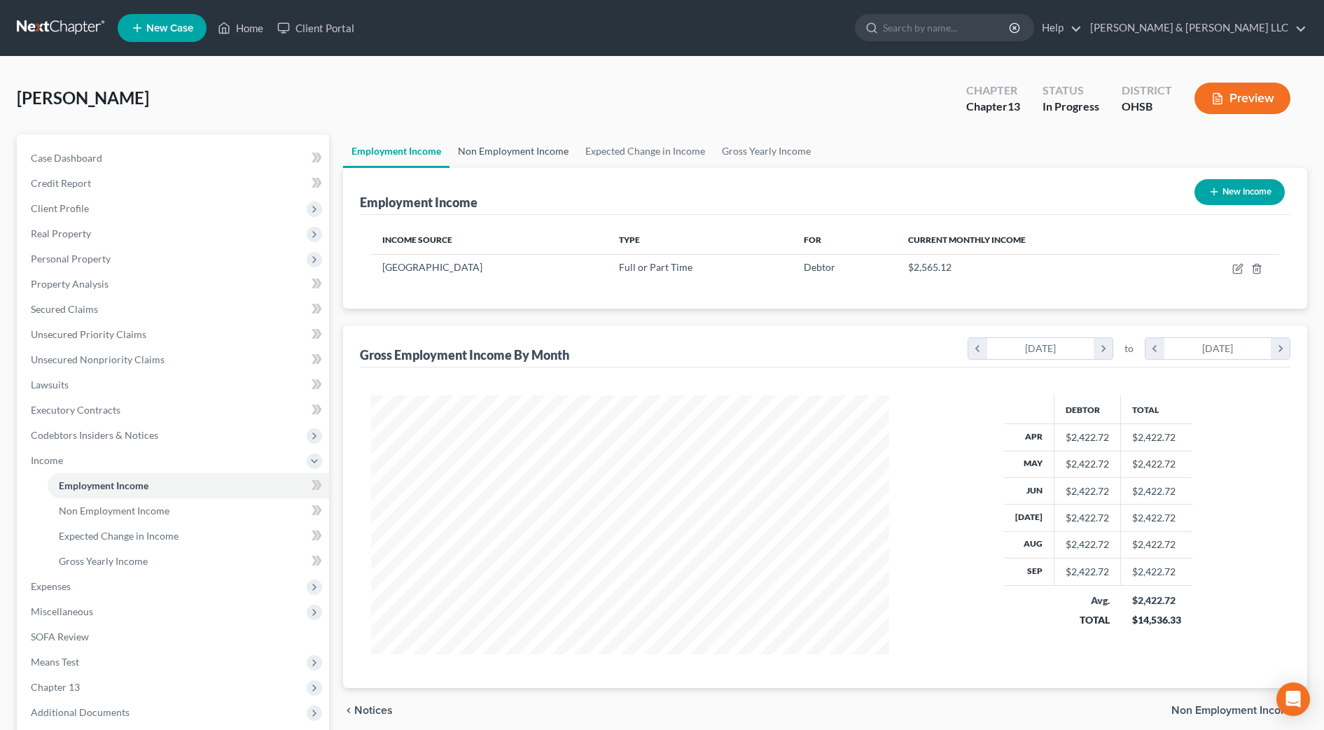
drag, startPoint x: 510, startPoint y: 146, endPoint x: 569, endPoint y: 145, distance: 59.5
click at [510, 145] on link "Non Employment Income" at bounding box center [513, 151] width 127 height 34
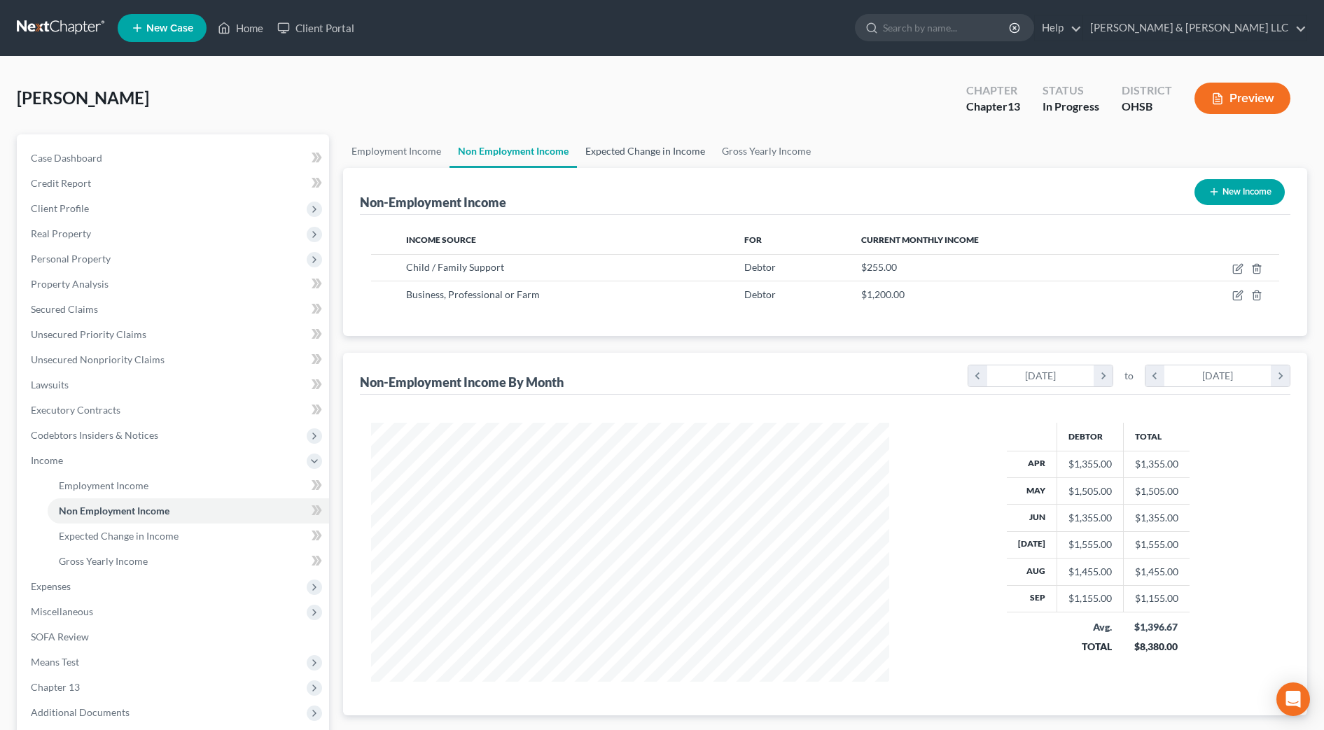
scroll to position [259, 546]
click at [628, 148] on link "Expected Change in Income" at bounding box center [645, 151] width 137 height 34
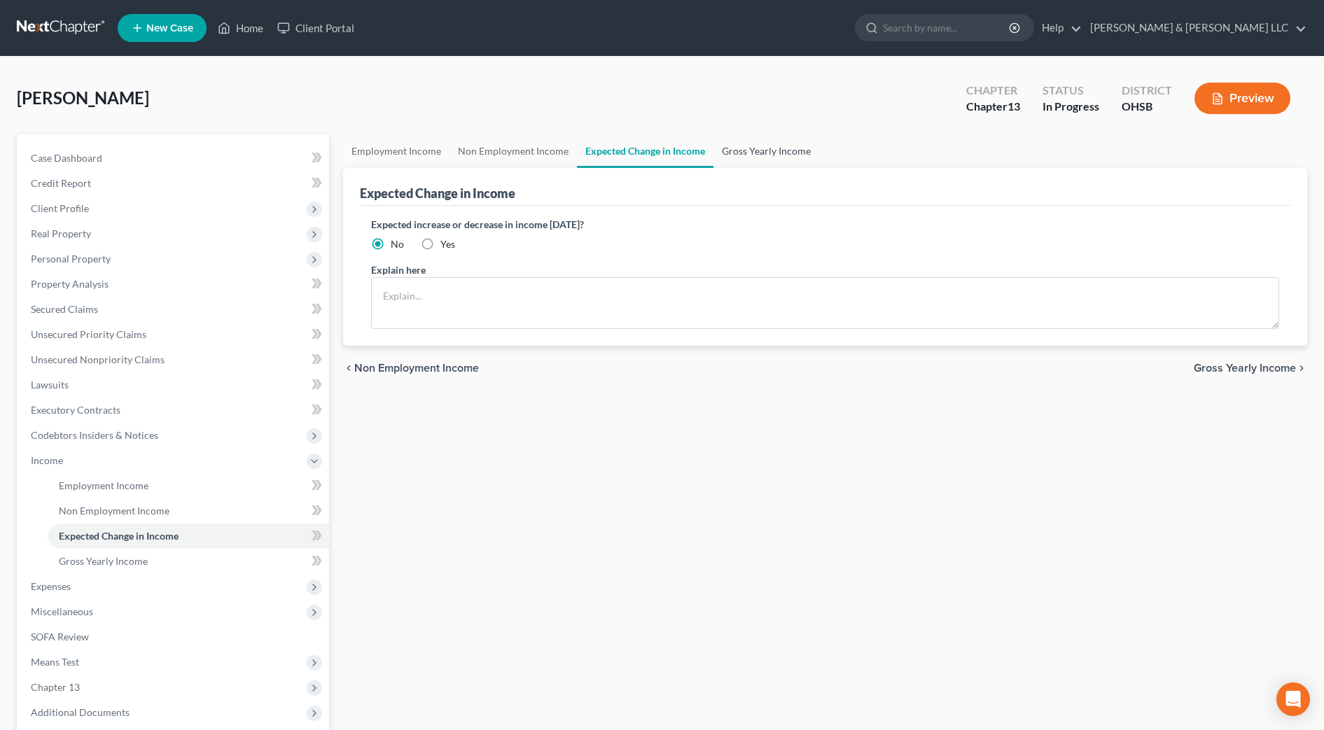
click at [744, 153] on link "Gross Yearly Income" at bounding box center [767, 151] width 106 height 34
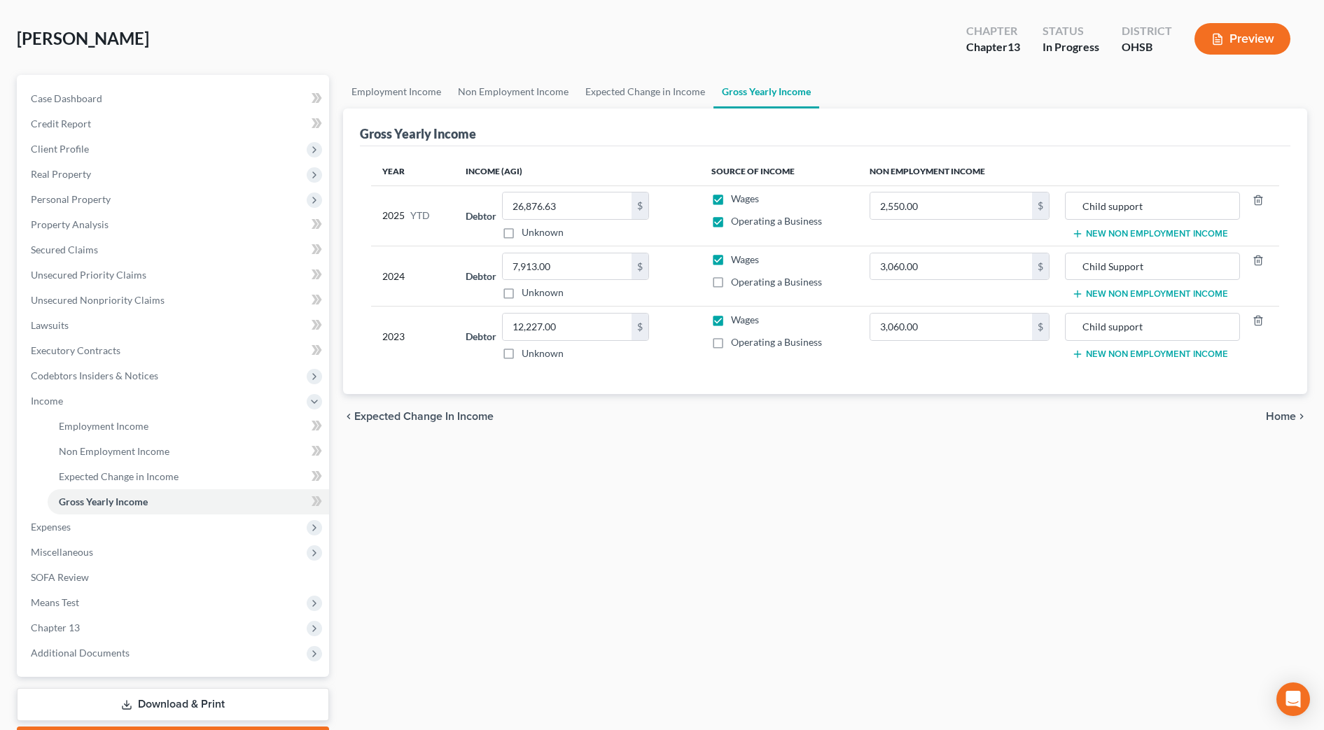
scroll to position [88, 0]
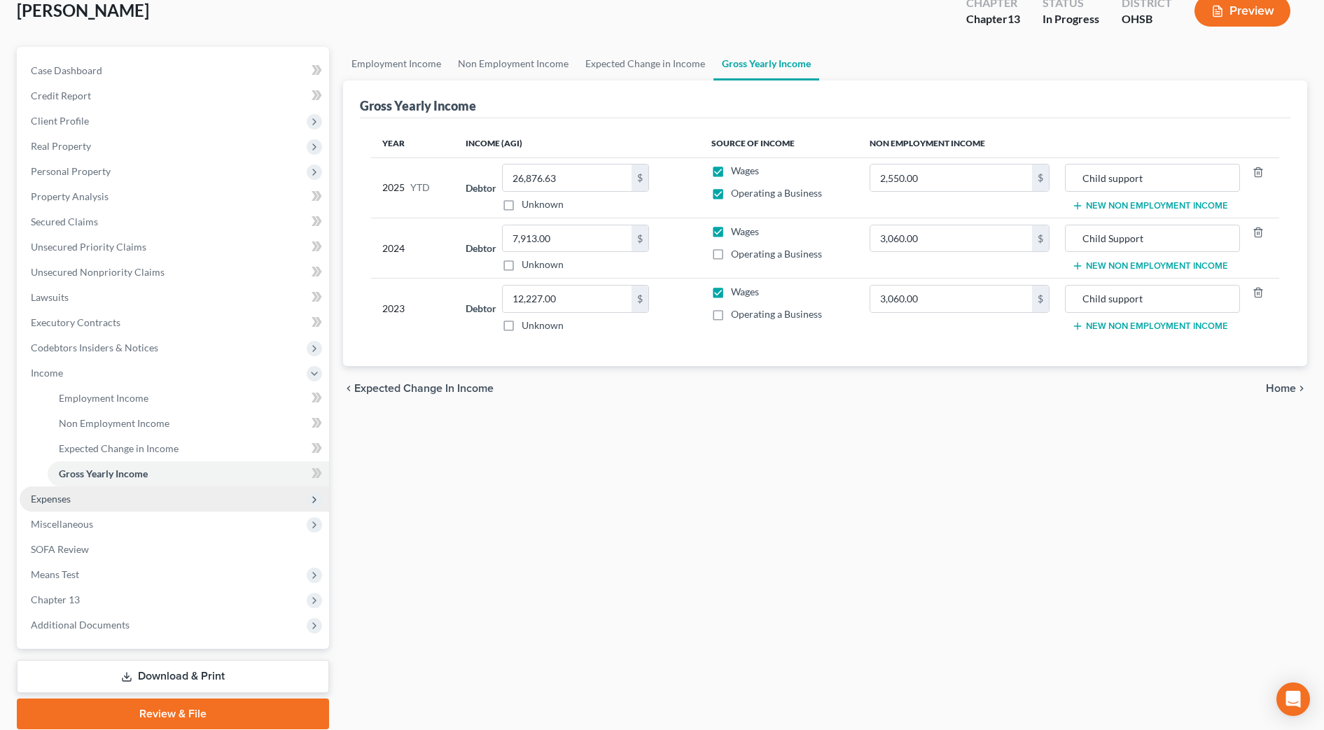
click at [96, 506] on span "Expenses" at bounding box center [175, 499] width 310 height 25
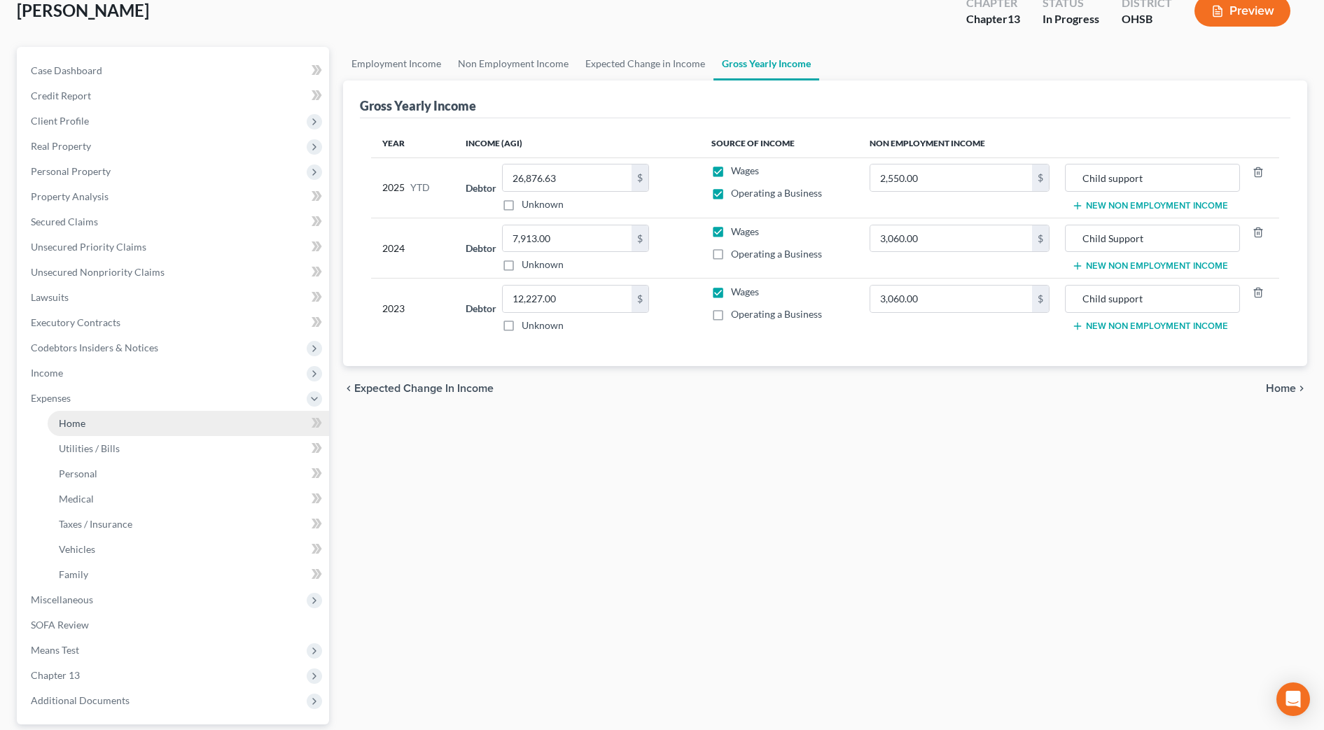
click at [99, 424] on link "Home" at bounding box center [189, 423] width 282 height 25
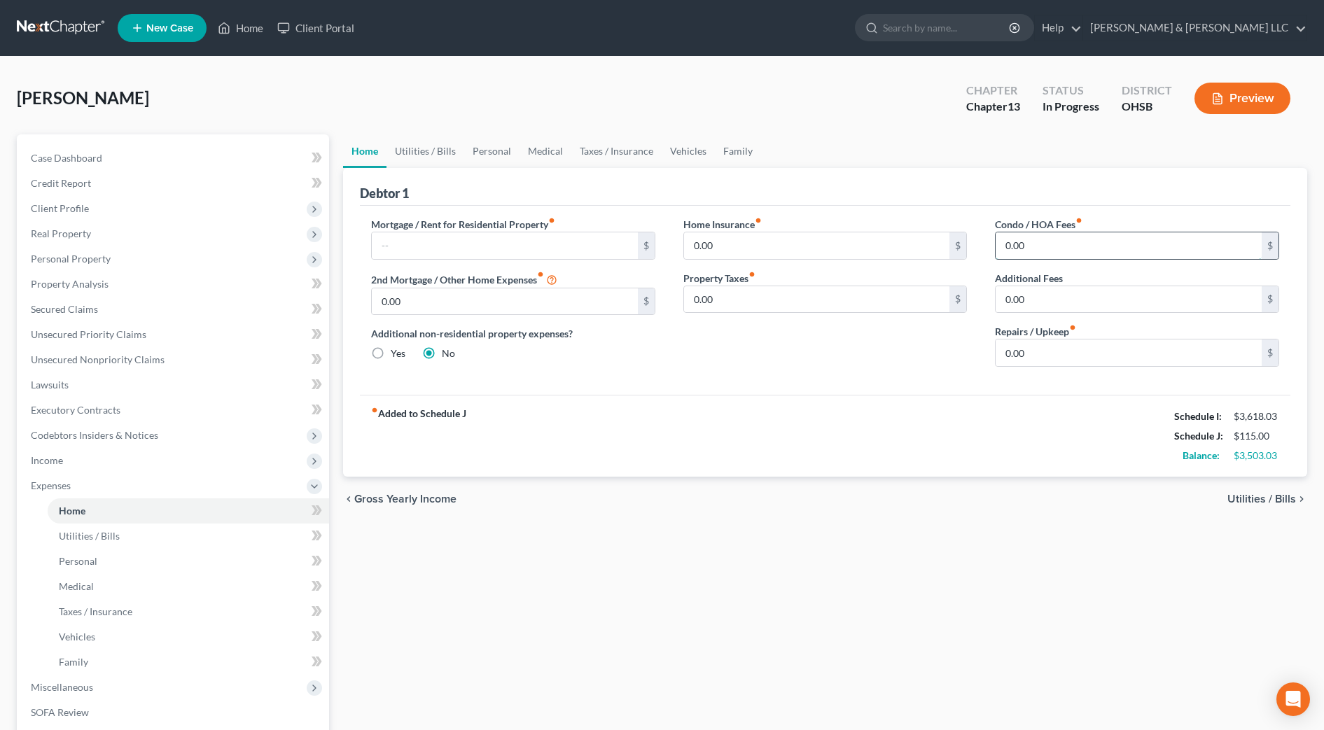
click at [1063, 249] on input "0.00" at bounding box center [1129, 246] width 266 height 27
type input "250"
click at [873, 377] on div "Home Insurance fiber_manual_record 0.00 $ Property Taxes fiber_manual_record 0.…" at bounding box center [826, 297] width 312 height 161
drag, startPoint x: 1037, startPoint y: 355, endPoint x: 1057, endPoint y: 340, distance: 25.1
click at [1038, 355] on input "0.00" at bounding box center [1129, 353] width 266 height 27
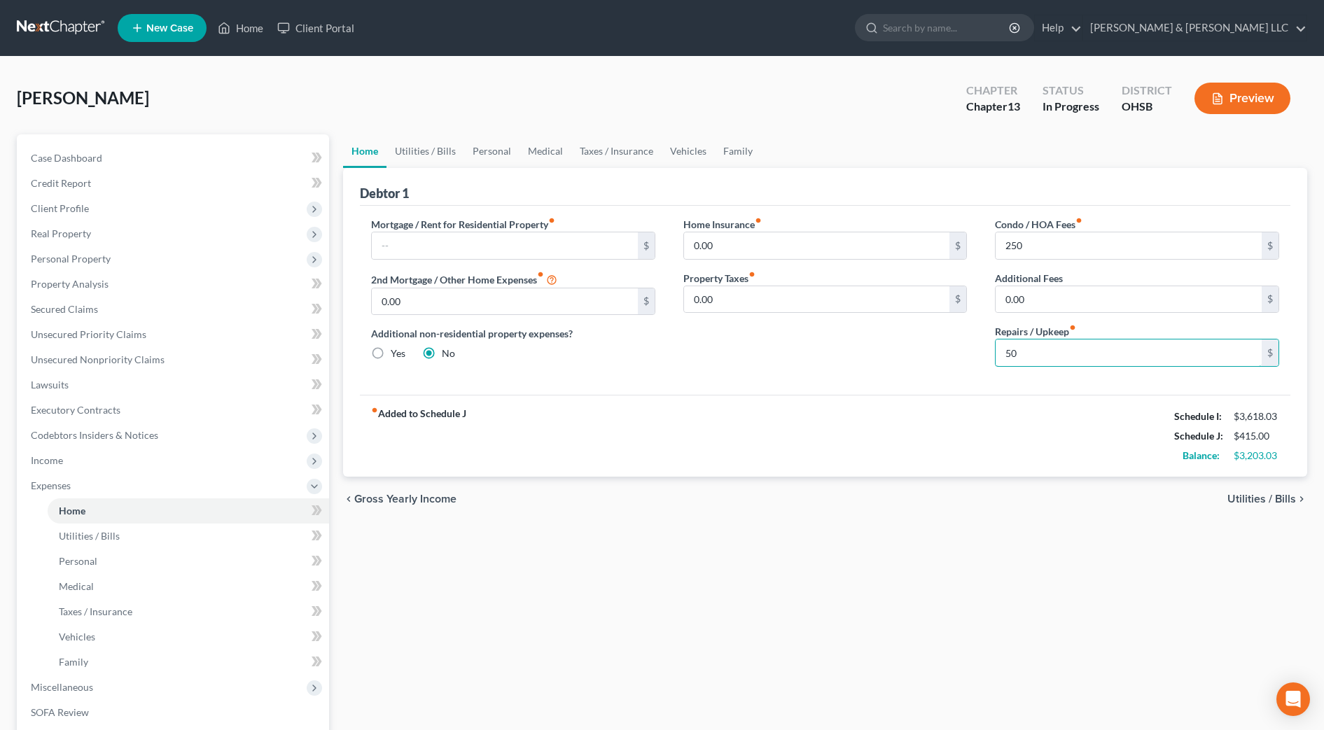
type input "50"
click at [934, 347] on div "Home Insurance fiber_manual_record 0.00 $ Property Taxes fiber_manual_record 0.…" at bounding box center [826, 297] width 312 height 161
click at [778, 287] on input "0.00" at bounding box center [817, 299] width 266 height 27
type input "201.83"
click at [824, 395] on div "fiber_manual_record Added to Schedule J Schedule I: $3,618.03 Schedule J: $616.…" at bounding box center [825, 436] width 931 height 82
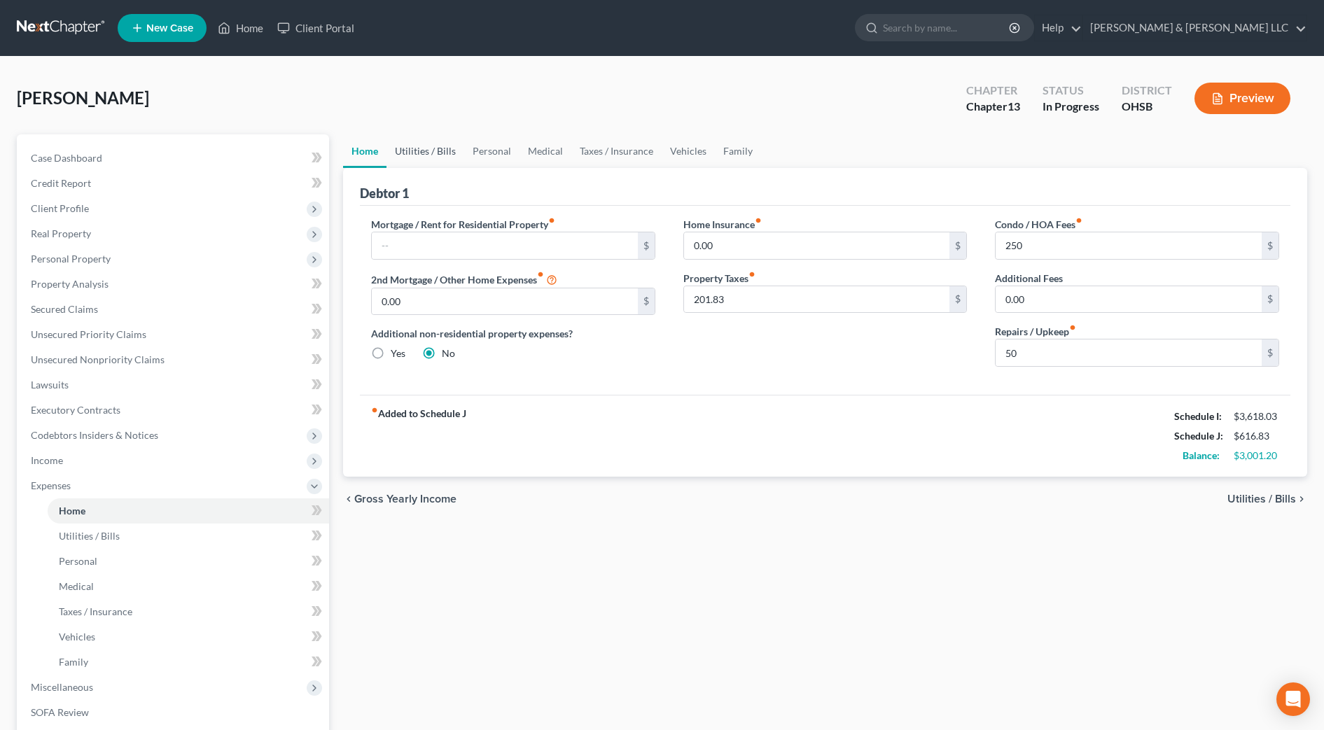
click at [427, 146] on link "Utilities / Bills" at bounding box center [426, 151] width 78 height 34
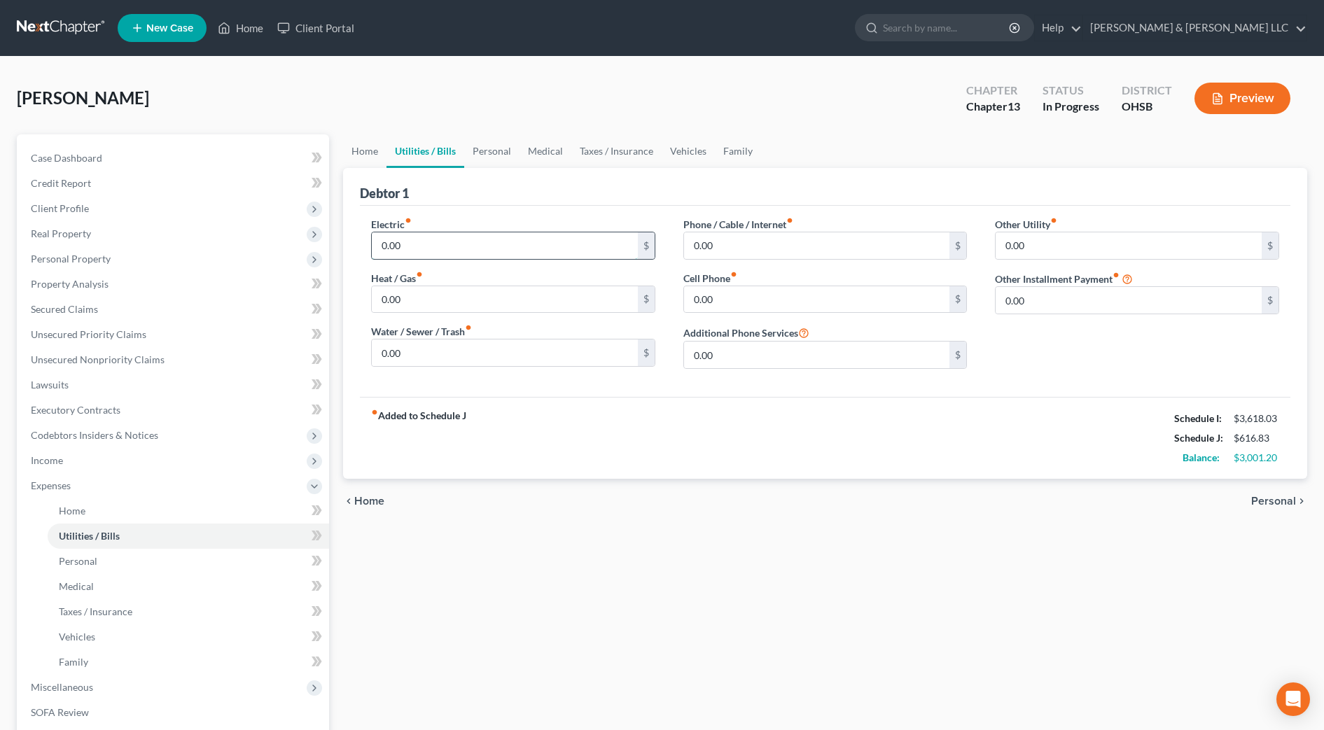
click at [462, 235] on input "0.00" at bounding box center [505, 246] width 266 height 27
type input "150"
type input "100"
type input "65"
type input "150"
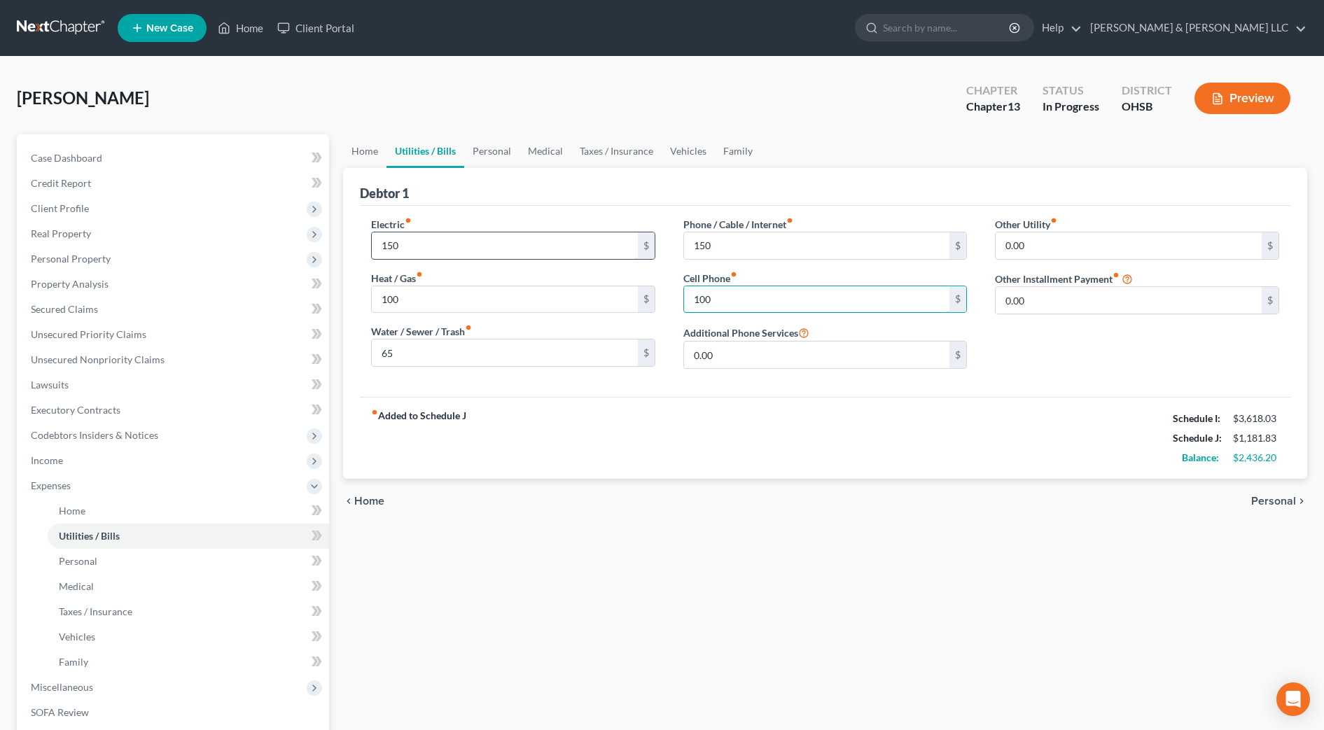
type input "100"
type input "50"
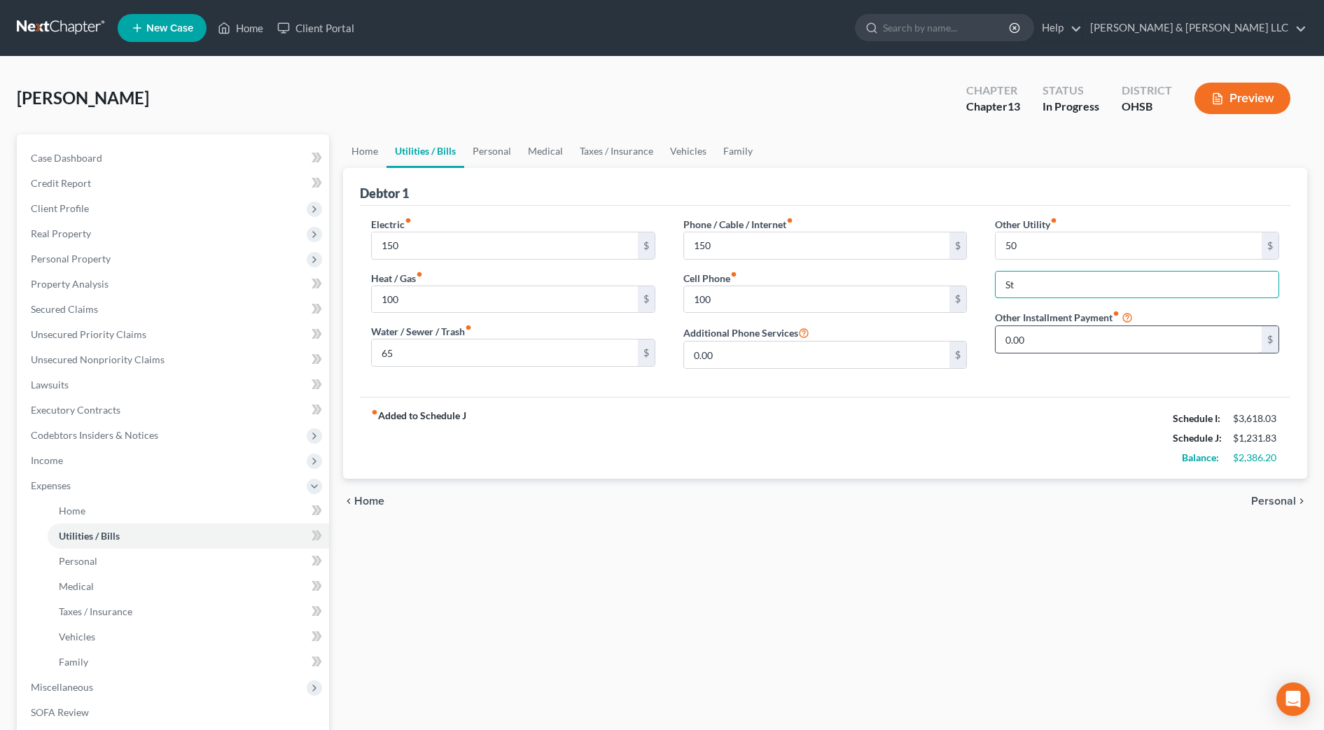
type input "streaming services"
click at [1299, 499] on icon "chevron_right" at bounding box center [1301, 501] width 11 height 11
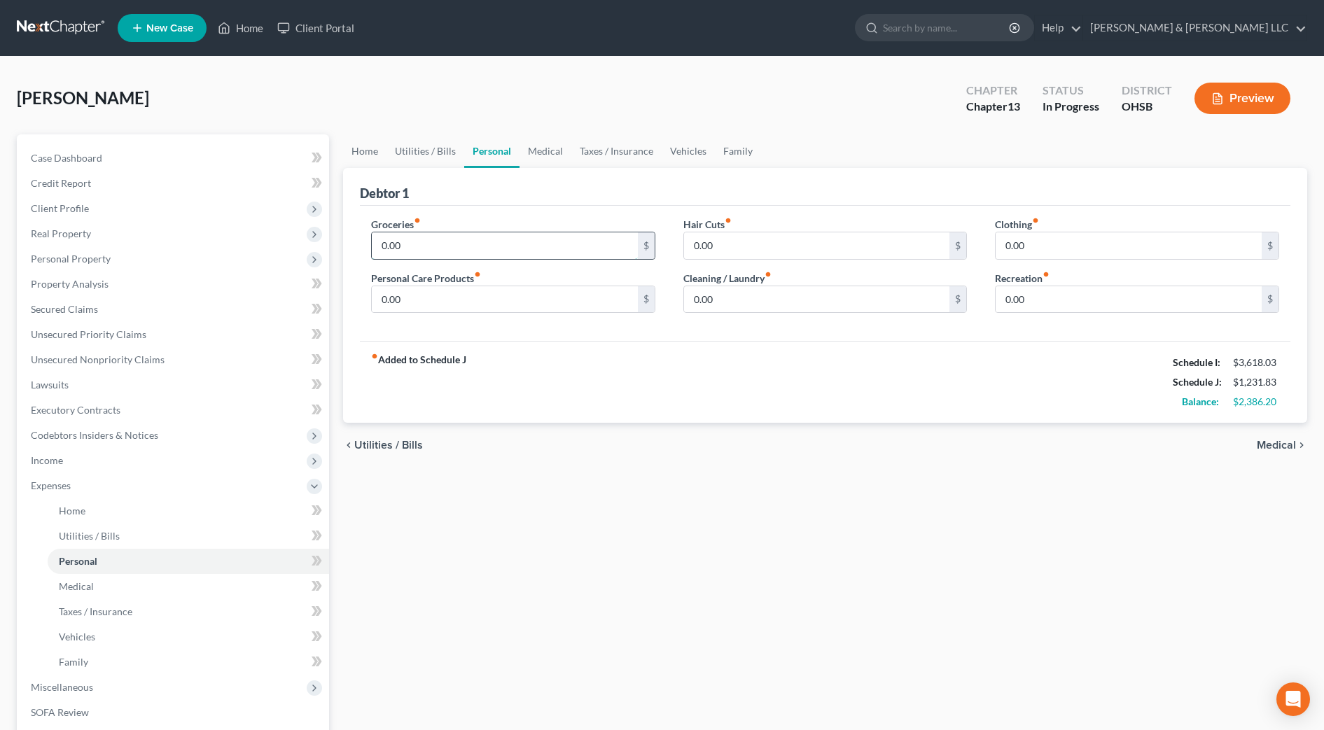
click at [508, 247] on input "0.00" at bounding box center [505, 246] width 266 height 27
type input "650"
type input "75"
type input "100"
type input "40"
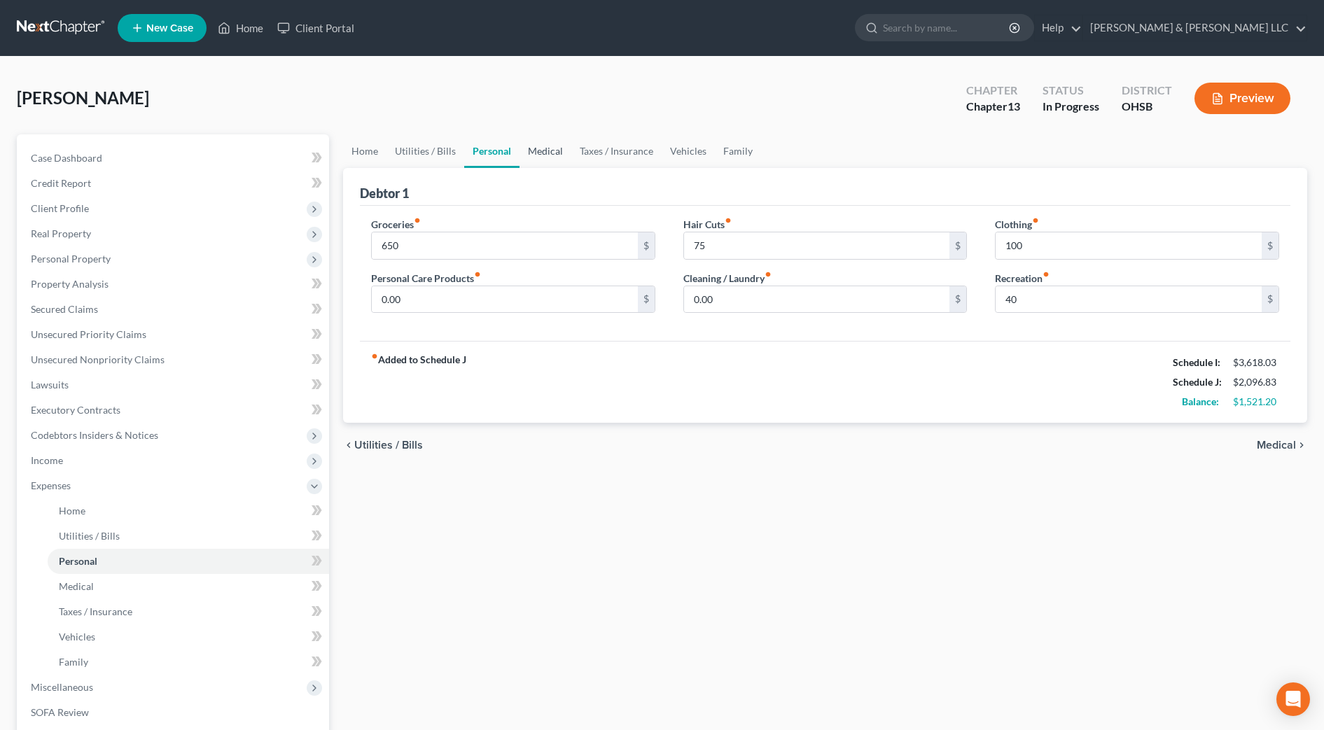
click at [535, 145] on link "Medical" at bounding box center [546, 151] width 52 height 34
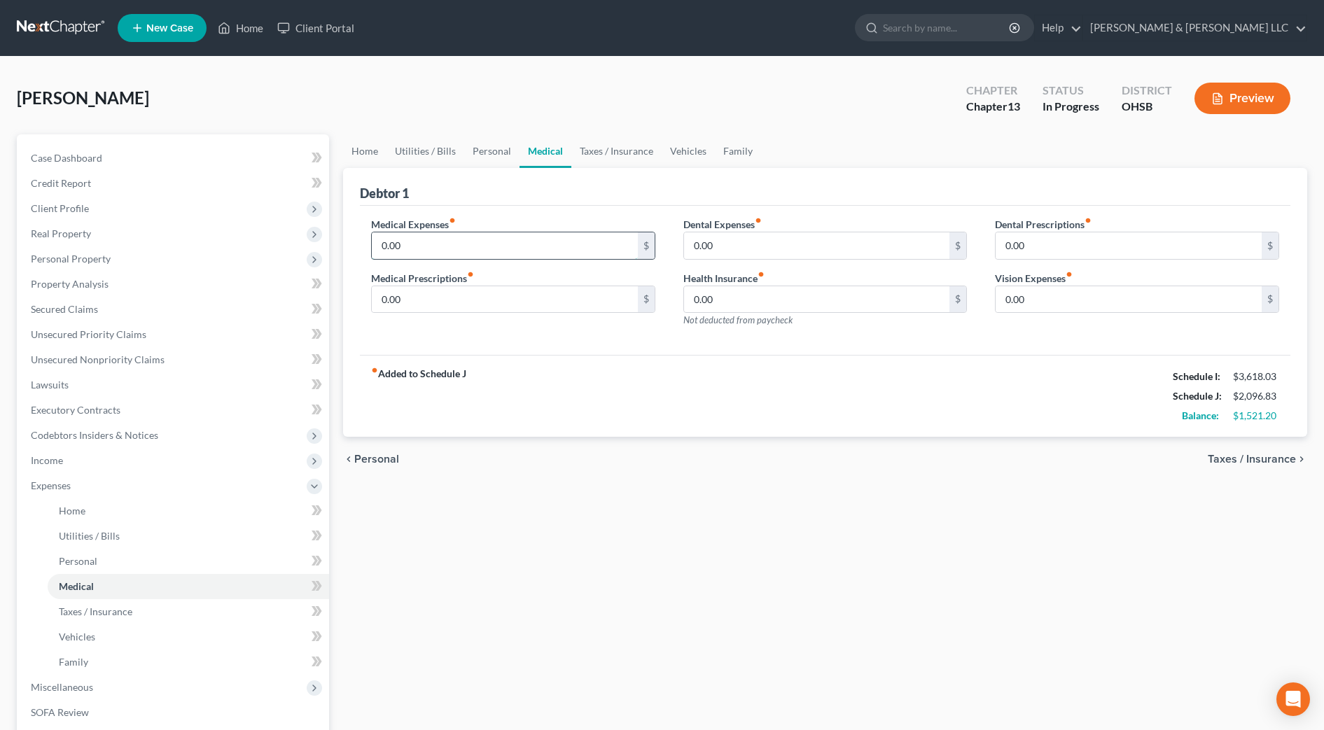
click at [469, 242] on input "0.00" at bounding box center [505, 246] width 266 height 27
type input "100"
click at [1295, 457] on span "Taxes / Insurance" at bounding box center [1252, 459] width 88 height 11
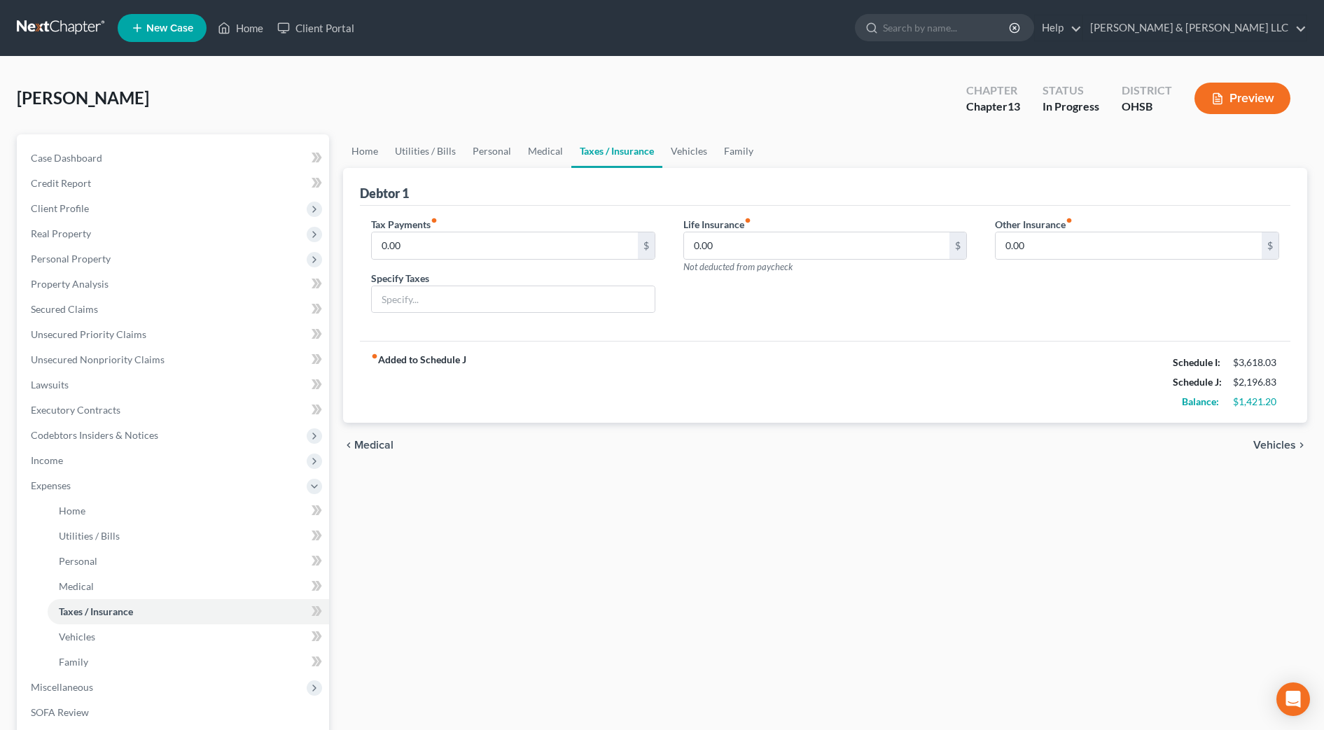
click at [1291, 445] on span "Vehicles" at bounding box center [1275, 445] width 43 height 11
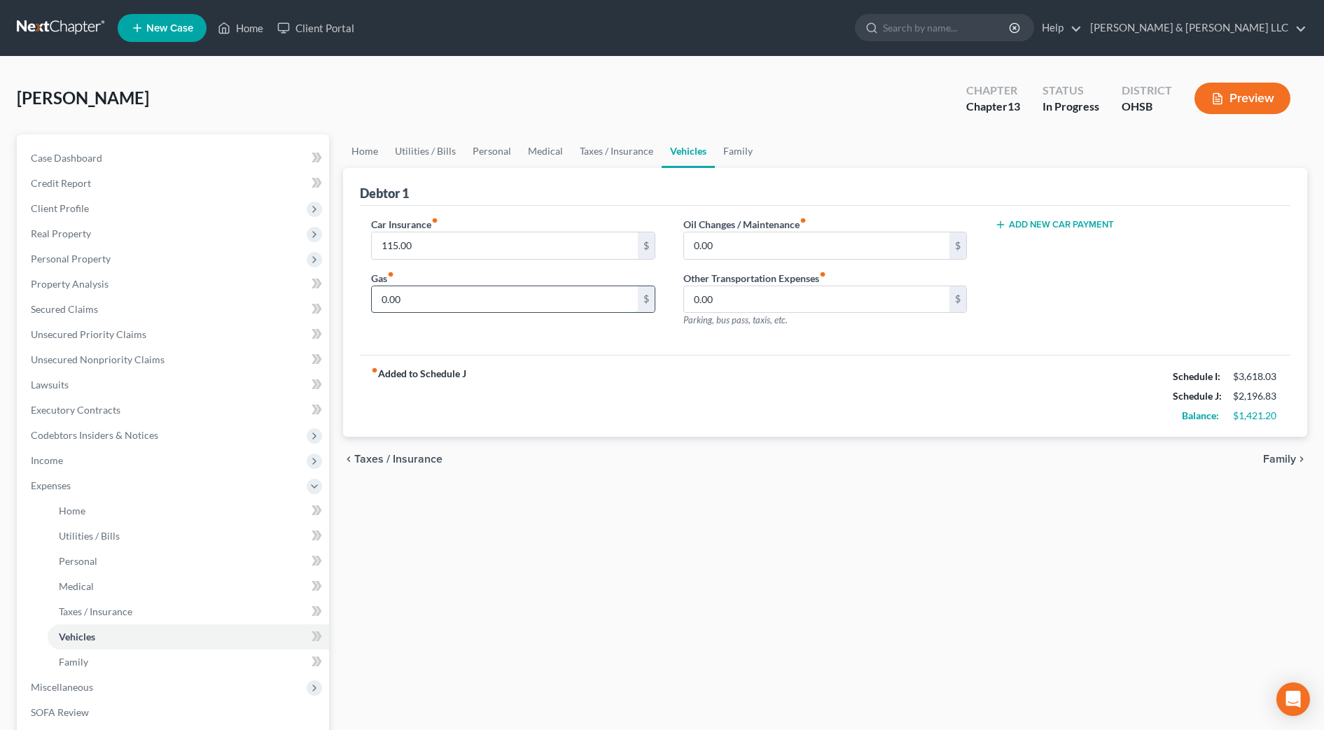
click at [417, 293] on input "0.00" at bounding box center [505, 299] width 266 height 27
type input "350"
click at [742, 161] on link "Family" at bounding box center [738, 151] width 46 height 34
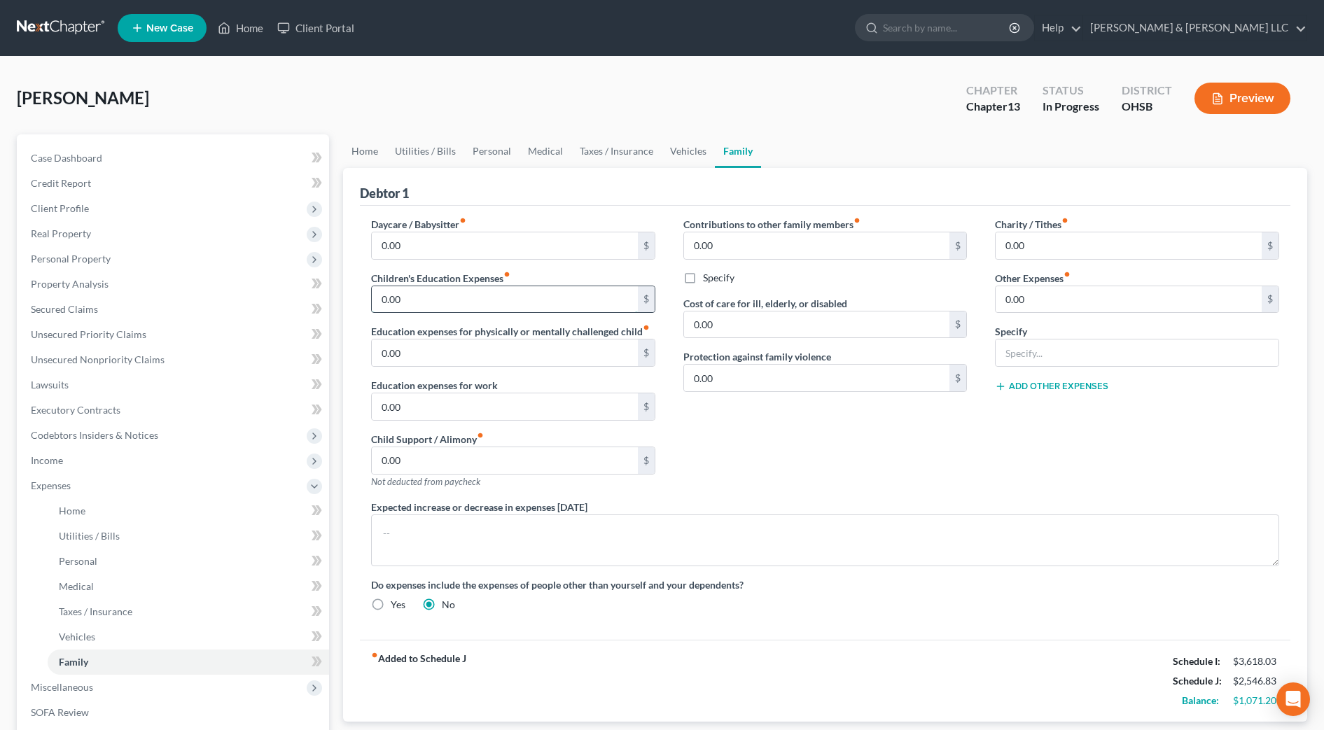
click at [472, 293] on input "0.00" at bounding box center [505, 299] width 266 height 27
type input "100"
click at [781, 463] on div "Contributions to other family members fiber_manual_record 0.00 $ Specify Cost o…" at bounding box center [826, 358] width 312 height 283
click at [529, 544] on textarea at bounding box center [825, 541] width 908 height 52
type textarea "Education expenses include school fees, lunches and sport costs."
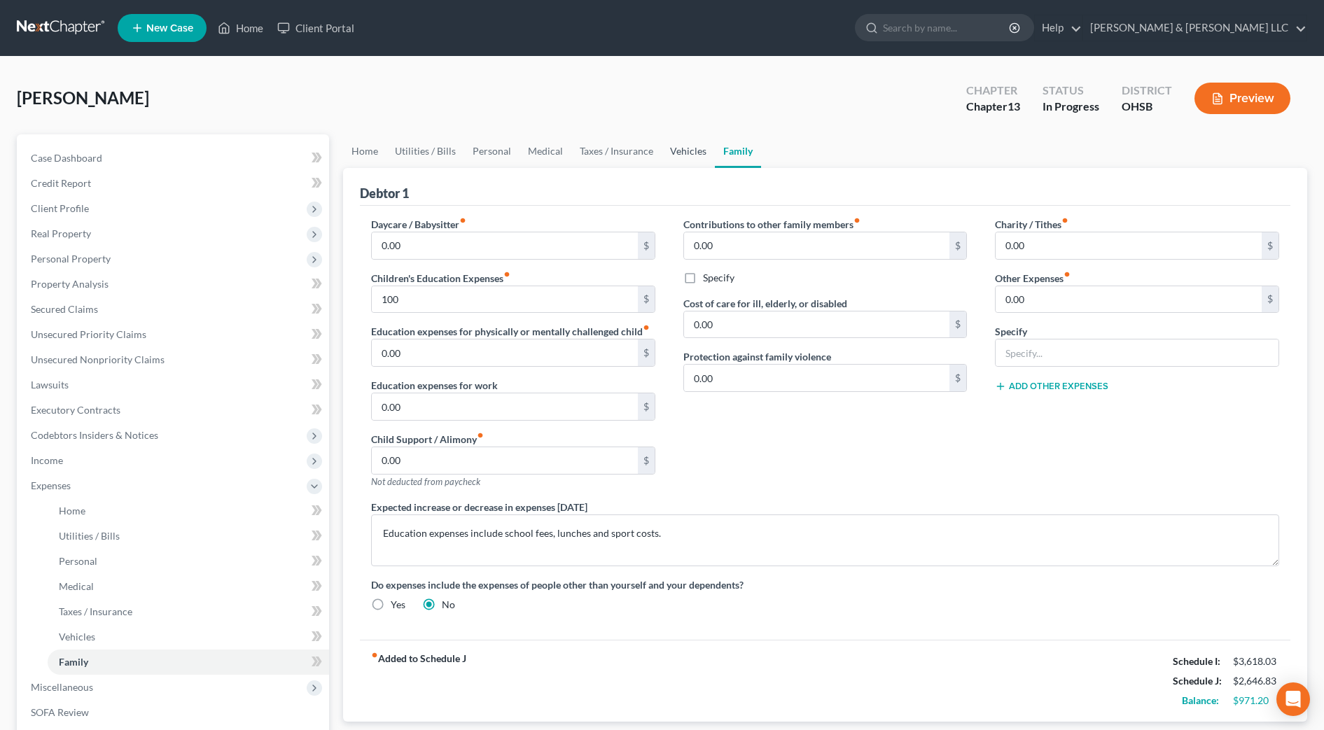
click at [687, 152] on link "Vehicles" at bounding box center [688, 151] width 53 height 34
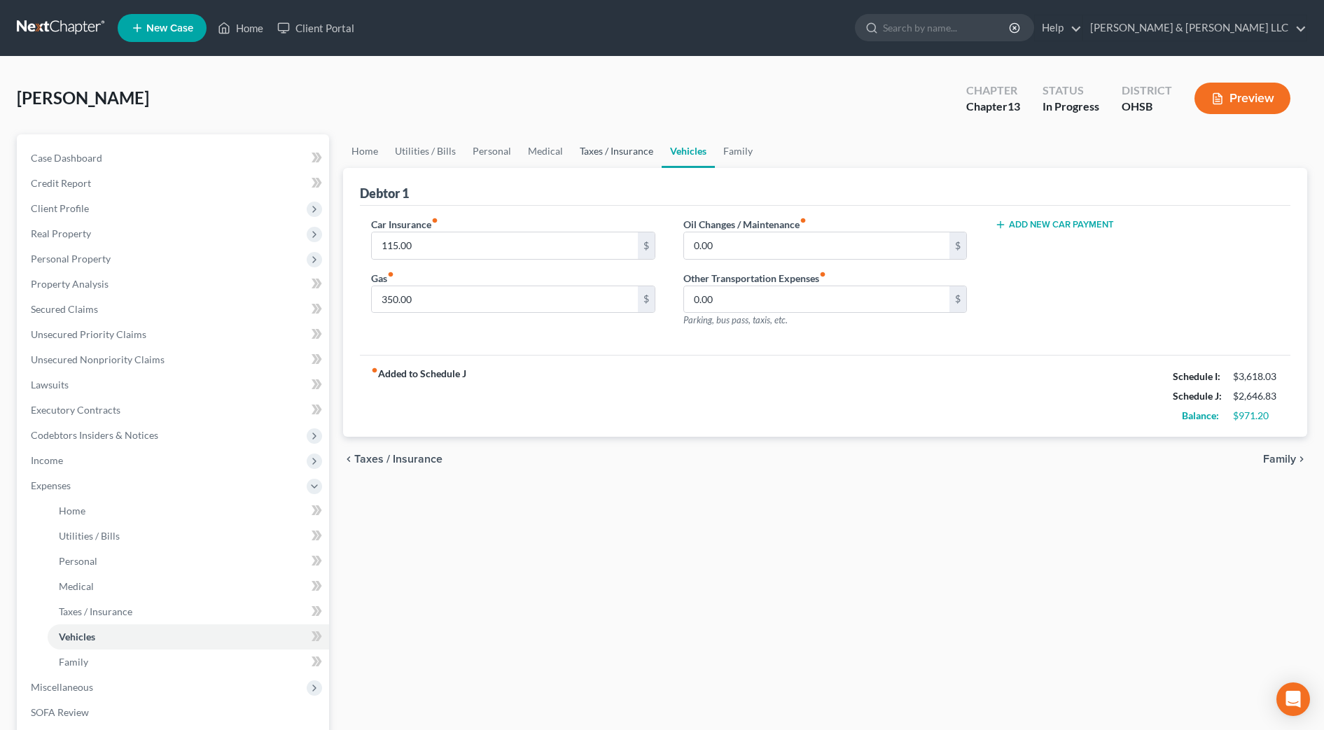
click at [592, 153] on link "Taxes / Insurance" at bounding box center [616, 151] width 90 height 34
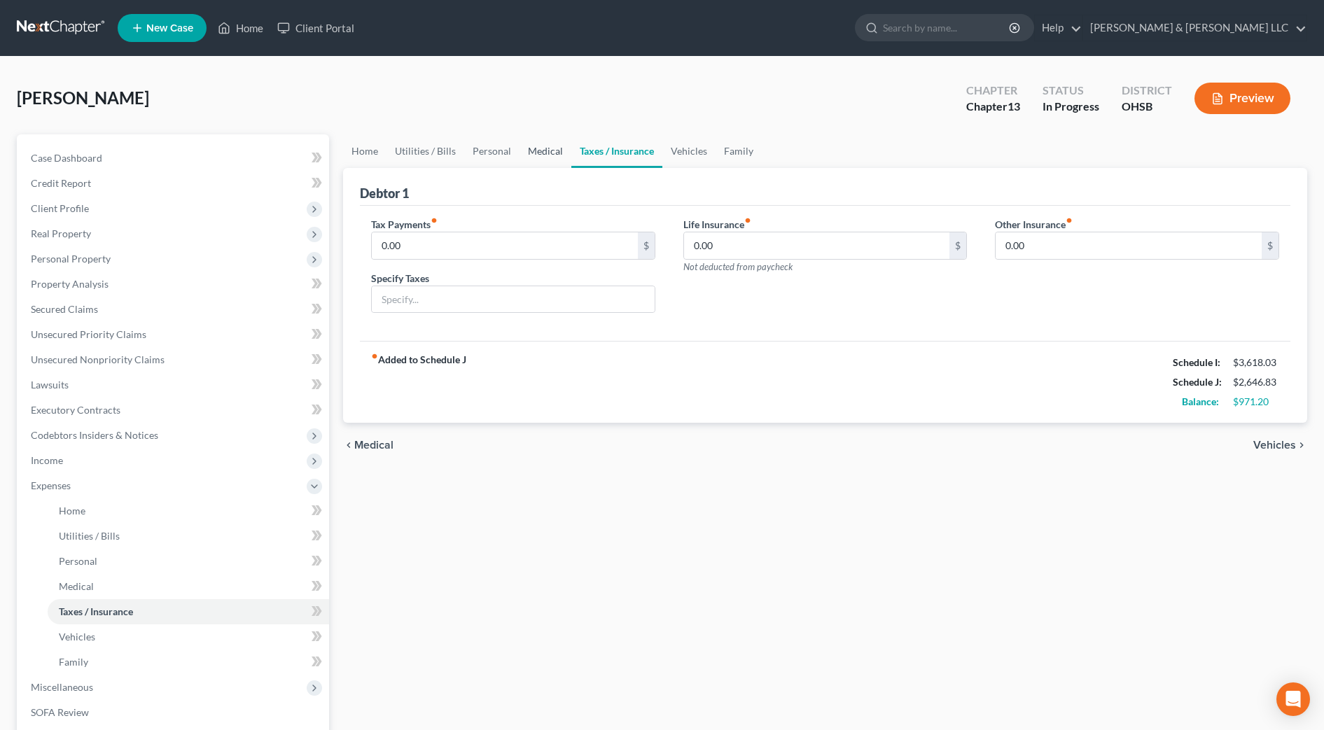
click at [563, 155] on link "Medical" at bounding box center [546, 151] width 52 height 34
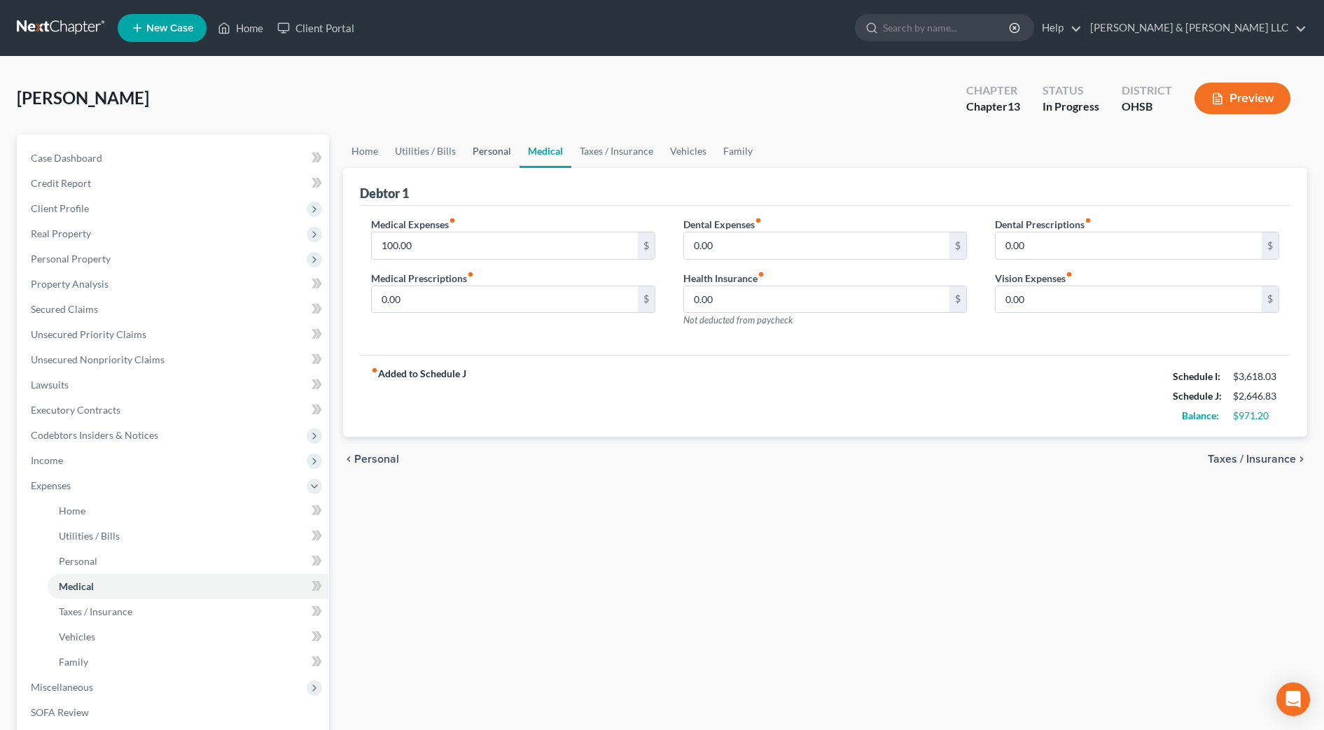
click at [487, 148] on link "Personal" at bounding box center [491, 151] width 55 height 34
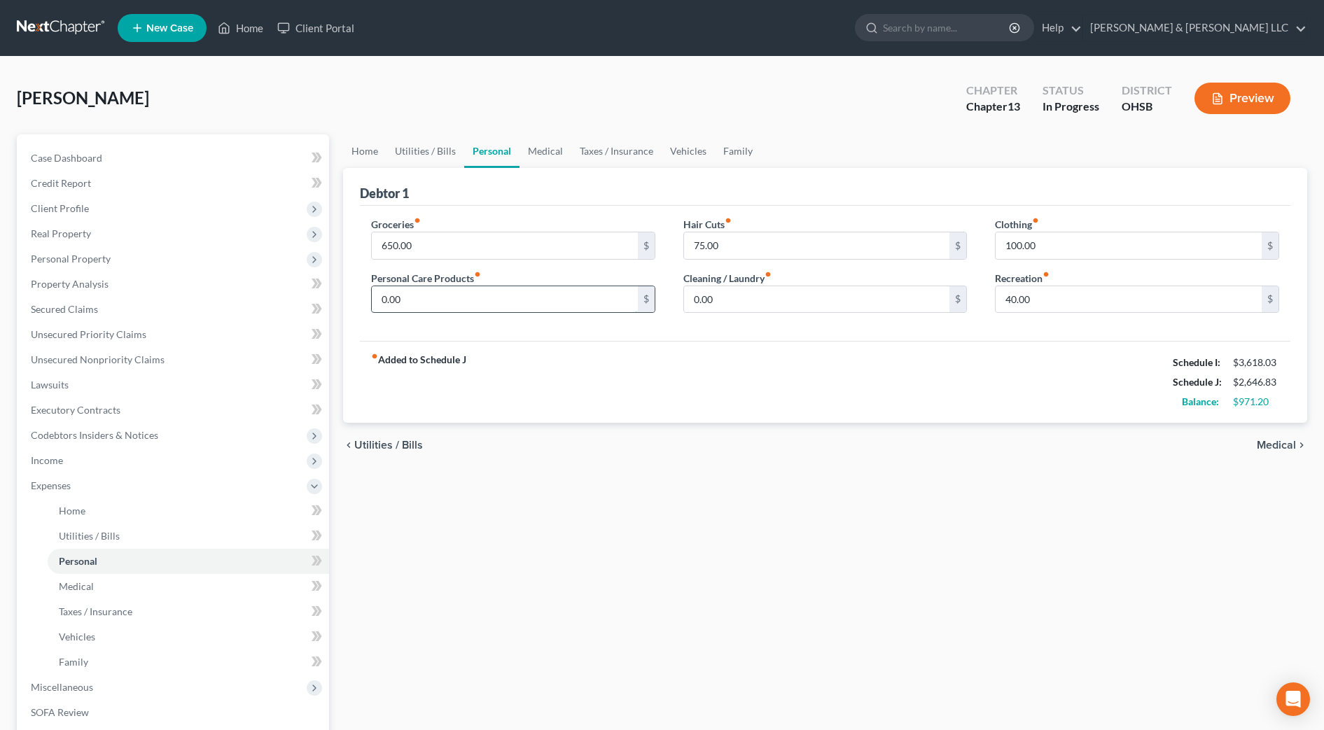
click at [438, 298] on input "0.00" at bounding box center [505, 299] width 266 height 27
type input "50"
click at [416, 164] on link "Utilities / Bills" at bounding box center [426, 151] width 78 height 34
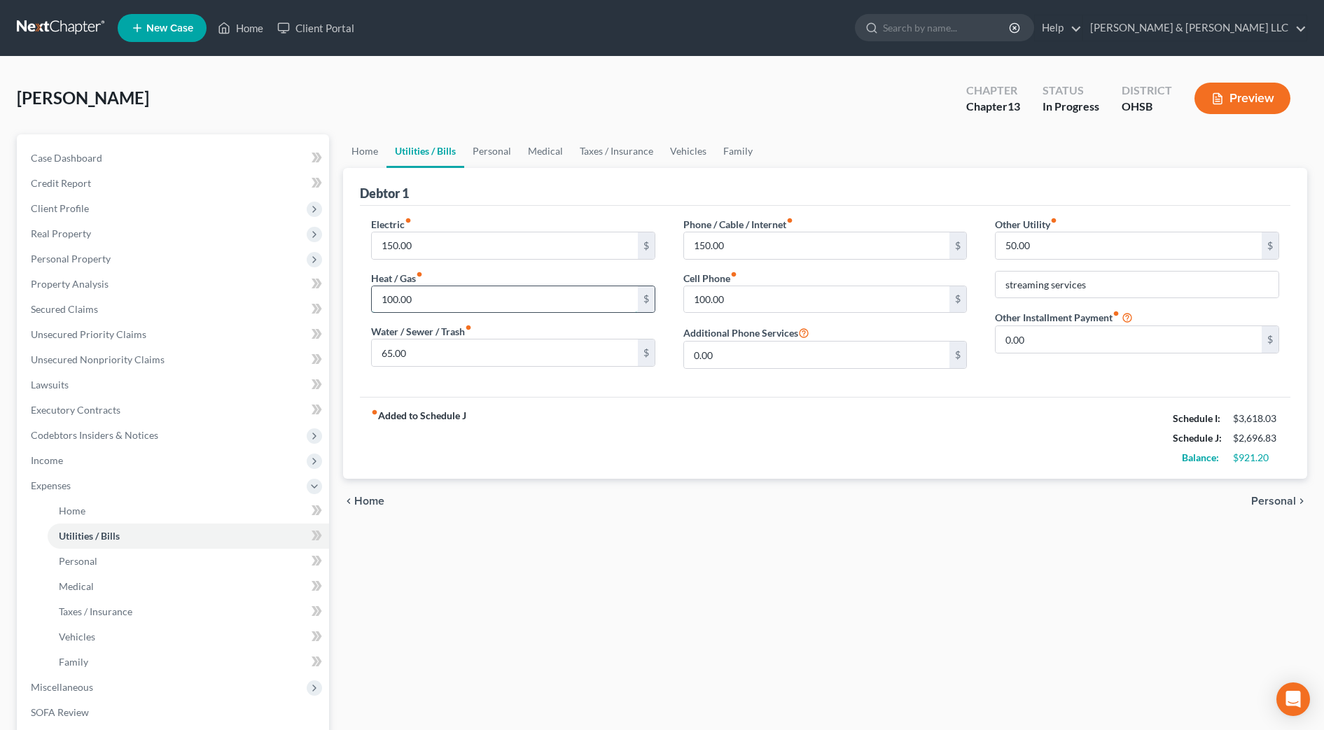
click at [436, 289] on input "100.00" at bounding box center [505, 299] width 266 height 27
type input "200"
click at [361, 162] on link "Home" at bounding box center [364, 151] width 43 height 34
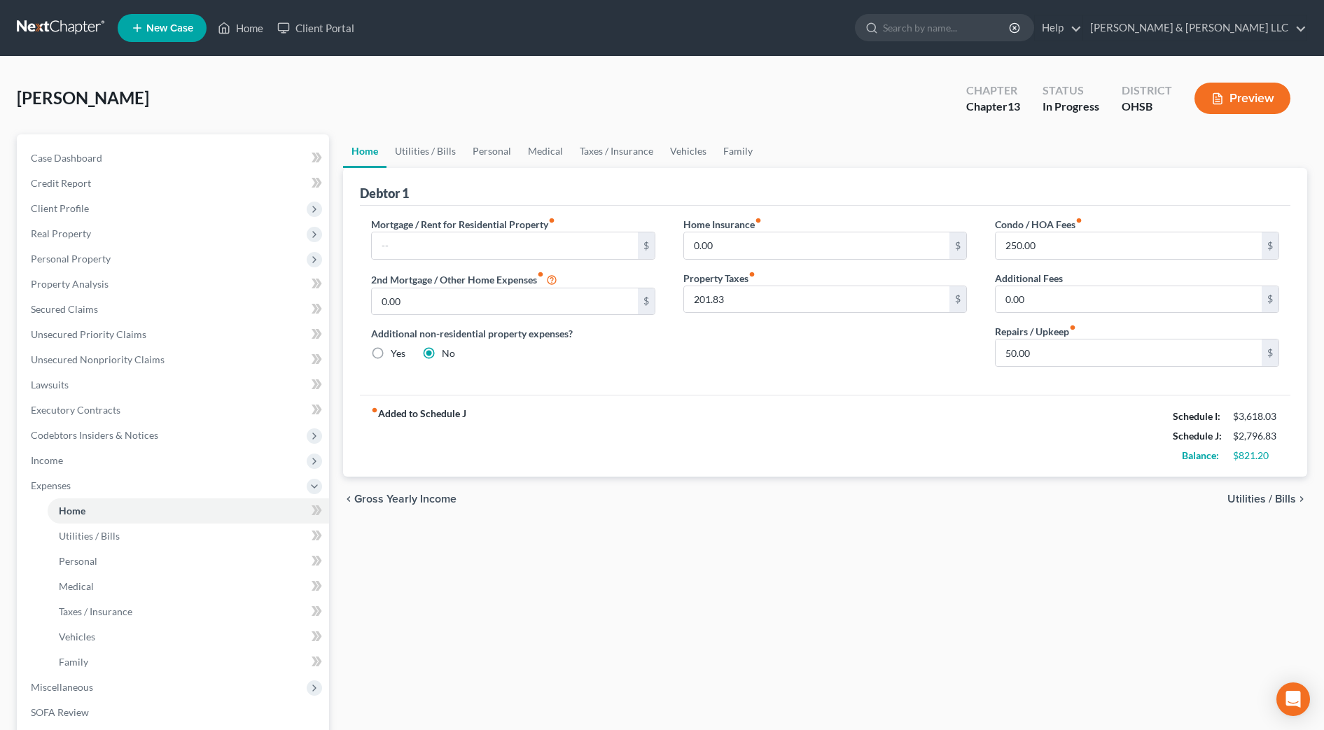
click at [954, 527] on div "Home Utilities / Bills Personal Medical Taxes / Insurance Vehicles Family Debto…" at bounding box center [825, 513] width 978 height 758
click at [818, 617] on div "Home Utilities / Bills Personal Medical Taxes / Insurance Vehicles Family Debto…" at bounding box center [825, 513] width 978 height 758
click at [1051, 359] on input "50.00" at bounding box center [1129, 353] width 266 height 27
type input "100"
click at [913, 382] on div "Mortgage / Rent for Residential Property fiber_manual_record $ 2nd Mortgage / O…" at bounding box center [825, 300] width 931 height 189
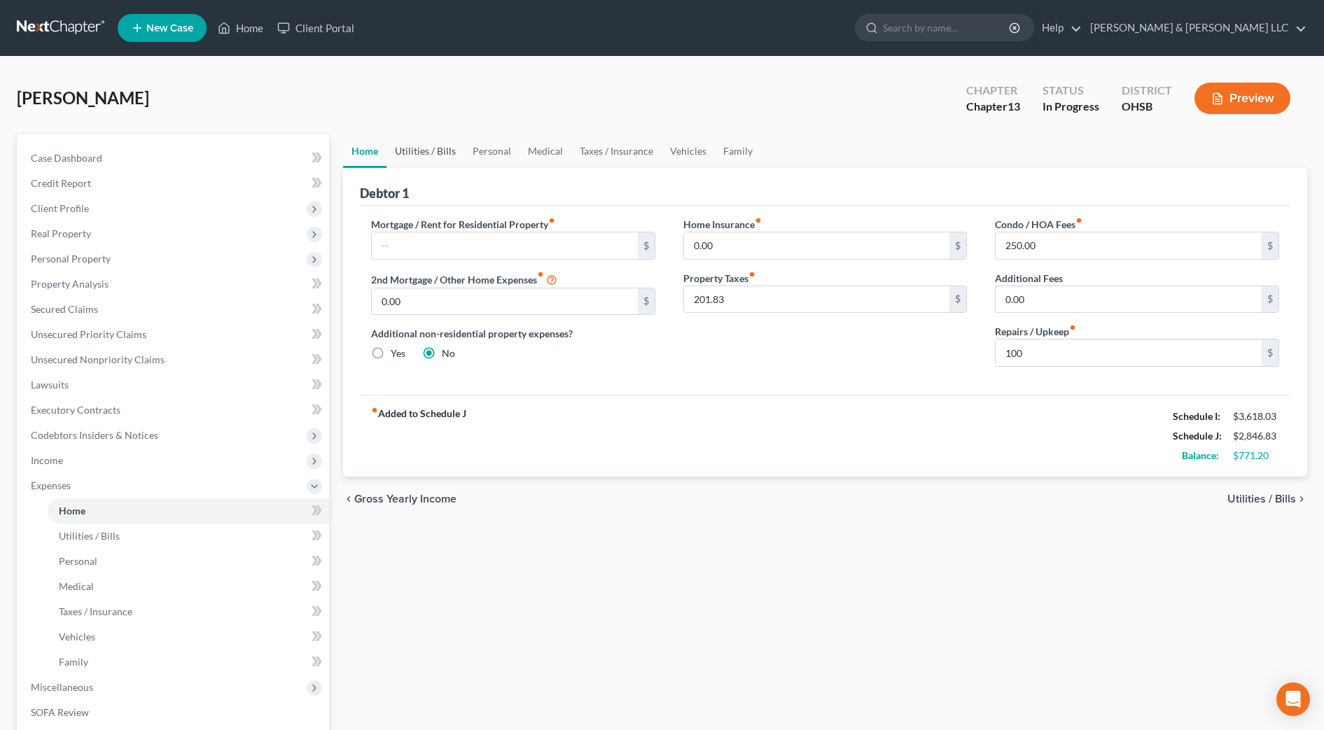
click at [427, 144] on link "Utilities / Bills" at bounding box center [426, 151] width 78 height 34
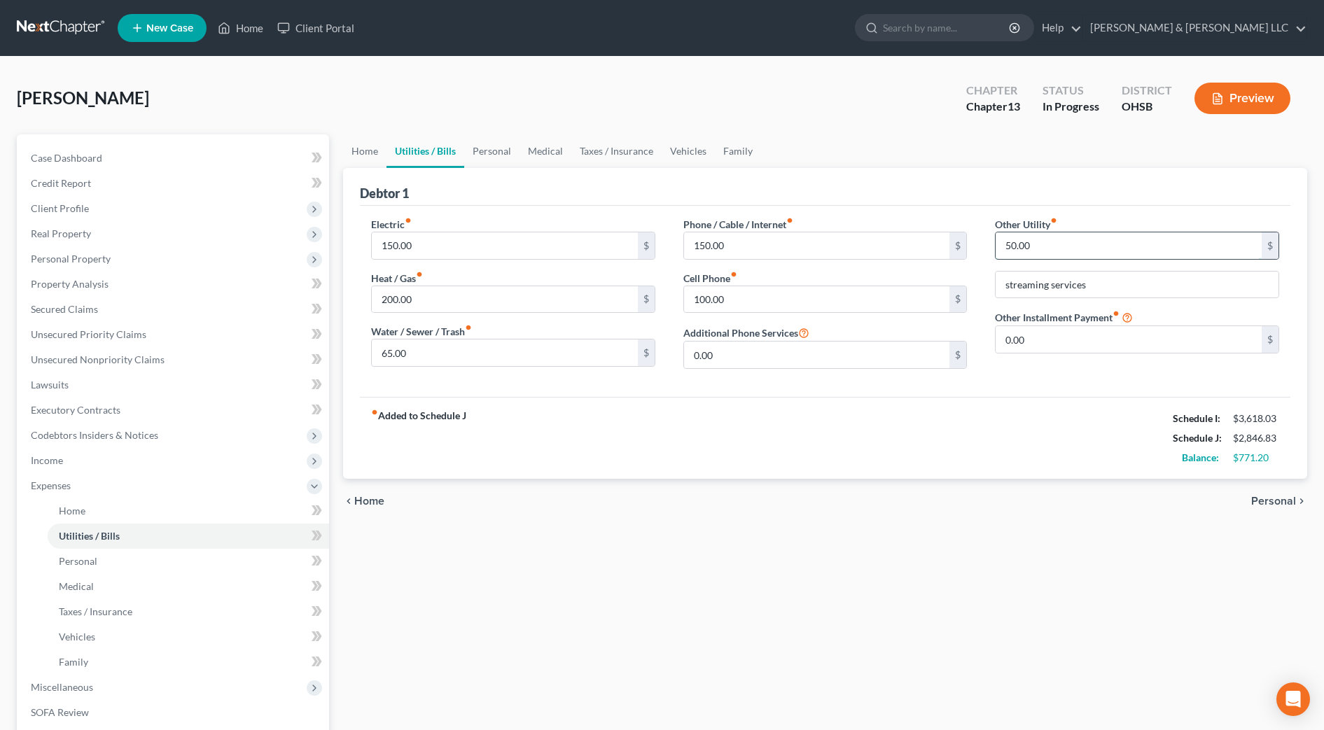
click at [1083, 248] on input "50.00" at bounding box center [1129, 246] width 266 height 27
type input "45"
click at [493, 144] on link "Personal" at bounding box center [491, 151] width 55 height 34
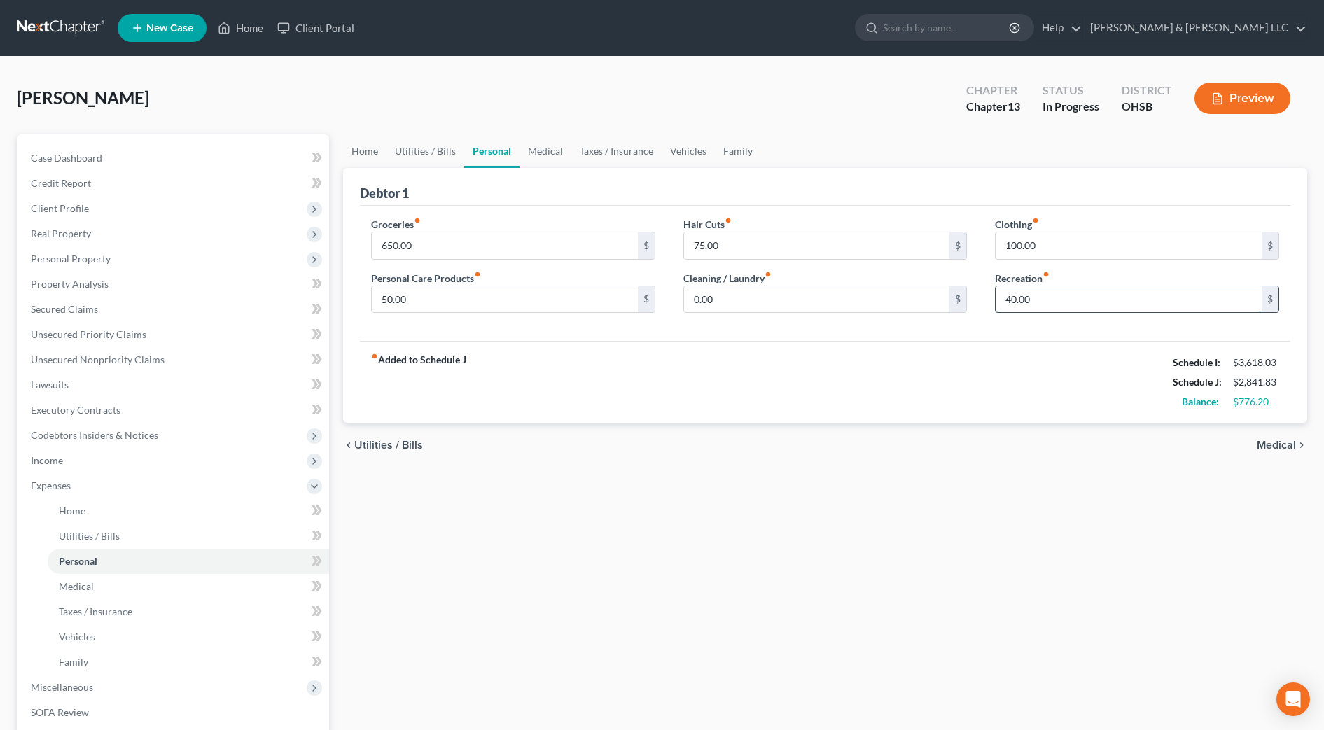
click at [1048, 302] on input "40.00" at bounding box center [1129, 299] width 266 height 27
click at [1048, 302] on input "41.20" at bounding box center [1129, 299] width 266 height 27
type input "41.20"
click at [1045, 358] on div "fiber_manual_record Added to Schedule J Schedule I: $3,618.03 Schedule J: $2,84…" at bounding box center [825, 382] width 931 height 82
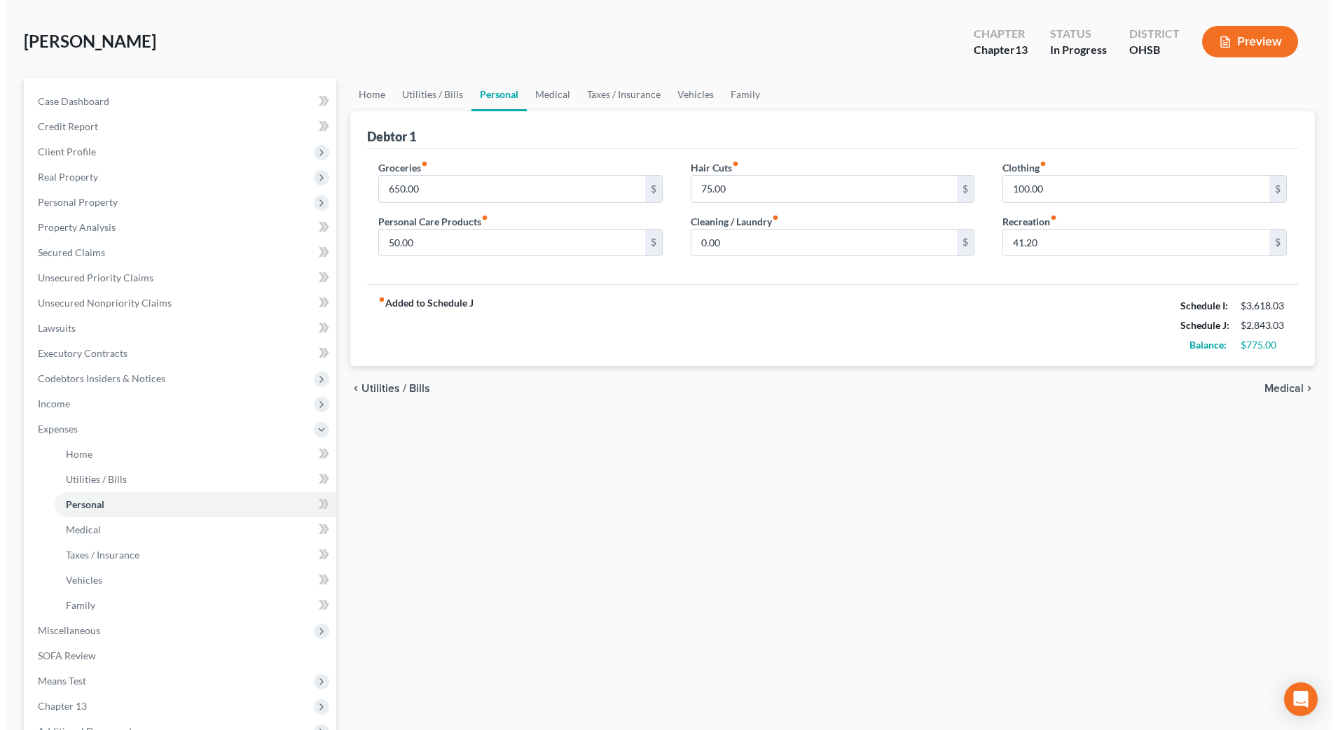
scroll to position [88, 0]
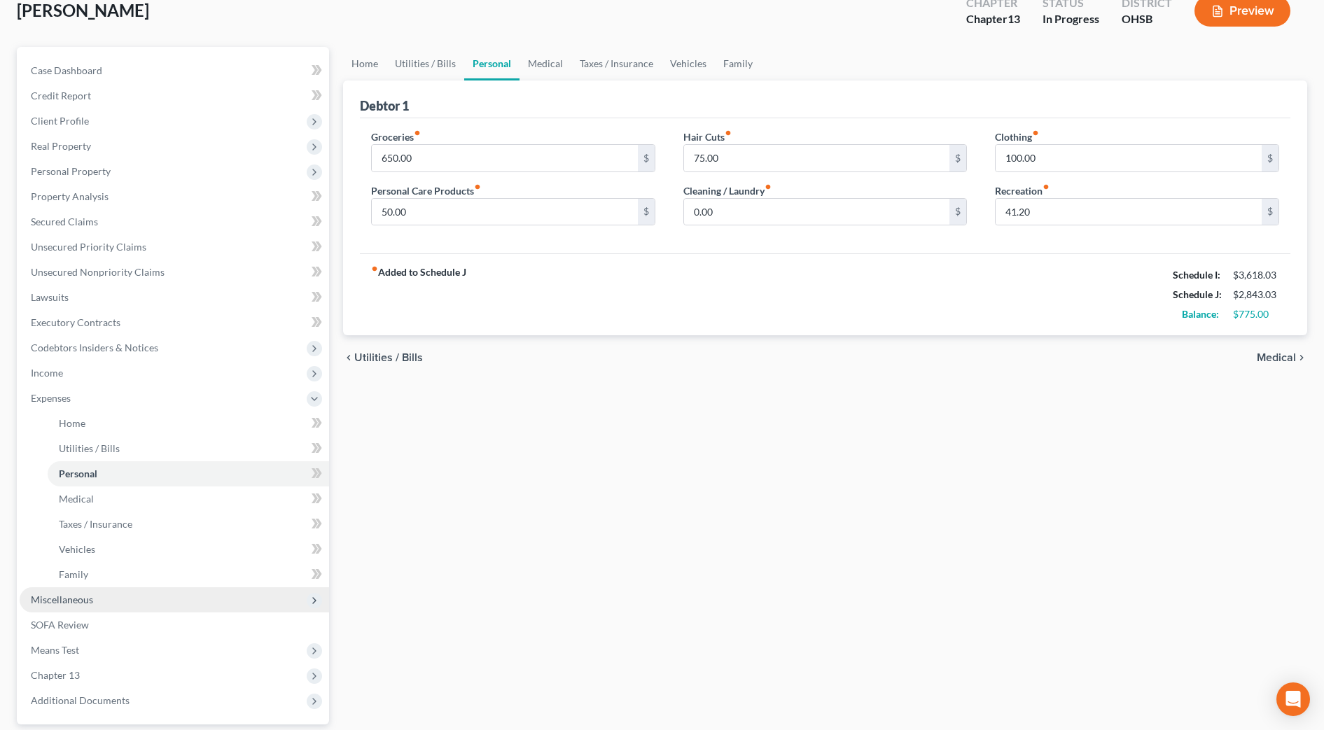
click at [132, 607] on span "Miscellaneous" at bounding box center [175, 600] width 310 height 25
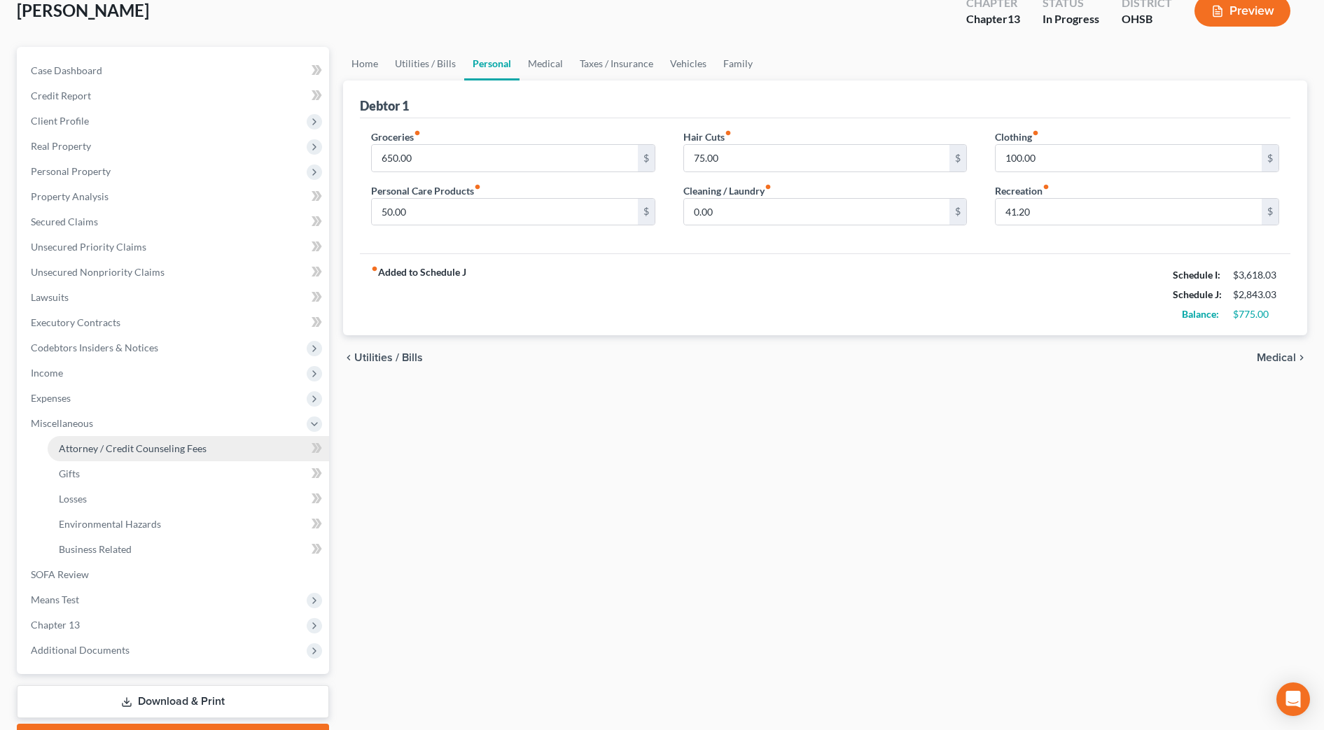
click at [198, 450] on span "Attorney / Credit Counseling Fees" at bounding box center [133, 449] width 148 height 12
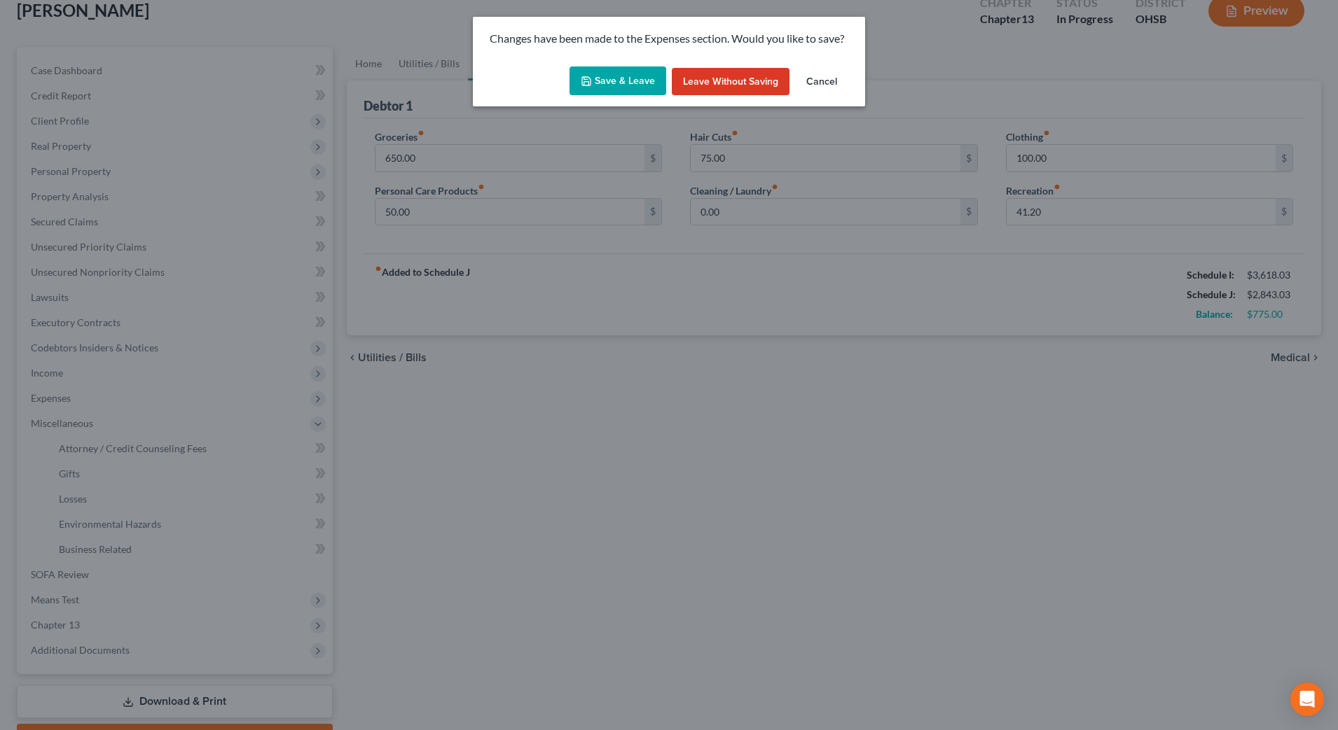
click at [623, 71] on button "Save & Leave" at bounding box center [617, 81] width 97 height 29
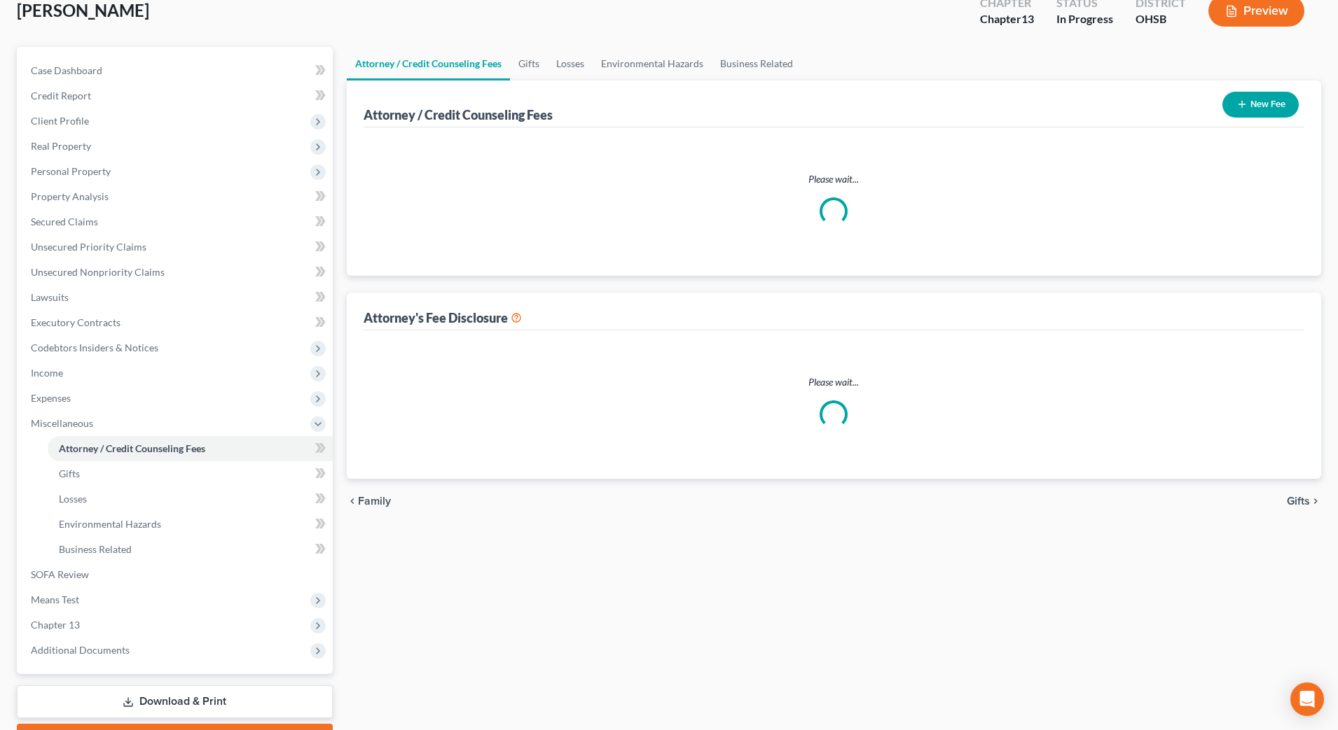
select select "1"
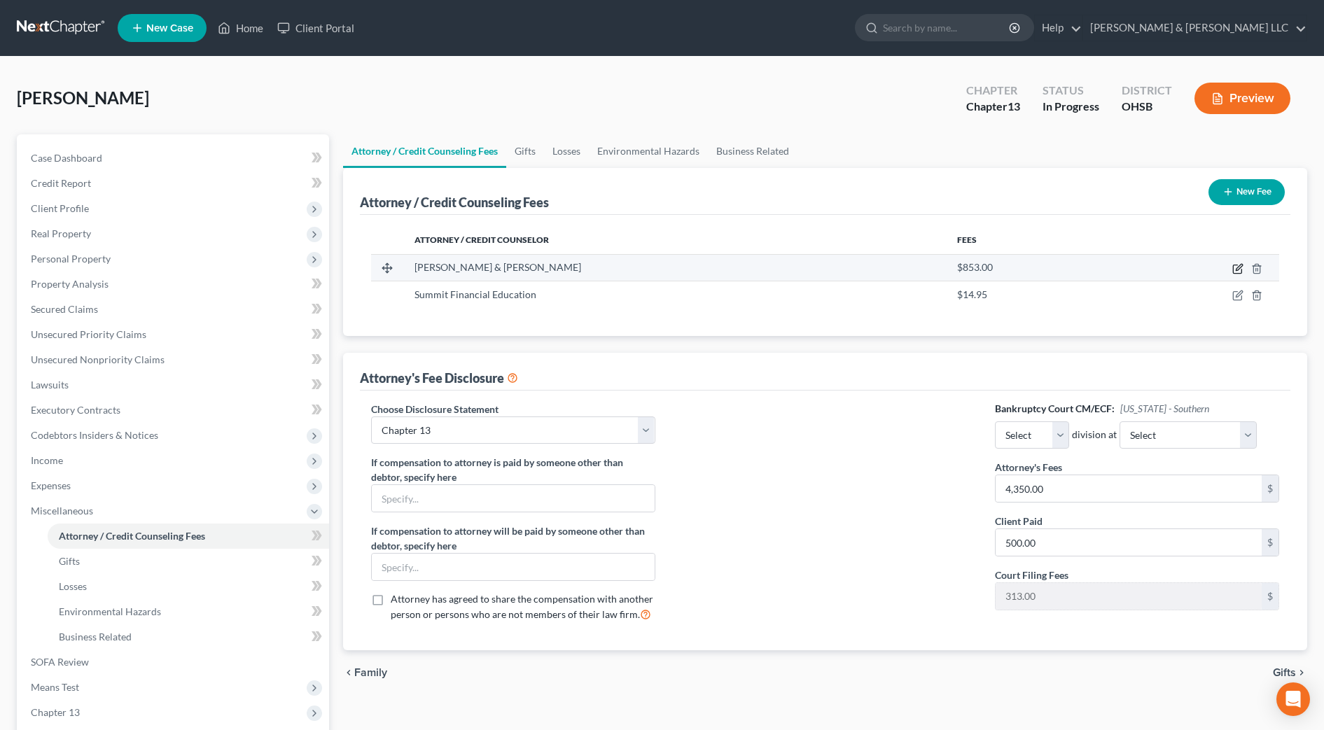
click at [1236, 267] on icon "button" at bounding box center [1238, 268] width 11 height 11
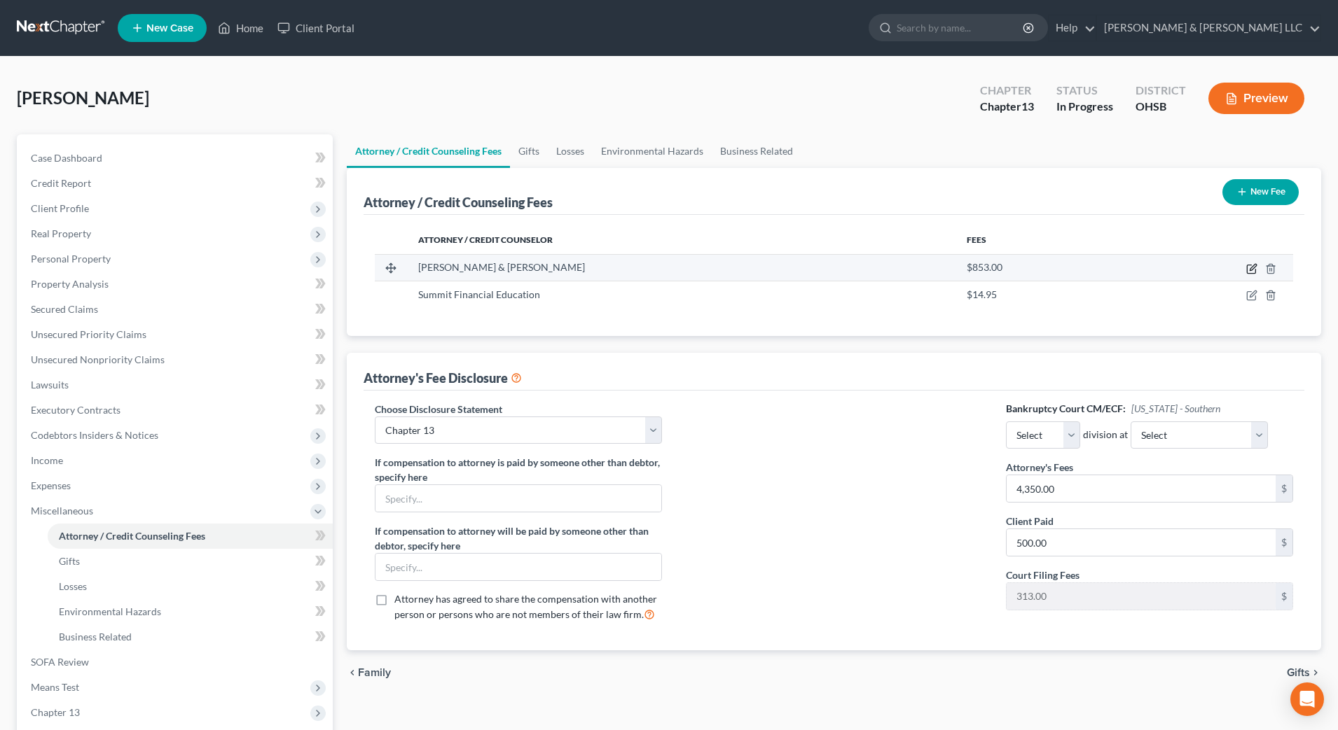
select select "36"
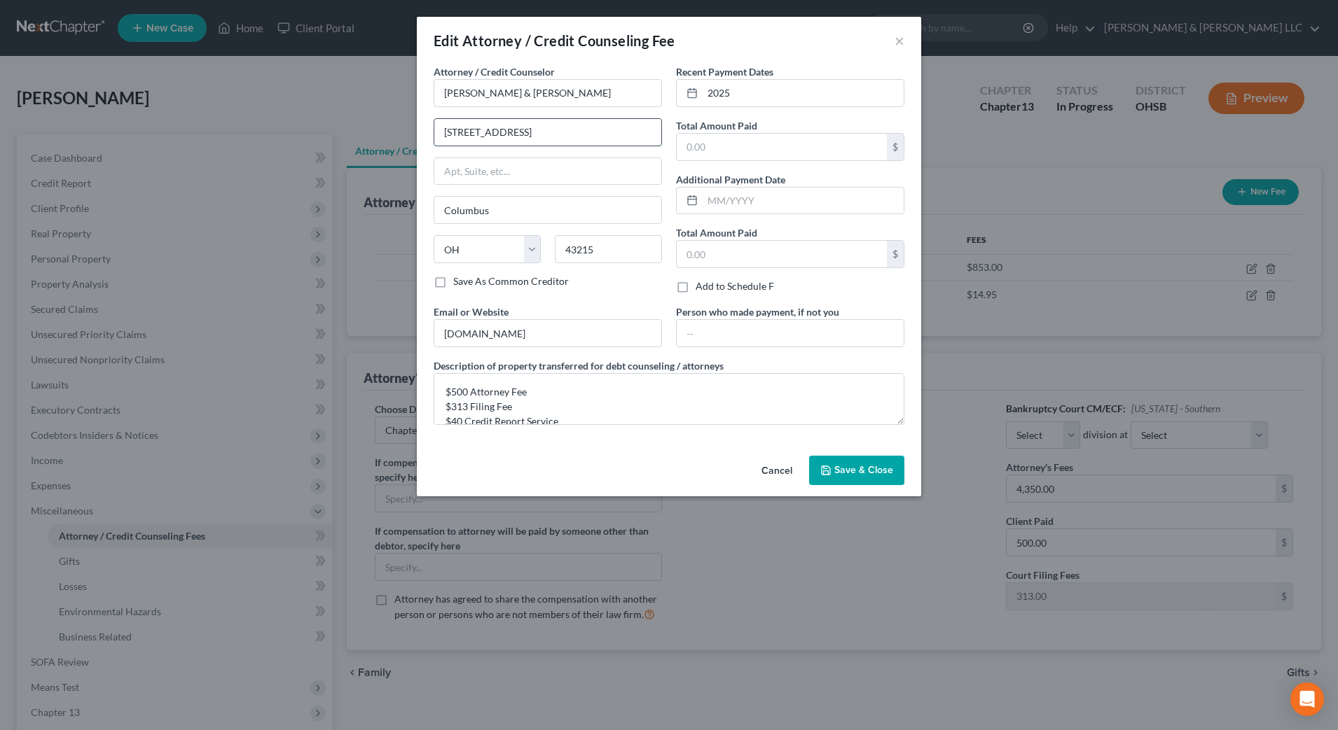
type input "400 S. Fifth St., Suite 305"
click at [810, 152] on input "text" at bounding box center [782, 147] width 210 height 27
type input "540"
click at [697, 467] on div "Cancel Save & Close" at bounding box center [669, 473] width 504 height 46
drag, startPoint x: 522, startPoint y: 408, endPoint x: 424, endPoint y: 405, distance: 98.1
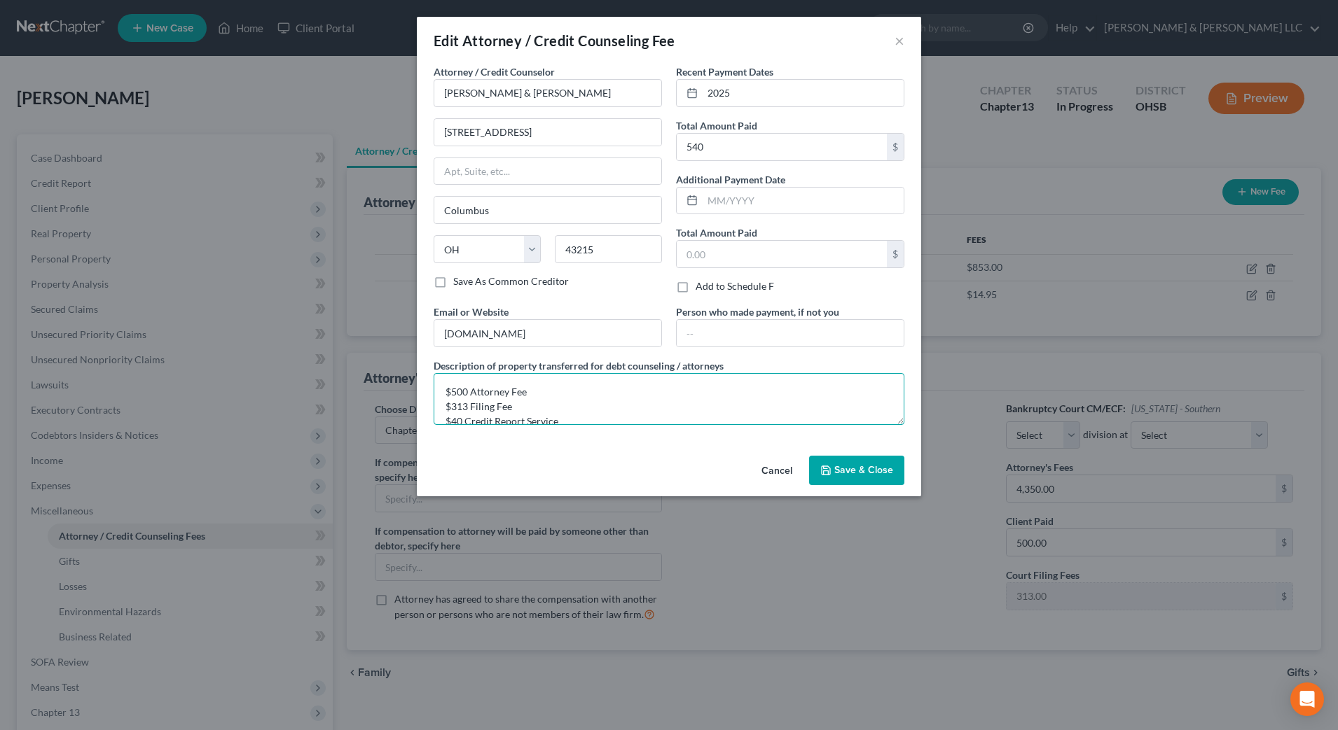
click at [424, 405] on div "Attorney / Credit Counselor * Cousino & Weinzimmer 400 S. Fifth St., Suite 305 …" at bounding box center [669, 257] width 504 height 386
type textarea "$500 Attorney Fee $40 Credit Report Service"
click at [866, 473] on span "Save & Close" at bounding box center [863, 470] width 59 height 12
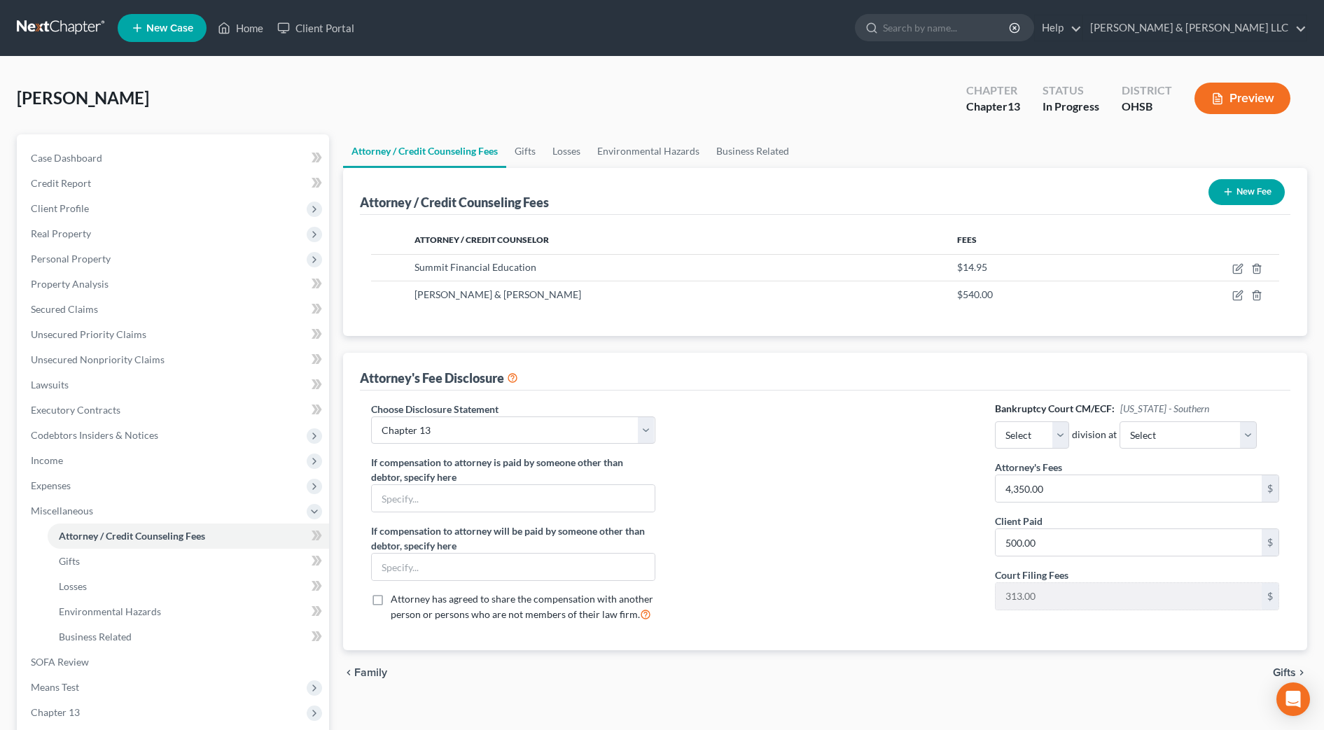
click at [1071, 436] on span "division at" at bounding box center [1094, 435] width 50 height 14
click at [1066, 441] on select "Select Eastern Western" at bounding box center [1032, 436] width 74 height 28
select select "0"
click at [995, 422] on select "Select Eastern Western" at bounding box center [1032, 436] width 74 height 28
click at [1193, 428] on select "Select Cincinnati Columbus Dayton" at bounding box center [1188, 436] width 137 height 28
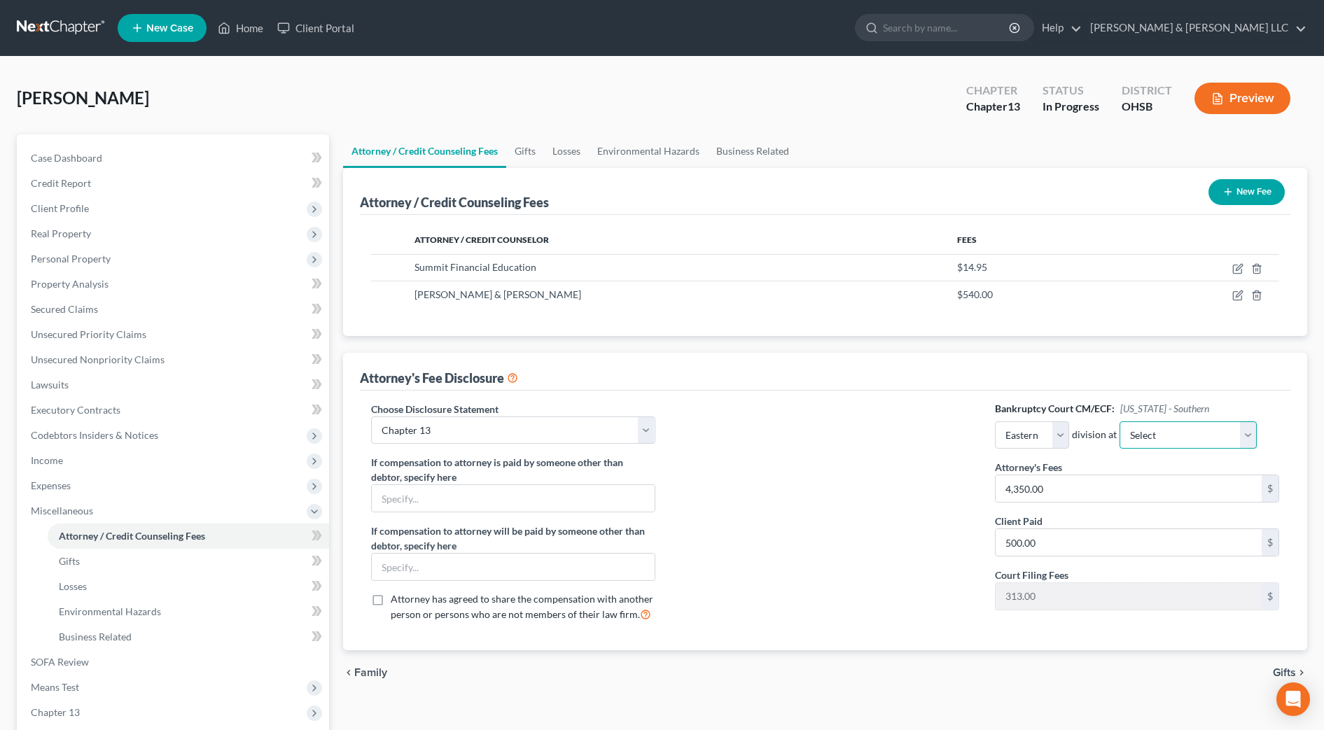
select select "1"
click at [1120, 422] on select "Select Cincinnati Columbus Dayton" at bounding box center [1188, 436] width 137 height 28
click at [1241, 269] on icon "button" at bounding box center [1238, 268] width 11 height 11
select select "3"
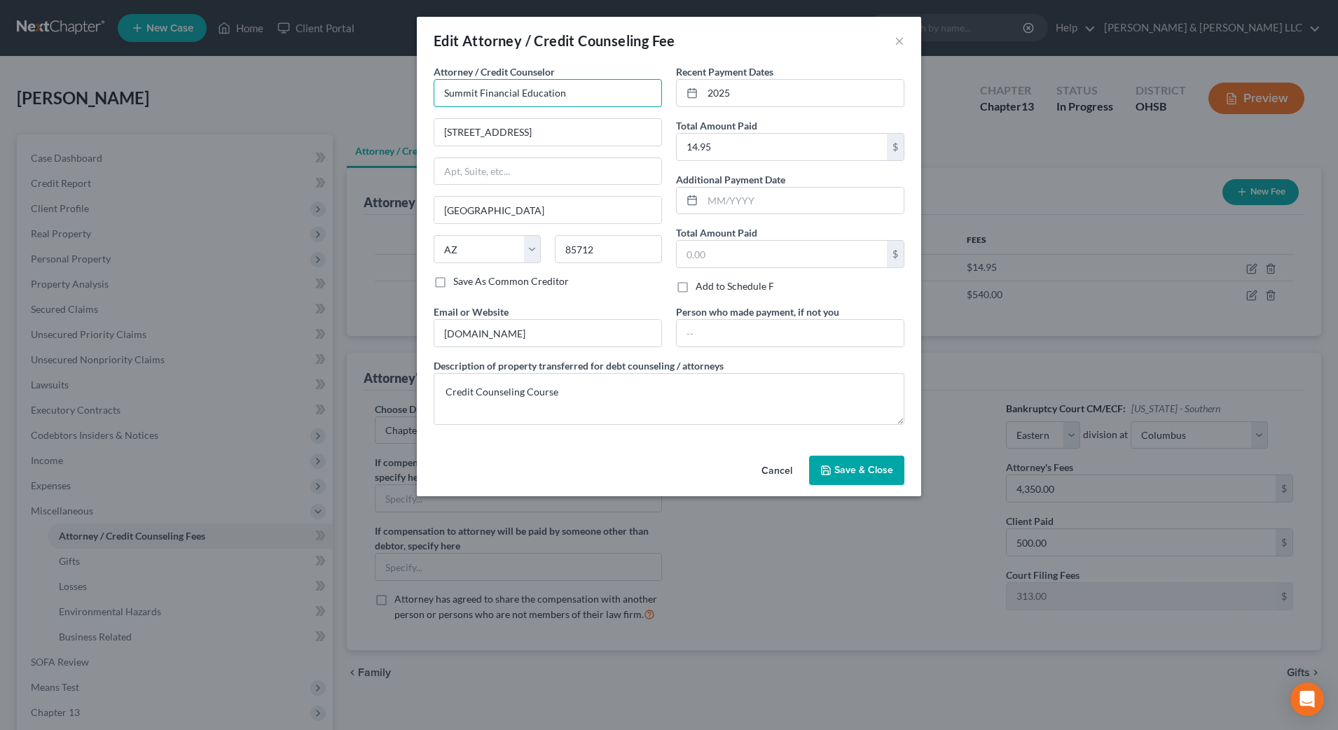
drag, startPoint x: 602, startPoint y: 86, endPoint x: 240, endPoint y: 58, distance: 363.2
click at [259, 76] on div "Edit Attorney / Credit Counseling Fee × Attorney / Credit Counselor * Summit Fi…" at bounding box center [669, 365] width 1338 height 730
type input "Allen Debt and Credit Counseling"
drag, startPoint x: 543, startPoint y: 131, endPoint x: 330, endPoint y: 118, distance: 213.3
click at [349, 120] on div "Edit Attorney / Credit Counseling Fee × Attorney / Credit Counselor * Allen Deb…" at bounding box center [669, 365] width 1338 height 730
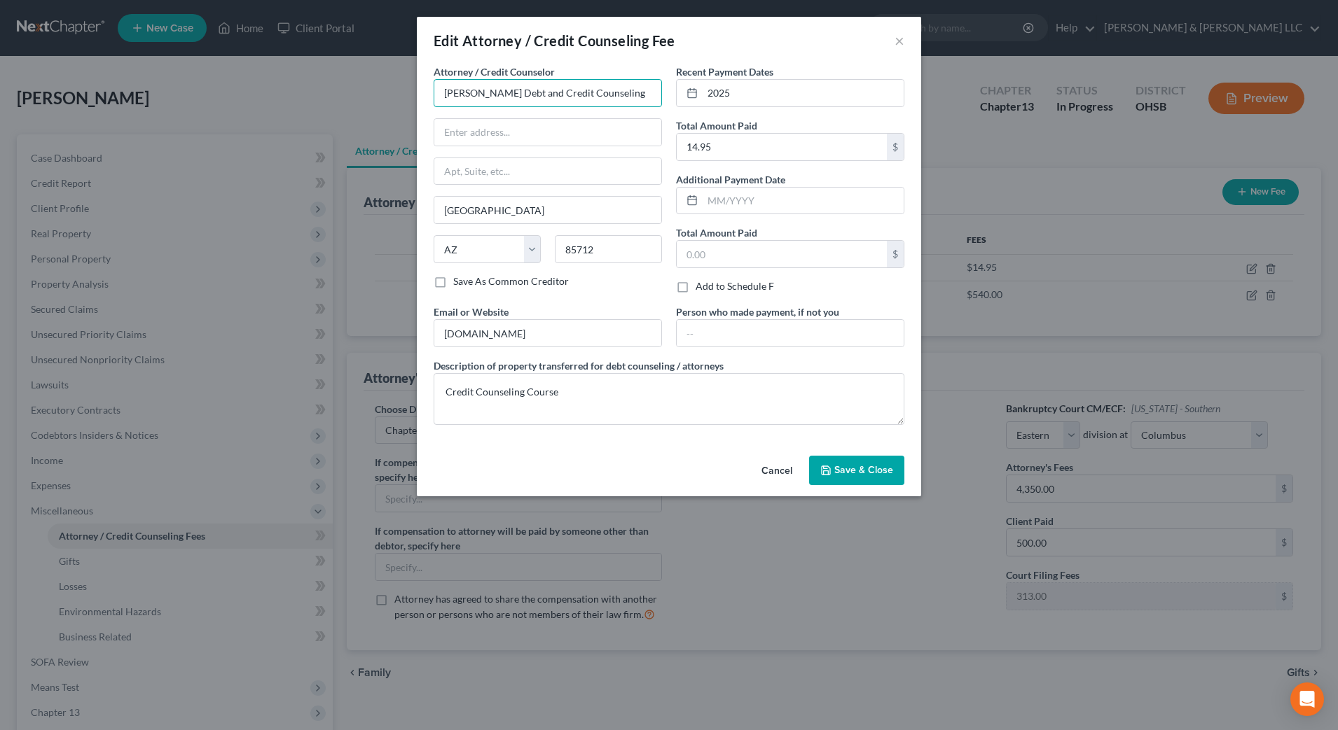
drag, startPoint x: 620, startPoint y: 94, endPoint x: 467, endPoint y: 95, distance: 152.7
click at [467, 95] on input "Allen Debt and Credit Counseling" at bounding box center [548, 93] width 228 height 28
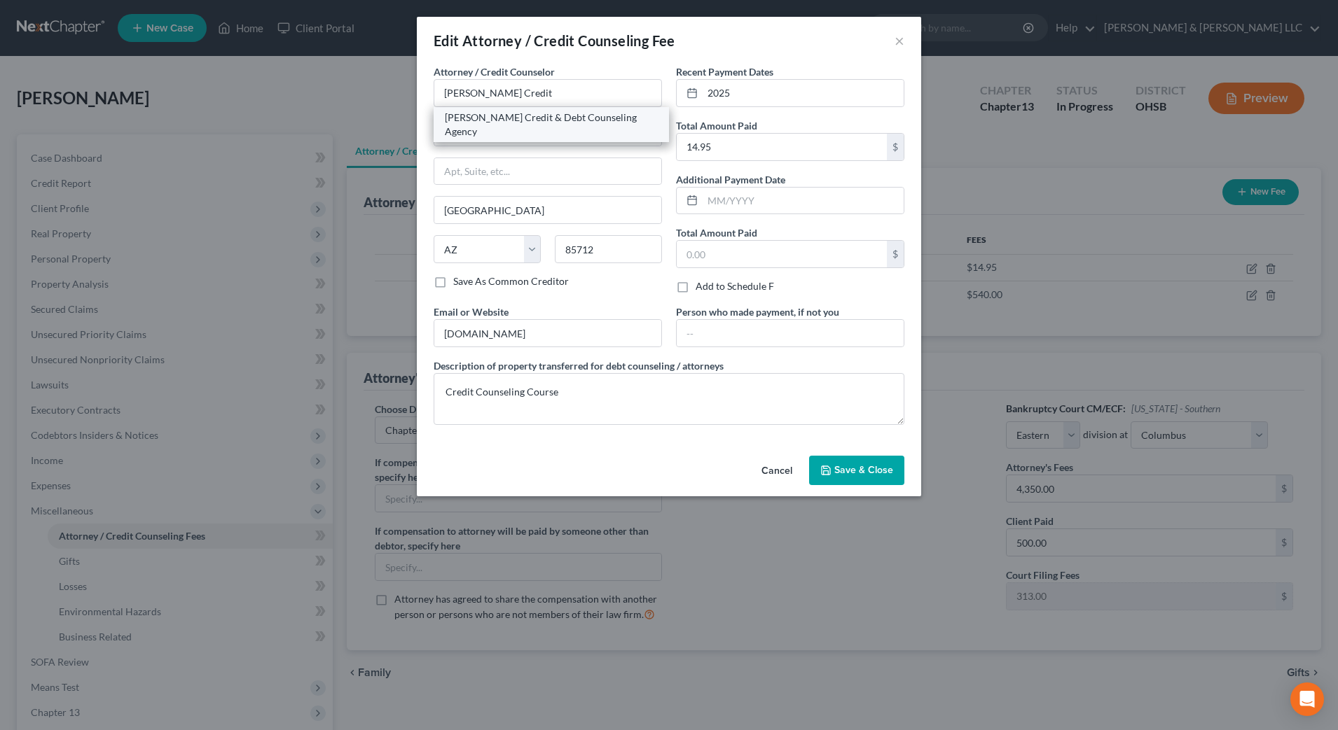
click at [492, 125] on div "Allen Credit & Debt Counseling Agency" at bounding box center [551, 124] width 235 height 35
type input "Allen Credit & Debt Counseling Agency"
type input "P.O. Box 195"
type input "Wessington"
select select "43"
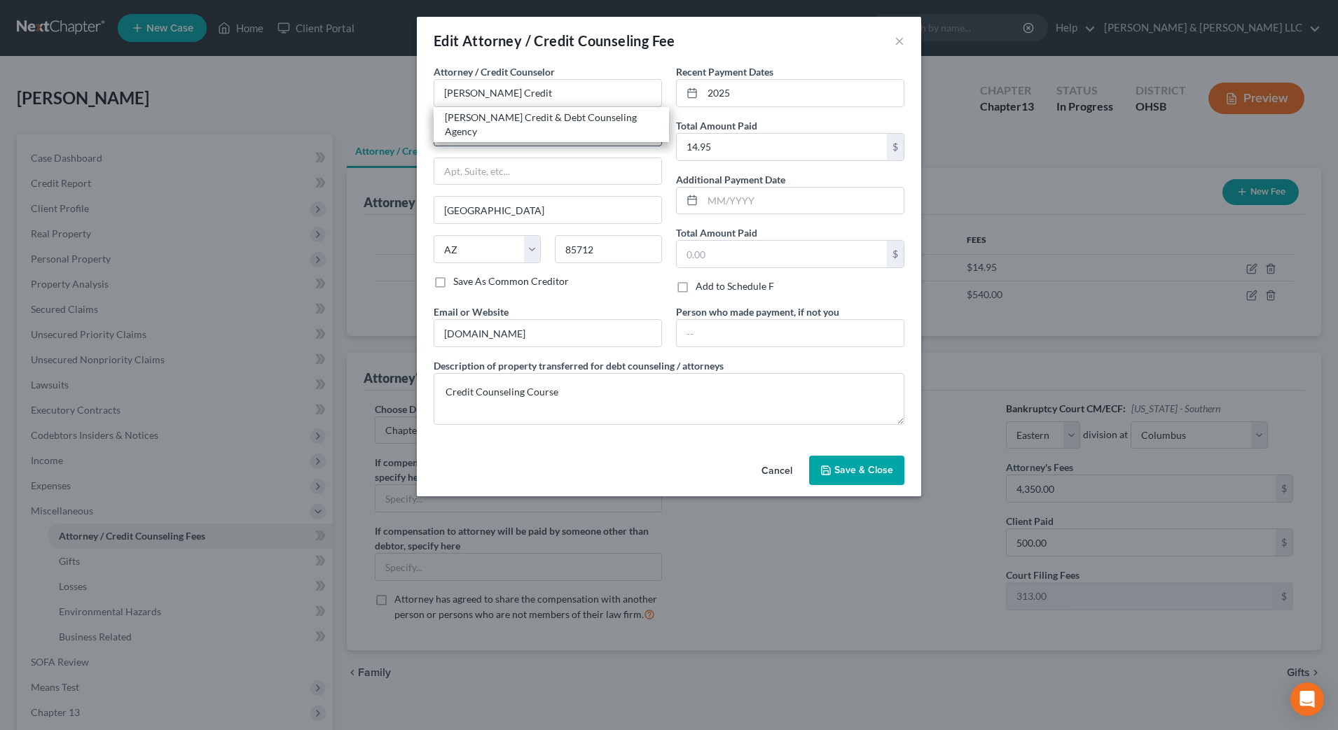
type input "57381-0000"
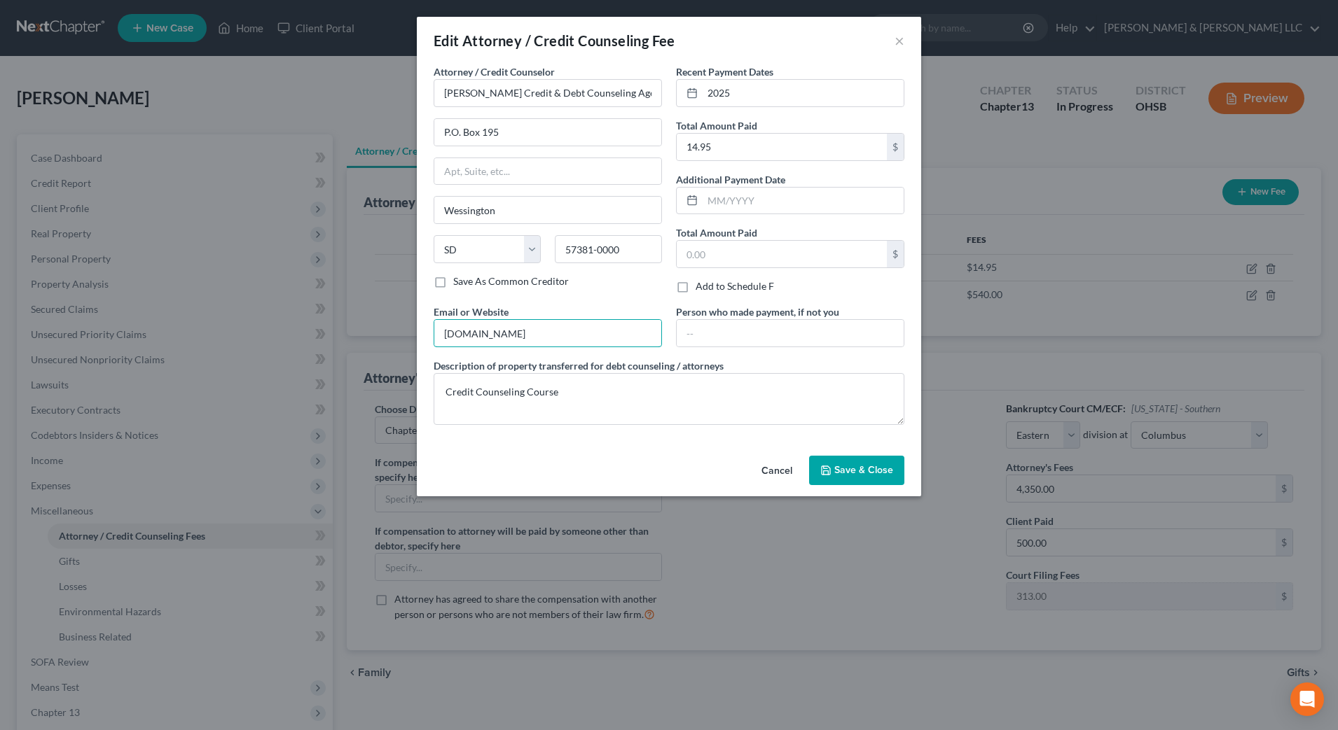
drag, startPoint x: 457, startPoint y: 327, endPoint x: 347, endPoint y: 321, distance: 110.1
click at [349, 321] on div "Edit Attorney / Credit Counseling Fee × Attorney / Credit Counselor * Allen Cre…" at bounding box center [669, 365] width 1338 height 730
type input "www.acdcas.com"
click at [763, 157] on input "14.95" at bounding box center [782, 147] width 210 height 27
type input "19.95"
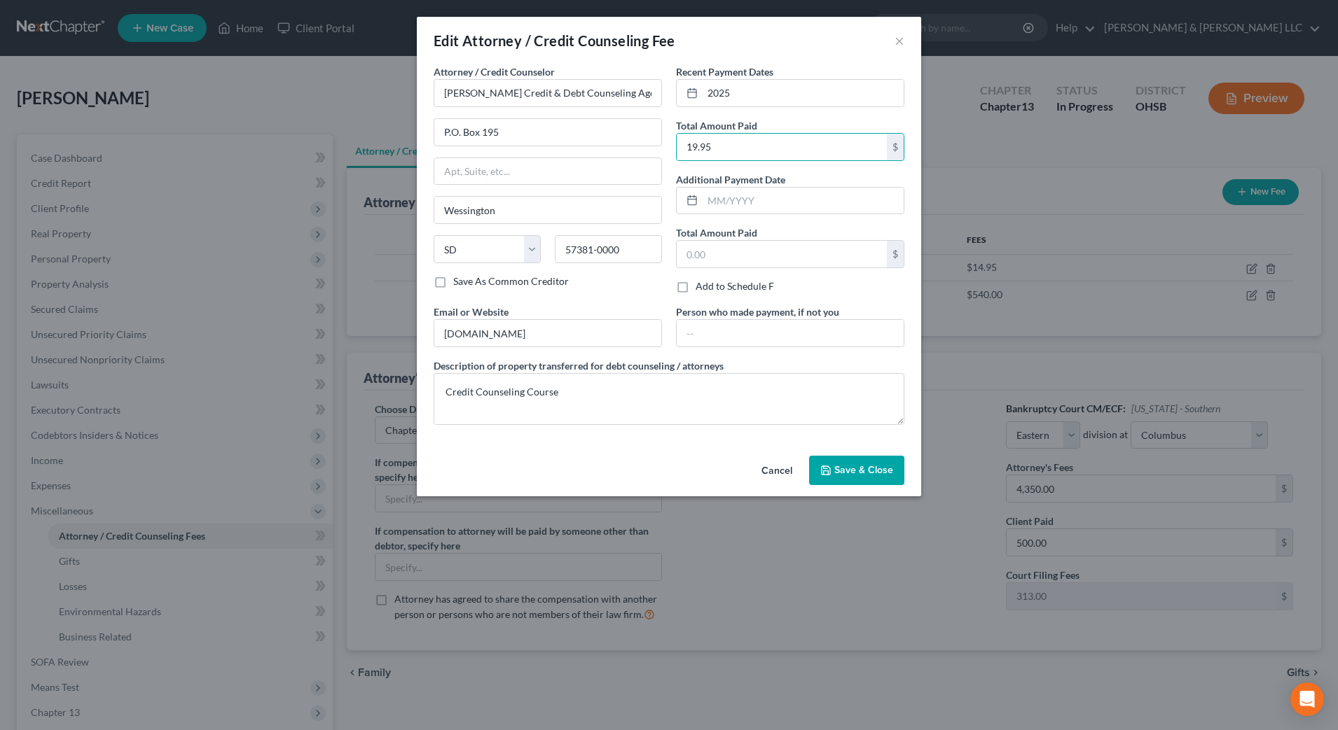
click at [852, 473] on span "Save & Close" at bounding box center [863, 470] width 59 height 12
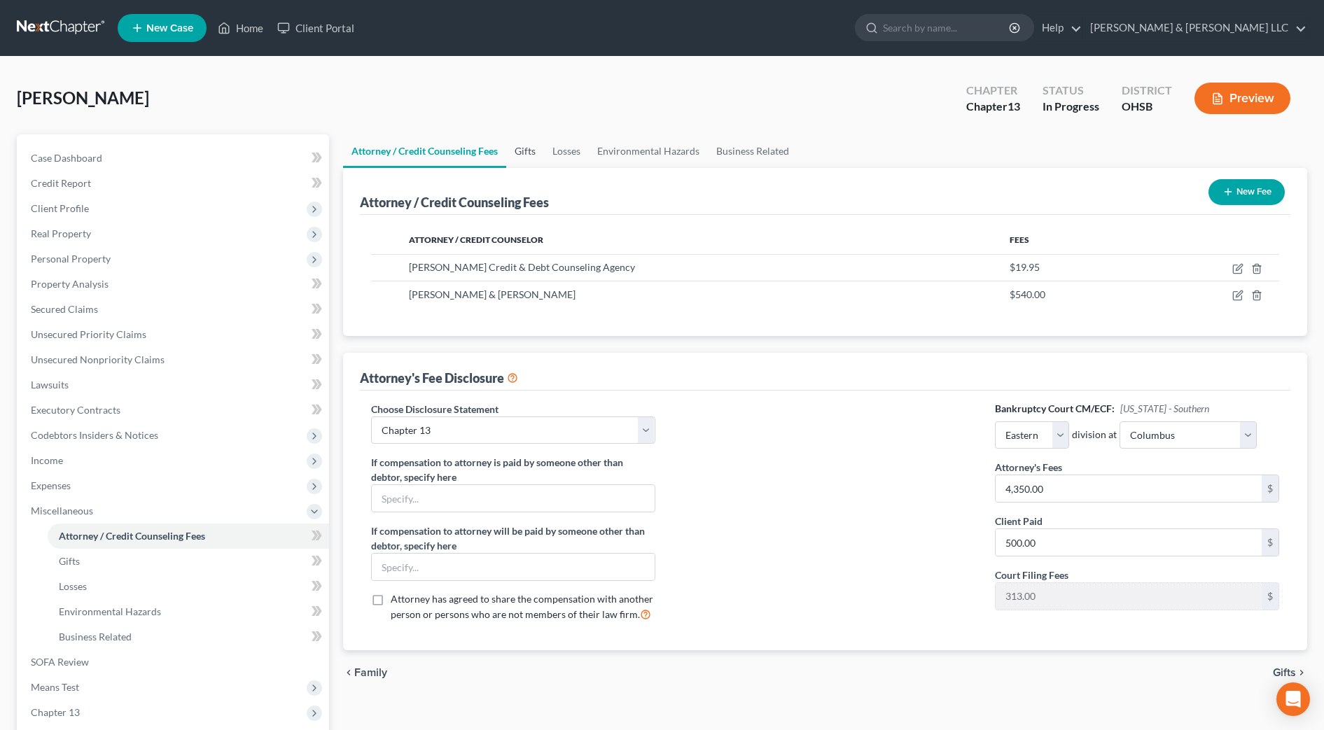
click at [529, 155] on link "Gifts" at bounding box center [525, 151] width 38 height 34
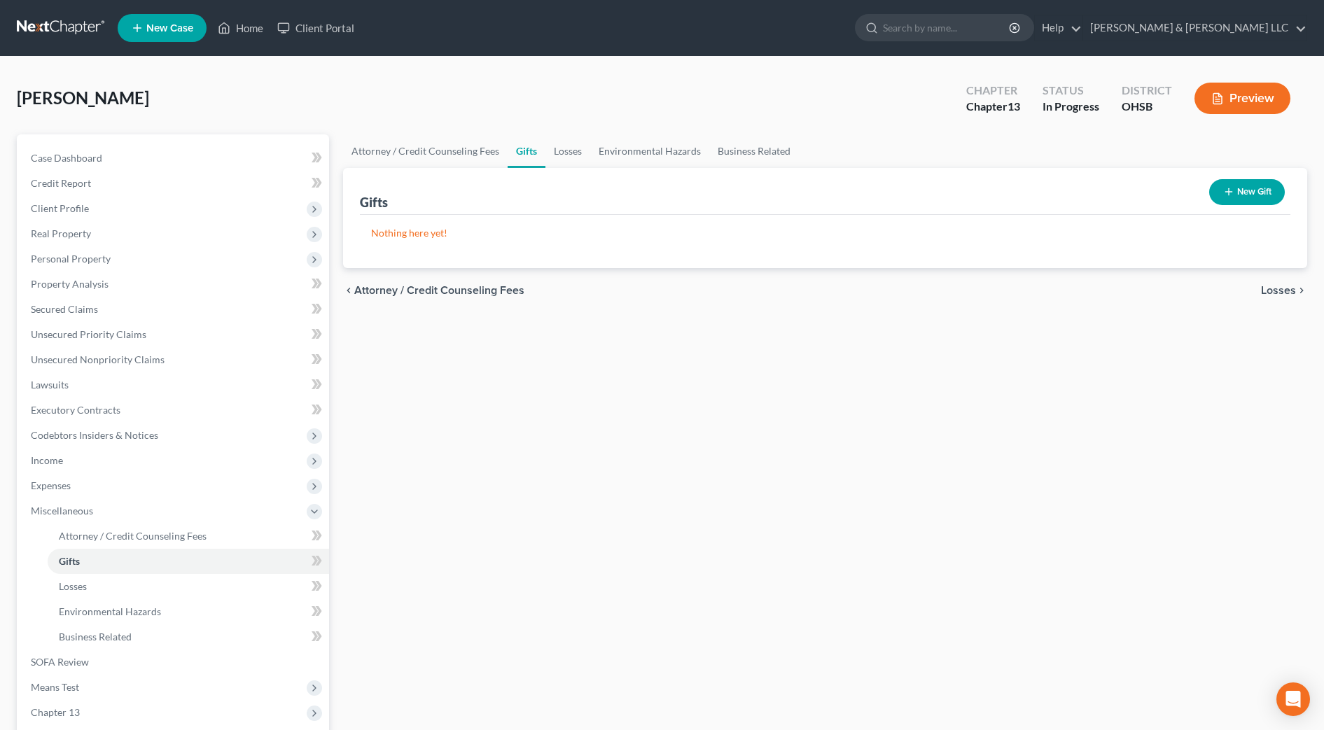
click at [541, 148] on link "Gifts" at bounding box center [527, 151] width 38 height 34
drag, startPoint x: 566, startPoint y: 153, endPoint x: 618, endPoint y: 153, distance: 52.5
click at [567, 153] on link "Losses" at bounding box center [568, 151] width 45 height 34
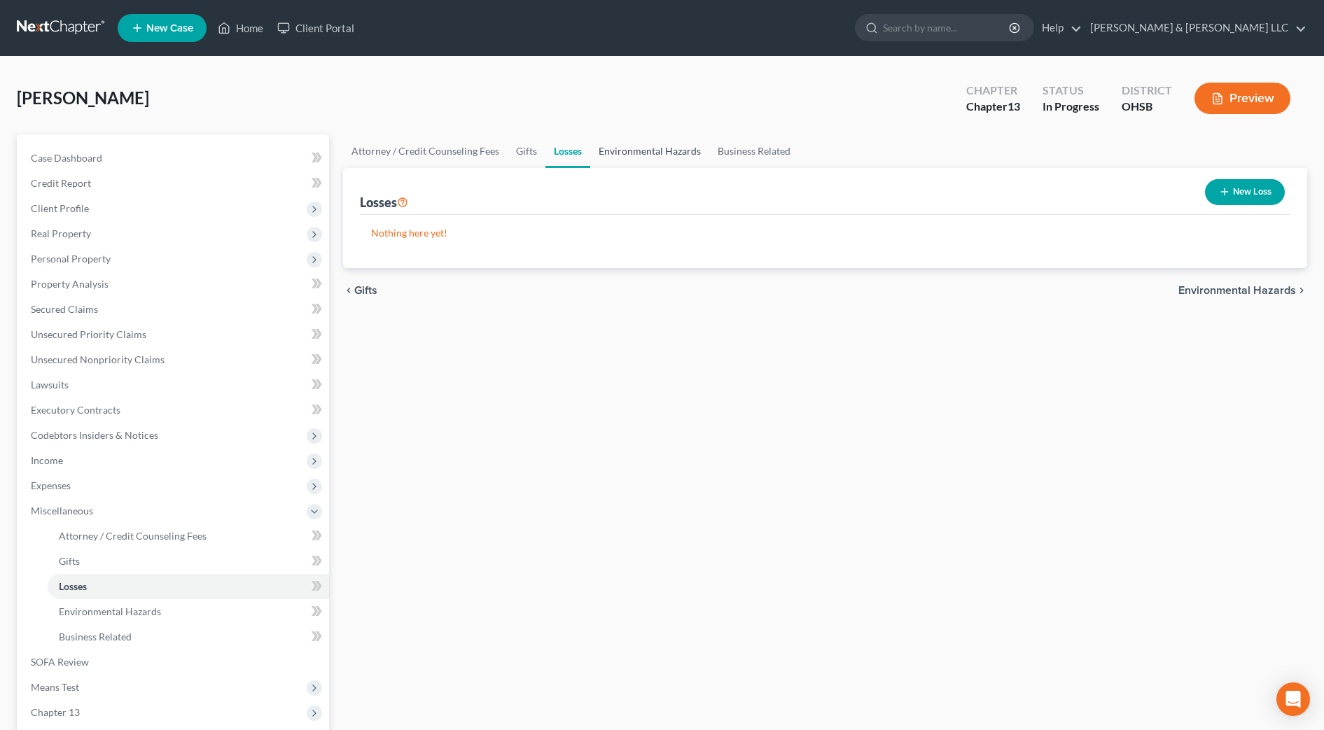
click at [654, 151] on link "Environmental Hazards" at bounding box center [649, 151] width 119 height 34
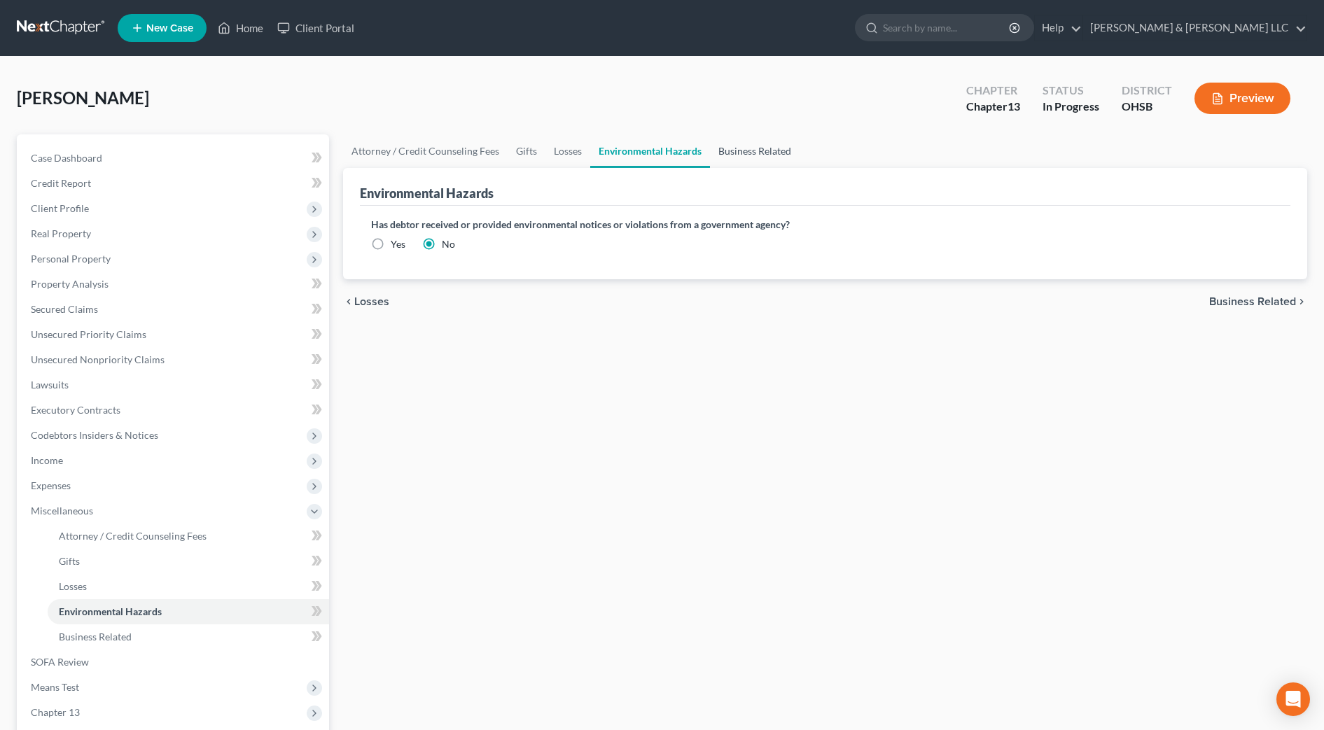
click at [758, 151] on link "Business Related" at bounding box center [755, 151] width 90 height 34
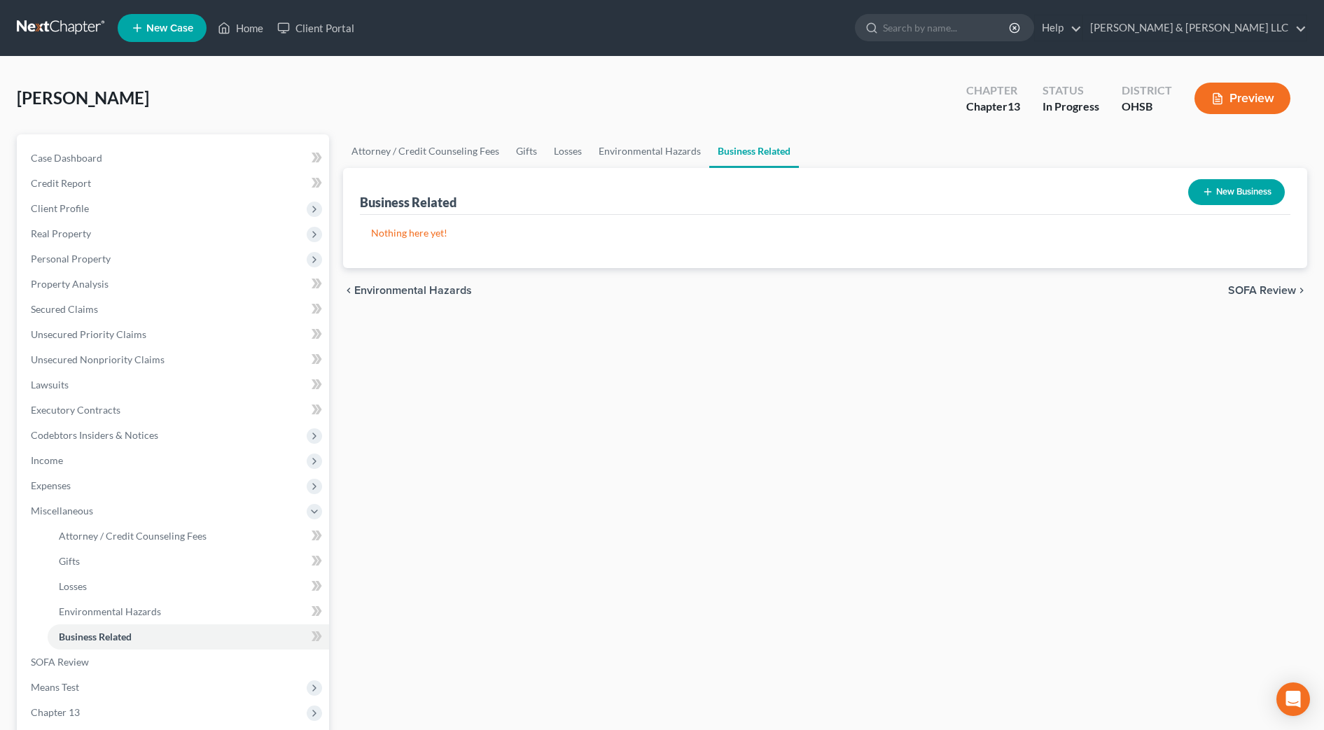
click at [1232, 188] on button "New Business" at bounding box center [1237, 192] width 97 height 26
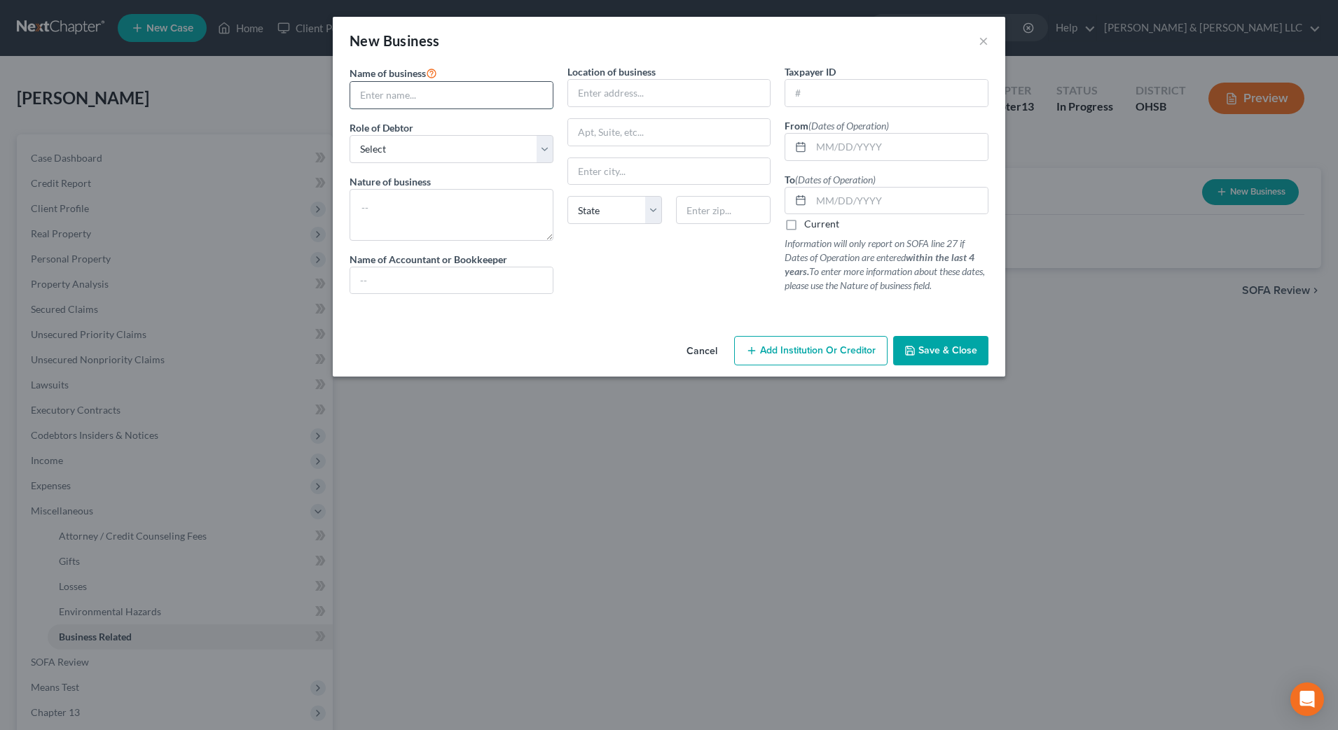
click at [430, 85] on input "text" at bounding box center [451, 95] width 202 height 27
type input "Self Employed"
click at [443, 226] on textarea at bounding box center [451, 215] width 204 height 52
type textarea "Musician/Drummer"
click at [635, 282] on div "Location of business State AL AK AR AZ CA CO CT DE DC FL GA GU HI ID IL IN IA K…" at bounding box center [669, 184] width 218 height 241
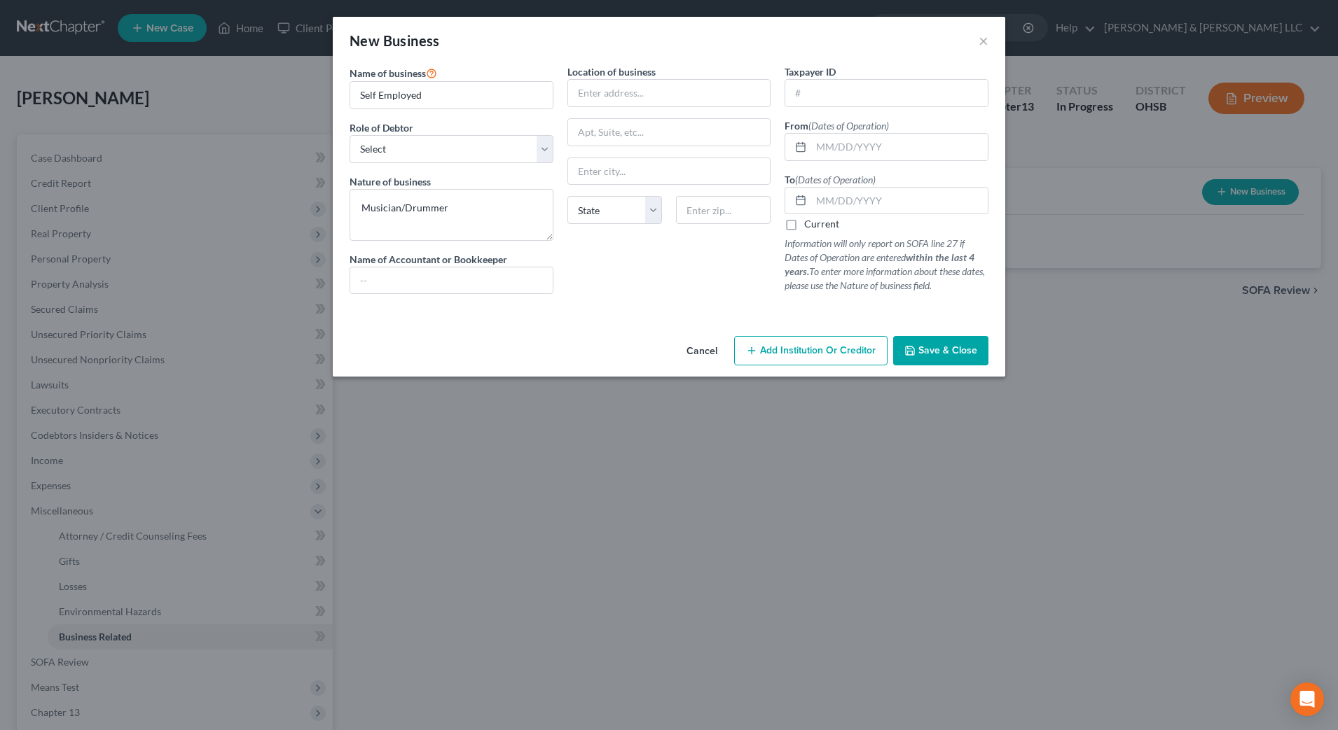
click at [831, 230] on label "Current" at bounding box center [821, 224] width 35 height 14
click at [819, 226] on input "Current" at bounding box center [814, 221] width 9 height 9
checkbox input "true"
click at [938, 340] on button "Save & Close" at bounding box center [940, 350] width 95 height 29
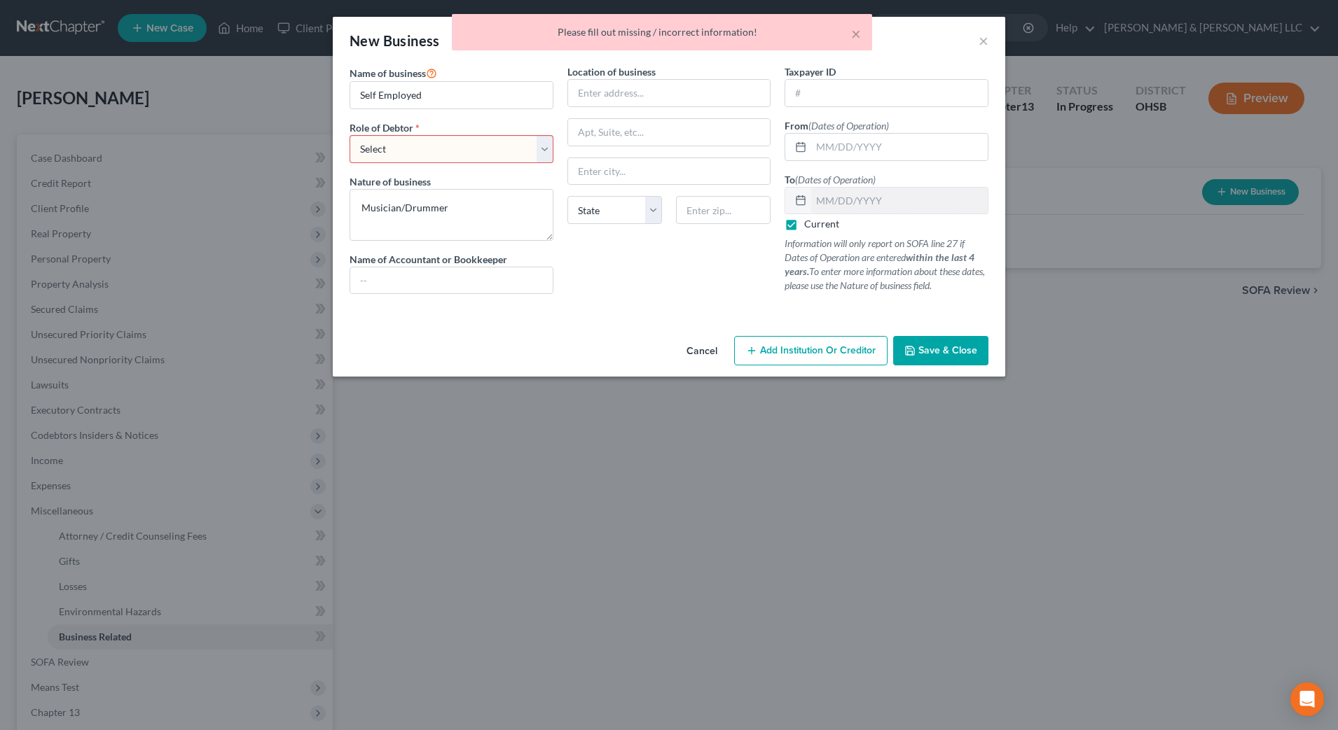
click at [504, 155] on select "Select A member of a limited liability company (LLC) or limited liability partn…" at bounding box center [451, 149] width 204 height 28
select select "sole_proprietor"
click at [349, 135] on select "Select A member of a limited liability company (LLC) or limited liability partn…" at bounding box center [451, 149] width 204 height 28
click at [962, 357] on button "Save & Close" at bounding box center [940, 350] width 95 height 29
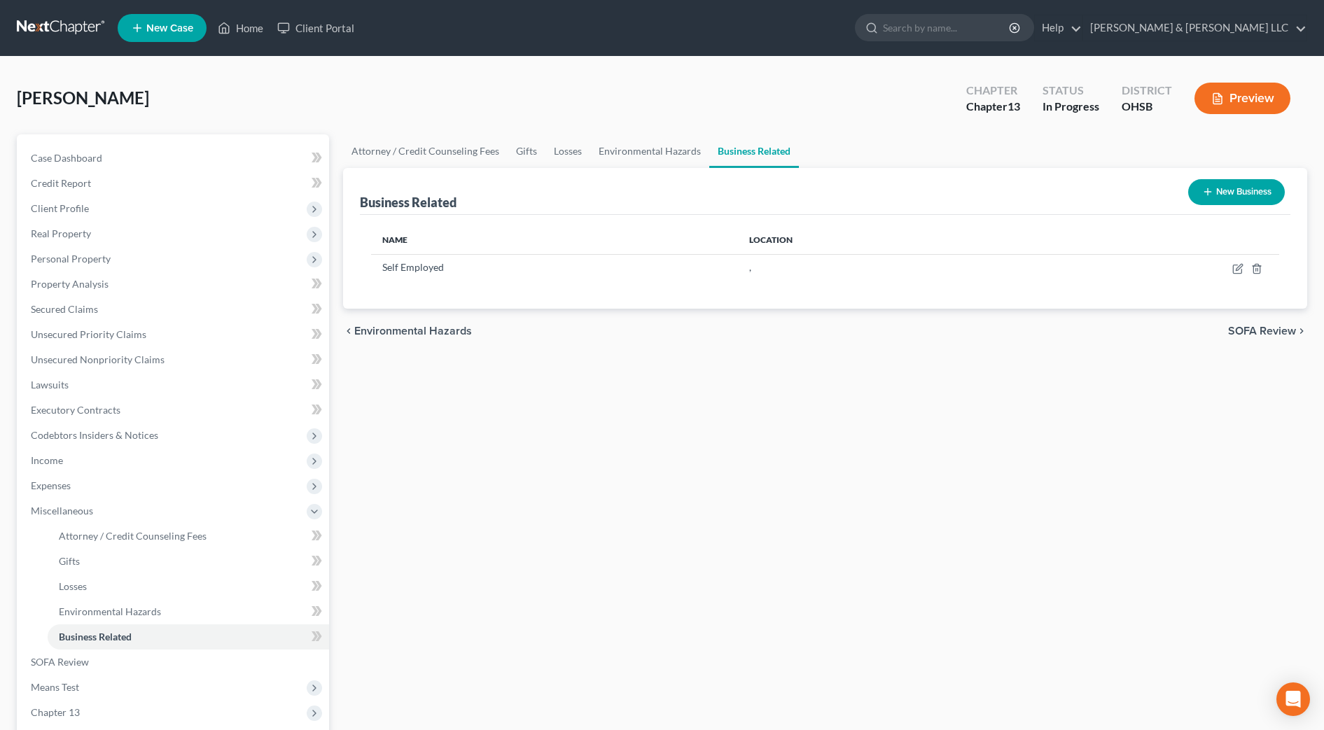
click at [1272, 330] on span "SOFA Review" at bounding box center [1262, 331] width 68 height 11
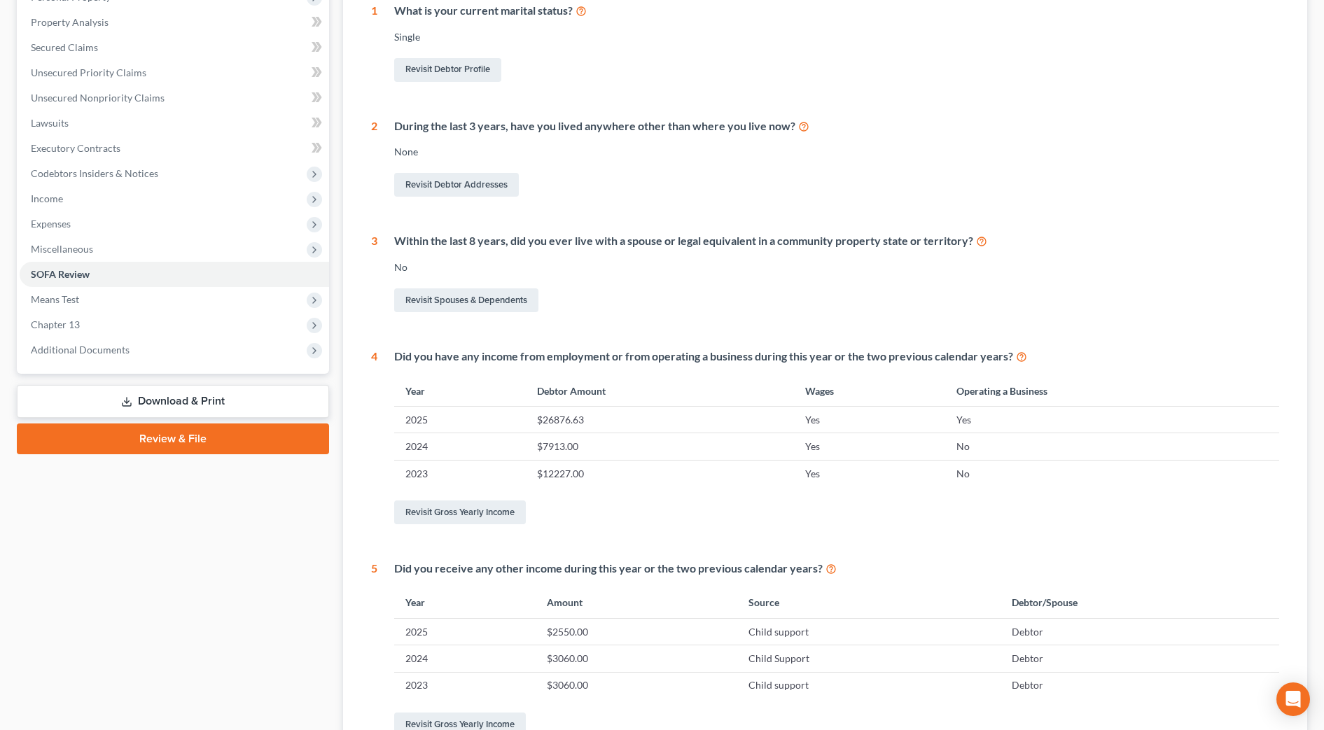
scroll to position [69, 0]
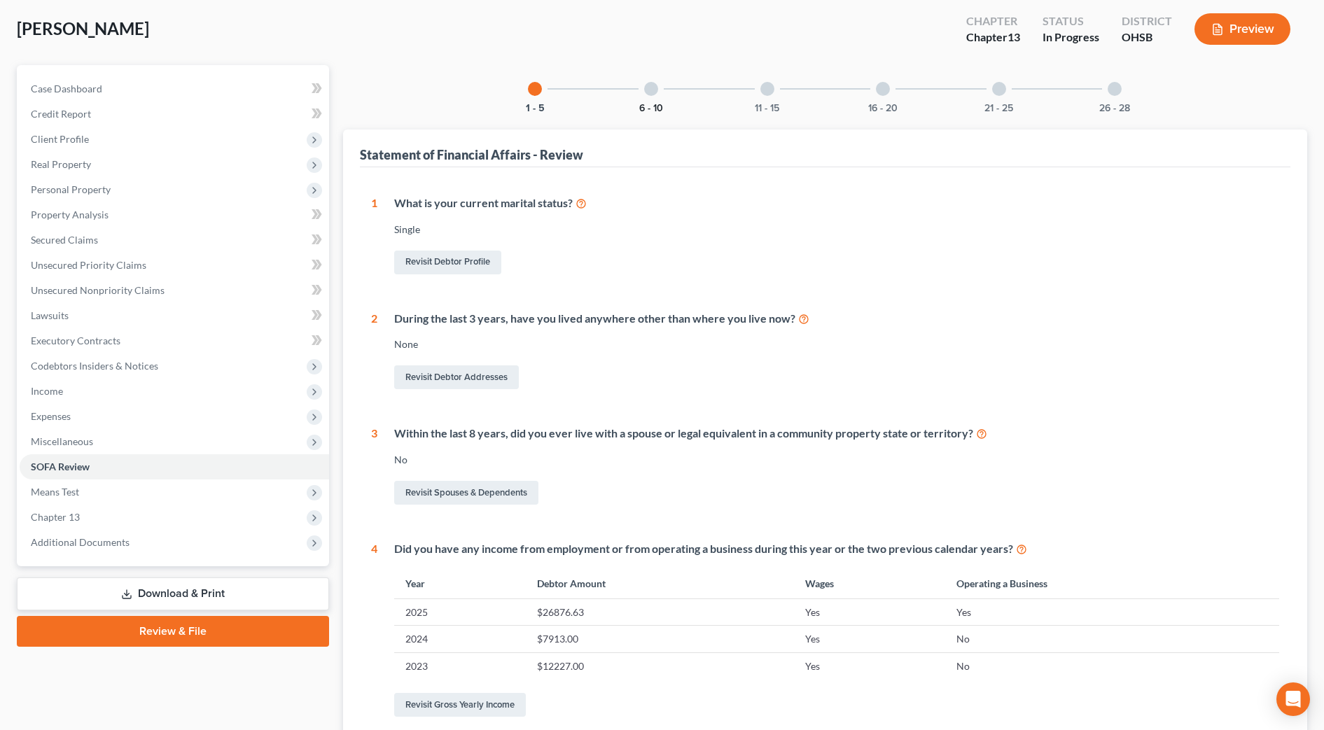
click at [658, 104] on button "6 - 10" at bounding box center [651, 109] width 24 height 10
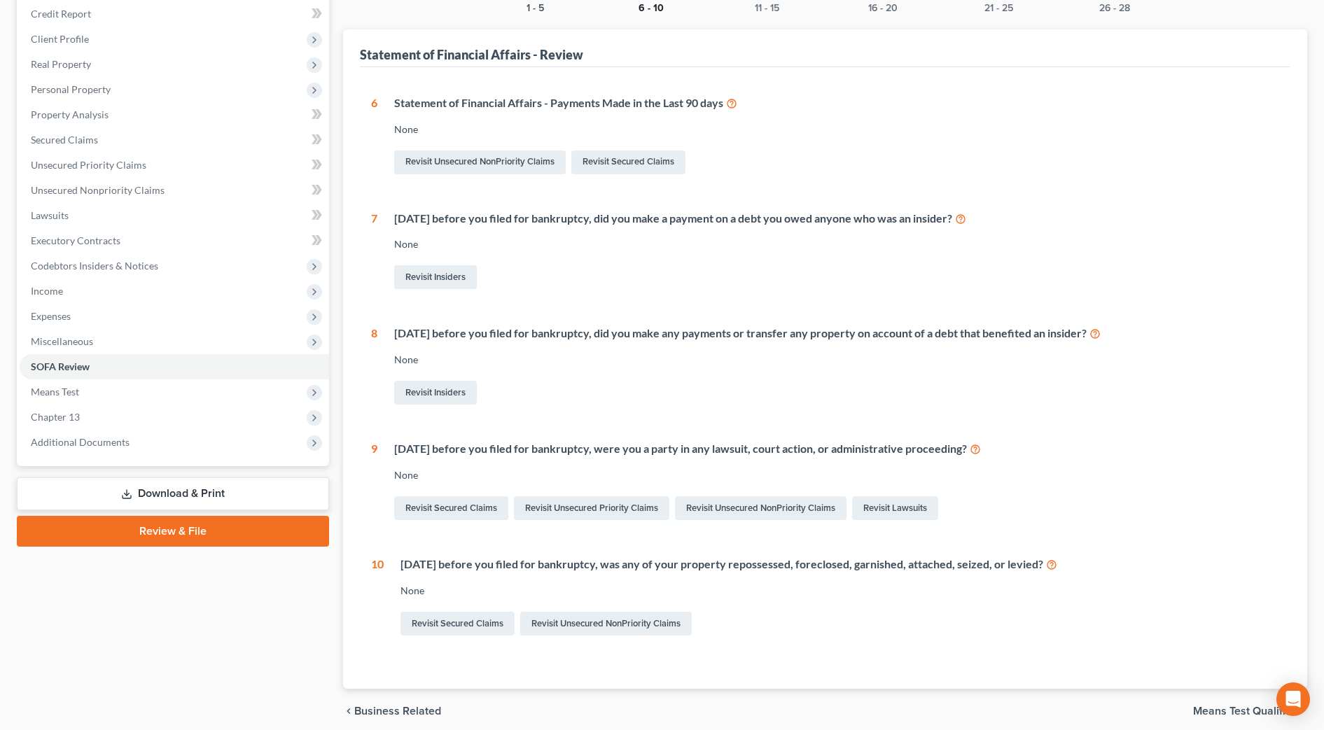
scroll to position [139, 0]
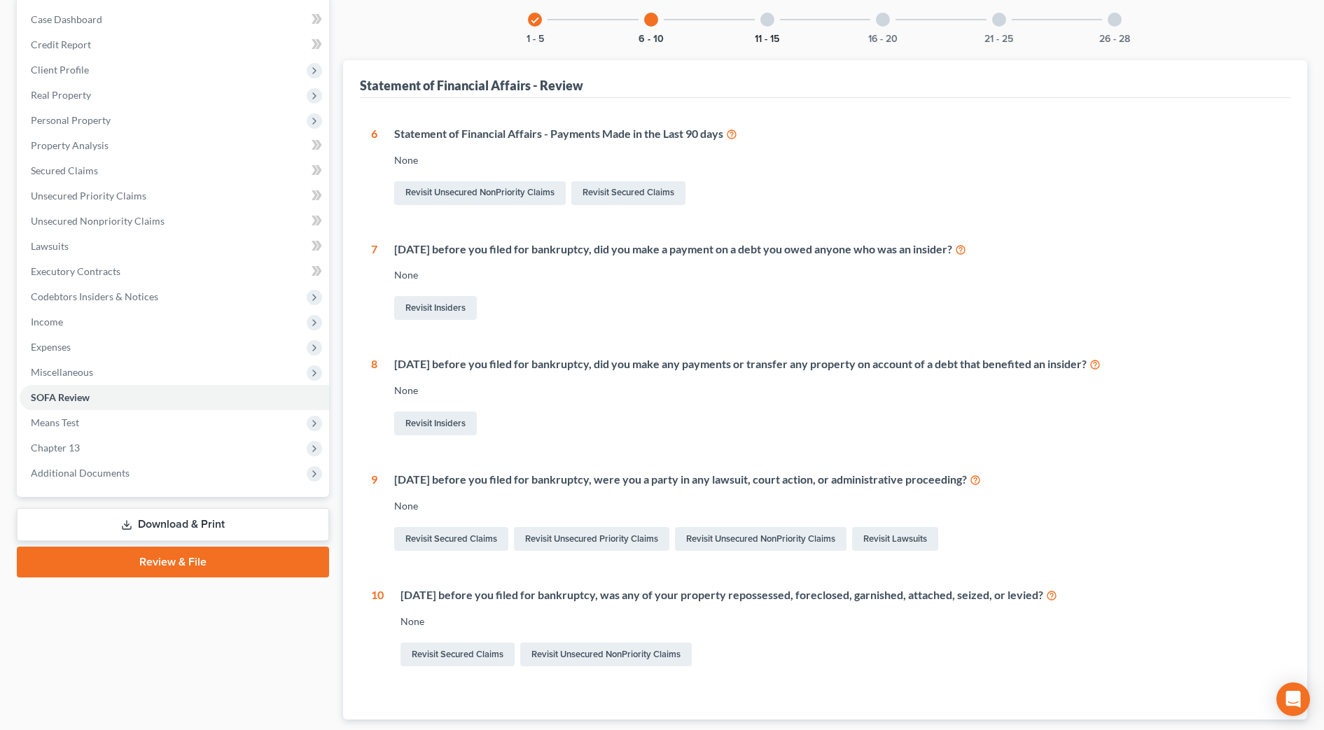
click at [763, 38] on button "11 - 15" at bounding box center [767, 39] width 25 height 10
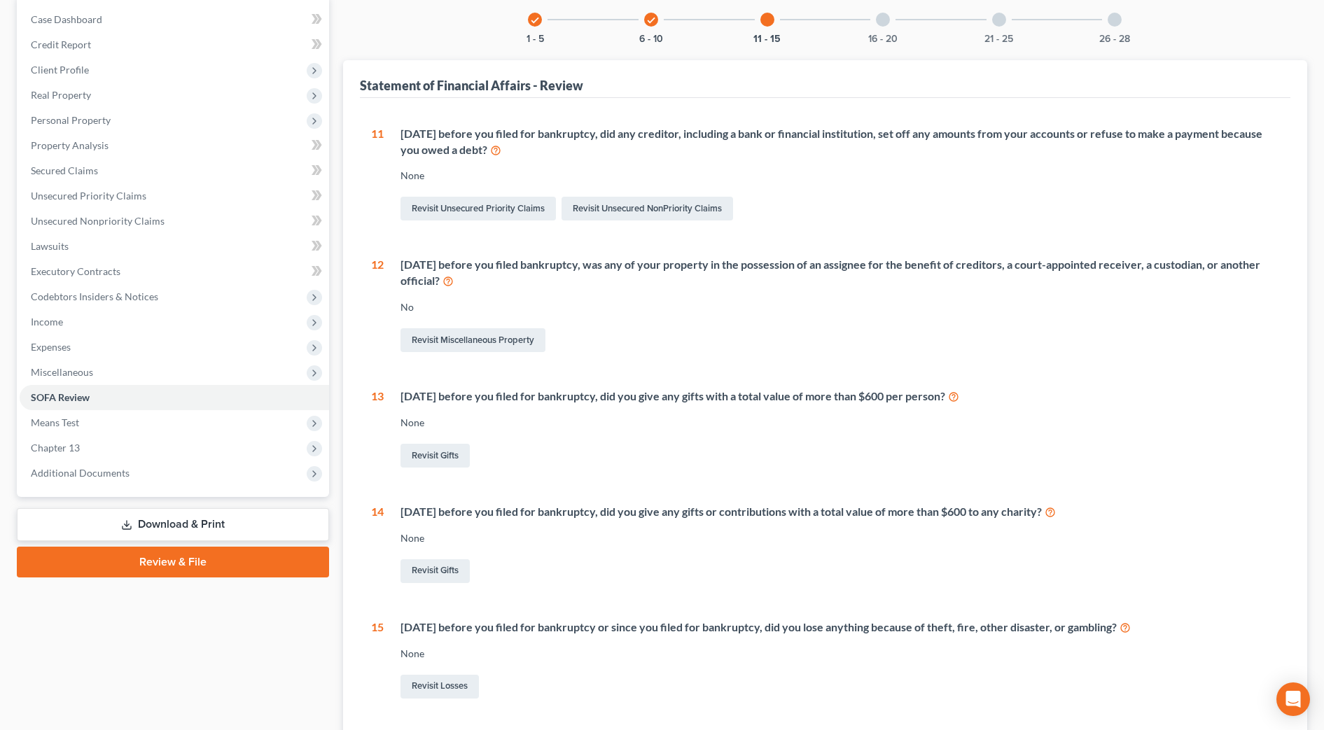
click at [880, 30] on div "16 - 20" at bounding box center [883, 20] width 48 height 48
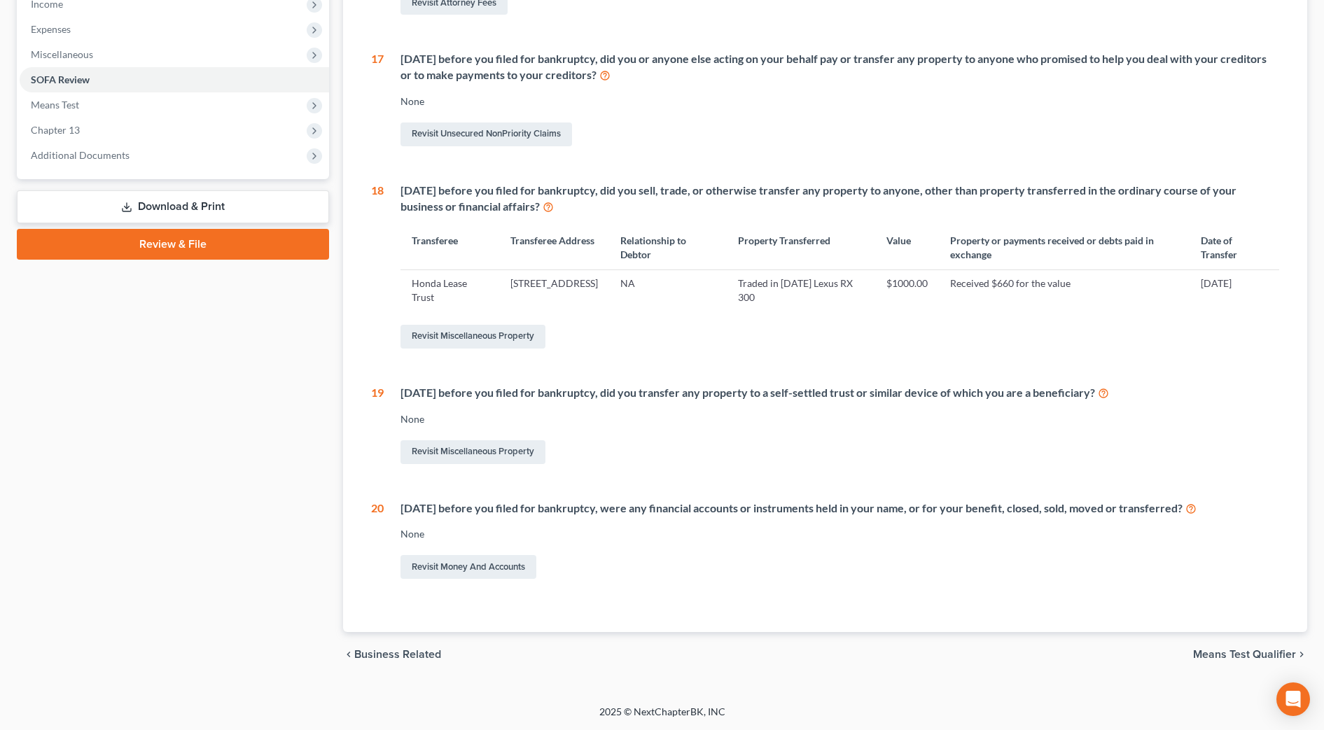
scroll to position [106, 0]
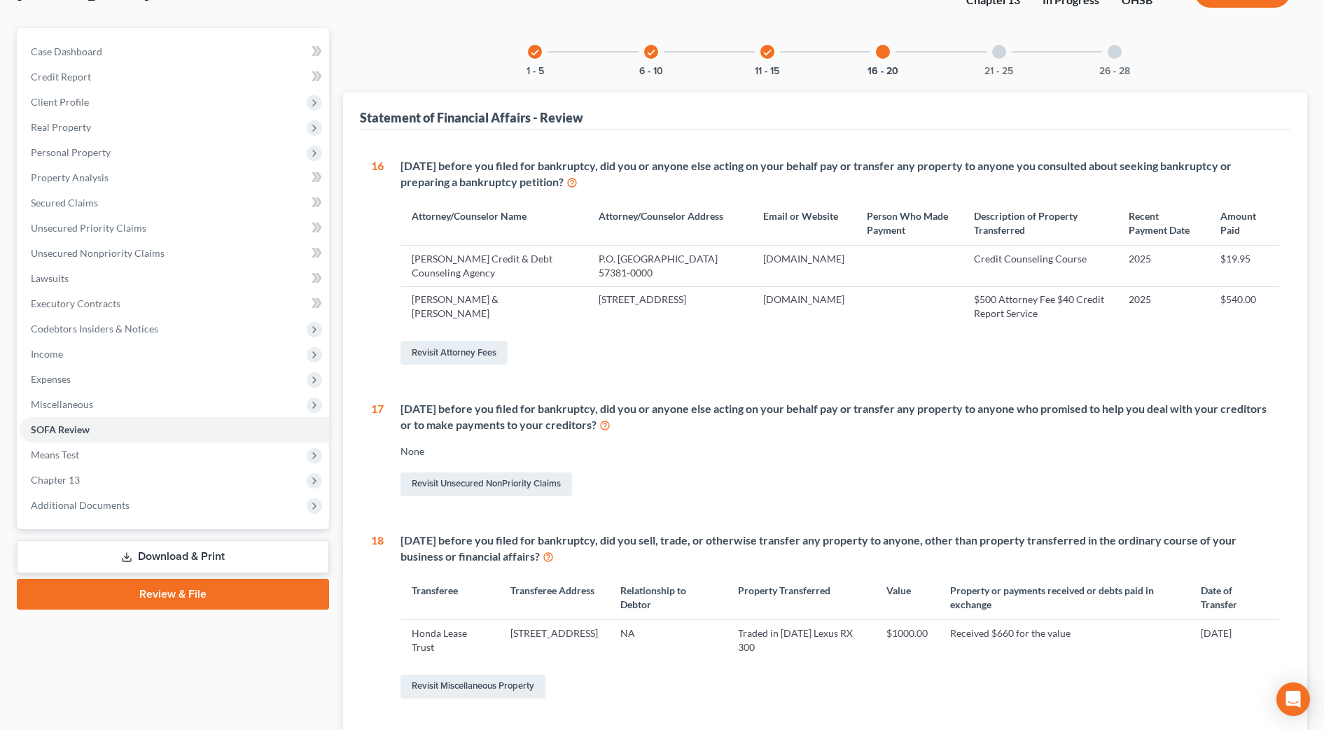
click at [995, 60] on div "21 - 25" at bounding box center [1000, 52] width 48 height 48
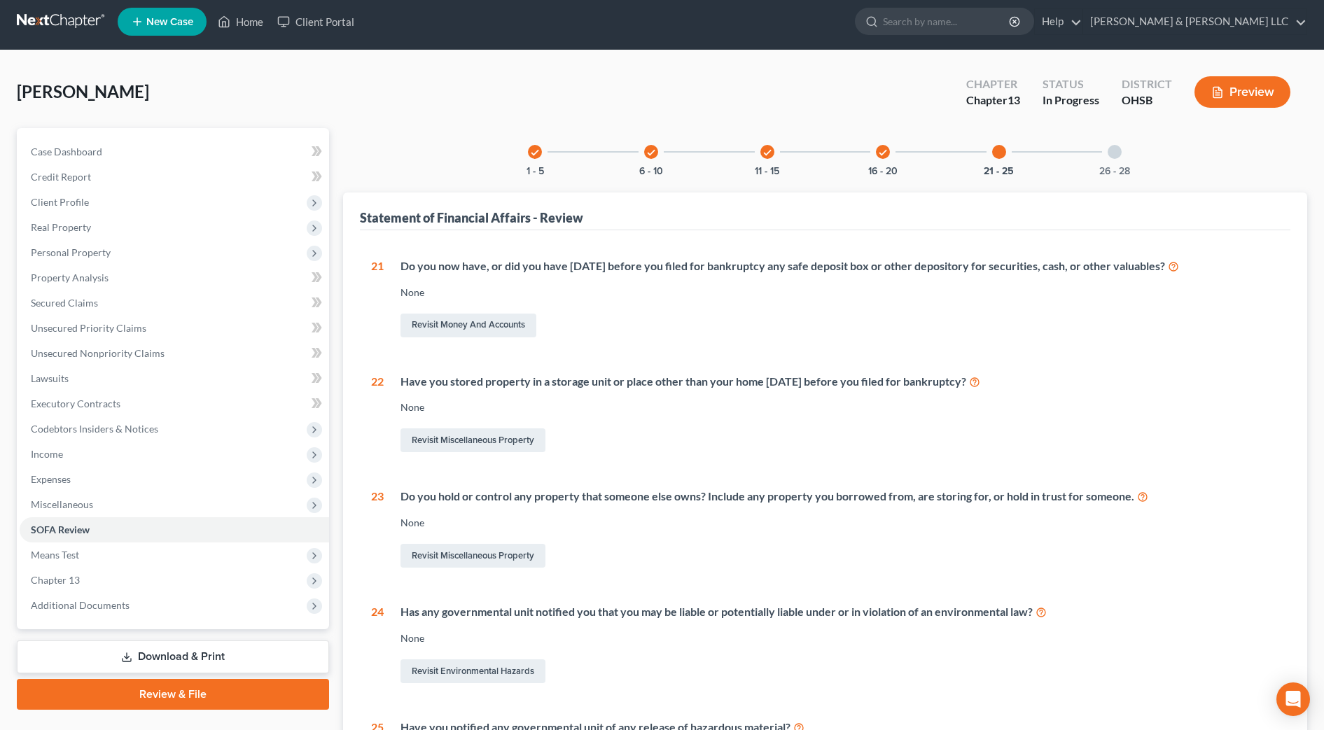
scroll to position [0, 0]
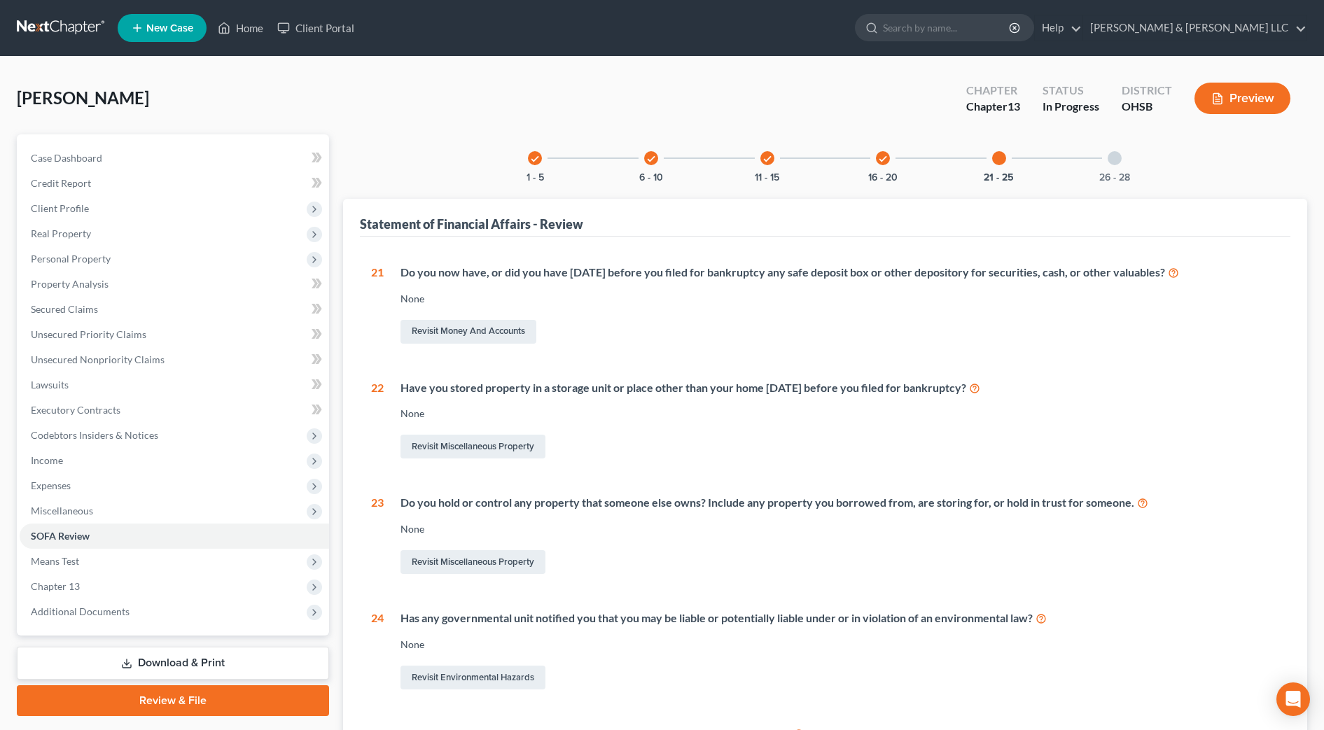
click at [1117, 167] on div "26 - 28" at bounding box center [1115, 158] width 48 height 48
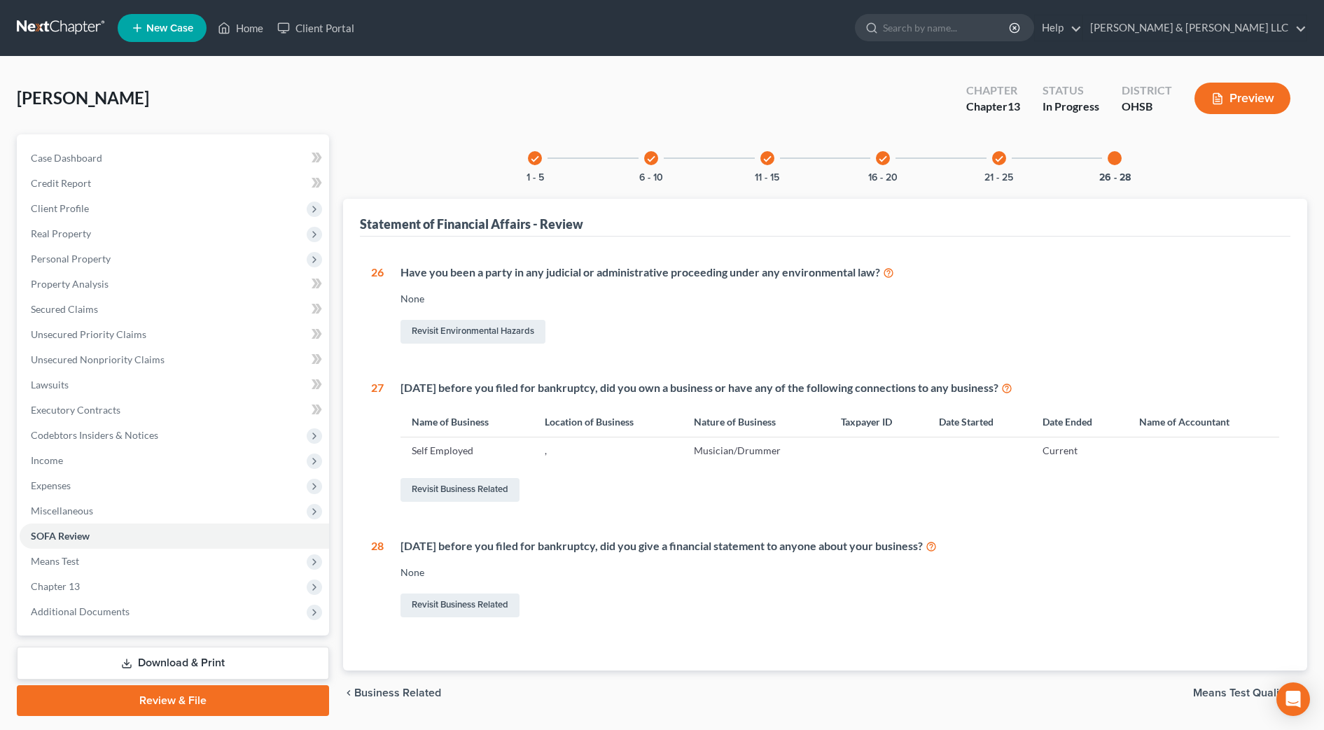
click at [1242, 695] on span "Means Test Qualifier" at bounding box center [1244, 693] width 103 height 11
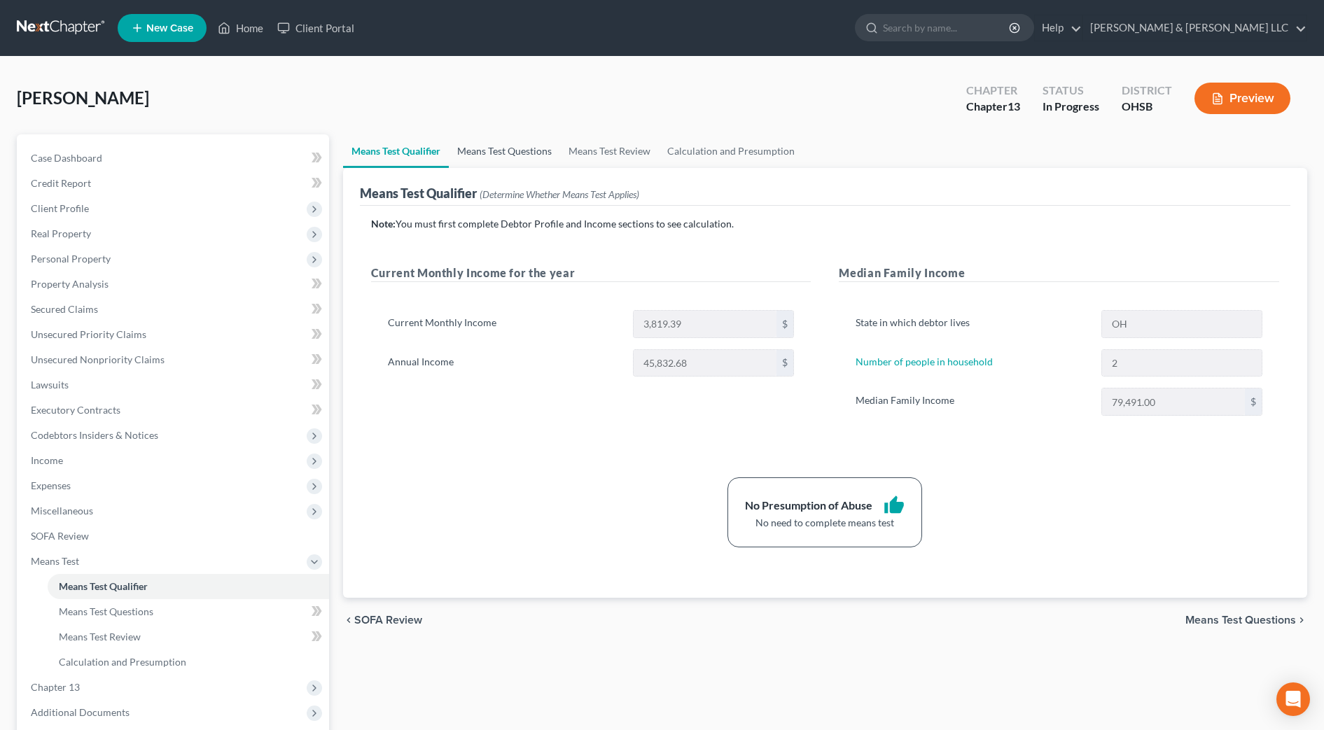
click at [538, 158] on link "Means Test Questions" at bounding box center [504, 151] width 111 height 34
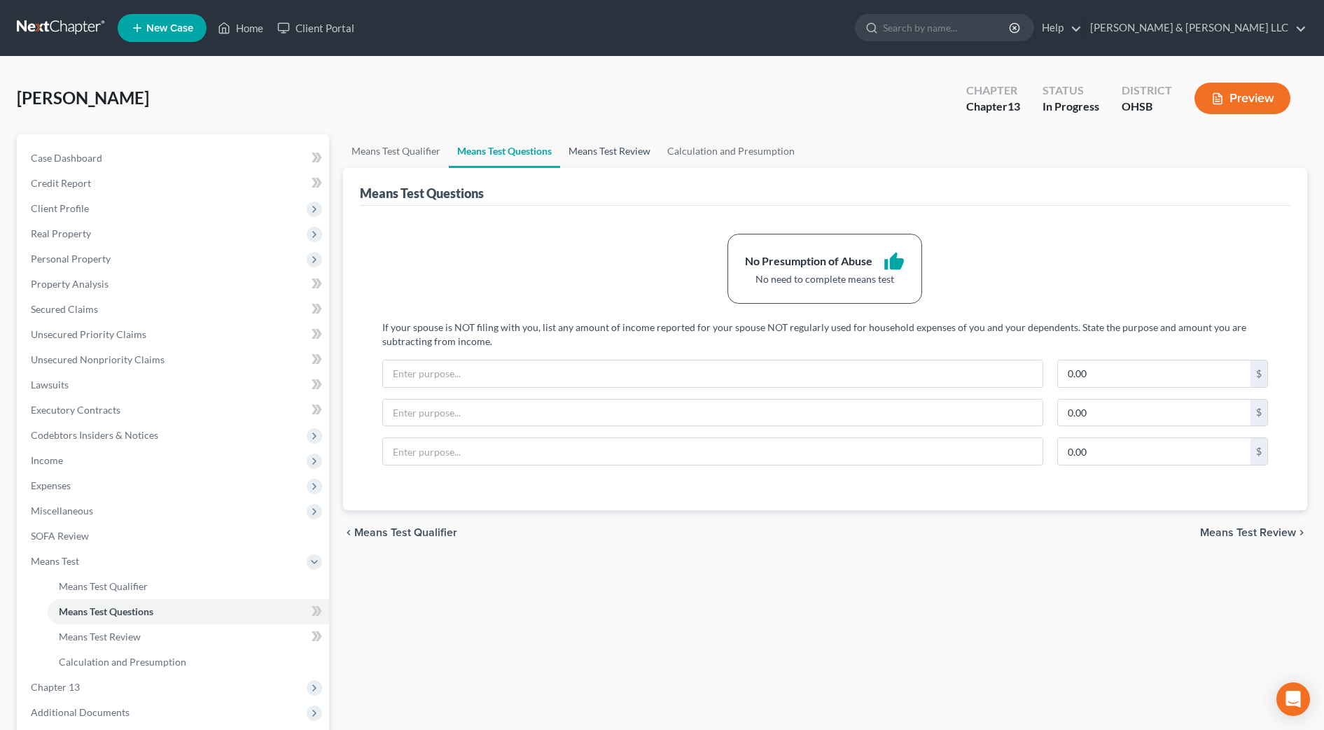
click at [590, 159] on link "Means Test Review" at bounding box center [609, 151] width 99 height 34
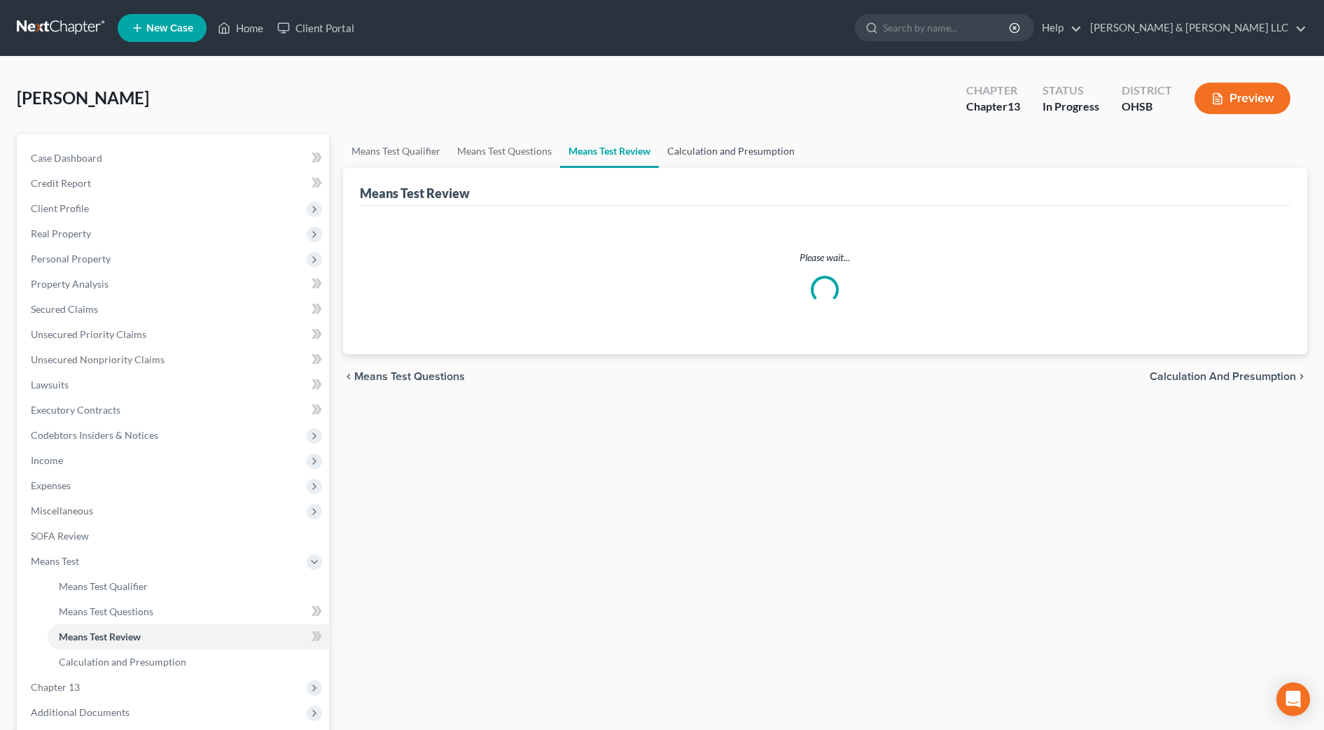
click at [720, 162] on link "Calculation and Presumption" at bounding box center [731, 151] width 144 height 34
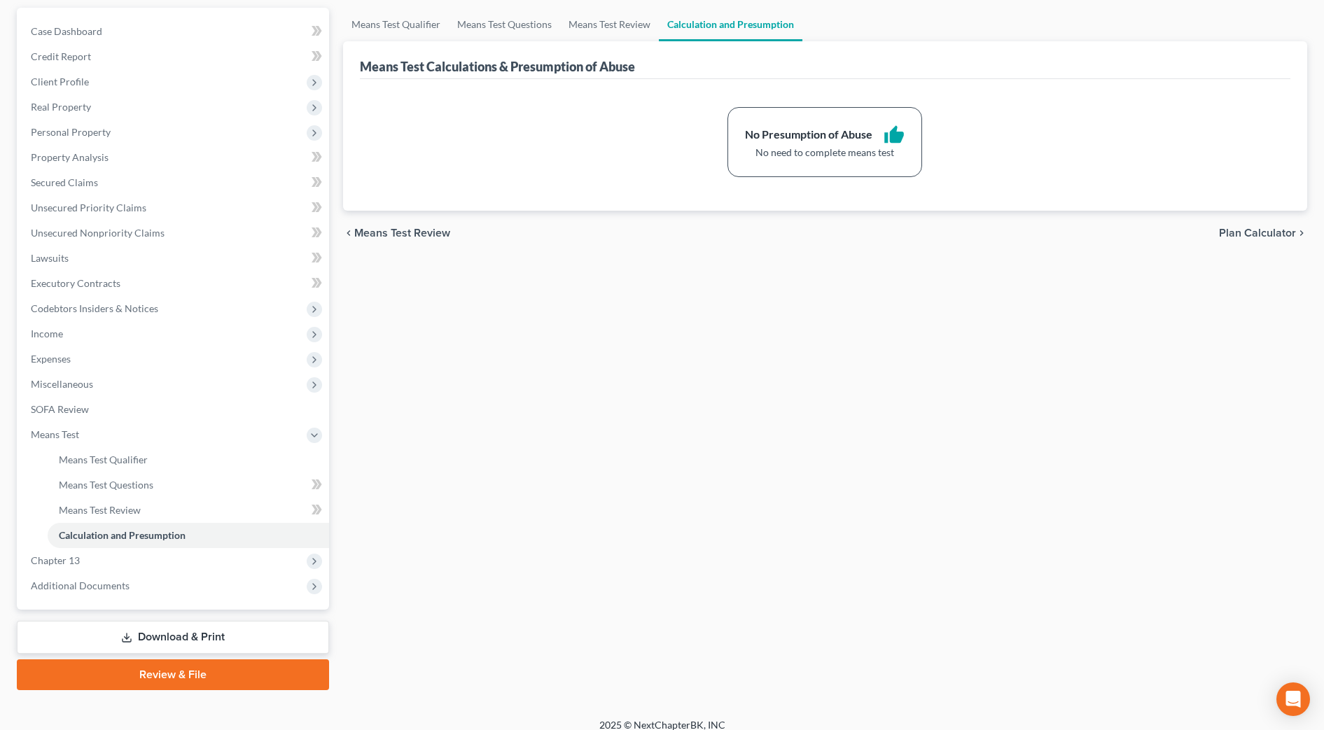
scroll to position [140, 0]
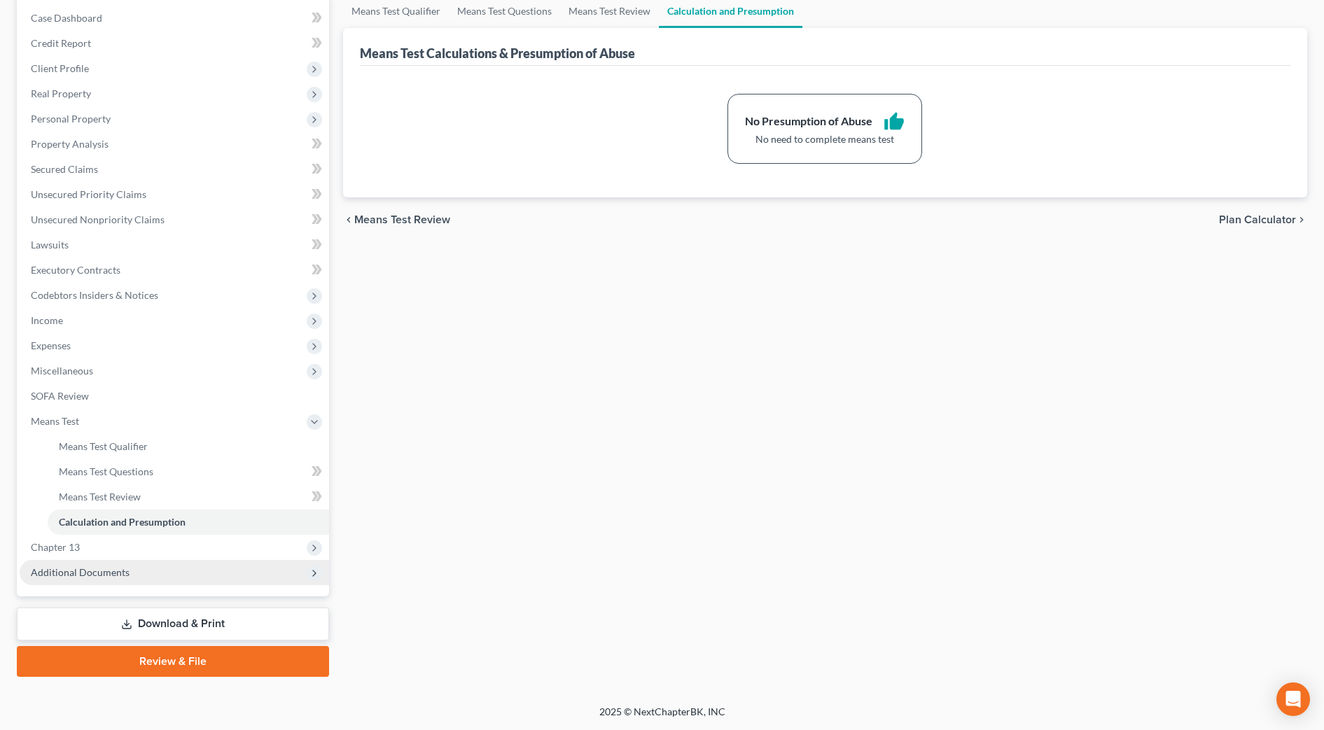
click at [179, 574] on span "Additional Documents" at bounding box center [175, 572] width 310 height 25
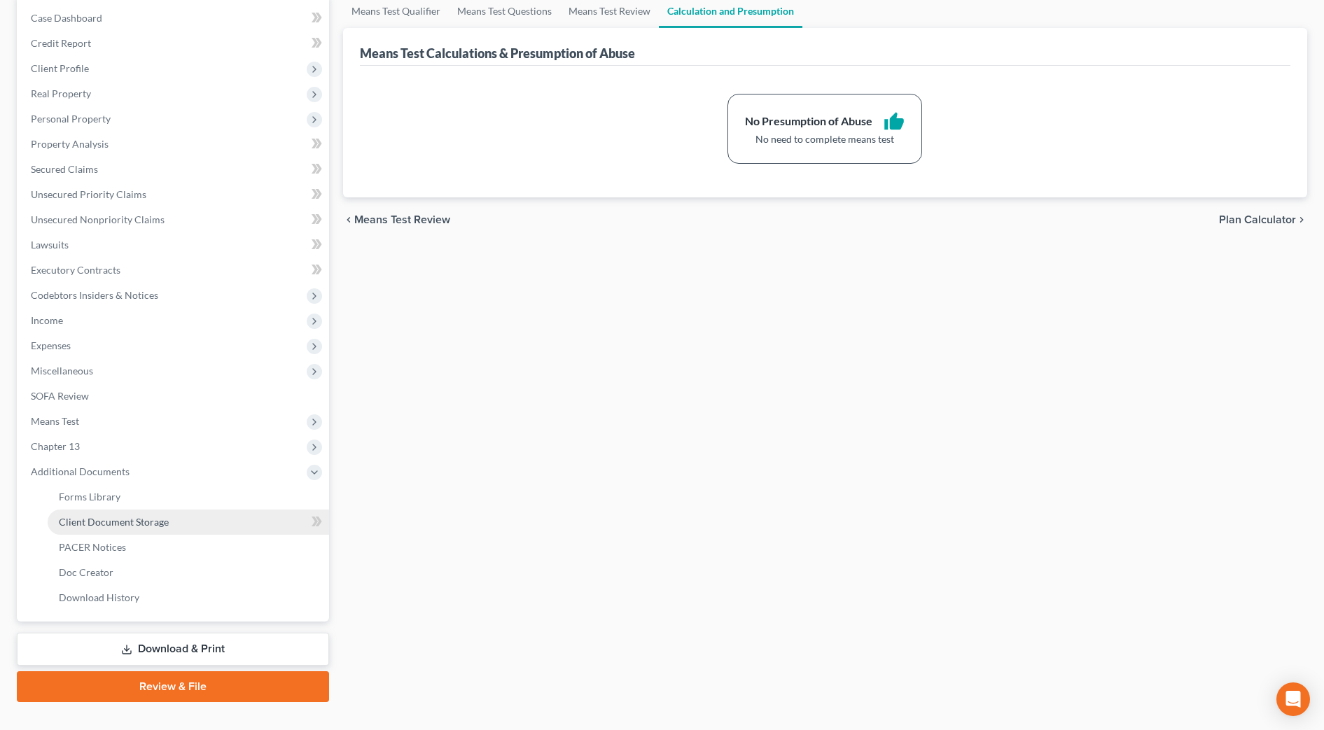
click at [172, 522] on link "Client Document Storage" at bounding box center [189, 522] width 282 height 25
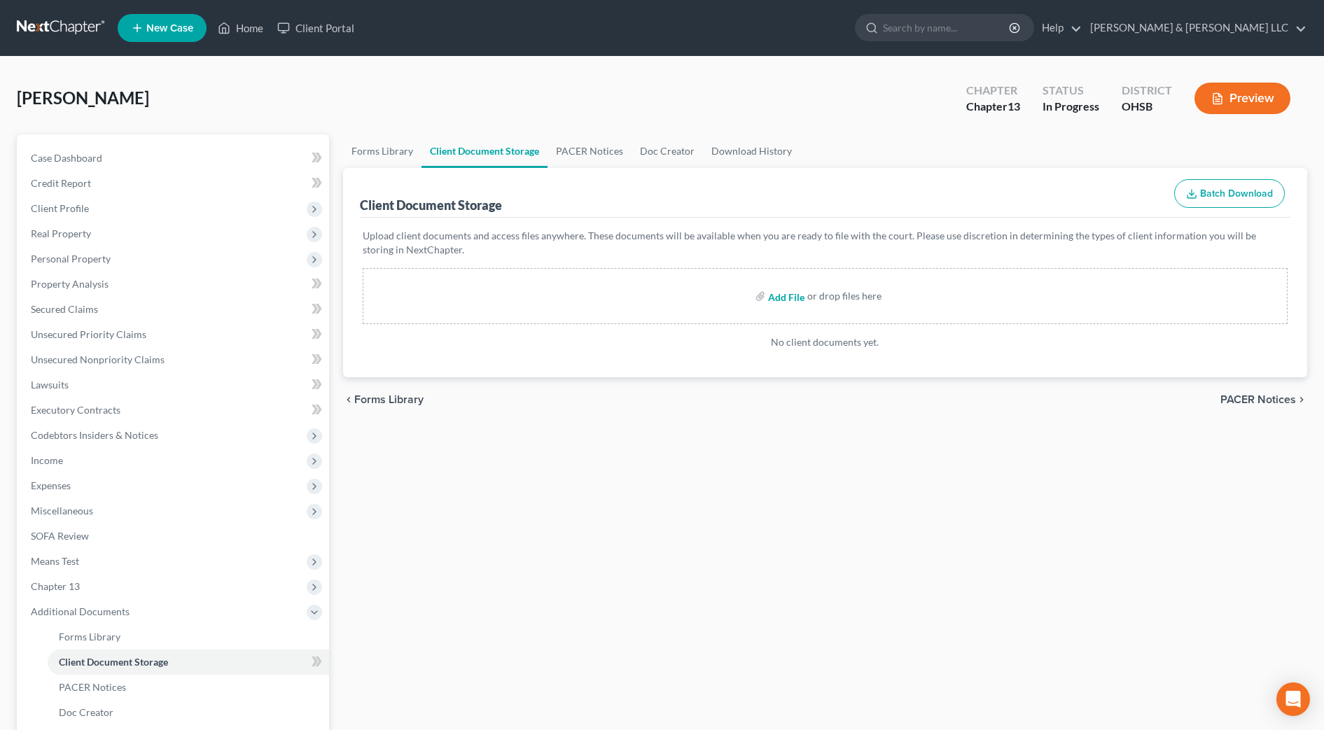
click at [777, 298] on input "file" at bounding box center [785, 296] width 34 height 25
type input "C:\fakepath\CCC.pdf"
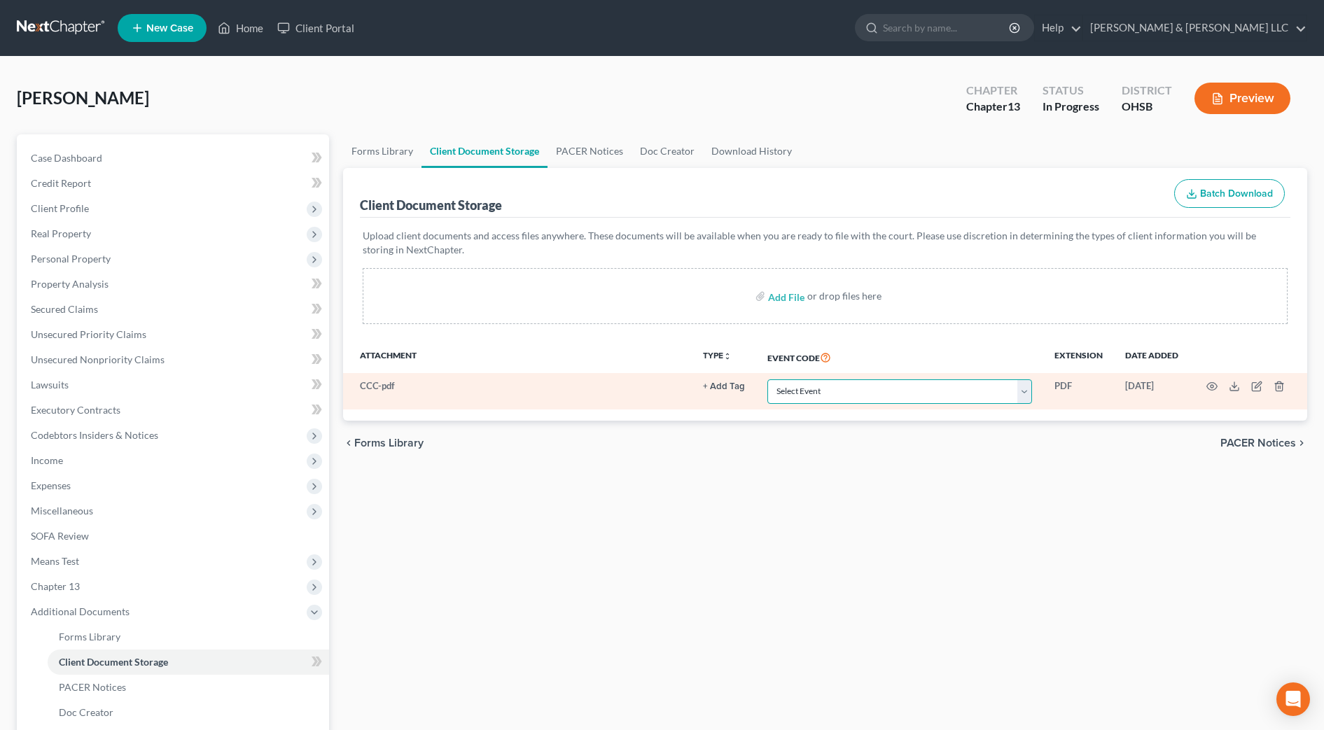
click at [803, 389] on select "Select Event 20 Largest Unsecured Creditors Amended Document Amended List of Cr…" at bounding box center [900, 392] width 265 height 25
select select "7"
click at [768, 380] on select "Select Event 20 Largest Unsecured Creditors Amended Document Amended List of Cr…" at bounding box center [900, 392] width 265 height 25
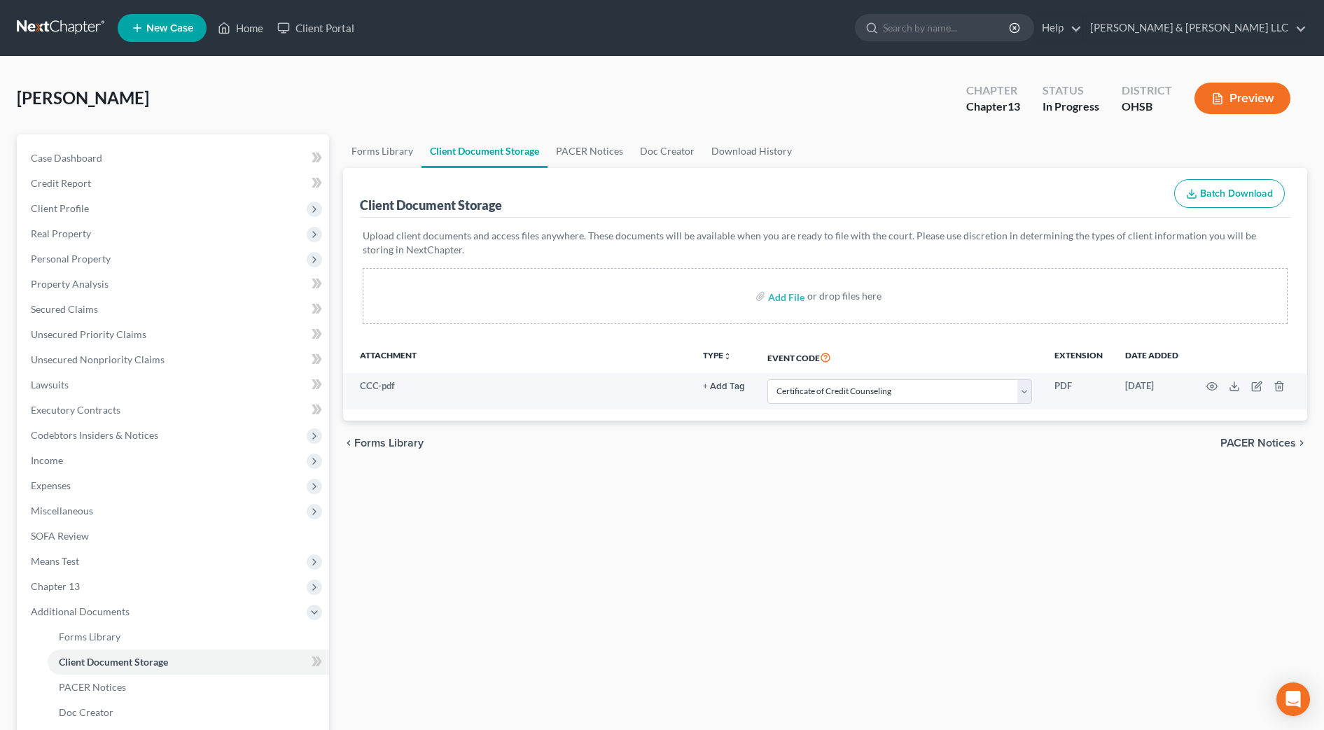
click at [655, 504] on div "Forms Library Client Document Storage PACER Notices Doc Creator Download Histor…" at bounding box center [825, 488] width 978 height 708
click at [95, 179] on link "Credit Report" at bounding box center [175, 183] width 310 height 25
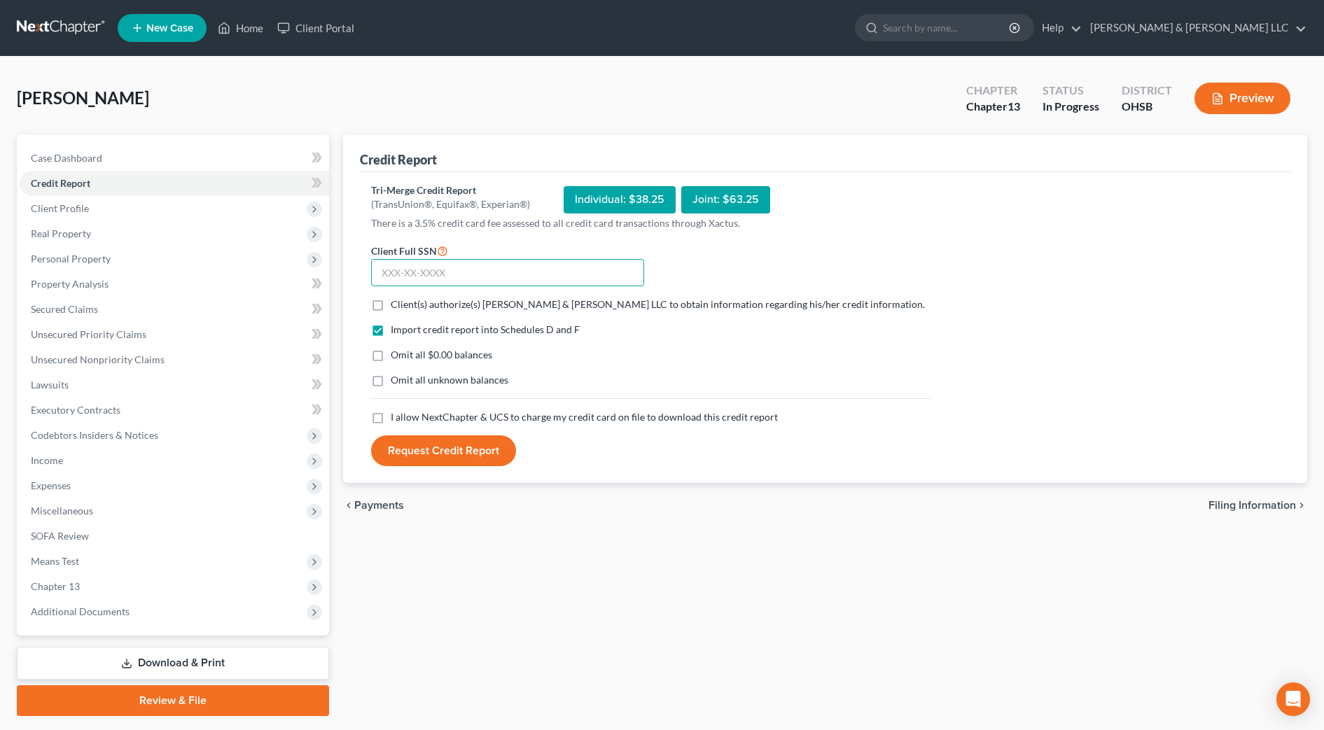
click at [415, 281] on input "text" at bounding box center [507, 273] width 273 height 28
type input "292-96-4903"
click at [429, 306] on span "Client(s) authorize(s) Cousino & Weinzimmer LLC to obtain information regarding…" at bounding box center [658, 304] width 534 height 12
click at [406, 306] on input "Client(s) authorize(s) Cousino & Weinzimmer LLC to obtain information regarding…" at bounding box center [400, 302] width 9 height 9
checkbox input "true"
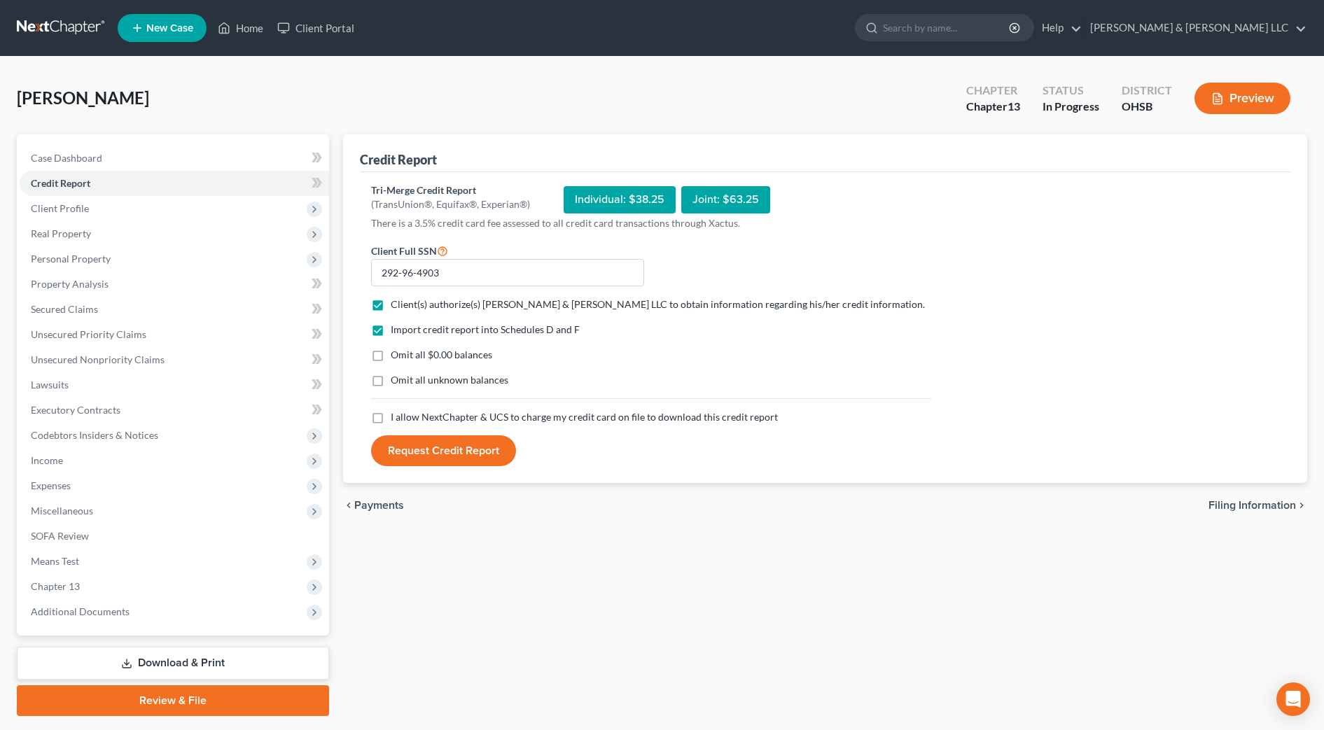
click at [500, 414] on span "I allow NextChapter & UCS to charge my credit card on file to download this cre…" at bounding box center [584, 417] width 387 height 12
click at [406, 414] on input "I allow NextChapter & UCS to charge my credit card on file to download this cre…" at bounding box center [400, 414] width 9 height 9
checkbox input "true"
click at [490, 453] on button "Request Credit Report" at bounding box center [443, 451] width 145 height 31
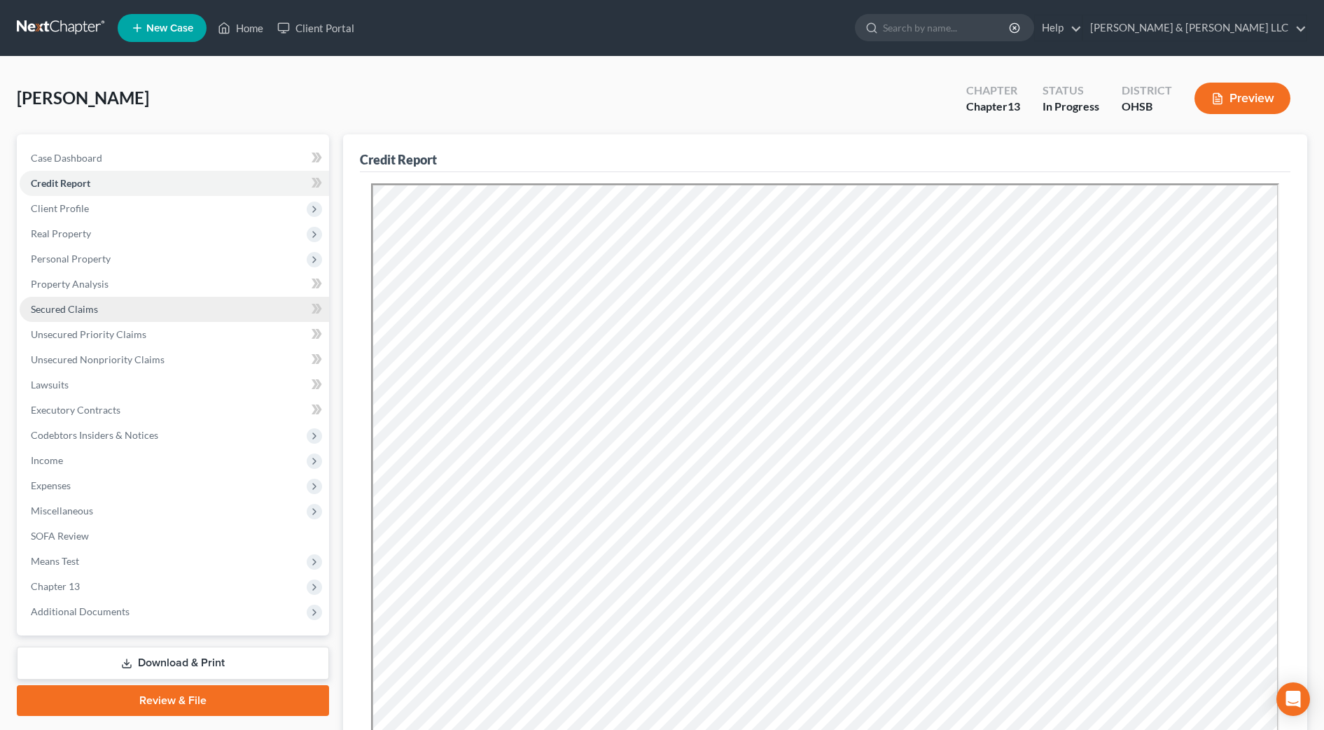
click at [134, 307] on link "Secured Claims" at bounding box center [175, 309] width 310 height 25
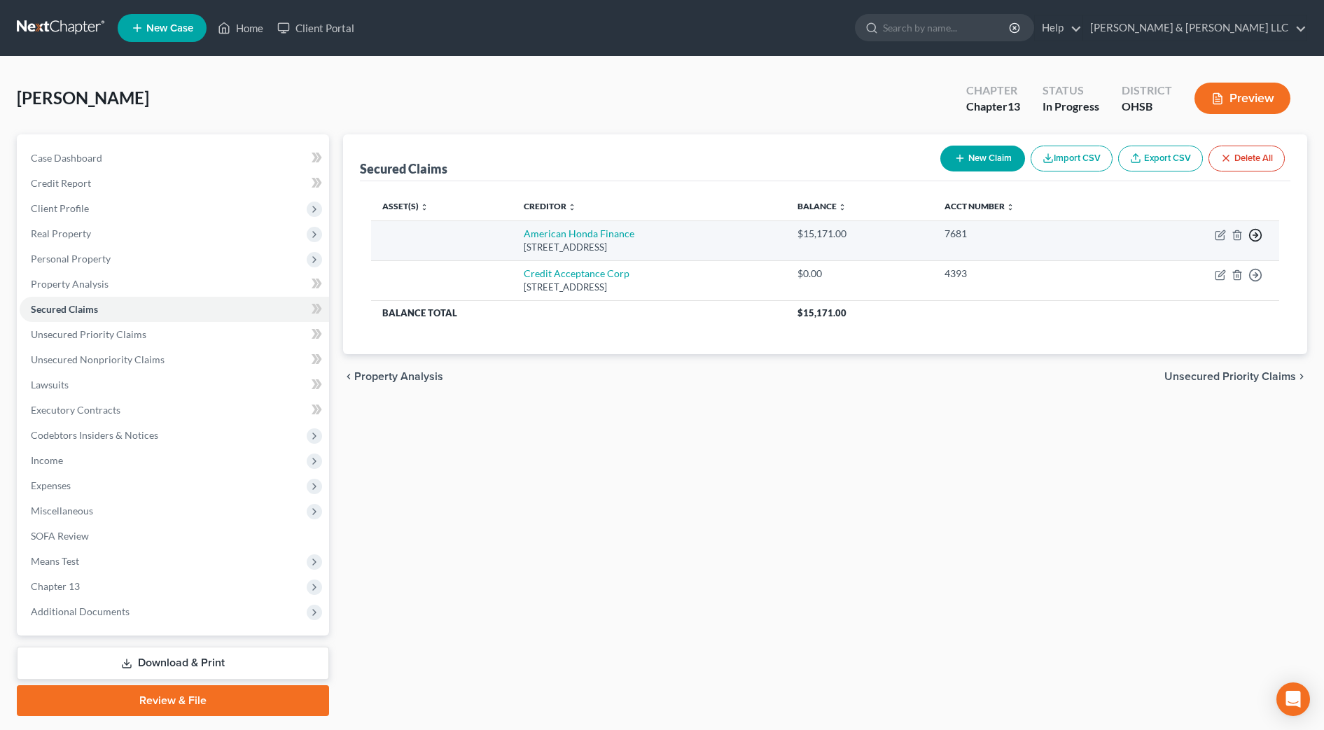
click at [1258, 236] on icon "button" at bounding box center [1256, 235] width 14 height 14
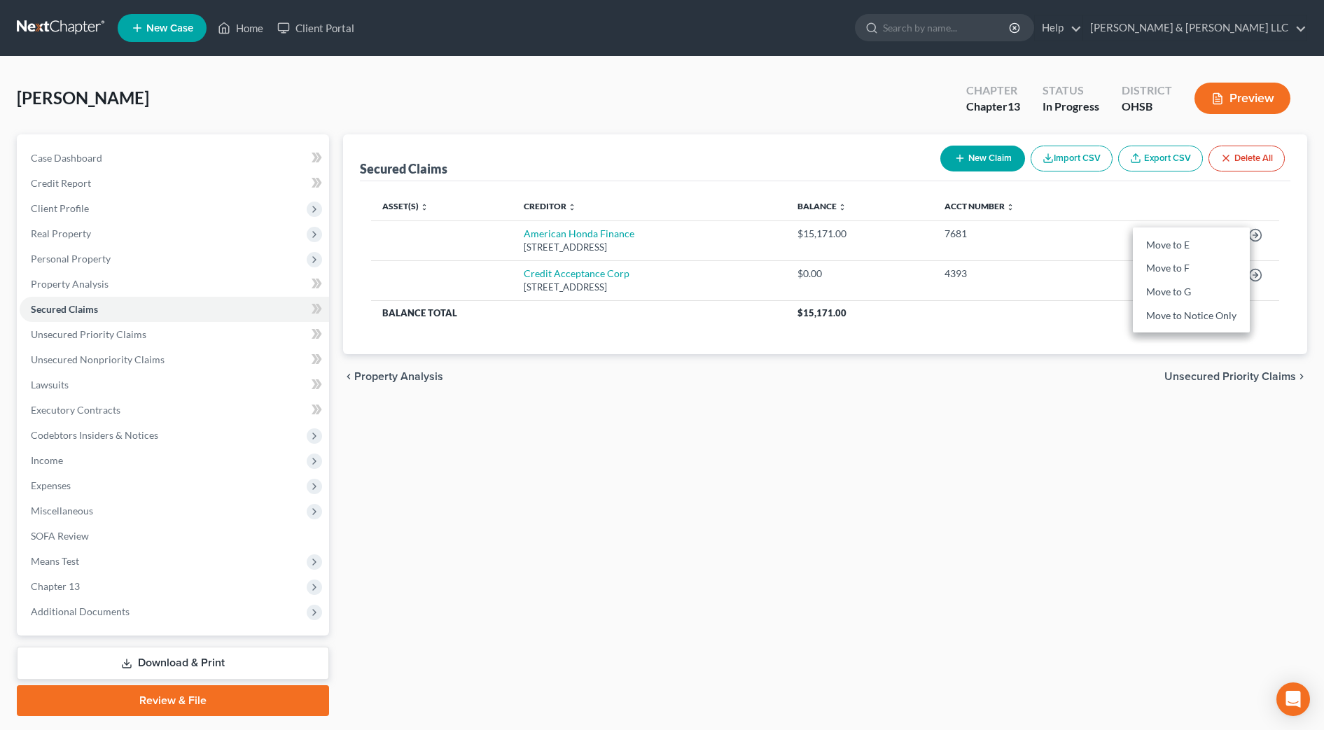
click at [1102, 522] on div "Secured Claims New Claim Import CSV Export CSV Delete All Asset(s) expand_more …" at bounding box center [825, 425] width 978 height 582
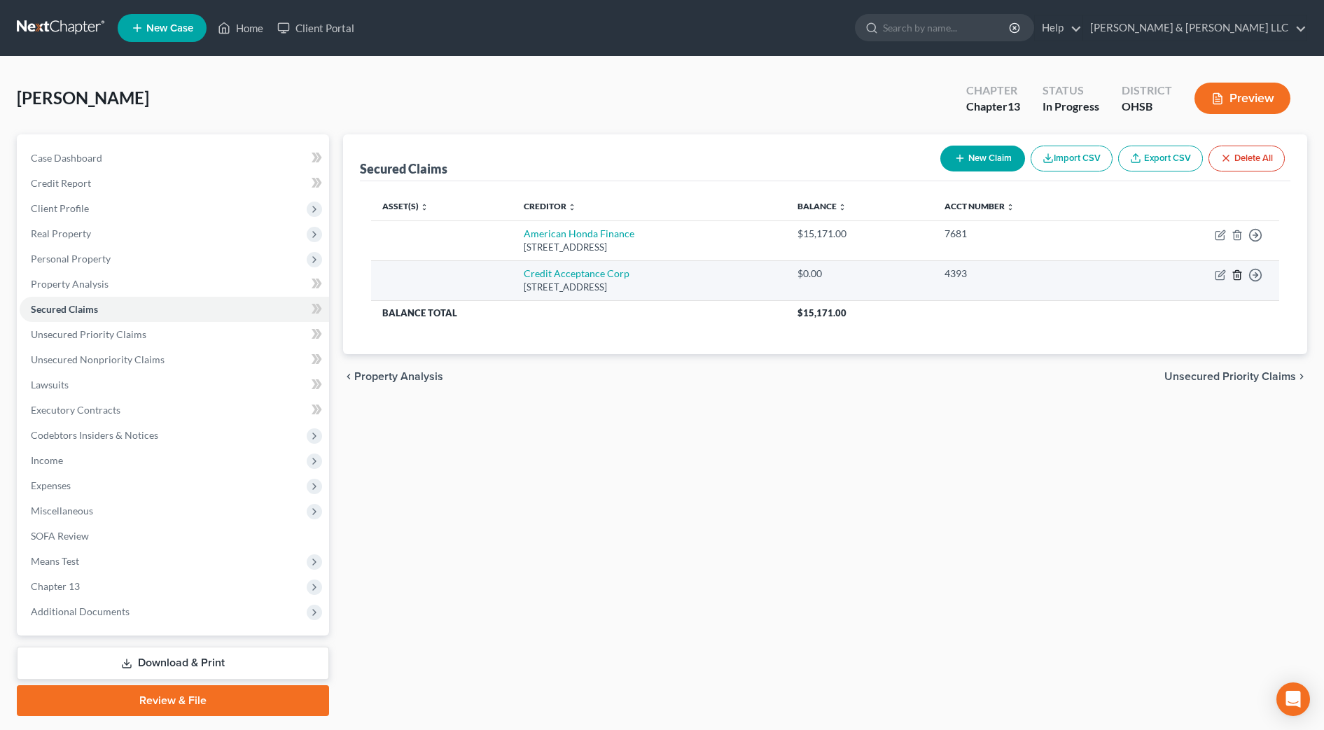
click at [1240, 275] on icon "button" at bounding box center [1237, 274] width 6 height 9
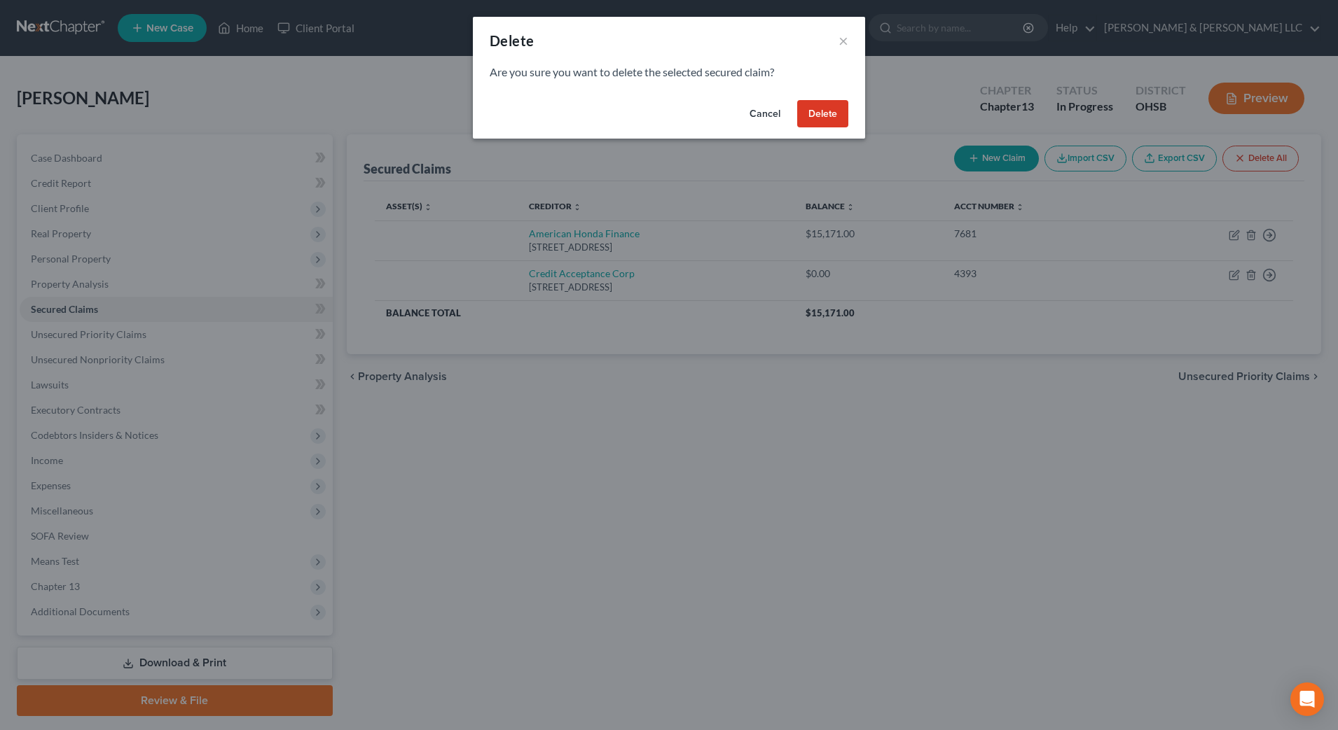
click at [824, 115] on button "Delete" at bounding box center [822, 114] width 51 height 28
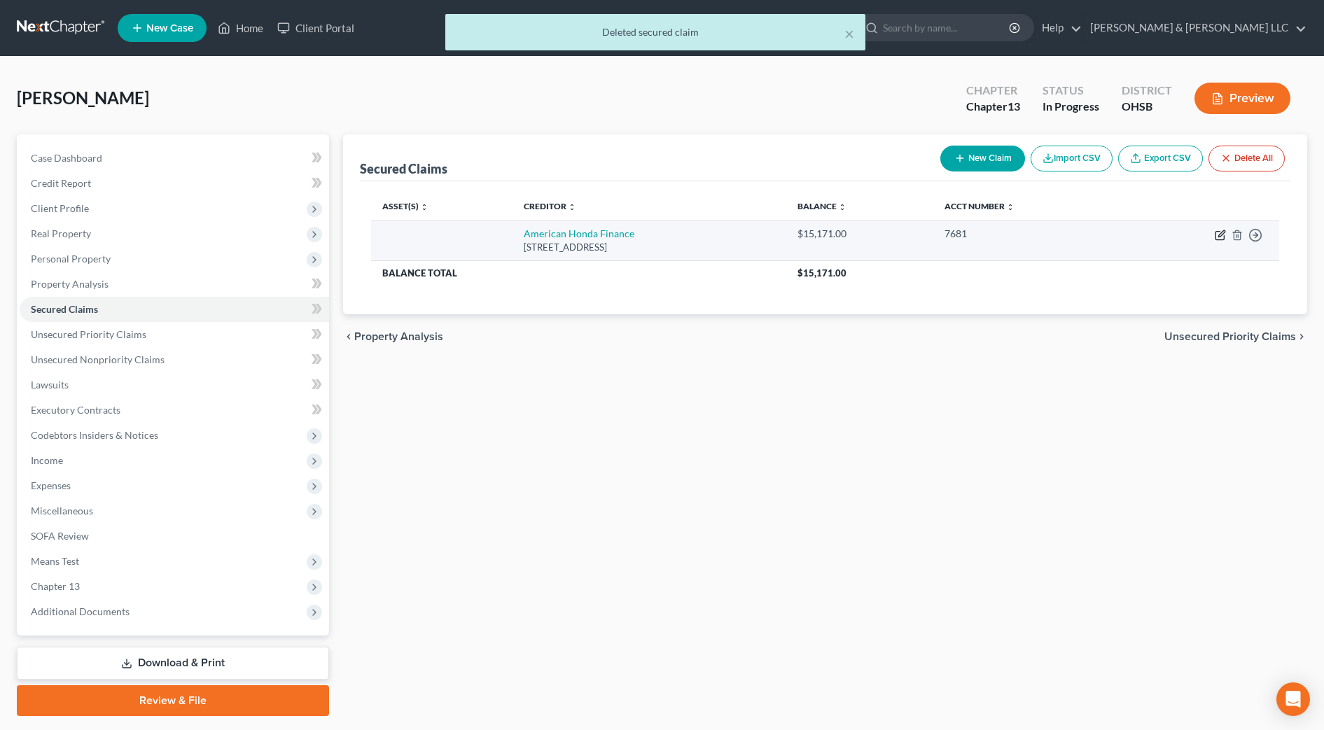
click at [1217, 237] on icon "button" at bounding box center [1220, 235] width 11 height 11
select select "14"
select select "0"
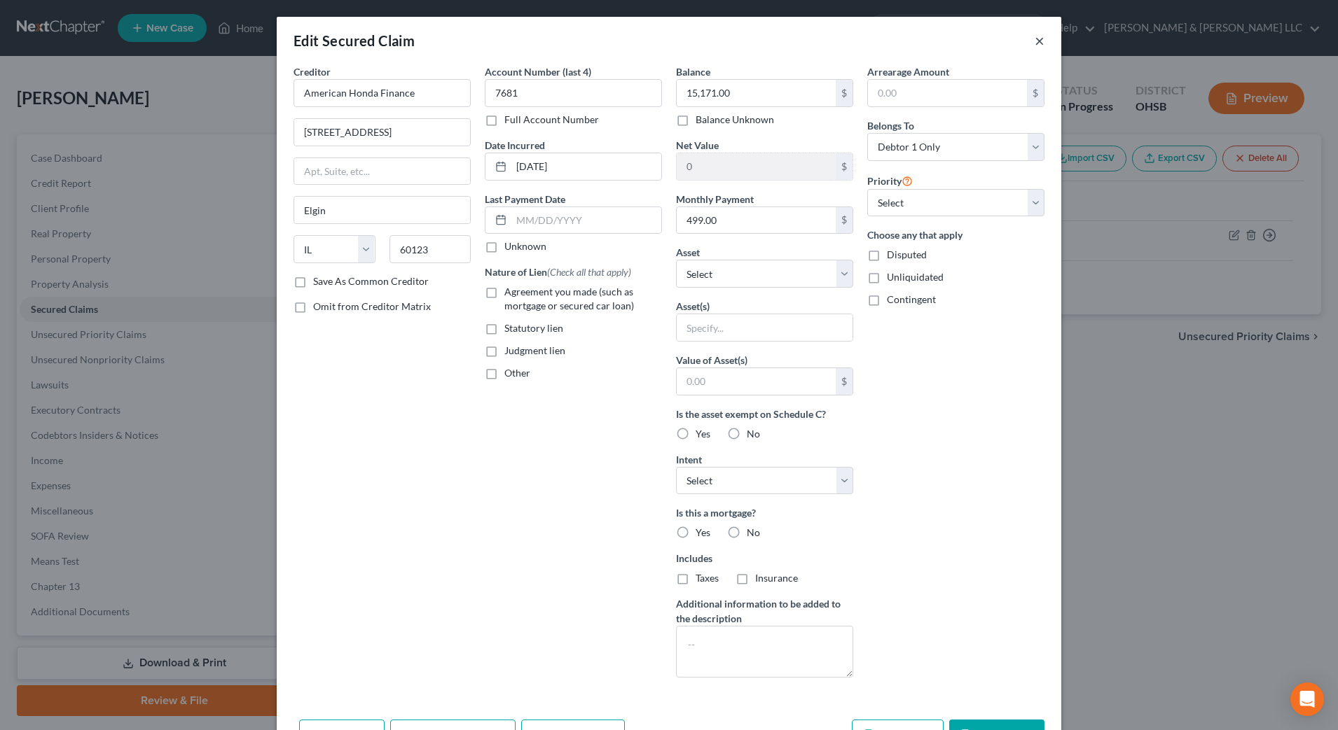
click at [1034, 39] on button "×" at bounding box center [1039, 40] width 10 height 17
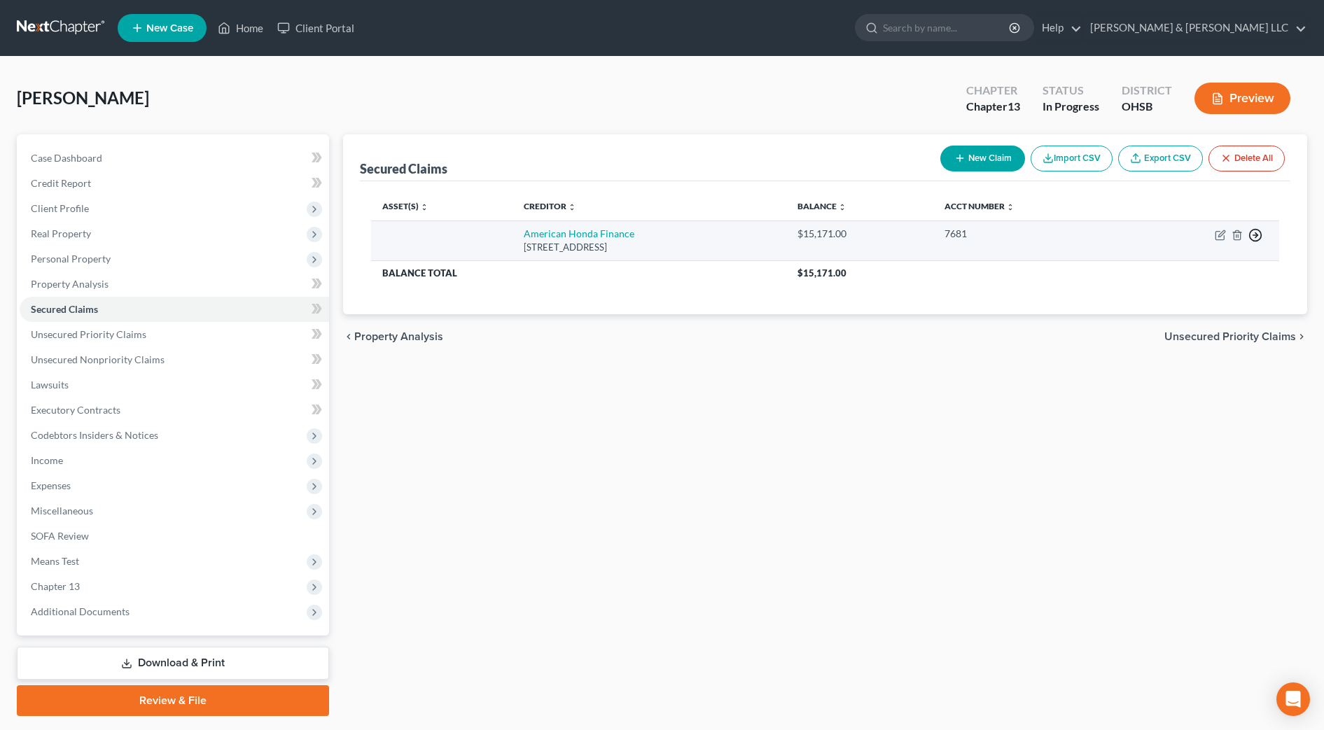
click at [1254, 237] on icon "button" at bounding box center [1256, 235] width 14 height 14
click at [1165, 291] on link "Move to G" at bounding box center [1191, 293] width 117 height 24
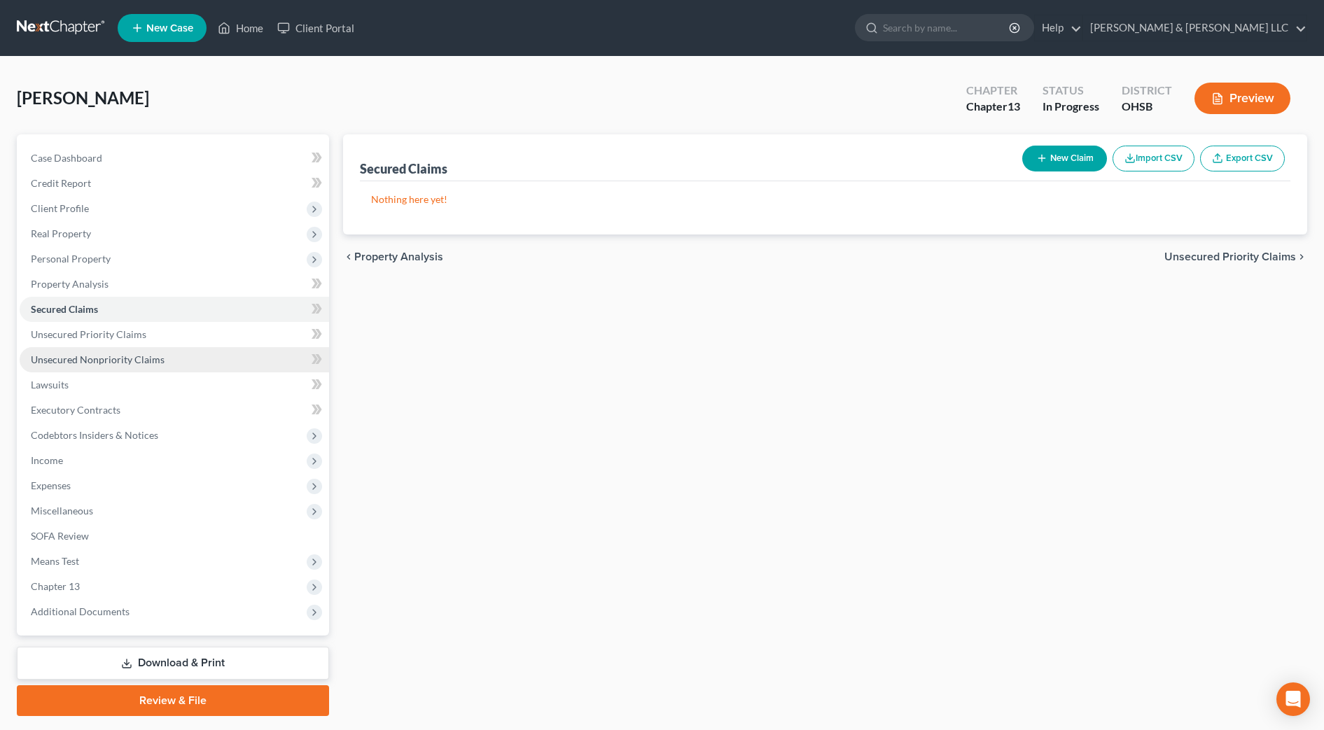
click at [92, 355] on span "Unsecured Nonpriority Claims" at bounding box center [98, 360] width 134 height 12
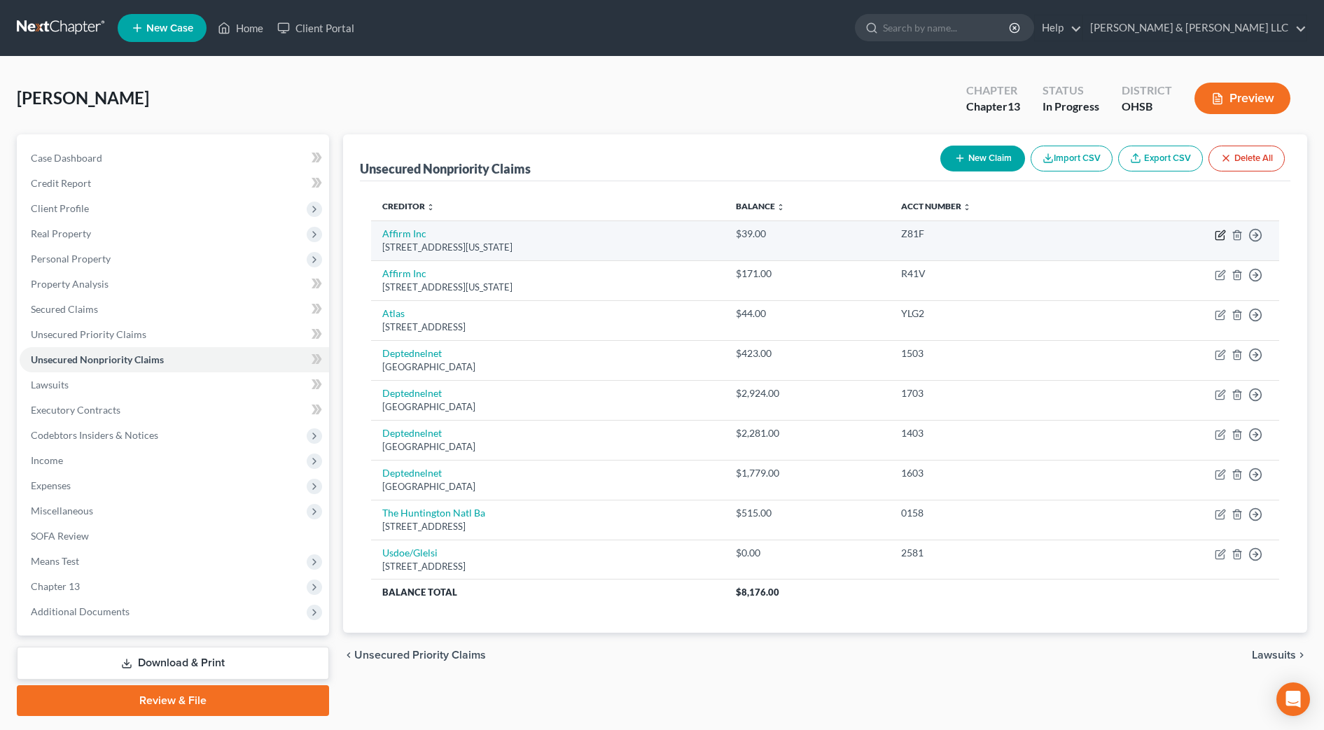
click at [1224, 237] on icon "button" at bounding box center [1220, 236] width 8 height 8
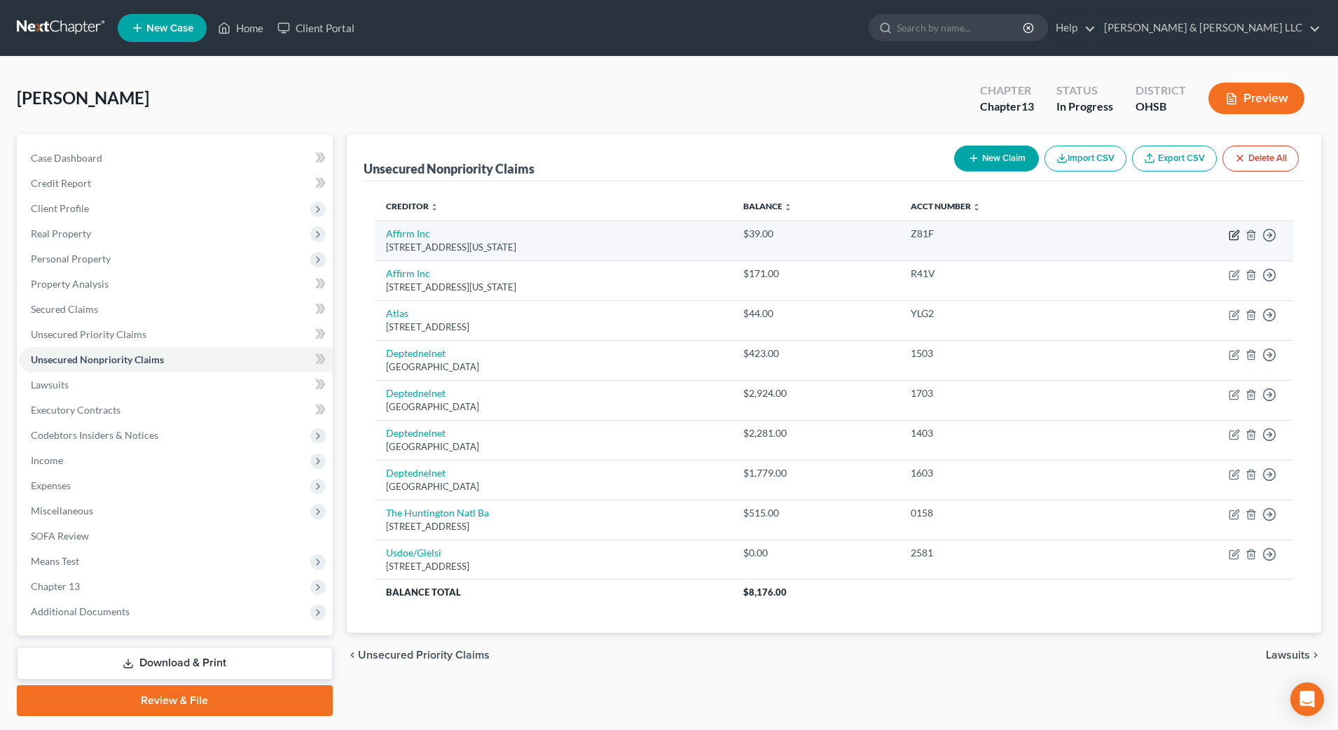
select select "4"
select select "0"
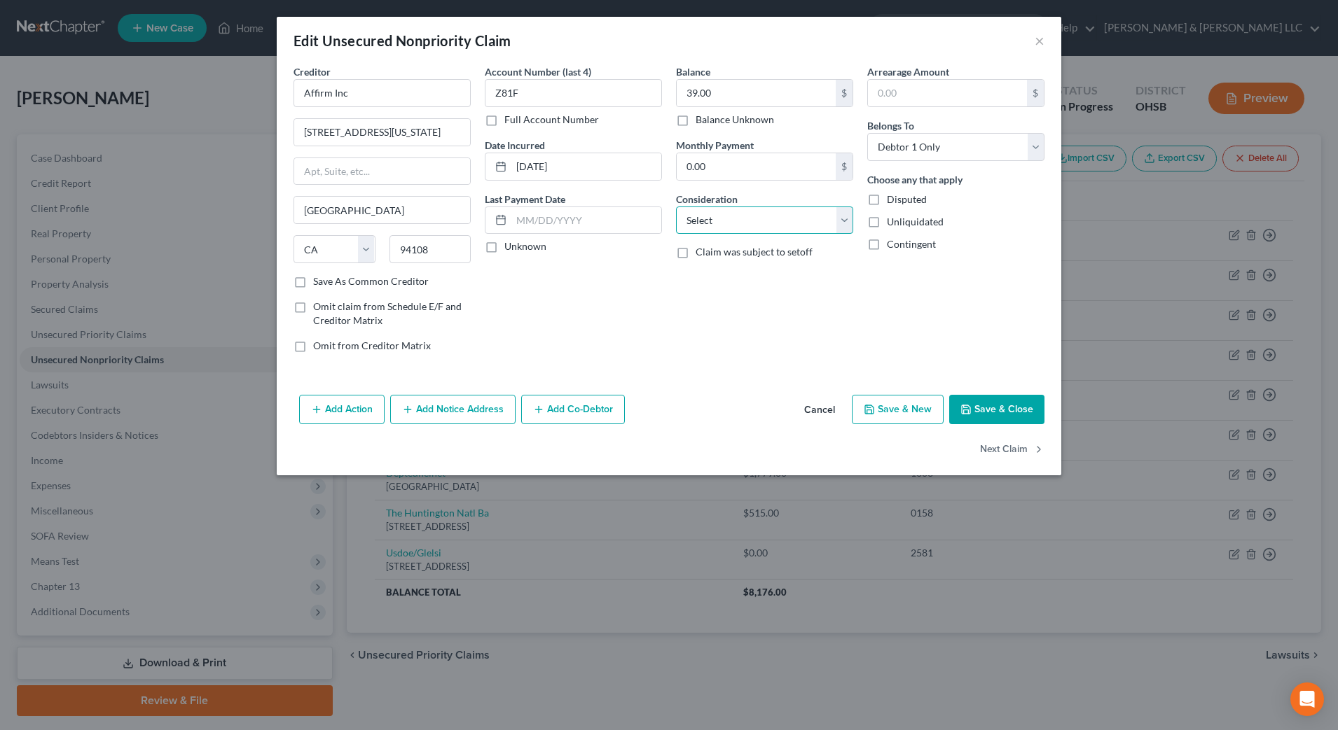
click at [768, 219] on select "Select Cable / Satellite Services Collection Agency Credit Card Debt Debt Couns…" at bounding box center [764, 221] width 177 height 28
select select "10"
click at [676, 207] on select "Select Cable / Satellite Services Collection Agency Credit Card Debt Debt Couns…" at bounding box center [764, 221] width 177 height 28
click at [1020, 450] on button "Next Claim" at bounding box center [1012, 450] width 64 height 29
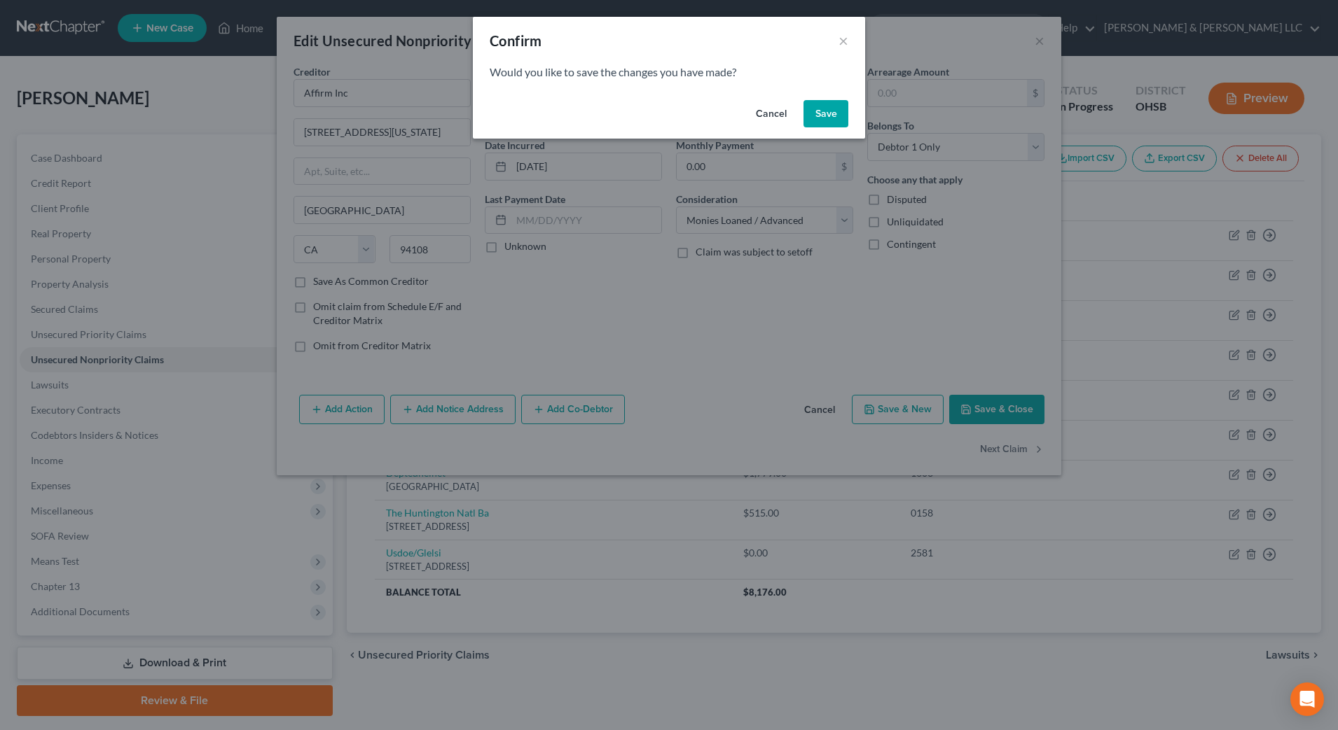
click at [826, 119] on button "Save" at bounding box center [825, 114] width 45 height 28
select select "4"
select select "0"
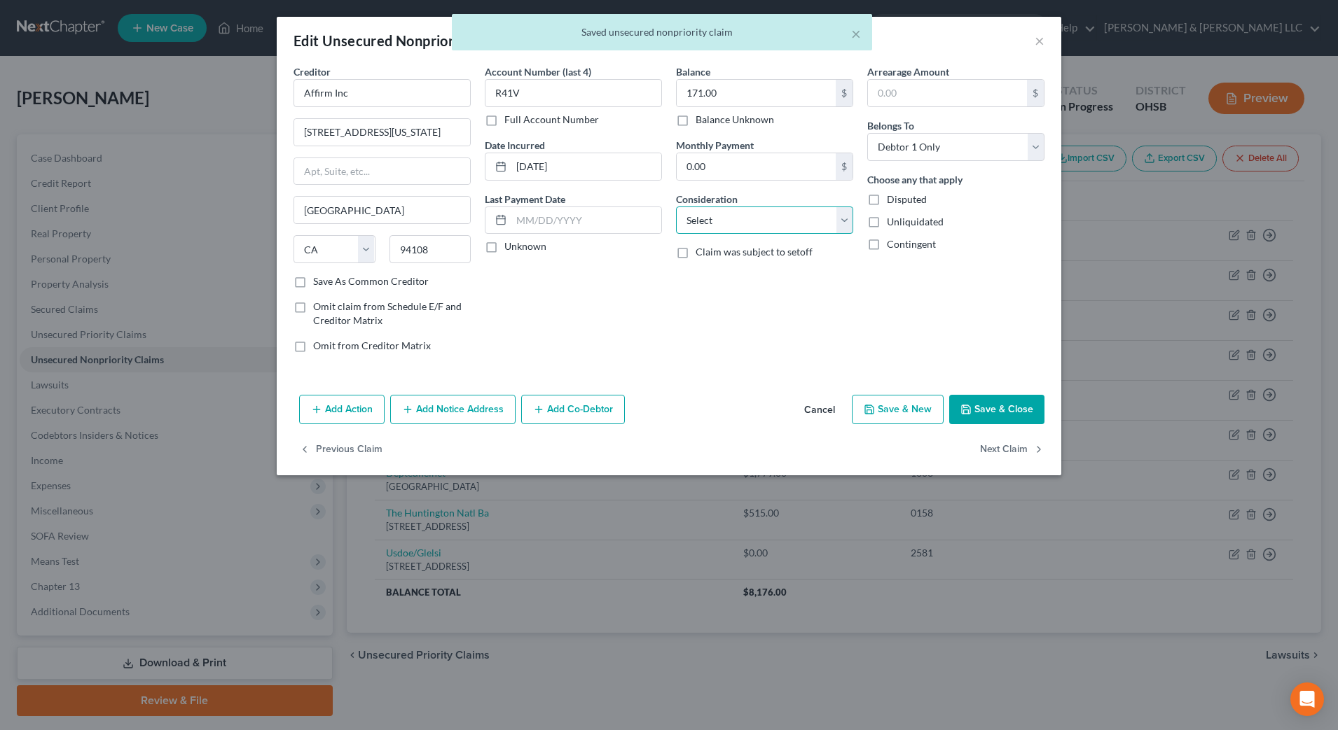
click at [815, 232] on select "Select Cable / Satellite Services Collection Agency Credit Card Debt Debt Couns…" at bounding box center [764, 221] width 177 height 28
select select "10"
click at [676, 207] on select "Select Cable / Satellite Services Collection Agency Credit Card Debt Debt Couns…" at bounding box center [764, 221] width 177 height 28
click at [989, 448] on button "Next Claim" at bounding box center [1012, 450] width 64 height 29
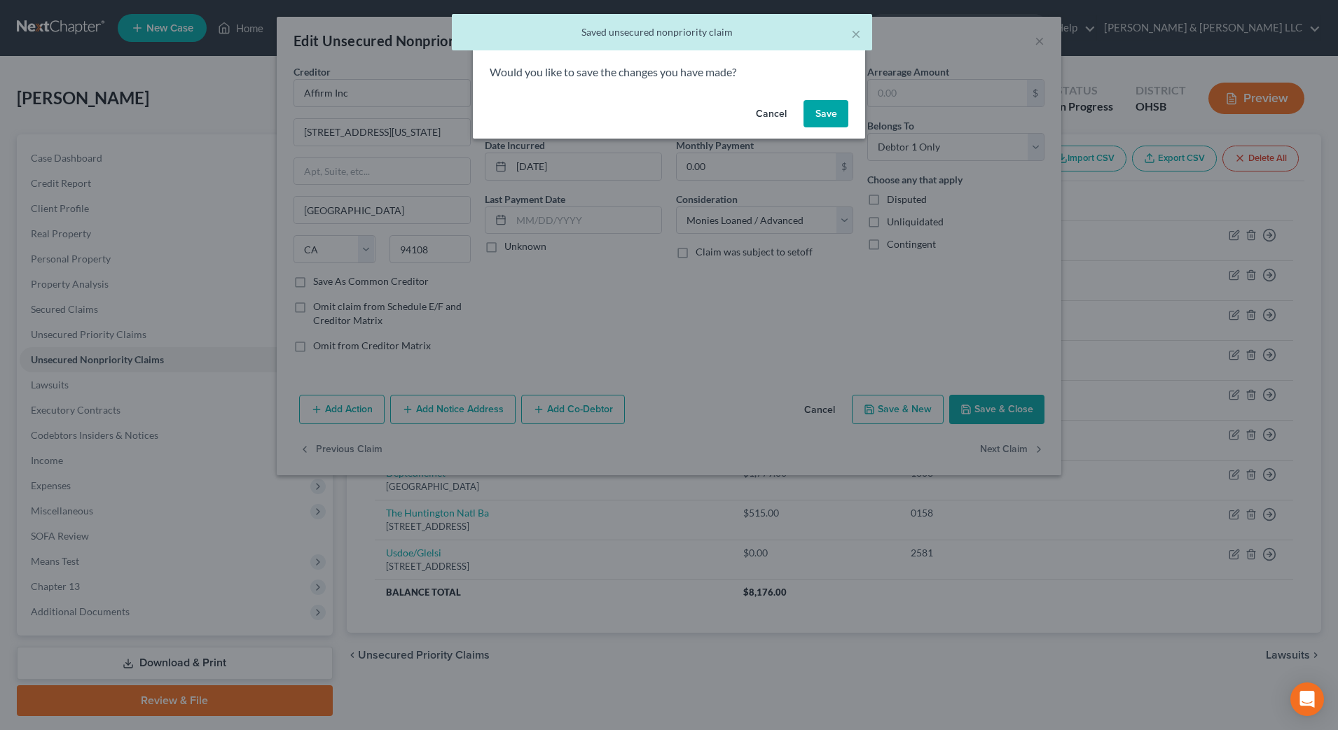
click at [817, 114] on button "Save" at bounding box center [825, 114] width 45 height 28
select select "4"
select select "2"
select select "0"
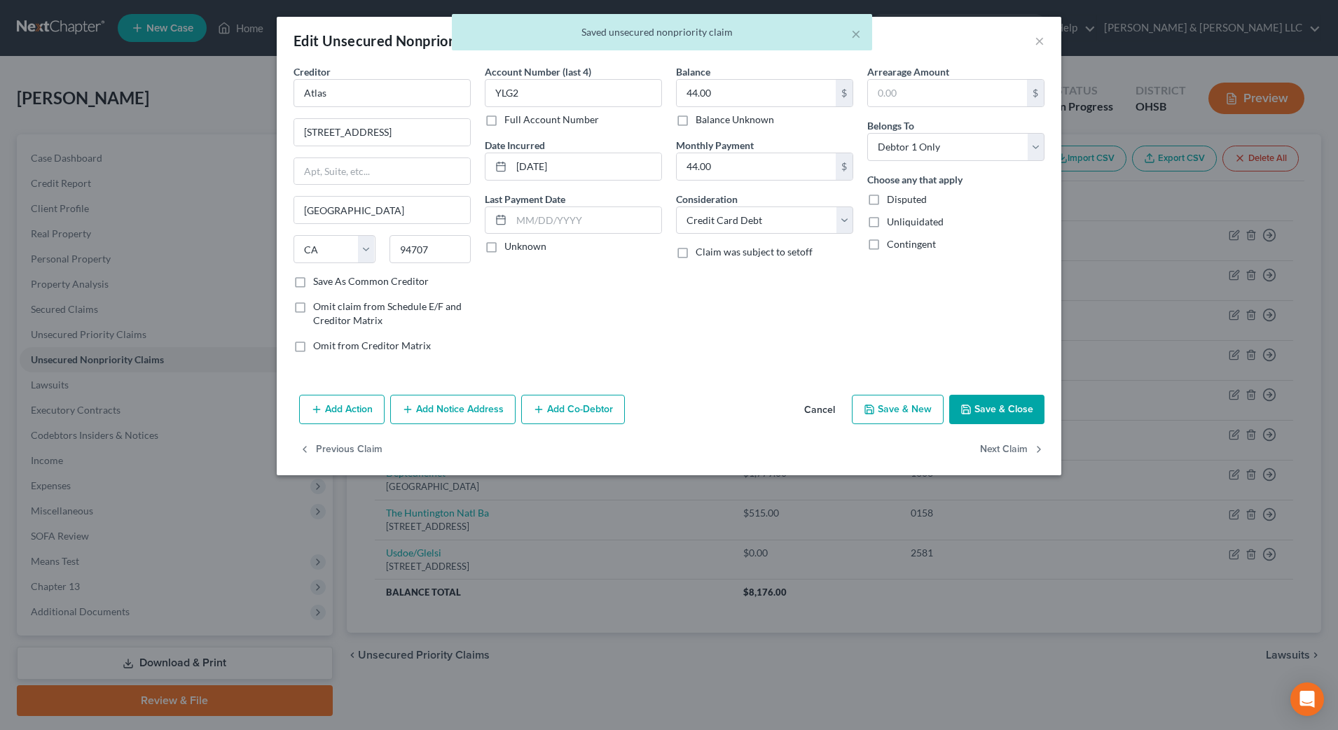
type input "0"
click at [995, 452] on button "Next Claim" at bounding box center [1012, 450] width 64 height 29
select select "30"
select select "17"
select select "0"
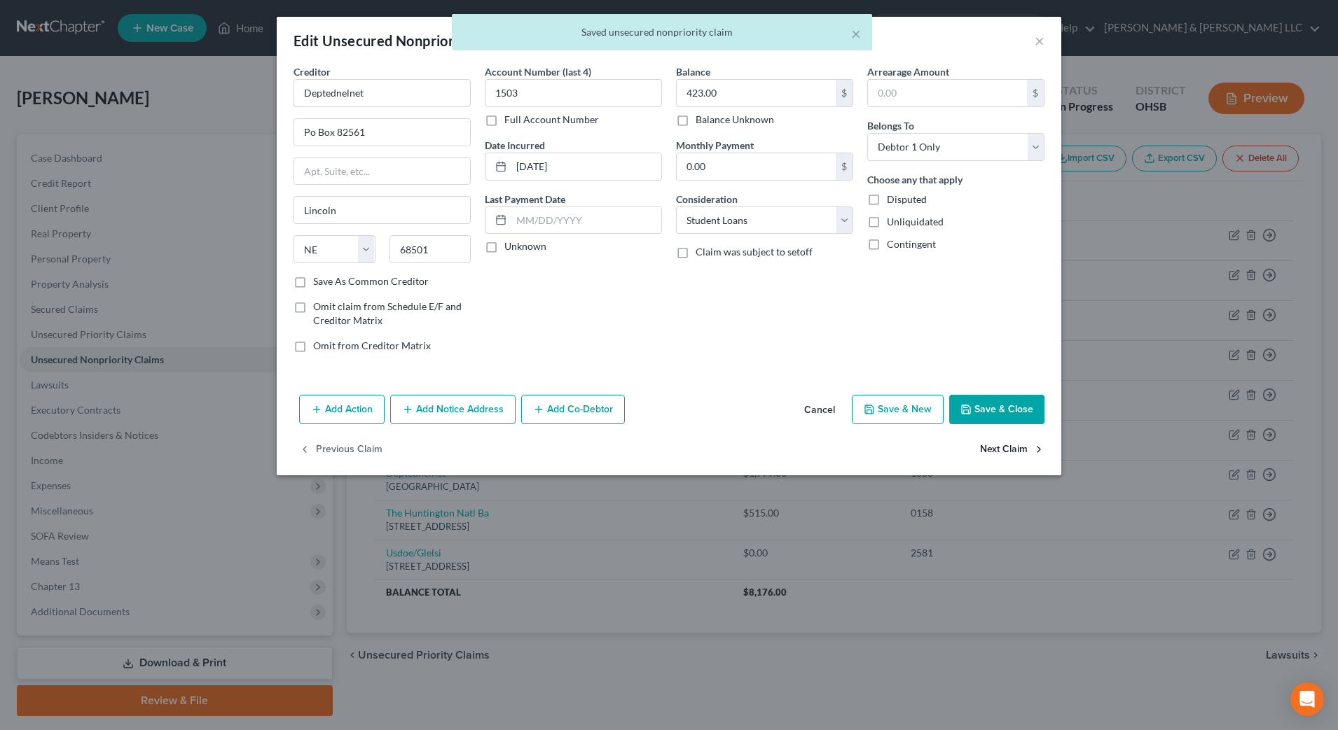
click at [1006, 450] on button "Next Claim" at bounding box center [1012, 450] width 64 height 29
select select "30"
select select "17"
select select "0"
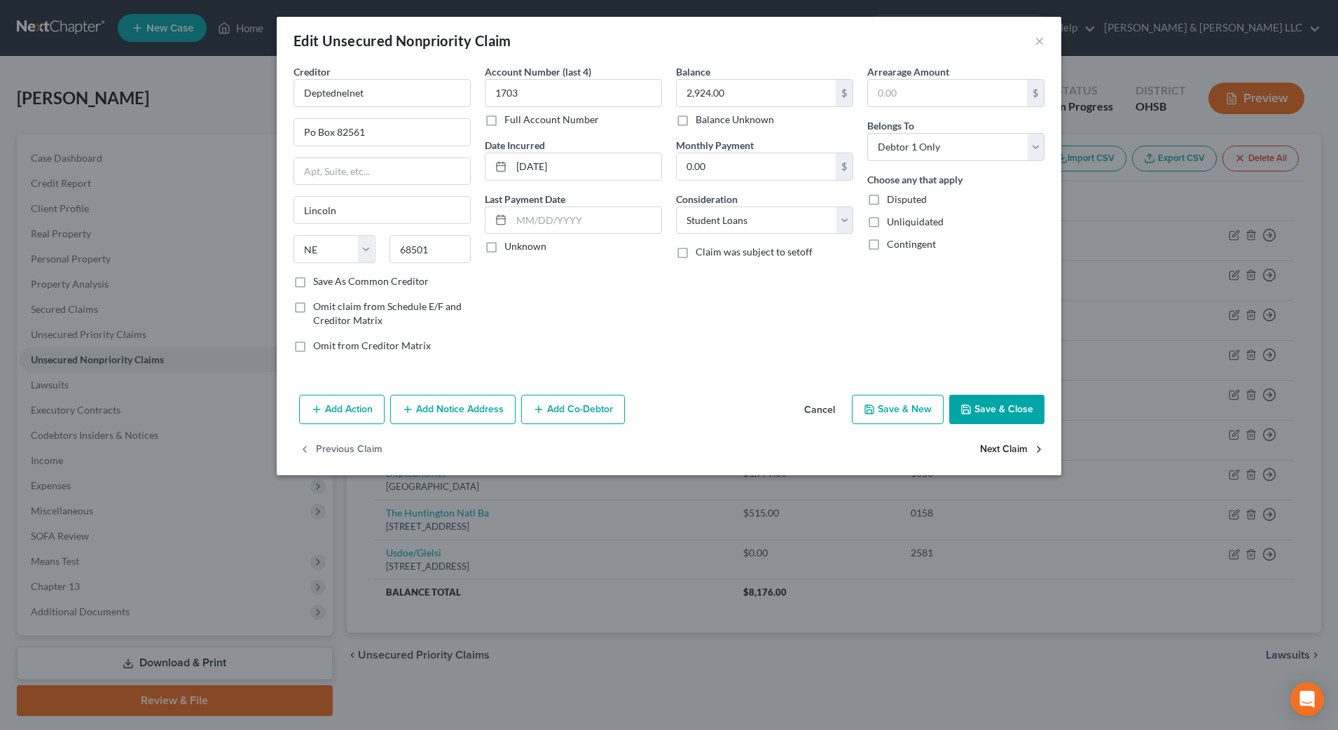
click at [1006, 450] on button "Next Claim" at bounding box center [1012, 450] width 64 height 29
select select "30"
select select "17"
select select "0"
click at [1006, 450] on button "Next Claim" at bounding box center [1012, 450] width 64 height 29
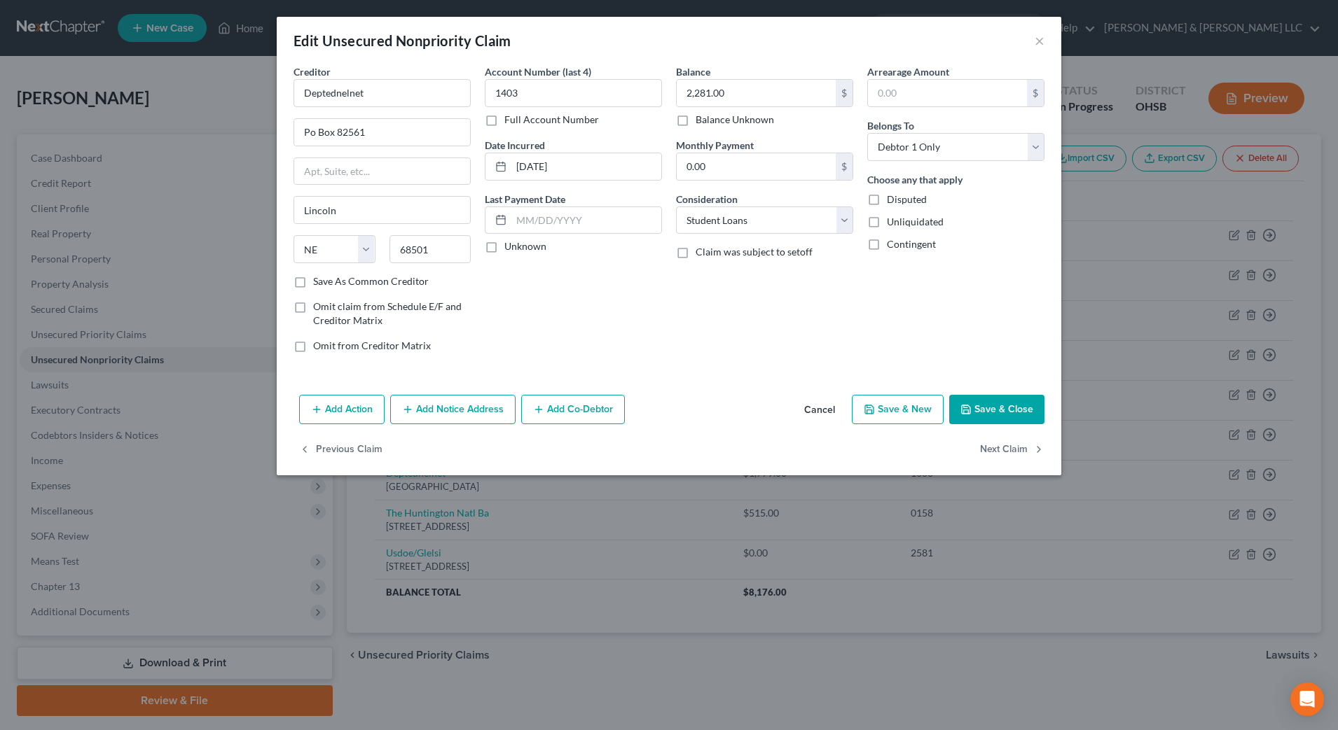
select select "30"
select select "17"
select select "0"
click at [1006, 450] on button "Next Claim" at bounding box center [1012, 450] width 64 height 29
select select "36"
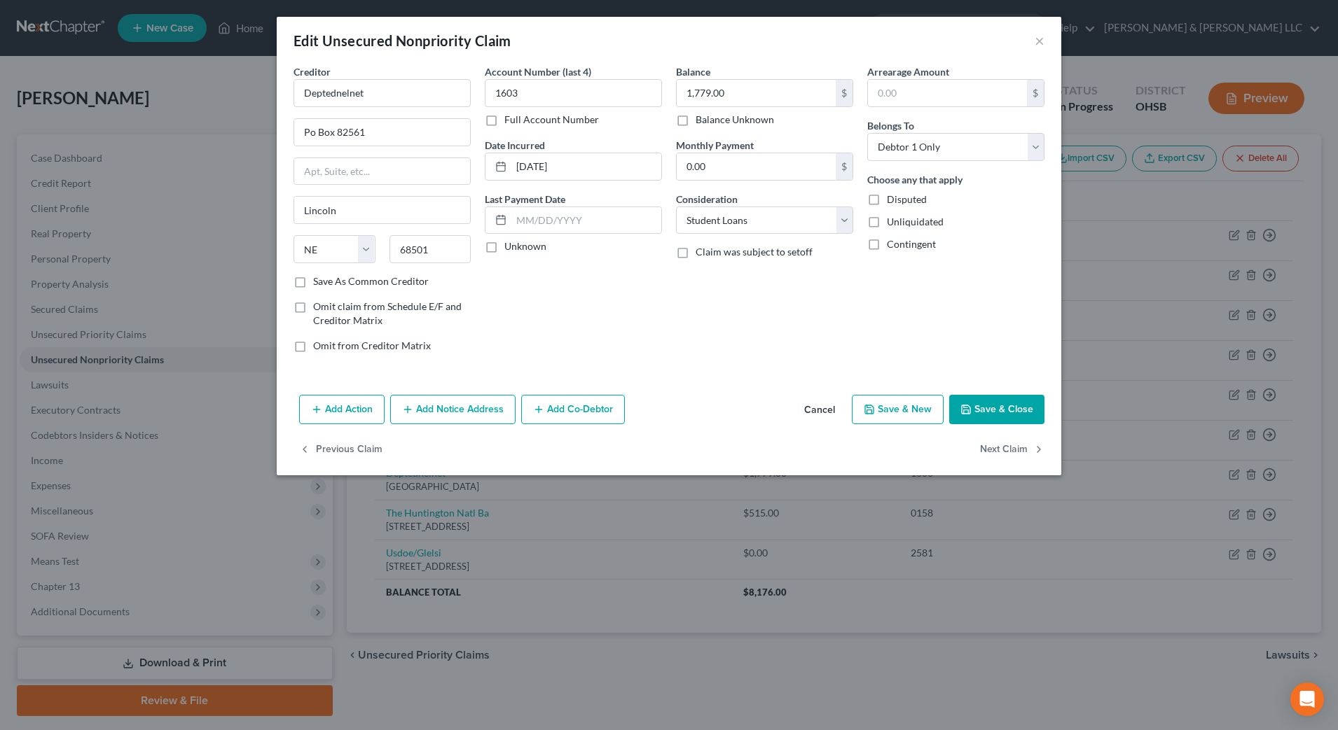
select select "2"
select select "0"
click at [1006, 450] on button "Next Claim" at bounding box center [1012, 450] width 64 height 29
select select "52"
select select "17"
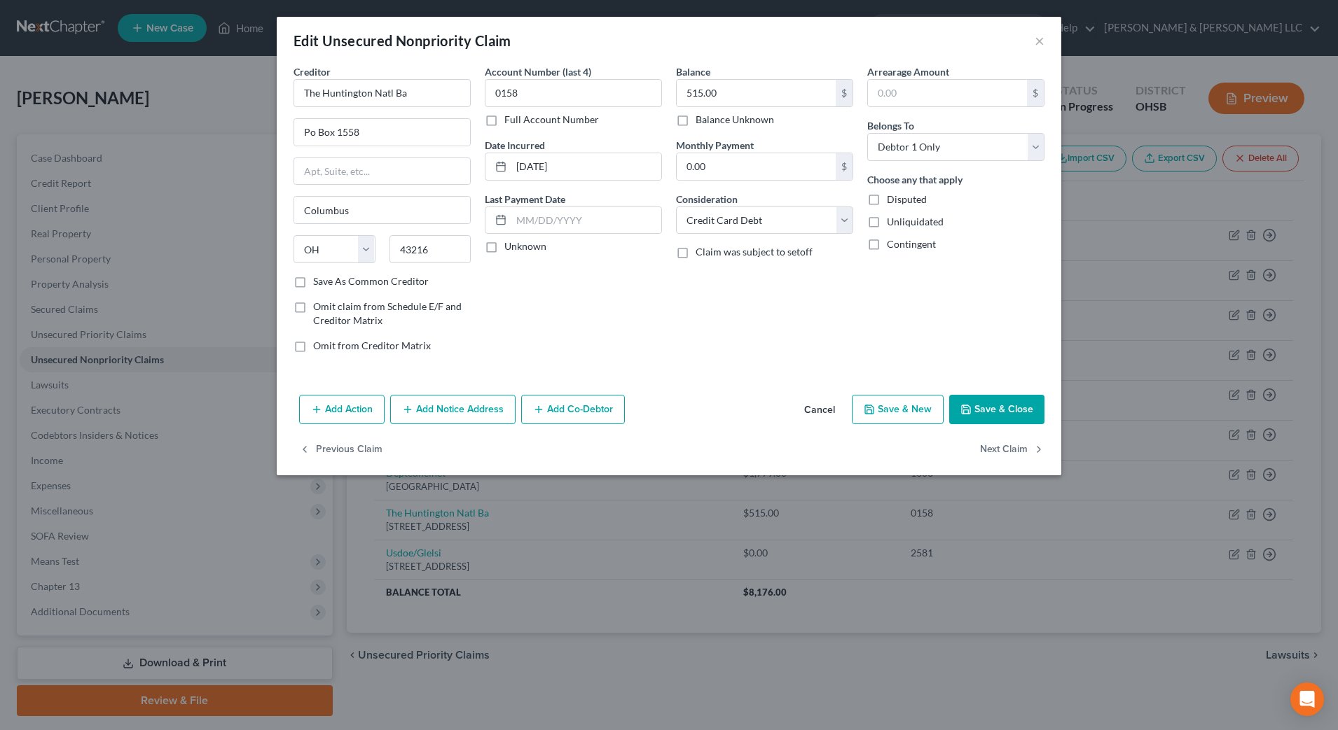
select select "0"
click at [1008, 385] on div "Creditor * Usdoe/Glelsi 2401 International Lane Madison State AL AK AR AZ CA CO…" at bounding box center [669, 226] width 784 height 325
click at [1018, 408] on button "Save & Close" at bounding box center [996, 409] width 95 height 29
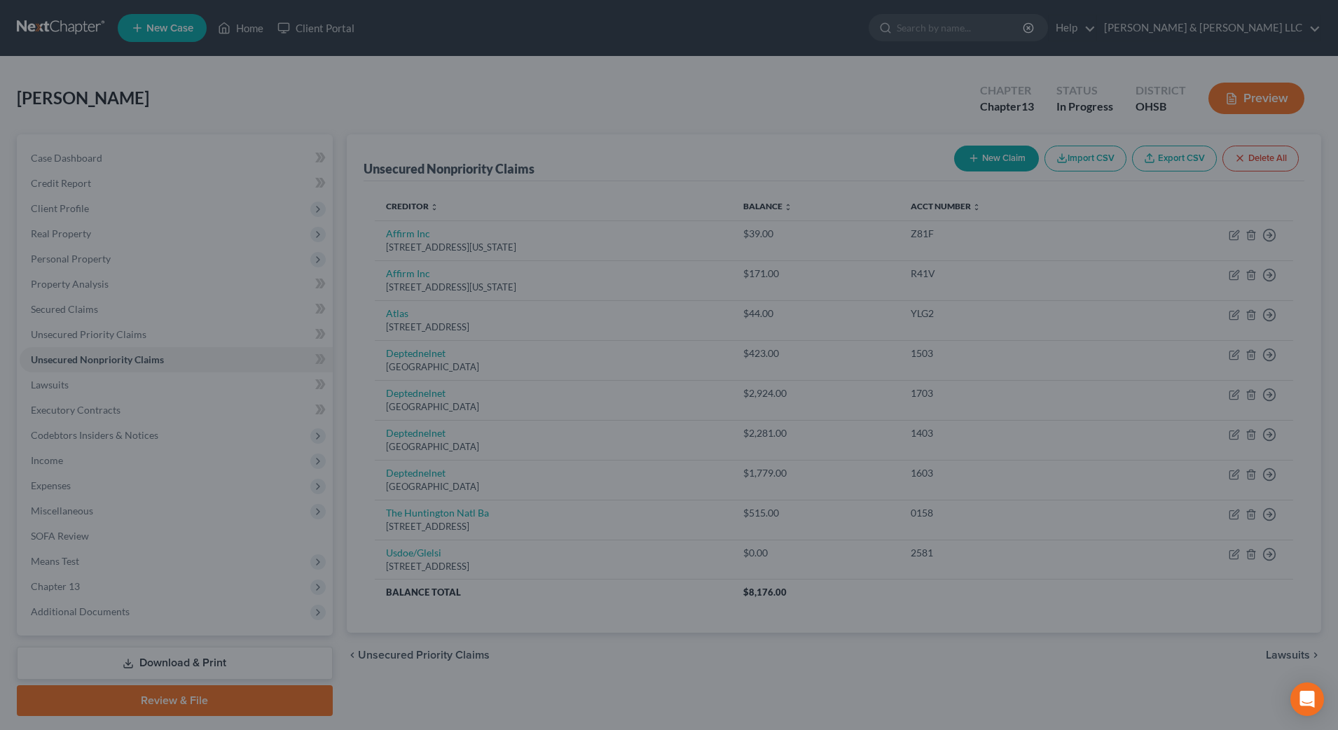
type input "0"
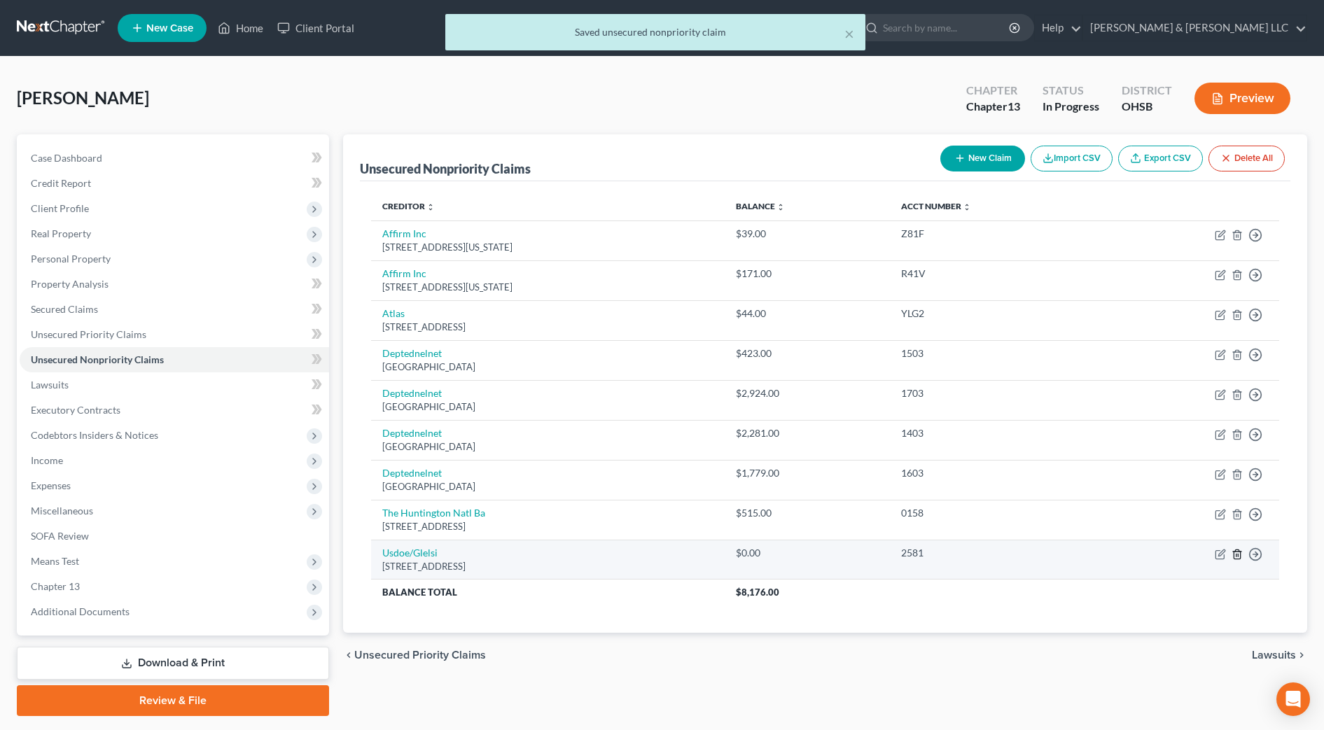
click at [1237, 553] on icon "button" at bounding box center [1237, 554] width 11 height 11
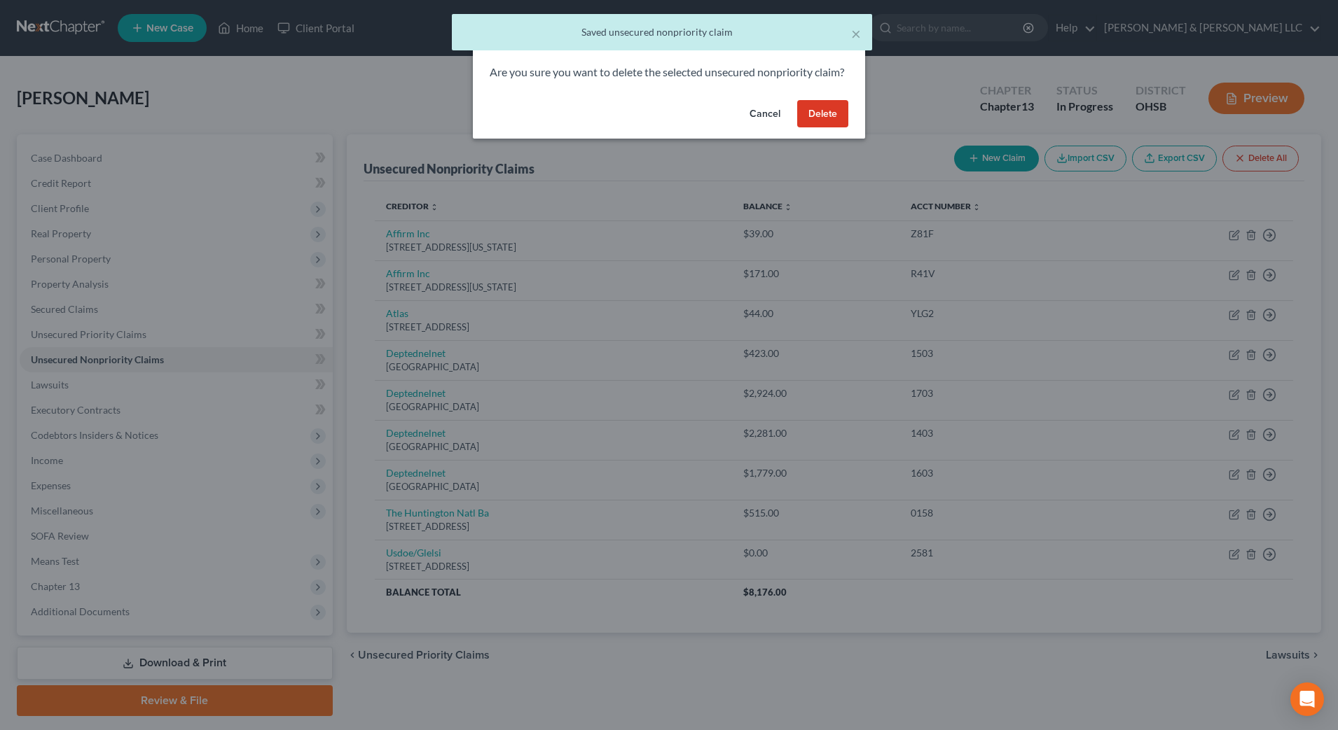
click at [825, 128] on button "Delete" at bounding box center [822, 114] width 51 height 28
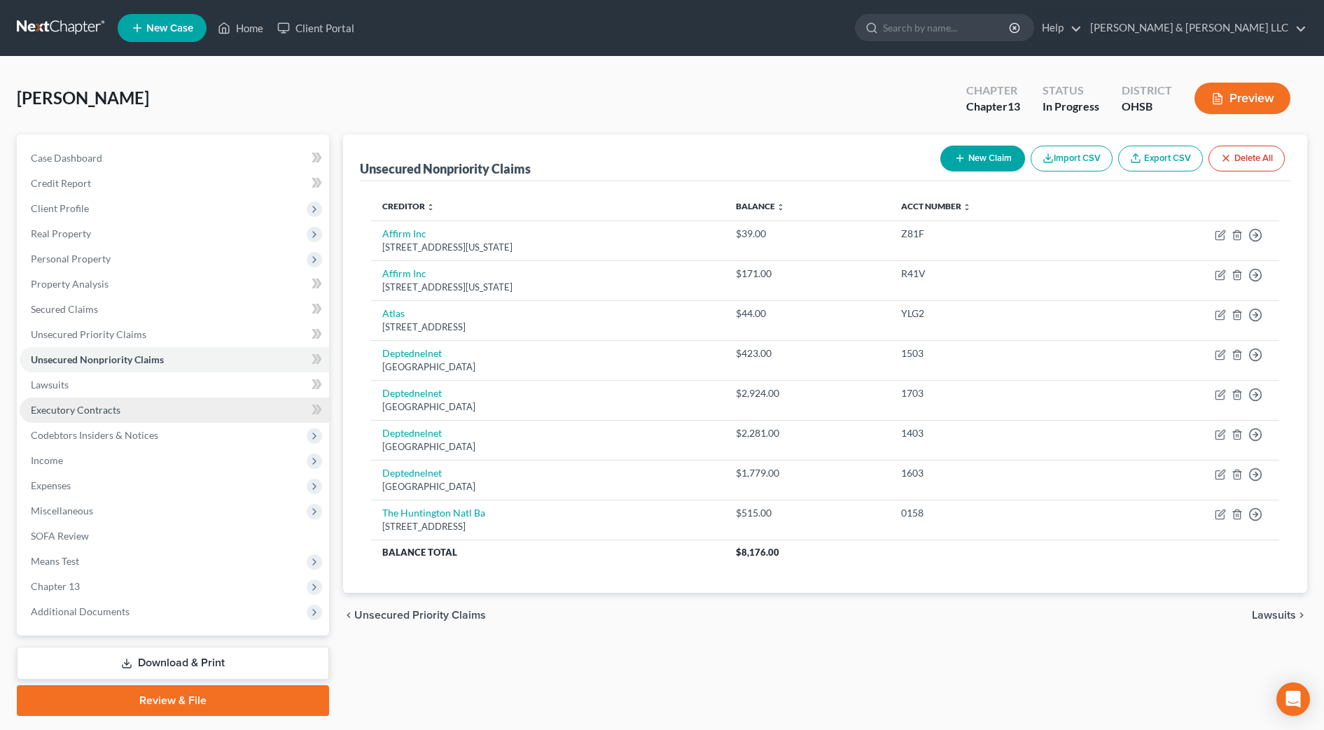
click at [125, 399] on link "Executory Contracts" at bounding box center [175, 410] width 310 height 25
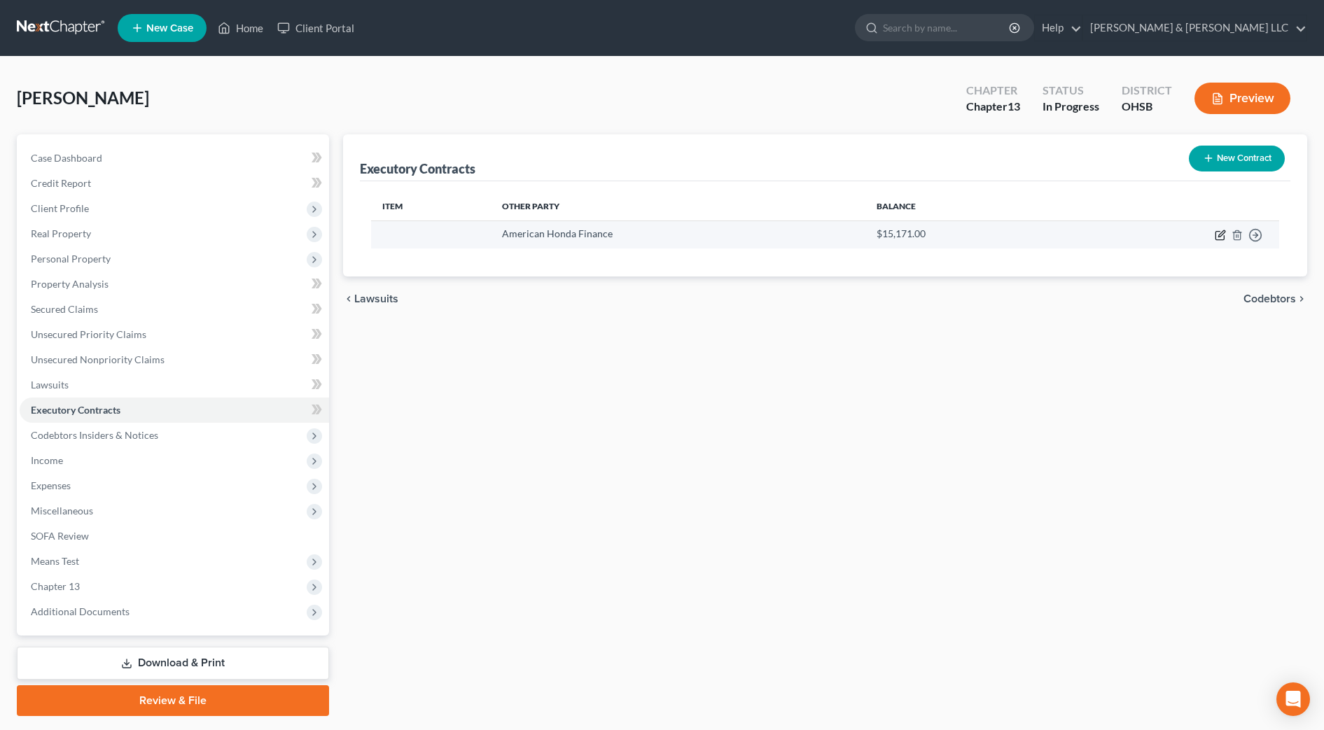
click at [1217, 235] on icon "button" at bounding box center [1220, 236] width 8 height 8
select select "14"
select select "0"
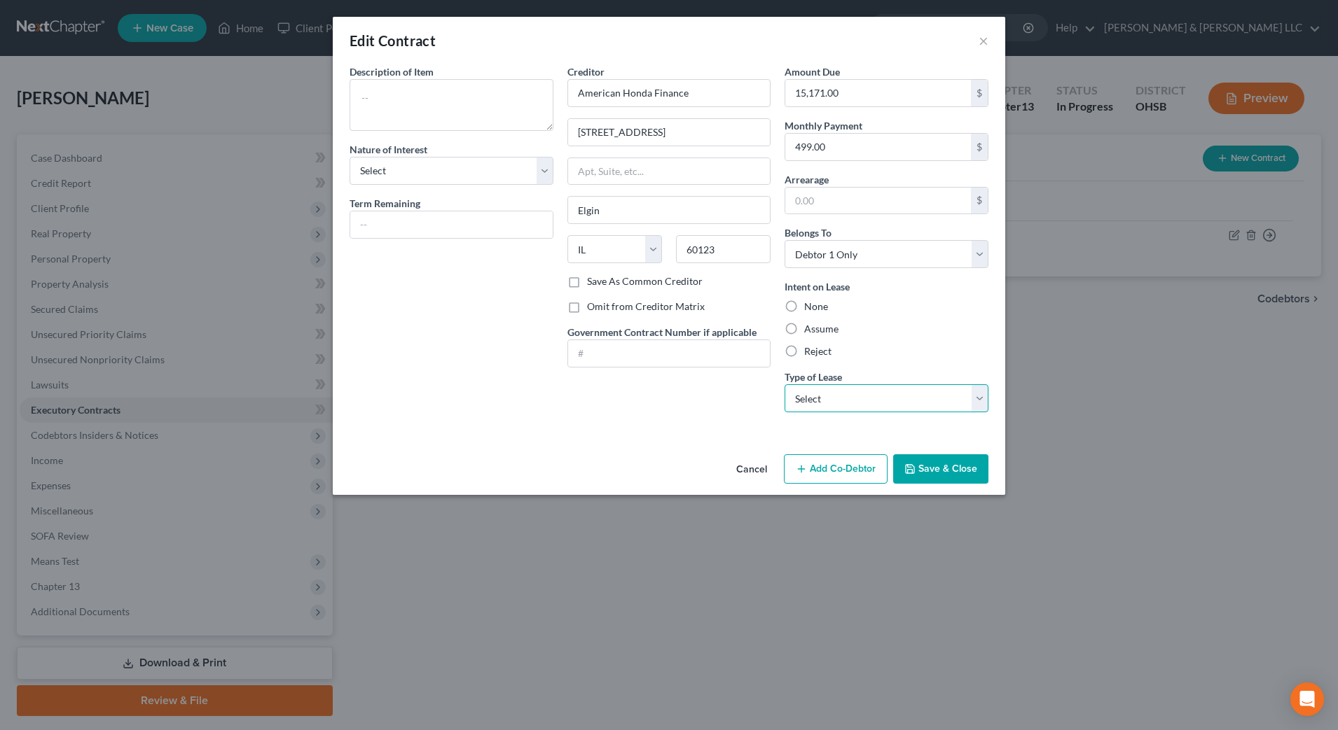
click at [903, 399] on select "Select Real Estate Car Other" at bounding box center [886, 399] width 204 height 28
select select "0"
click at [784, 385] on select "Select Real Estate Car Other" at bounding box center [886, 399] width 204 height 28
click at [934, 342] on div "Intent on Lease None Assume Reject" at bounding box center [886, 318] width 204 height 79
click at [482, 104] on textarea at bounding box center [451, 105] width 204 height 52
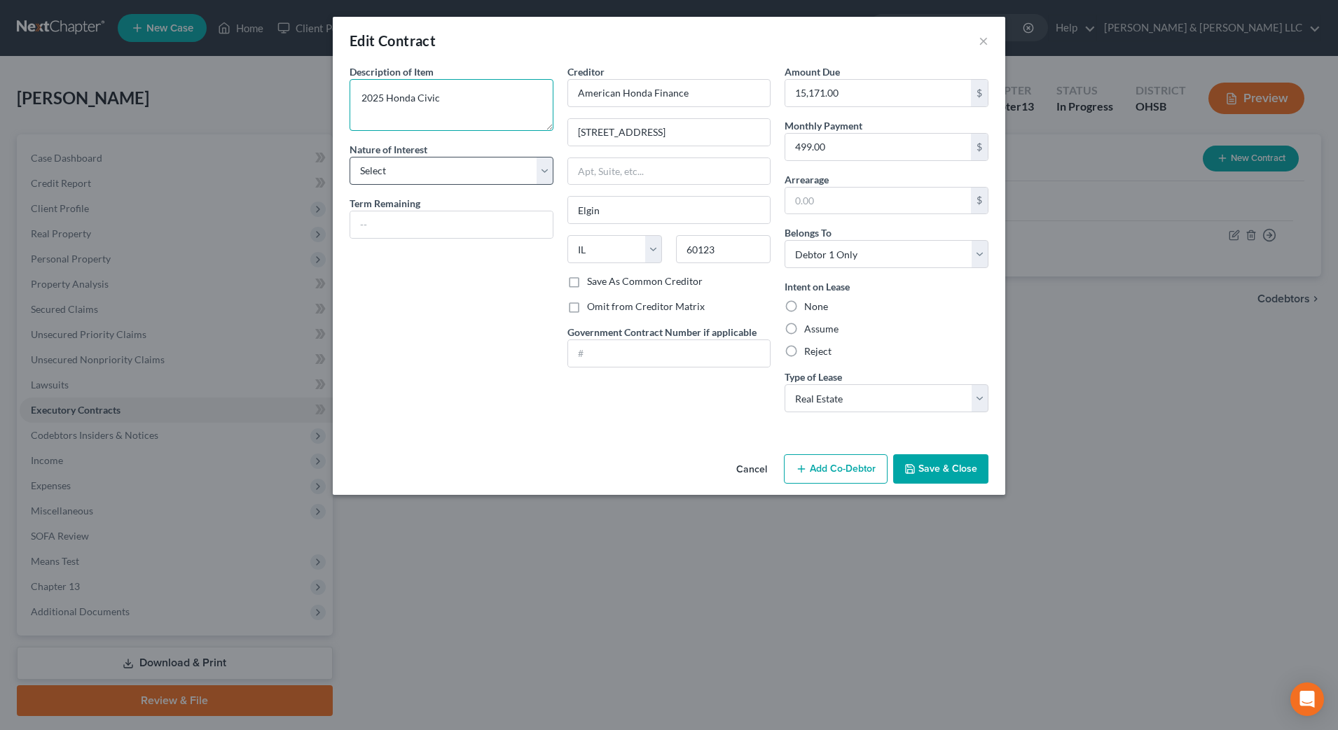
type textarea "2025 Honda Civic"
click at [469, 167] on select "Select Purchaser Agent Lessor Lessee" at bounding box center [451, 171] width 204 height 28
select select "3"
click at [349, 157] on select "Select Purchaser Agent Lessor Lessee" at bounding box center [451, 171] width 204 height 28
drag, startPoint x: 445, startPoint y: 226, endPoint x: 453, endPoint y: 219, distance: 10.9
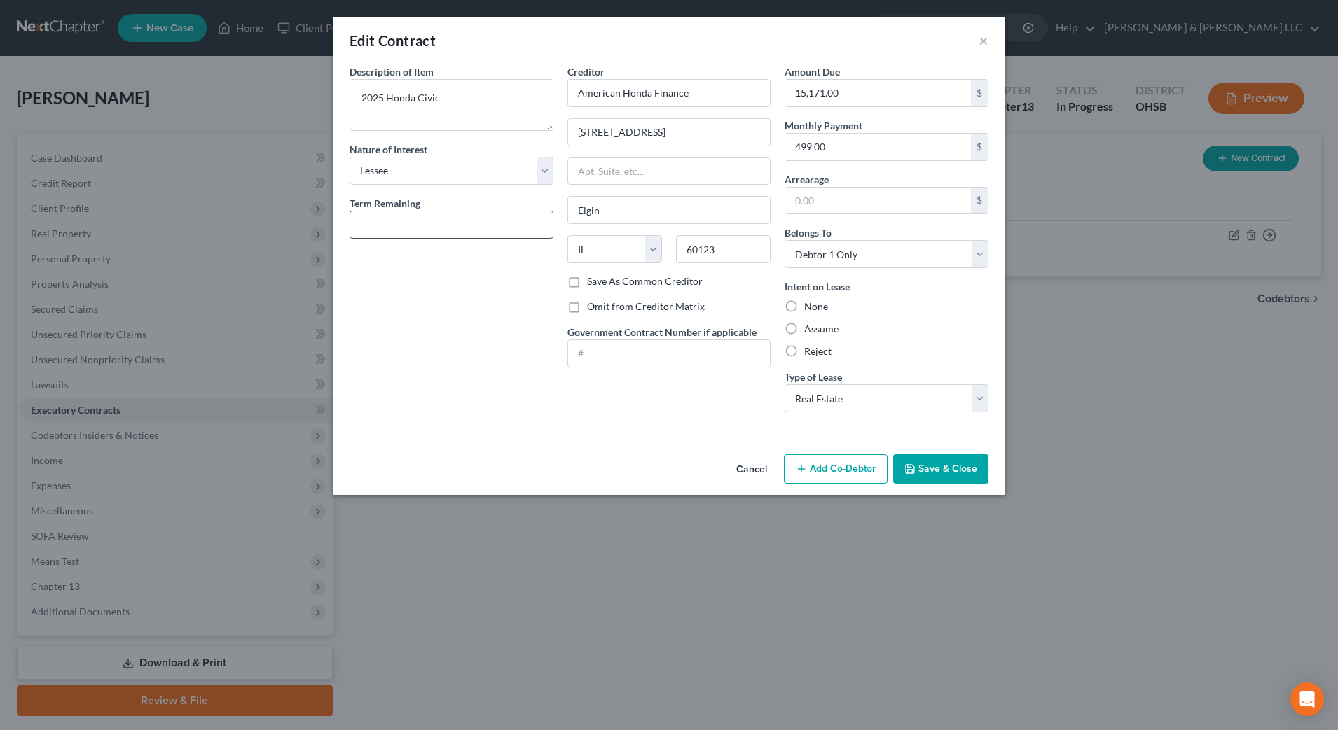
click at [445, 226] on input "text" at bounding box center [451, 225] width 202 height 27
type input "25 months"
drag, startPoint x: 938, startPoint y: 469, endPoint x: 936, endPoint y: 457, distance: 12.2
click at [940, 469] on button "Save & Close" at bounding box center [940, 469] width 95 height 29
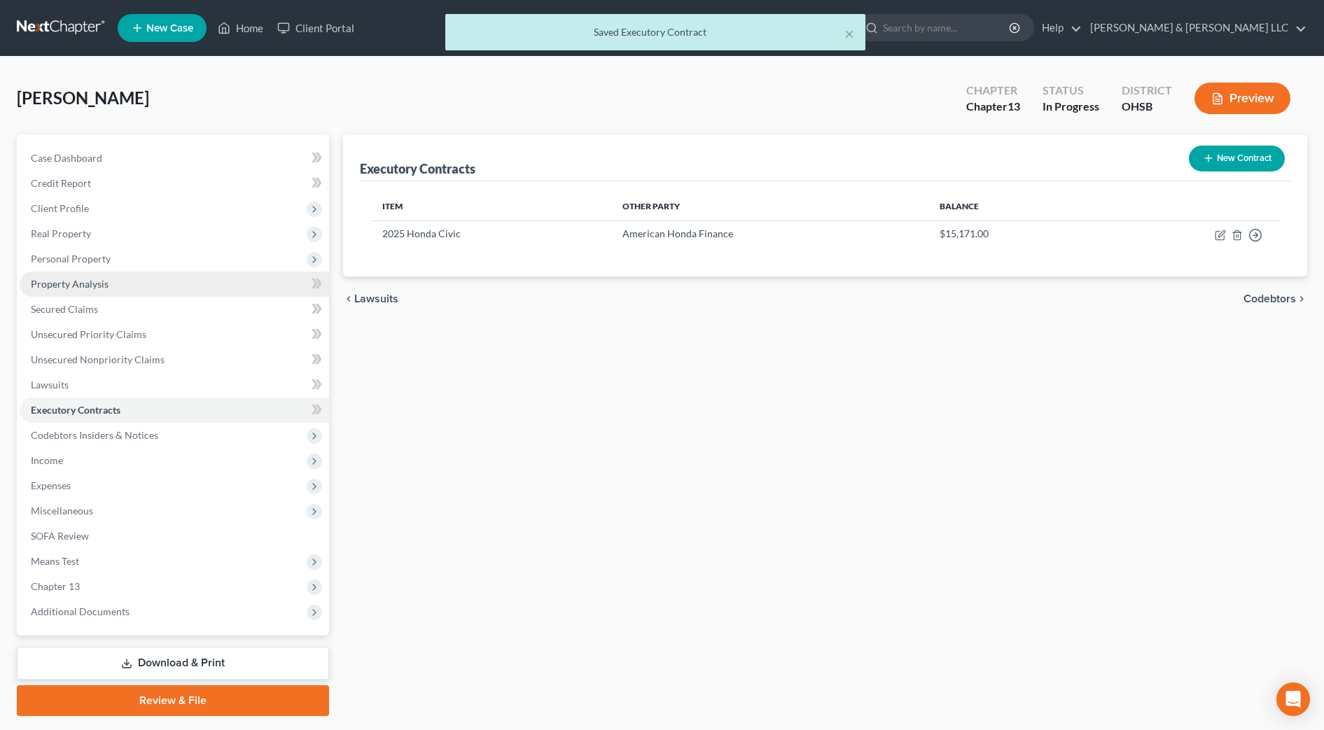
click at [151, 285] on link "Property Analysis" at bounding box center [175, 284] width 310 height 25
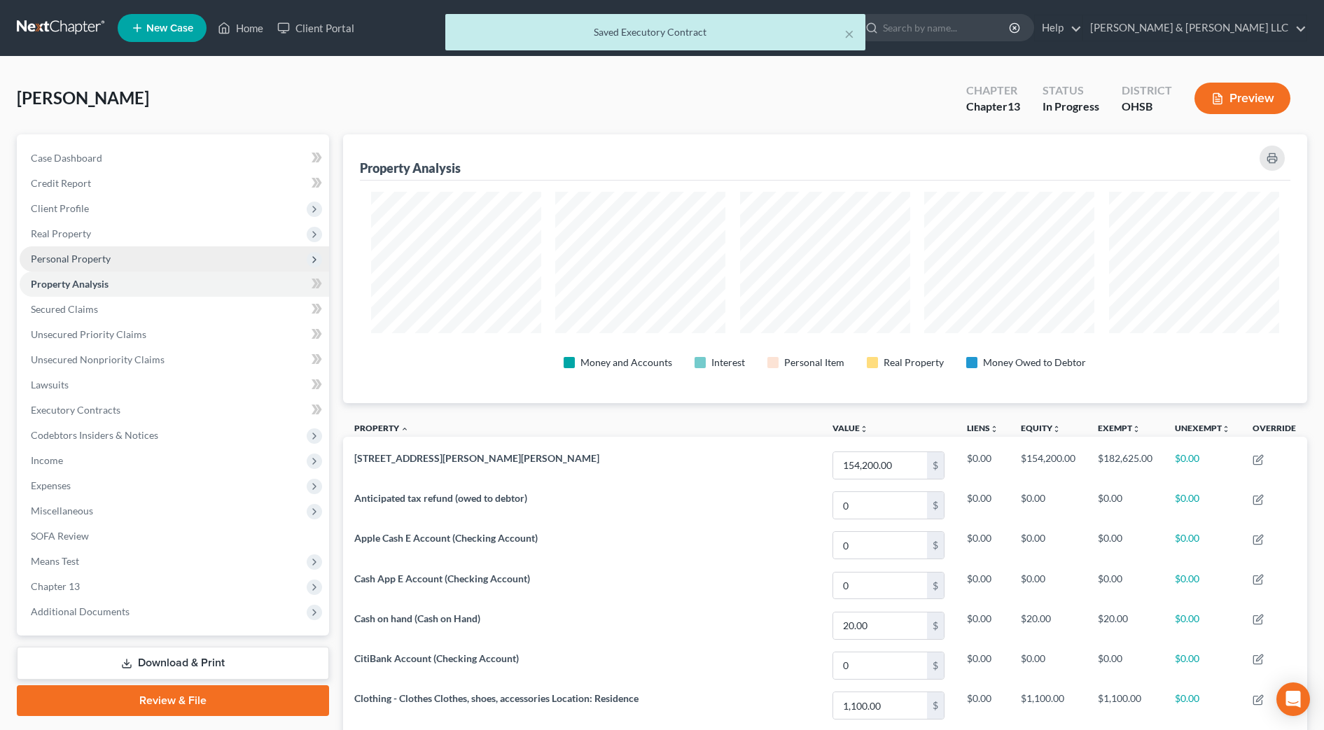
scroll to position [269, 965]
click at [139, 264] on span "Personal Property" at bounding box center [175, 259] width 310 height 25
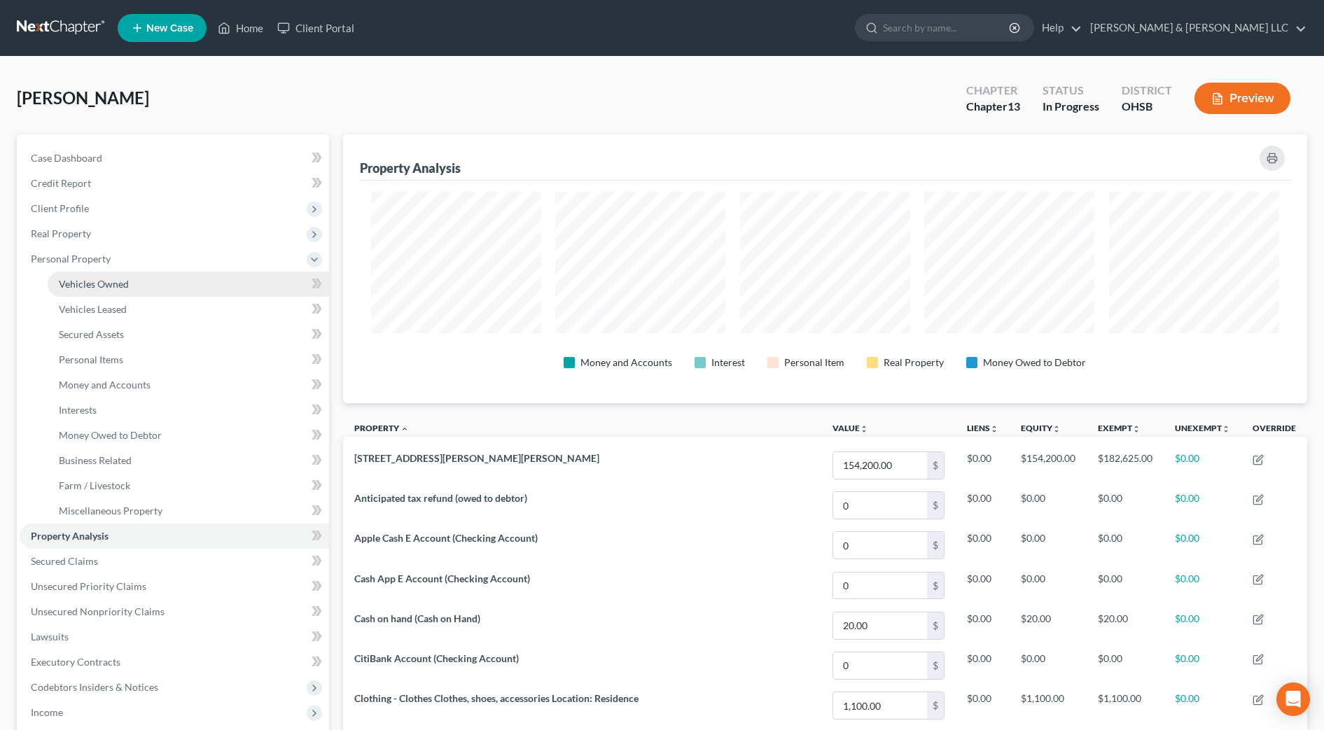
click at [141, 283] on link "Vehicles Owned" at bounding box center [189, 284] width 282 height 25
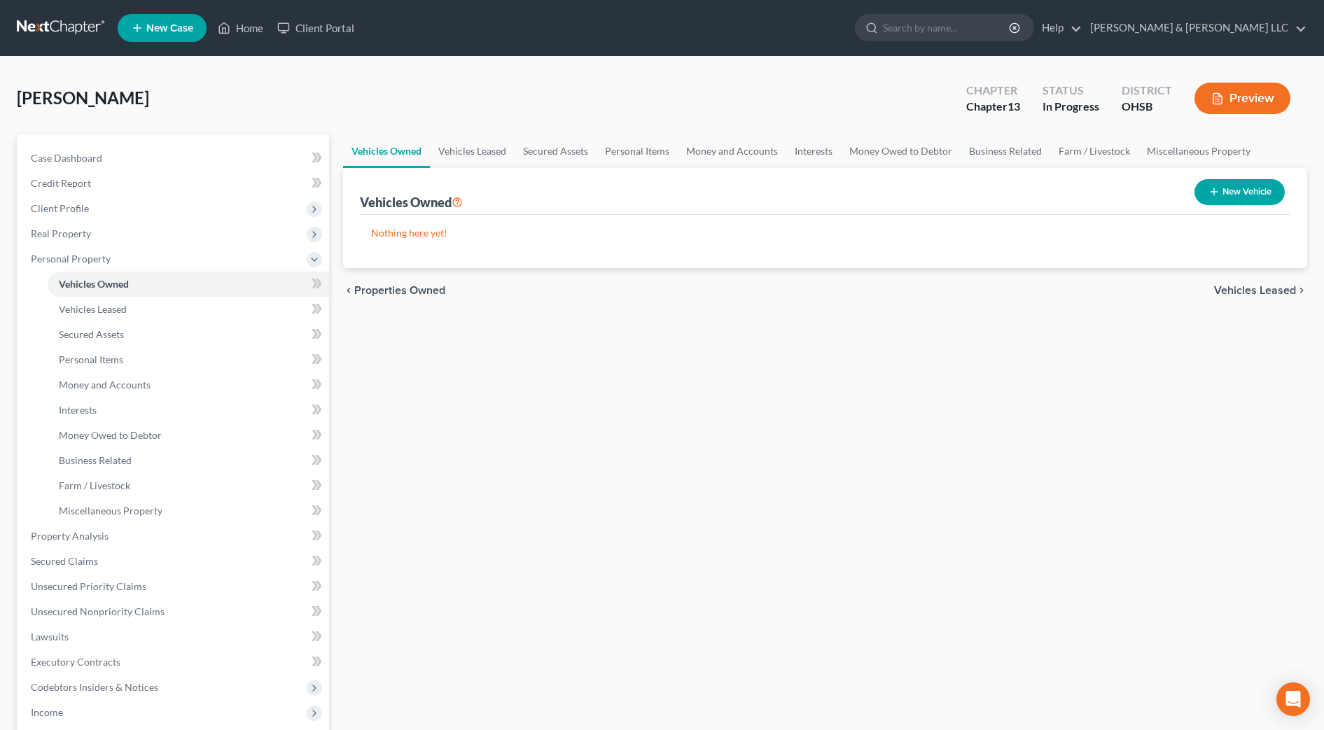
click at [1229, 106] on button "Preview" at bounding box center [1243, 99] width 96 height 32
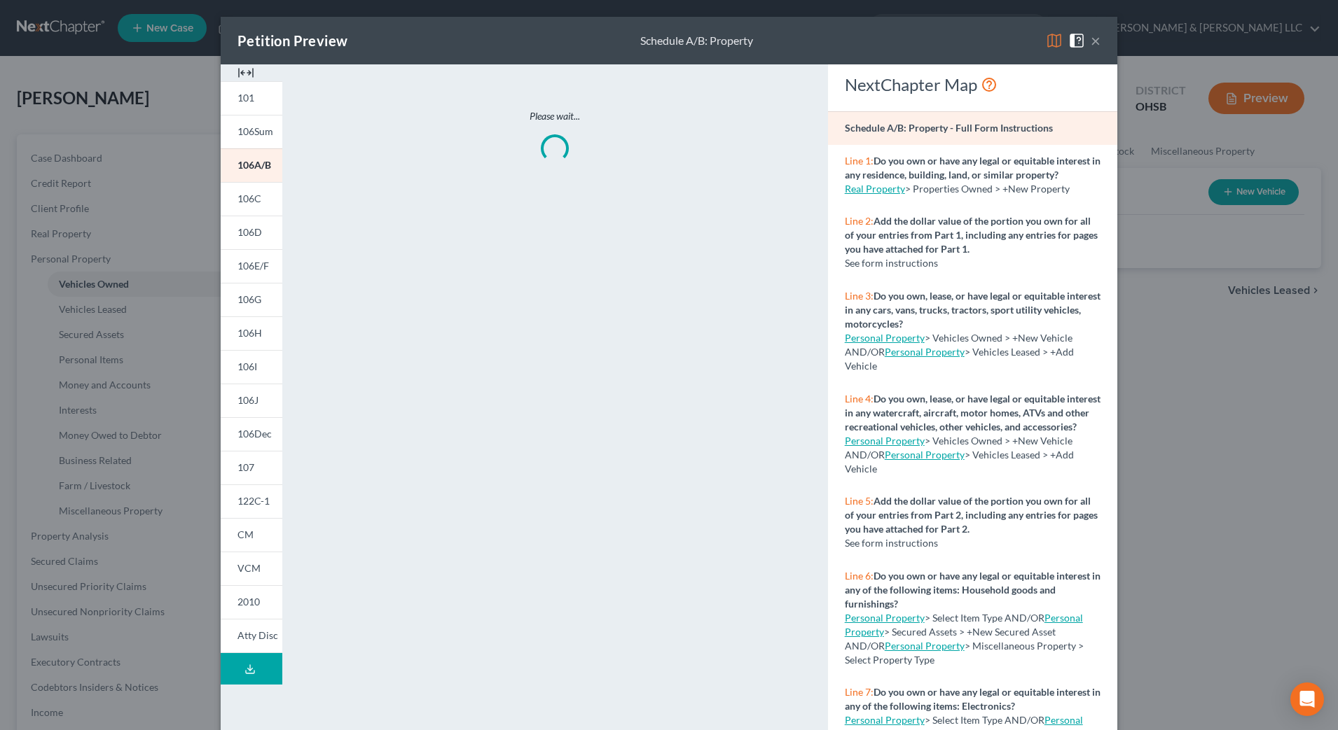
click at [241, 71] on img at bounding box center [245, 72] width 17 height 17
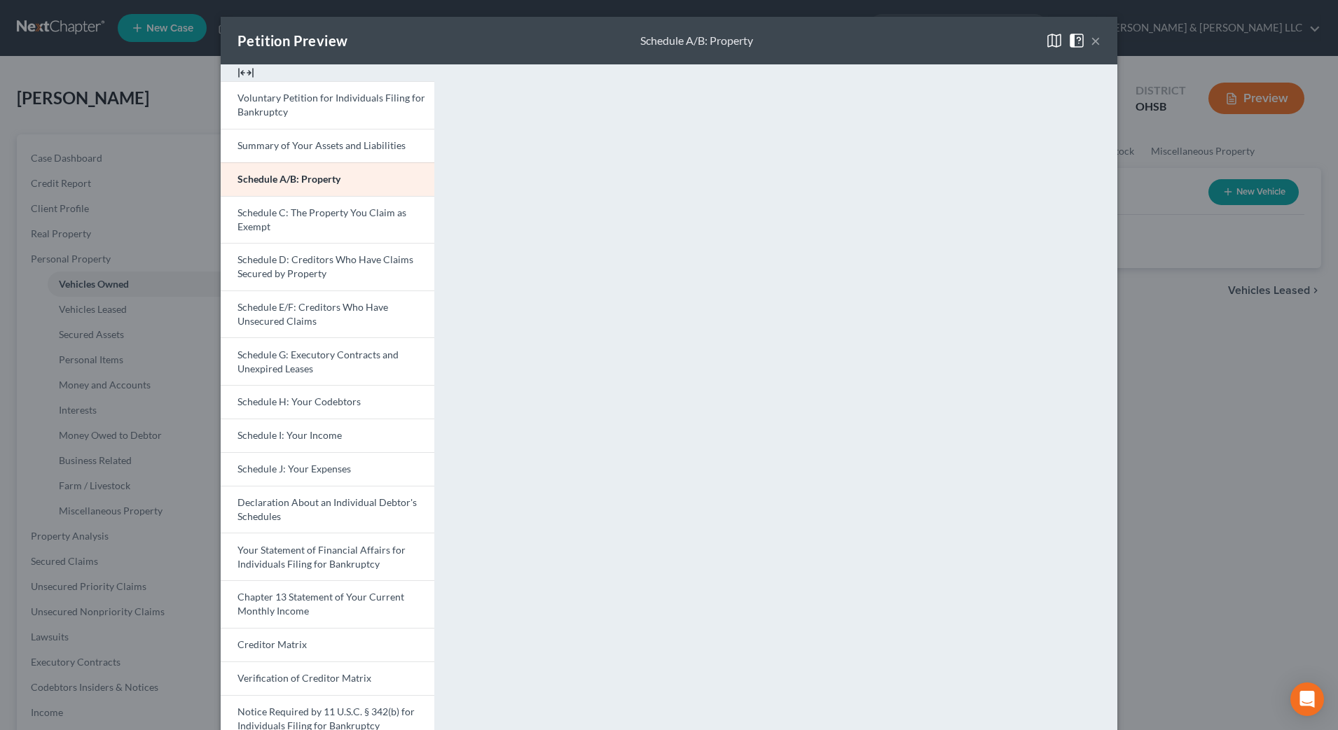
click at [1082, 43] on span at bounding box center [1079, 40] width 22 height 12
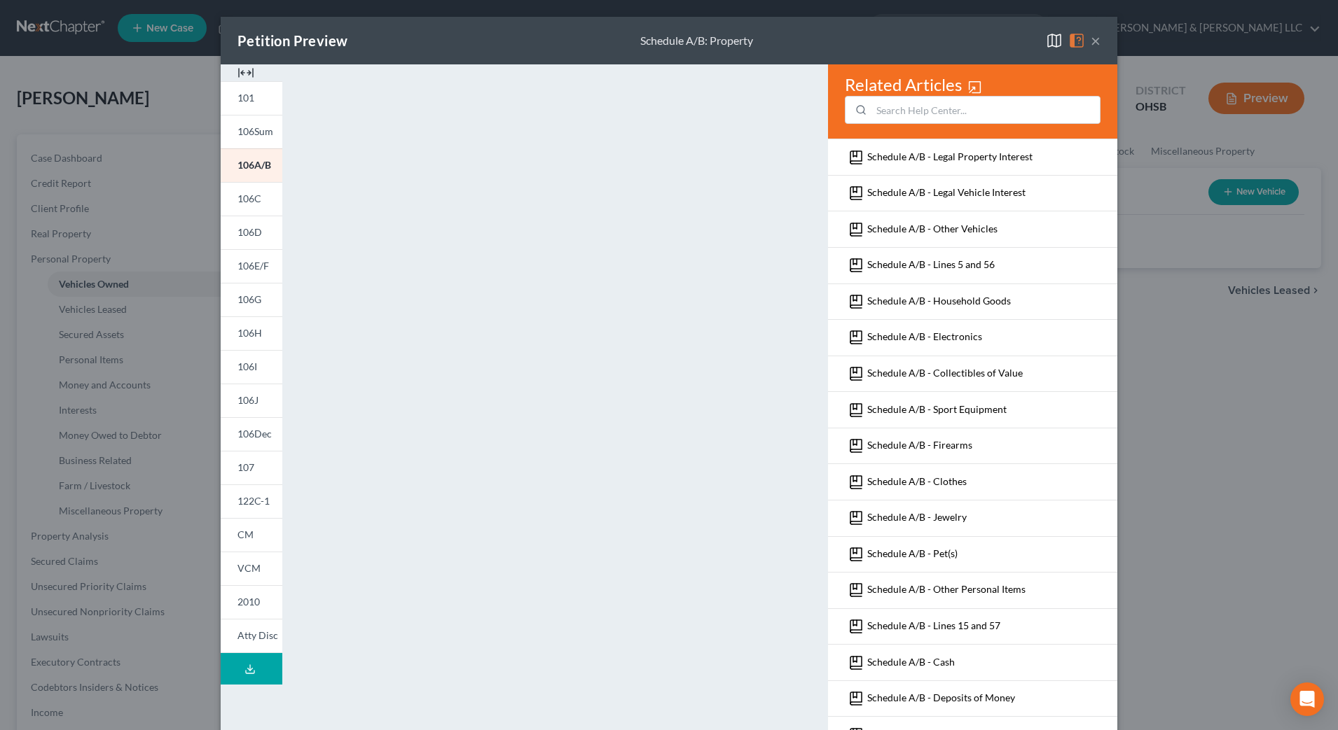
click at [1090, 43] on button "×" at bounding box center [1095, 40] width 10 height 17
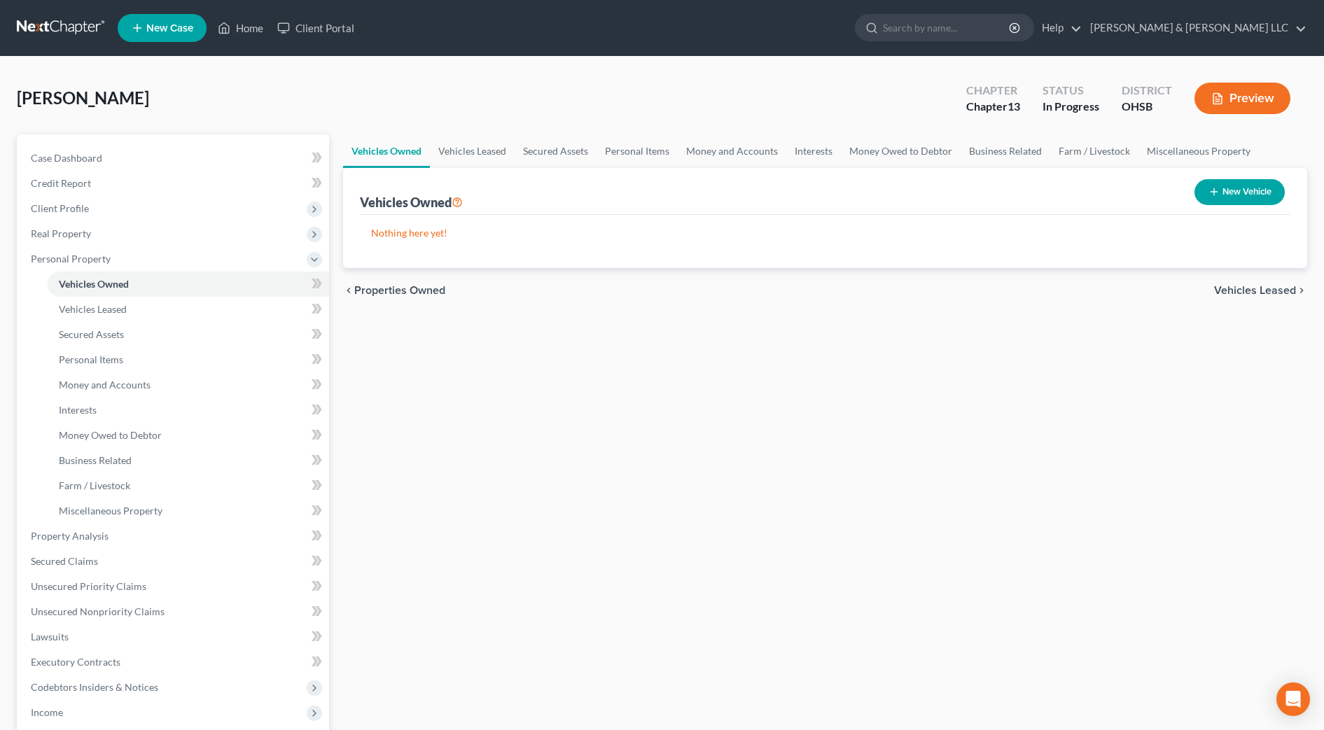
click at [665, 516] on div "Vehicles Owned Vehicles Leased Secured Assets Personal Items Money and Accounts…" at bounding box center [825, 551] width 978 height 834
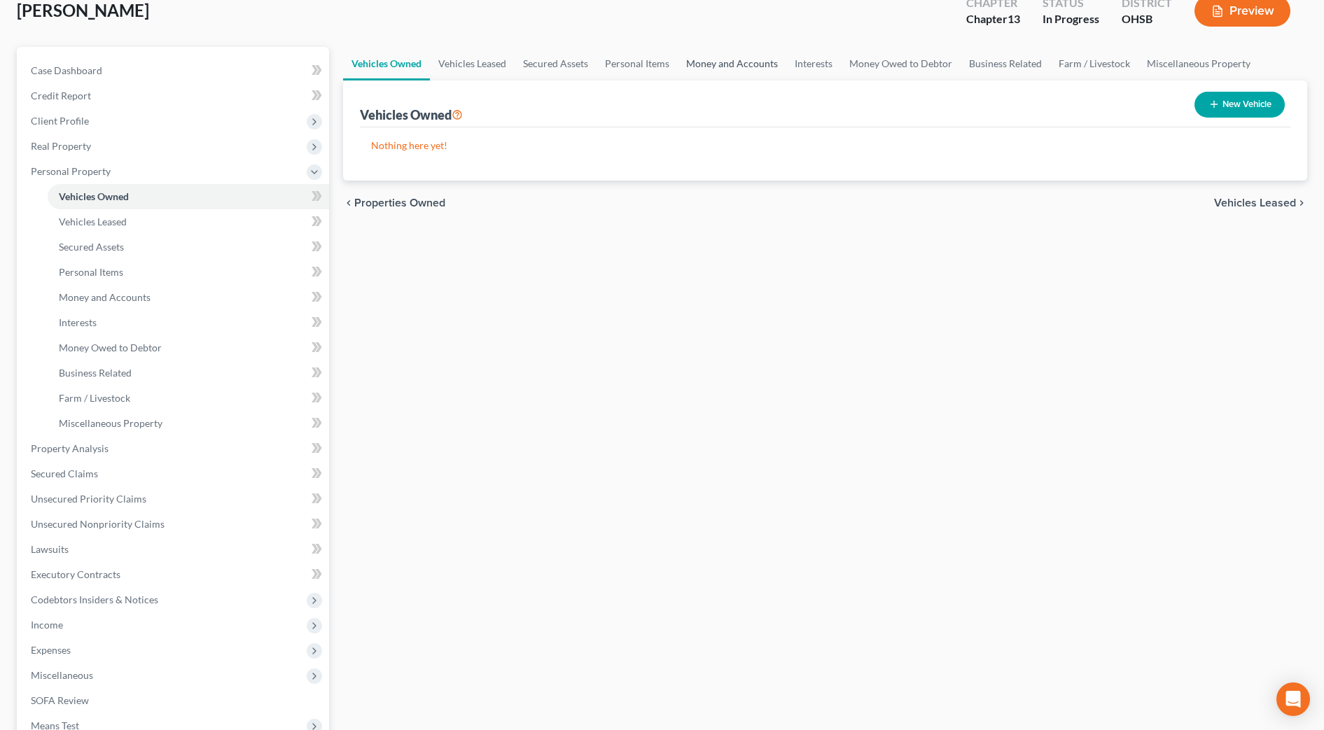
click at [741, 63] on link "Money and Accounts" at bounding box center [732, 64] width 109 height 34
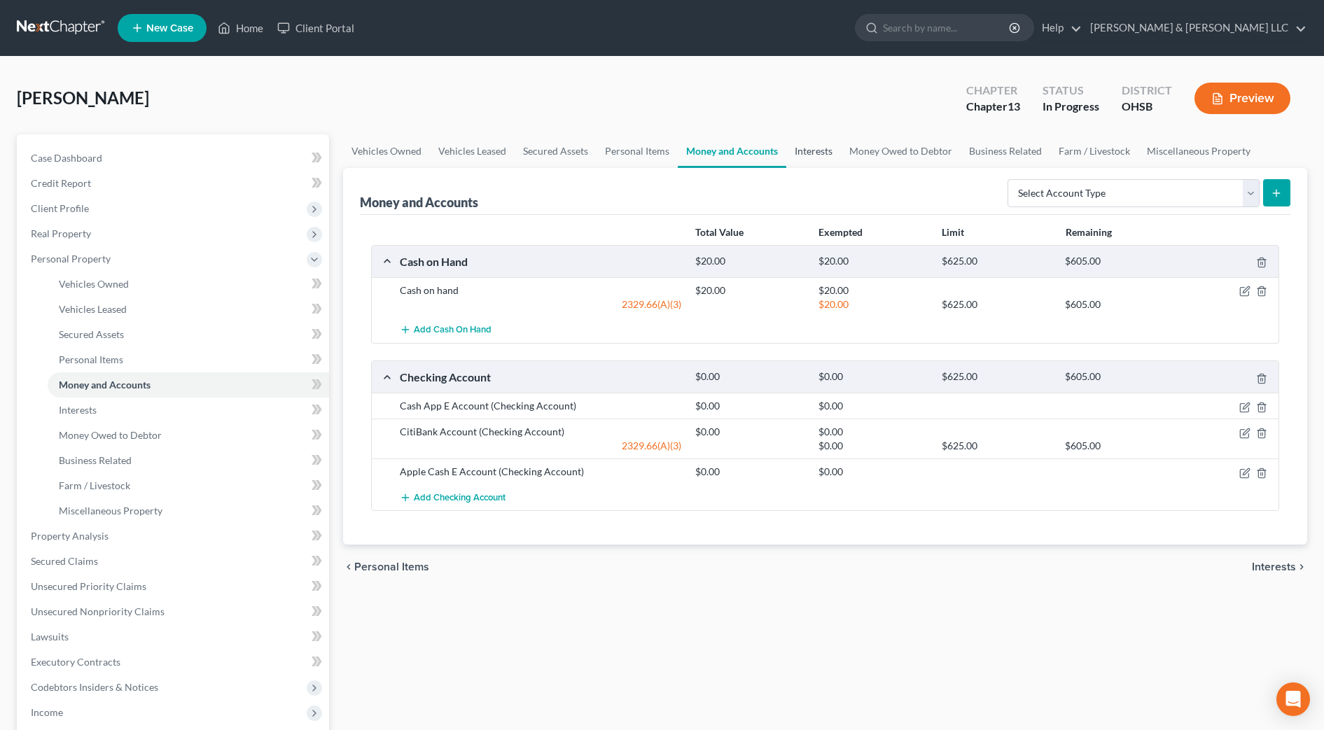
click at [806, 146] on link "Interests" at bounding box center [814, 151] width 55 height 34
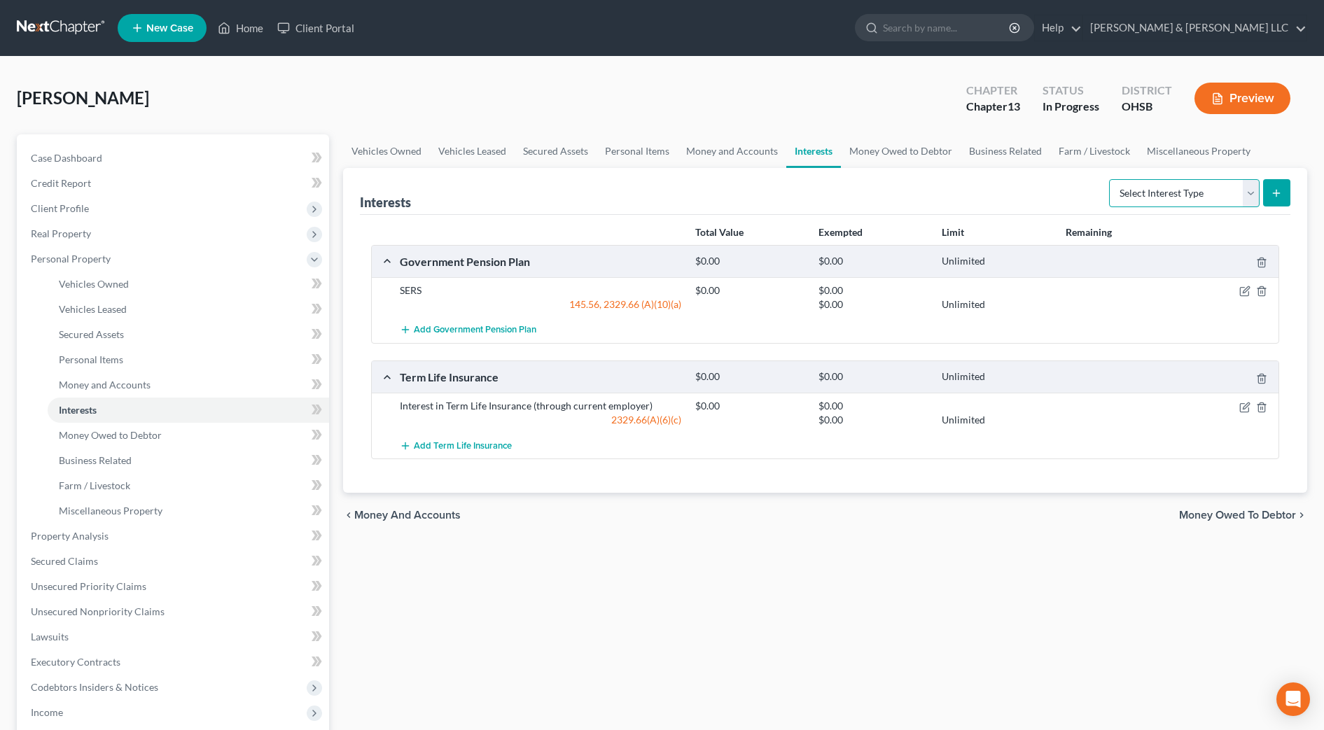
click at [1192, 195] on select "Select Interest Type 401K Annuity Bond Education IRA Government Bond Government…" at bounding box center [1184, 193] width 151 height 28
drag, startPoint x: 756, startPoint y: 156, endPoint x: 827, endPoint y: 165, distance: 71.3
click at [756, 156] on link "Money and Accounts" at bounding box center [732, 151] width 109 height 34
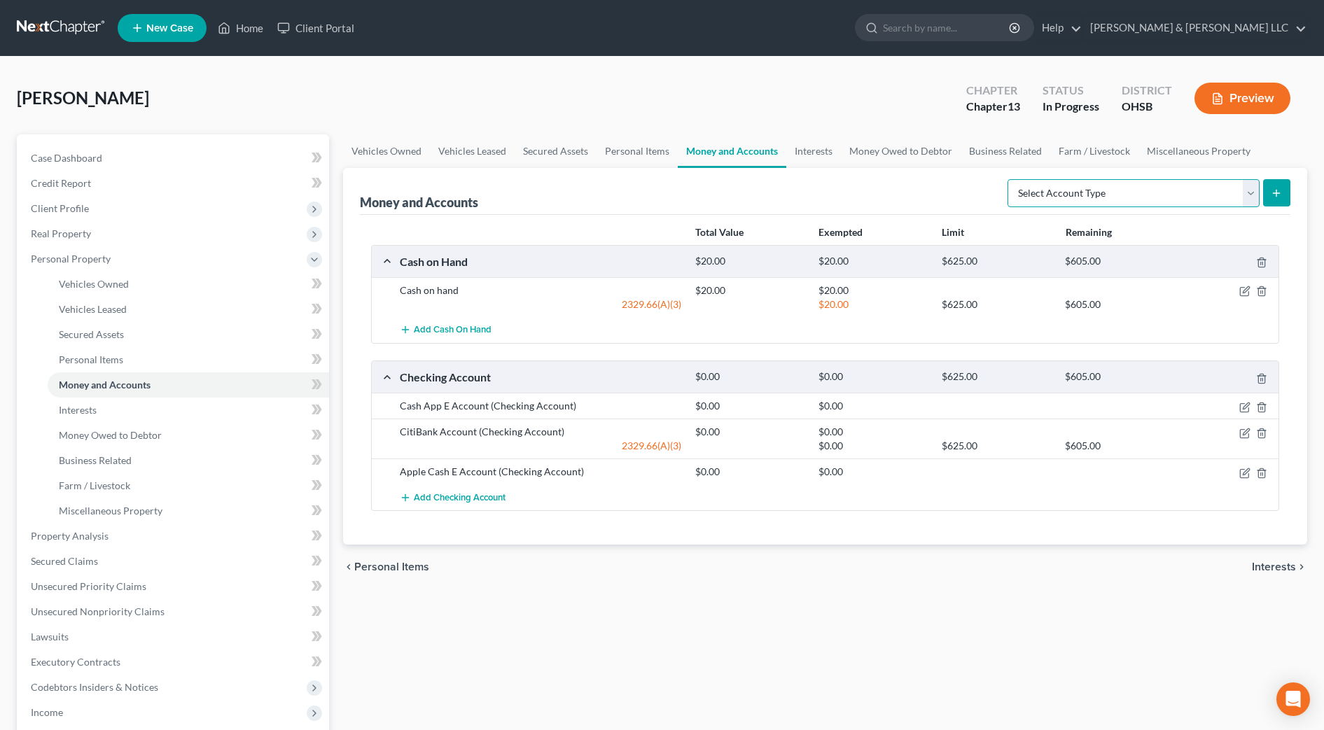
click at [1197, 195] on select "Select Account Type Brokerage Cash on Hand Certificates of Deposit Checking Acc…" at bounding box center [1134, 193] width 252 height 28
click at [1277, 199] on button "submit" at bounding box center [1276, 192] width 27 height 27
click at [1203, 193] on select "Select Account Type Brokerage Cash on Hand Certificates of Deposit Checking Acc…" at bounding box center [1134, 193] width 252 height 28
select select "other"
click at [1011, 179] on select "Select Account Type Brokerage Cash on Hand Certificates of Deposit Checking Acc…" at bounding box center [1134, 193] width 252 height 28
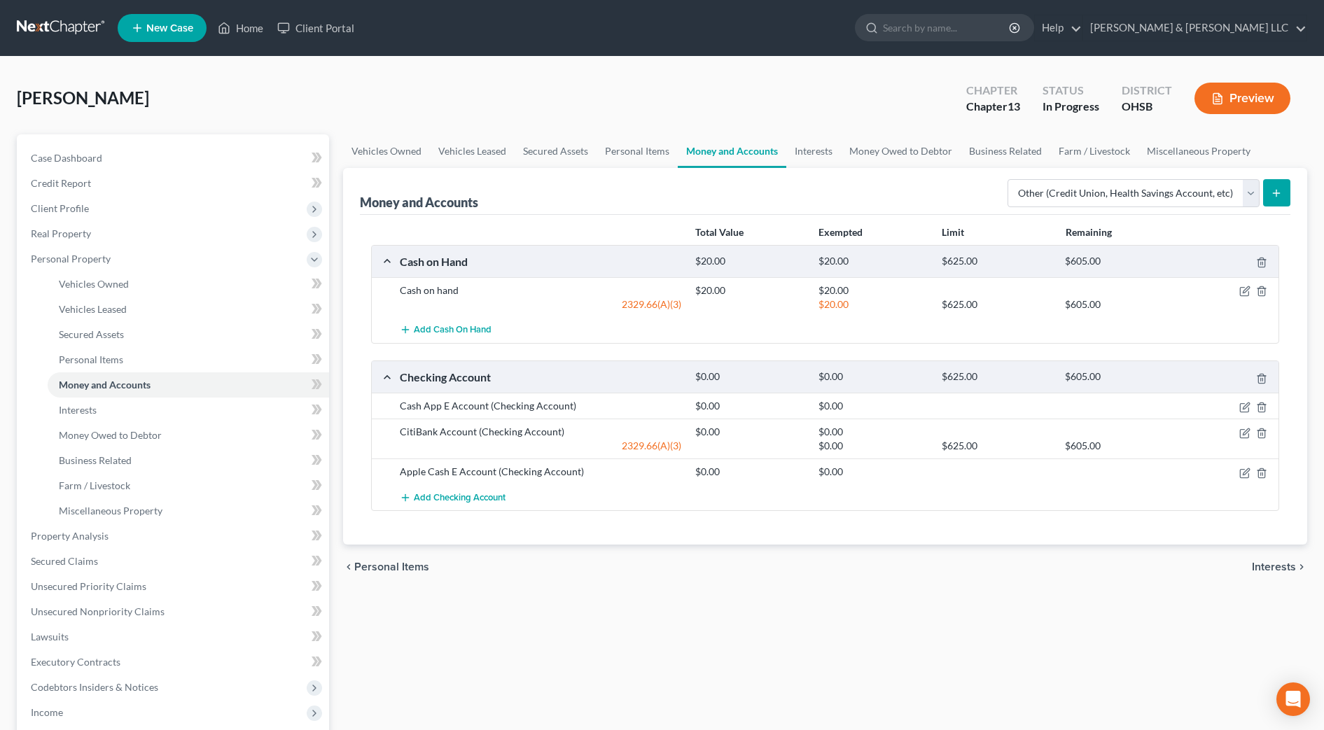
click at [1270, 192] on button "submit" at bounding box center [1276, 192] width 27 height 27
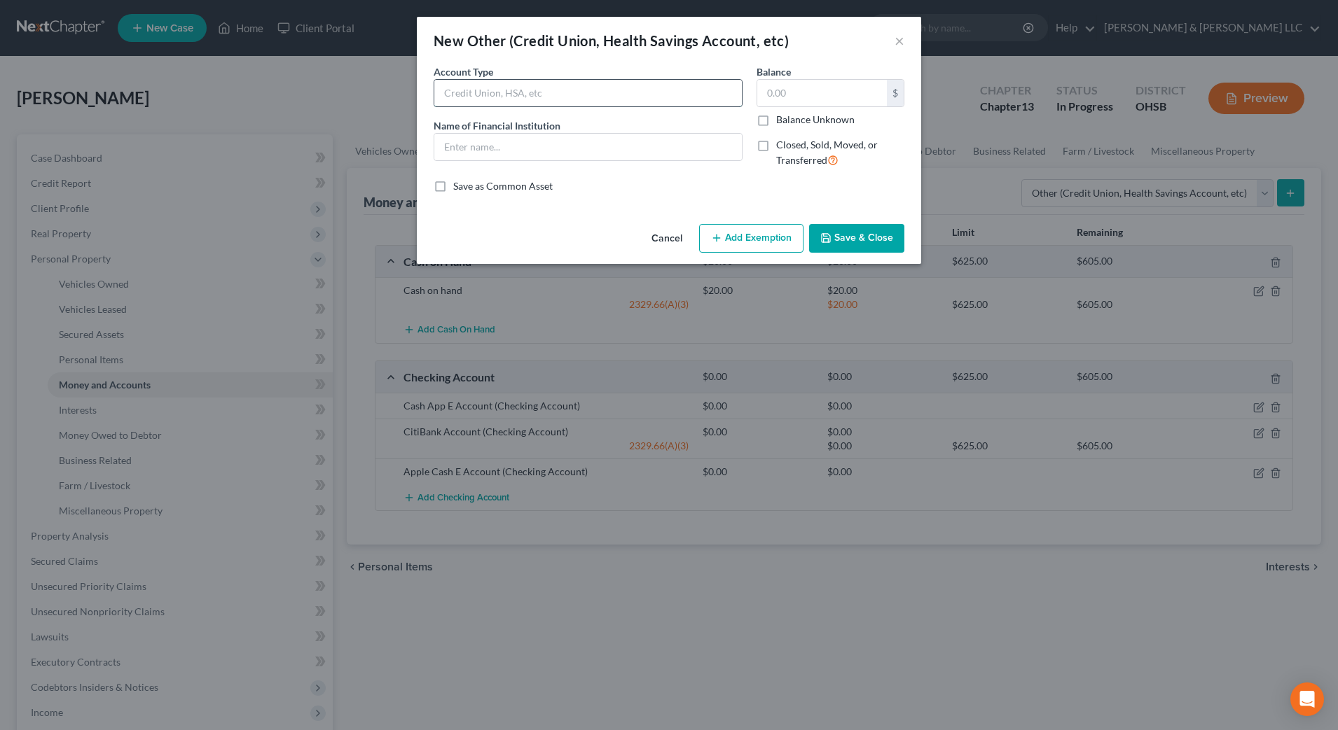
click at [577, 103] on input "text" at bounding box center [587, 93] width 307 height 27
type input "Gambling"
click at [538, 152] on input "text" at bounding box center [587, 147] width 307 height 27
type input "G"
type input "Fanduel App"
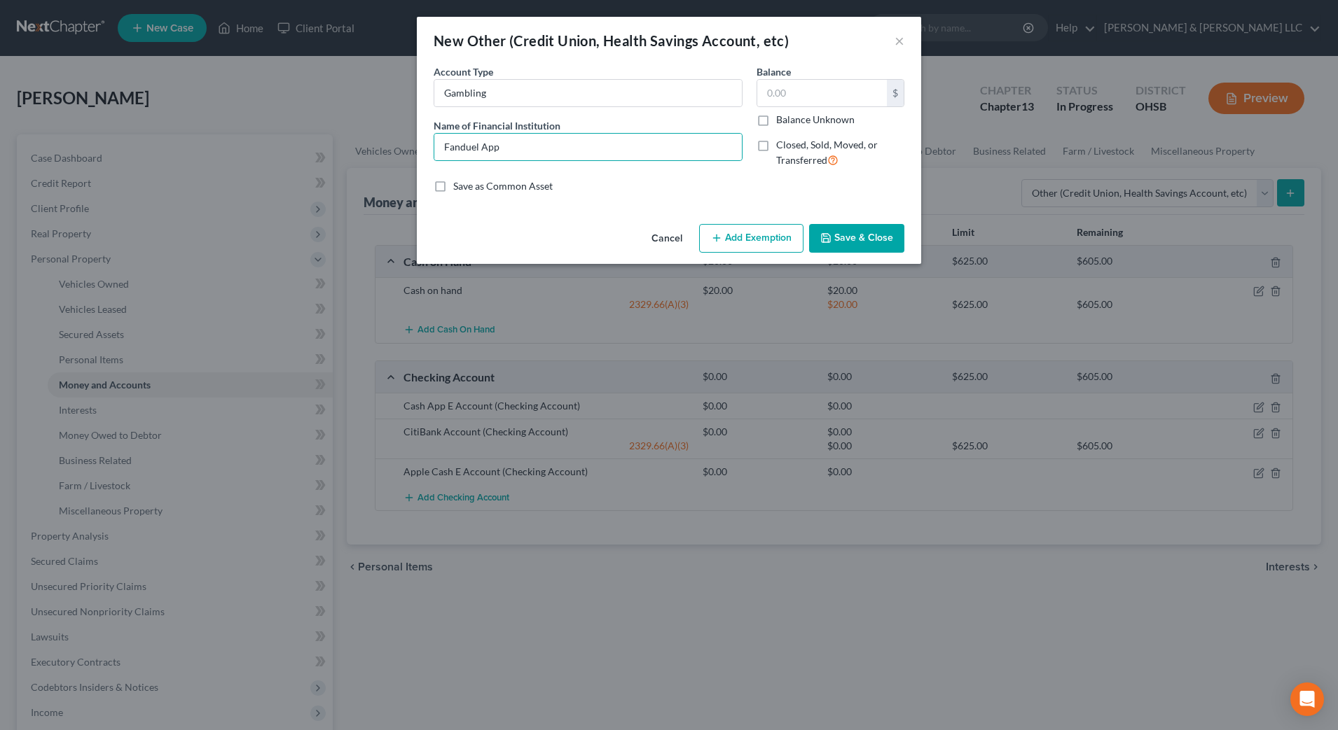
click at [837, 230] on button "Save & Close" at bounding box center [856, 238] width 95 height 29
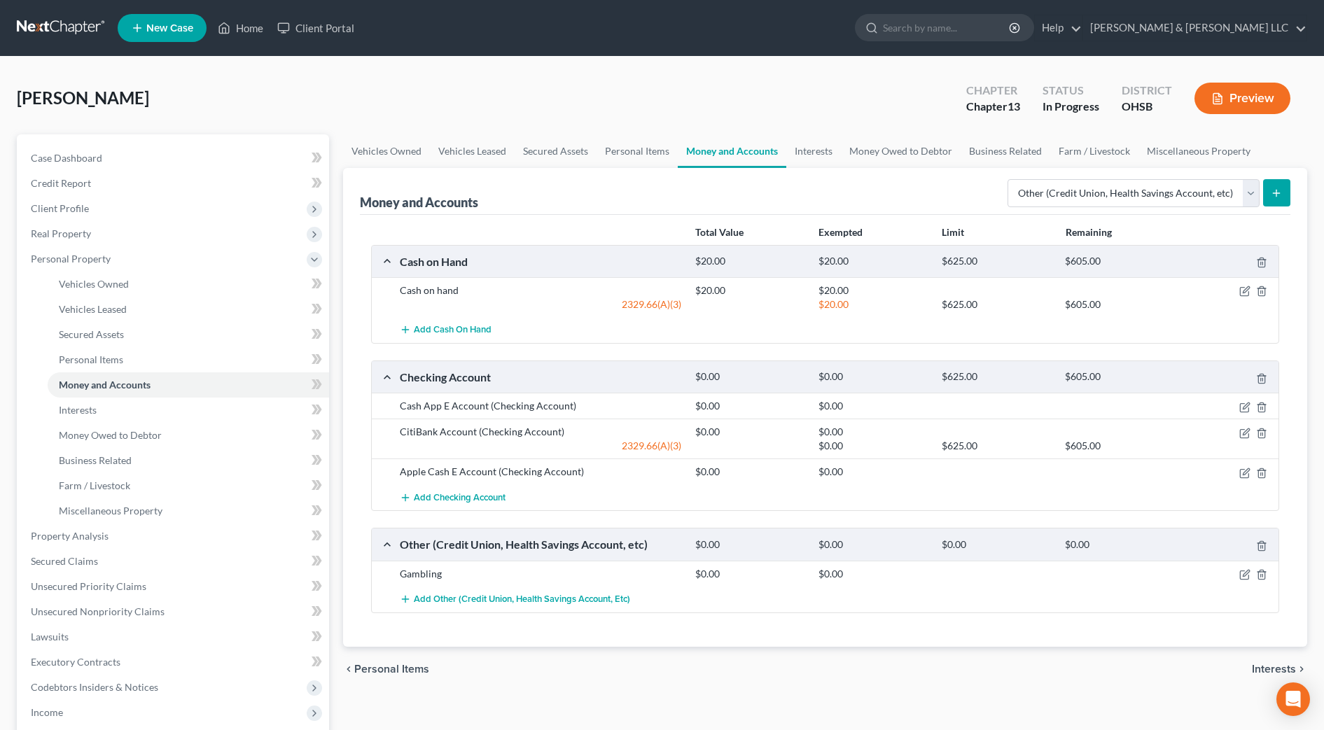
click at [1253, 92] on button "Preview" at bounding box center [1243, 99] width 96 height 32
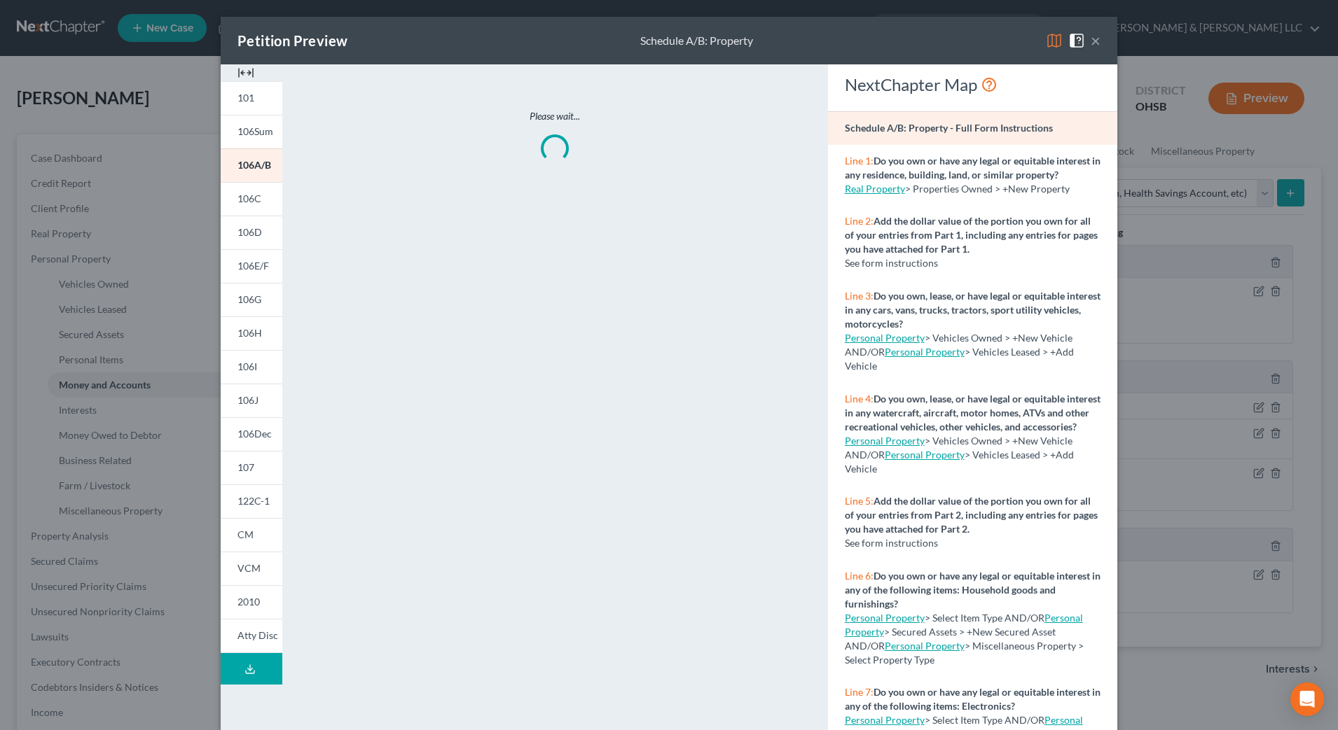
click at [238, 71] on img at bounding box center [245, 72] width 17 height 17
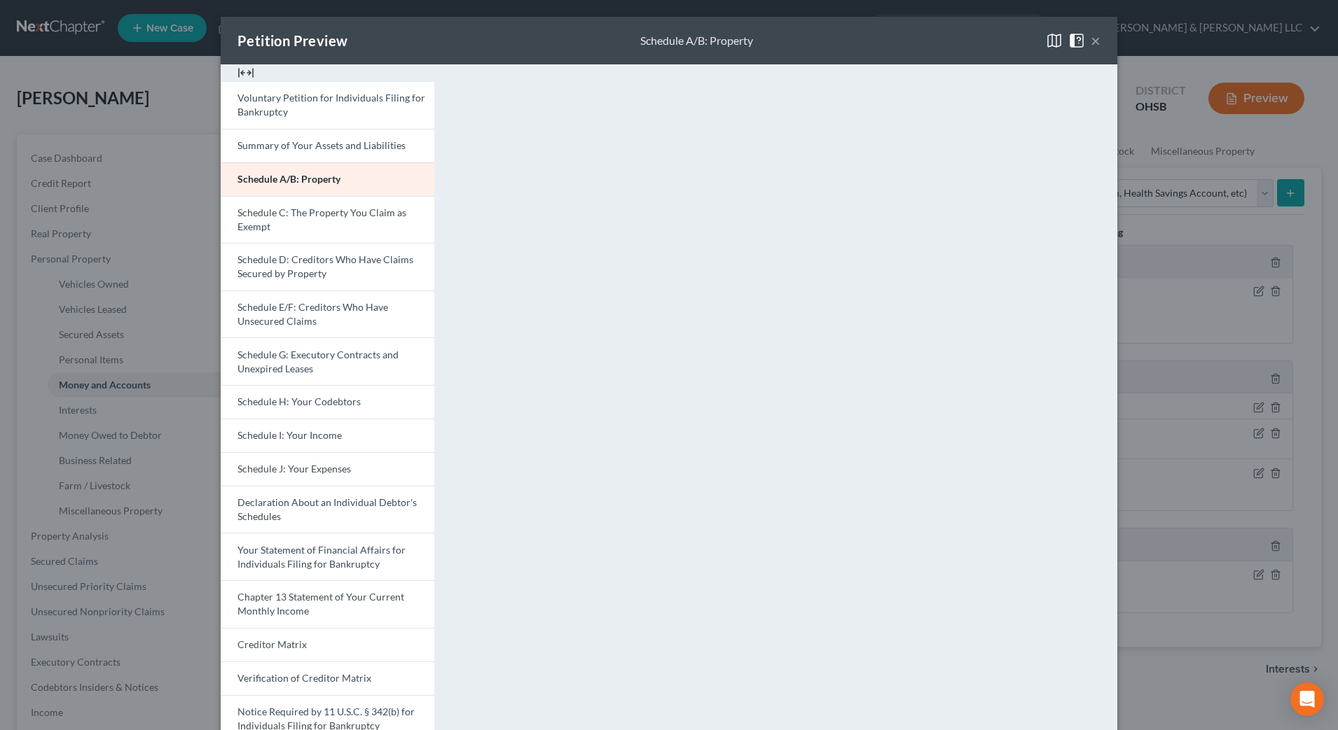
click at [1090, 39] on button "×" at bounding box center [1095, 40] width 10 height 17
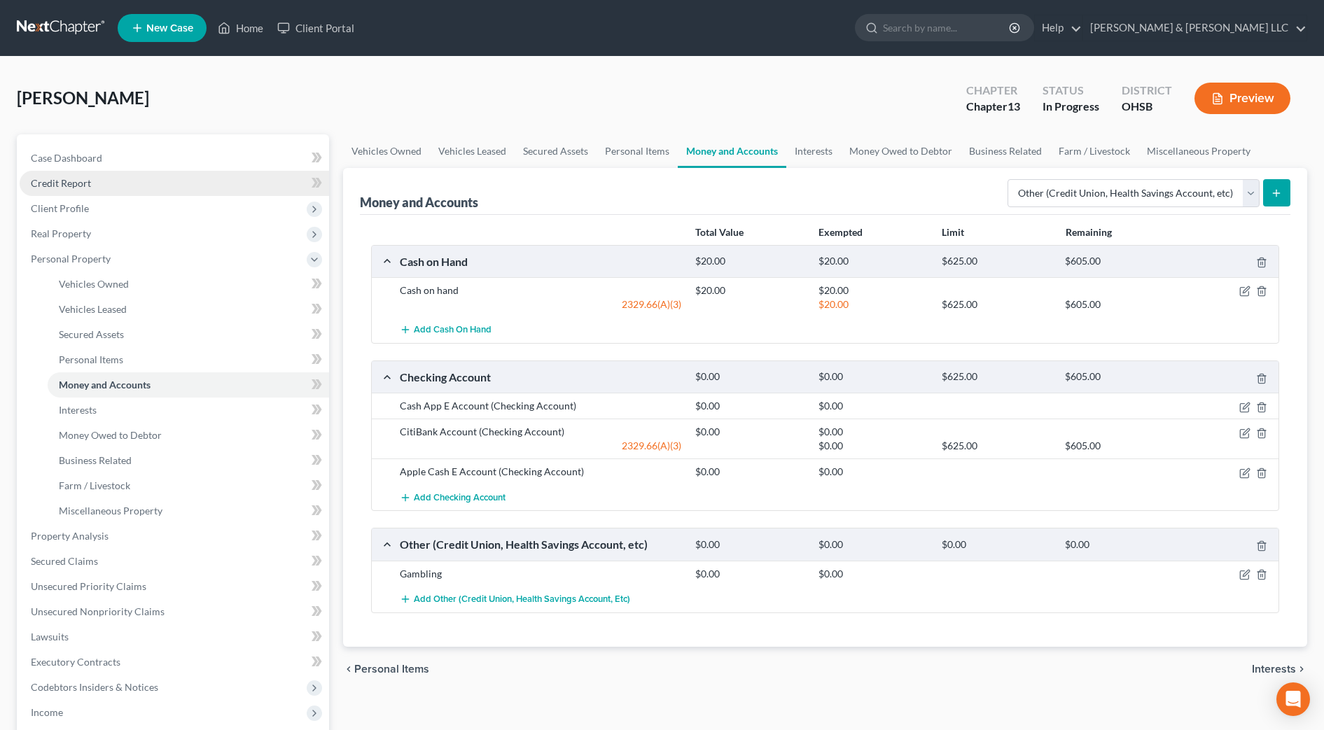
click at [85, 179] on span "Credit Report" at bounding box center [61, 183] width 60 height 12
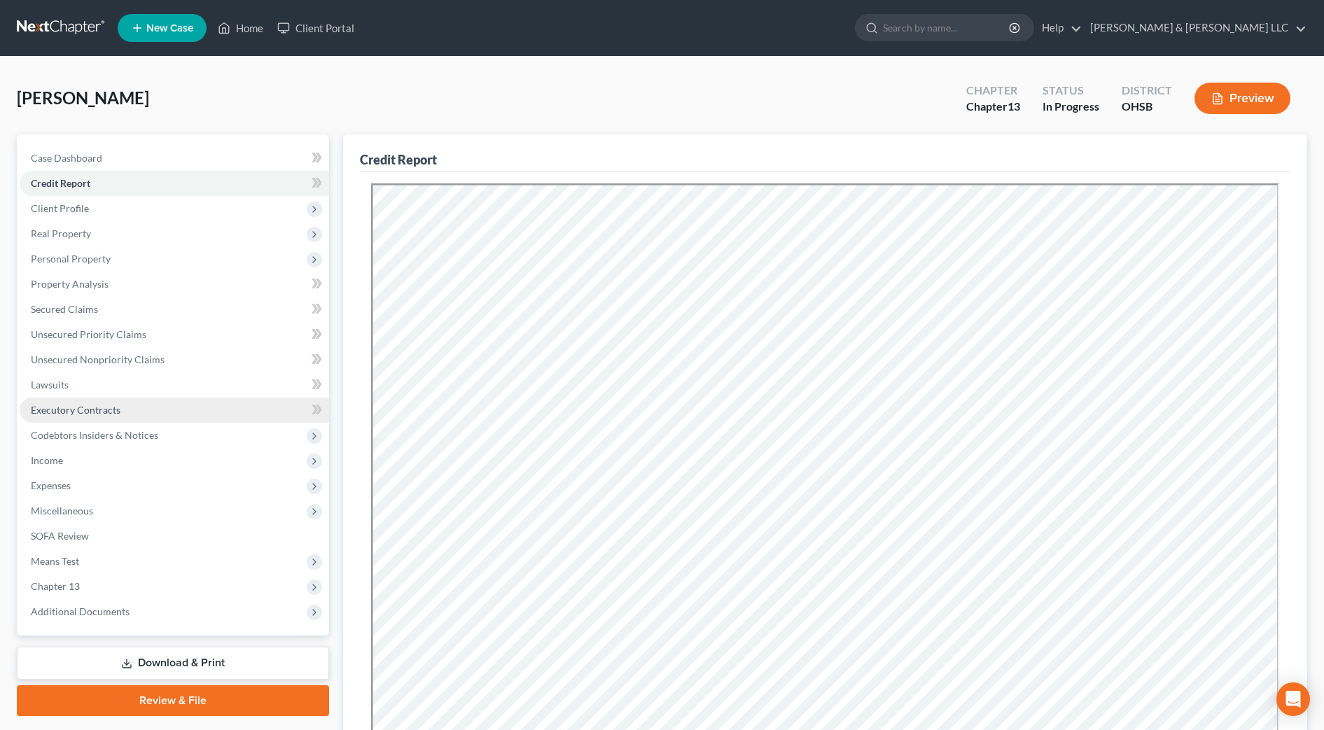
click at [76, 406] on span "Executory Contracts" at bounding box center [76, 410] width 90 height 12
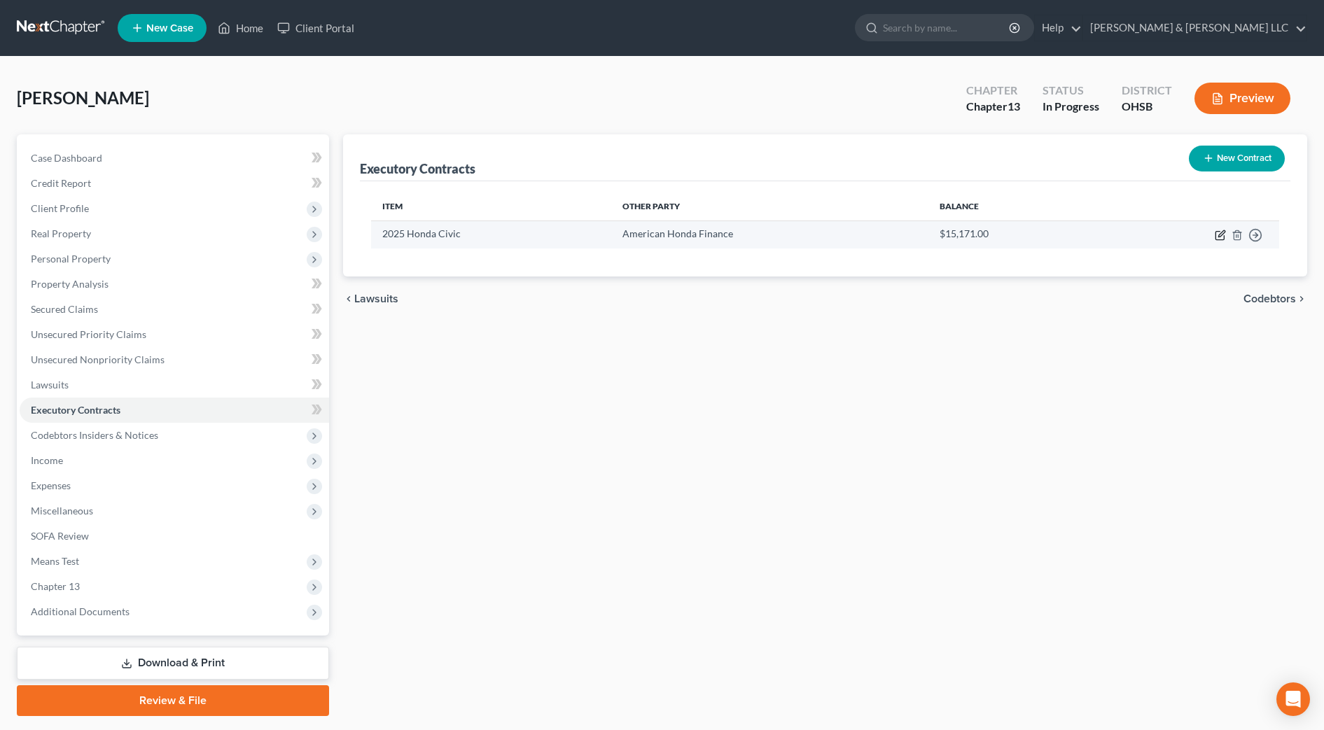
click at [1218, 239] on icon "button" at bounding box center [1220, 235] width 11 height 11
select select "3"
select select "14"
select select "0"
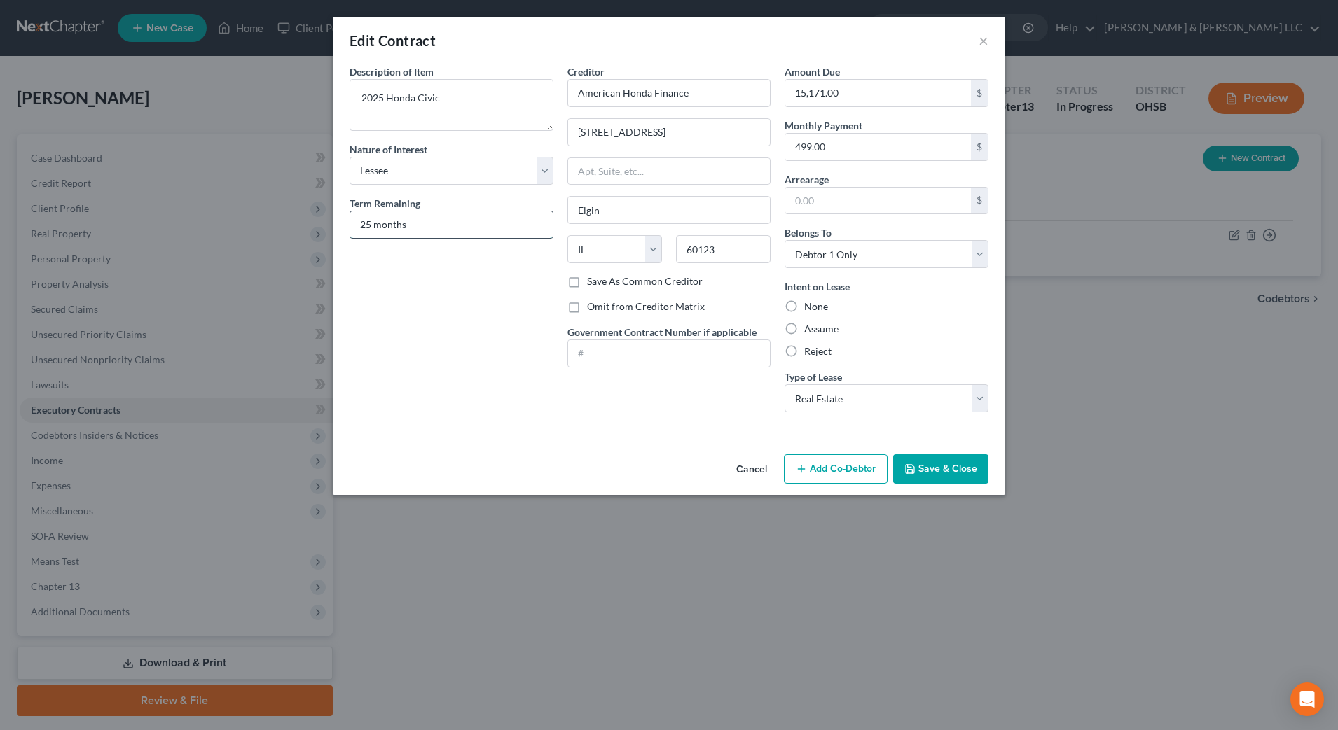
click at [370, 223] on input "25 months" at bounding box center [451, 225] width 202 height 27
type input "26 months"
click at [505, 330] on div "Description of non-residential real property * Description of Item * 2025 Honda…" at bounding box center [451, 243] width 218 height 359
click at [938, 467] on button "Save & Close" at bounding box center [940, 469] width 95 height 29
